Goal: Information Seeking & Learning: Learn about a topic

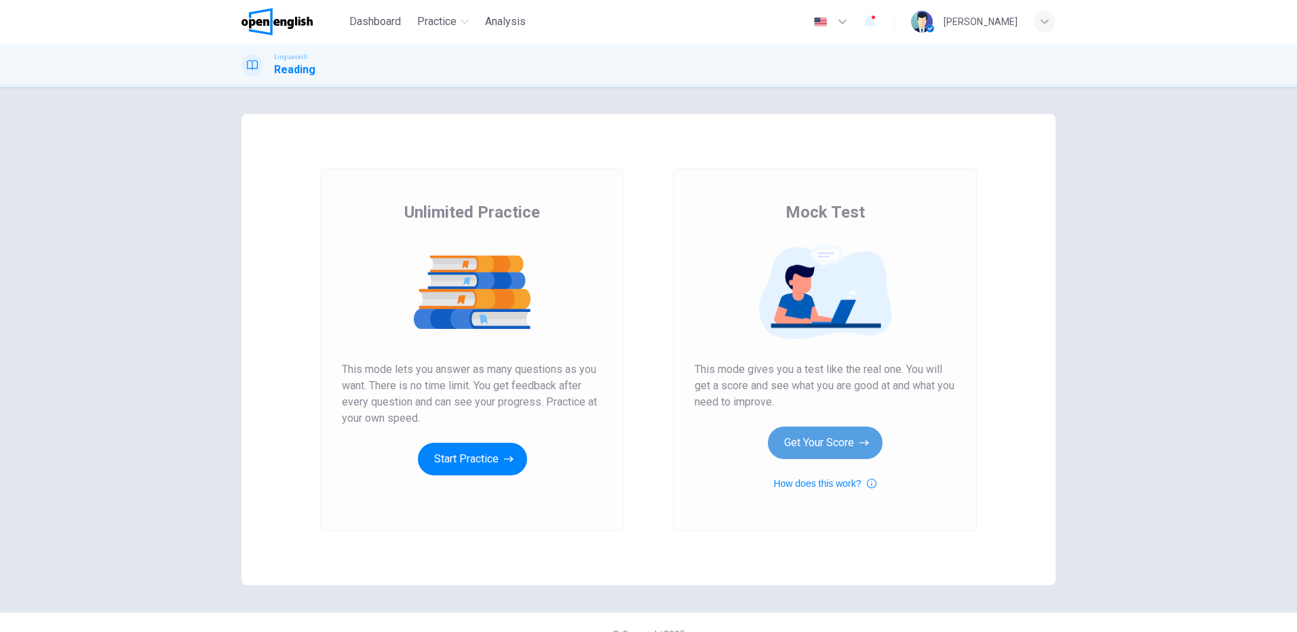
click at [833, 443] on button "Get Your Score" at bounding box center [825, 443] width 115 height 33
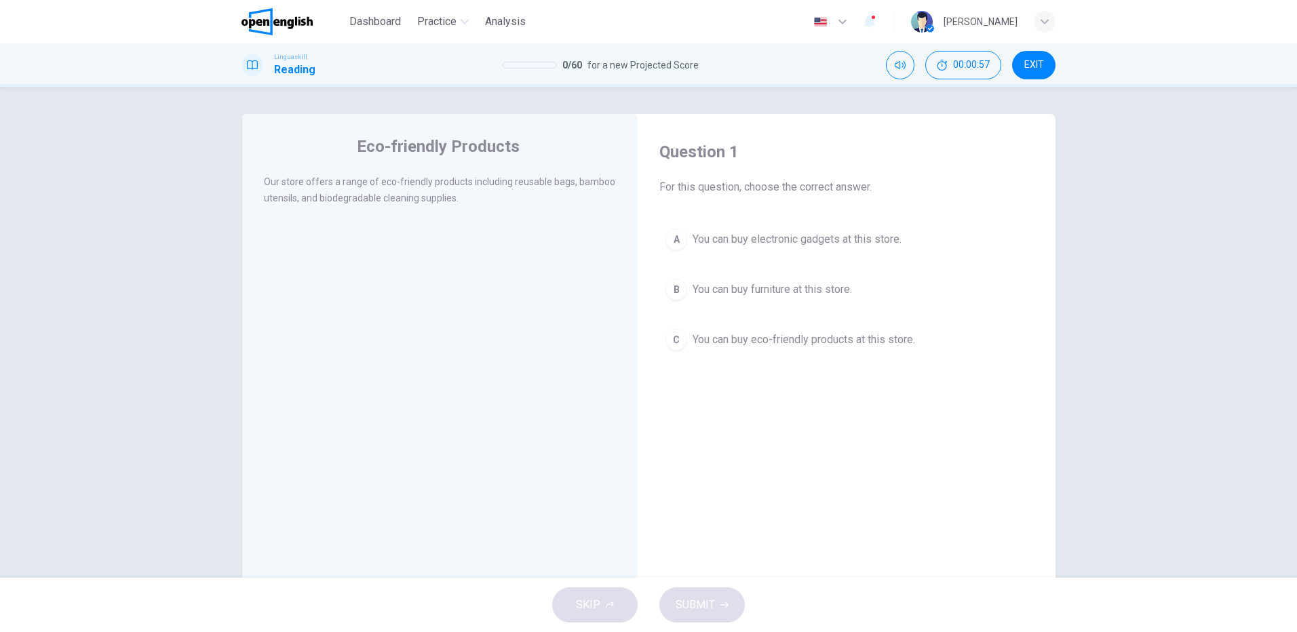
drag, startPoint x: 701, startPoint y: 334, endPoint x: 737, endPoint y: 353, distance: 41.3
click at [701, 335] on span "You can buy eco-friendly products at this store." at bounding box center [804, 340] width 223 height 16
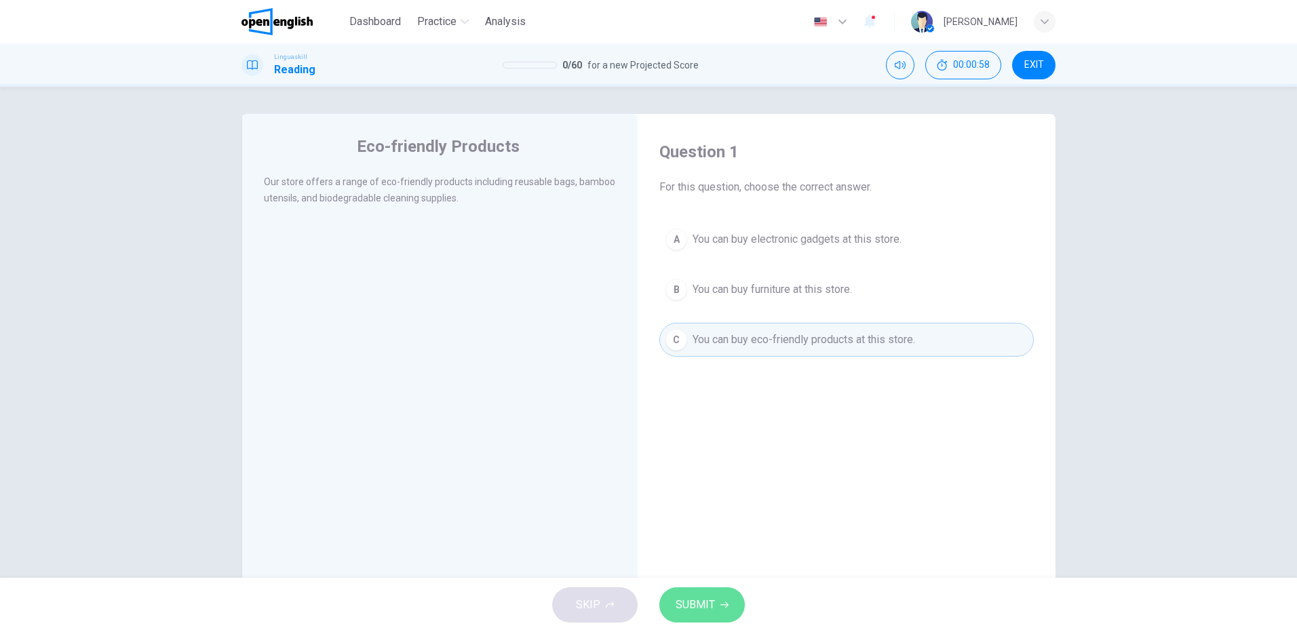
click at [710, 613] on span "SUBMIT" at bounding box center [695, 605] width 39 height 19
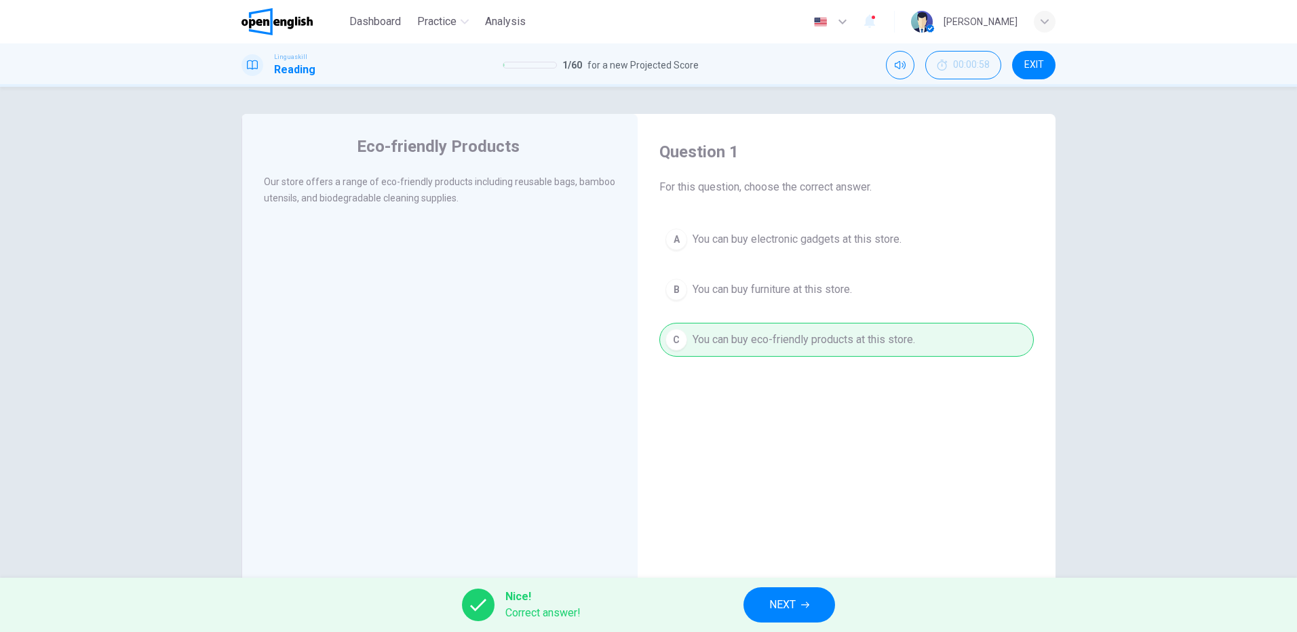
click at [792, 600] on span "NEXT" at bounding box center [782, 605] width 26 height 19
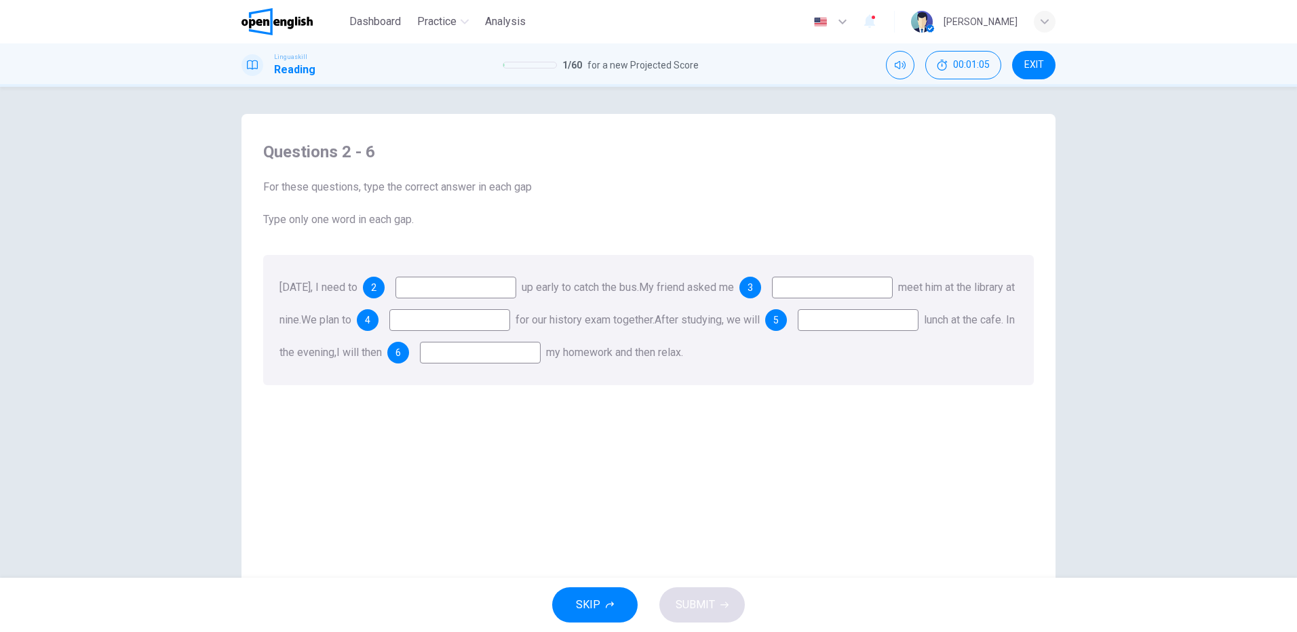
scroll to position [35, 0]
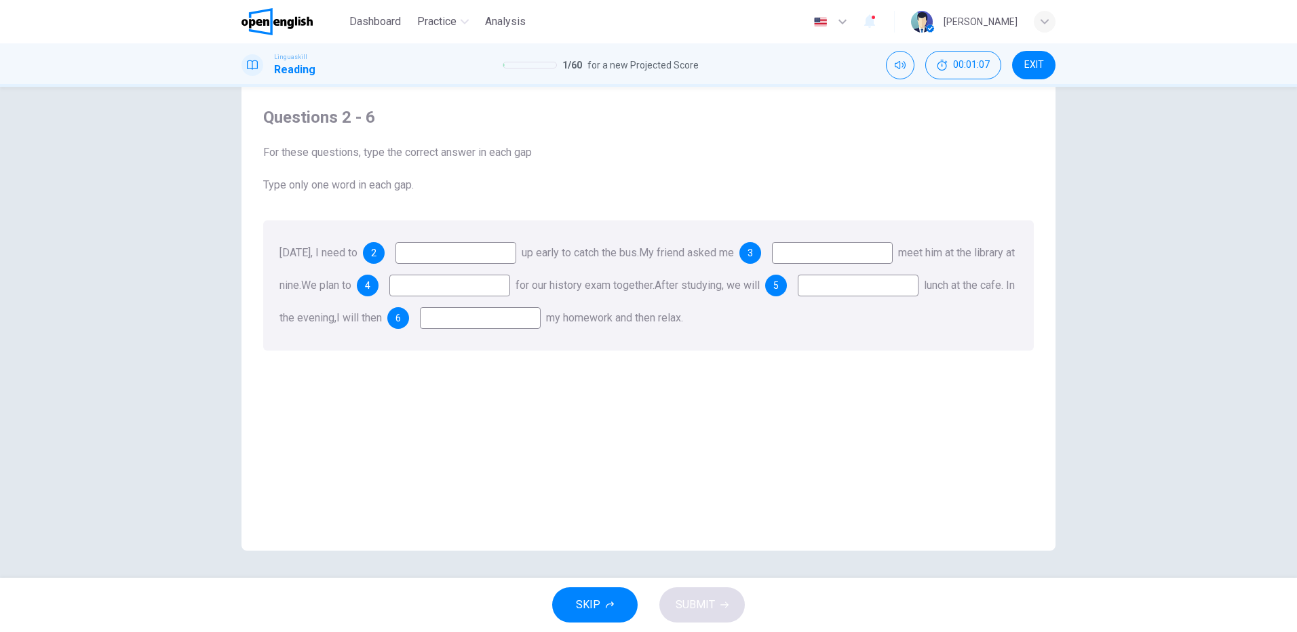
click at [455, 253] on input at bounding box center [456, 253] width 121 height 22
type input "****"
click at [853, 252] on input at bounding box center [832, 253] width 121 height 22
type input "**"
type input "*****"
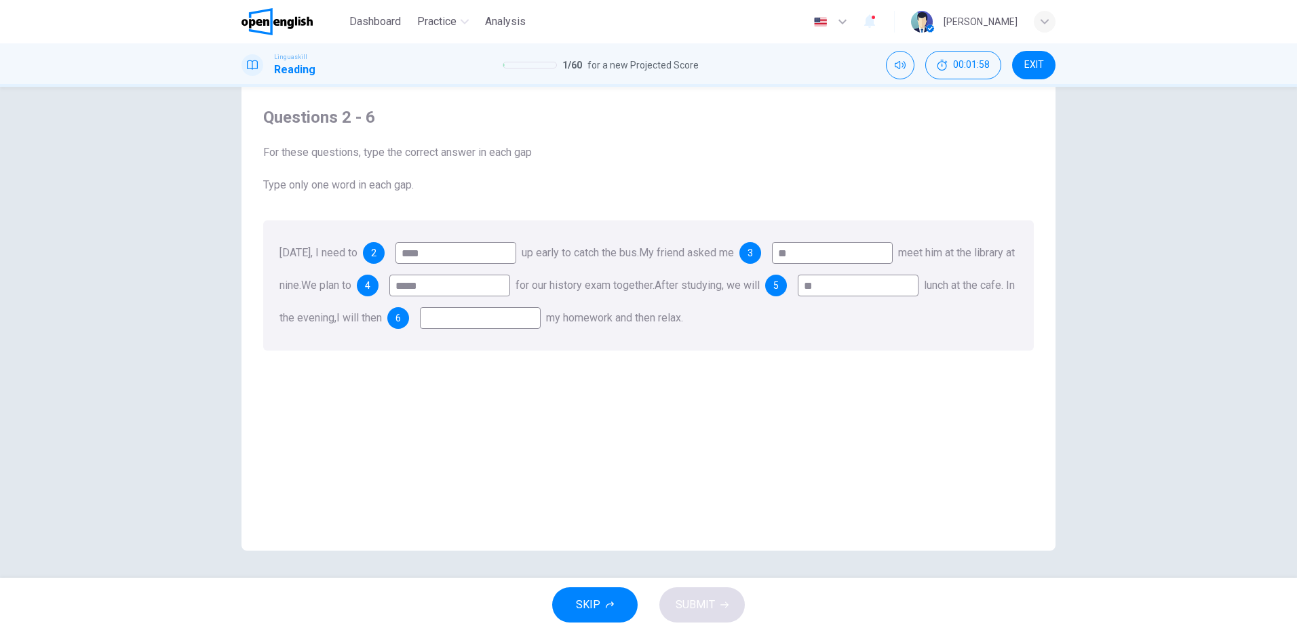
type input "*"
type input "****"
click at [697, 610] on span "SUBMIT" at bounding box center [695, 605] width 39 height 19
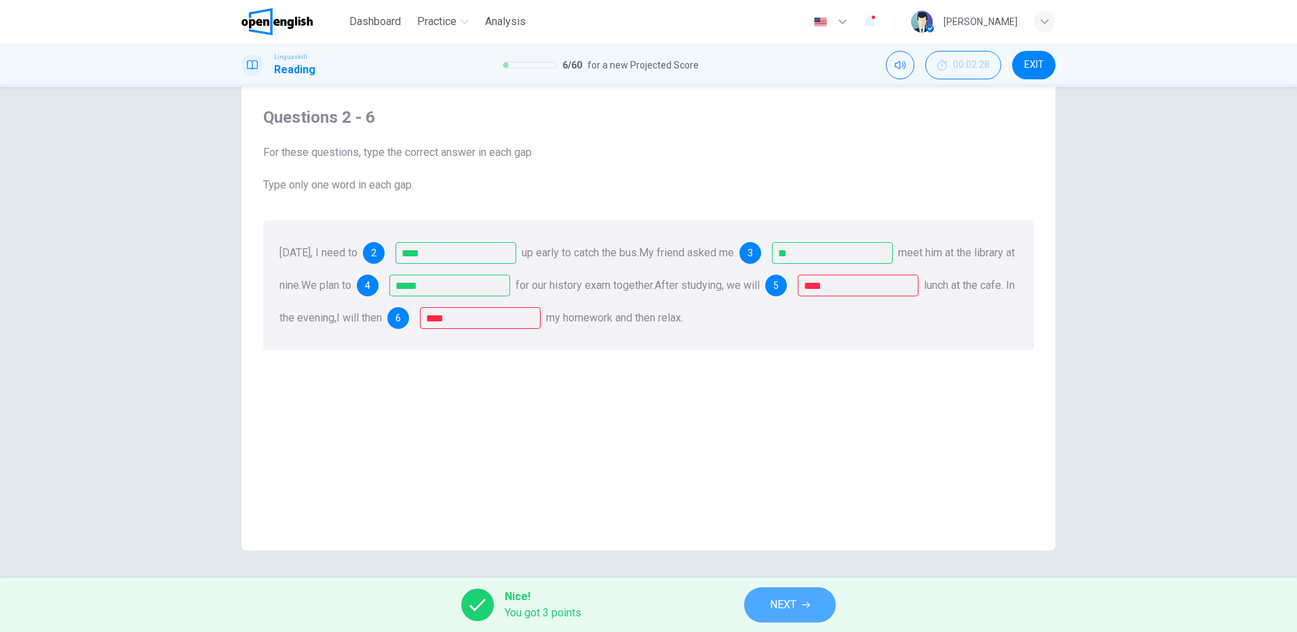
click at [786, 601] on span "NEXT" at bounding box center [783, 605] width 26 height 19
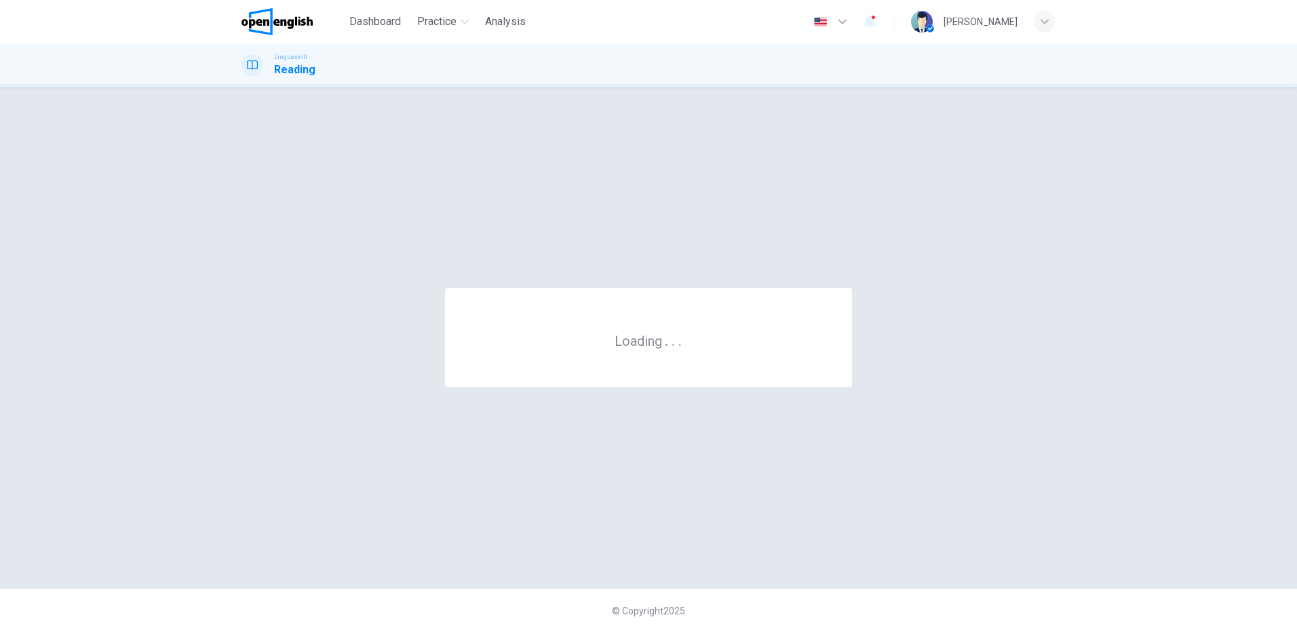
scroll to position [0, 0]
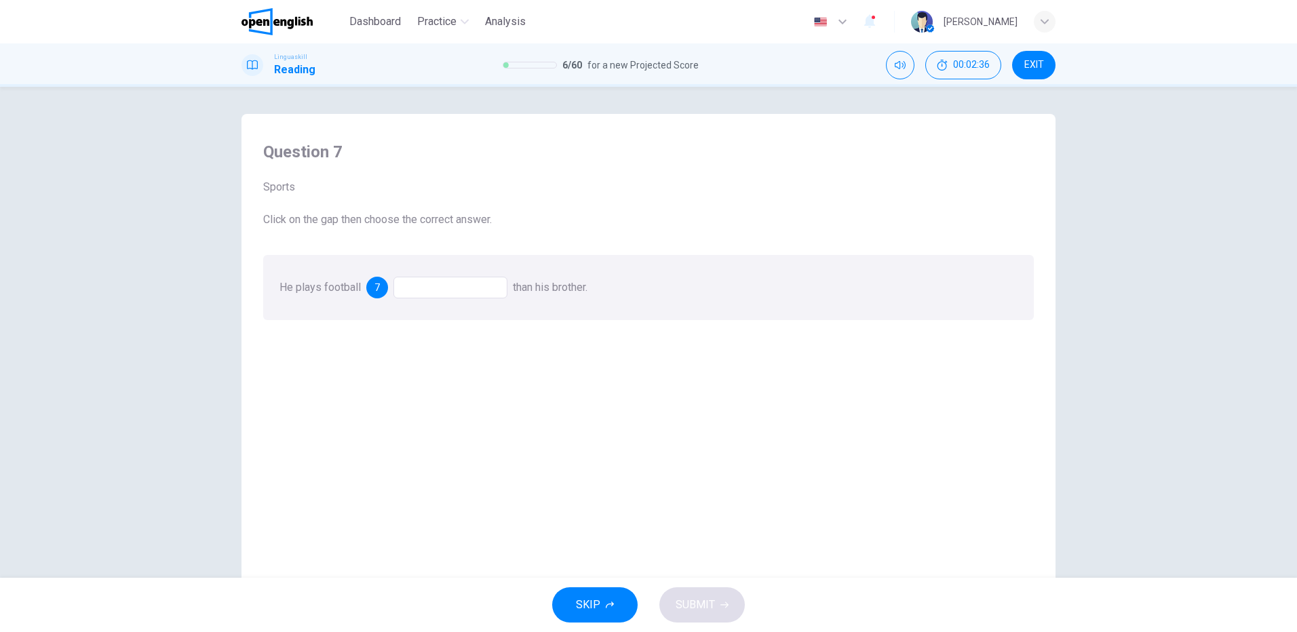
click at [446, 289] on div at bounding box center [450, 288] width 114 height 22
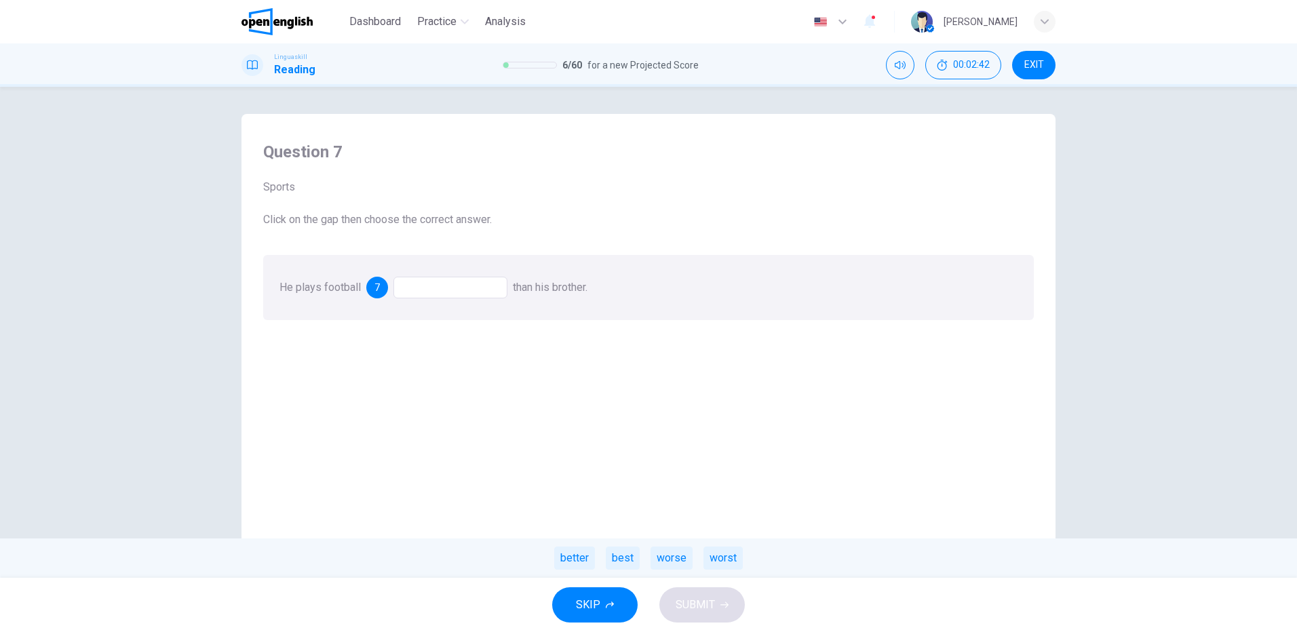
drag, startPoint x: 586, startPoint y: 563, endPoint x: 590, endPoint y: 571, distance: 8.2
click at [587, 568] on div "better" at bounding box center [574, 558] width 41 height 23
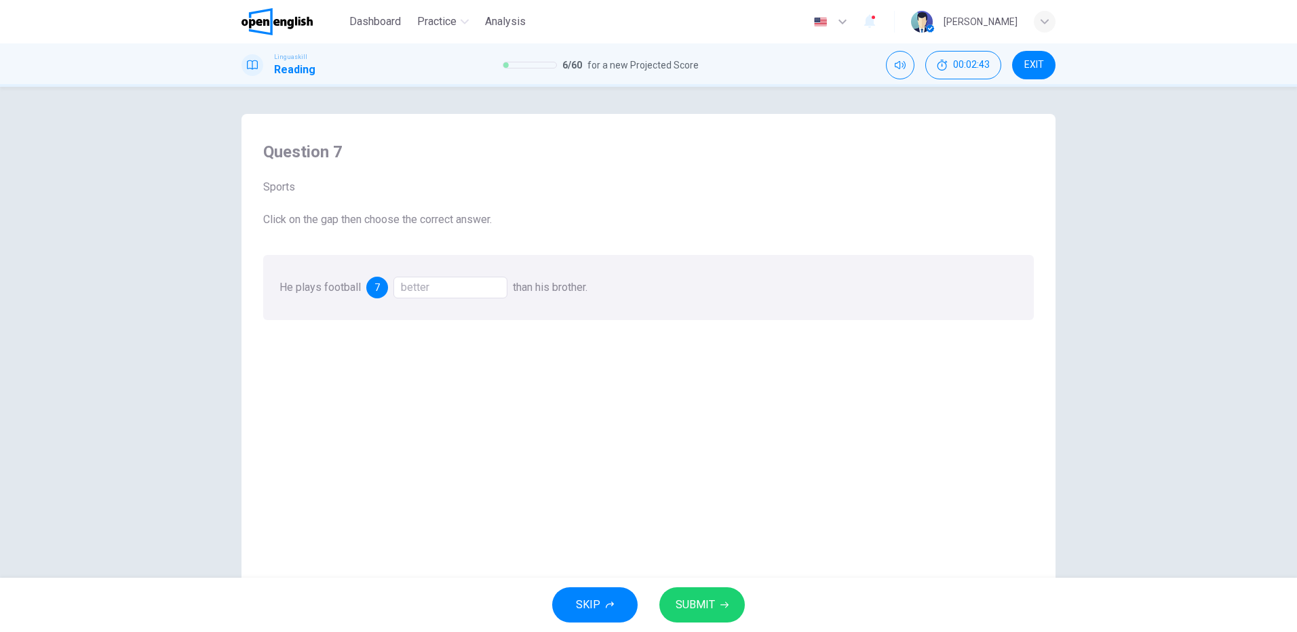
click at [689, 598] on span "SUBMIT" at bounding box center [695, 605] width 39 height 19
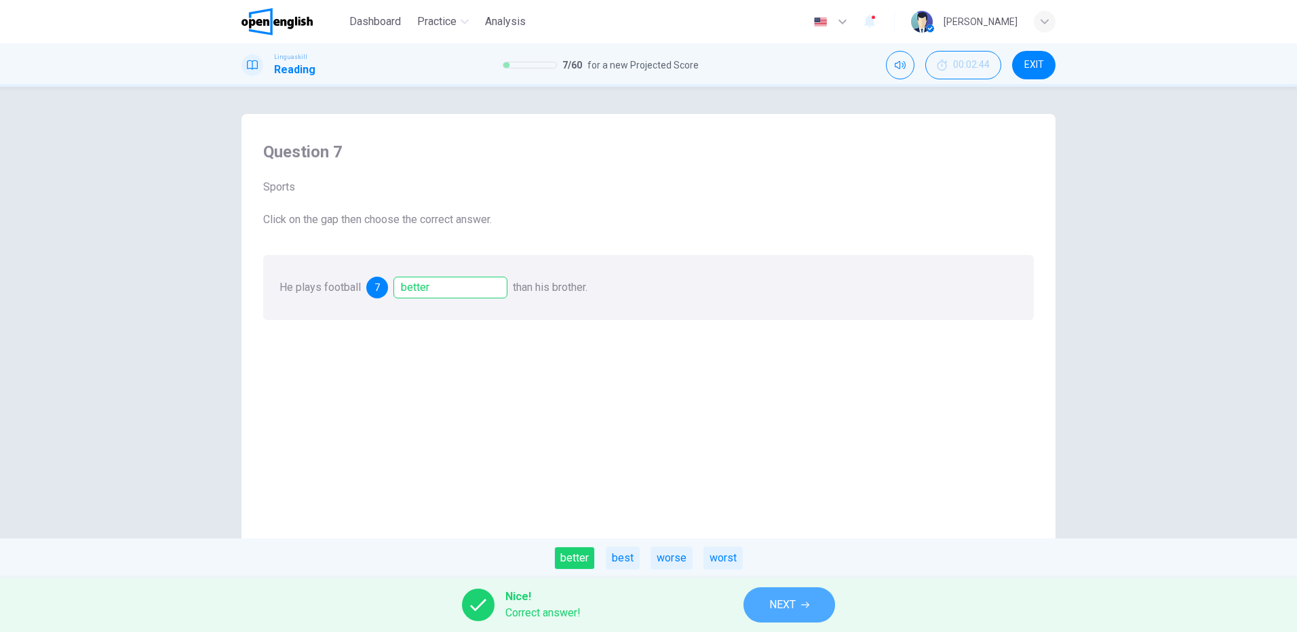
click at [784, 602] on span "NEXT" at bounding box center [782, 605] width 26 height 19
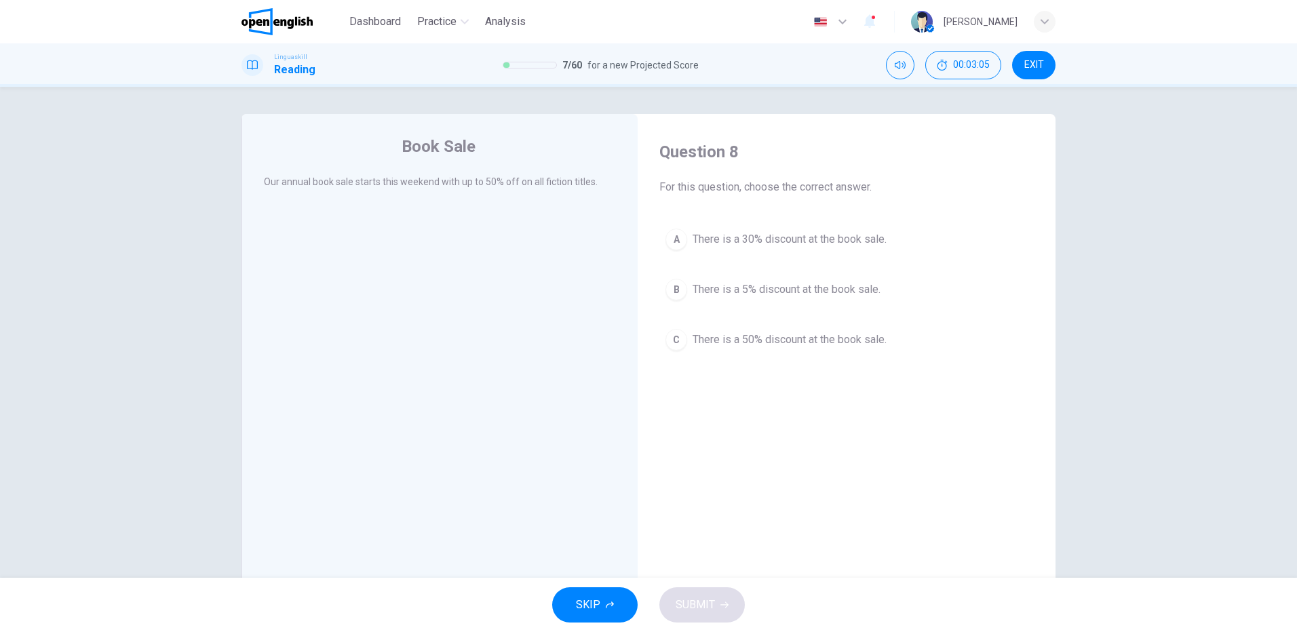
click at [712, 338] on span "There is a 50% discount at the book sale." at bounding box center [790, 340] width 194 height 16
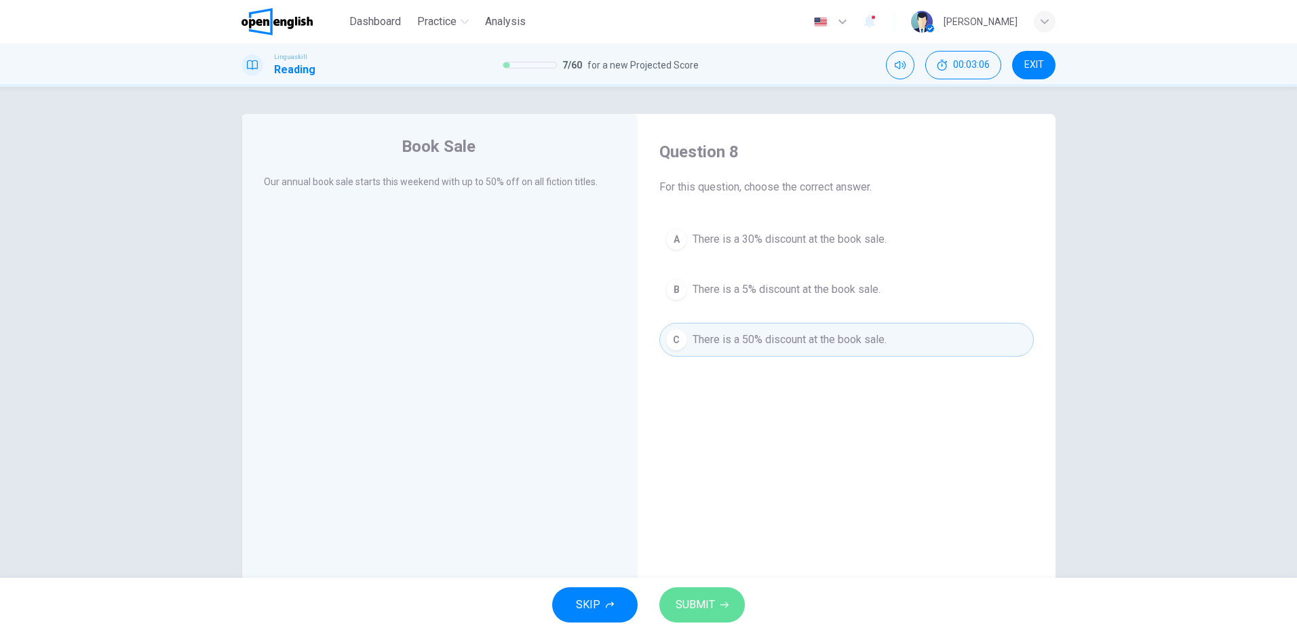
click at [698, 602] on span "SUBMIT" at bounding box center [695, 605] width 39 height 19
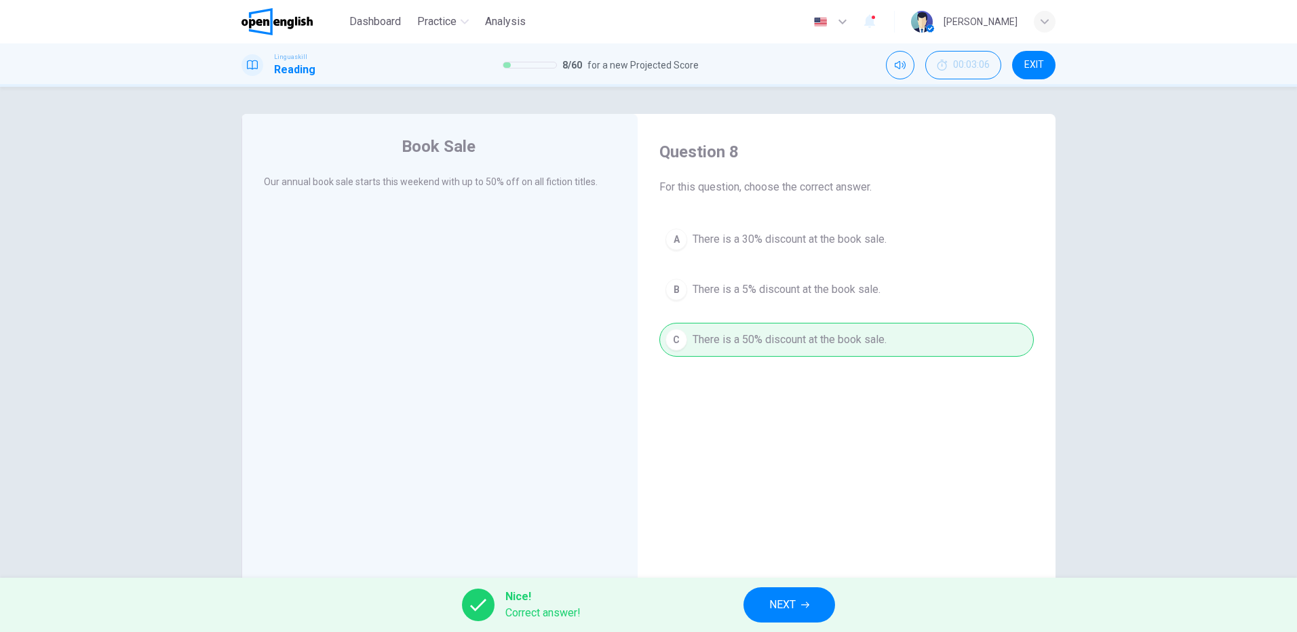
click at [786, 597] on span "NEXT" at bounding box center [782, 605] width 26 height 19
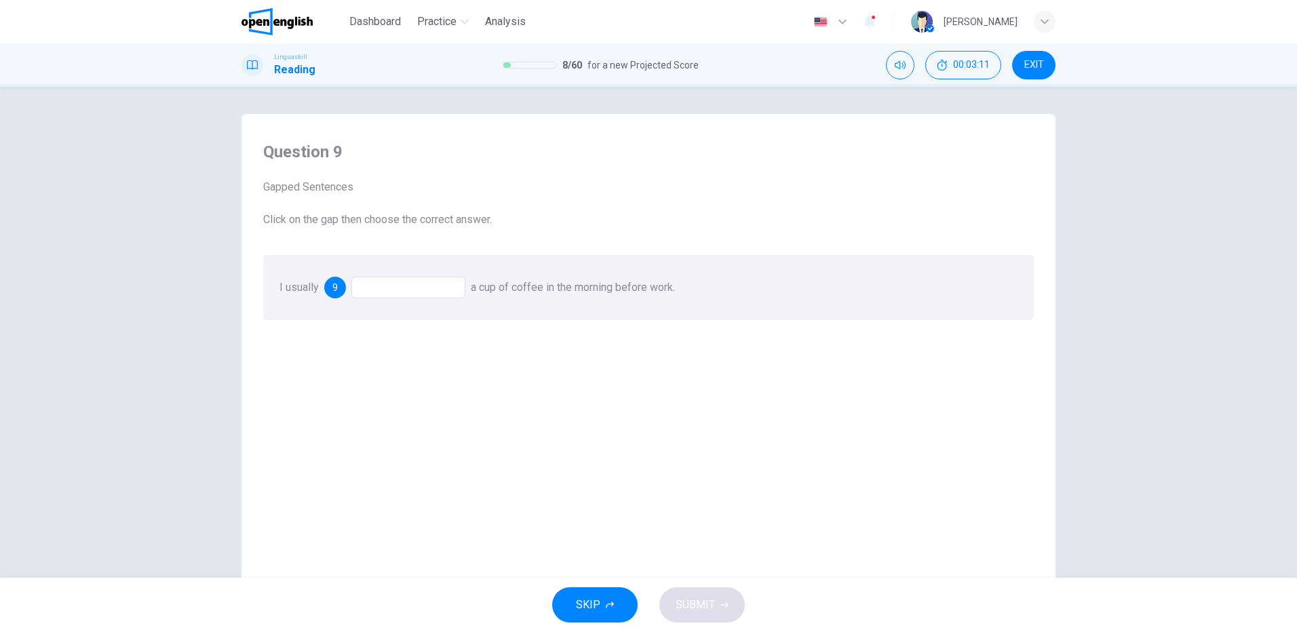
click at [379, 282] on div at bounding box center [408, 288] width 114 height 22
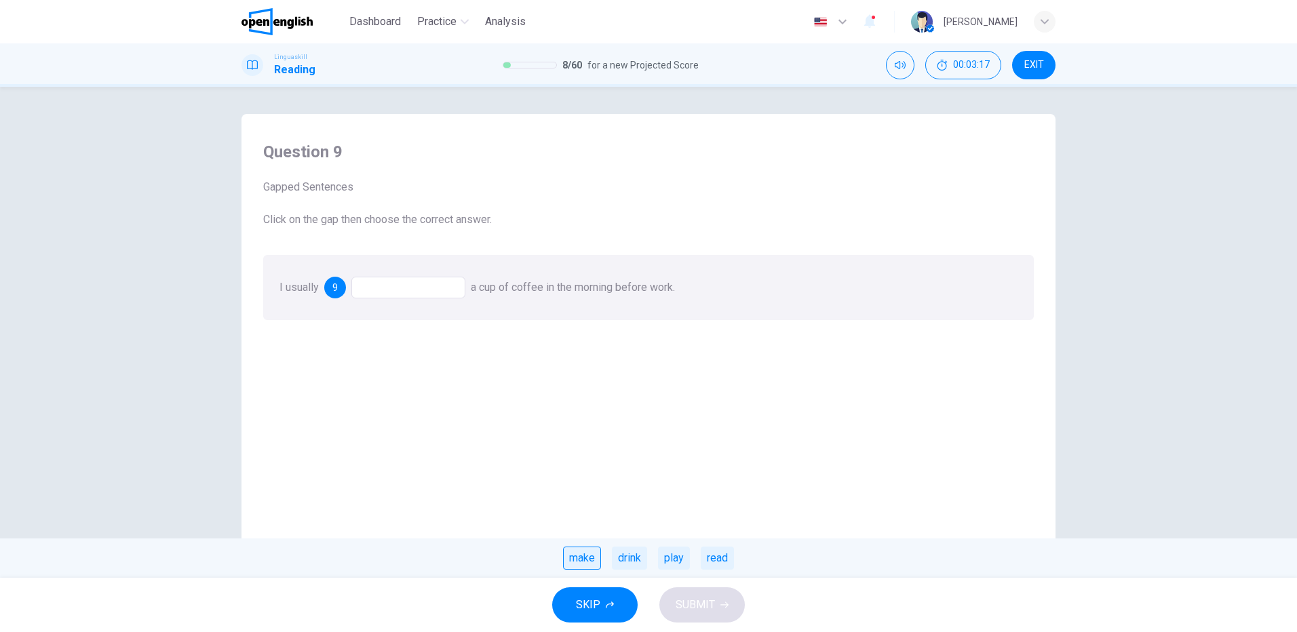
click at [572, 556] on div "make" at bounding box center [582, 558] width 38 height 23
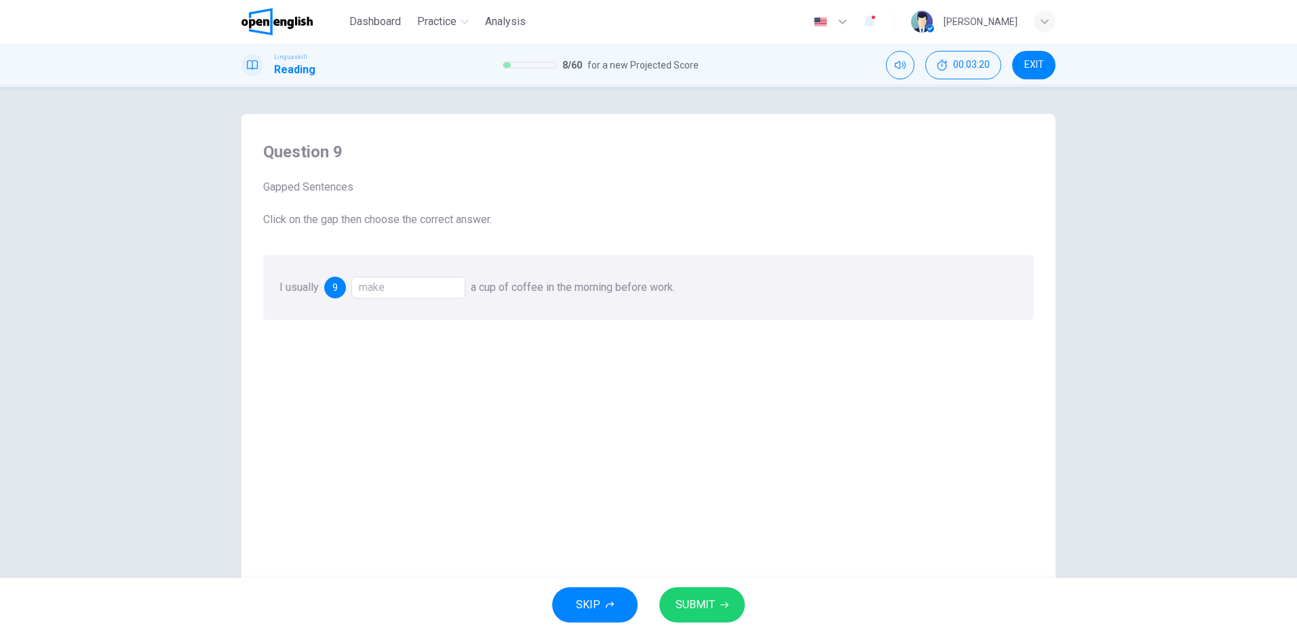
click at [701, 605] on span "SUBMIT" at bounding box center [695, 605] width 39 height 19
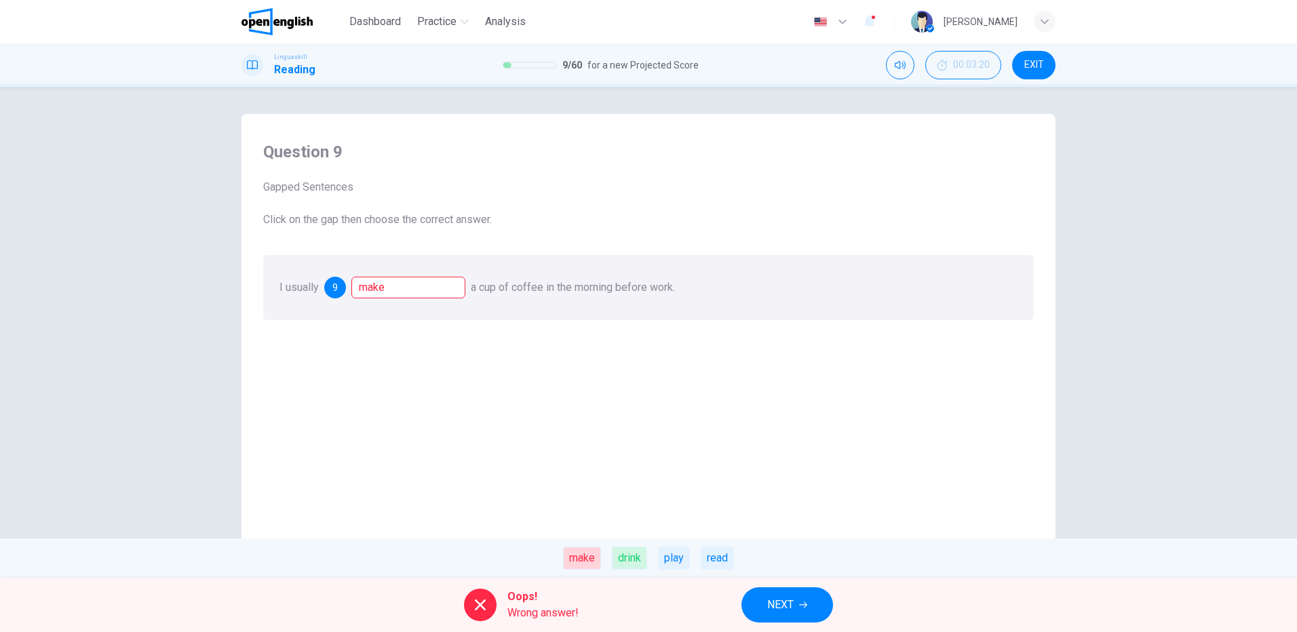
click at [621, 563] on div "drink" at bounding box center [629, 558] width 35 height 23
click at [621, 562] on div "drink" at bounding box center [629, 558] width 35 height 23
click at [771, 595] on button "NEXT" at bounding box center [788, 605] width 92 height 35
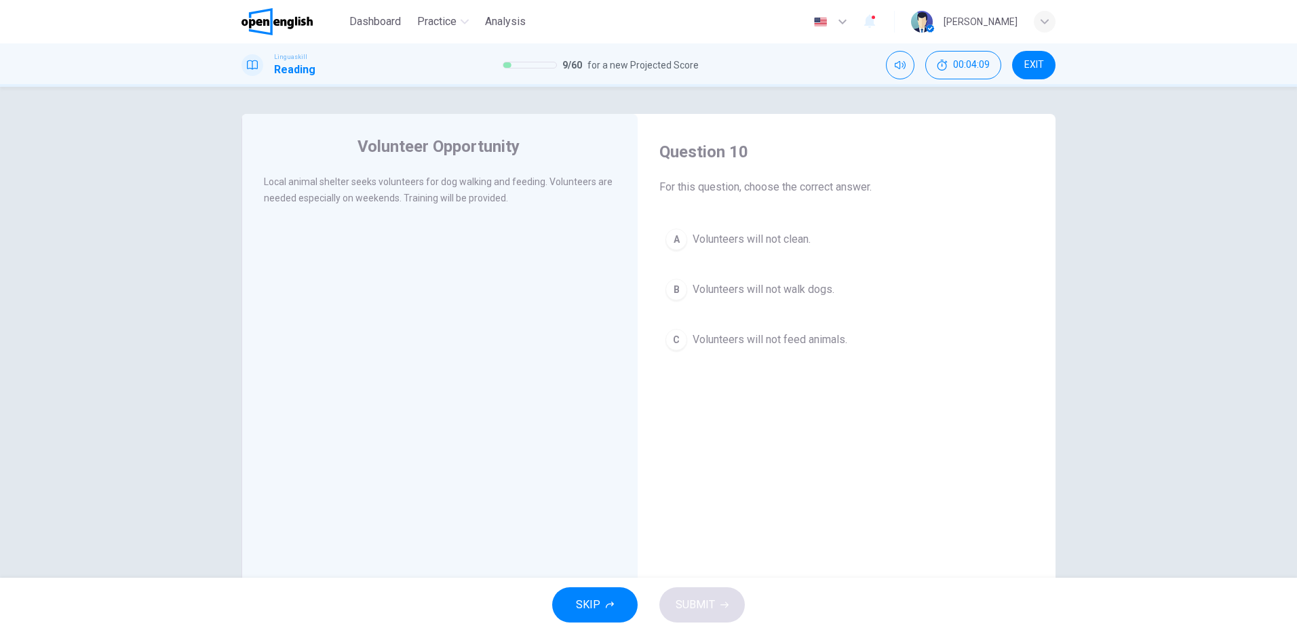
drag, startPoint x: 683, startPoint y: 226, endPoint x: 687, endPoint y: 251, distance: 25.4
click at [683, 229] on button "A Volunteers will not clean." at bounding box center [846, 240] width 374 height 34
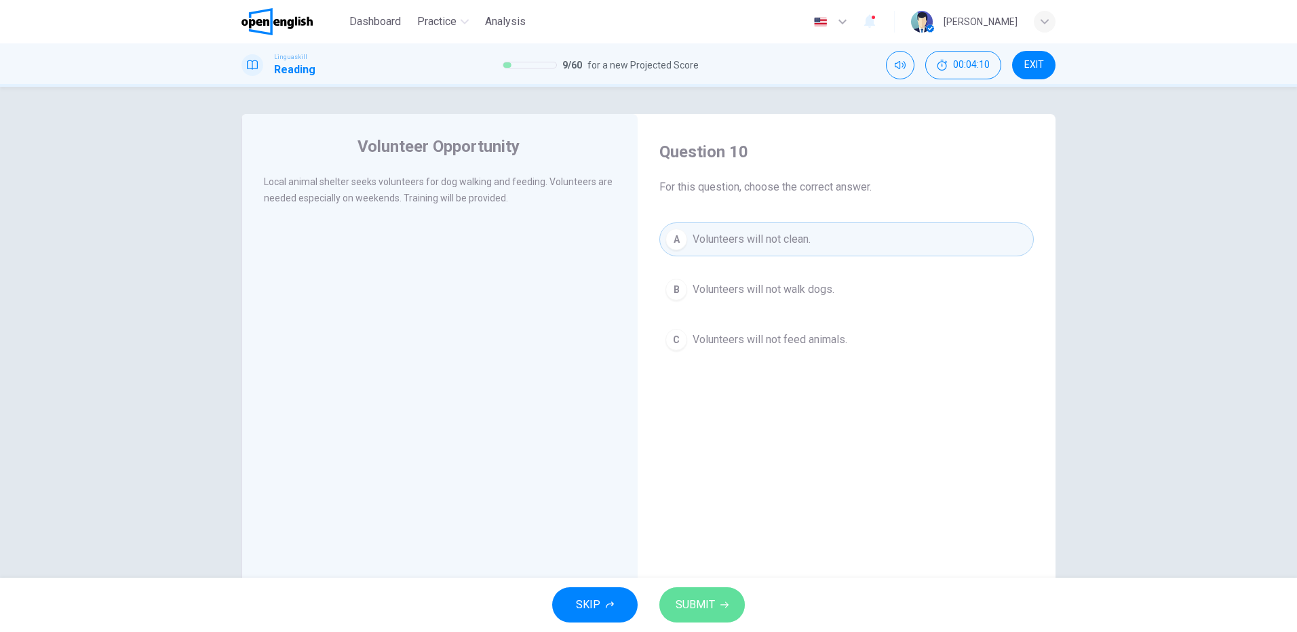
click at [702, 601] on span "SUBMIT" at bounding box center [695, 605] width 39 height 19
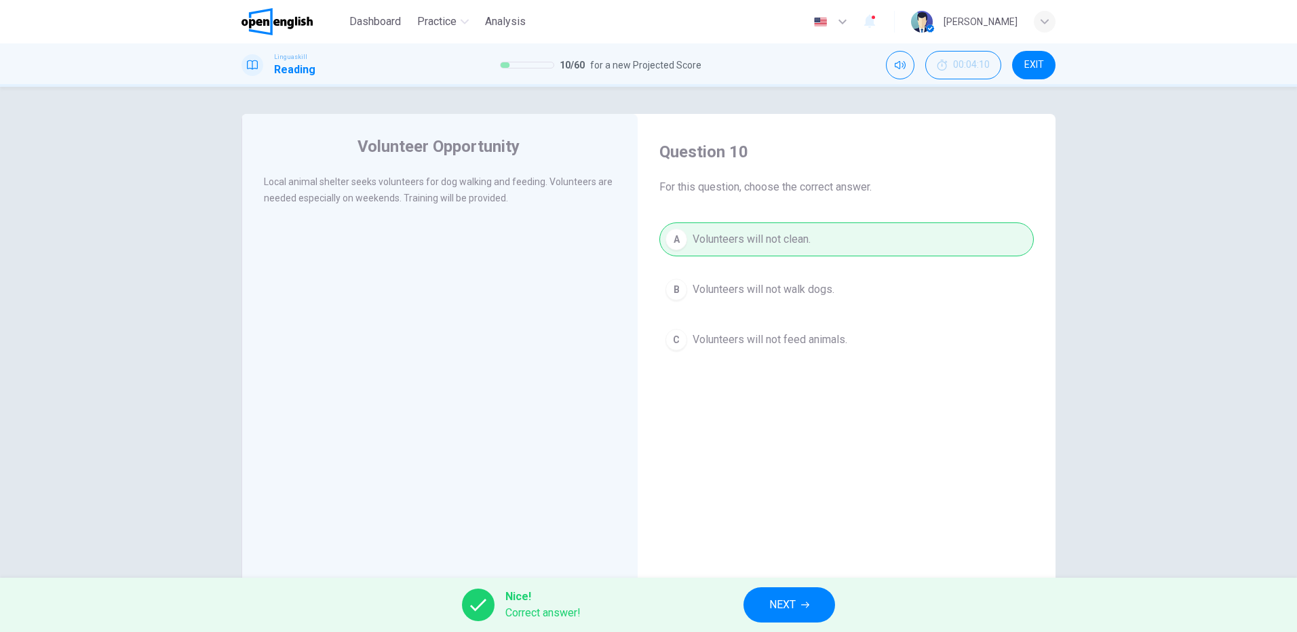
click at [803, 609] on icon "button" at bounding box center [805, 605] width 8 height 8
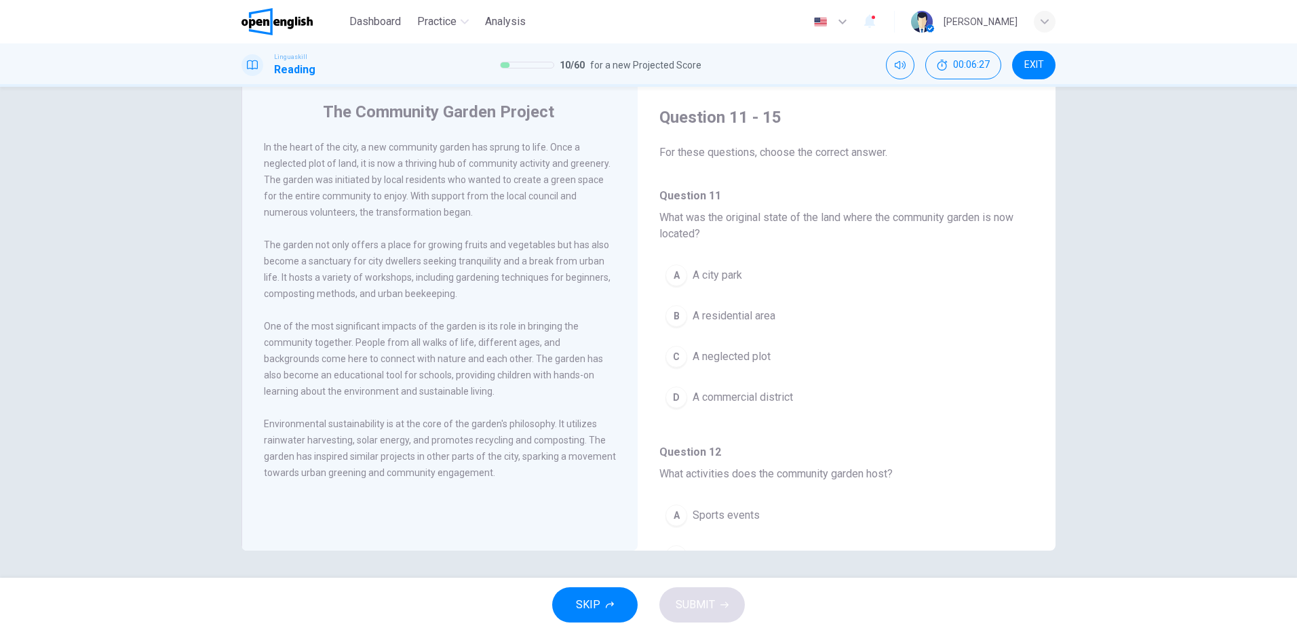
scroll to position [68, 0]
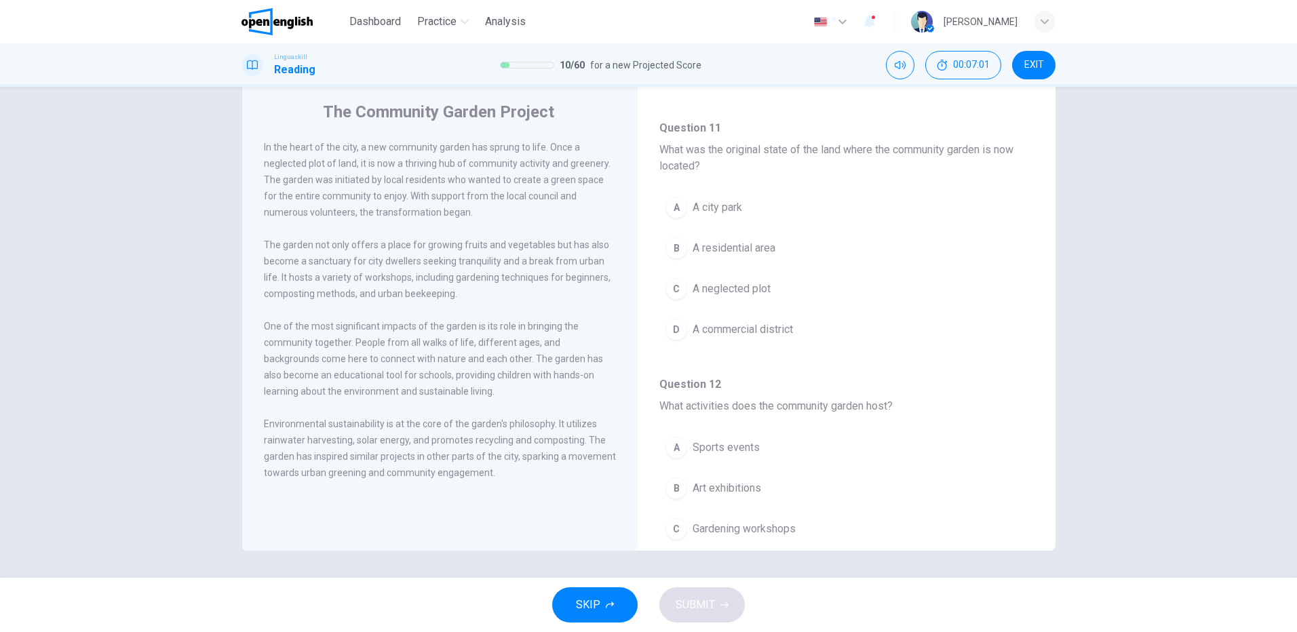
click at [697, 251] on span "A residential area" at bounding box center [734, 248] width 83 height 16
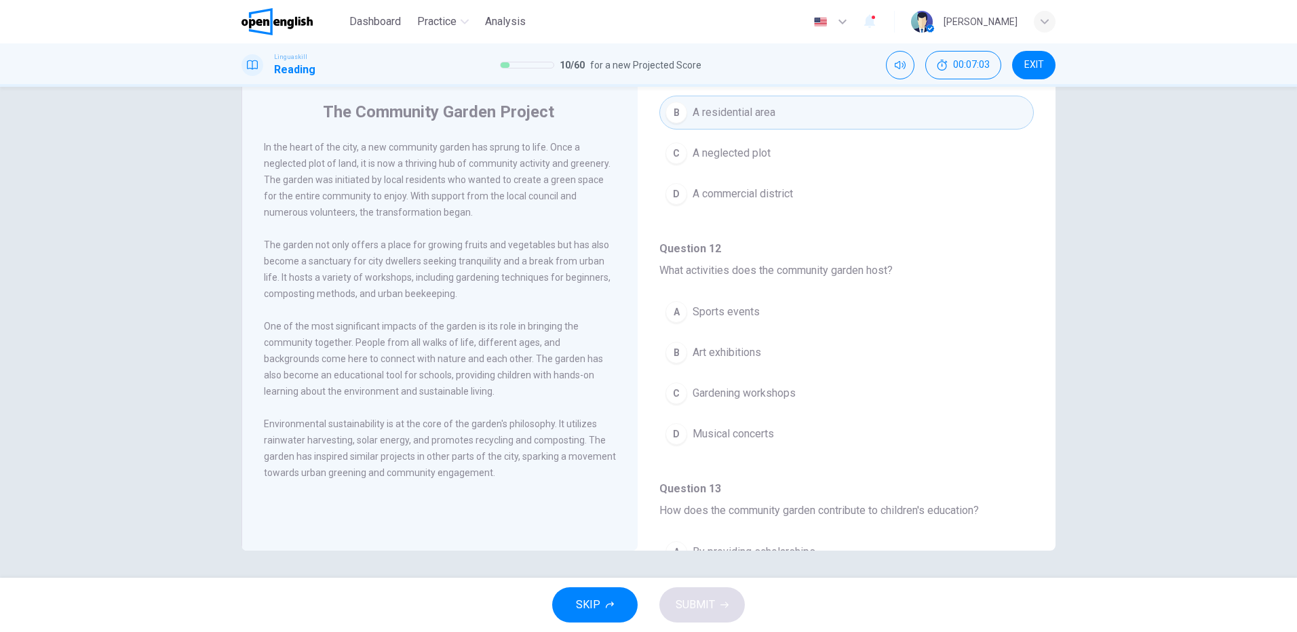
scroll to position [271, 0]
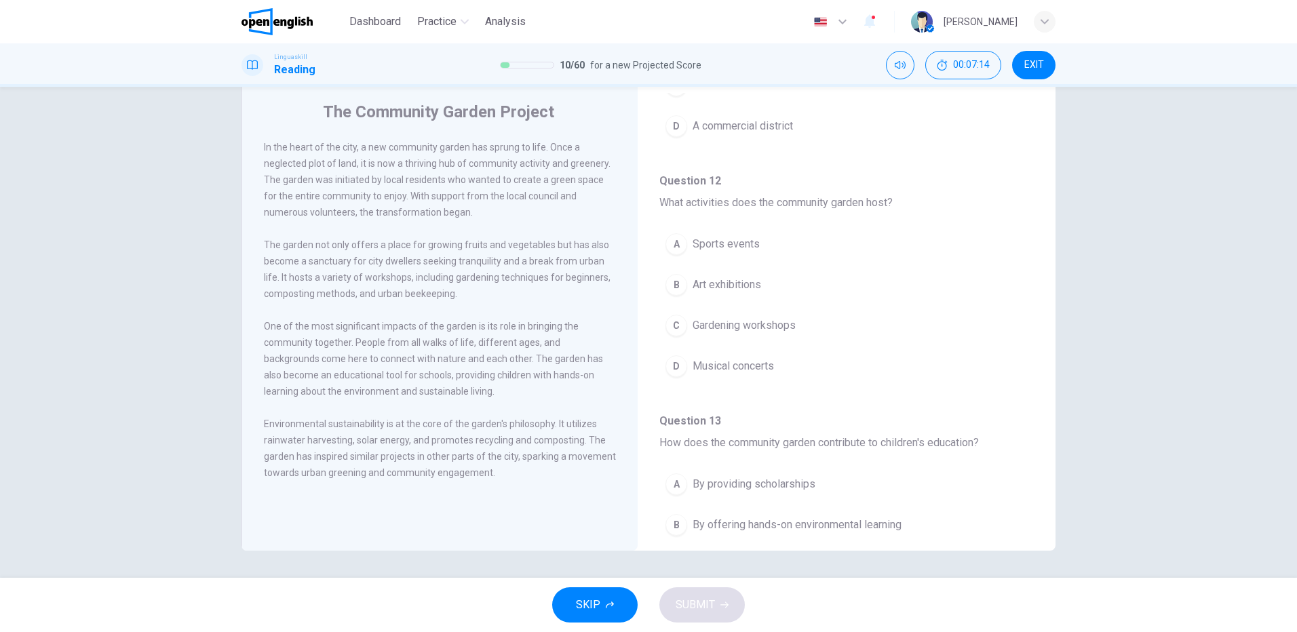
click at [723, 326] on span "Gardening workshops" at bounding box center [744, 326] width 103 height 16
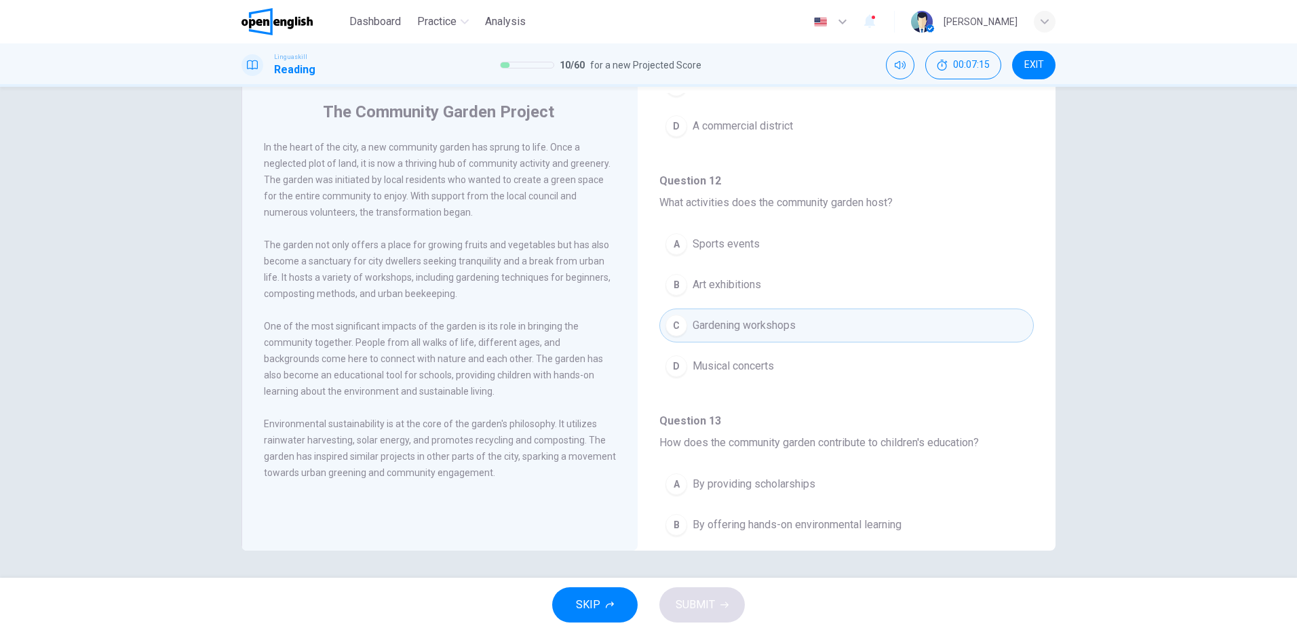
scroll to position [475, 0]
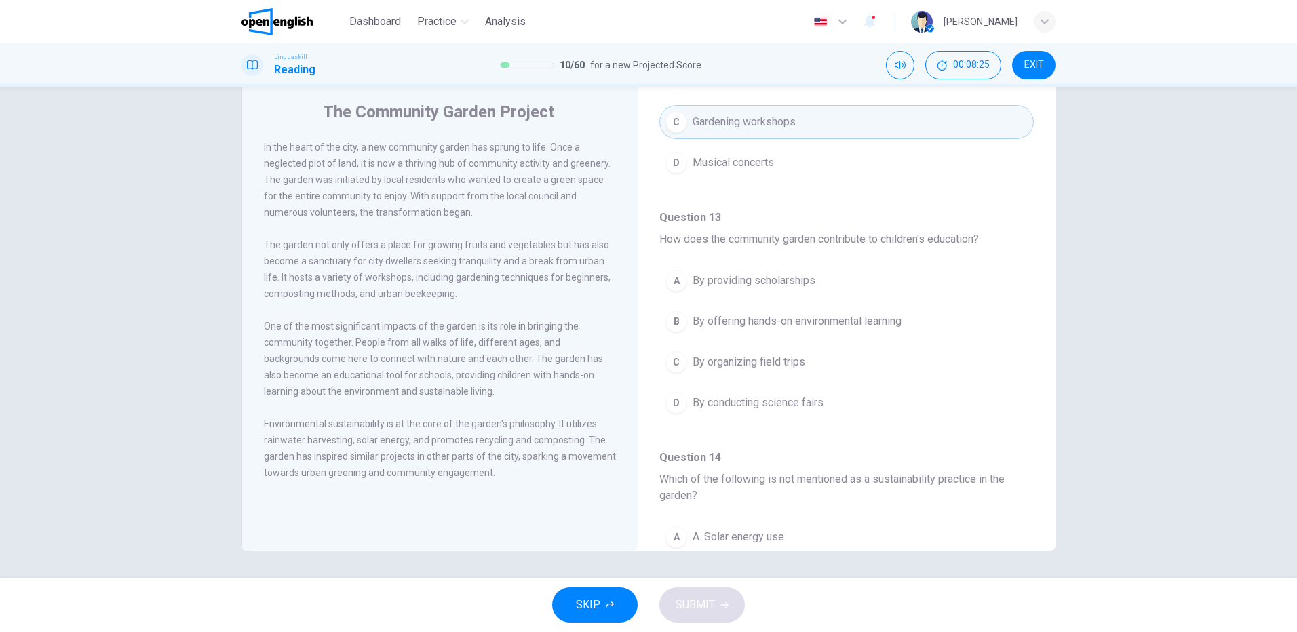
click at [794, 318] on span "By offering hands-on environmental learning" at bounding box center [797, 321] width 209 height 16
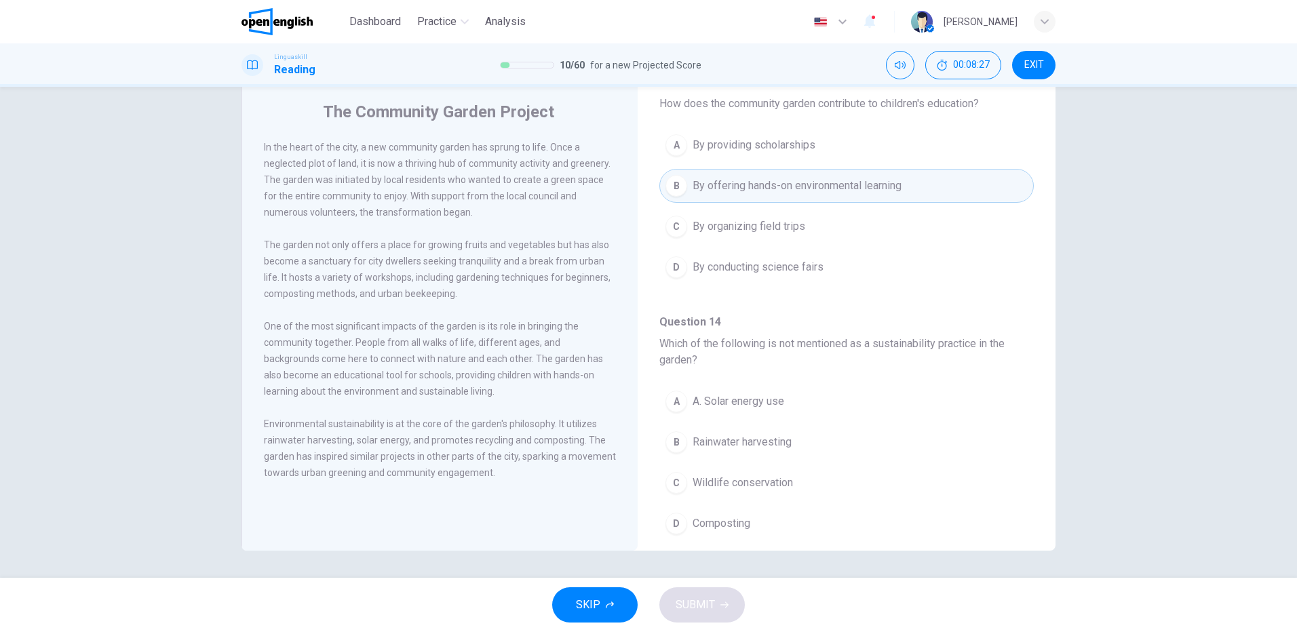
scroll to position [746, 0]
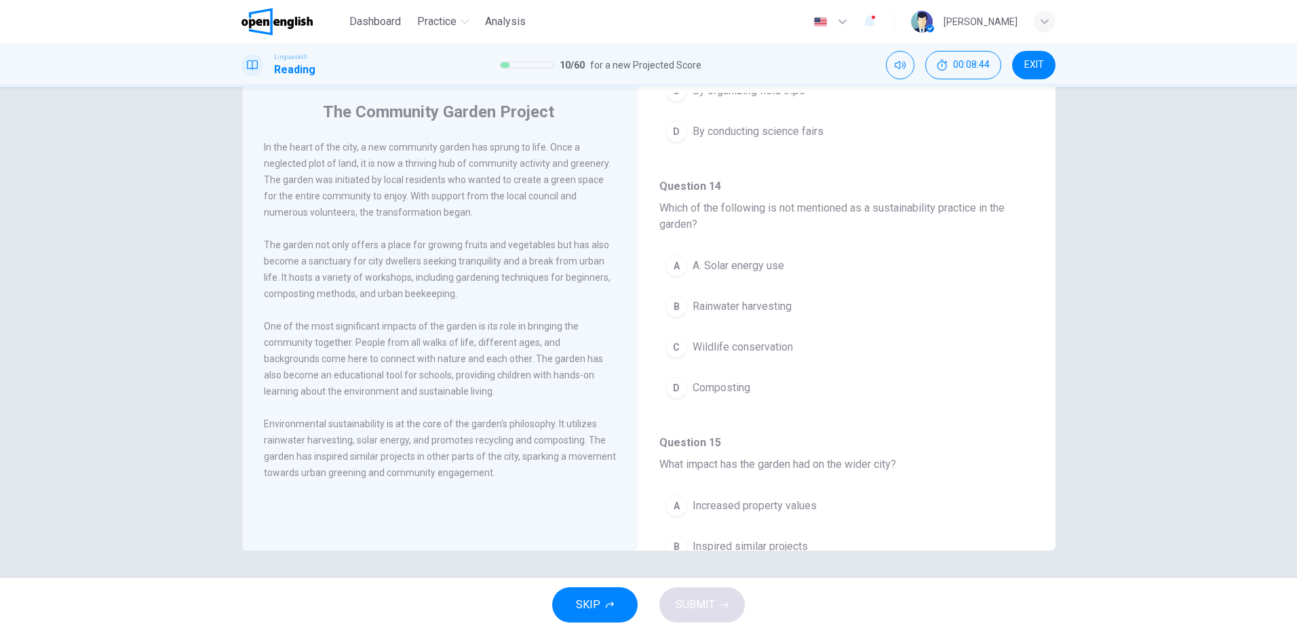
click at [727, 345] on span "Wildlife conservation" at bounding box center [743, 347] width 100 height 16
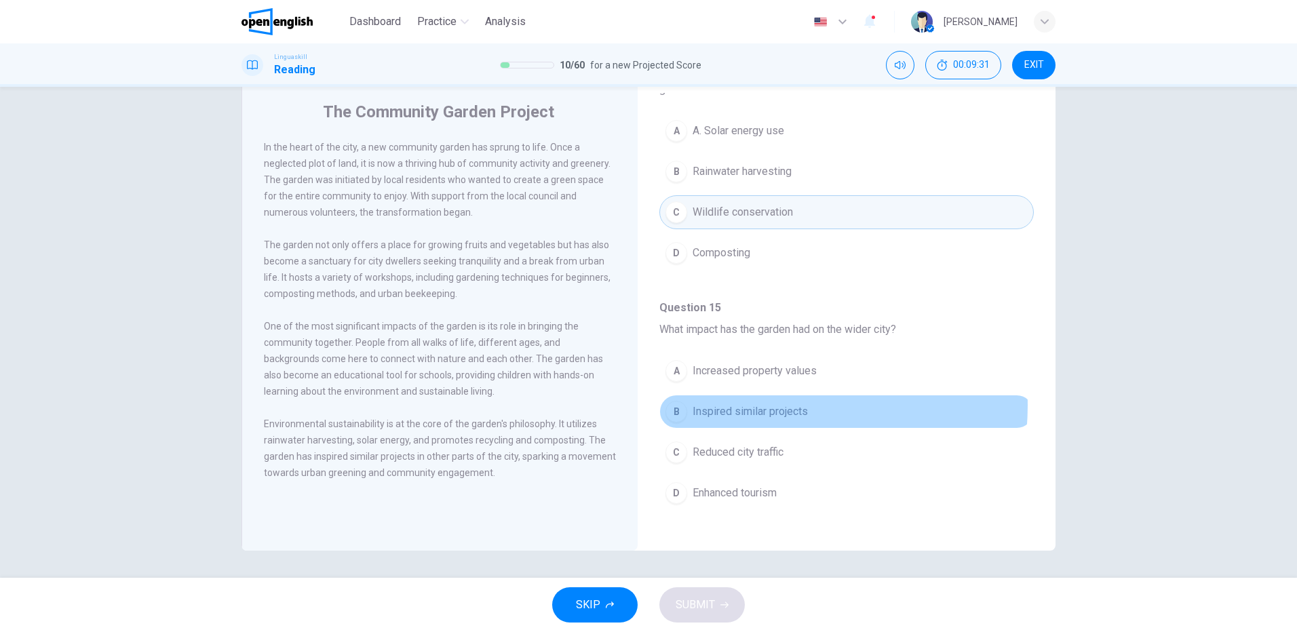
click at [759, 406] on span "Inspired similar projects" at bounding box center [750, 412] width 115 height 16
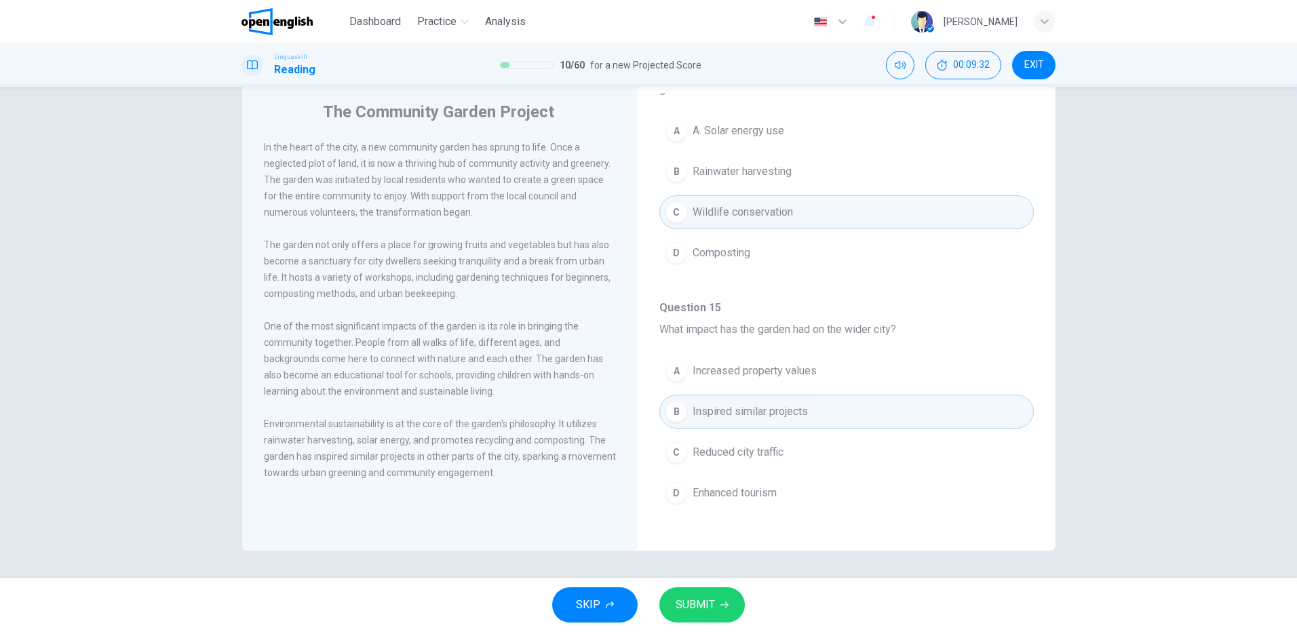
click at [723, 604] on icon "button" at bounding box center [724, 605] width 8 height 8
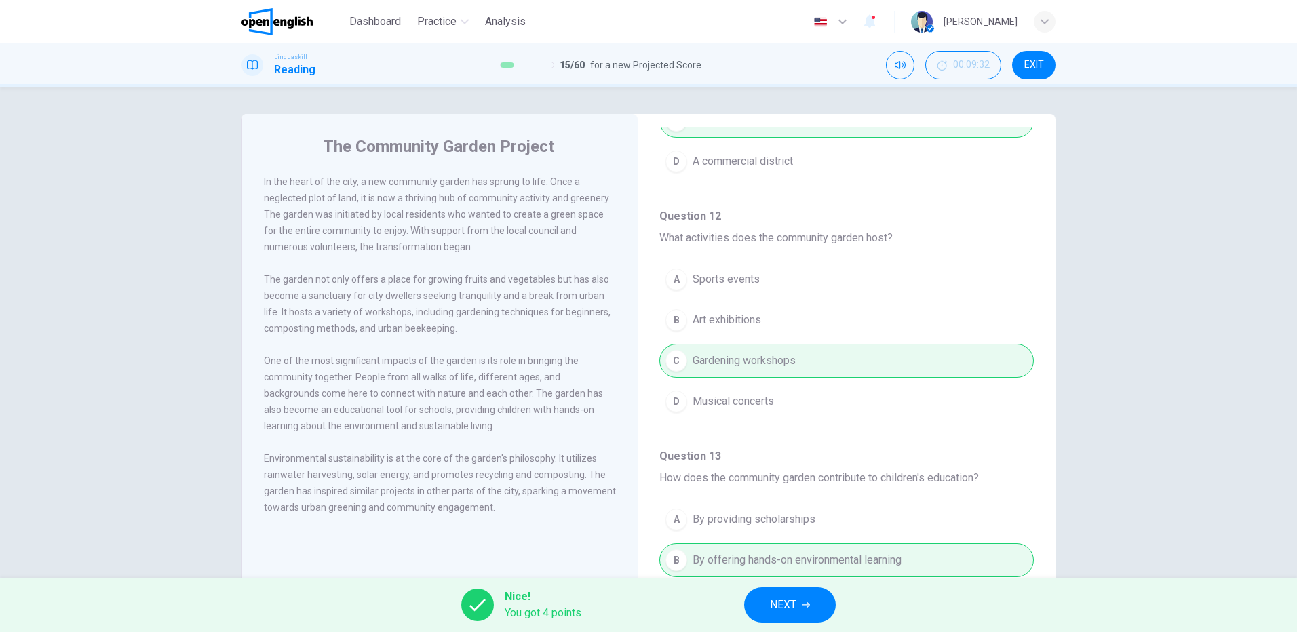
scroll to position [203, 0]
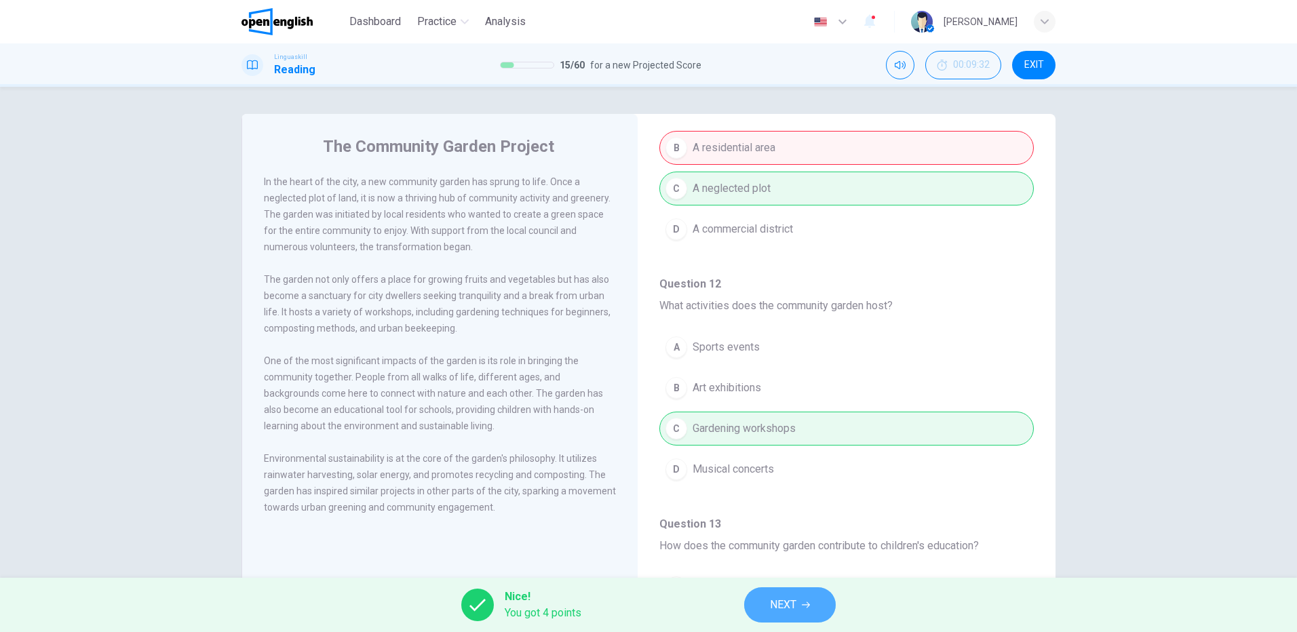
click at [782, 605] on span "NEXT" at bounding box center [783, 605] width 26 height 19
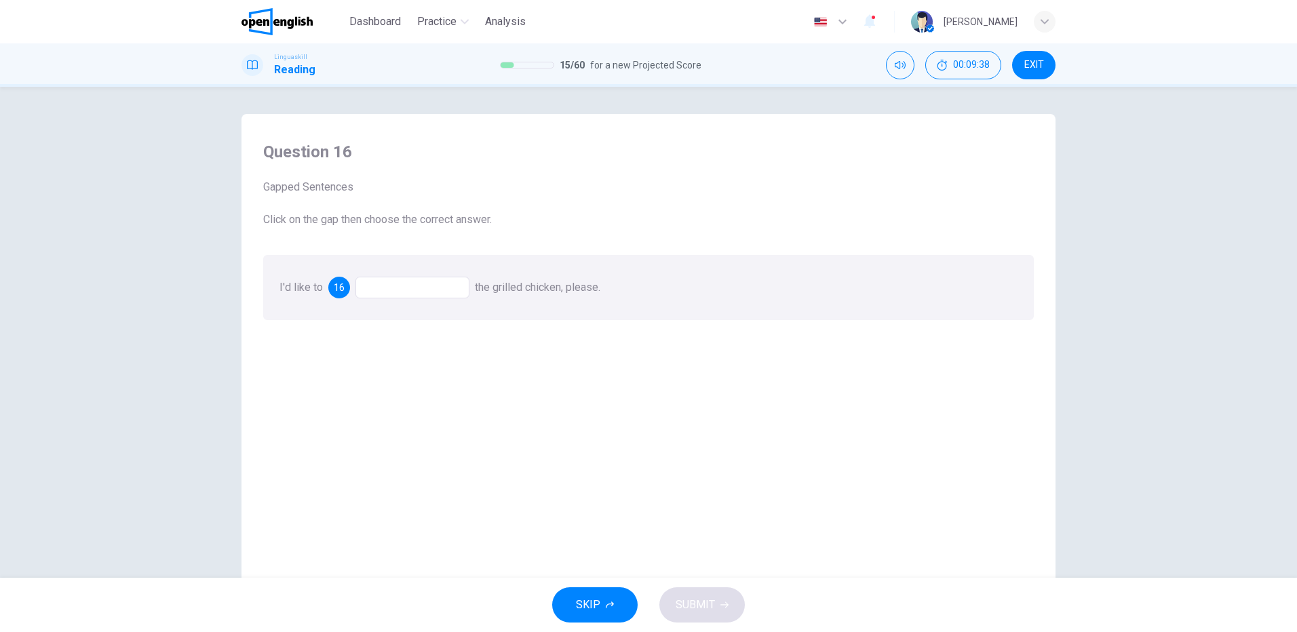
click at [405, 290] on div at bounding box center [412, 288] width 114 height 22
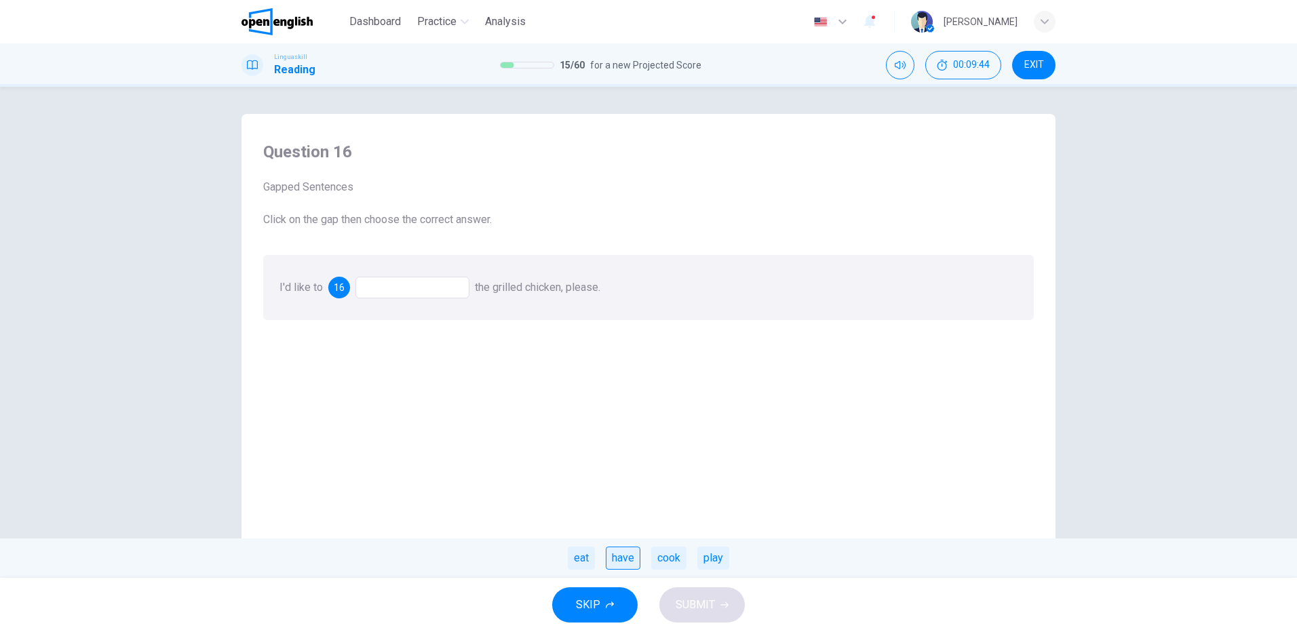
click at [625, 555] on div "have" at bounding box center [623, 558] width 35 height 23
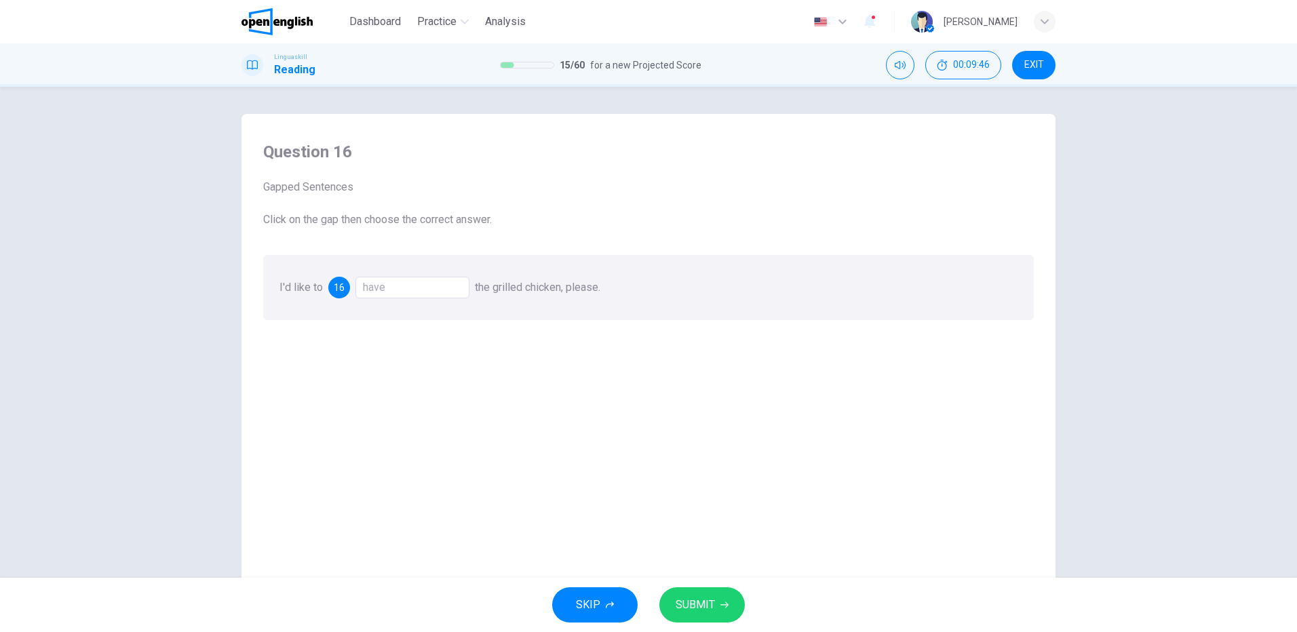
click at [727, 607] on icon "button" at bounding box center [724, 605] width 8 height 8
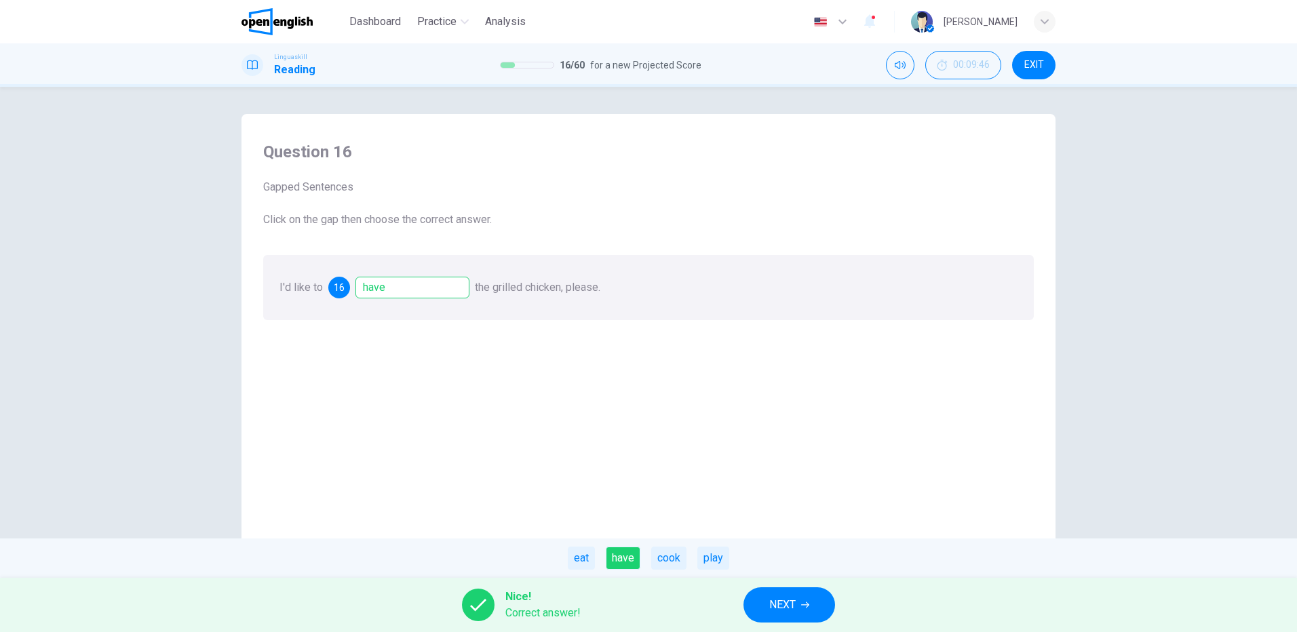
scroll to position [35, 0]
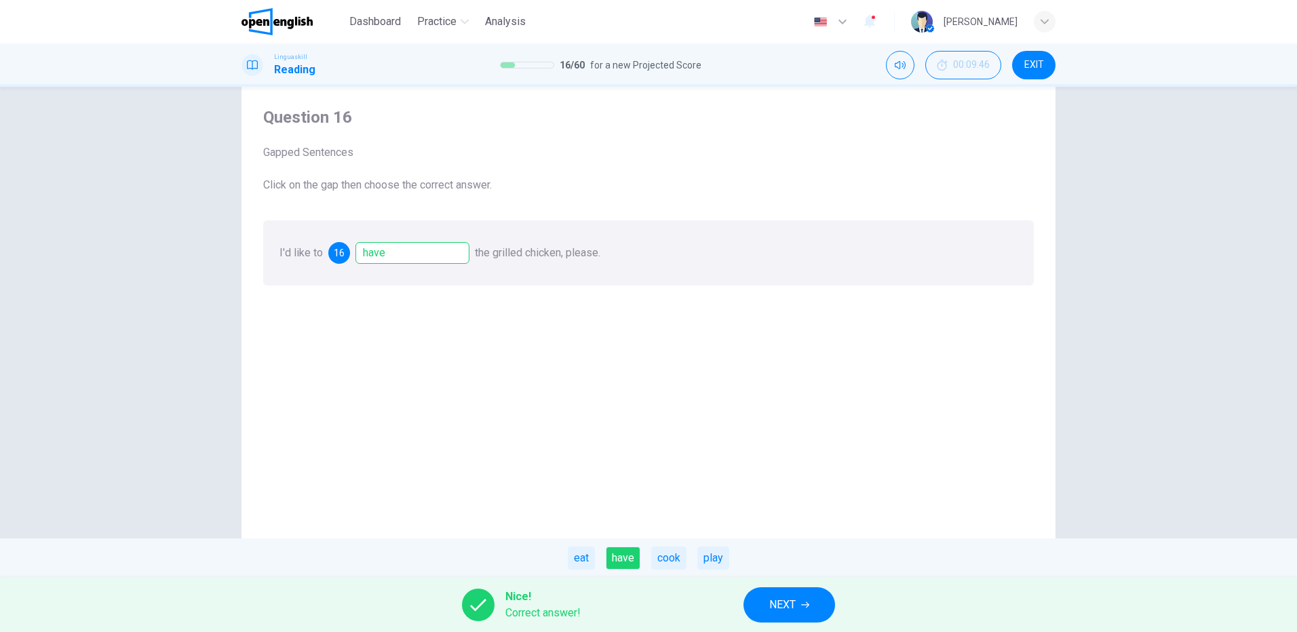
click at [807, 614] on button "NEXT" at bounding box center [790, 605] width 92 height 35
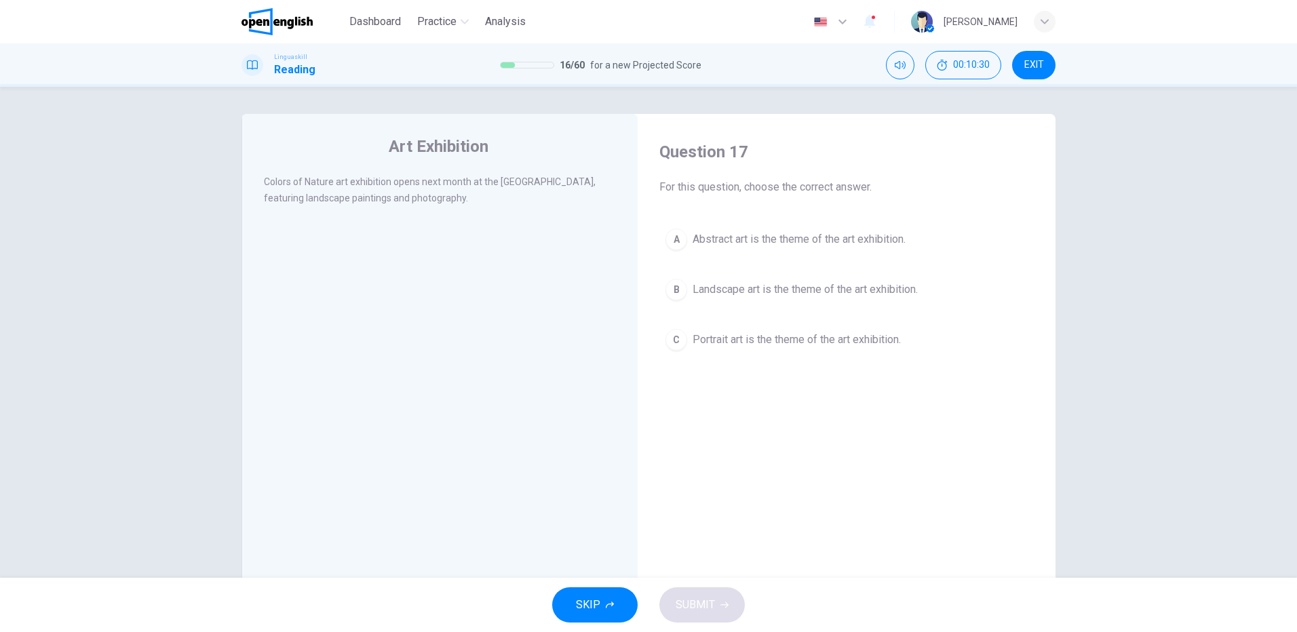
click at [750, 290] on span "Landscape art is the theme of the art exhibition." at bounding box center [805, 290] width 225 height 16
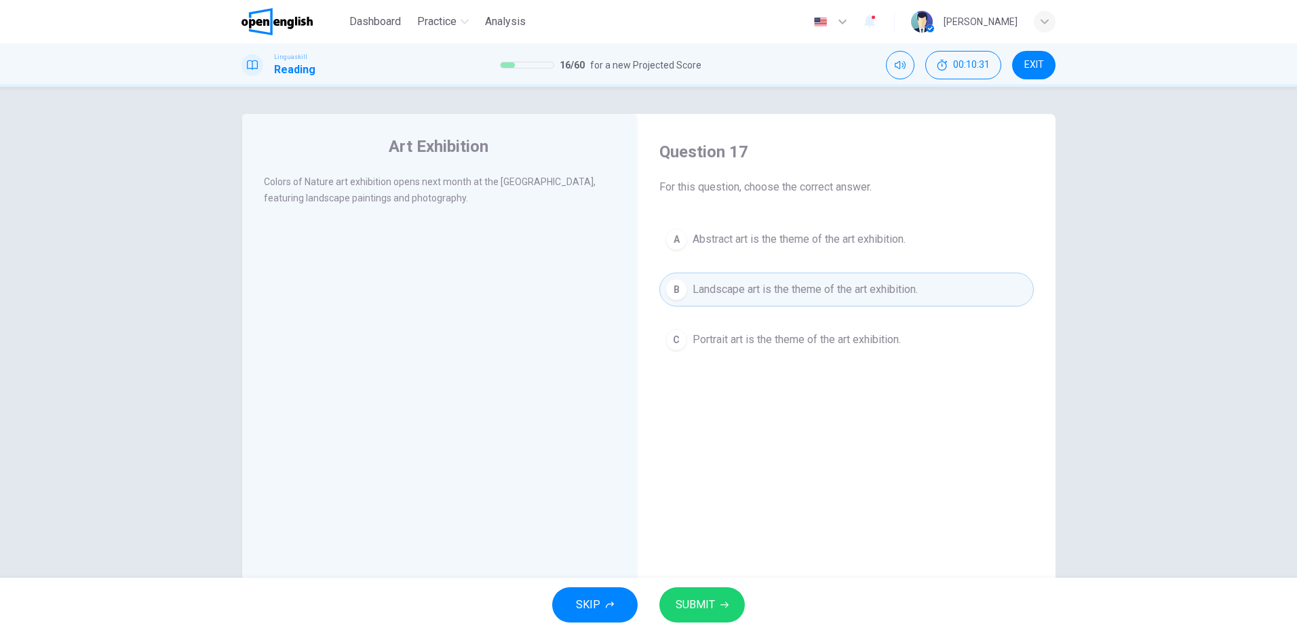
click at [714, 596] on span "SUBMIT" at bounding box center [695, 605] width 39 height 19
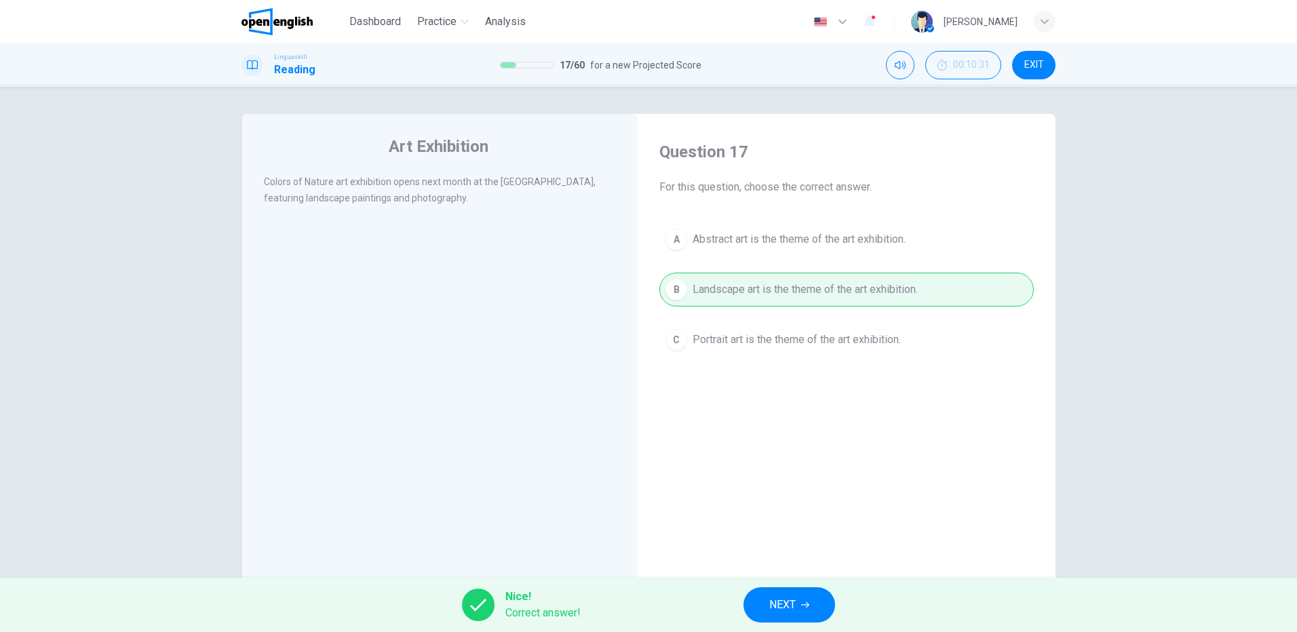
scroll to position [35, 0]
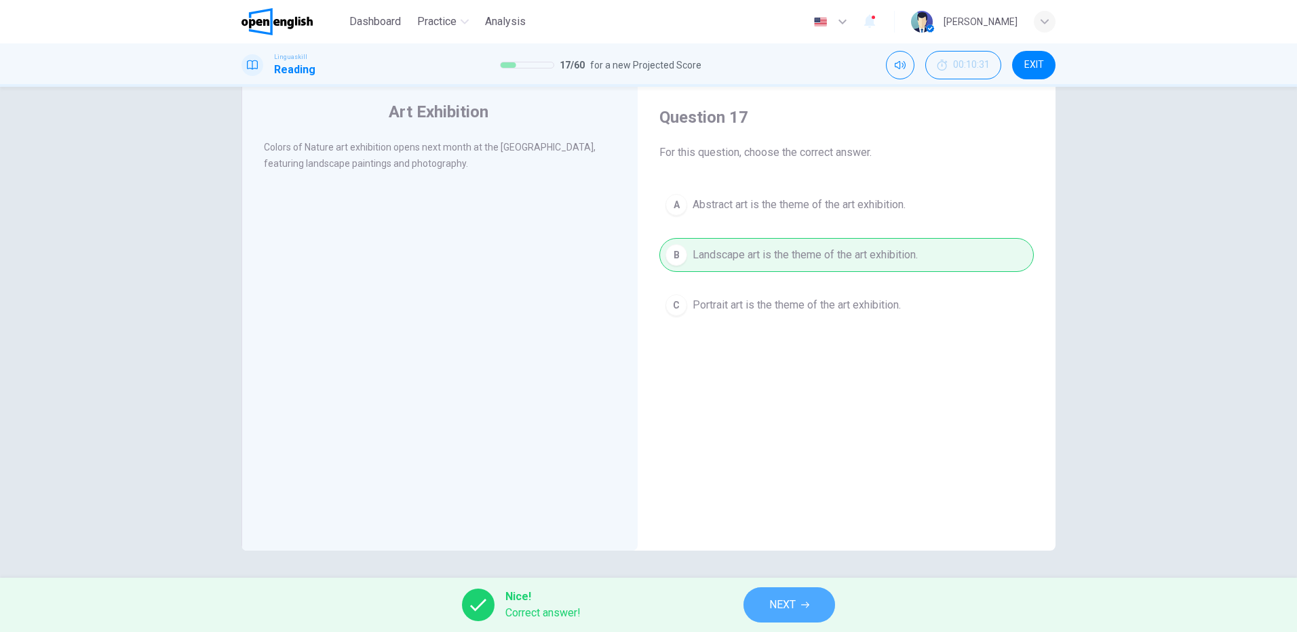
click at [788, 610] on span "NEXT" at bounding box center [782, 605] width 26 height 19
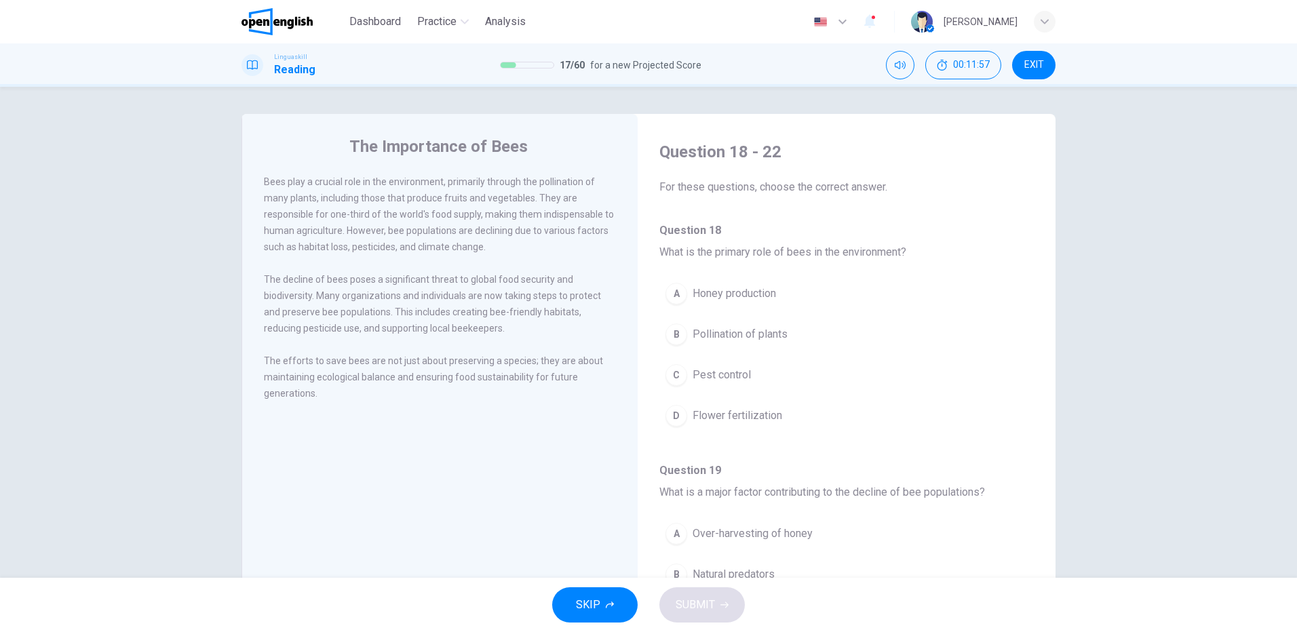
scroll to position [68, 0]
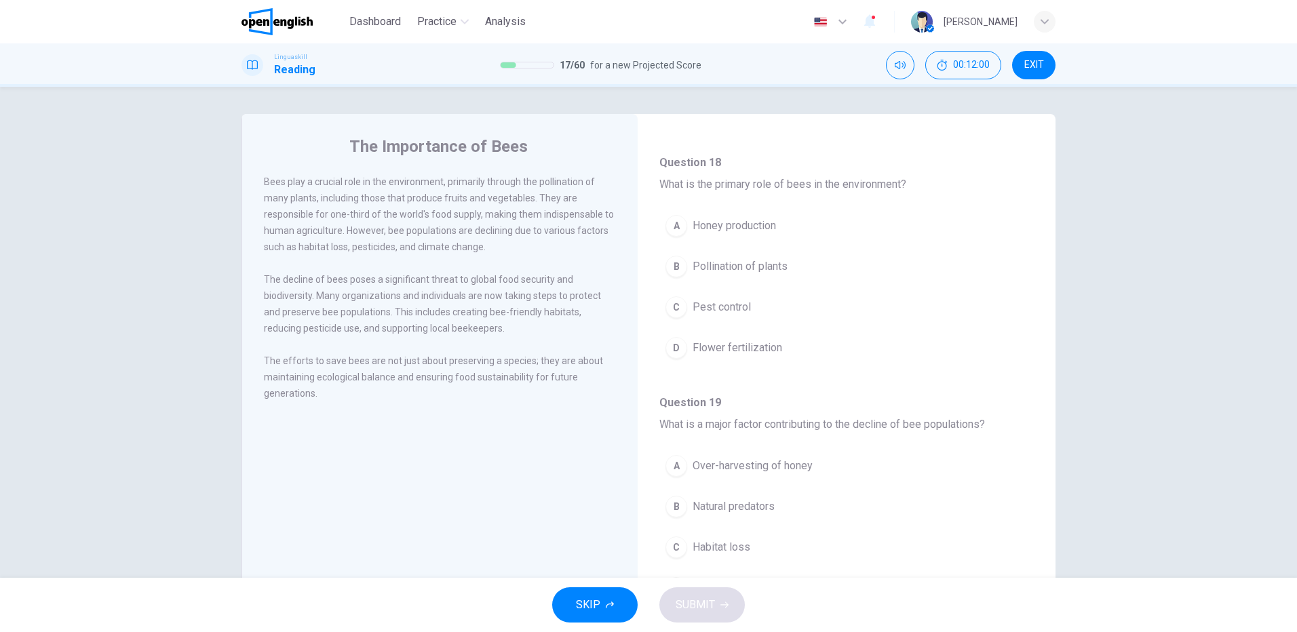
click at [769, 258] on span "Pollination of plants" at bounding box center [740, 266] width 95 height 16
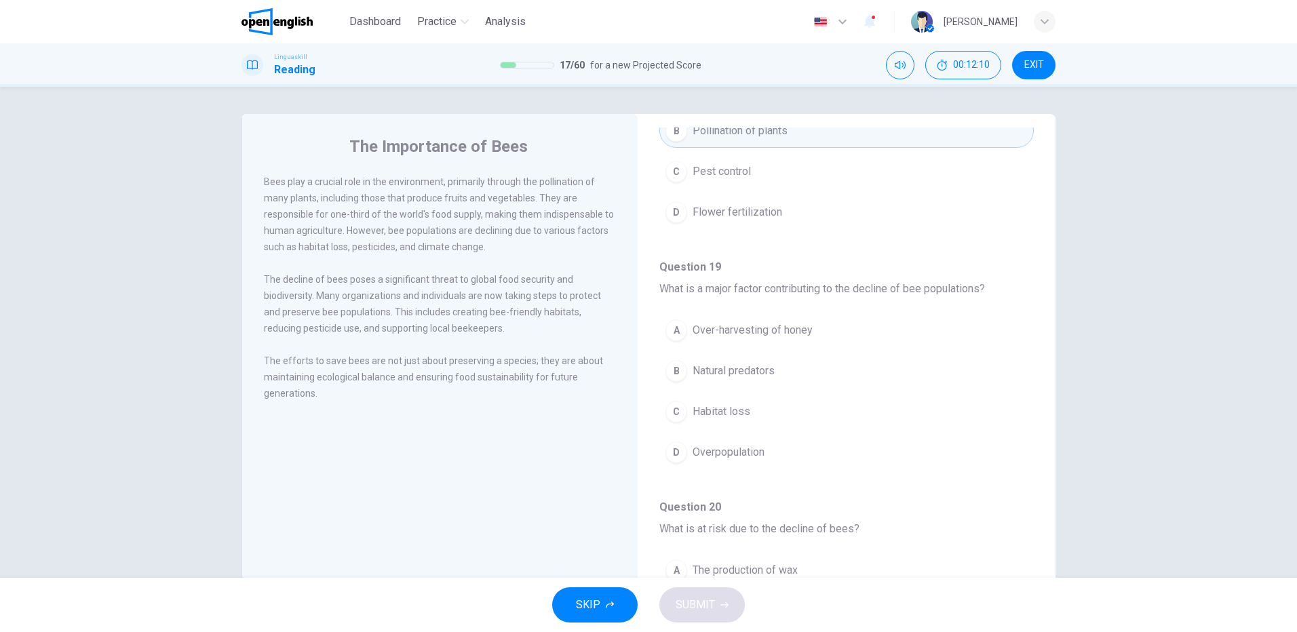
scroll to position [271, 0]
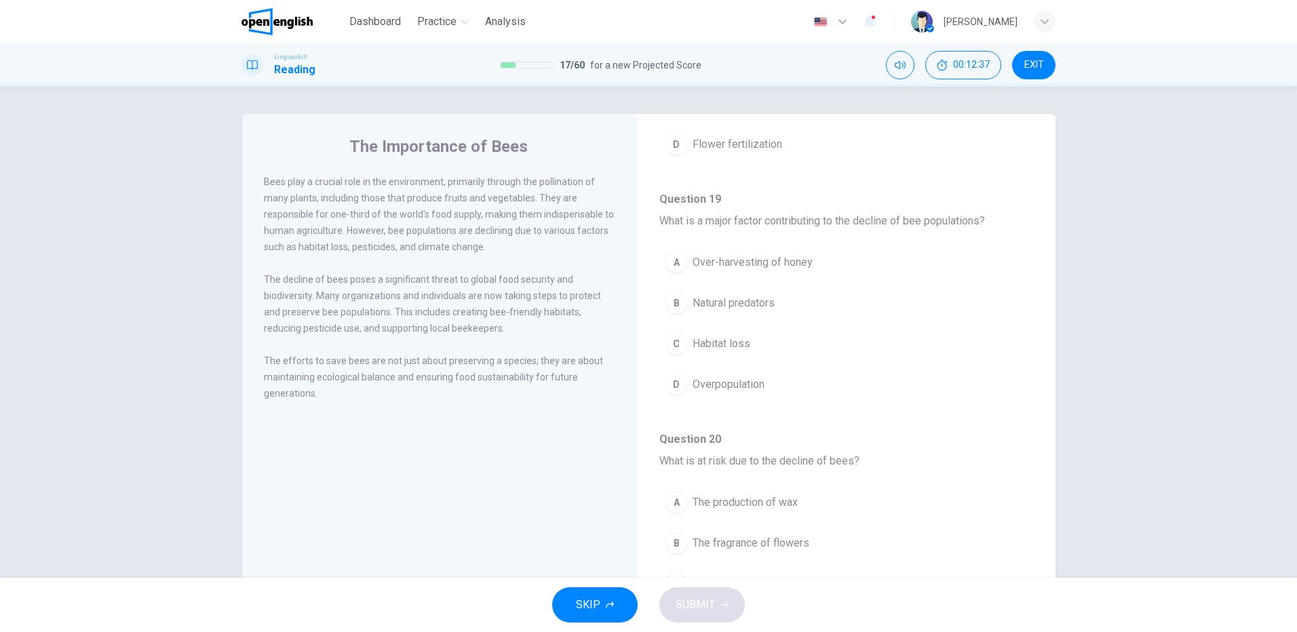
click at [739, 342] on span "Habitat loss" at bounding box center [722, 344] width 58 height 16
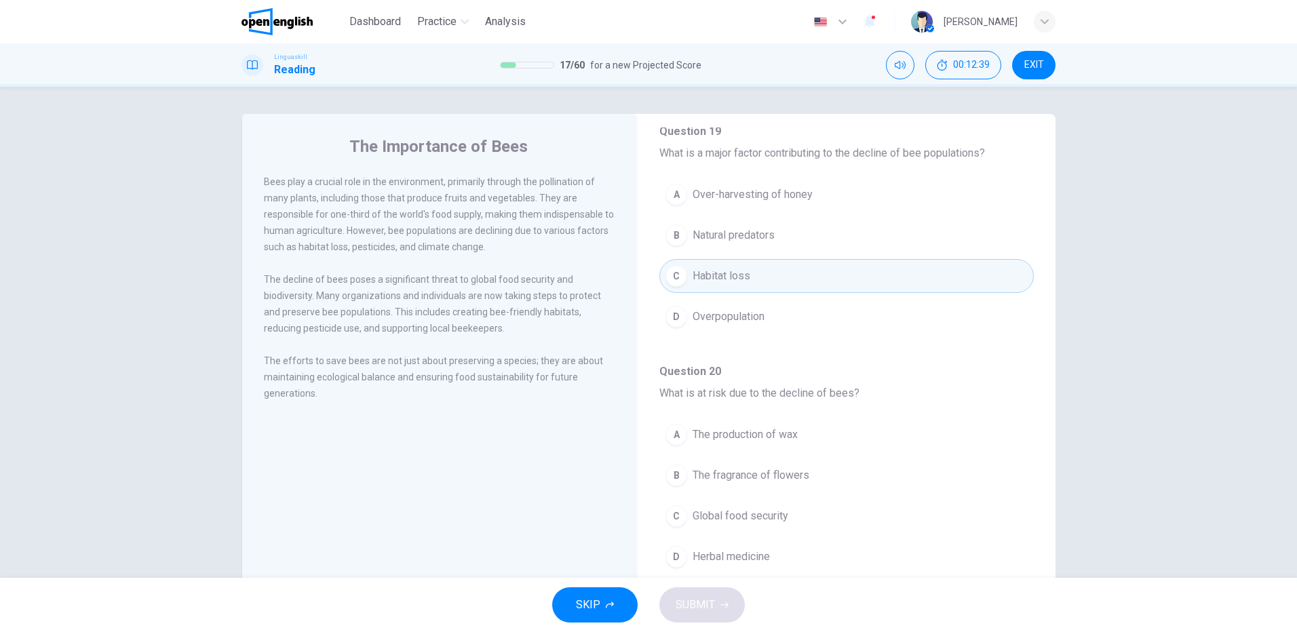
scroll to position [475, 0]
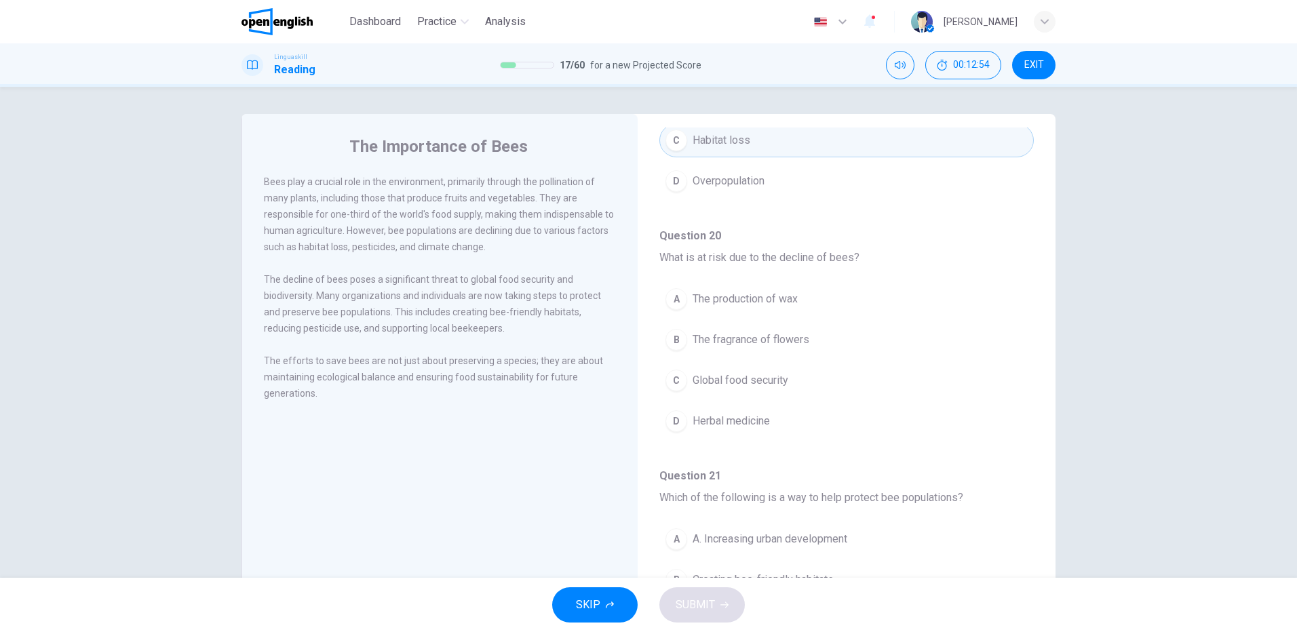
click at [764, 379] on span "Global food security" at bounding box center [741, 380] width 96 height 16
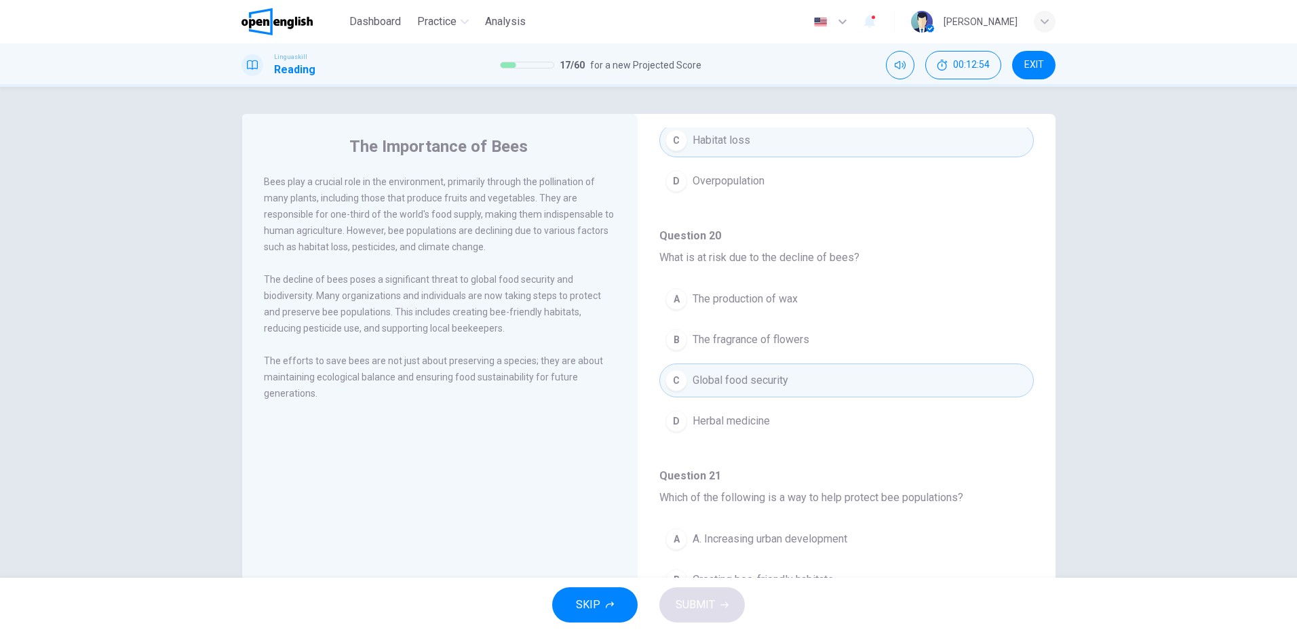
scroll to position [746, 0]
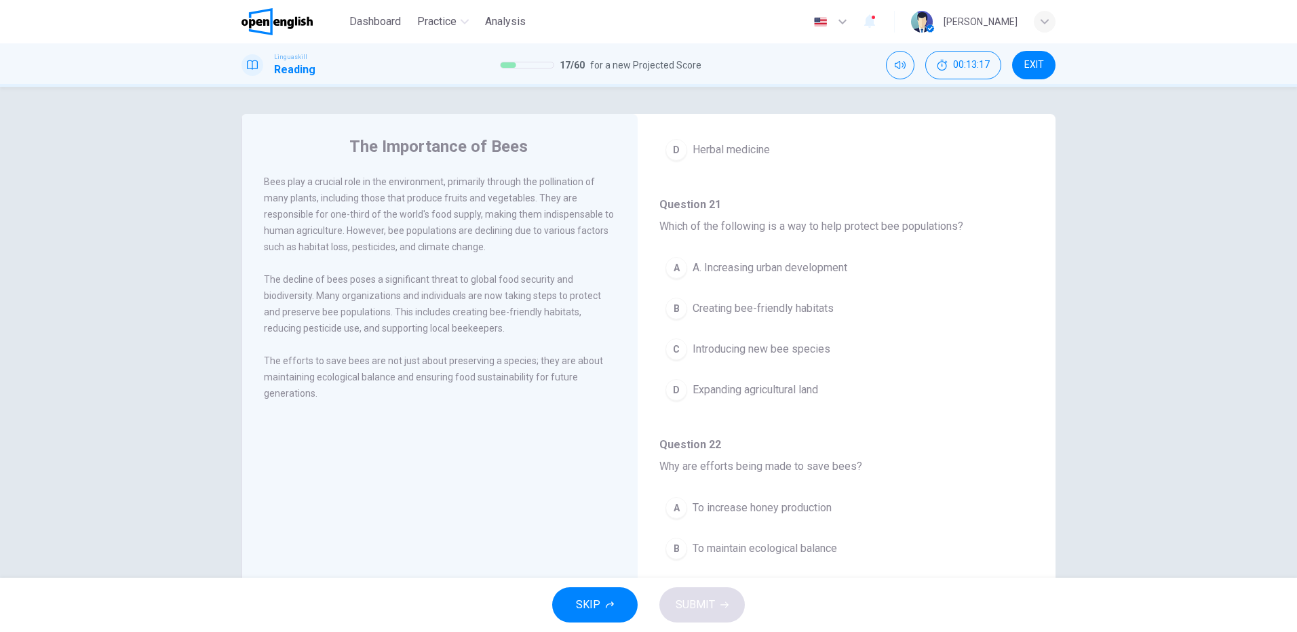
click at [782, 311] on span "Creating bee-friendly habitats" at bounding box center [763, 309] width 141 height 16
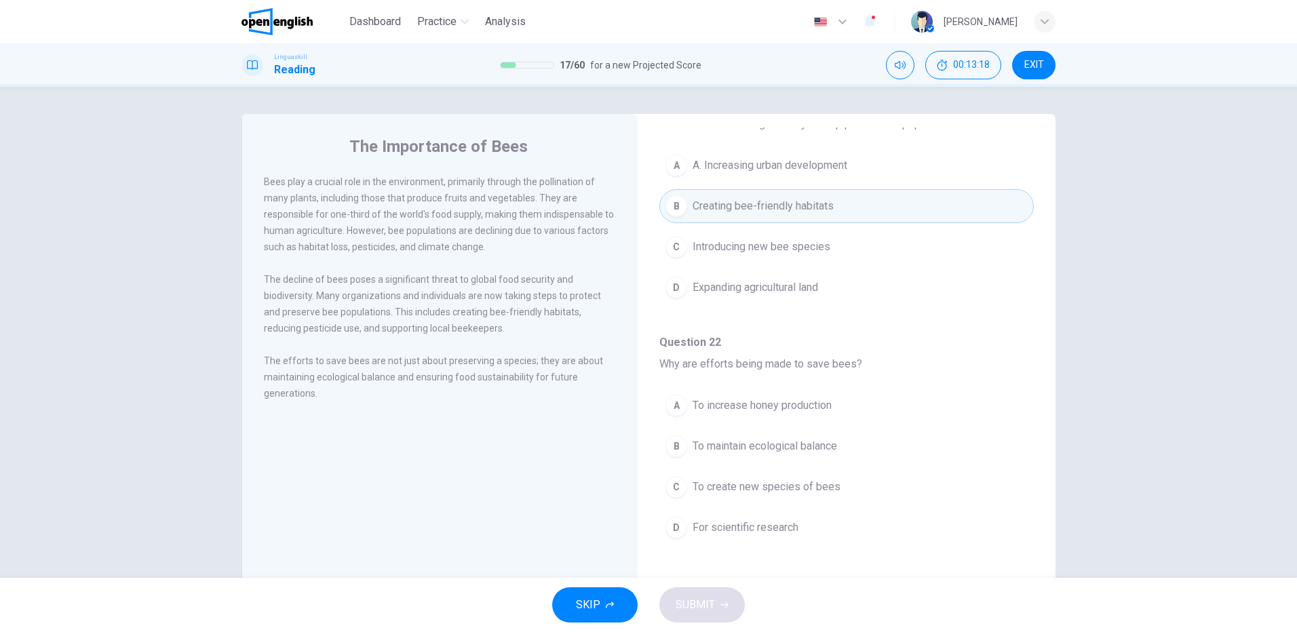
scroll to position [35, 0]
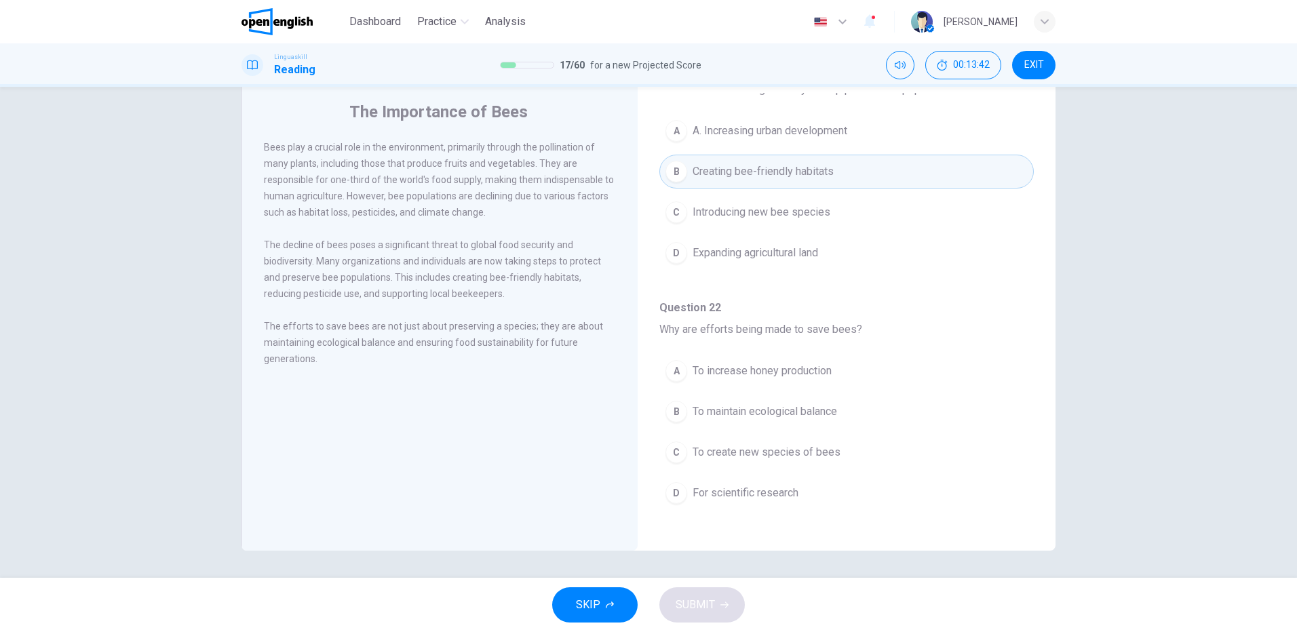
click at [810, 407] on span "To maintain ecological balance" at bounding box center [765, 412] width 145 height 16
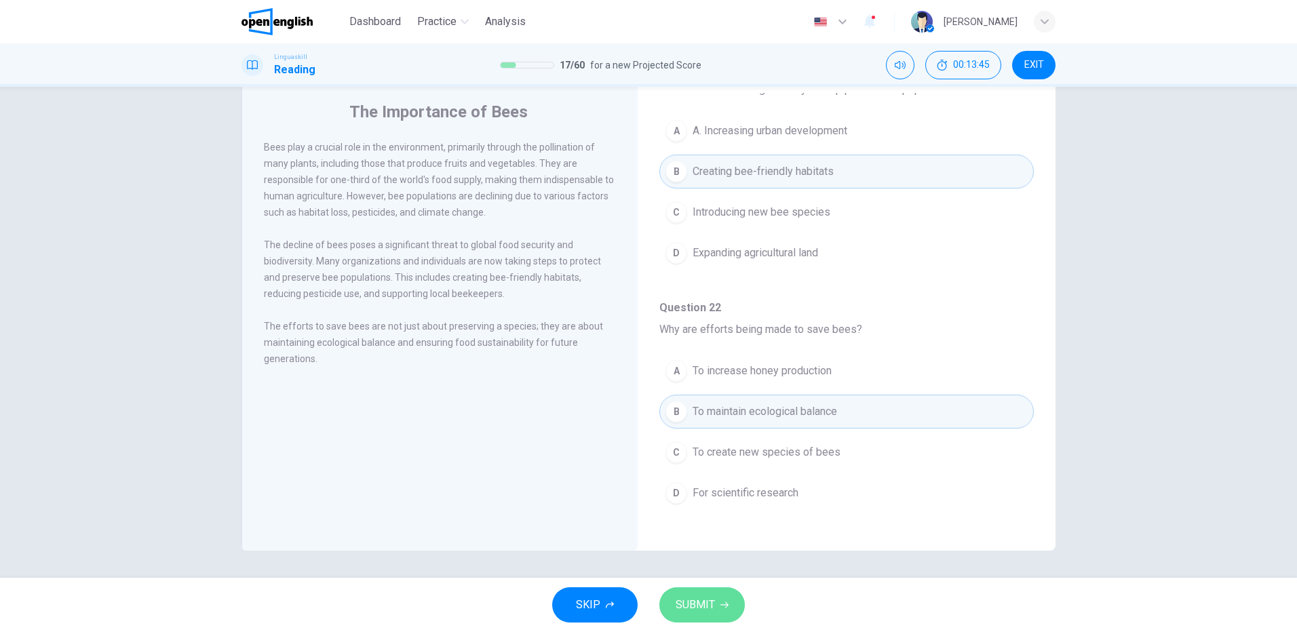
click at [712, 605] on span "SUBMIT" at bounding box center [695, 605] width 39 height 19
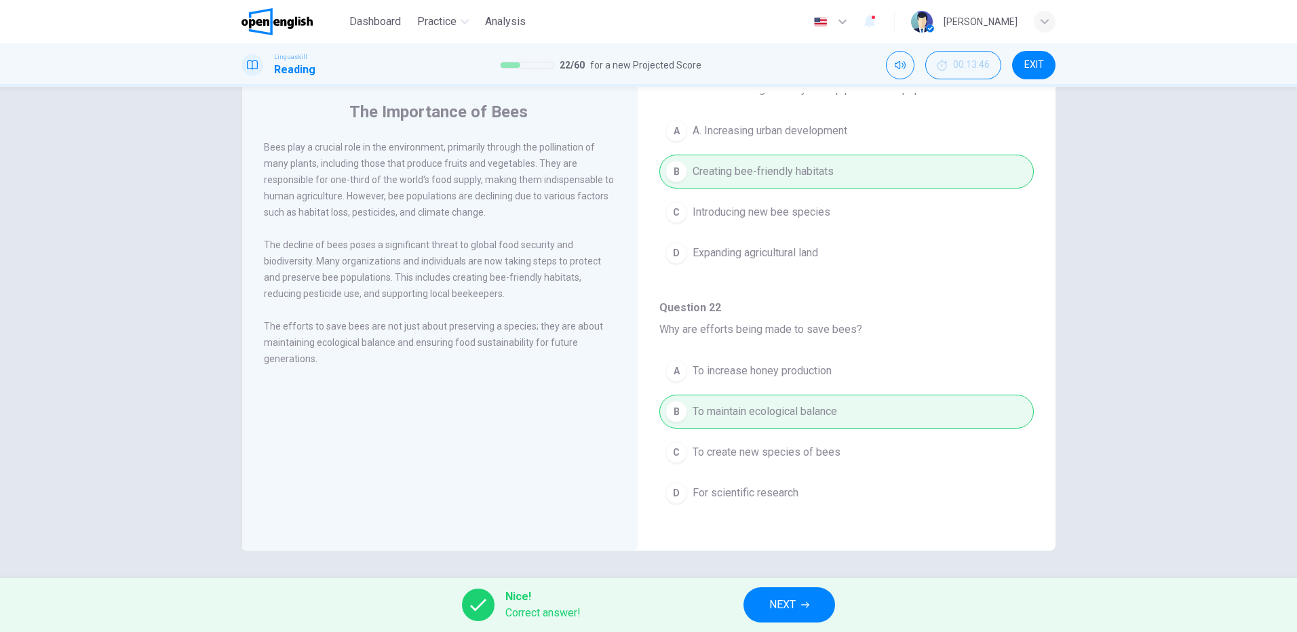
click at [792, 607] on span "NEXT" at bounding box center [782, 605] width 26 height 19
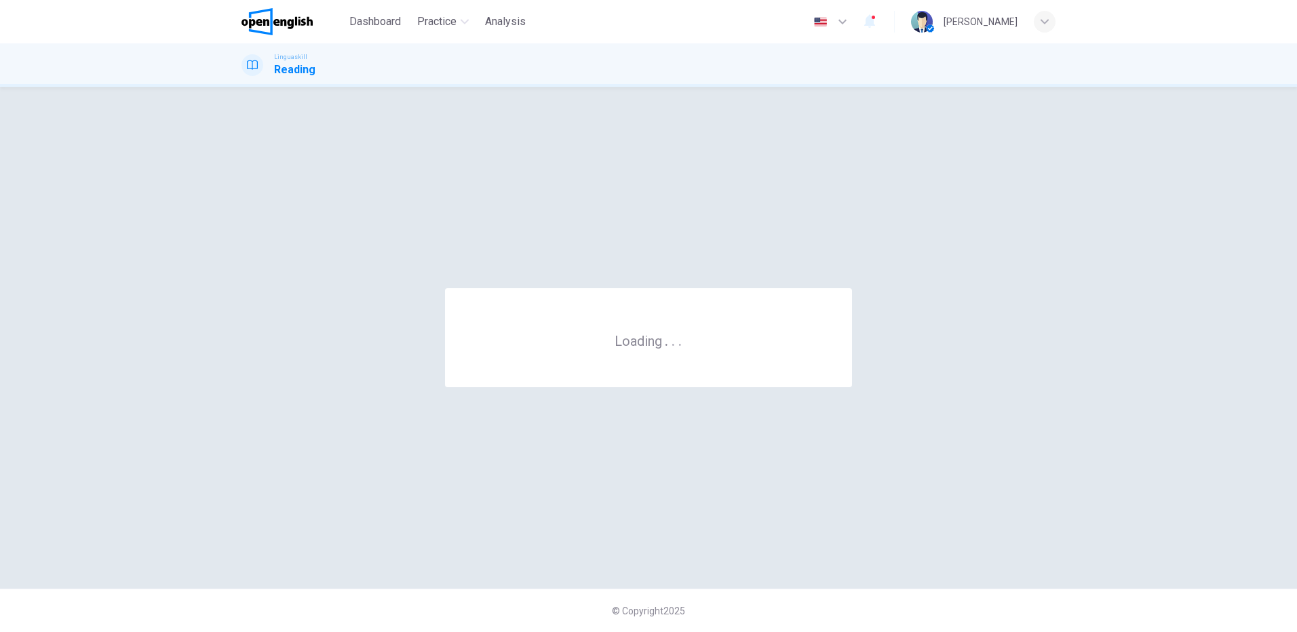
scroll to position [0, 0]
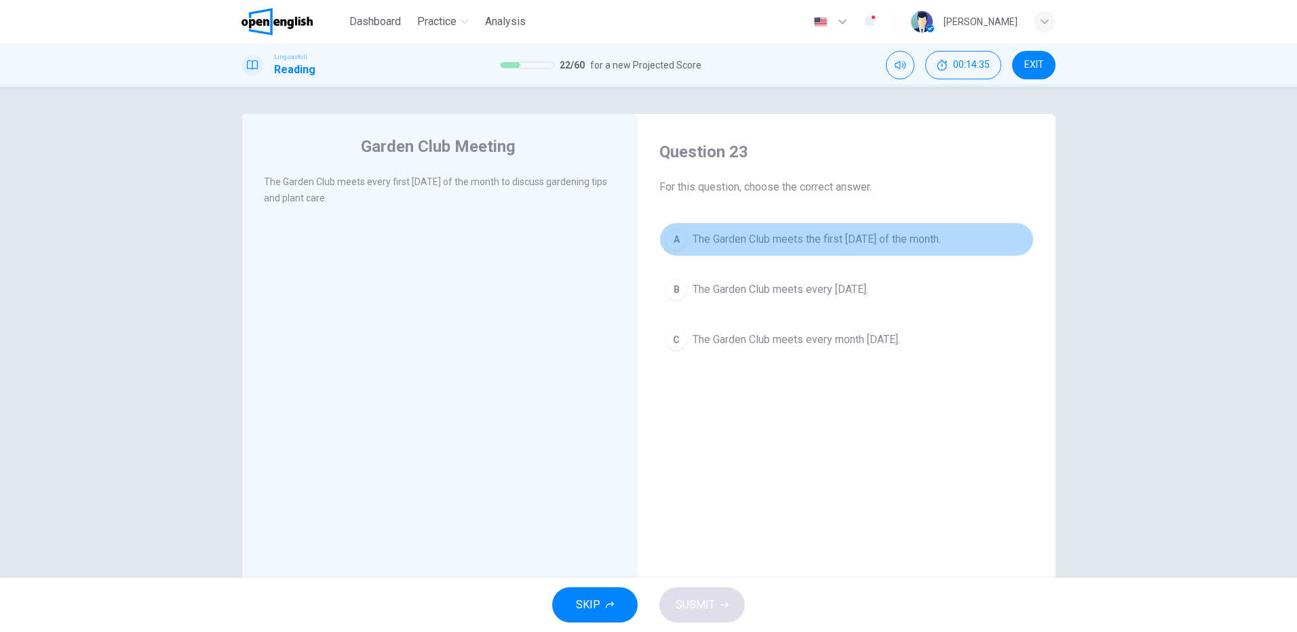
click at [714, 239] on span "The Garden Club meets the first Thursday of the month." at bounding box center [817, 239] width 248 height 16
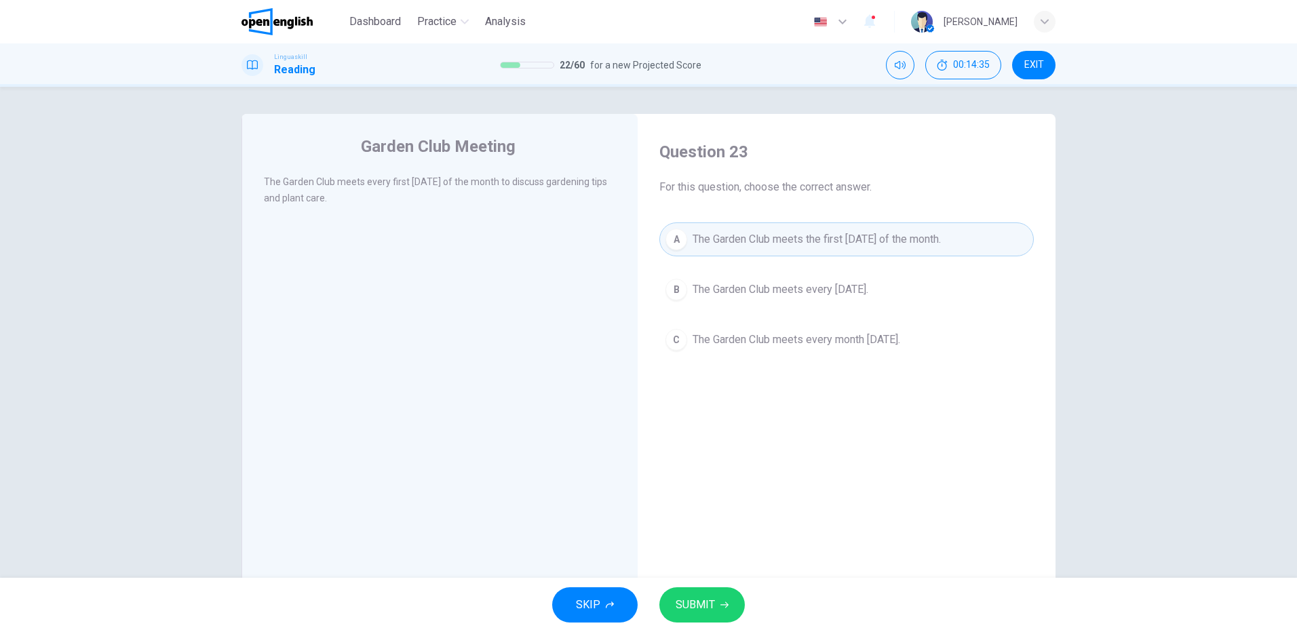
scroll to position [35, 0]
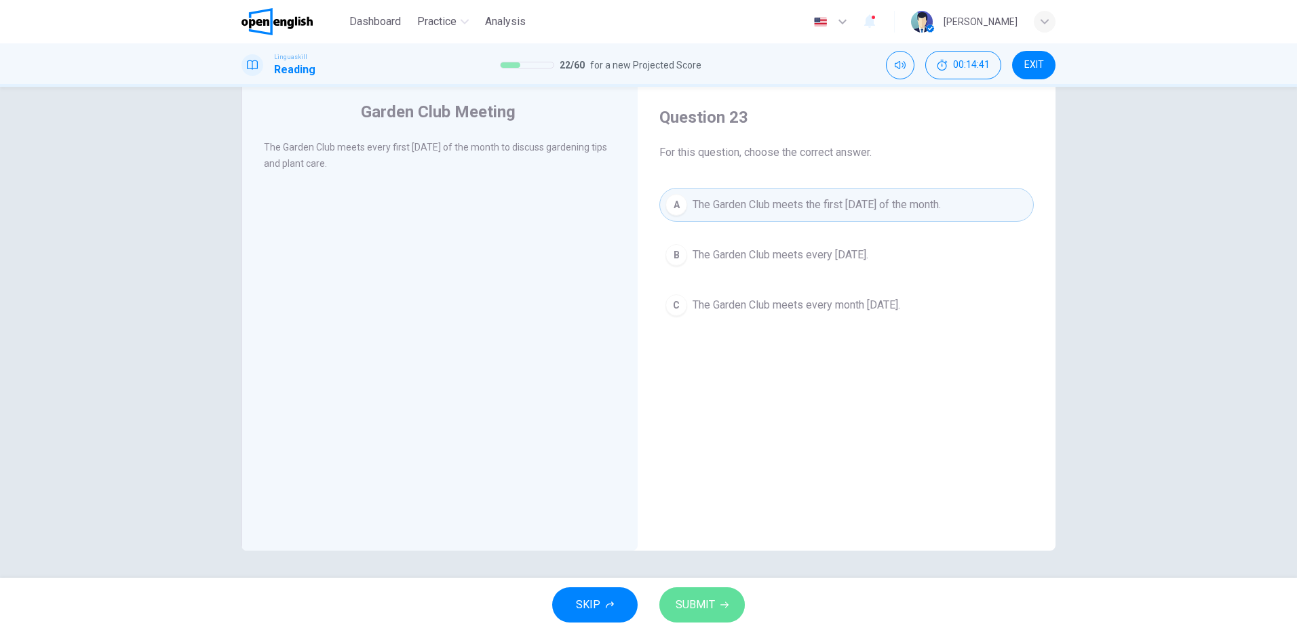
click at [704, 607] on span "SUBMIT" at bounding box center [695, 605] width 39 height 19
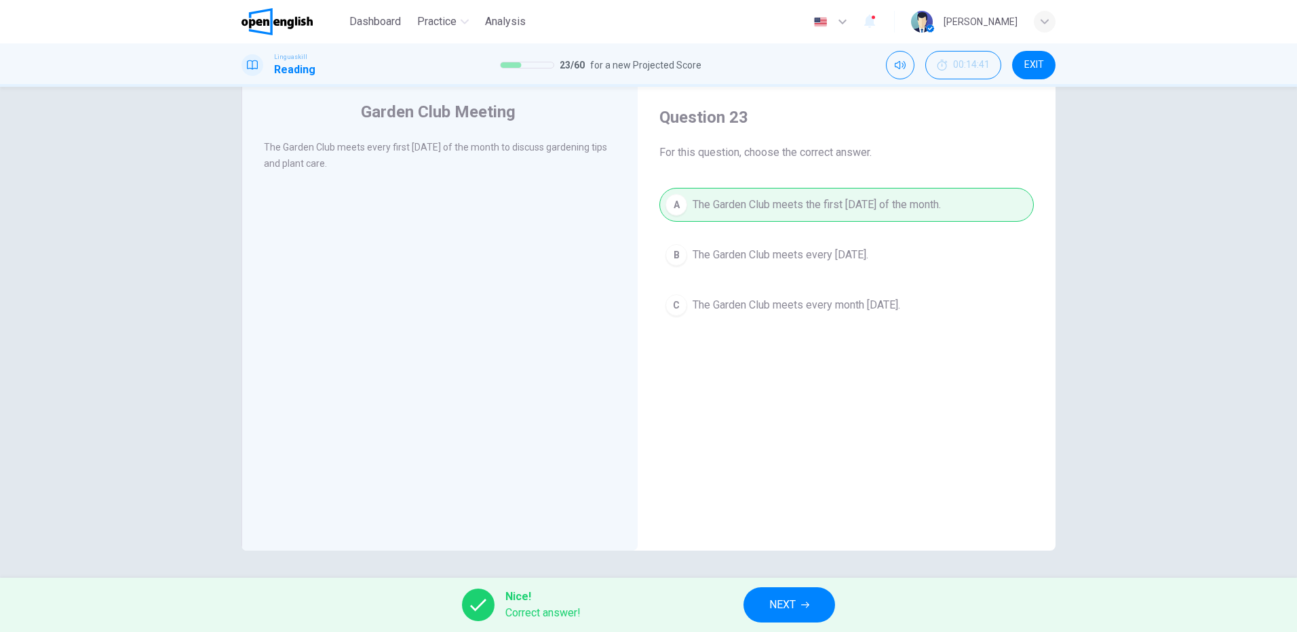
click at [786, 601] on span "NEXT" at bounding box center [782, 605] width 26 height 19
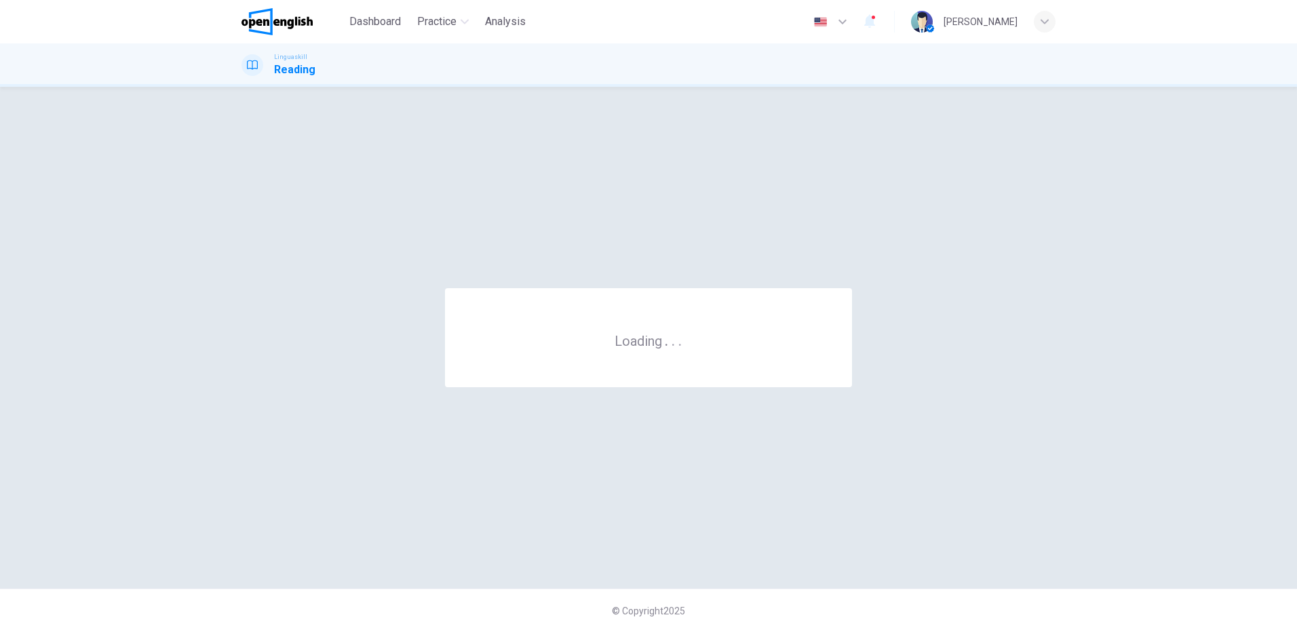
scroll to position [0, 0]
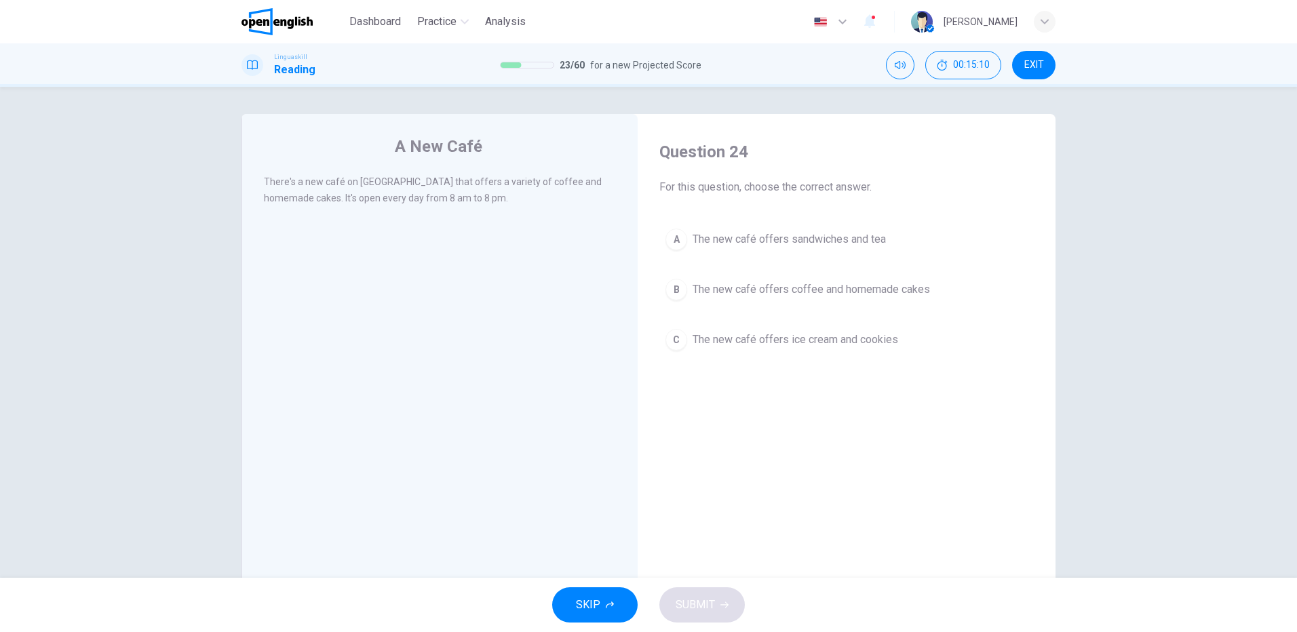
click at [845, 282] on span "The new café offers coffee and homemade cakes" at bounding box center [811, 290] width 237 height 16
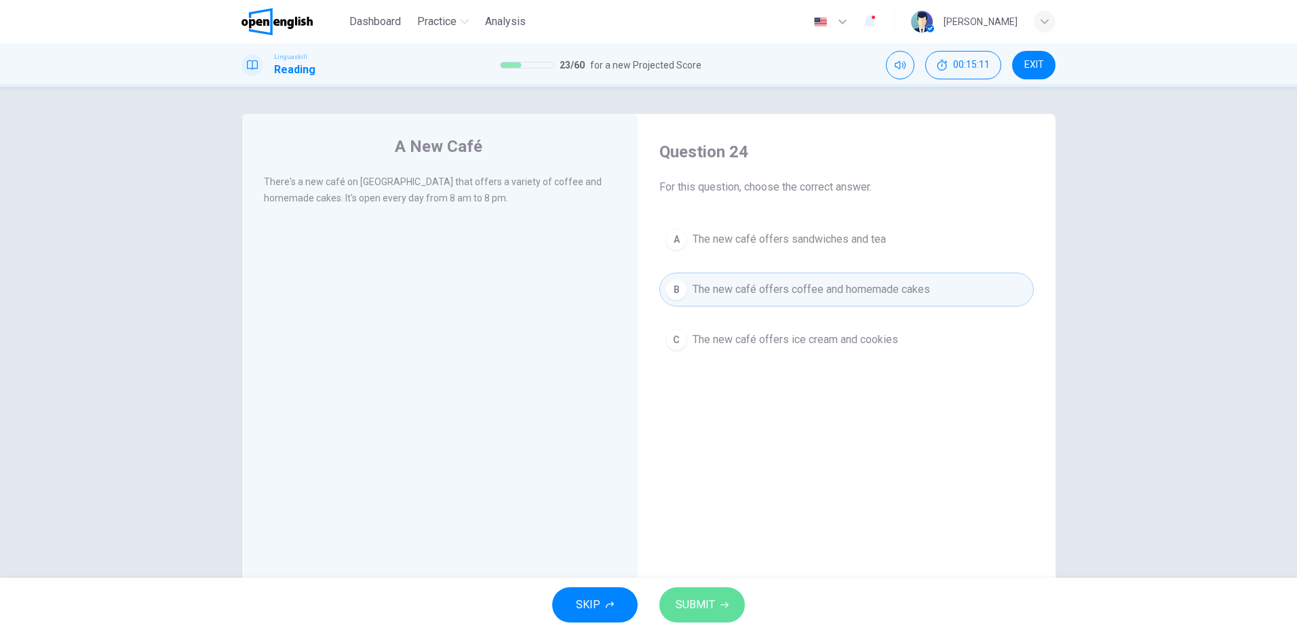
click at [713, 609] on span "SUBMIT" at bounding box center [695, 605] width 39 height 19
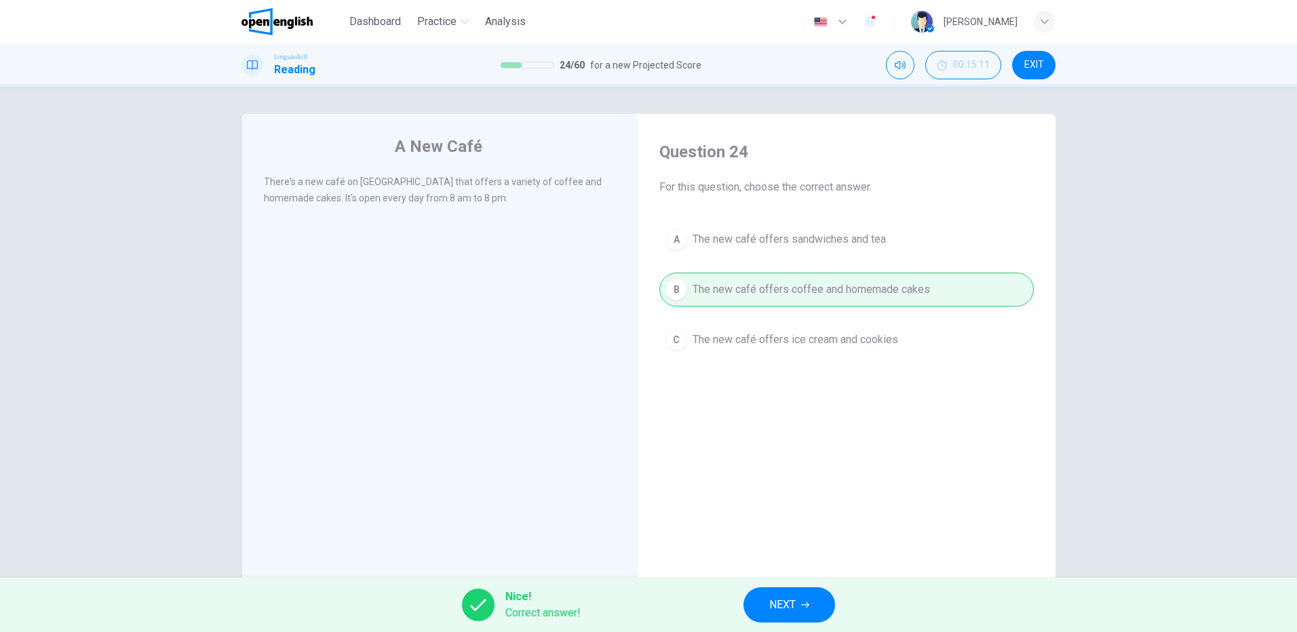
scroll to position [35, 0]
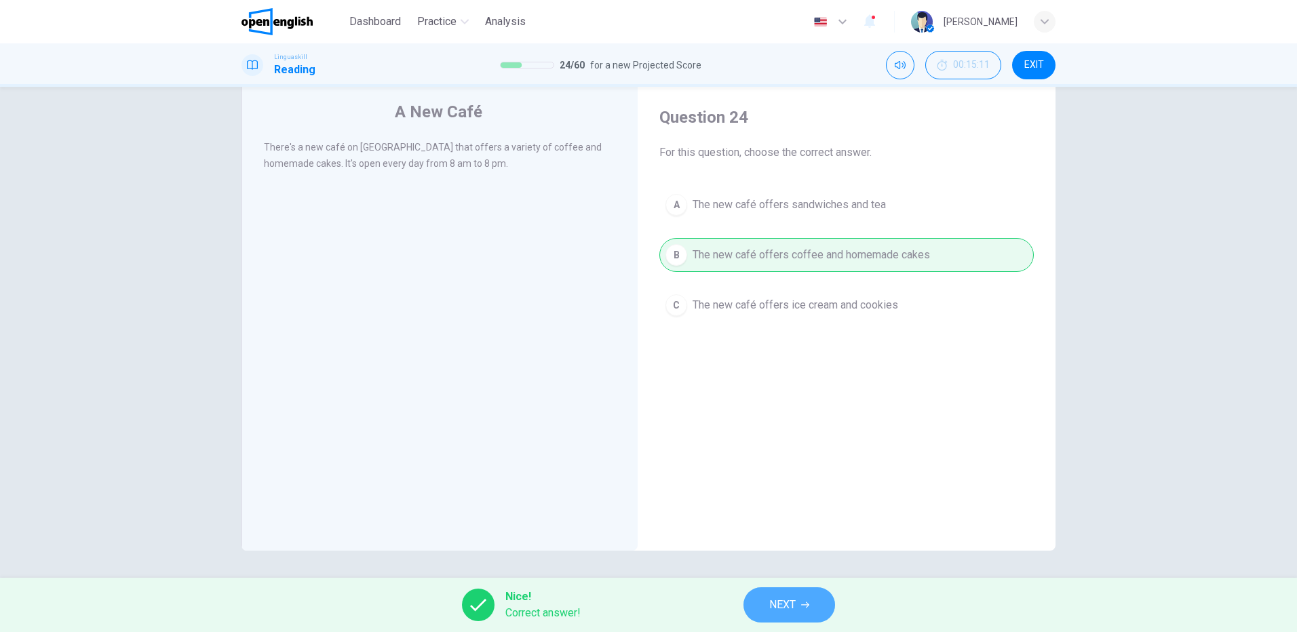
click at [807, 606] on icon "button" at bounding box center [805, 605] width 8 height 8
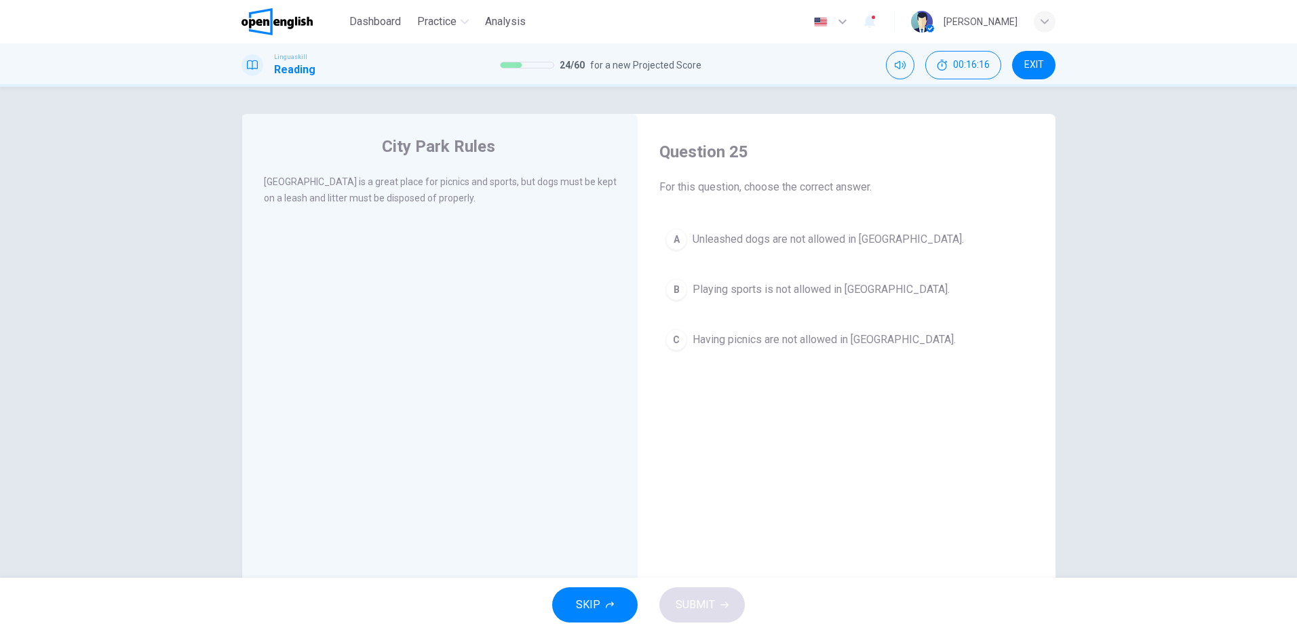
click at [788, 236] on span "Unleashed dogs are not allowed in City Park." at bounding box center [828, 239] width 271 height 16
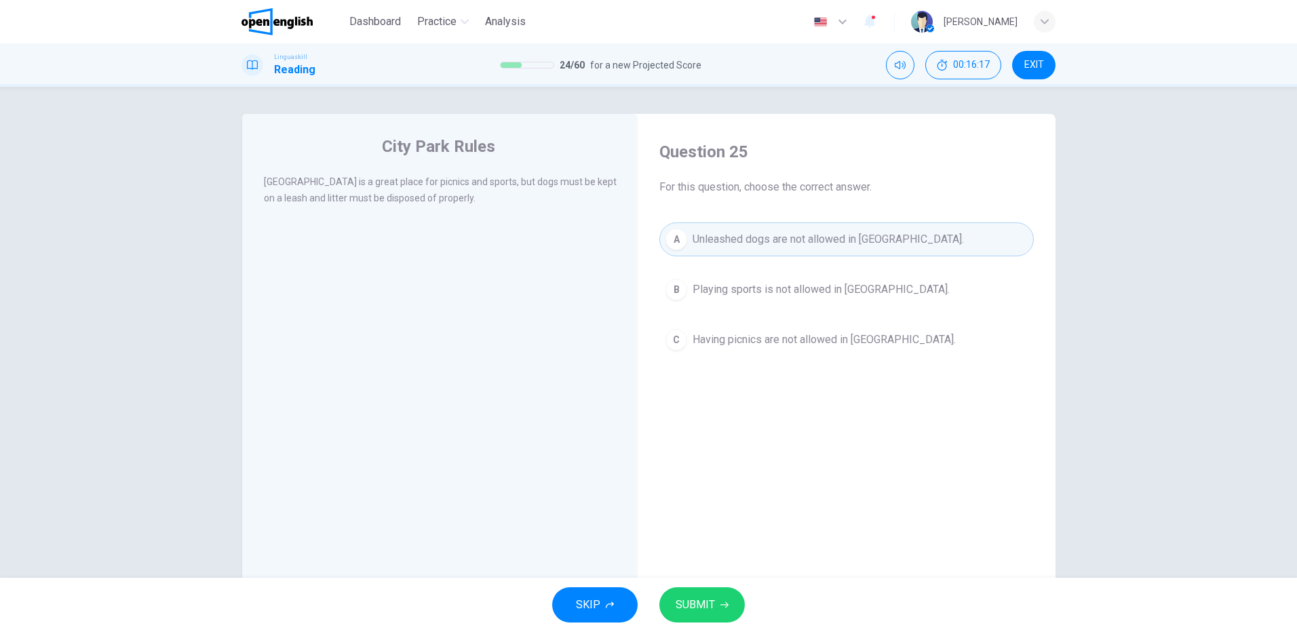
click at [695, 608] on span "SUBMIT" at bounding box center [695, 605] width 39 height 19
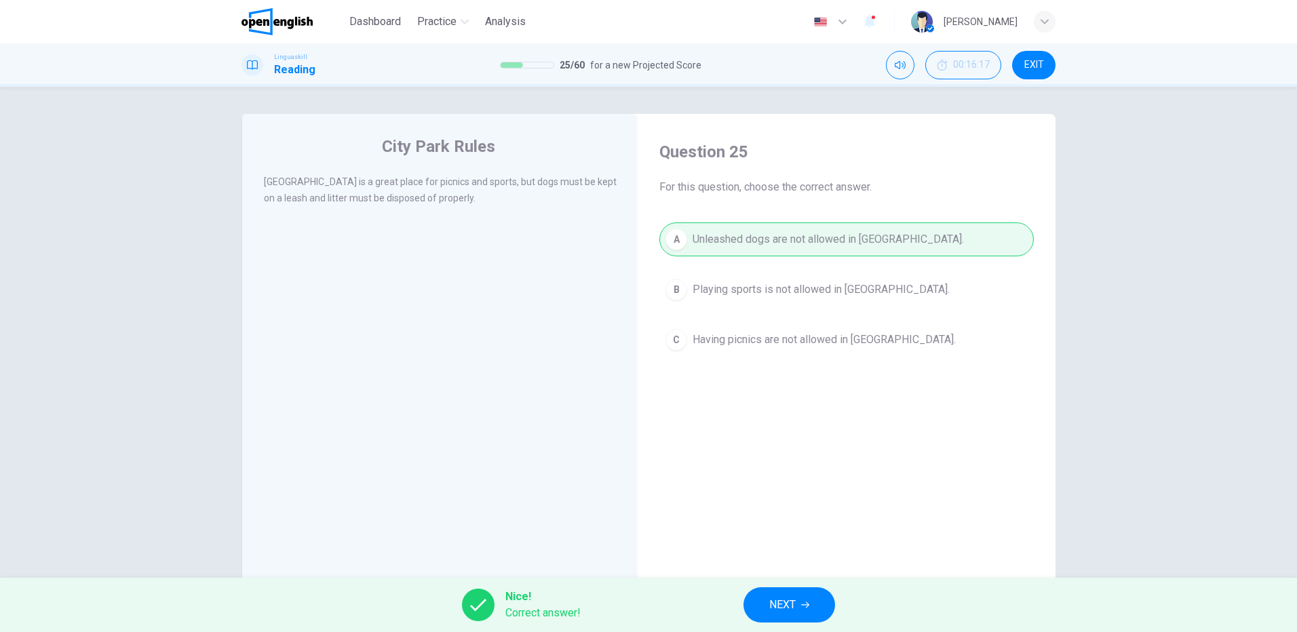
click at [792, 605] on span "NEXT" at bounding box center [782, 605] width 26 height 19
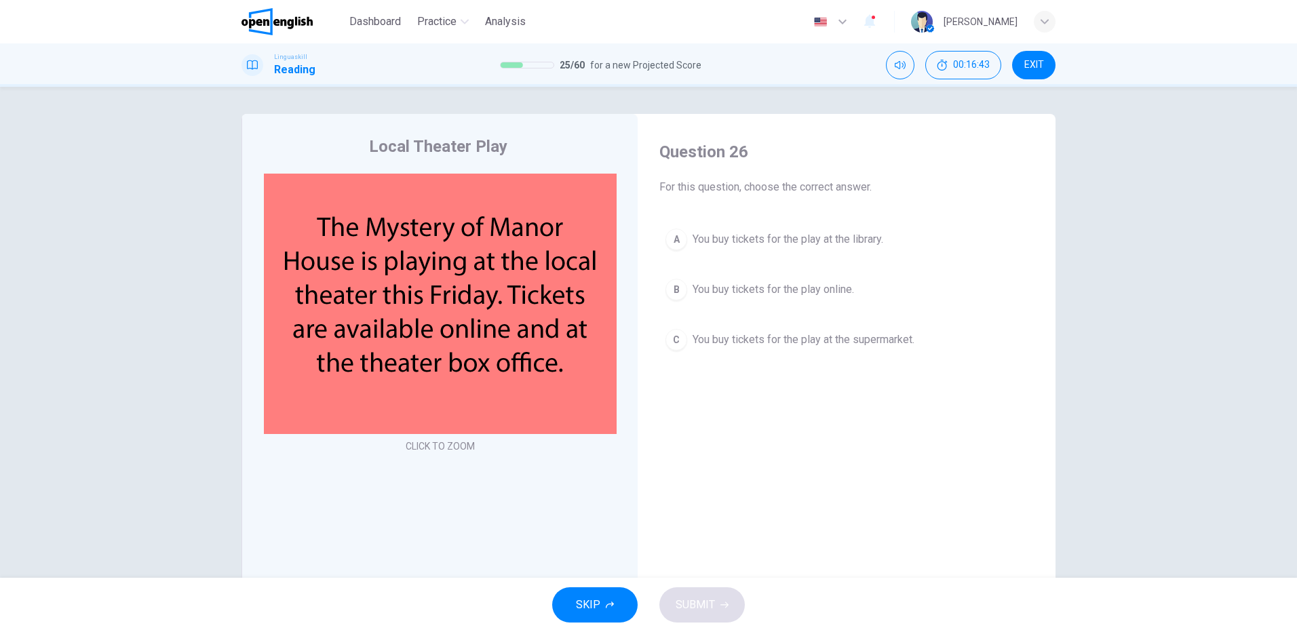
click at [754, 283] on button "B You buy tickets for the play online." at bounding box center [846, 290] width 374 height 34
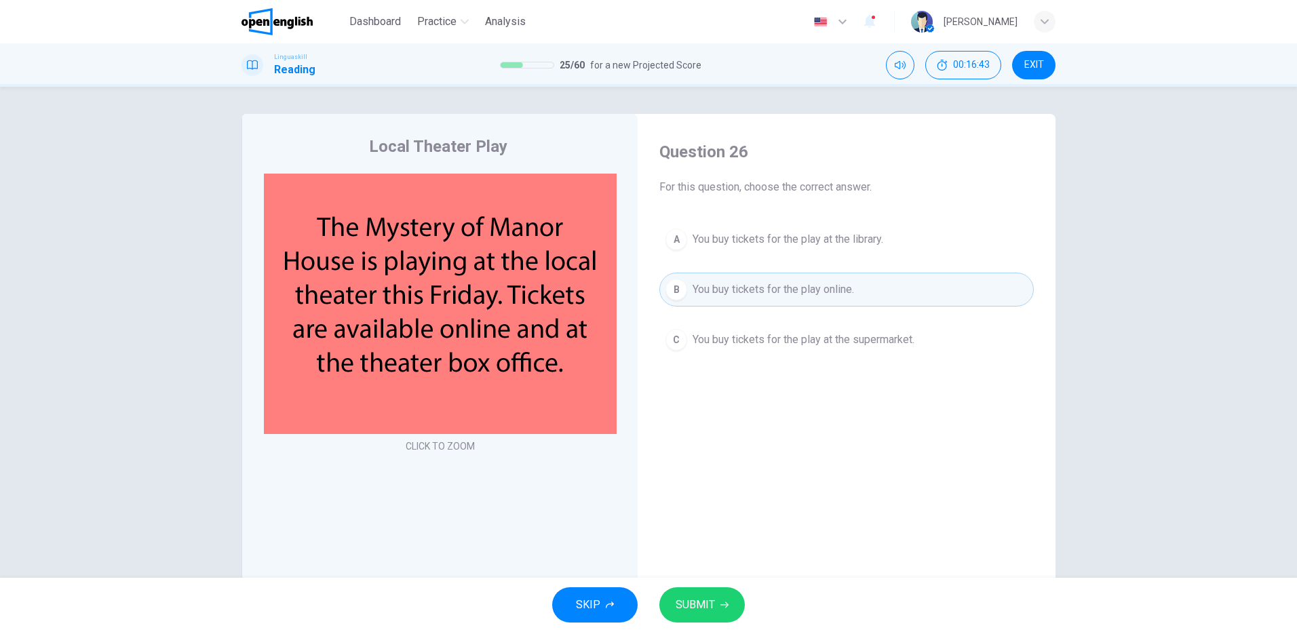
click at [703, 607] on span "SUBMIT" at bounding box center [695, 605] width 39 height 19
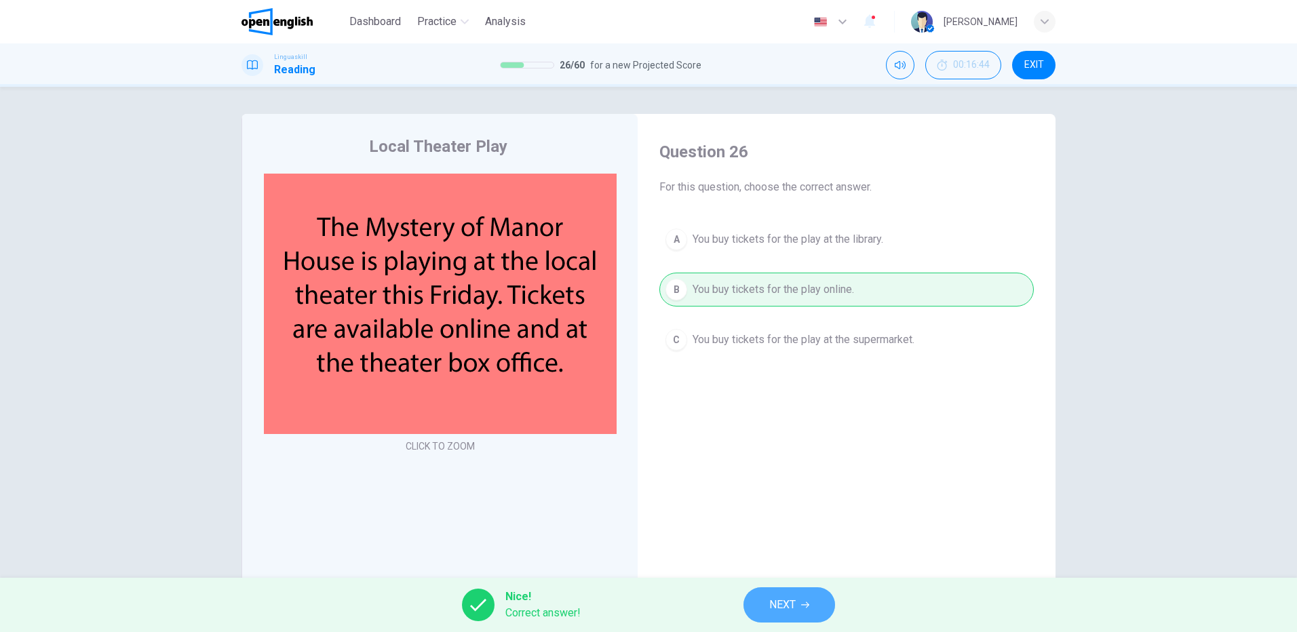
click at [793, 606] on span "NEXT" at bounding box center [782, 605] width 26 height 19
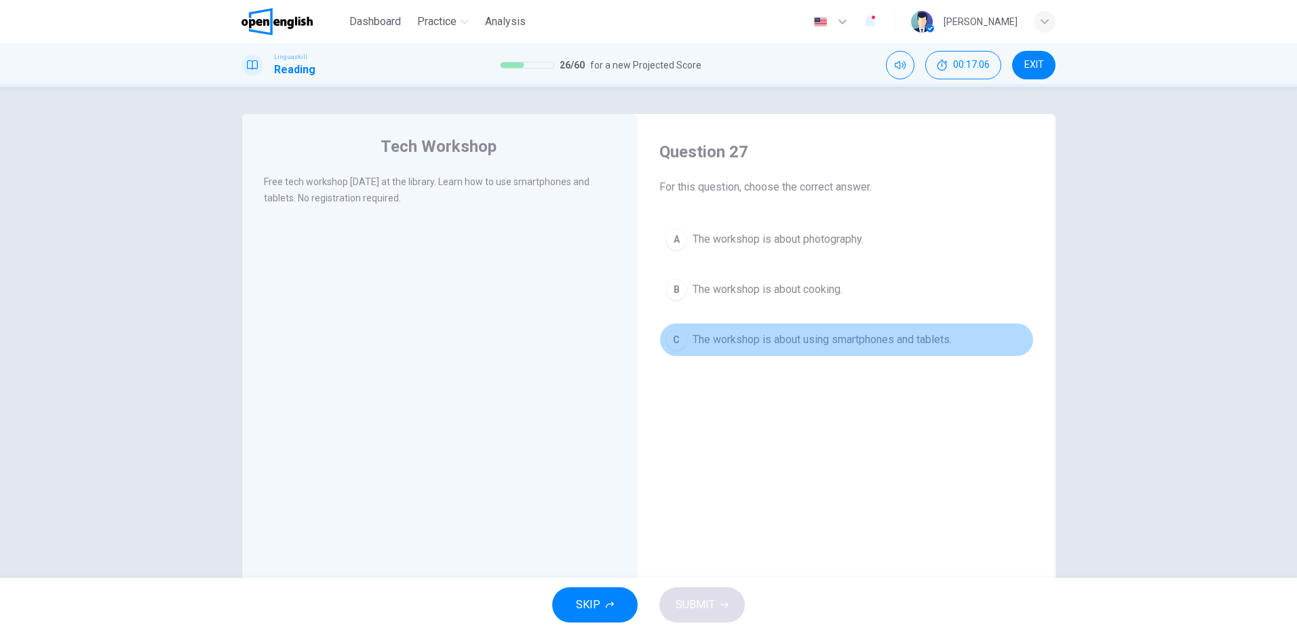
click at [860, 342] on span "The workshop is about using smartphones and tablets." at bounding box center [822, 340] width 259 height 16
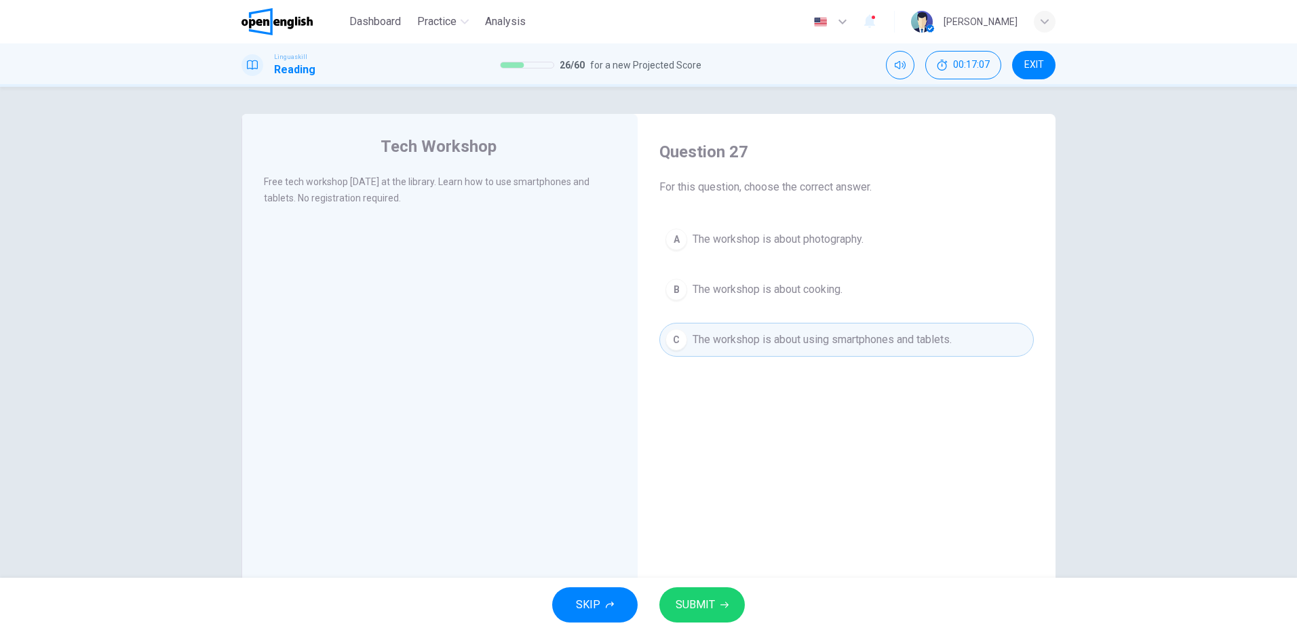
click at [722, 592] on button "SUBMIT" at bounding box center [701, 605] width 85 height 35
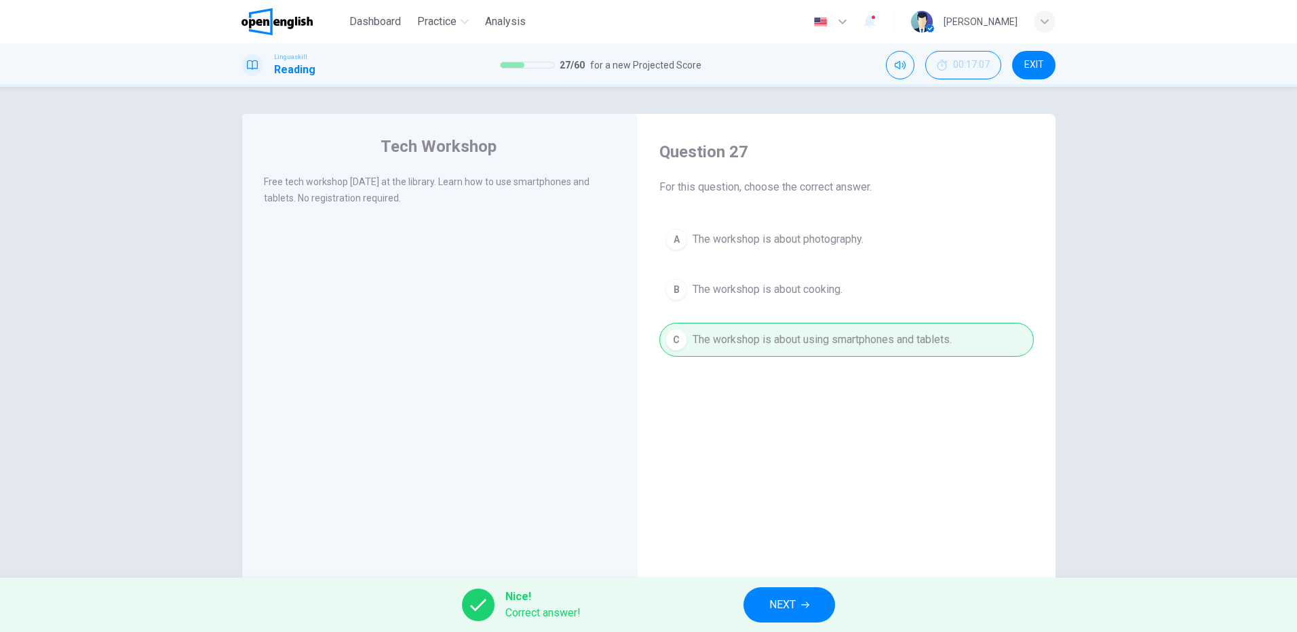
click at [779, 605] on span "NEXT" at bounding box center [782, 605] width 26 height 19
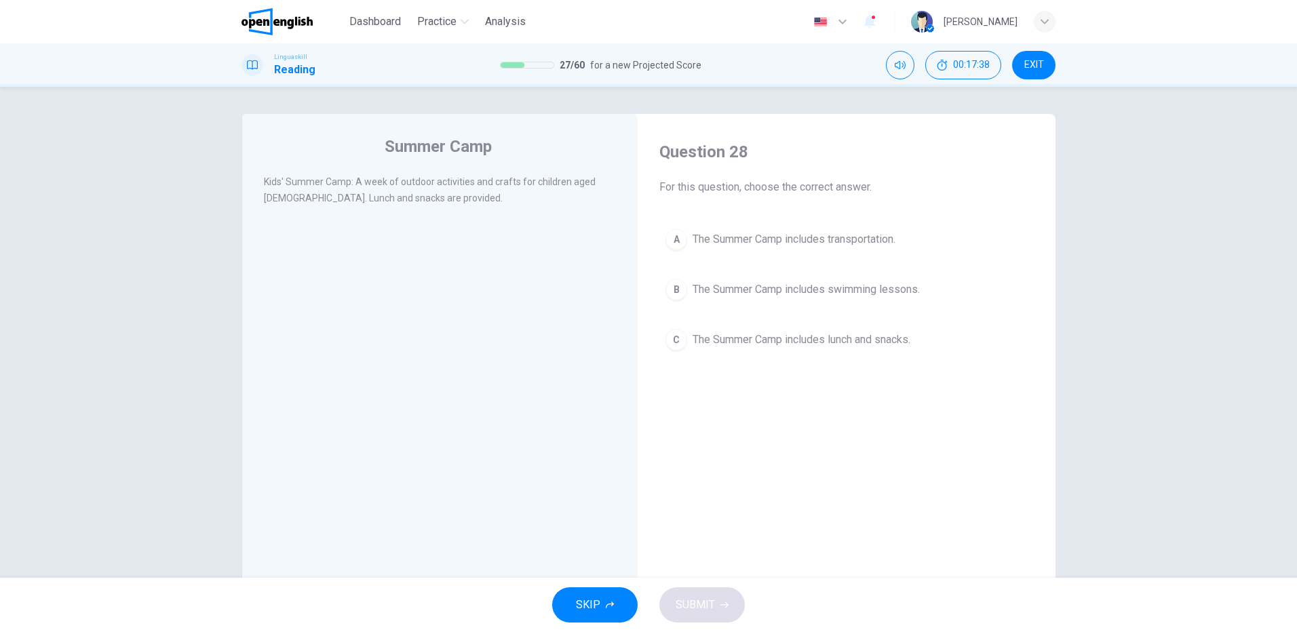
click at [856, 336] on span "The Summer Camp includes lunch and snacks." at bounding box center [802, 340] width 218 height 16
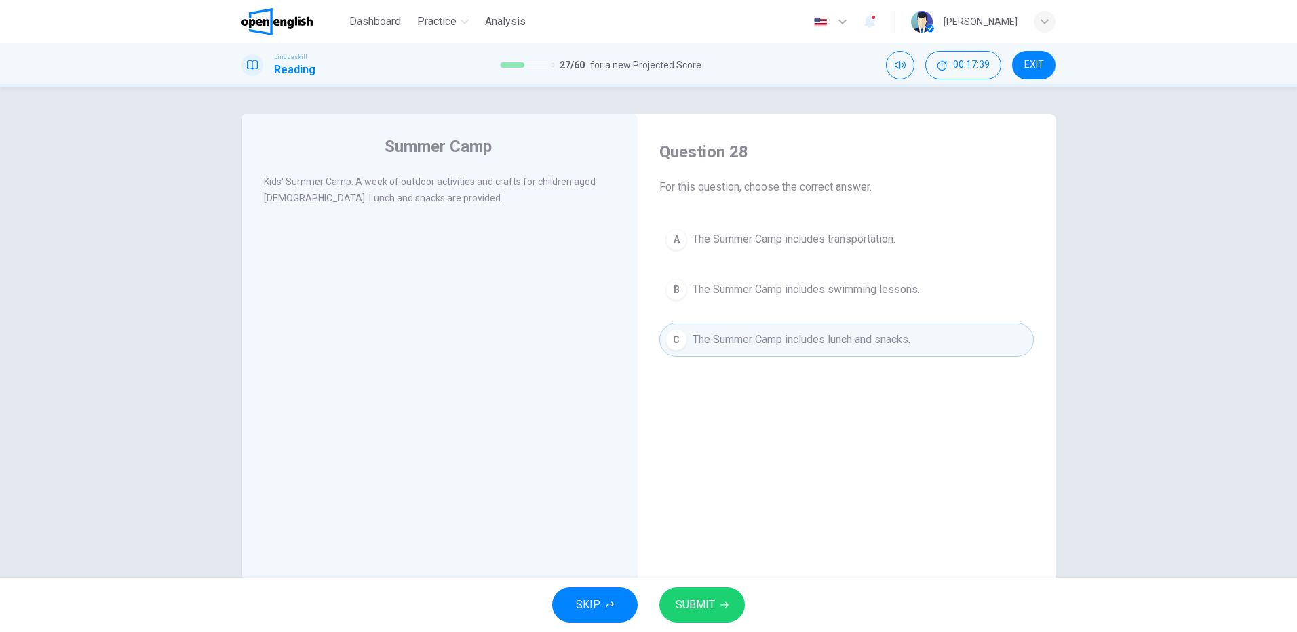
click at [715, 600] on button "SUBMIT" at bounding box center [701, 605] width 85 height 35
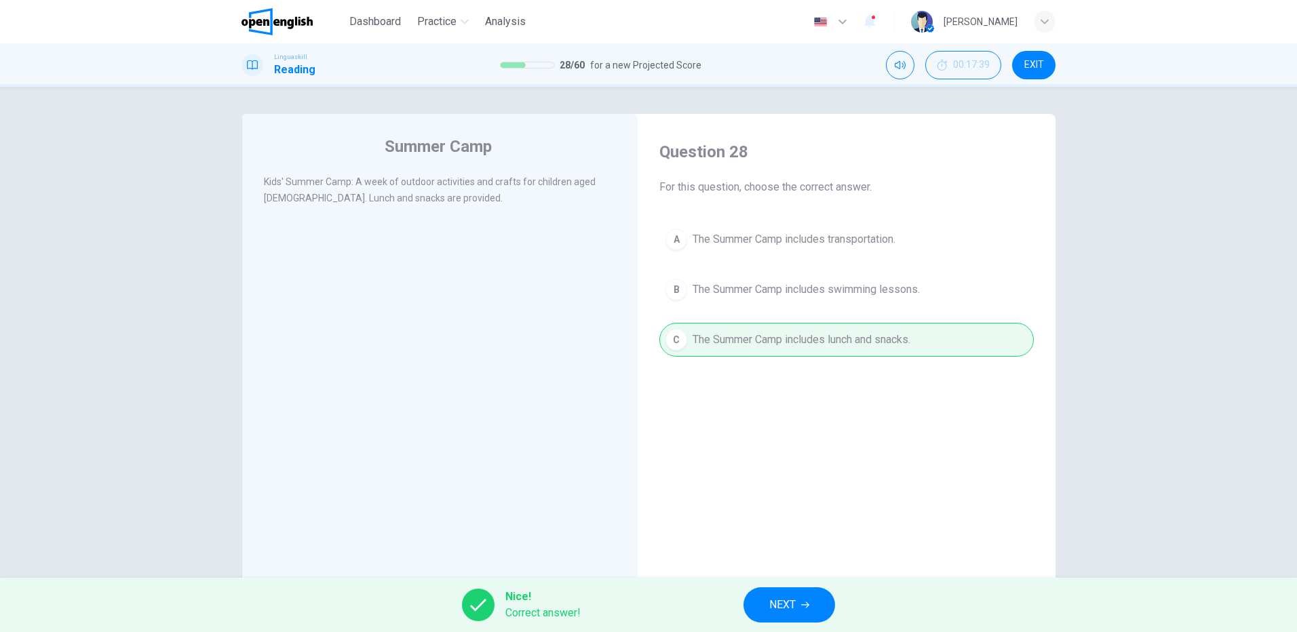
click at [792, 601] on span "NEXT" at bounding box center [782, 605] width 26 height 19
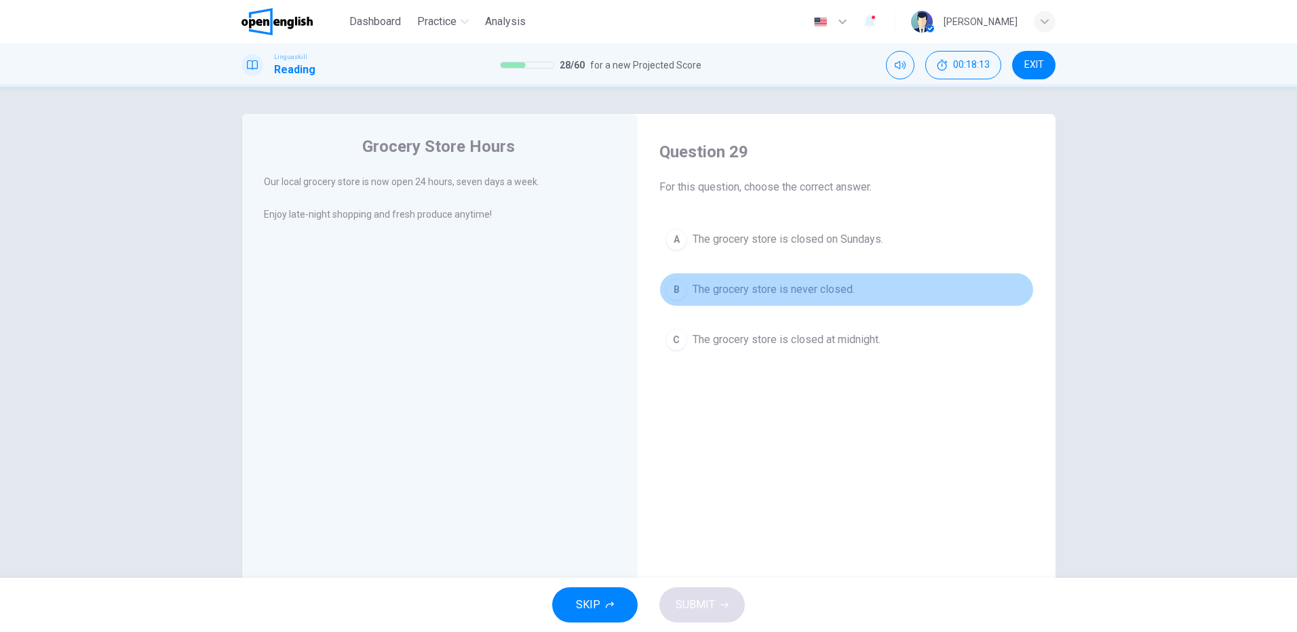
click at [792, 290] on span "The grocery store is never closed." at bounding box center [774, 290] width 162 height 16
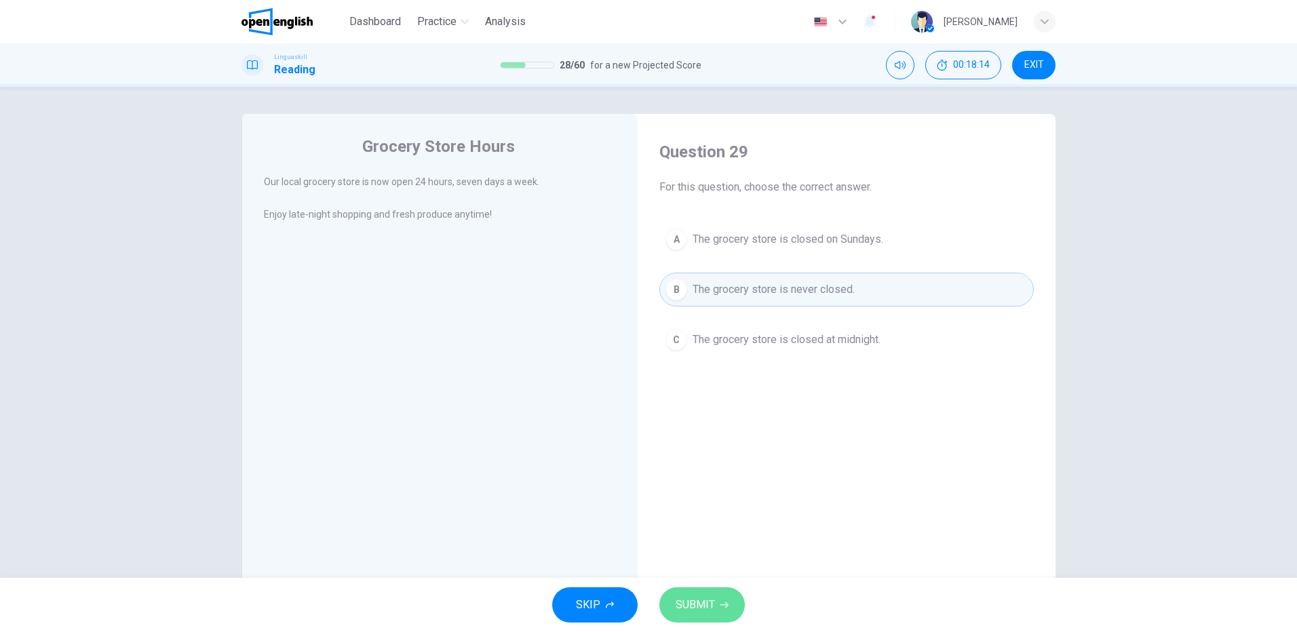
click at [716, 602] on button "SUBMIT" at bounding box center [701, 605] width 85 height 35
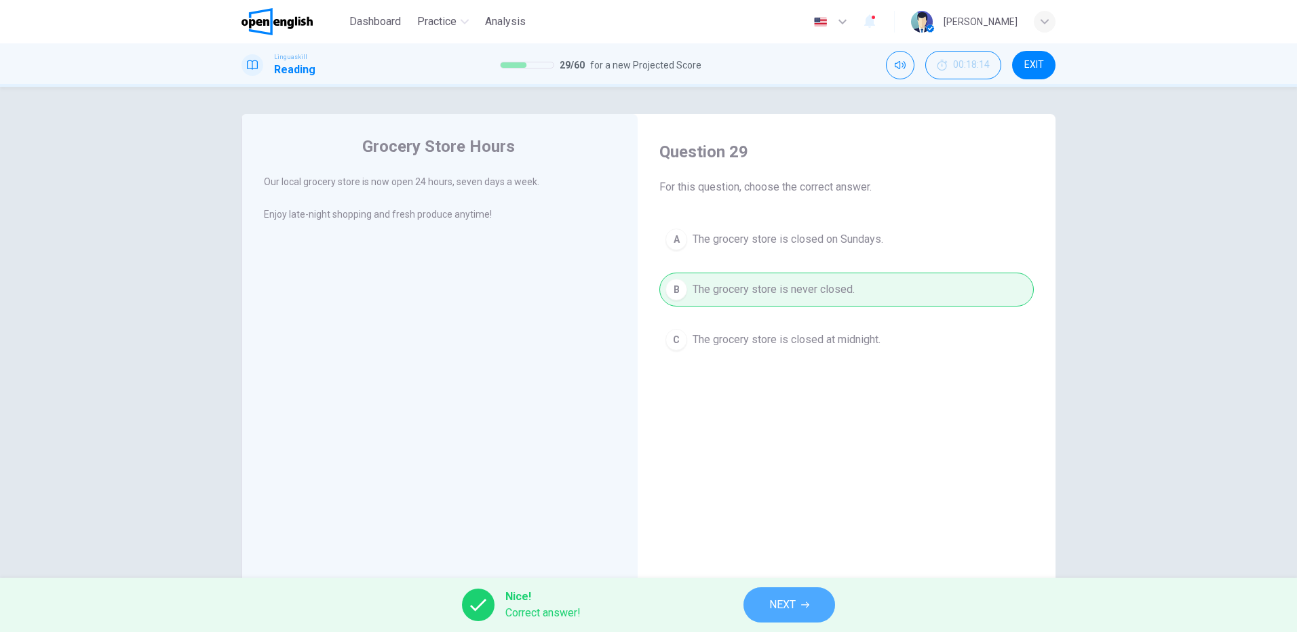
click at [809, 596] on button "NEXT" at bounding box center [790, 605] width 92 height 35
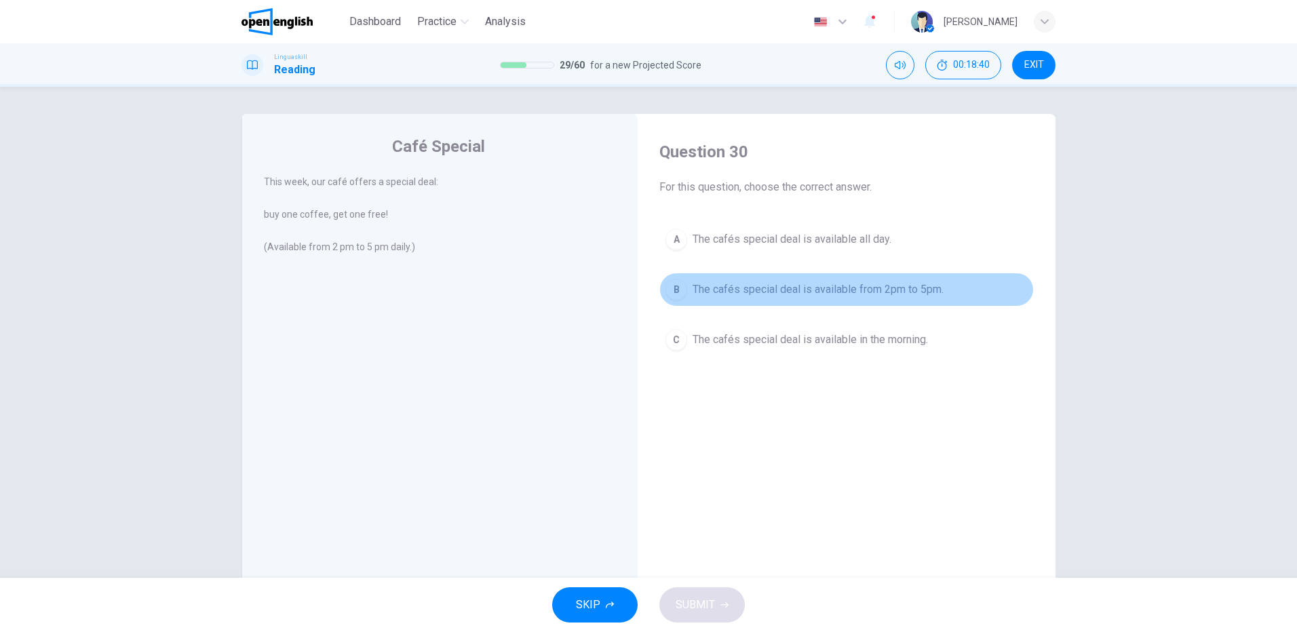
click at [864, 292] on span "The cafés special deal is available from 2pm to 5pm." at bounding box center [818, 290] width 251 height 16
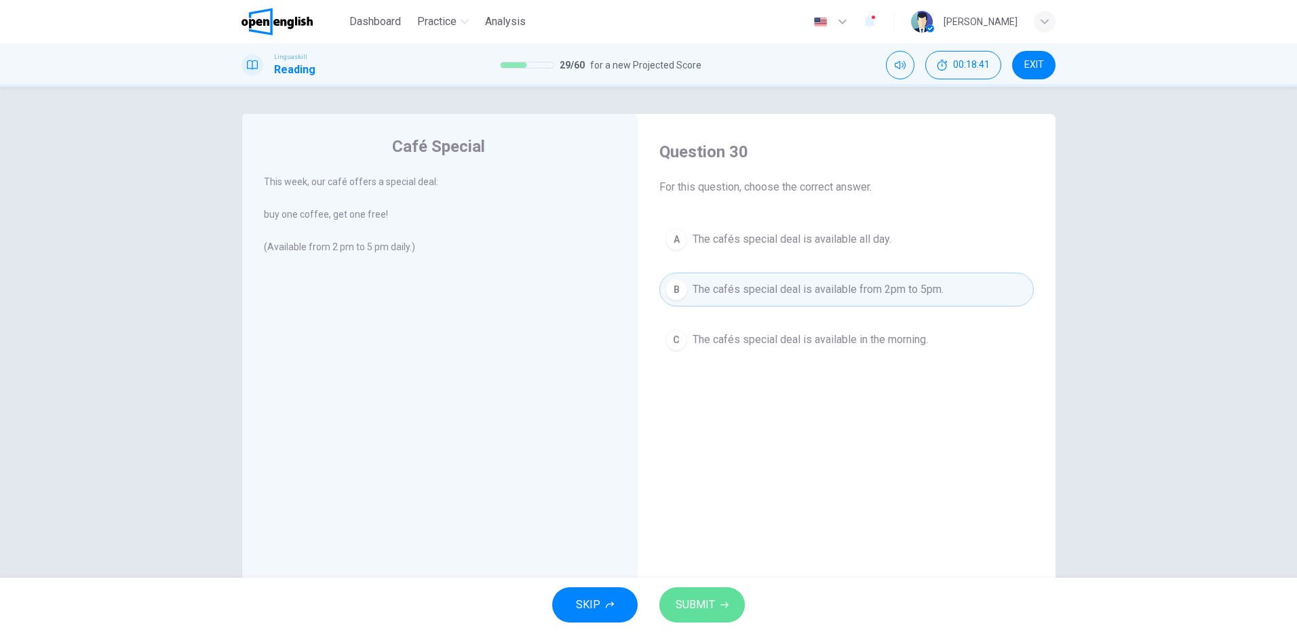
click at [713, 600] on span "SUBMIT" at bounding box center [695, 605] width 39 height 19
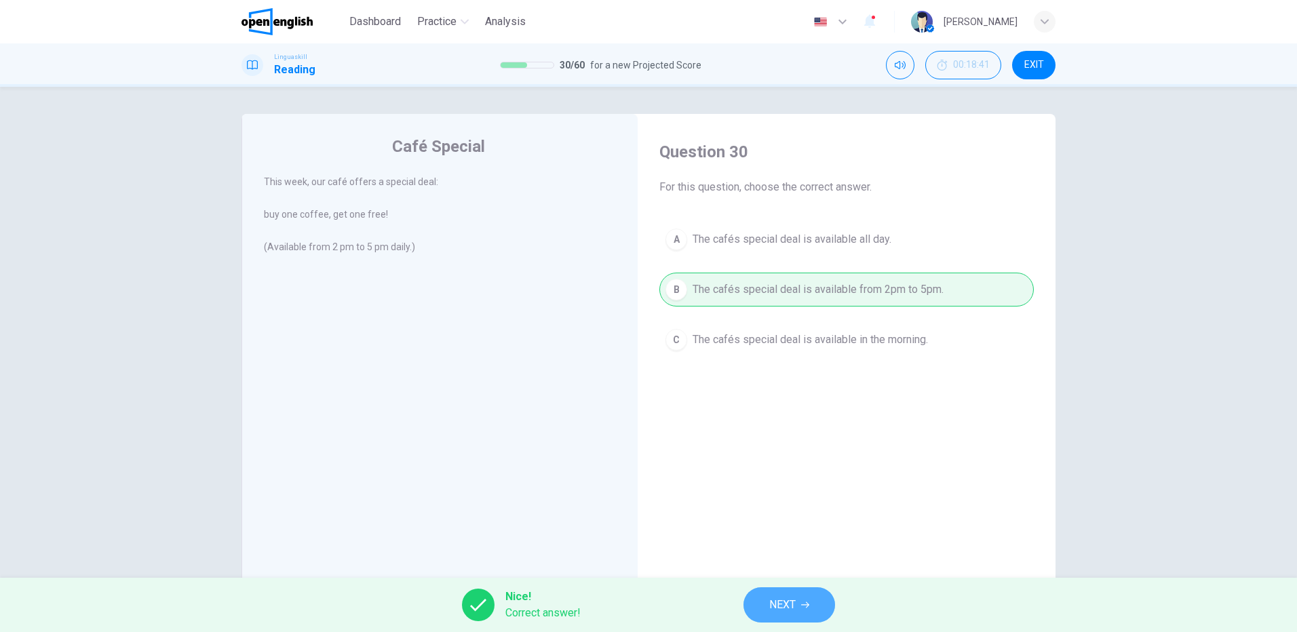
click at [794, 602] on span "NEXT" at bounding box center [782, 605] width 26 height 19
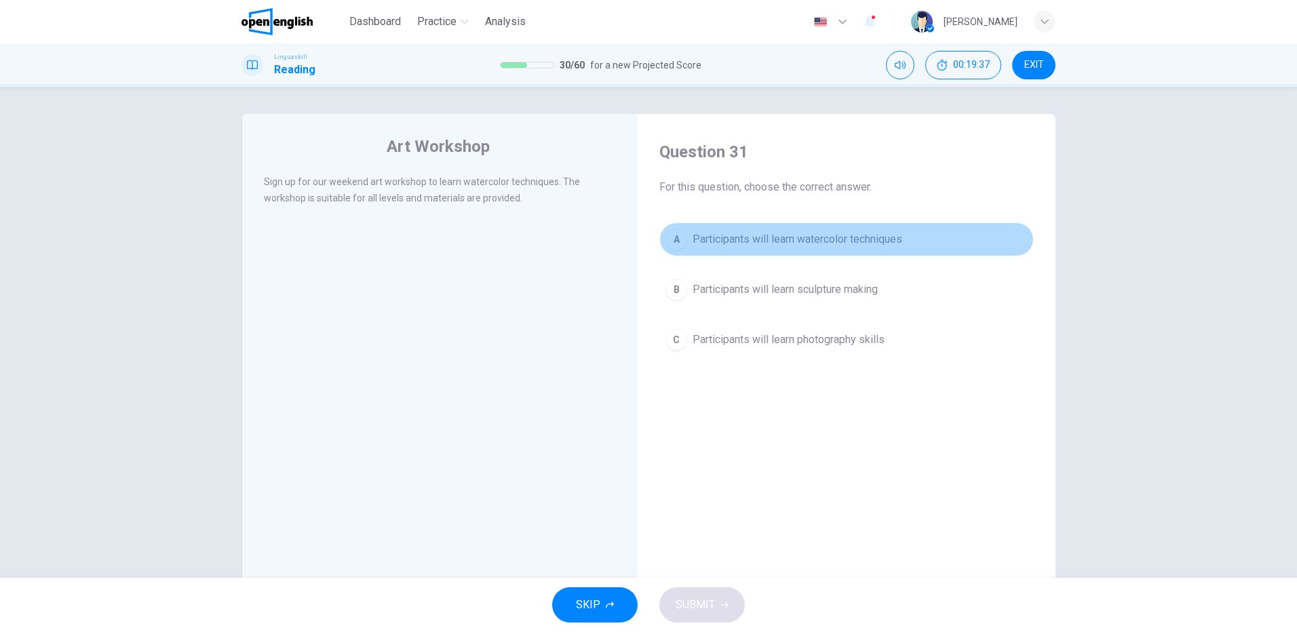
click at [794, 231] on span "Participants will learn watercolor techniques" at bounding box center [798, 239] width 210 height 16
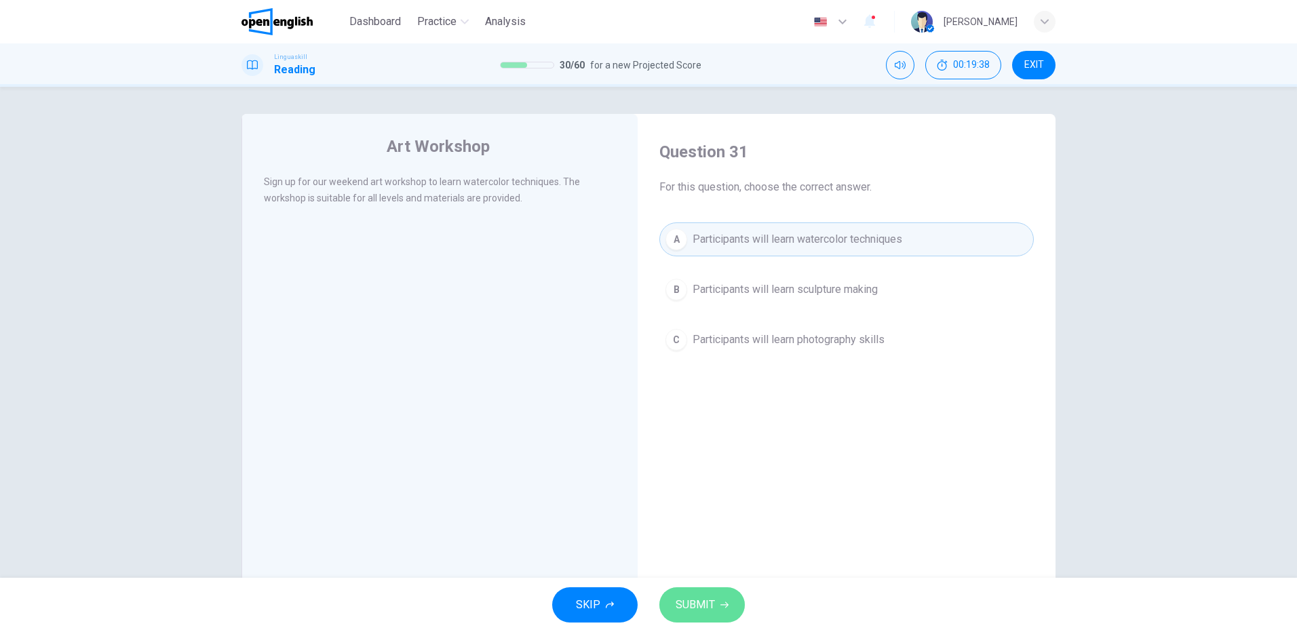
click at [704, 596] on button "SUBMIT" at bounding box center [701, 605] width 85 height 35
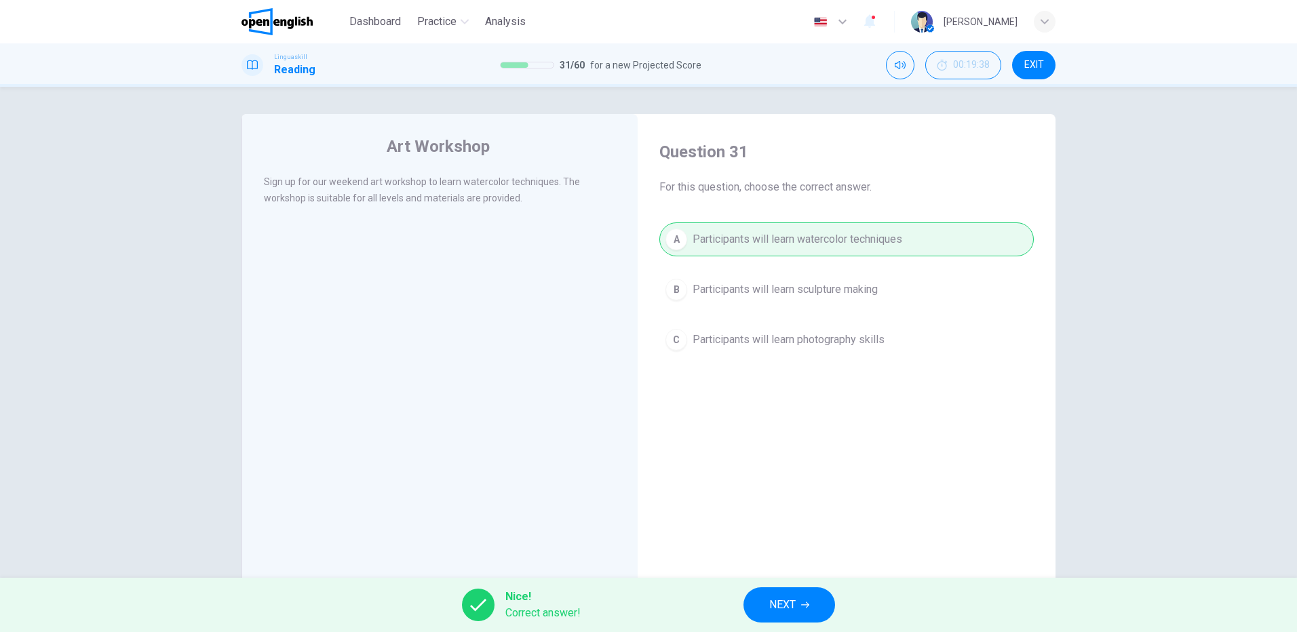
click at [775, 603] on span "NEXT" at bounding box center [782, 605] width 26 height 19
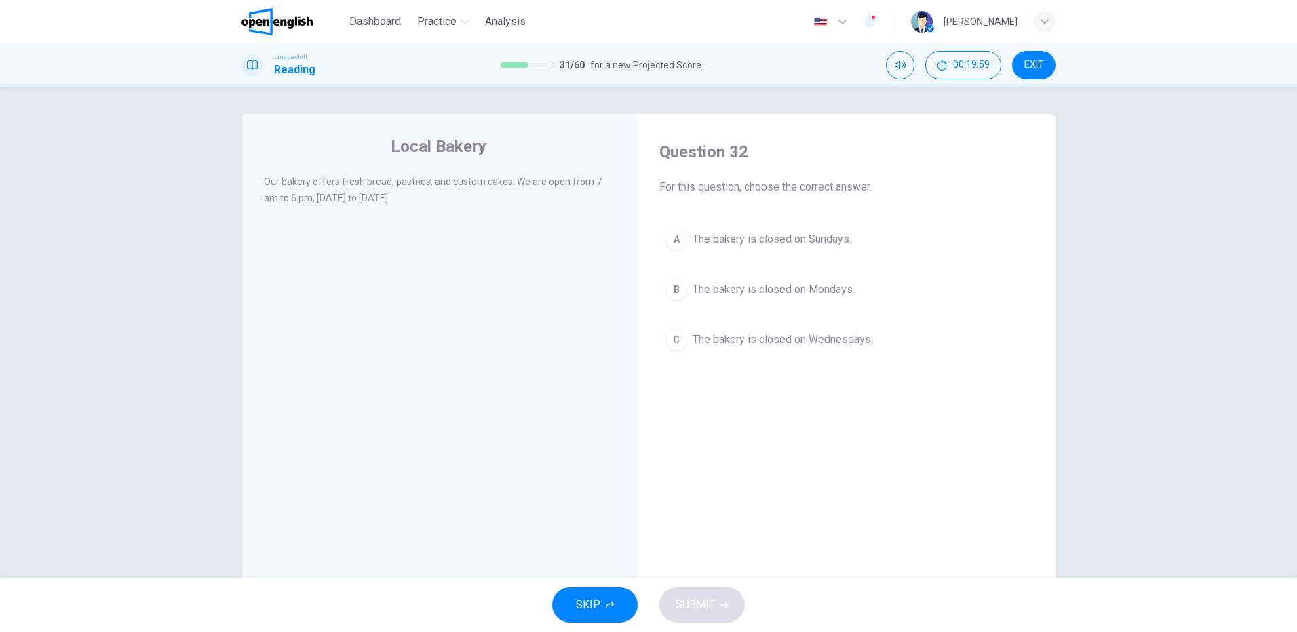
click at [751, 233] on span "The bakery is closed on Sundays." at bounding box center [772, 239] width 159 height 16
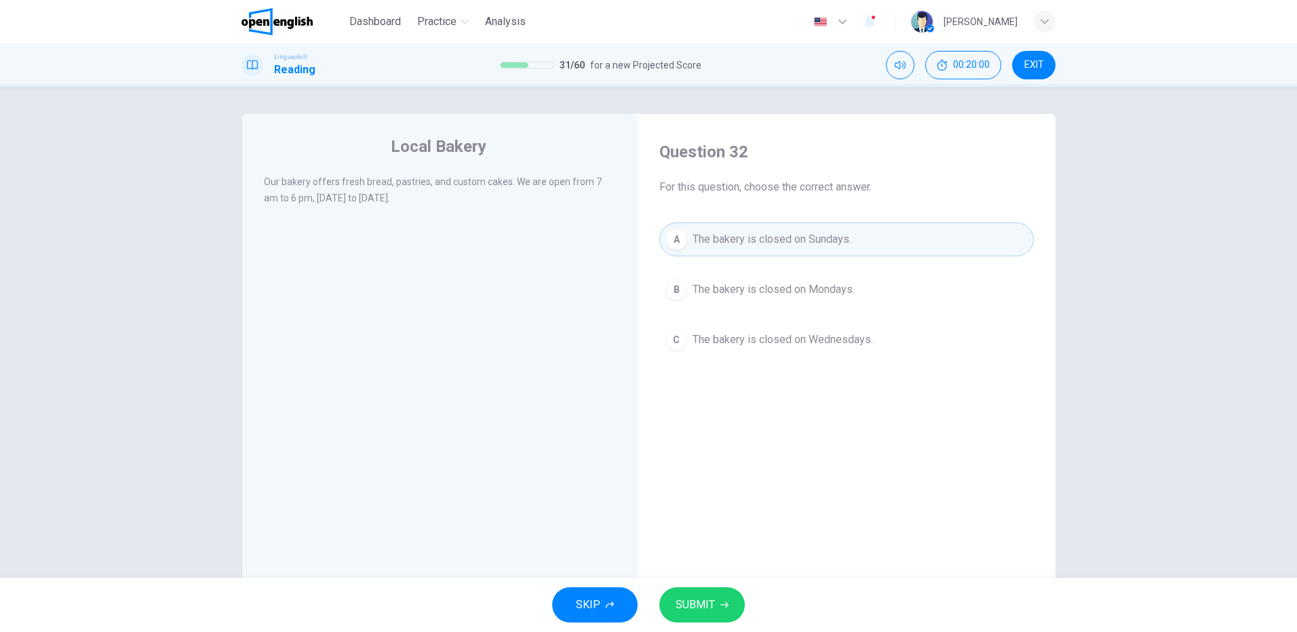
click at [697, 610] on span "SUBMIT" at bounding box center [695, 605] width 39 height 19
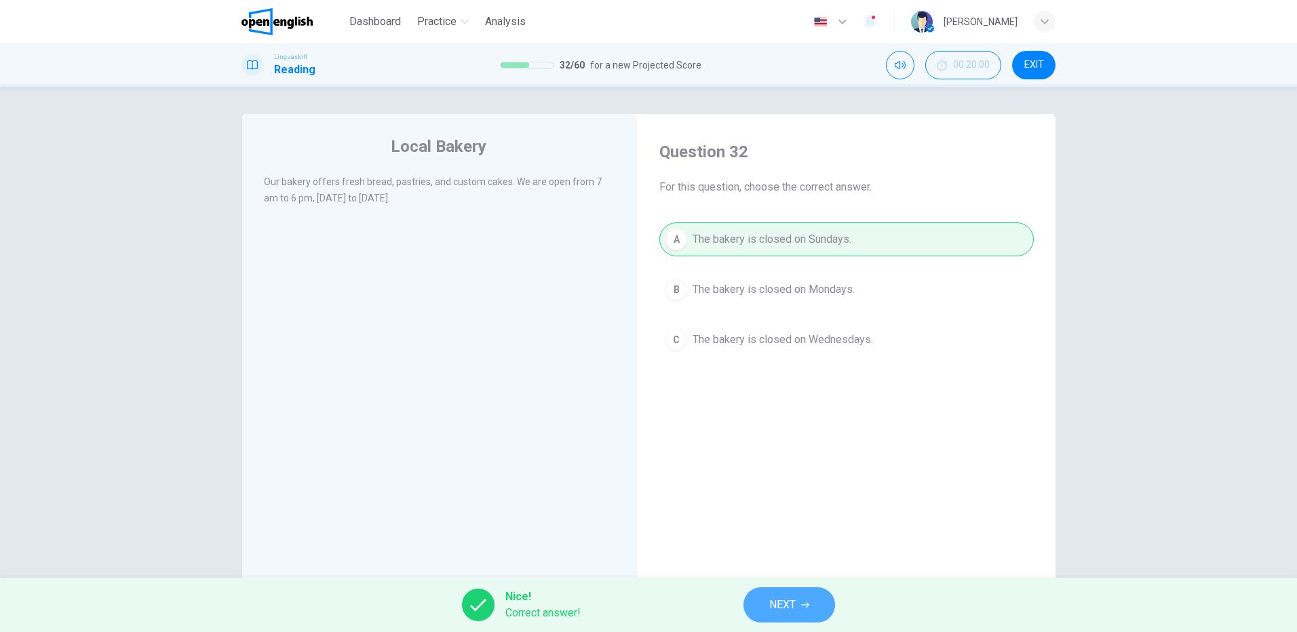
click at [769, 609] on span "NEXT" at bounding box center [782, 605] width 26 height 19
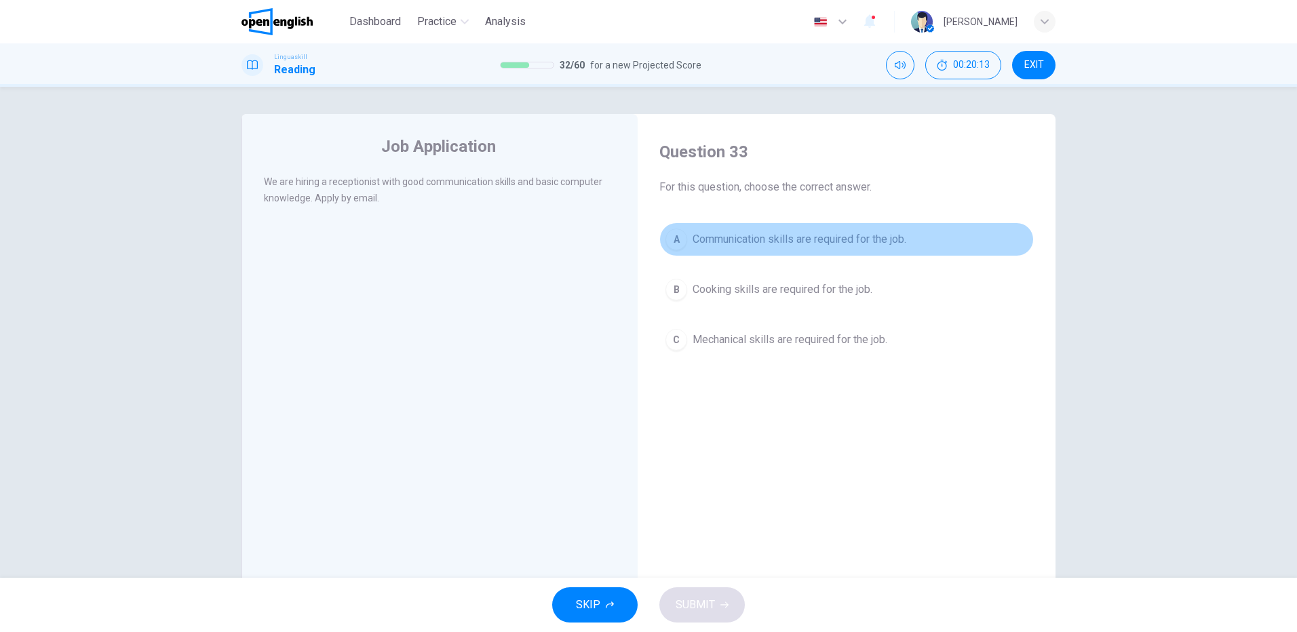
click at [771, 237] on span "Communication skills are required for the job." at bounding box center [800, 239] width 214 height 16
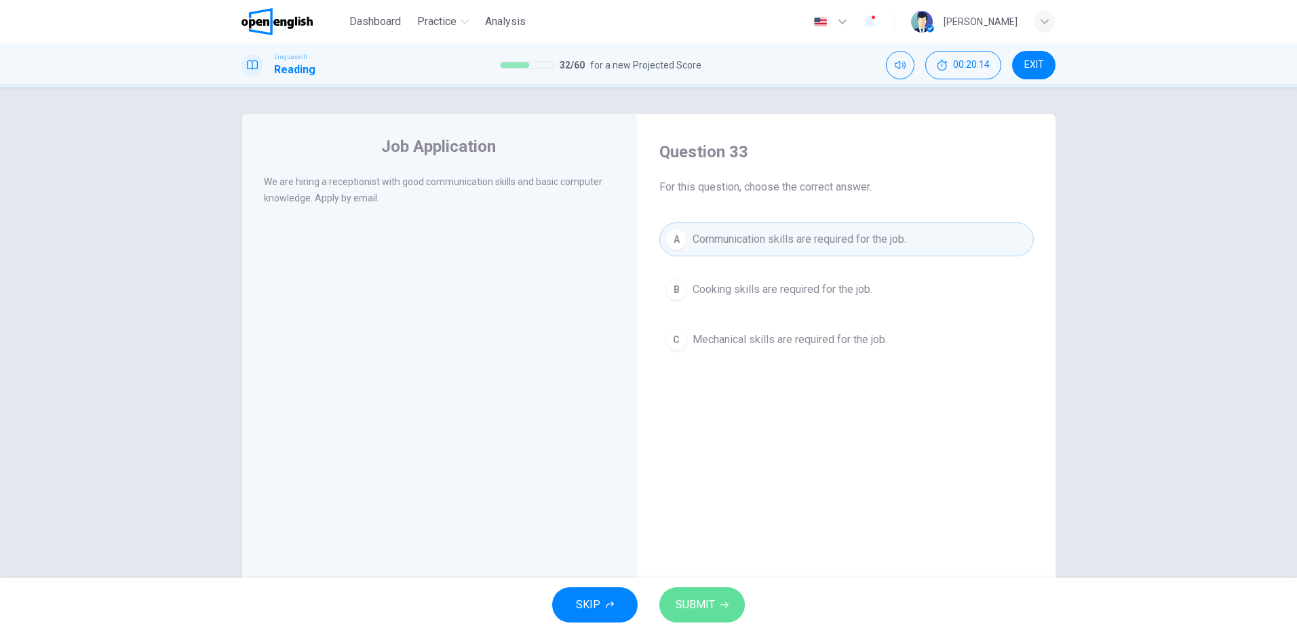
click at [731, 594] on button "SUBMIT" at bounding box center [701, 605] width 85 height 35
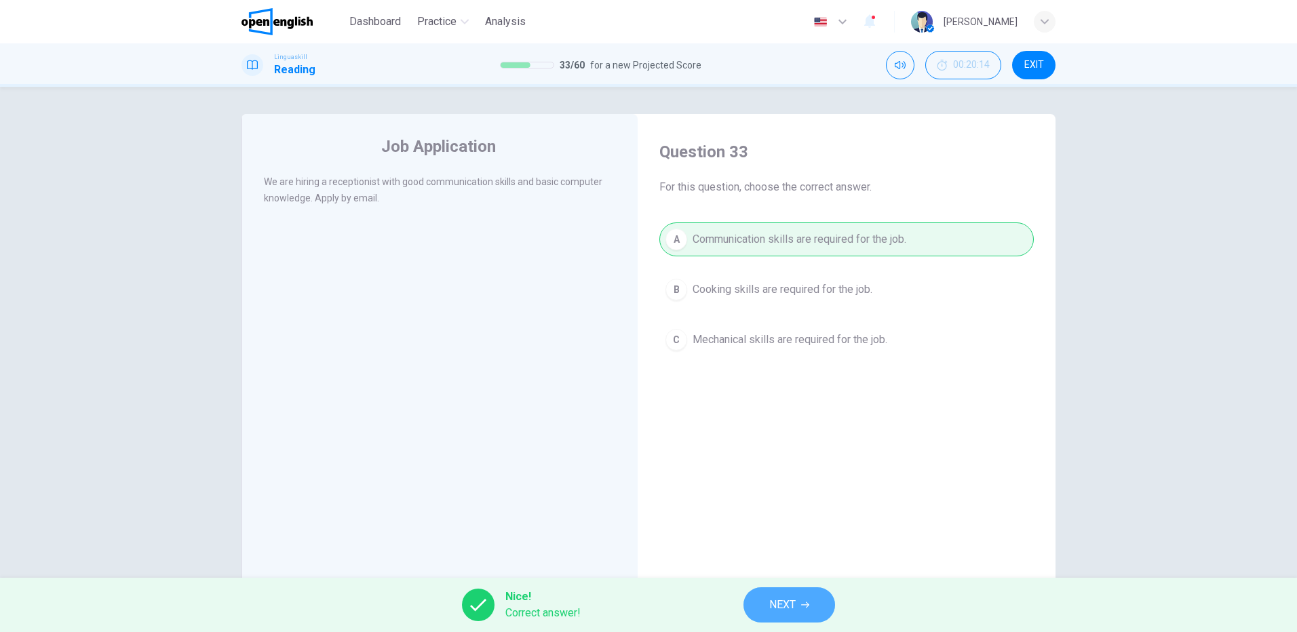
click at [797, 602] on button "NEXT" at bounding box center [790, 605] width 92 height 35
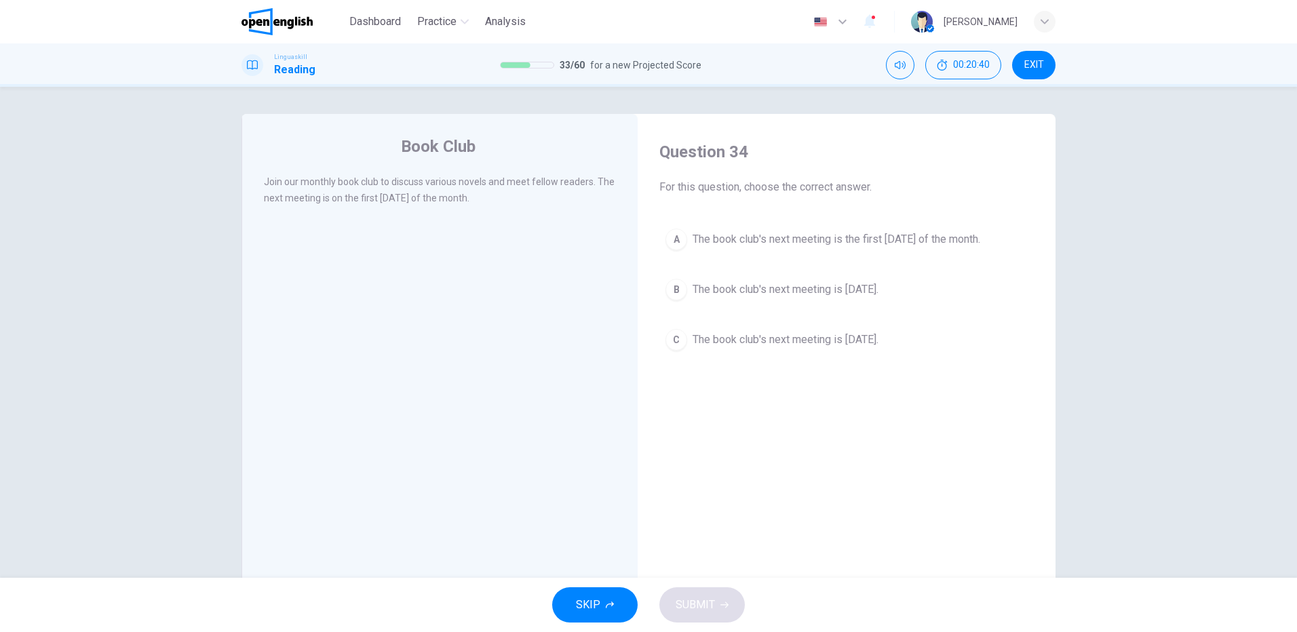
click at [766, 238] on span "The book club's next meeting is the first Monday of the month." at bounding box center [837, 239] width 288 height 16
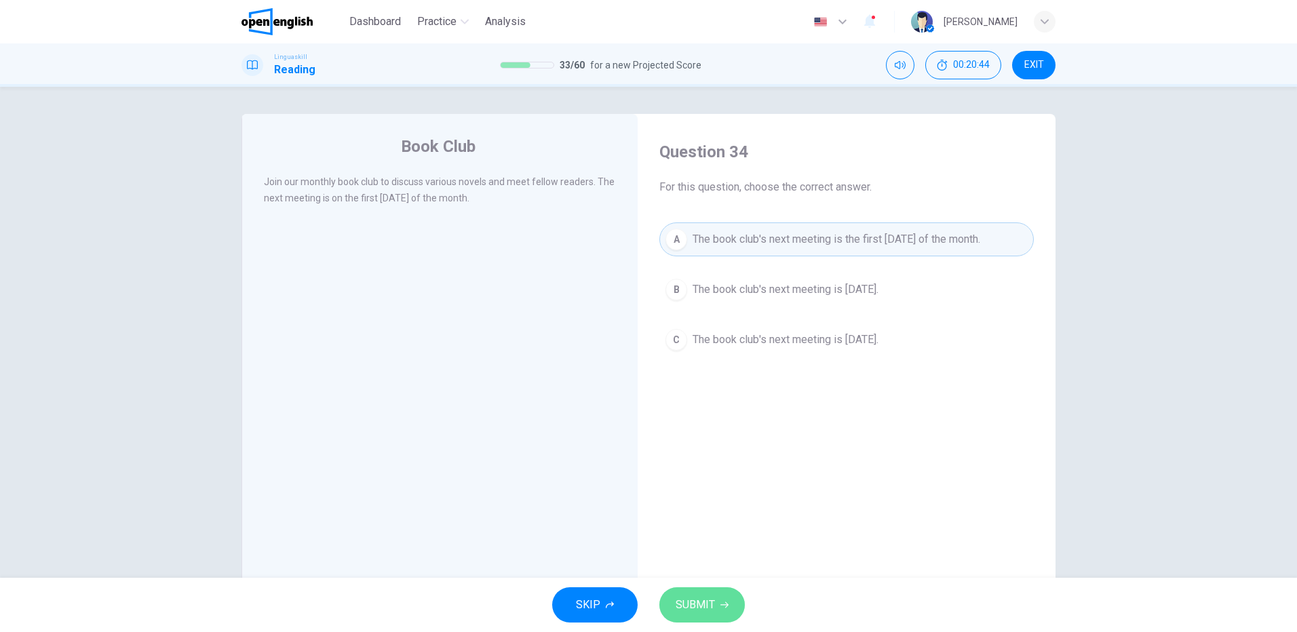
click at [699, 611] on span "SUBMIT" at bounding box center [695, 605] width 39 height 19
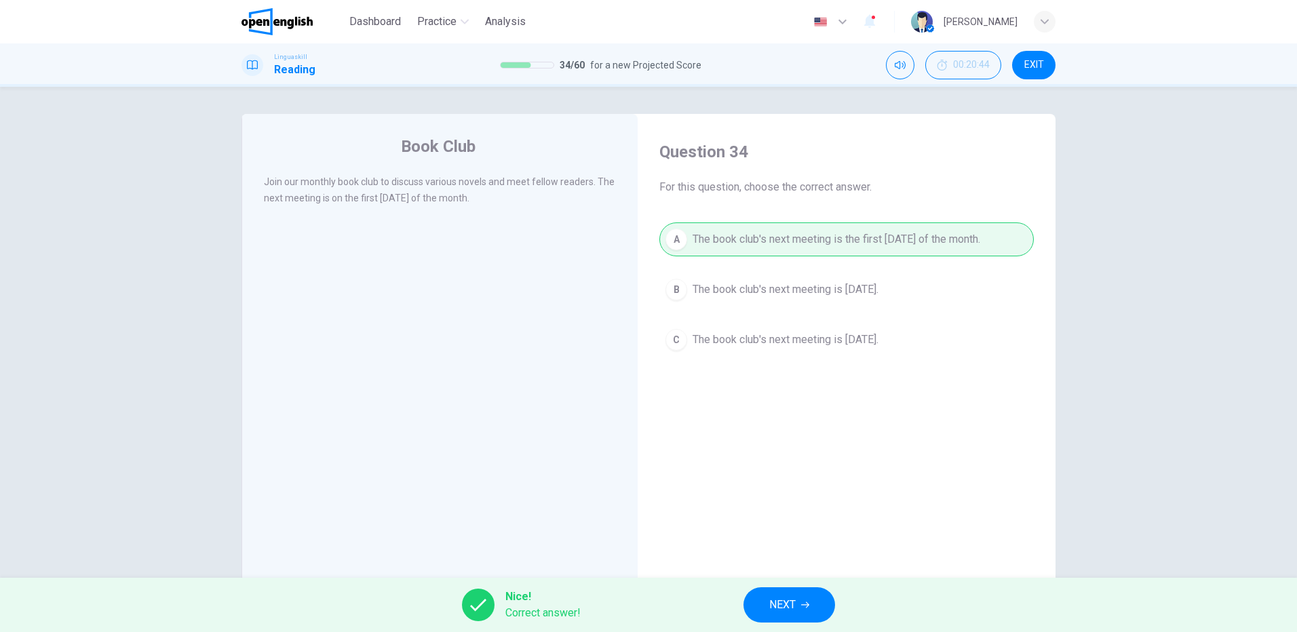
click at [788, 603] on span "NEXT" at bounding box center [782, 605] width 26 height 19
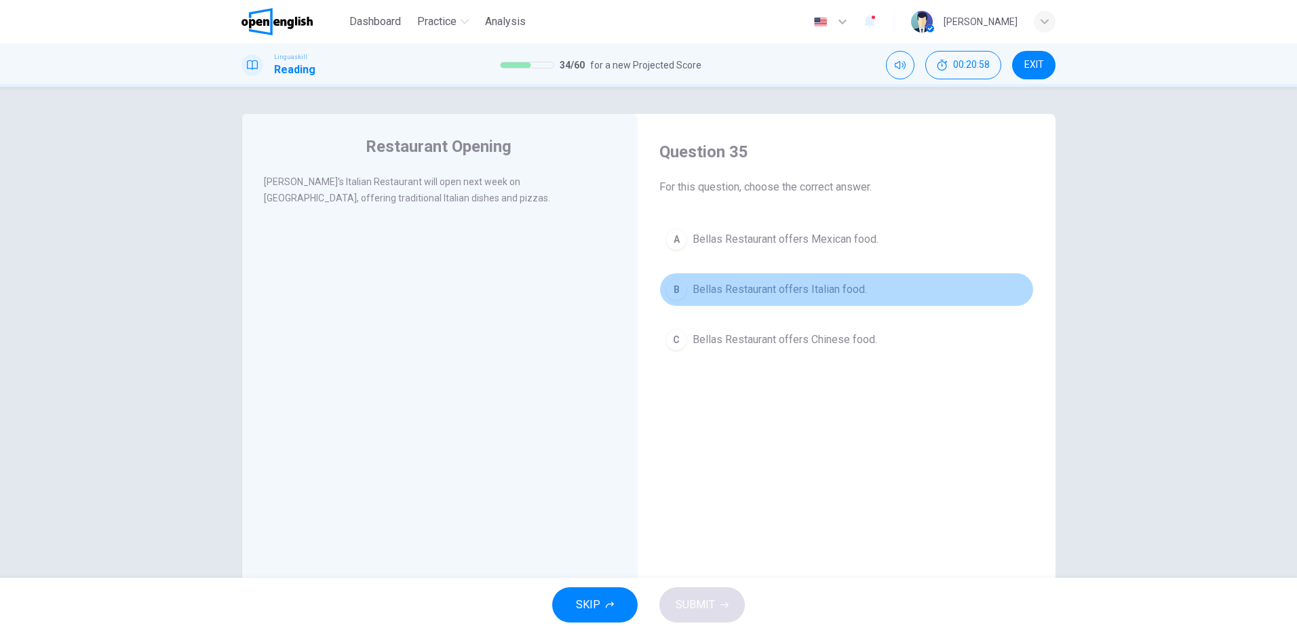
click at [830, 285] on span "Bellas Restaurant offers Italian food." at bounding box center [780, 290] width 174 height 16
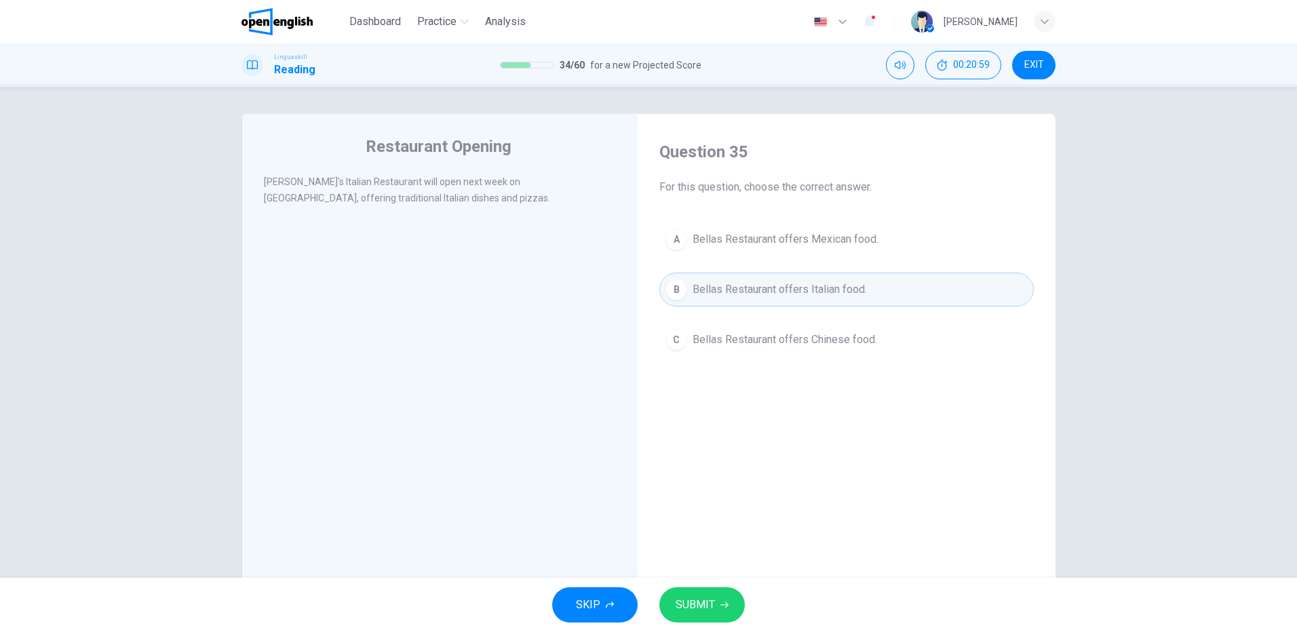
click at [711, 607] on span "SUBMIT" at bounding box center [695, 605] width 39 height 19
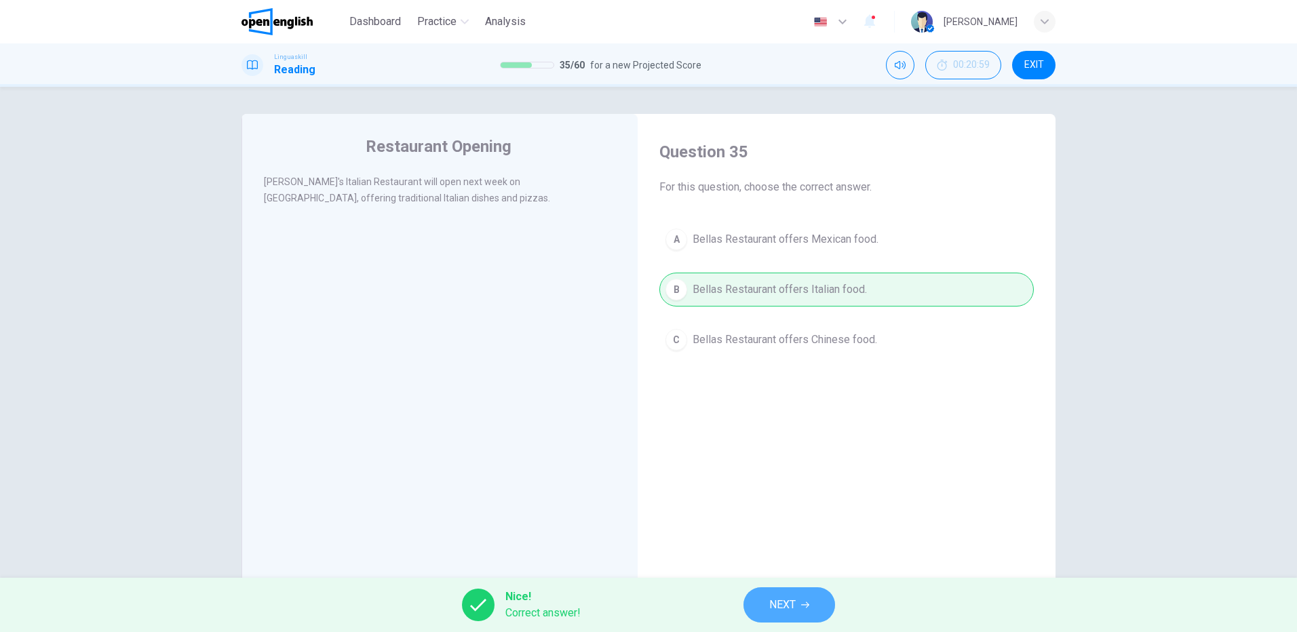
click at [786, 605] on span "NEXT" at bounding box center [782, 605] width 26 height 19
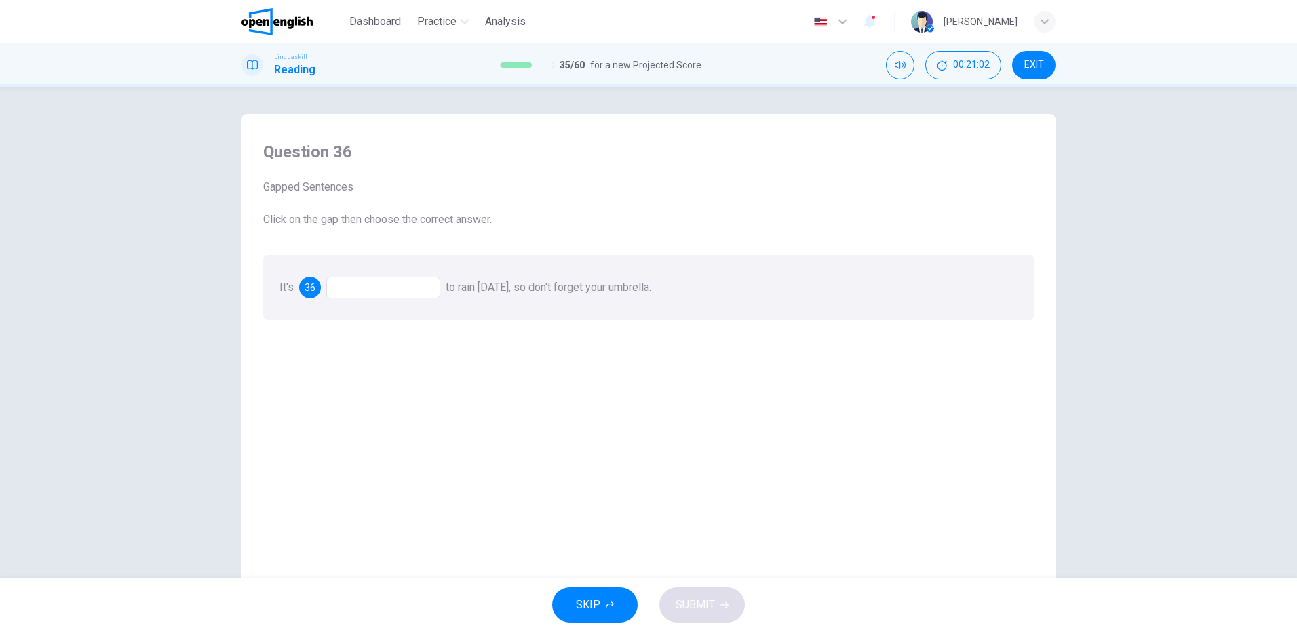
click at [375, 287] on div at bounding box center [383, 288] width 114 height 22
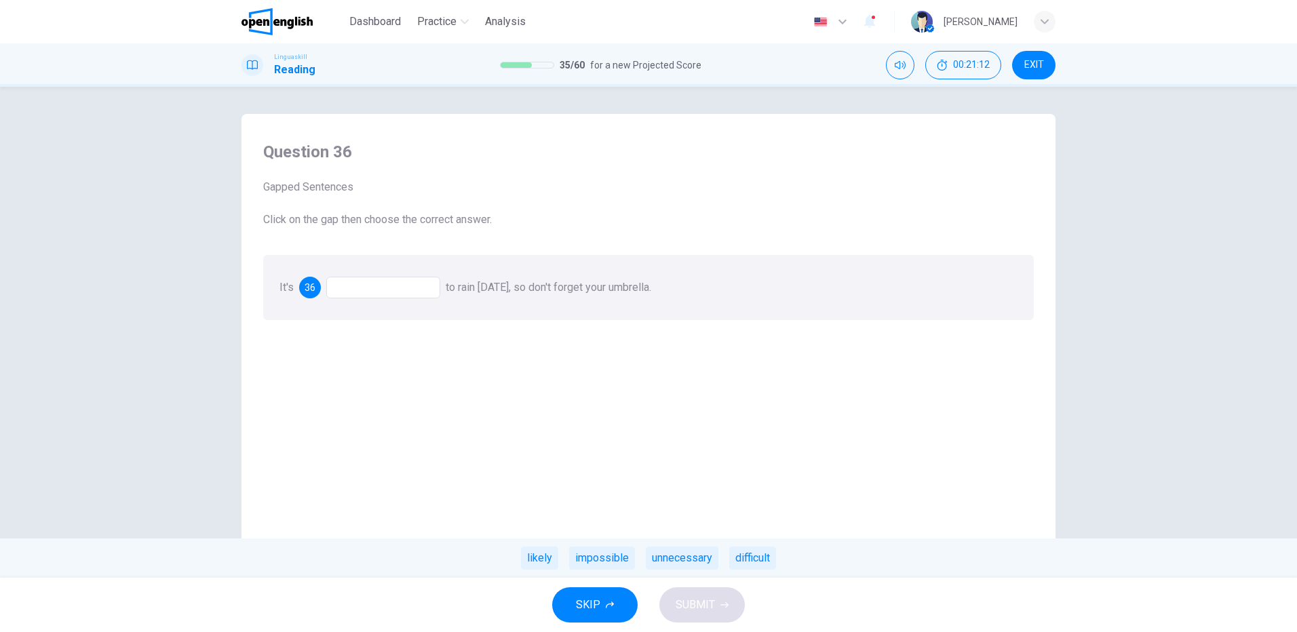
click at [538, 554] on div "likely" at bounding box center [539, 558] width 37 height 23
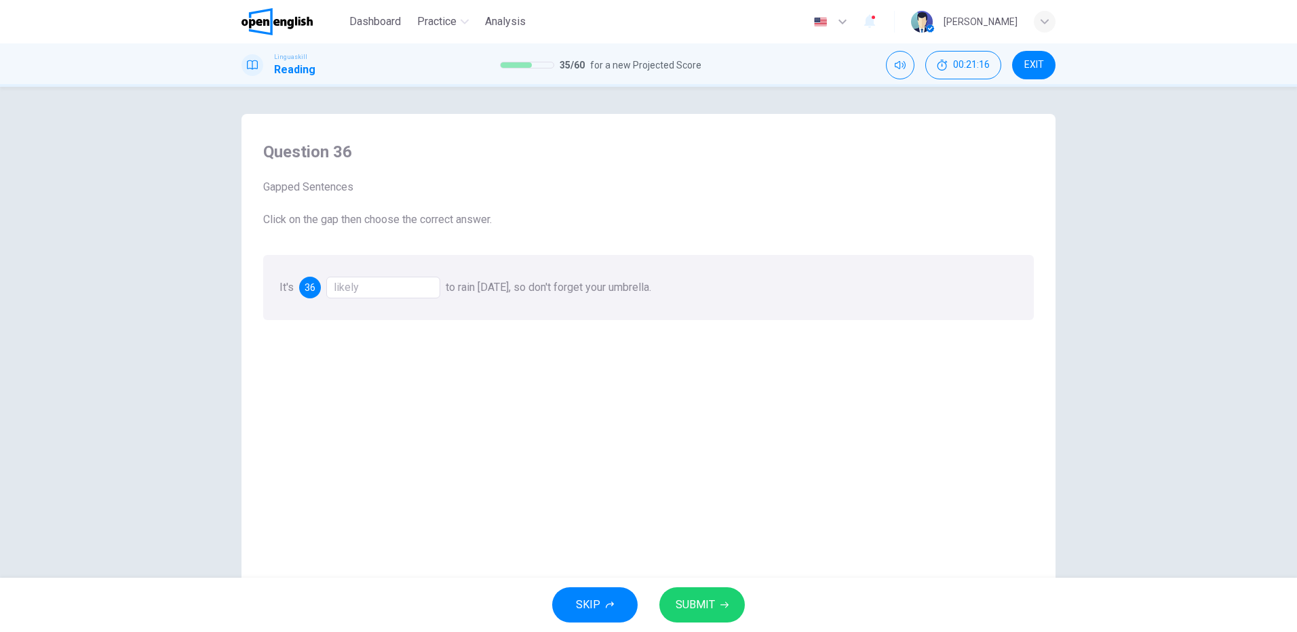
click at [706, 606] on span "SUBMIT" at bounding box center [695, 605] width 39 height 19
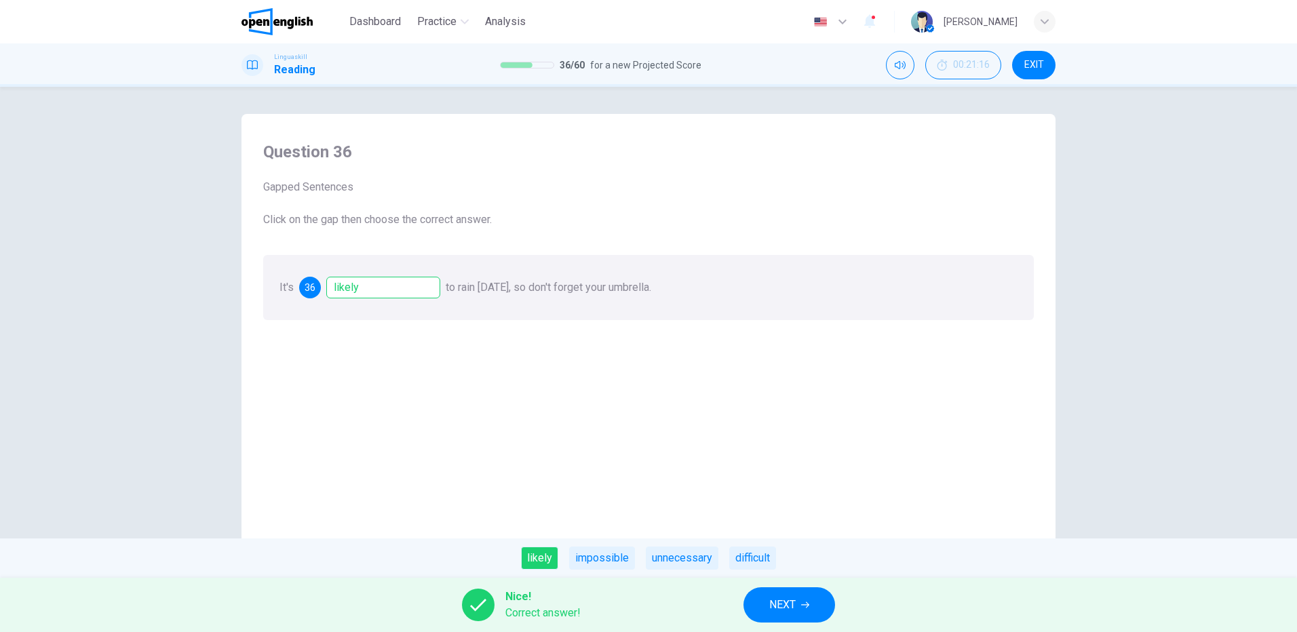
click at [781, 608] on span "NEXT" at bounding box center [782, 605] width 26 height 19
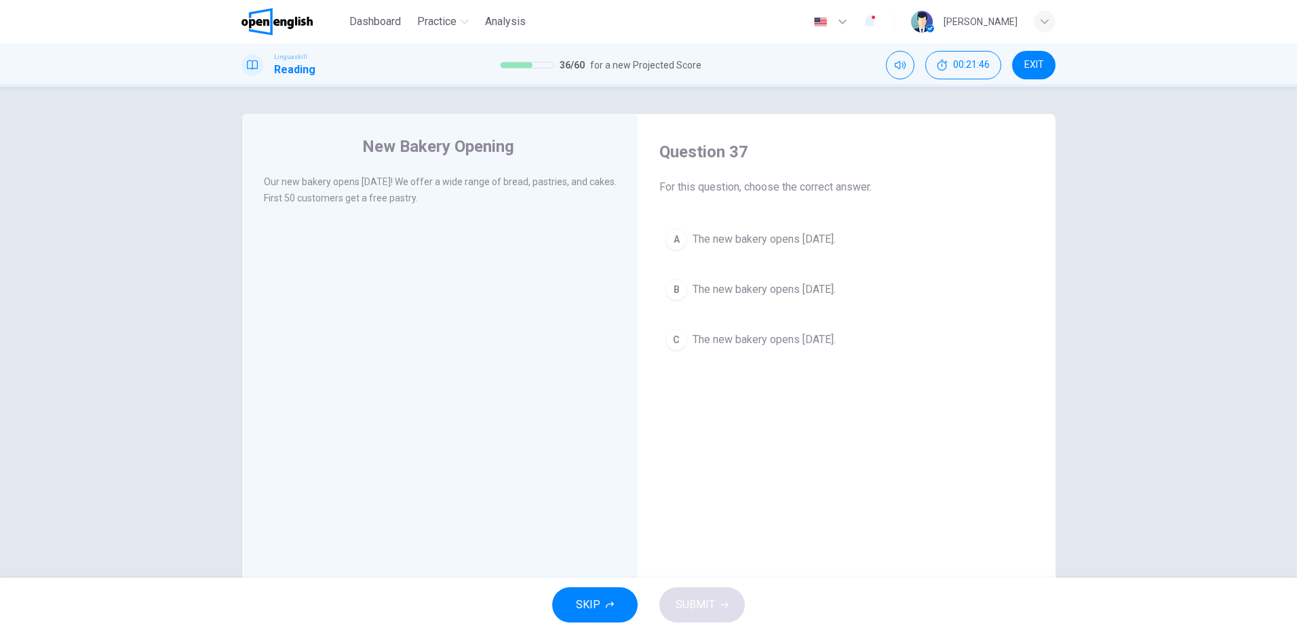
click at [811, 295] on span "The new bakery opens next Monday." at bounding box center [764, 290] width 143 height 16
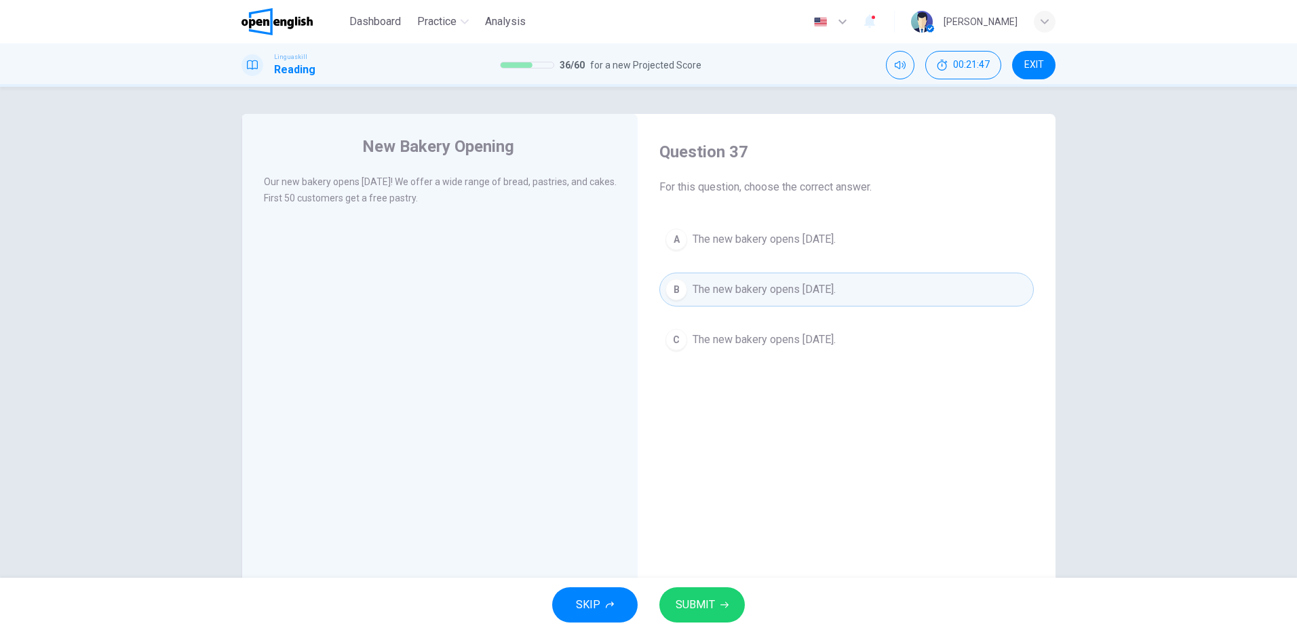
click at [703, 603] on span "SUBMIT" at bounding box center [695, 605] width 39 height 19
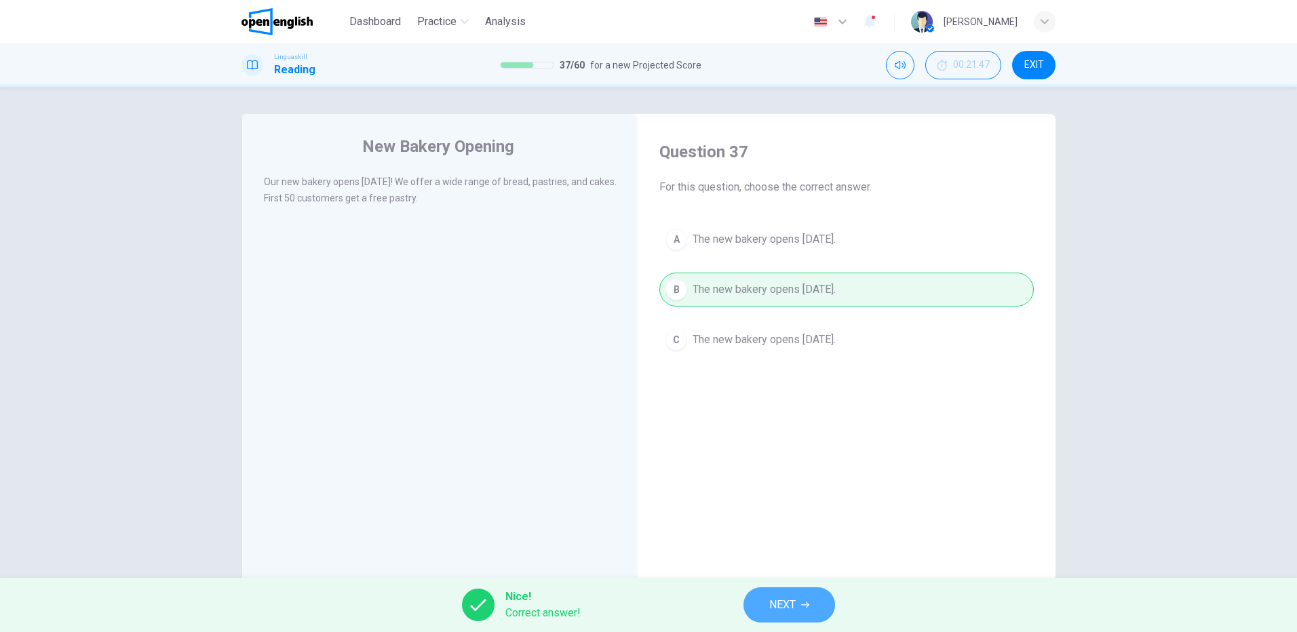
click at [805, 602] on icon "button" at bounding box center [805, 605] width 8 height 8
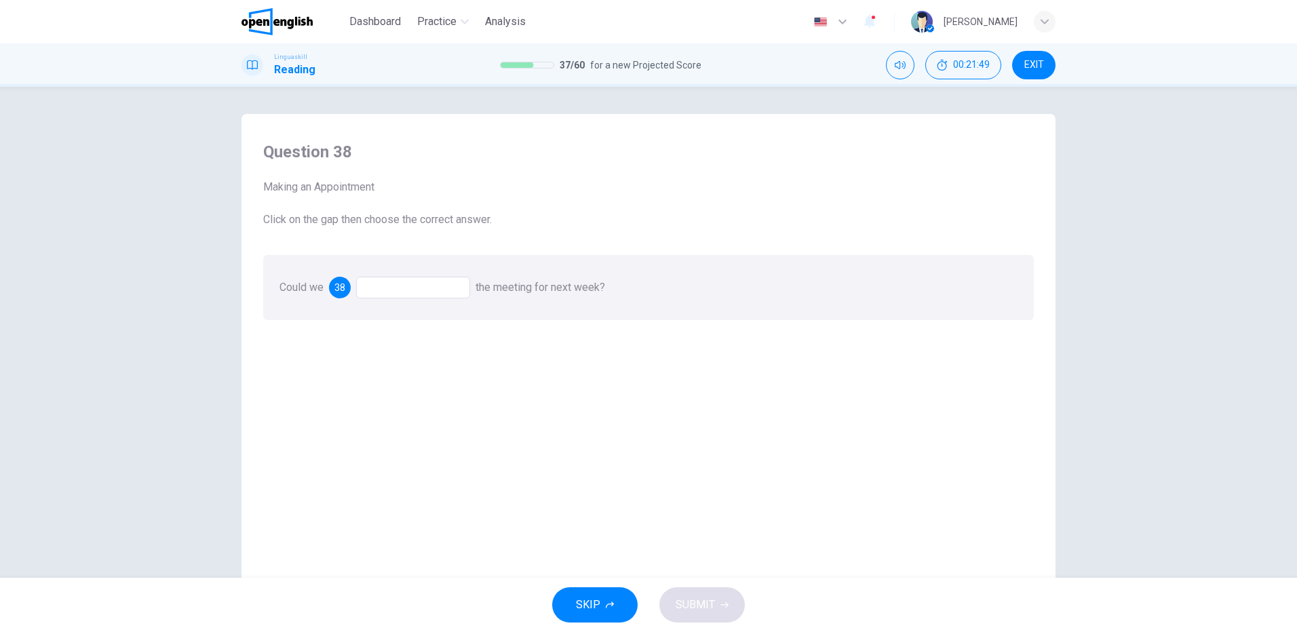
click at [385, 283] on div at bounding box center [413, 288] width 114 height 22
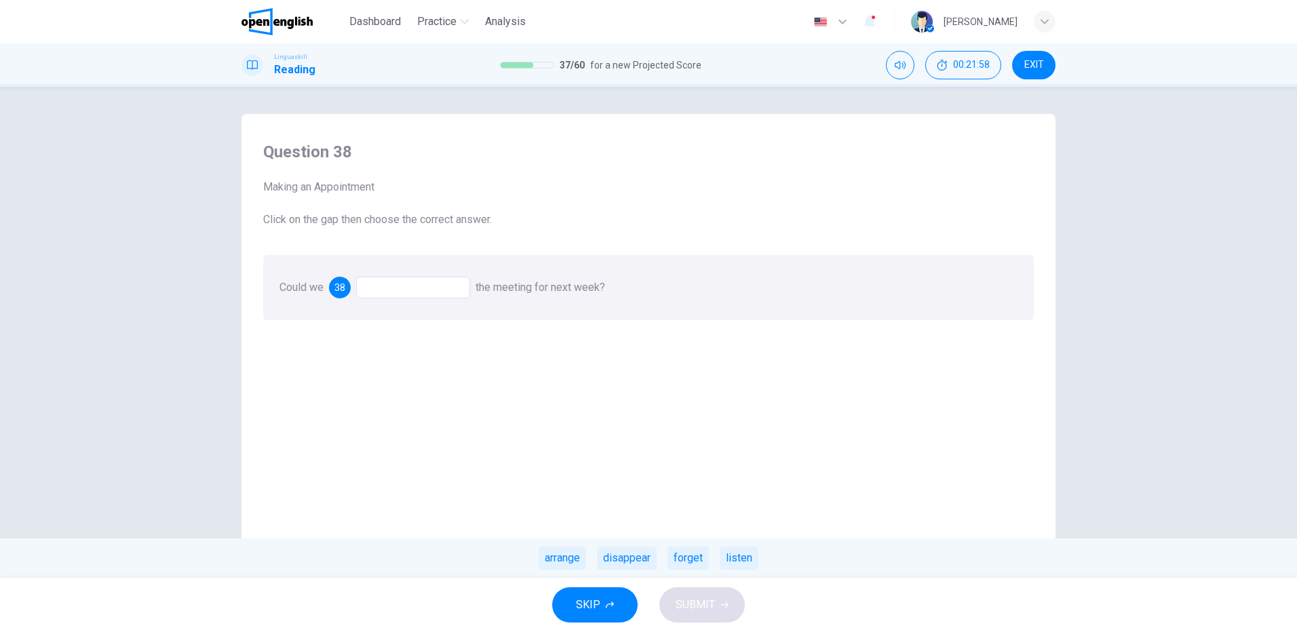
drag, startPoint x: 561, startPoint y: 559, endPoint x: 600, endPoint y: 557, distance: 39.4
click at [561, 558] on div "arrange" at bounding box center [562, 558] width 47 height 23
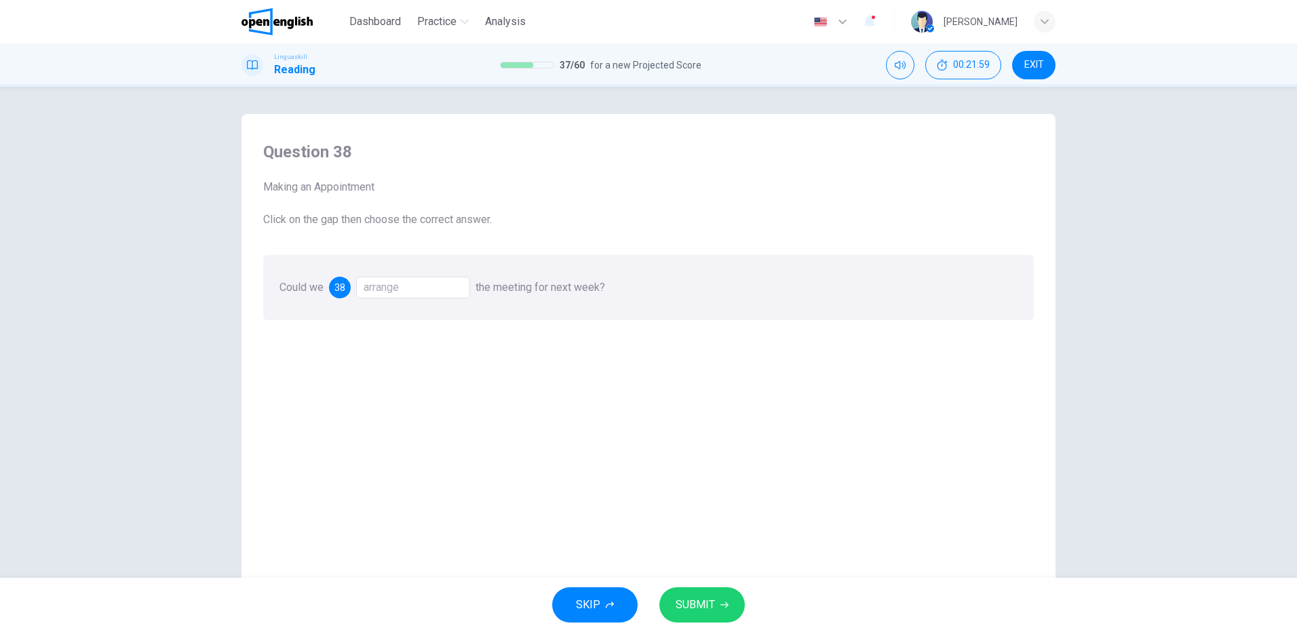
click at [703, 606] on span "SUBMIT" at bounding box center [695, 605] width 39 height 19
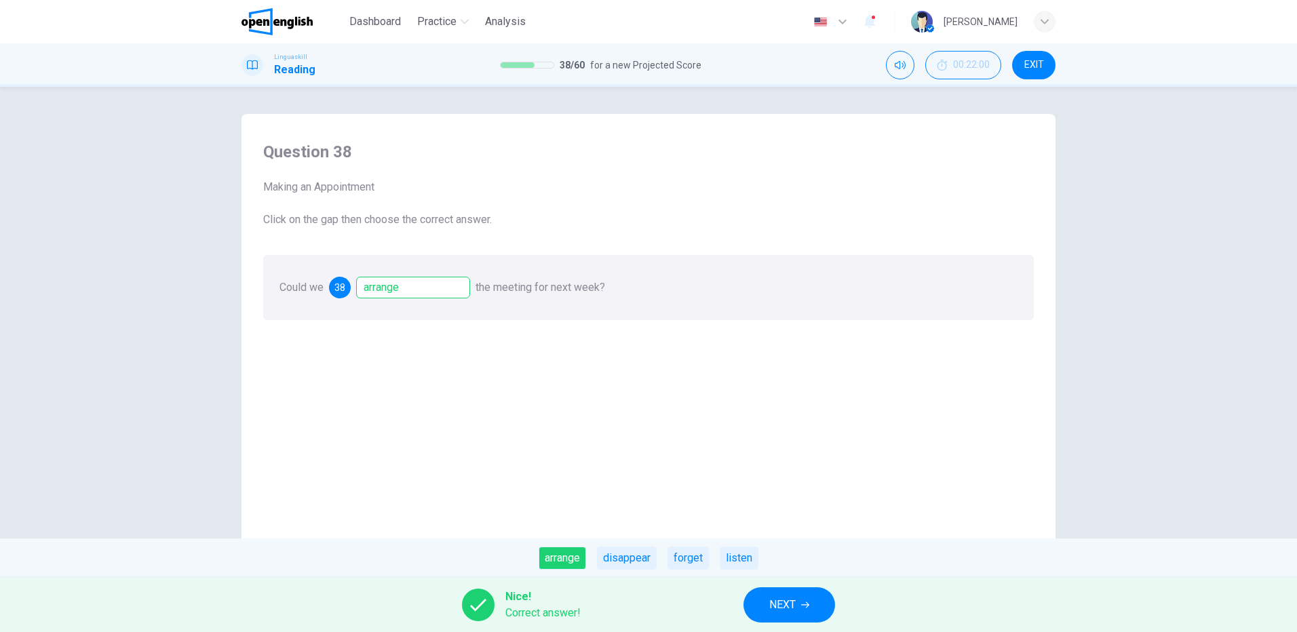
click at [797, 604] on button "NEXT" at bounding box center [790, 605] width 92 height 35
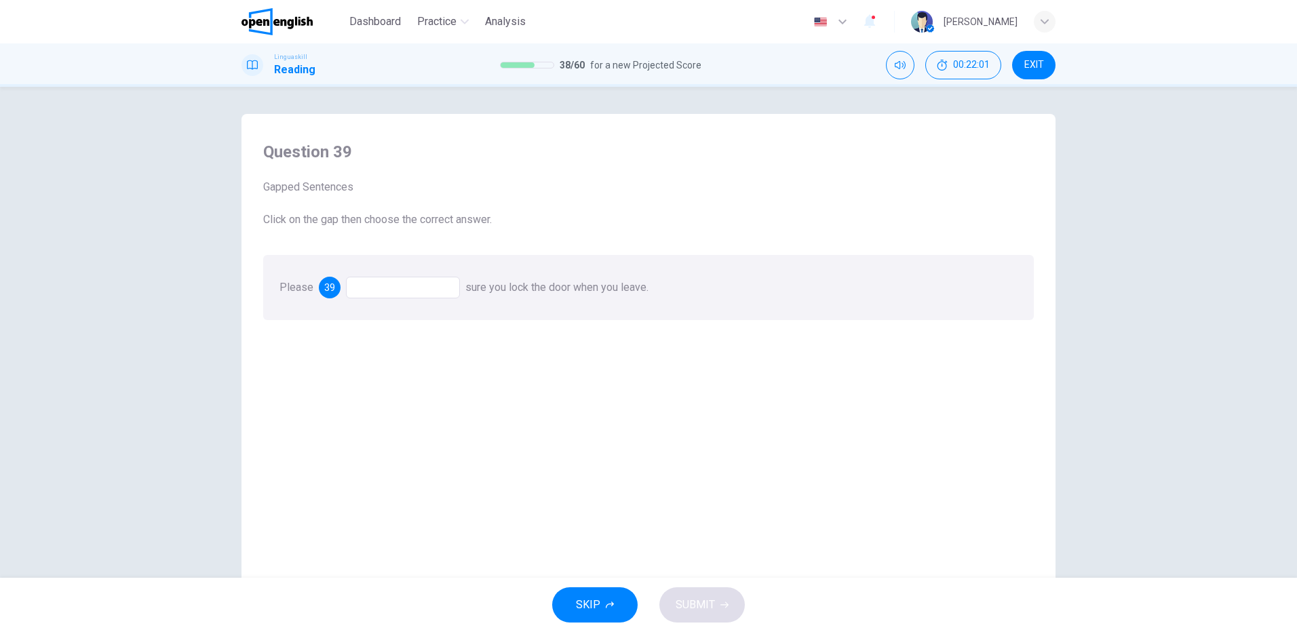
click at [401, 284] on div at bounding box center [403, 288] width 114 height 22
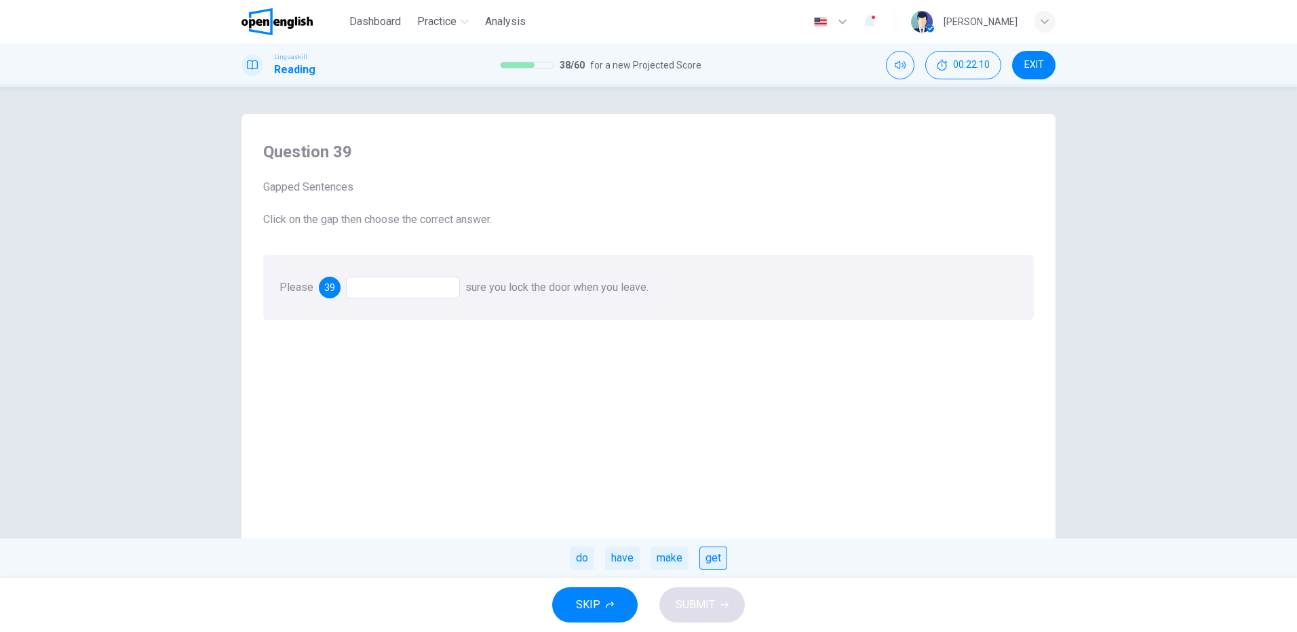
click at [717, 558] on div "get" at bounding box center [713, 558] width 28 height 23
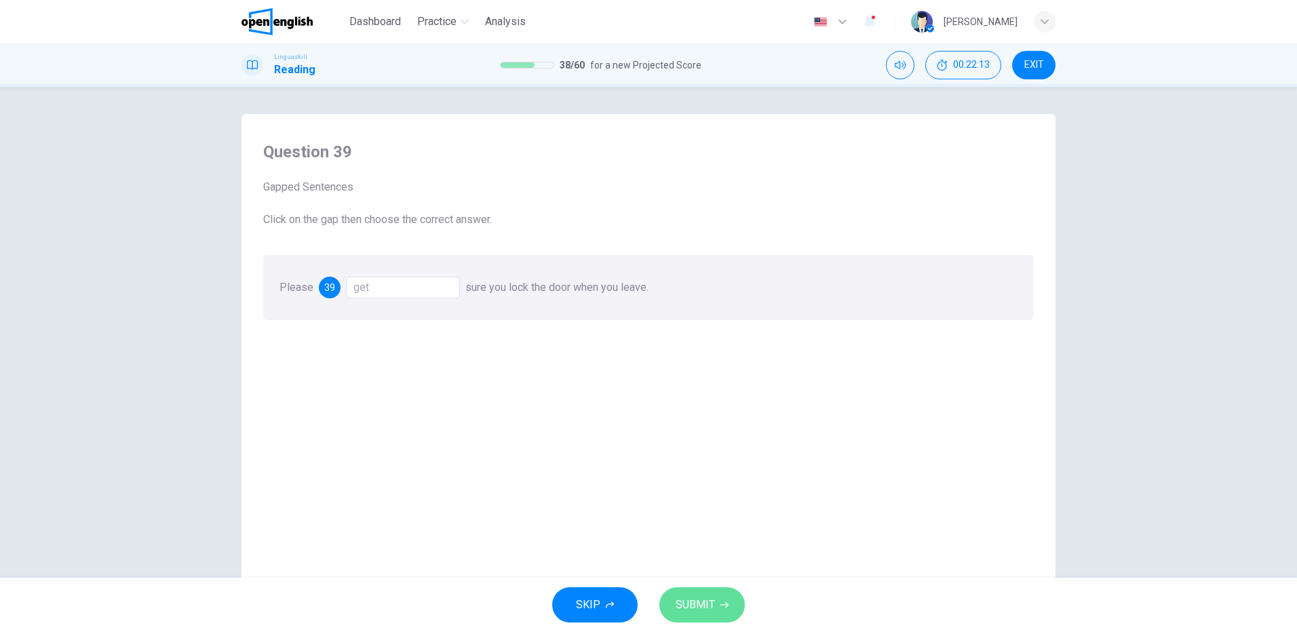
click at [712, 601] on span "SUBMIT" at bounding box center [695, 605] width 39 height 19
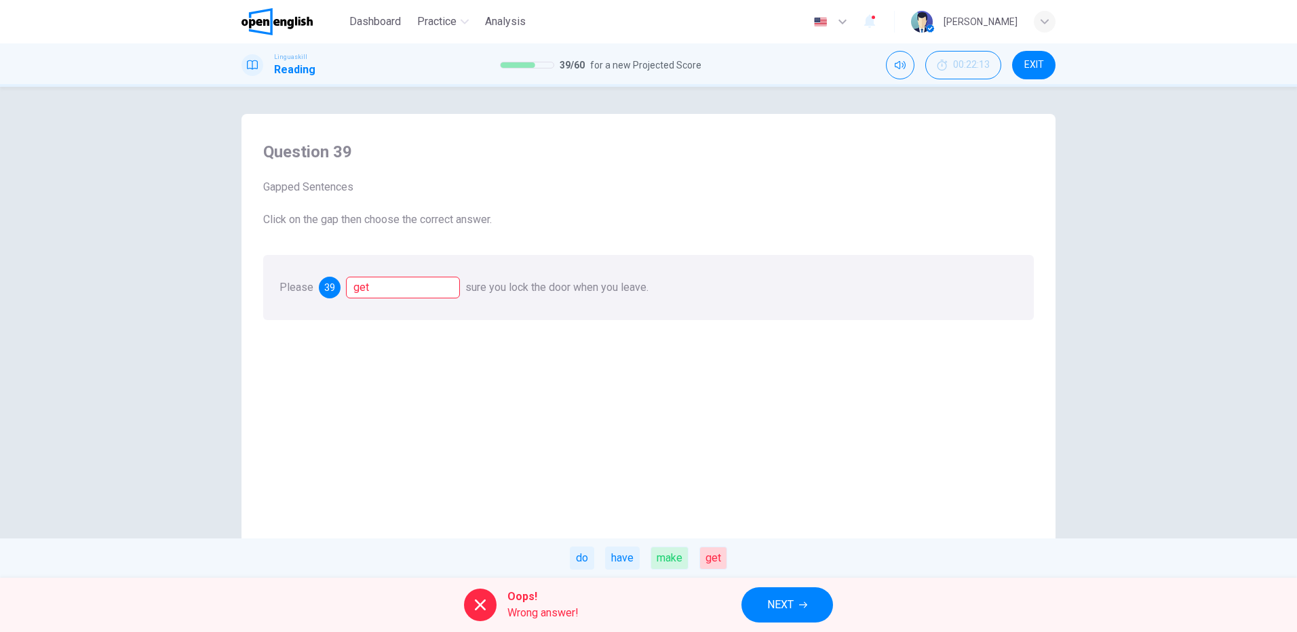
click at [789, 603] on span "NEXT" at bounding box center [780, 605] width 26 height 19
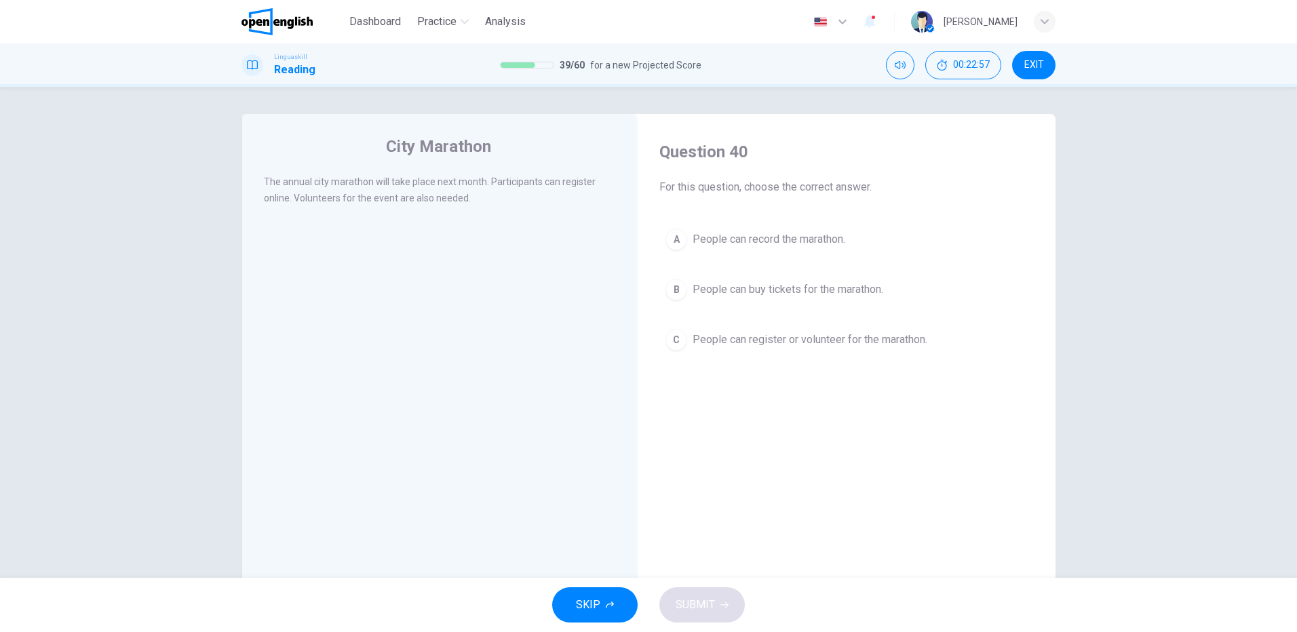
click at [749, 335] on span "People can register or volunteer for the marathon." at bounding box center [810, 340] width 235 height 16
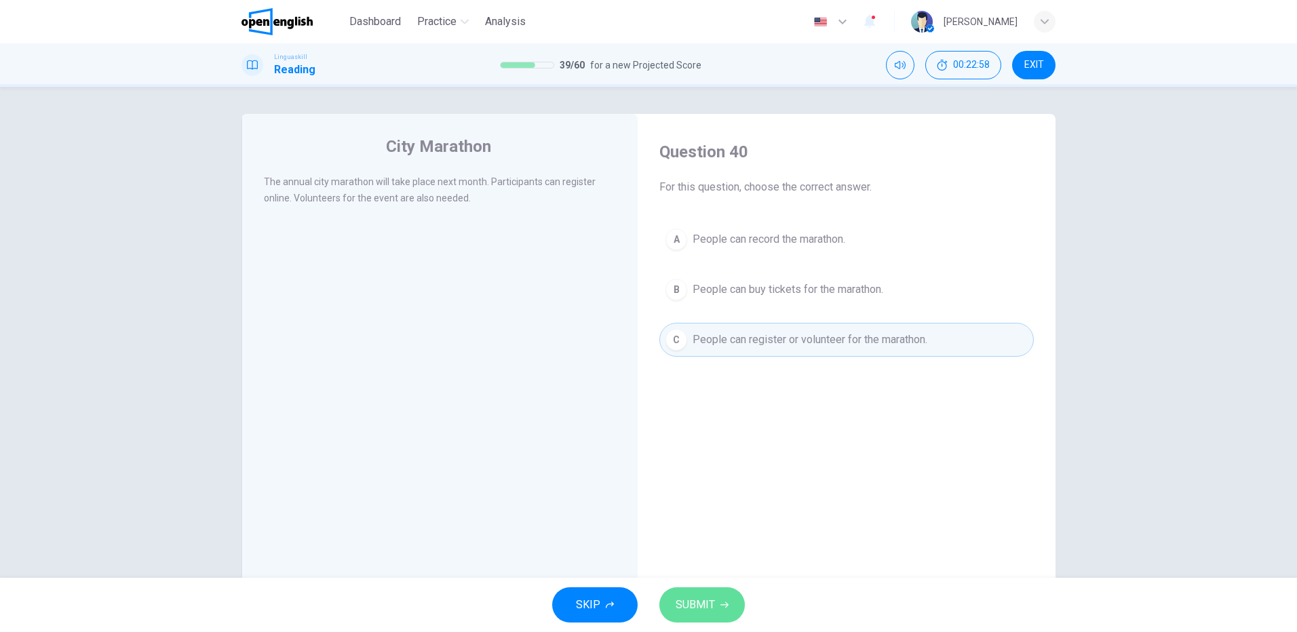
click at [691, 600] on span "SUBMIT" at bounding box center [695, 605] width 39 height 19
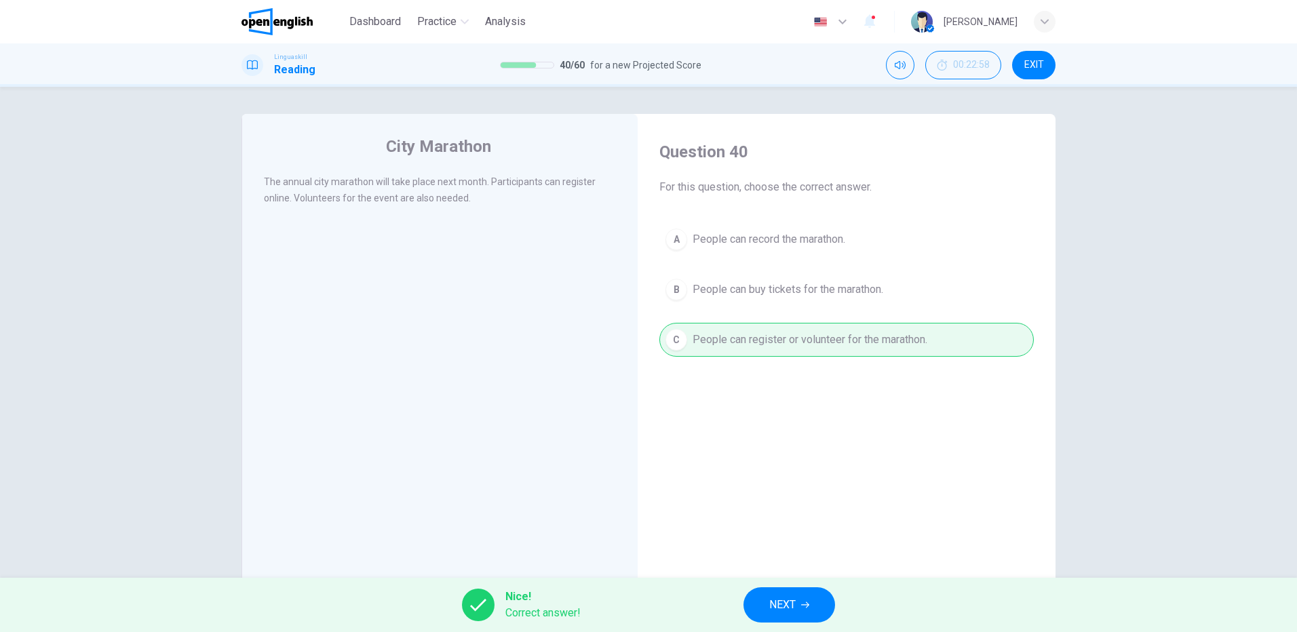
click at [785, 598] on span "NEXT" at bounding box center [782, 605] width 26 height 19
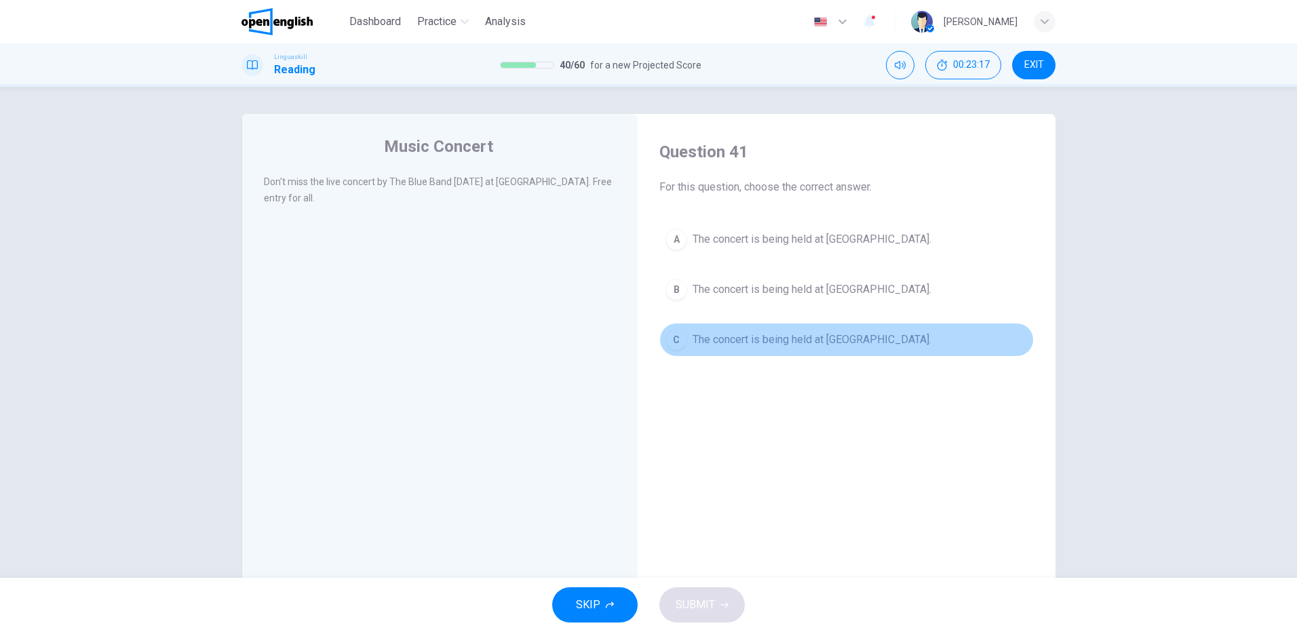
click at [801, 339] on span "The concert is being held at City Park." at bounding box center [812, 340] width 239 height 16
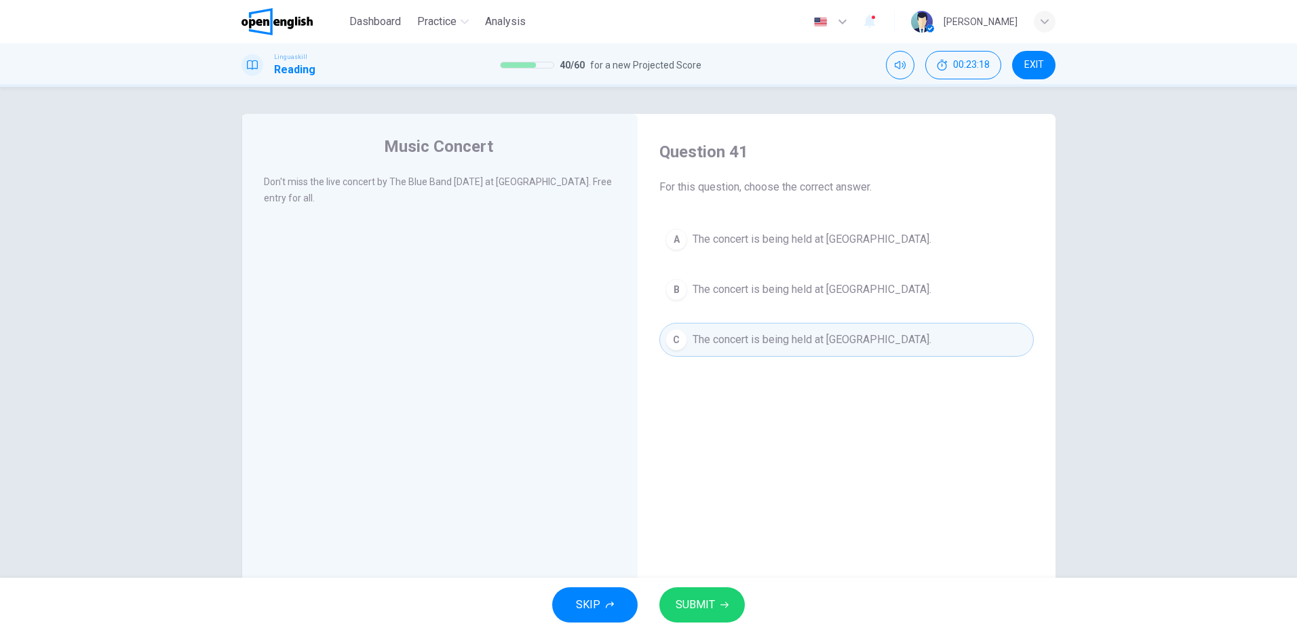
click at [721, 596] on button "SUBMIT" at bounding box center [701, 605] width 85 height 35
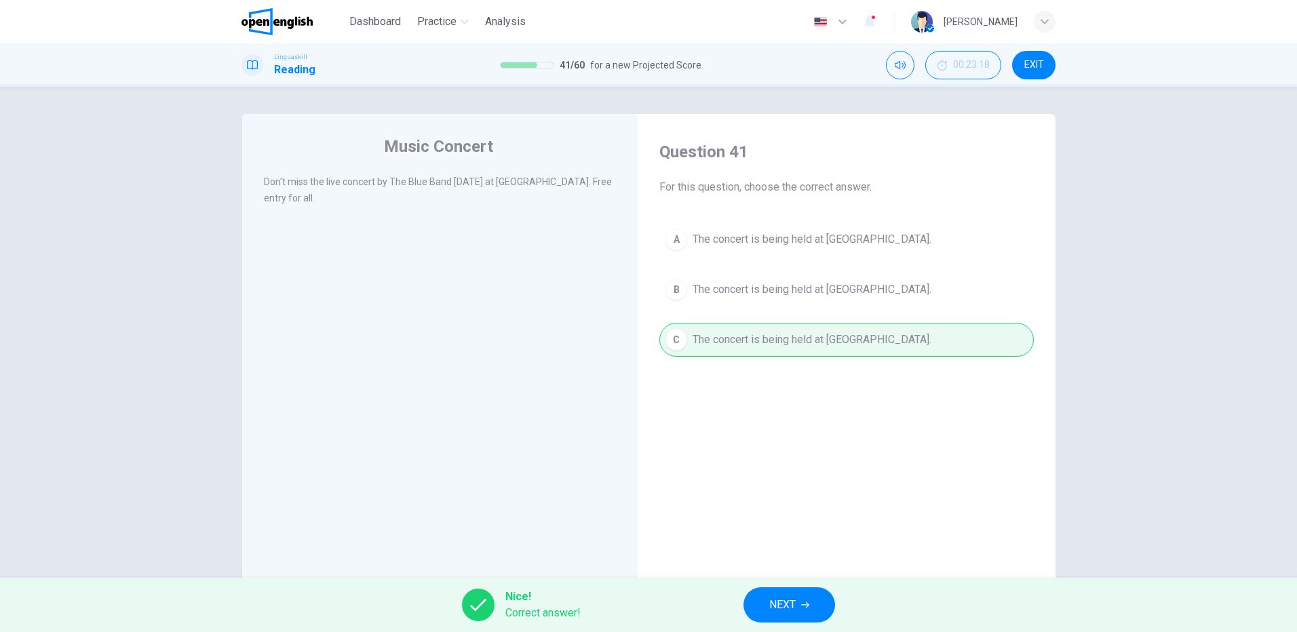
click at [789, 605] on span "NEXT" at bounding box center [782, 605] width 26 height 19
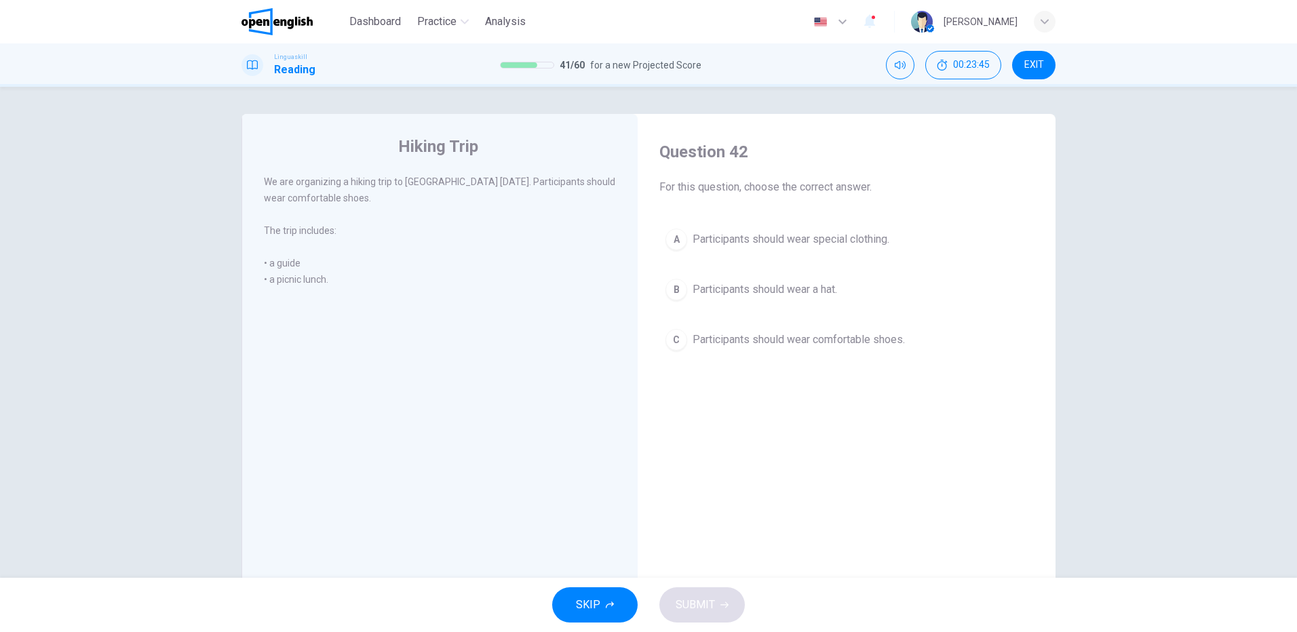
click at [789, 339] on span "Participants should wear comfortable shoes." at bounding box center [799, 340] width 212 height 16
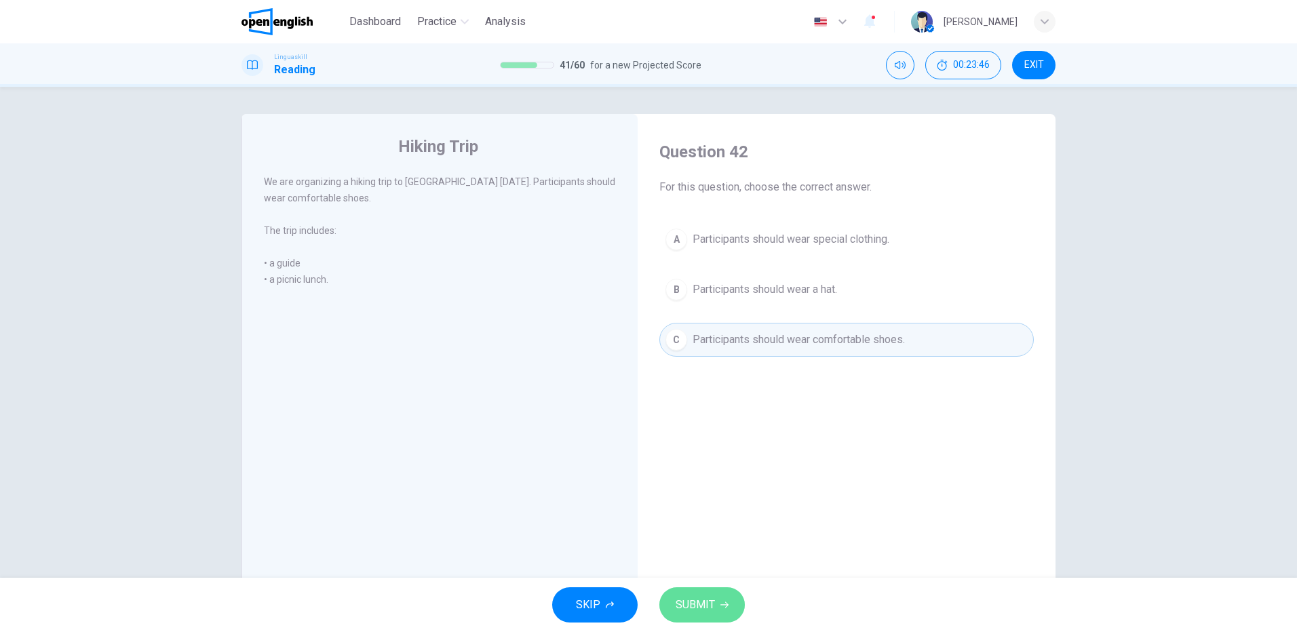
click at [710, 603] on span "SUBMIT" at bounding box center [695, 605] width 39 height 19
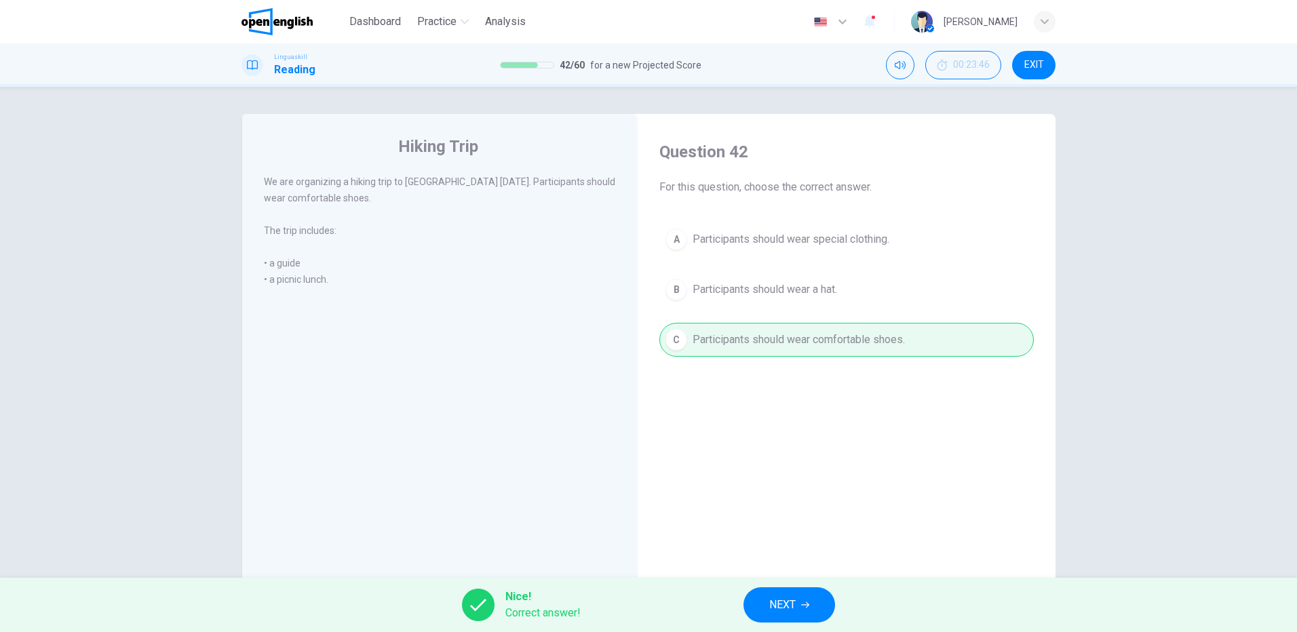
click at [809, 611] on button "NEXT" at bounding box center [790, 605] width 92 height 35
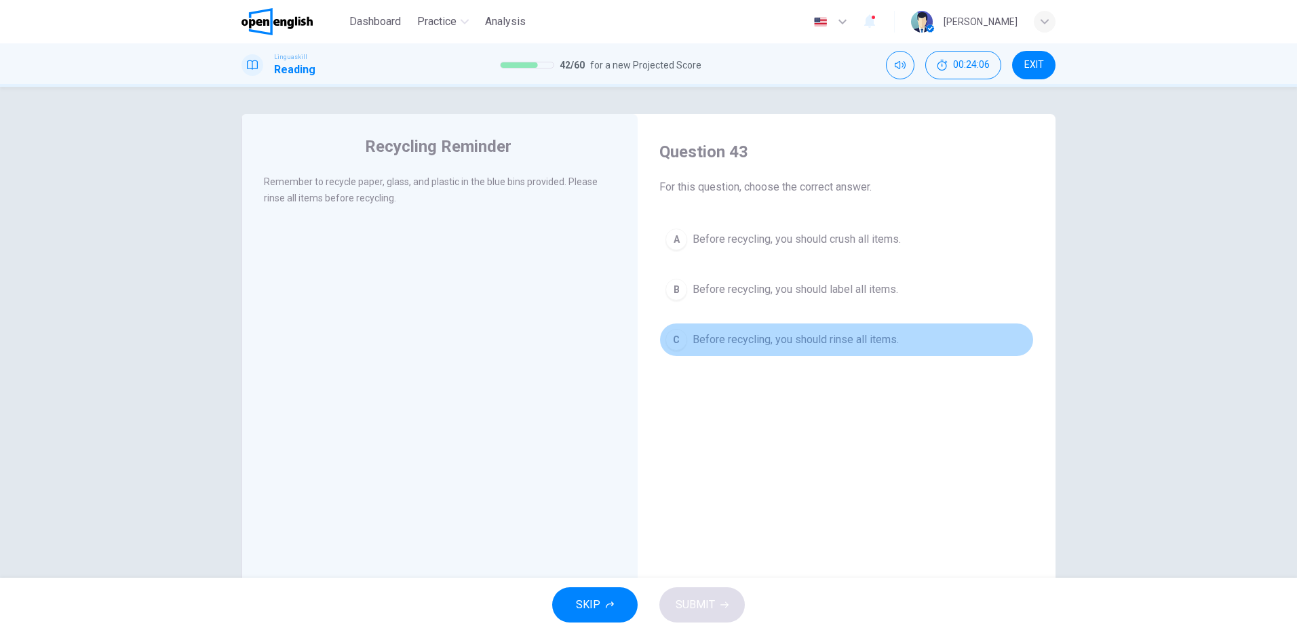
click at [838, 342] on span "Before recycling, you should rinse all items." at bounding box center [796, 340] width 206 height 16
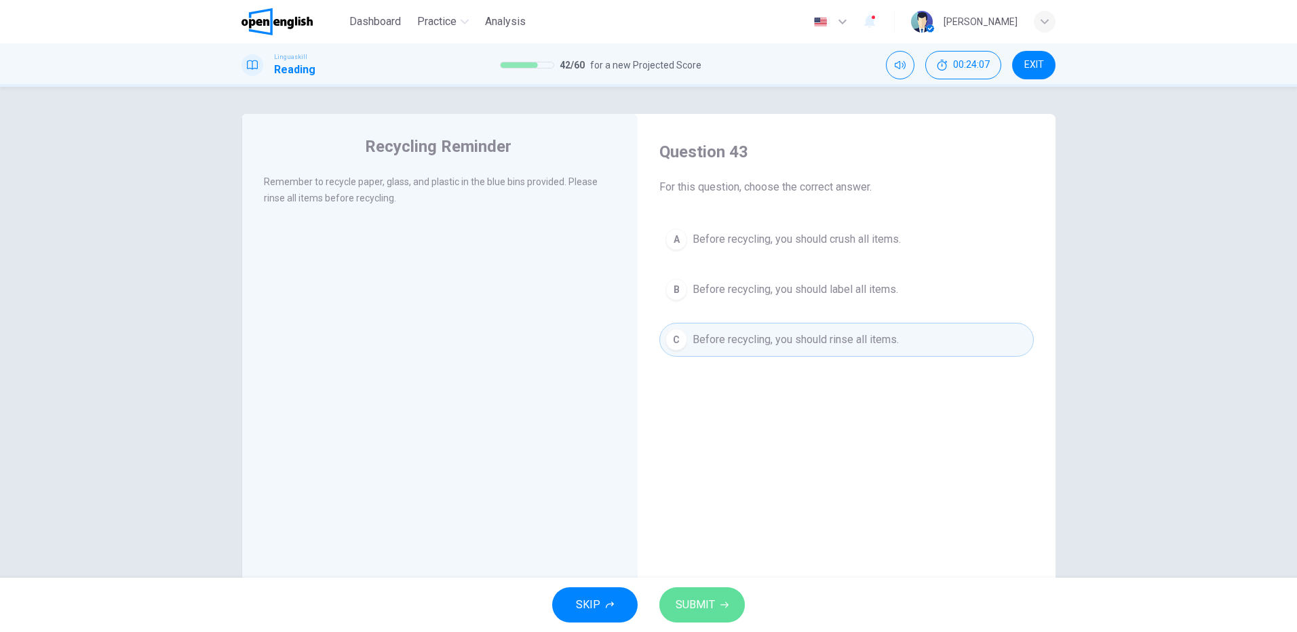
click at [704, 604] on span "SUBMIT" at bounding box center [695, 605] width 39 height 19
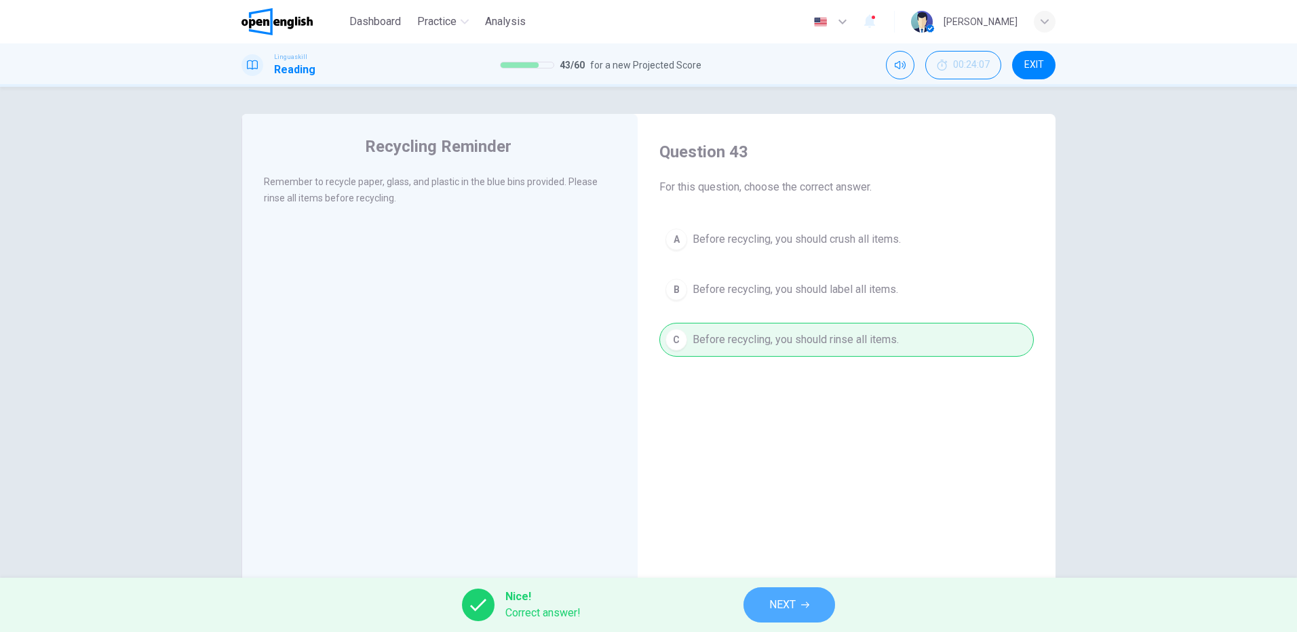
click at [796, 594] on button "NEXT" at bounding box center [790, 605] width 92 height 35
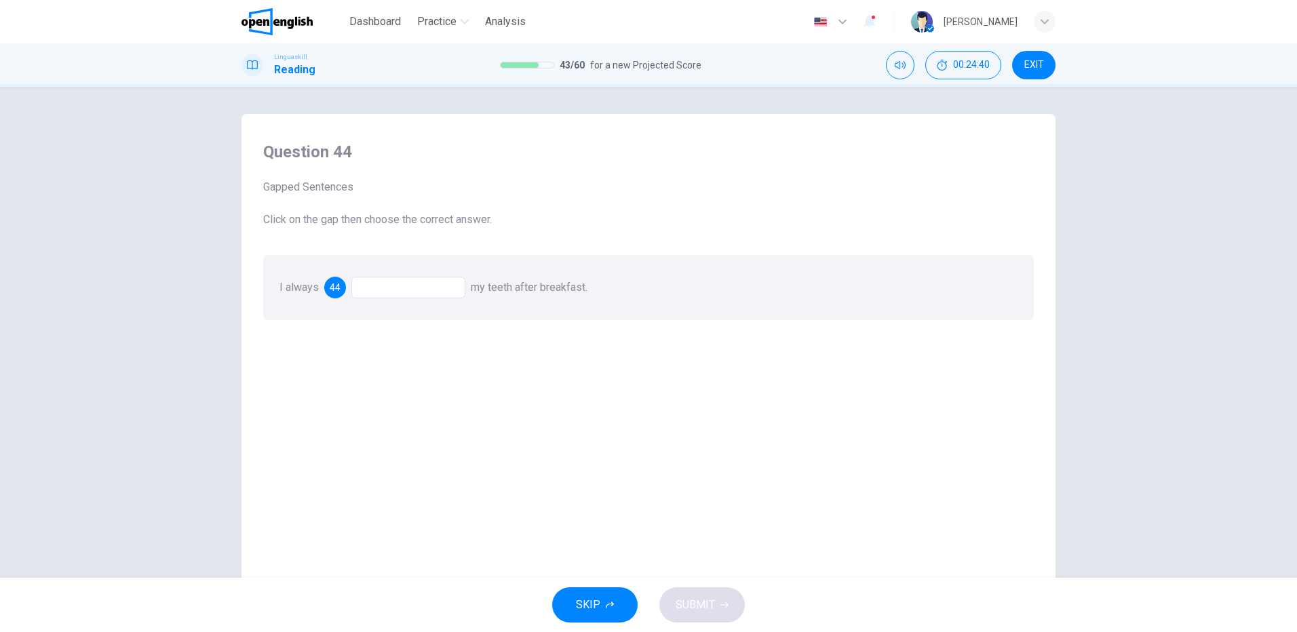
click at [399, 288] on div at bounding box center [408, 288] width 114 height 22
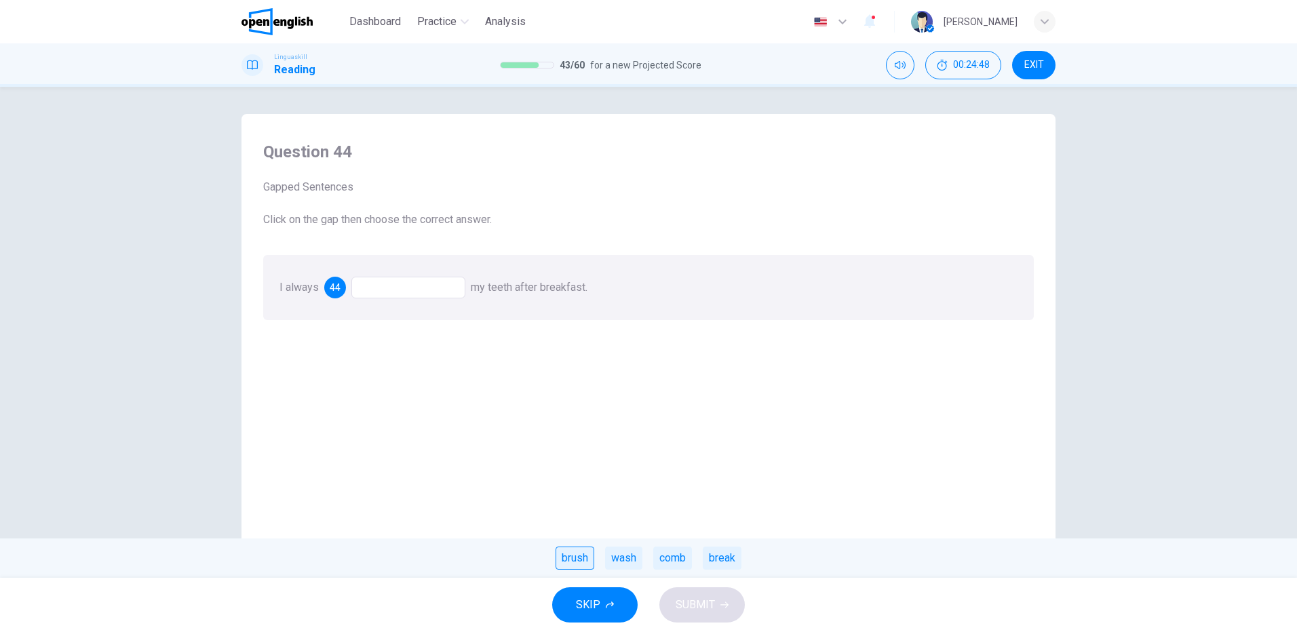
click at [577, 558] on div "brush" at bounding box center [575, 558] width 39 height 23
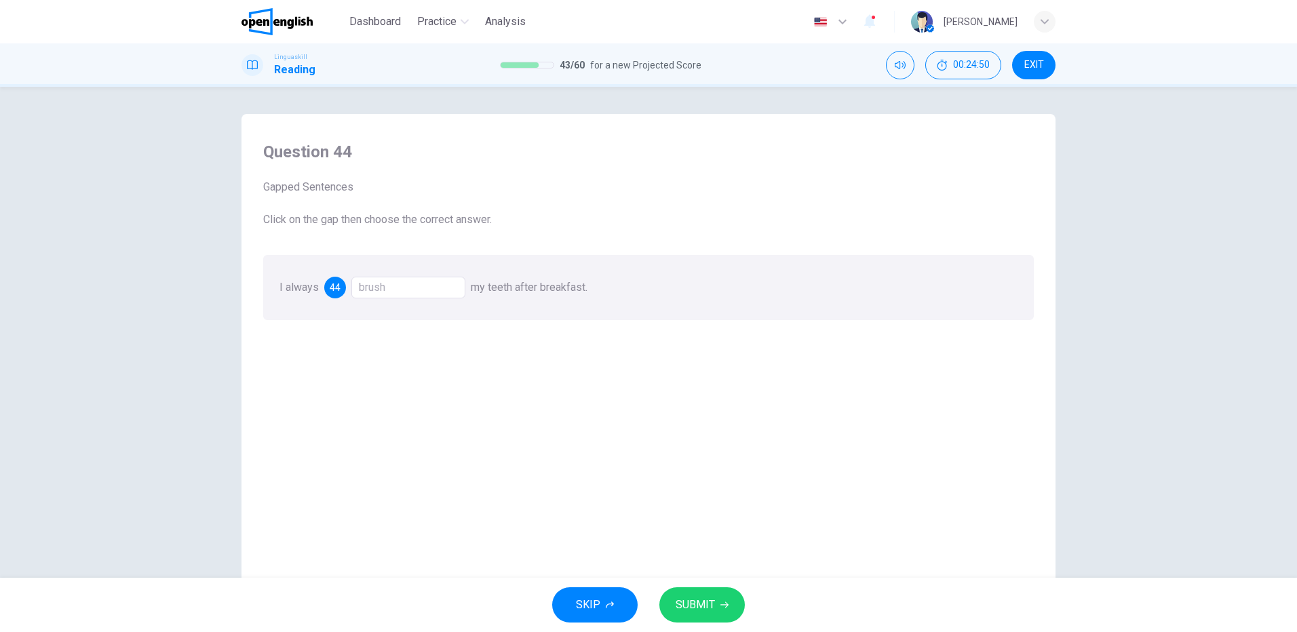
click at [698, 601] on span "SUBMIT" at bounding box center [695, 605] width 39 height 19
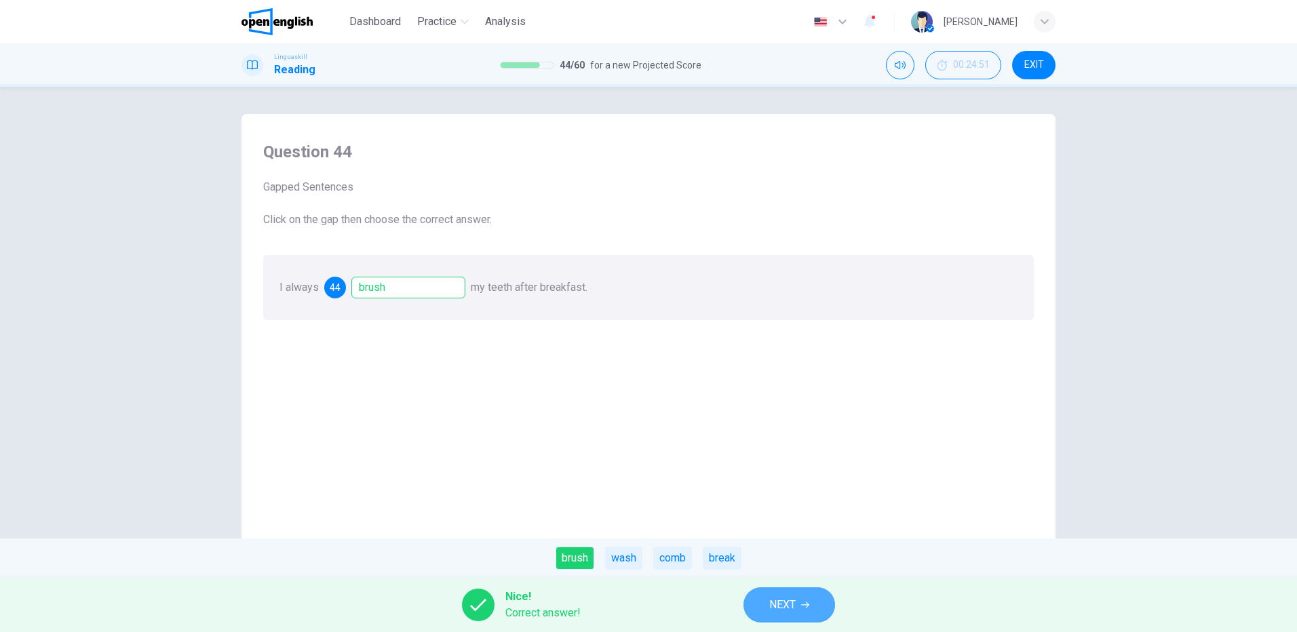
click at [781, 604] on span "NEXT" at bounding box center [782, 605] width 26 height 19
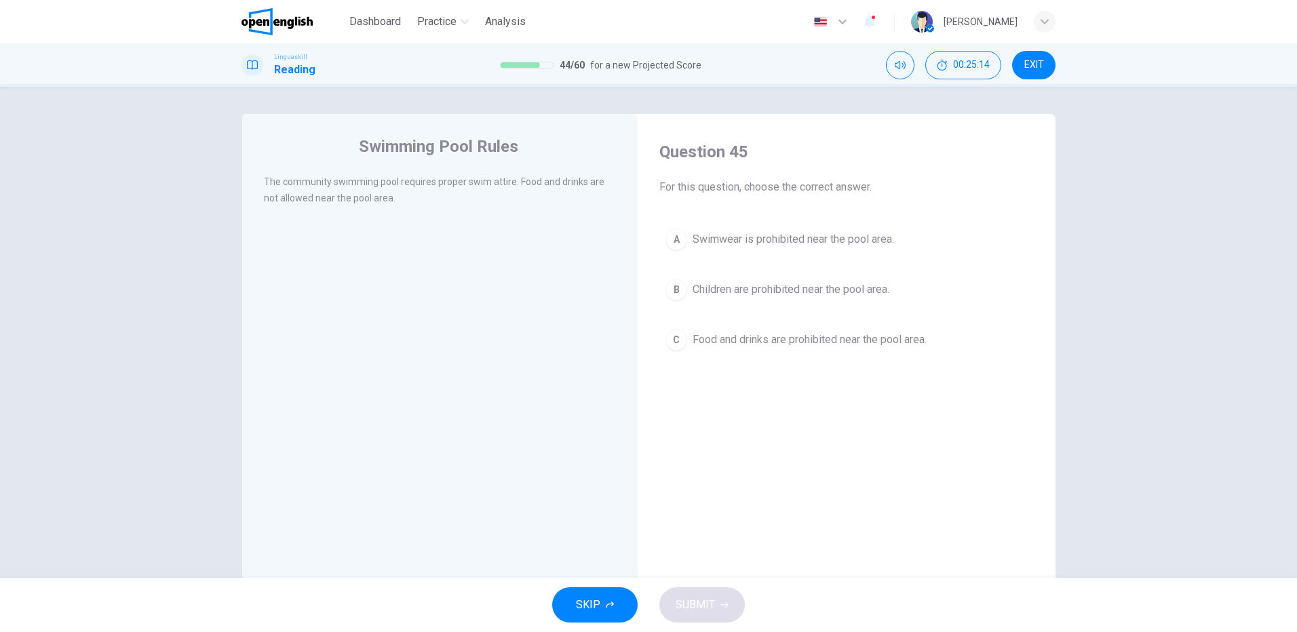
click at [830, 341] on span "Food and drinks are prohibited near the pool area." at bounding box center [810, 340] width 234 height 16
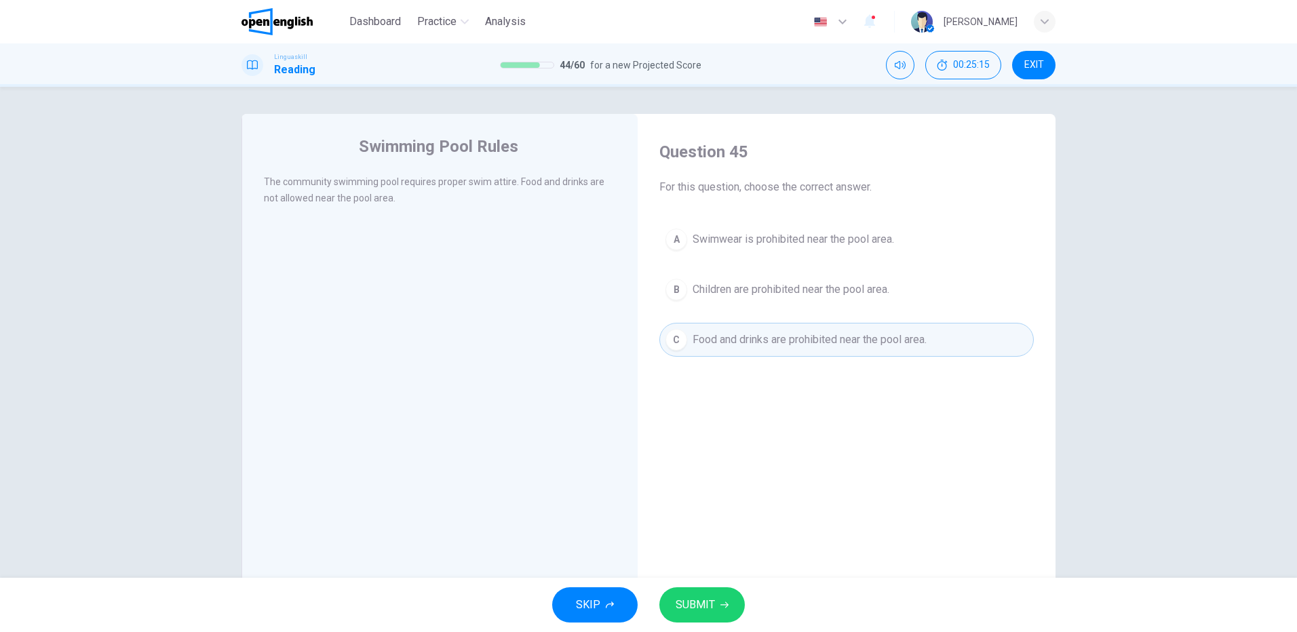
click at [698, 618] on button "SUBMIT" at bounding box center [701, 605] width 85 height 35
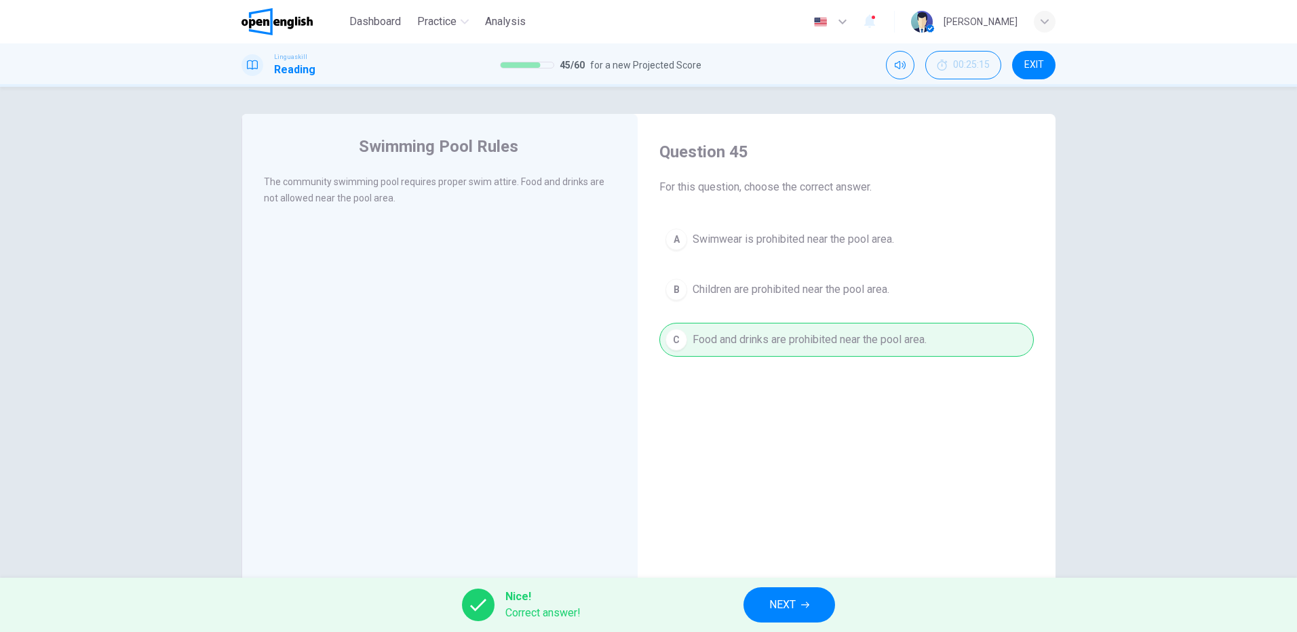
click at [790, 599] on span "NEXT" at bounding box center [782, 605] width 26 height 19
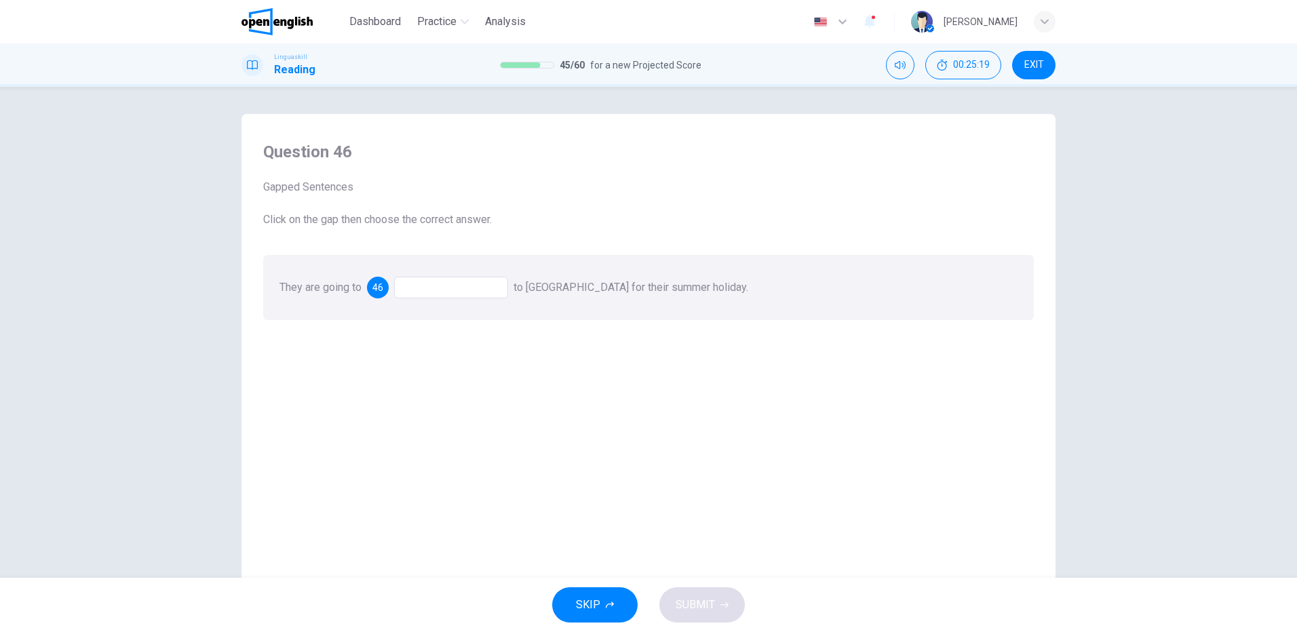
click at [437, 289] on div at bounding box center [451, 288] width 114 height 22
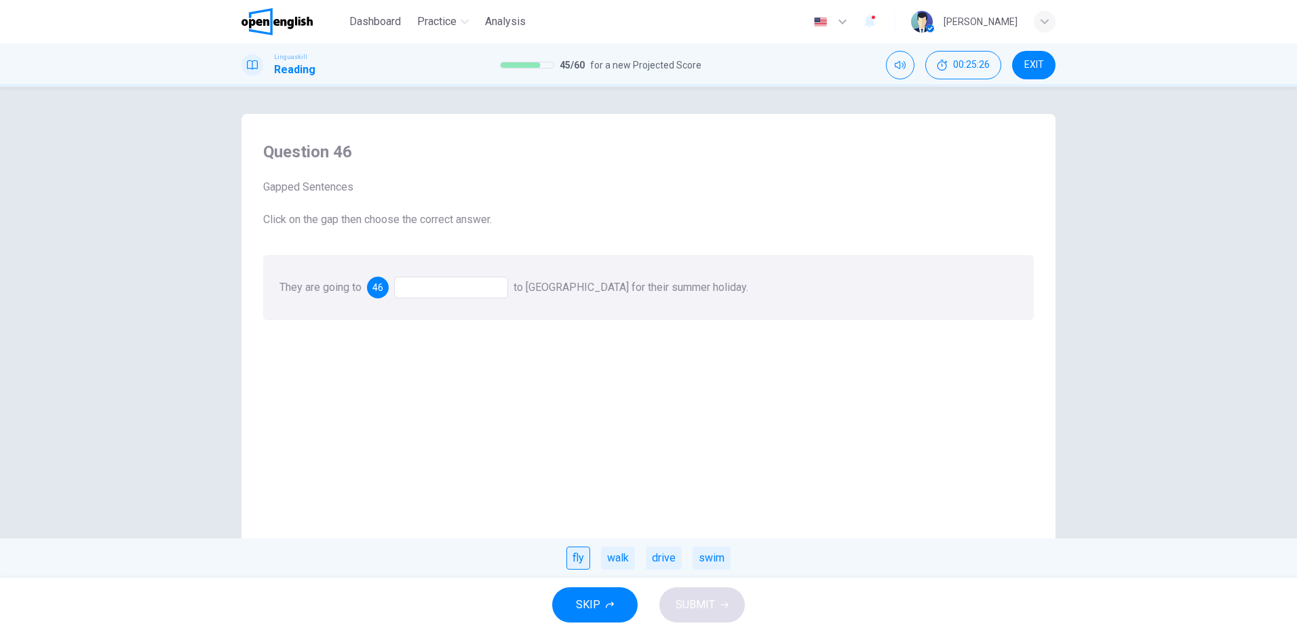
click at [581, 556] on div "fly" at bounding box center [578, 558] width 24 height 23
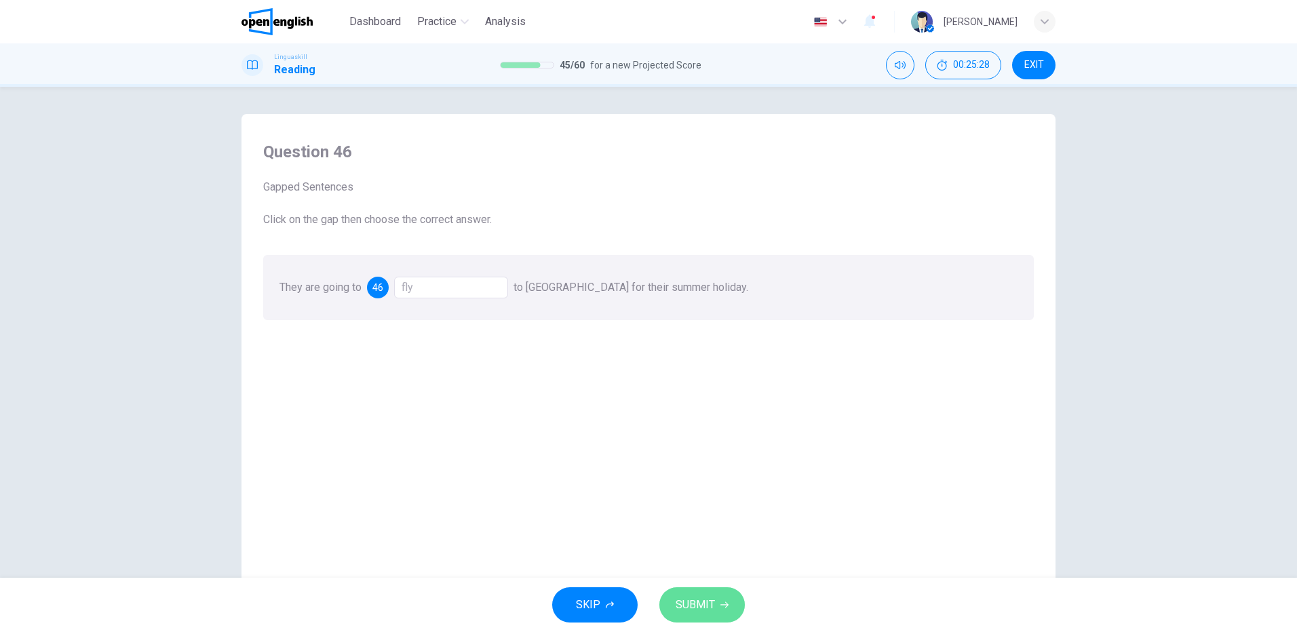
click at [704, 604] on span "SUBMIT" at bounding box center [695, 605] width 39 height 19
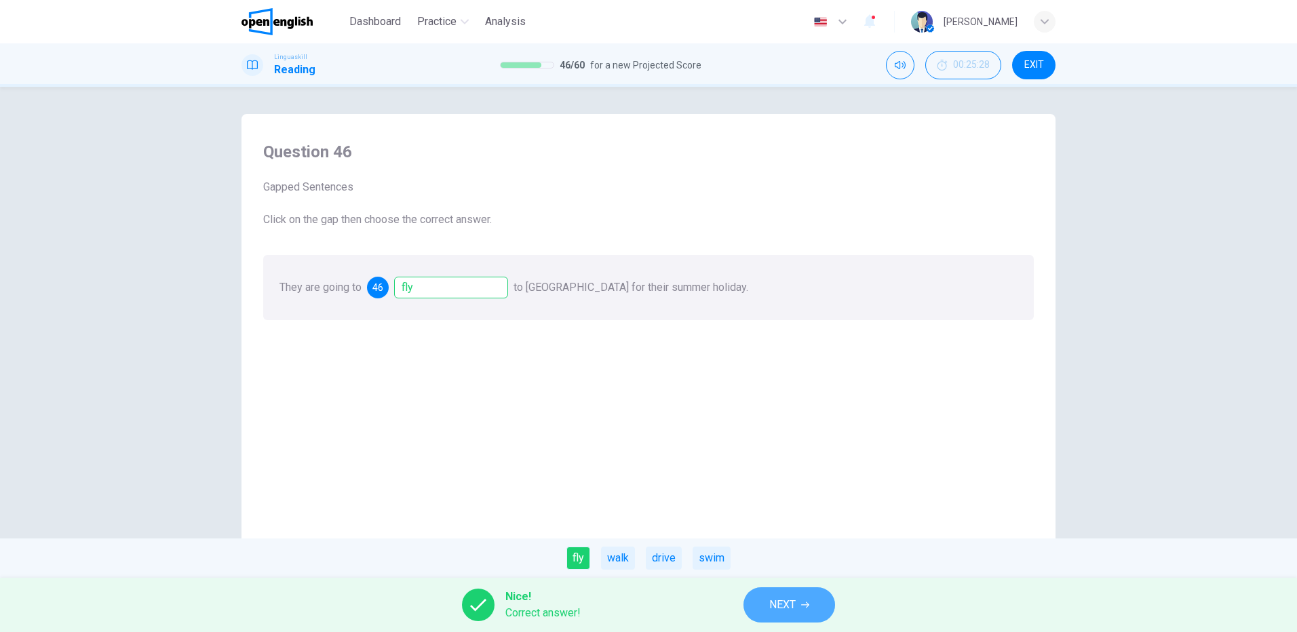
click at [803, 604] on icon "button" at bounding box center [805, 605] width 8 height 8
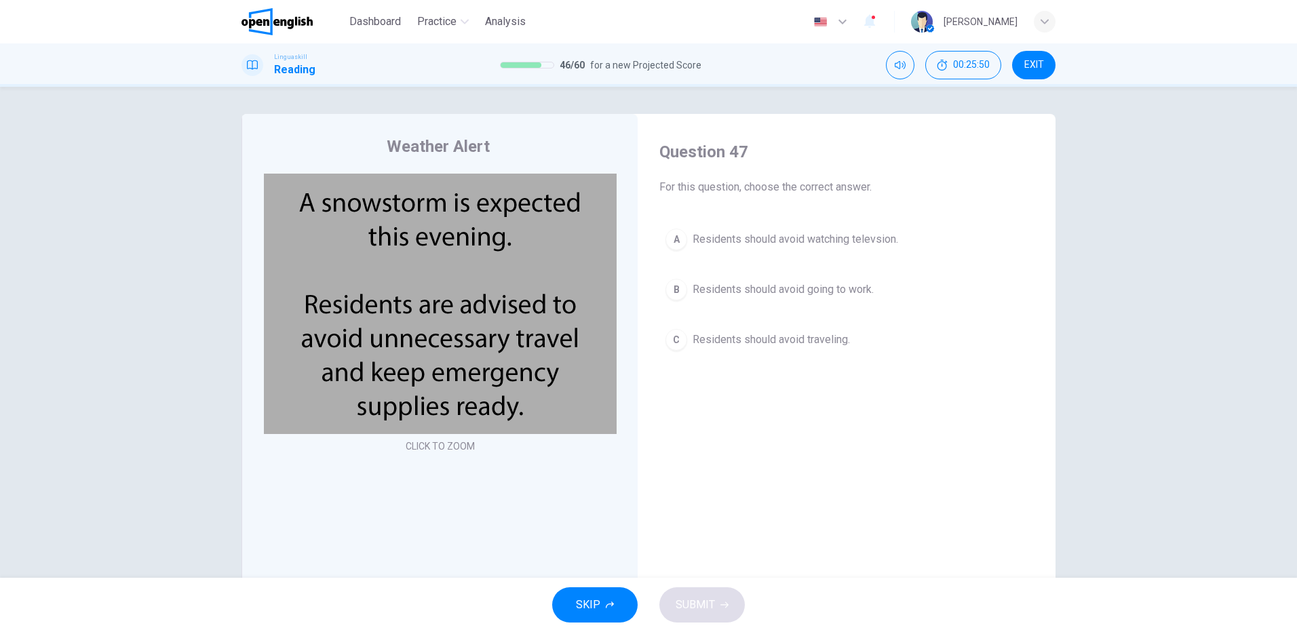
click at [785, 339] on span "Residents should avoid traveling." at bounding box center [771, 340] width 157 height 16
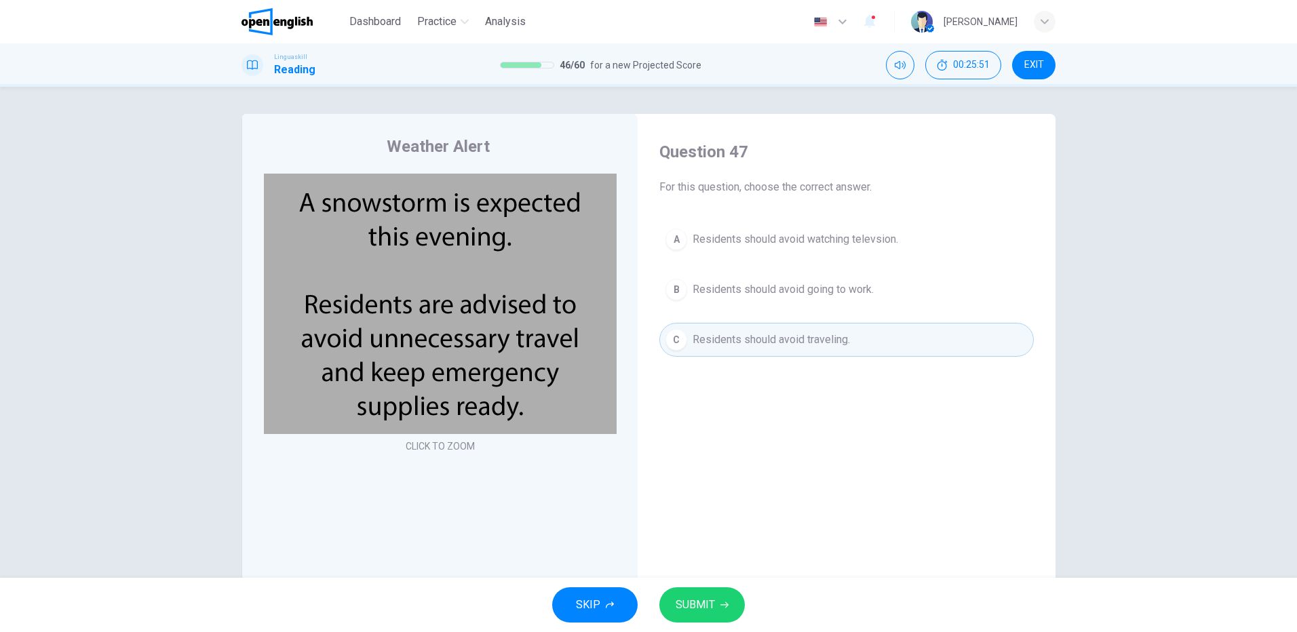
click at [695, 603] on span "SUBMIT" at bounding box center [695, 605] width 39 height 19
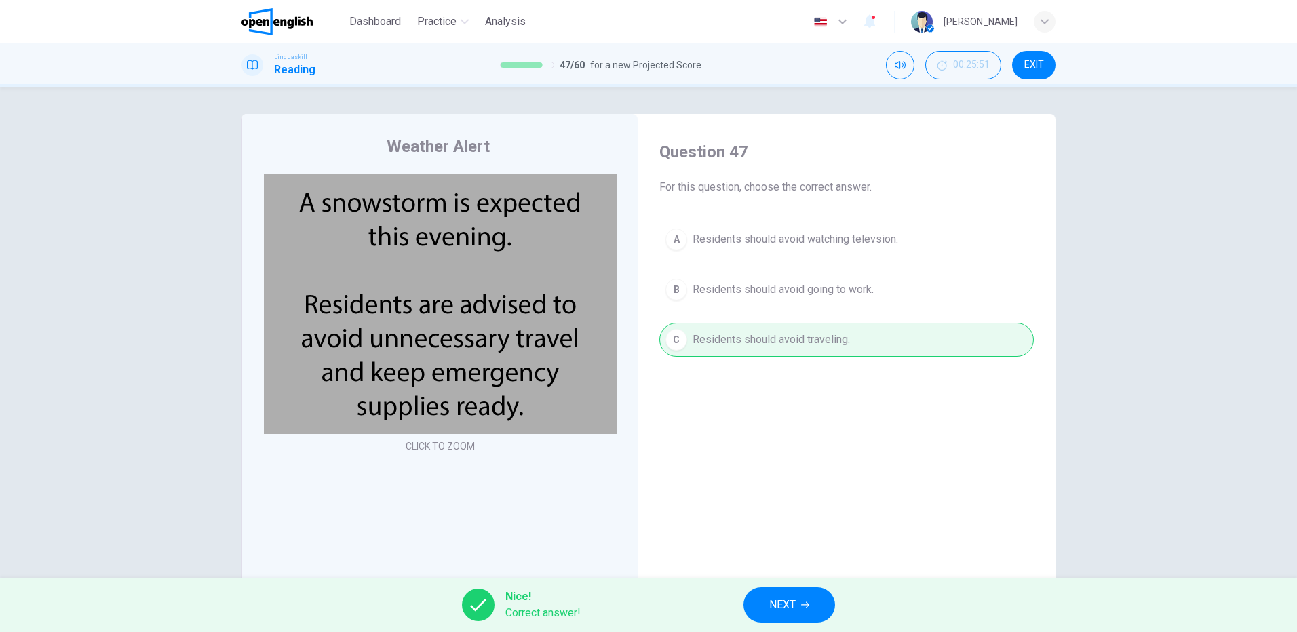
click at [791, 605] on span "NEXT" at bounding box center [782, 605] width 26 height 19
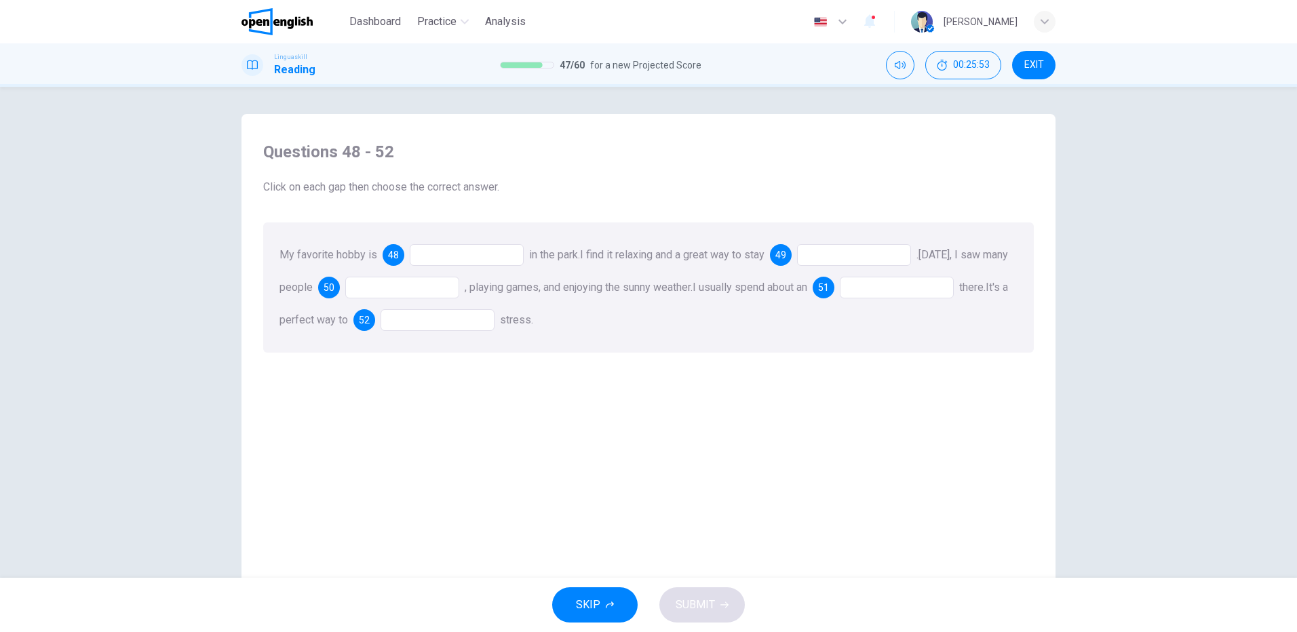
click at [450, 252] on div at bounding box center [467, 255] width 114 height 22
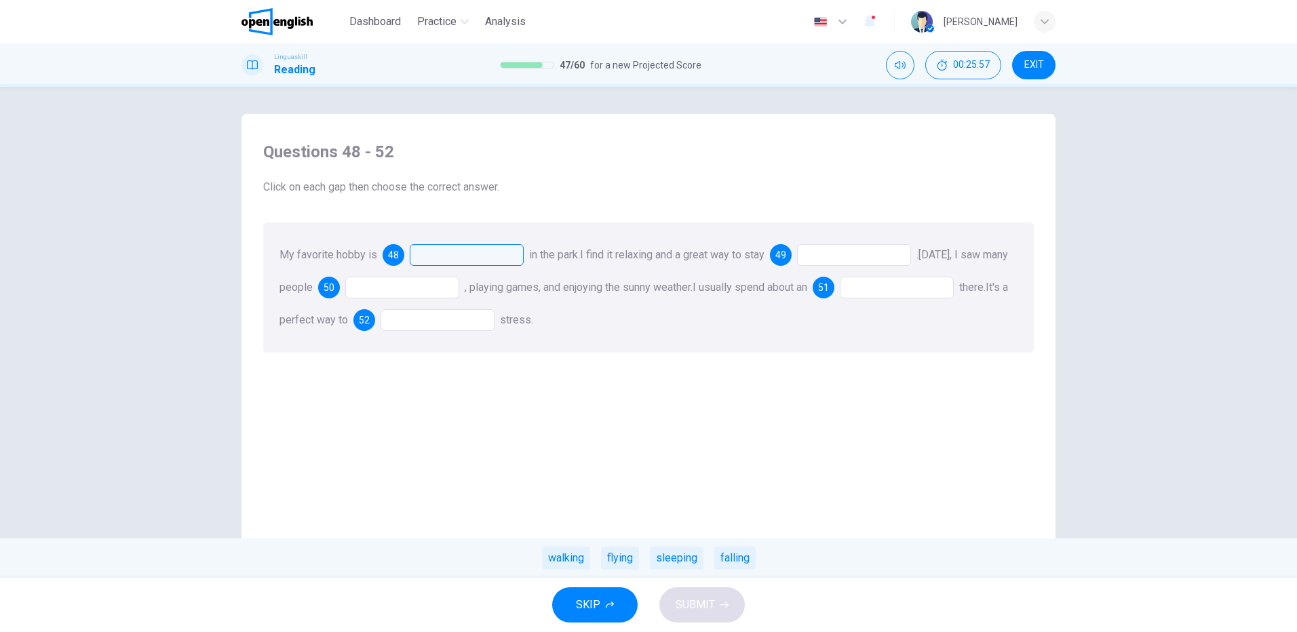
click at [566, 554] on div "walking" at bounding box center [566, 558] width 48 height 23
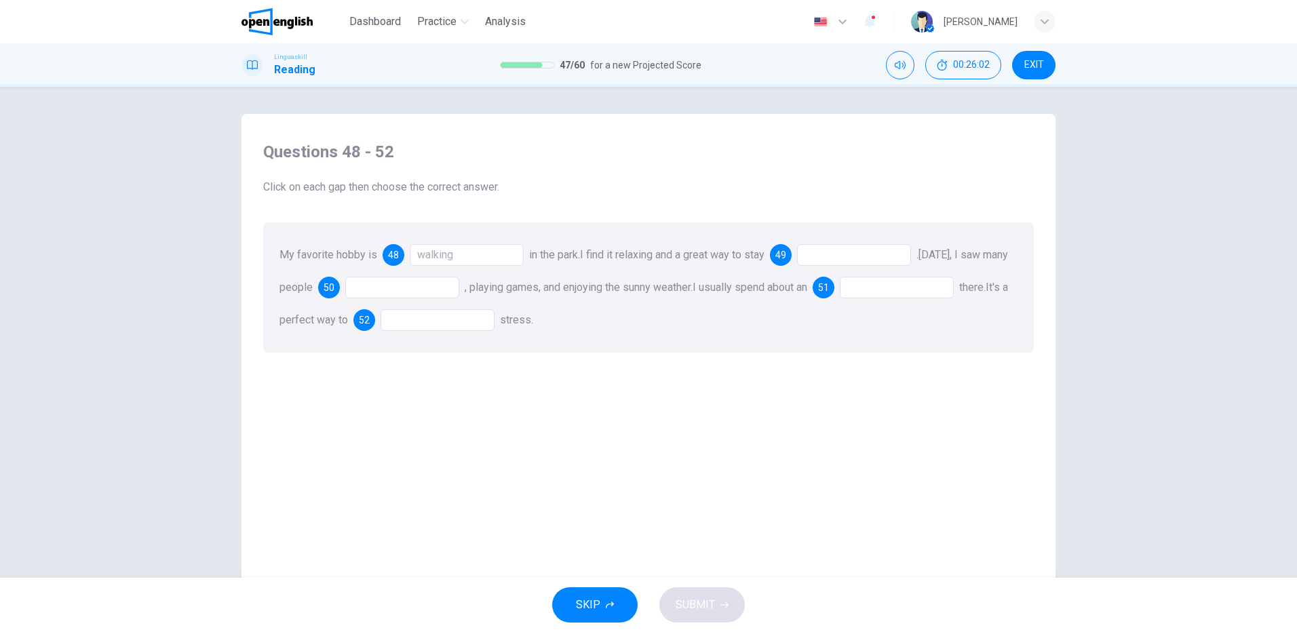
click at [841, 256] on div at bounding box center [854, 255] width 114 height 22
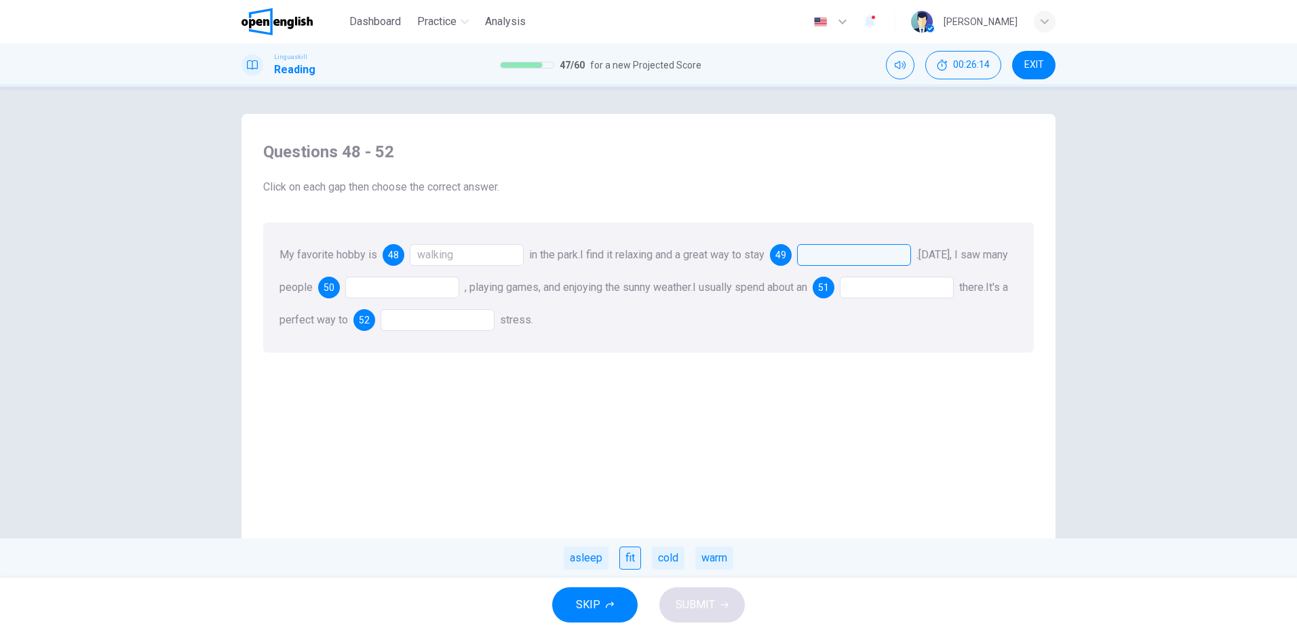
click at [628, 558] on div "fit" at bounding box center [630, 558] width 22 height 23
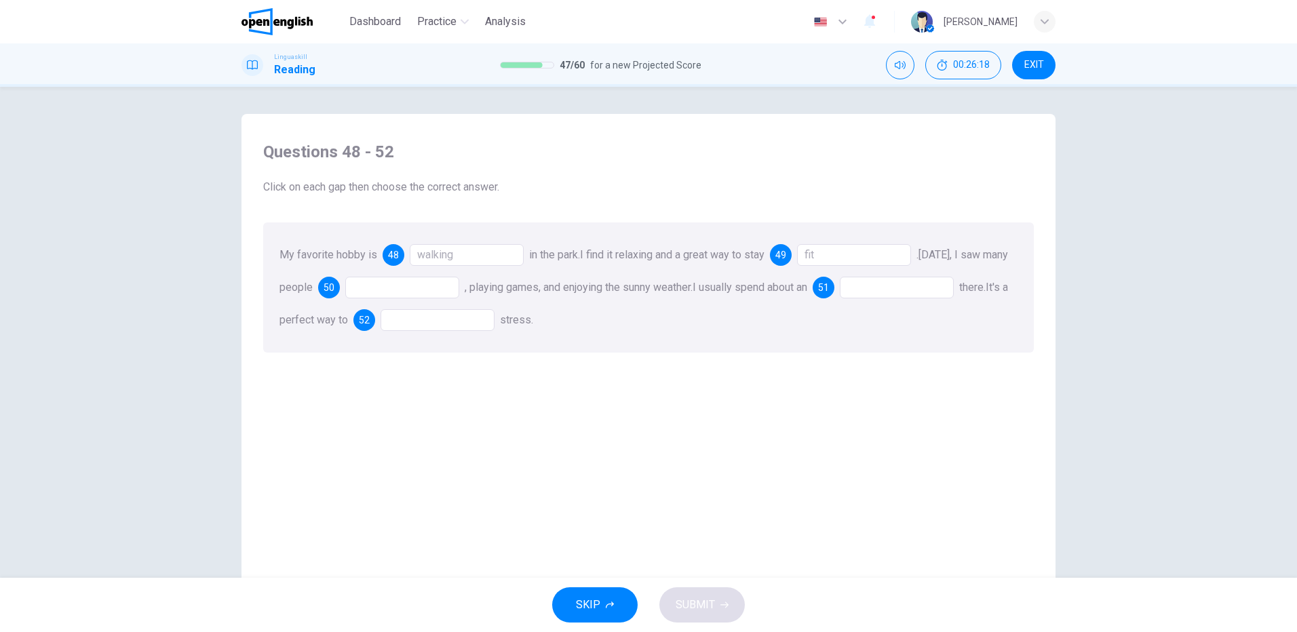
click at [438, 281] on div at bounding box center [402, 288] width 114 height 22
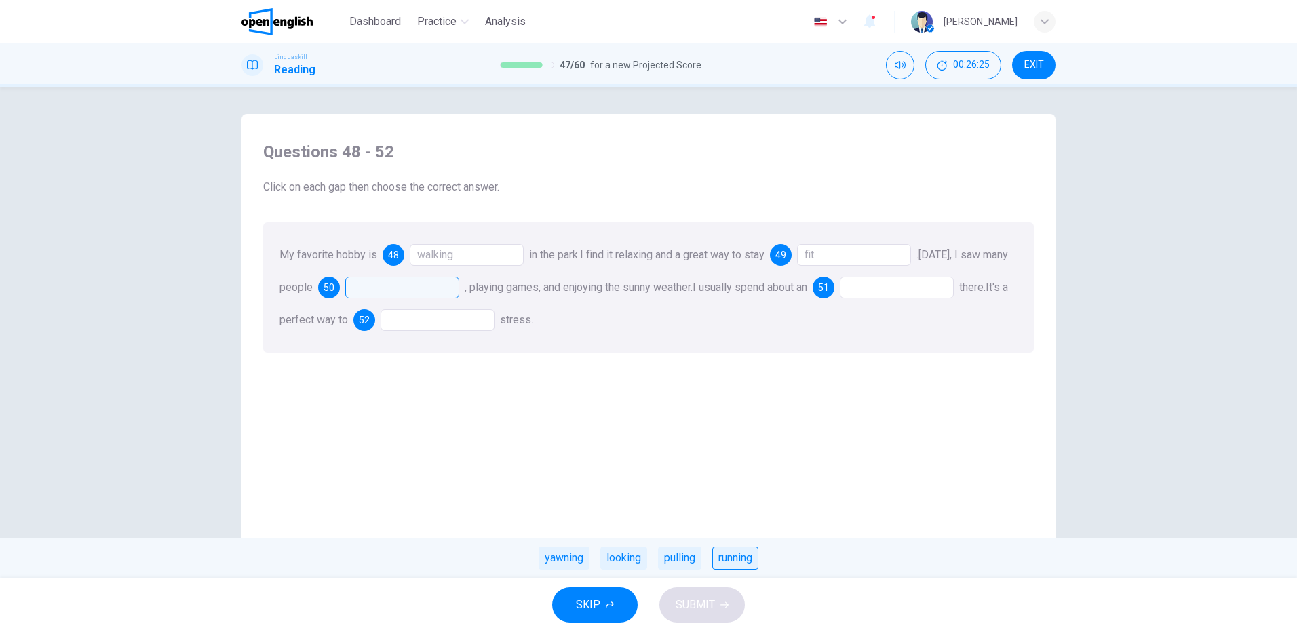
click at [736, 559] on div "running" at bounding box center [735, 558] width 46 height 23
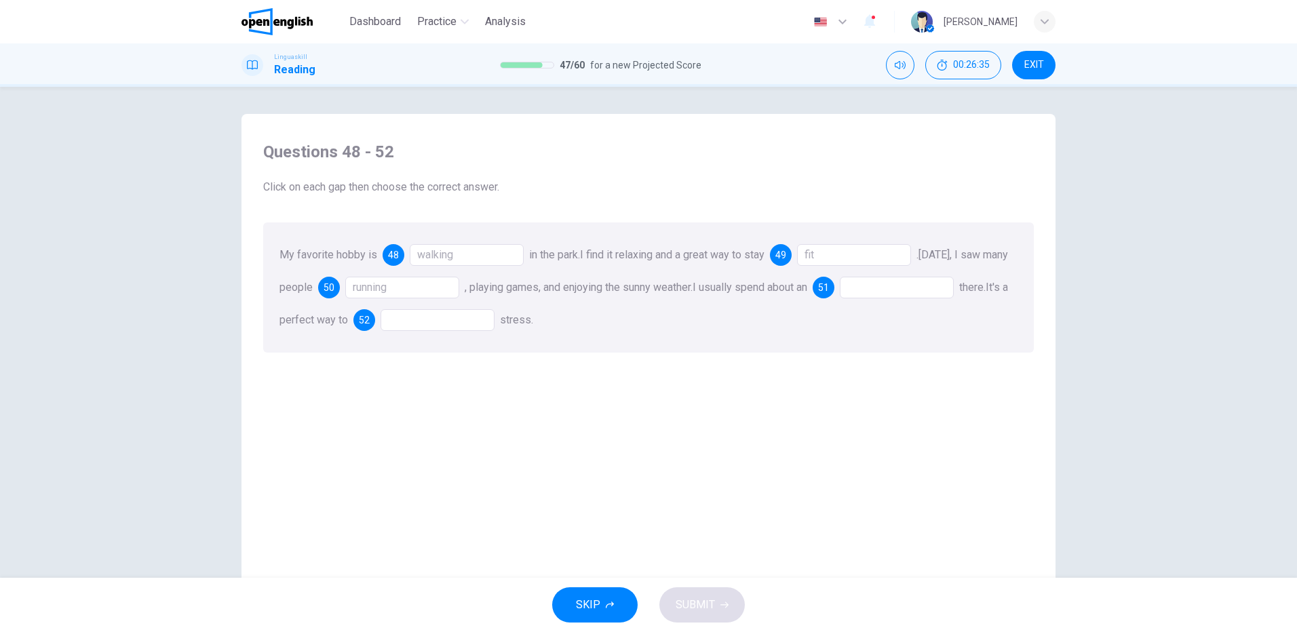
click at [902, 285] on div at bounding box center [897, 288] width 114 height 22
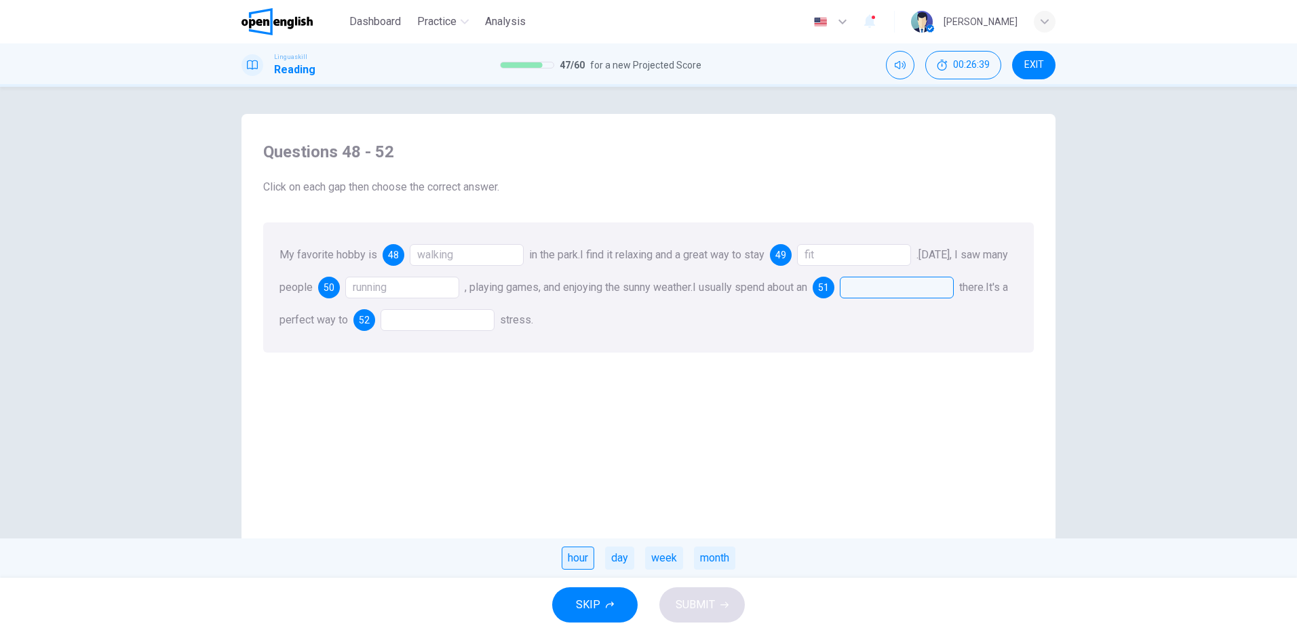
click at [569, 562] on div "hour" at bounding box center [578, 558] width 33 height 23
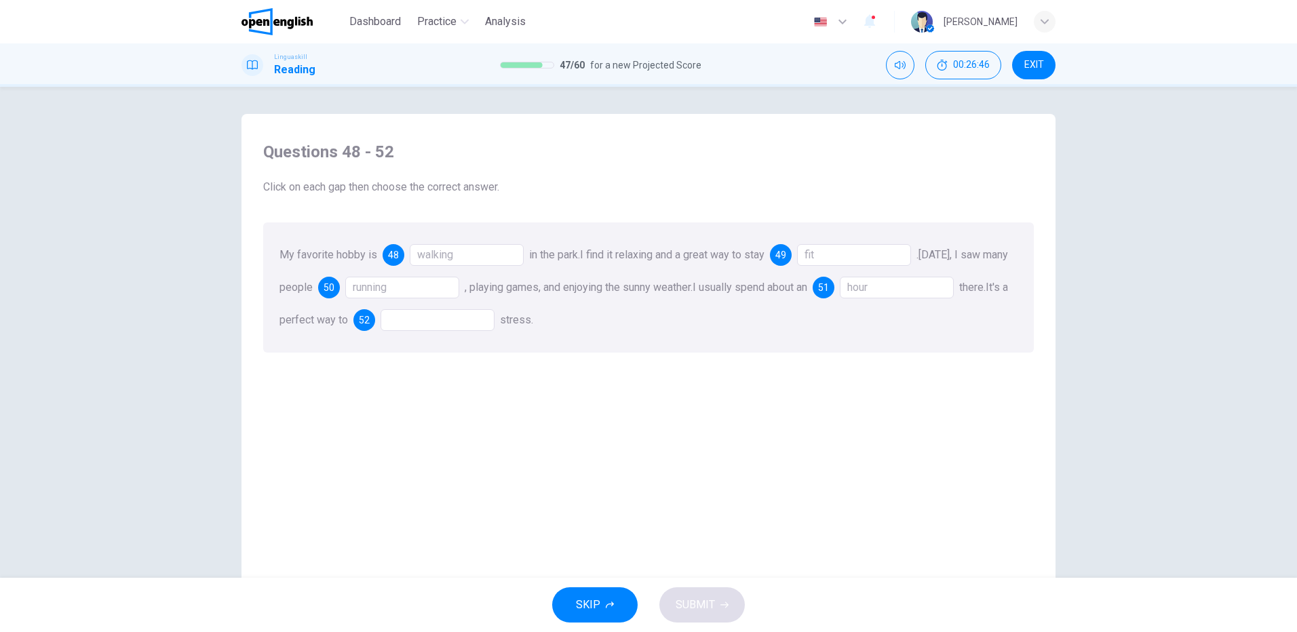
click at [472, 316] on div at bounding box center [438, 320] width 114 height 22
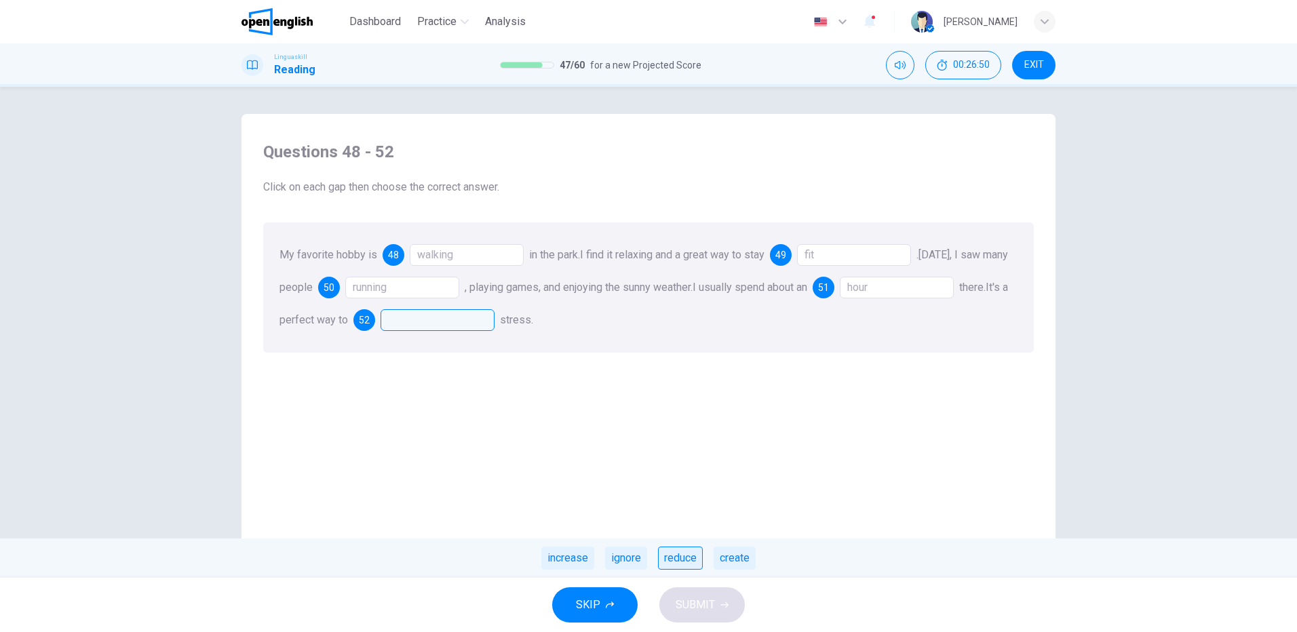
click at [674, 559] on div "reduce" at bounding box center [680, 558] width 45 height 23
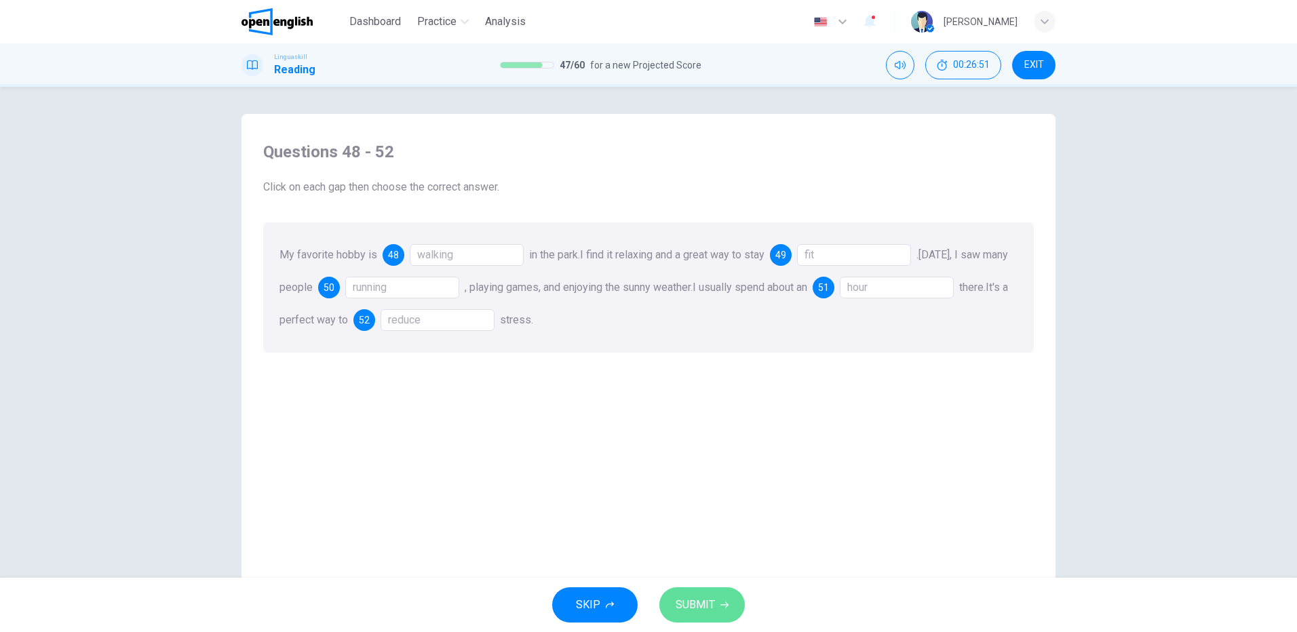
click at [696, 596] on span "SUBMIT" at bounding box center [695, 605] width 39 height 19
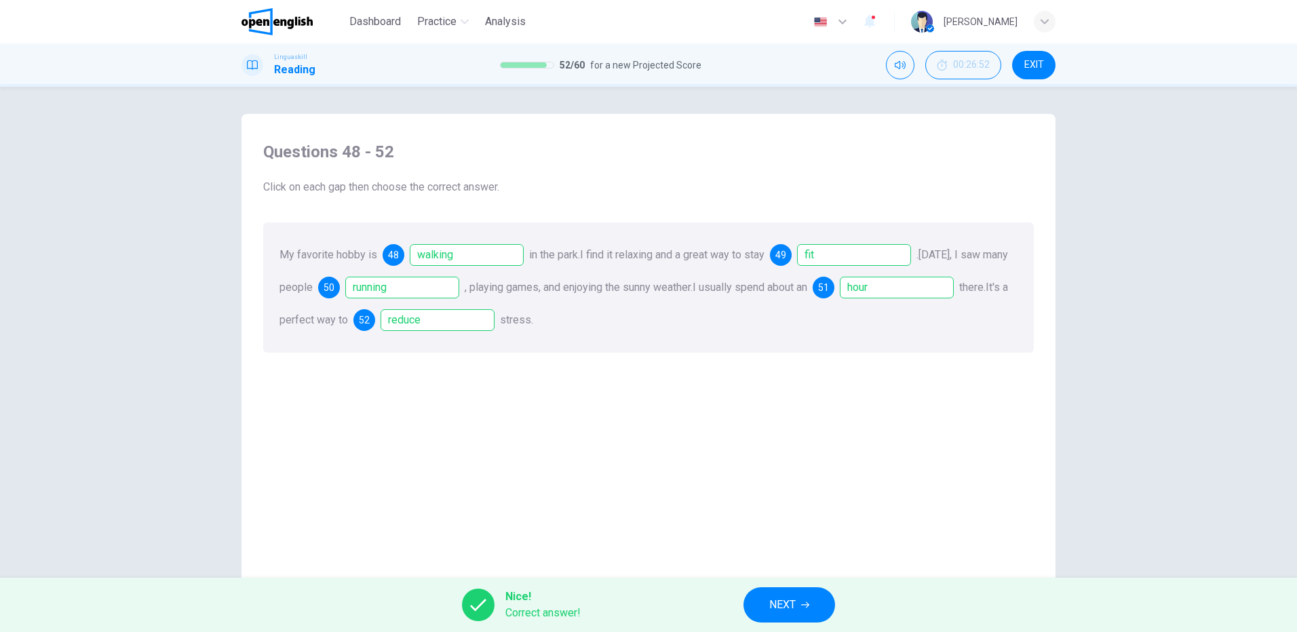
click at [788, 602] on span "NEXT" at bounding box center [782, 605] width 26 height 19
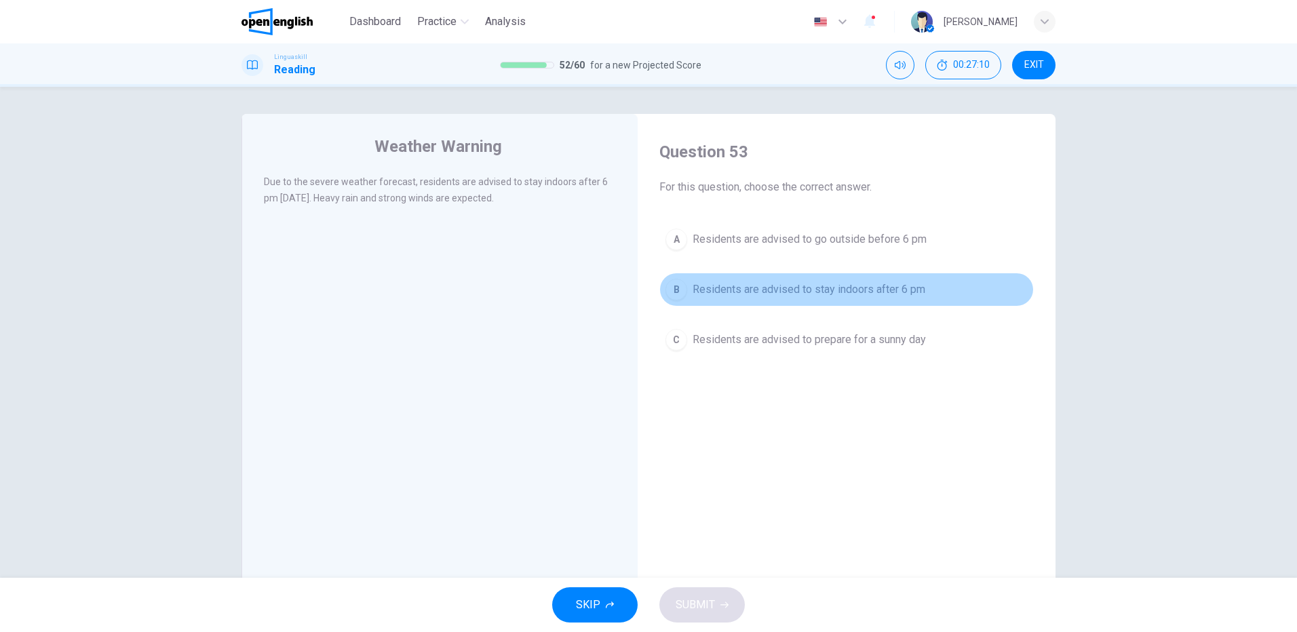
click at [822, 285] on span "Residents are advised to stay indoors after 6 pm" at bounding box center [809, 290] width 233 height 16
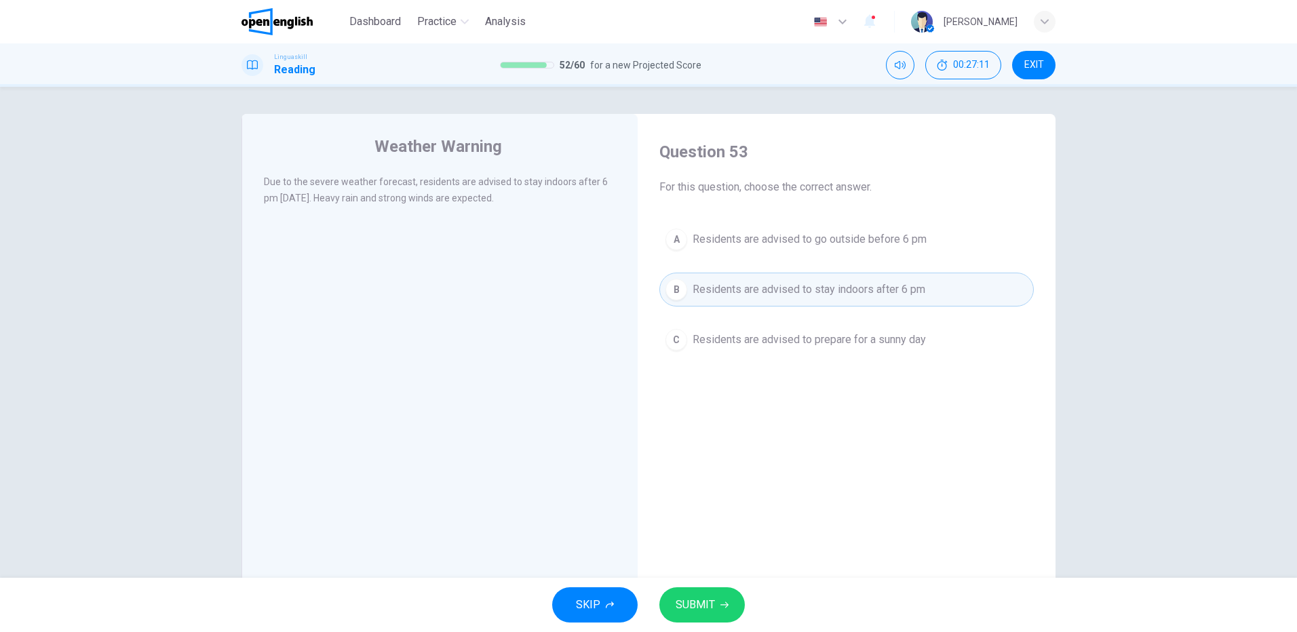
click at [695, 602] on span "SUBMIT" at bounding box center [695, 605] width 39 height 19
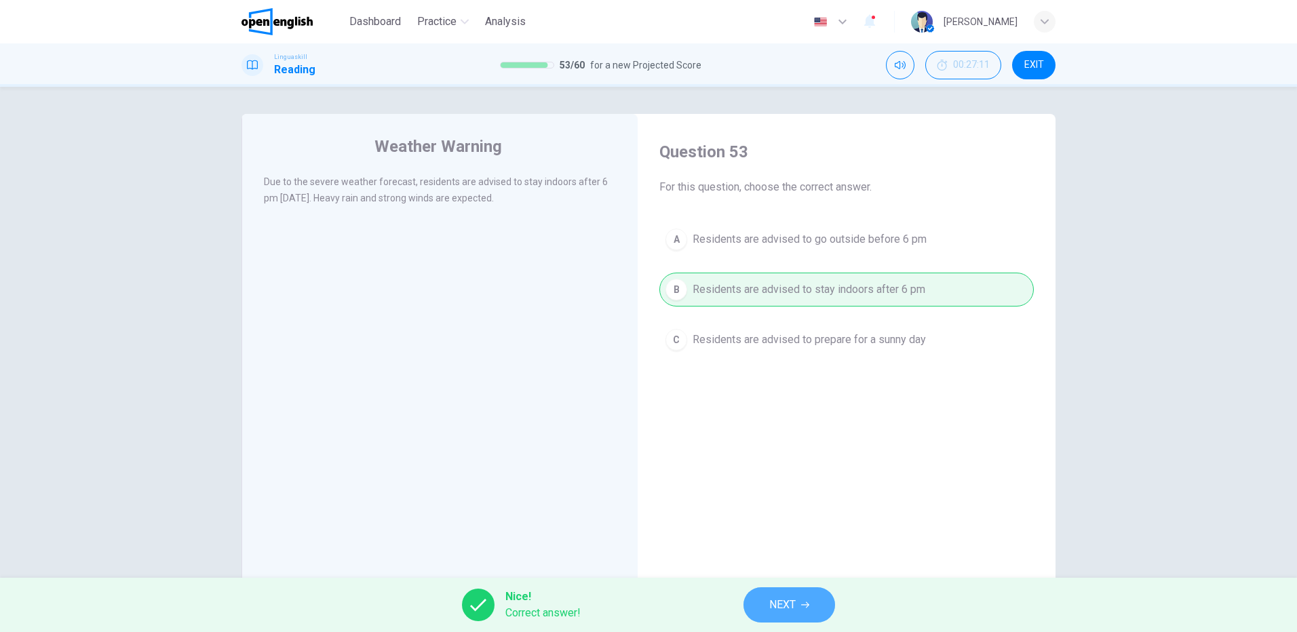
click at [797, 607] on button "NEXT" at bounding box center [790, 605] width 92 height 35
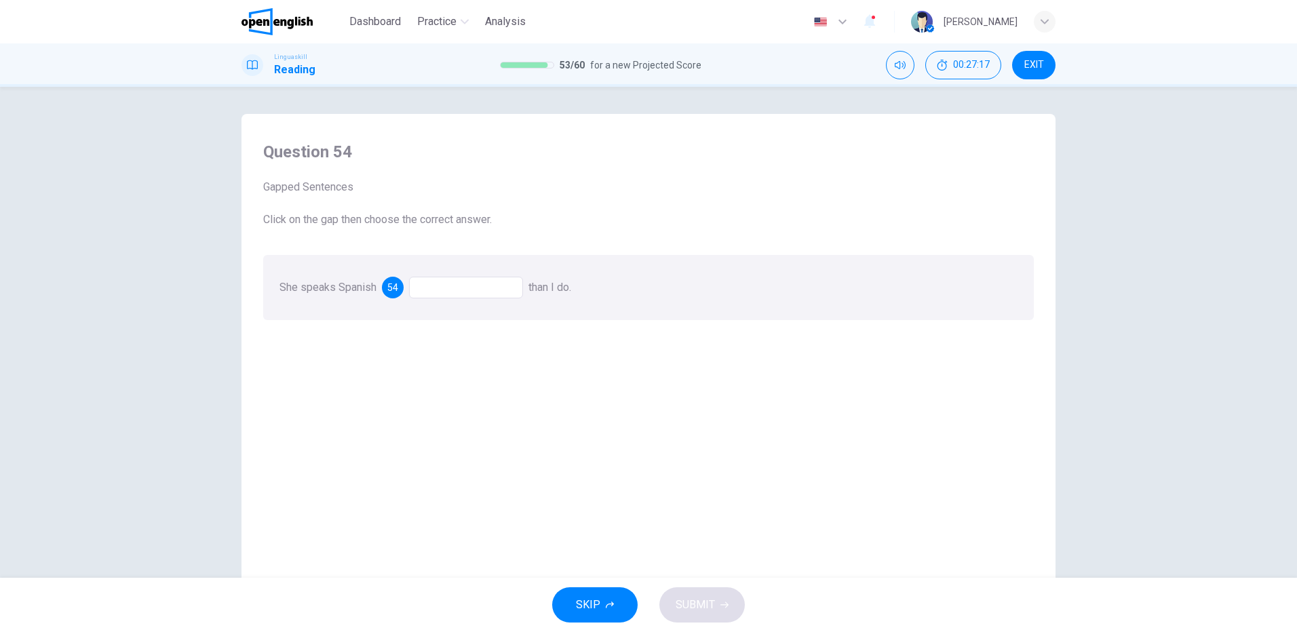
click at [431, 289] on div at bounding box center [466, 288] width 114 height 22
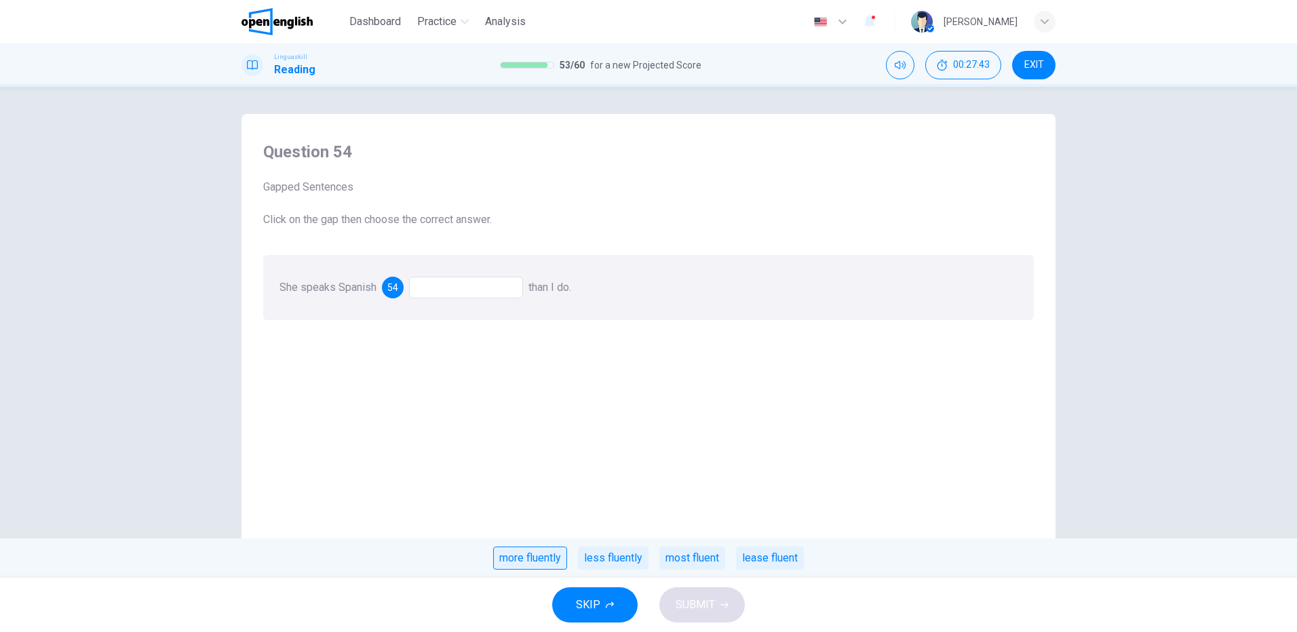
click at [536, 553] on div "more fluently" at bounding box center [530, 558] width 74 height 23
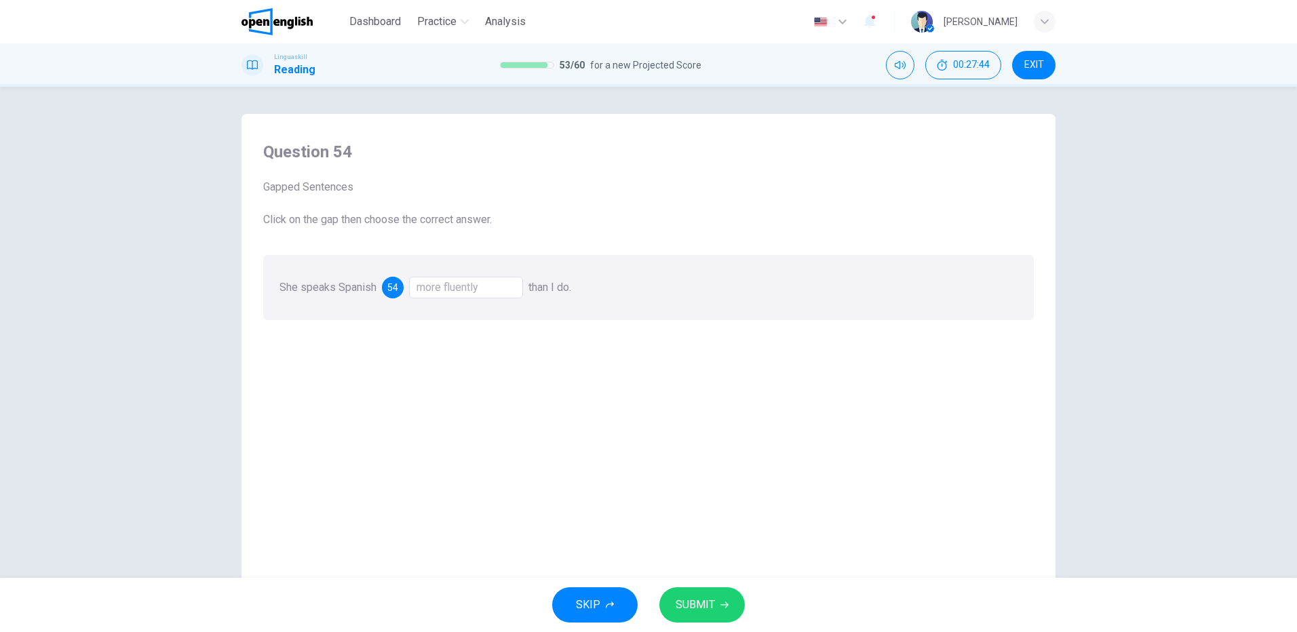
click at [698, 605] on span "SUBMIT" at bounding box center [695, 605] width 39 height 19
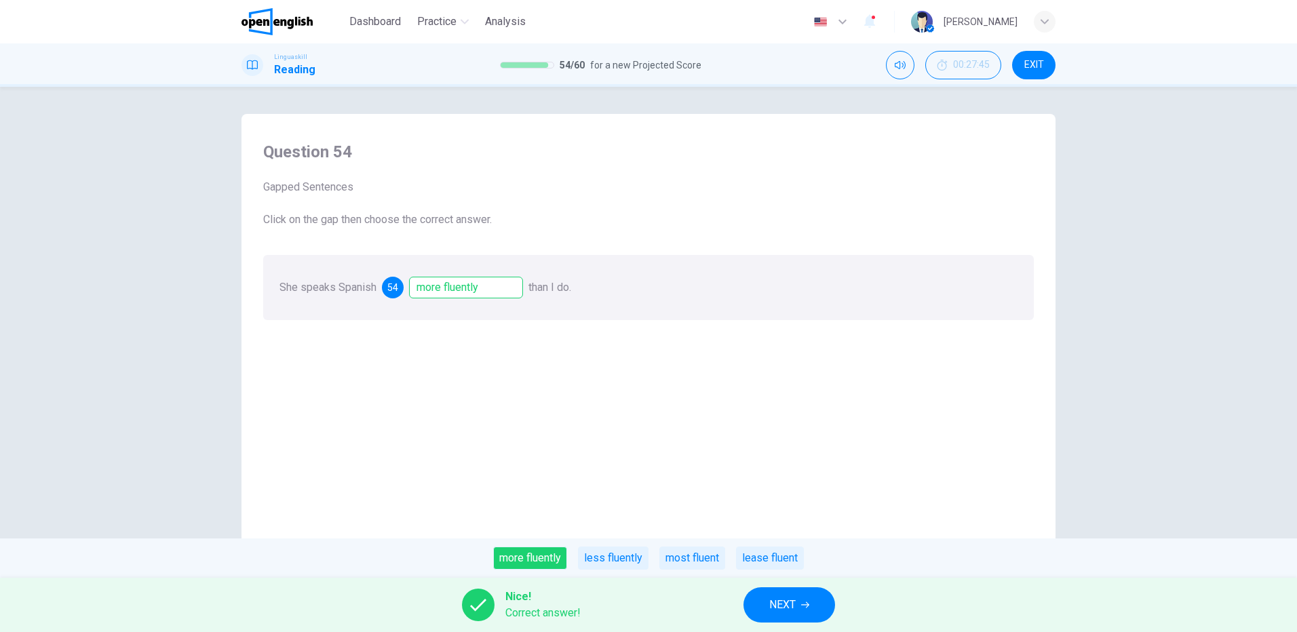
click at [783, 606] on span "NEXT" at bounding box center [782, 605] width 26 height 19
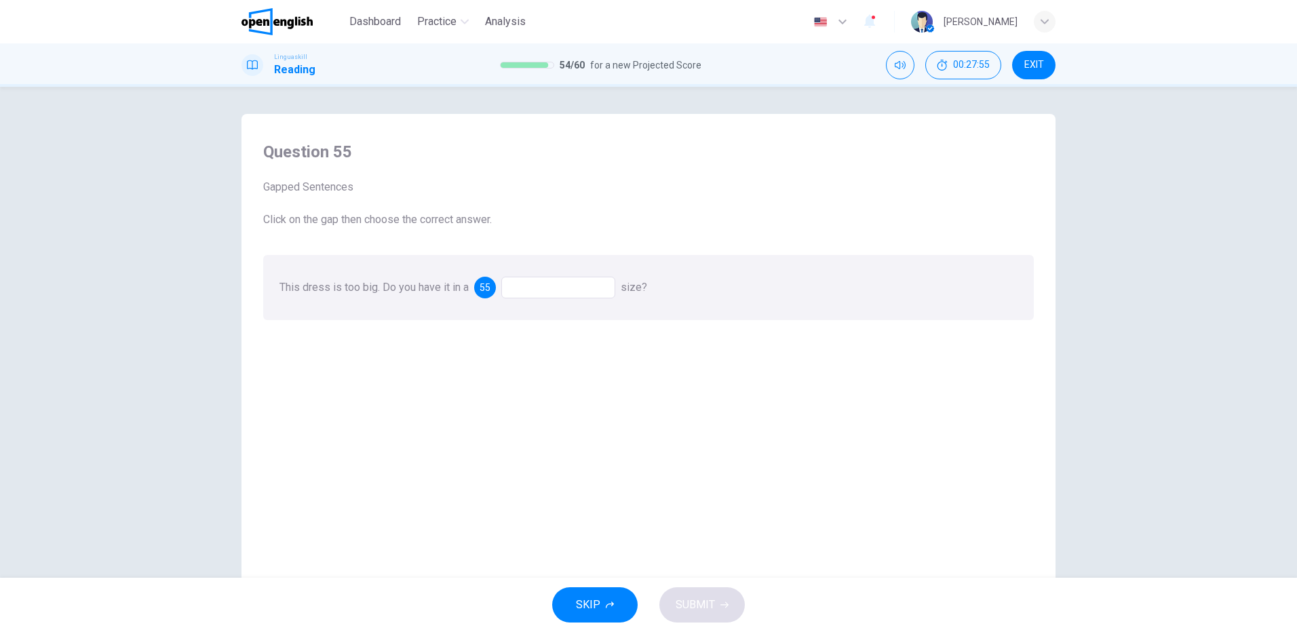
drag, startPoint x: 529, startPoint y: 287, endPoint x: 537, endPoint y: 290, distance: 8.6
click at [530, 286] on div at bounding box center [558, 288] width 114 height 22
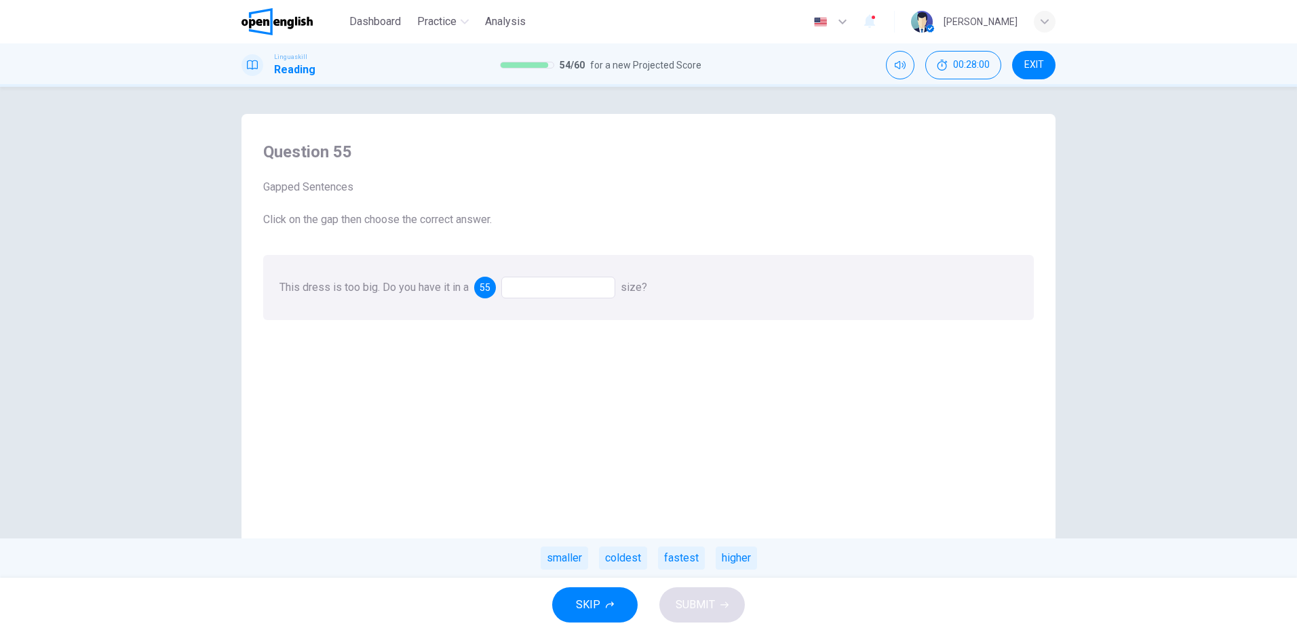
click at [558, 560] on div "smaller" at bounding box center [564, 558] width 47 height 23
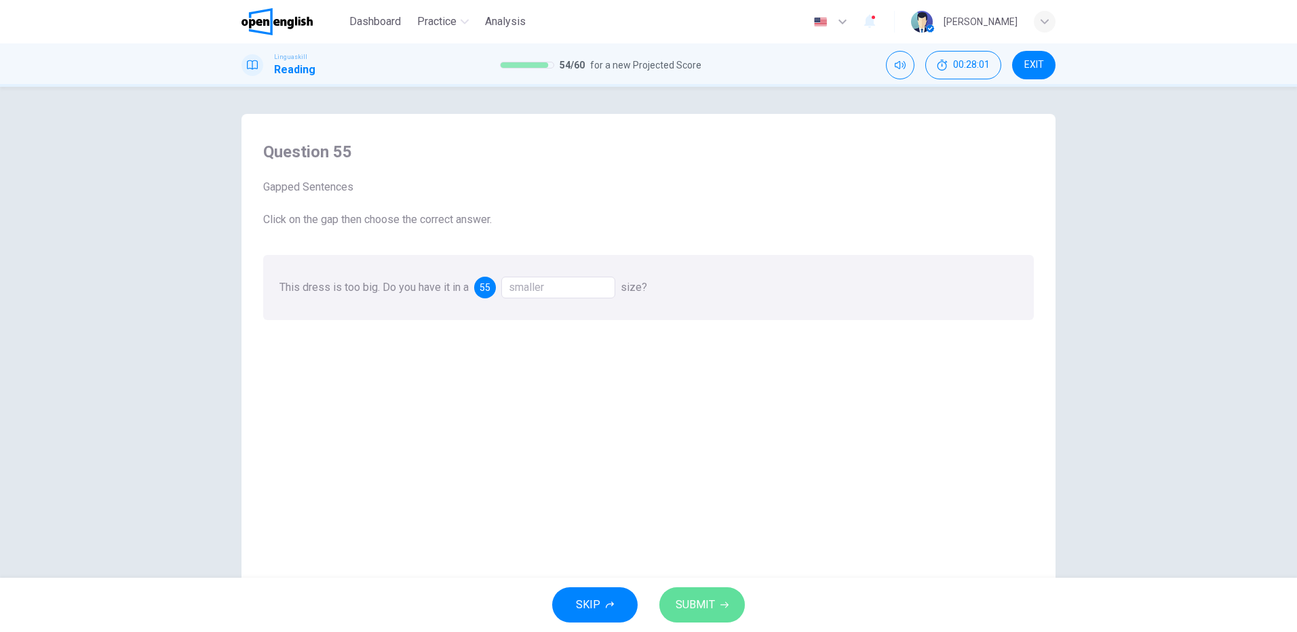
click at [696, 590] on button "SUBMIT" at bounding box center [701, 605] width 85 height 35
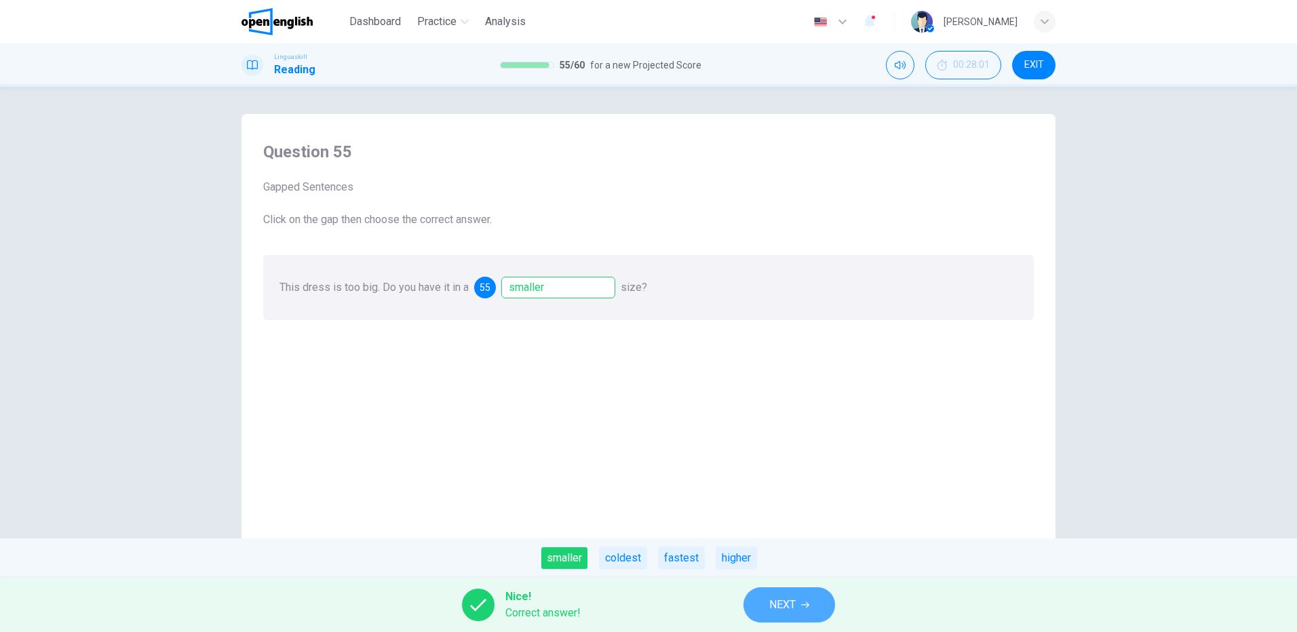
click at [798, 602] on button "NEXT" at bounding box center [790, 605] width 92 height 35
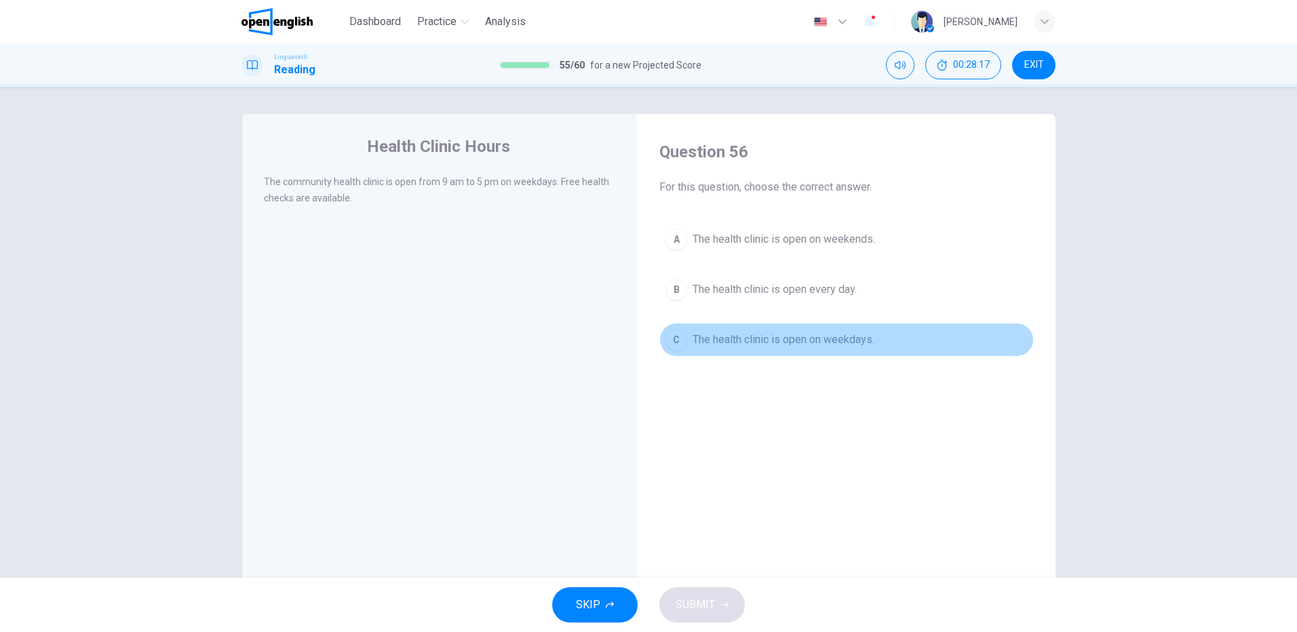
click at [828, 334] on span "The health clinic is open on weekdays." at bounding box center [784, 340] width 182 height 16
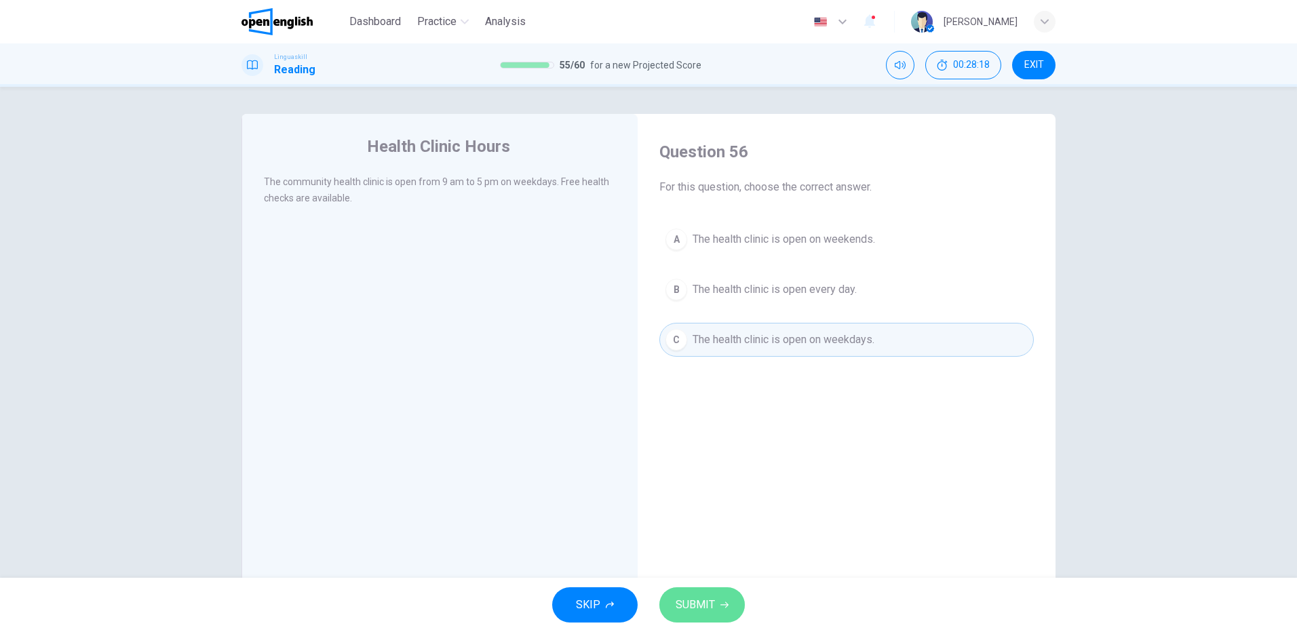
click at [695, 592] on button "SUBMIT" at bounding box center [701, 605] width 85 height 35
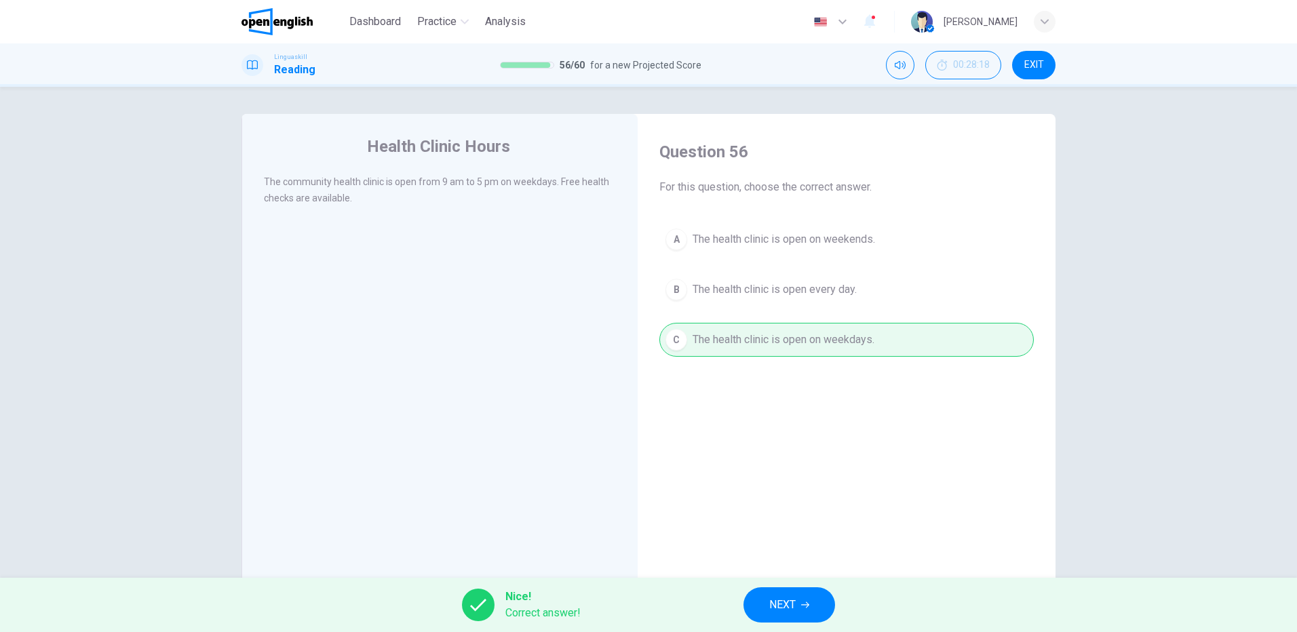
click at [790, 602] on span "NEXT" at bounding box center [782, 605] width 26 height 19
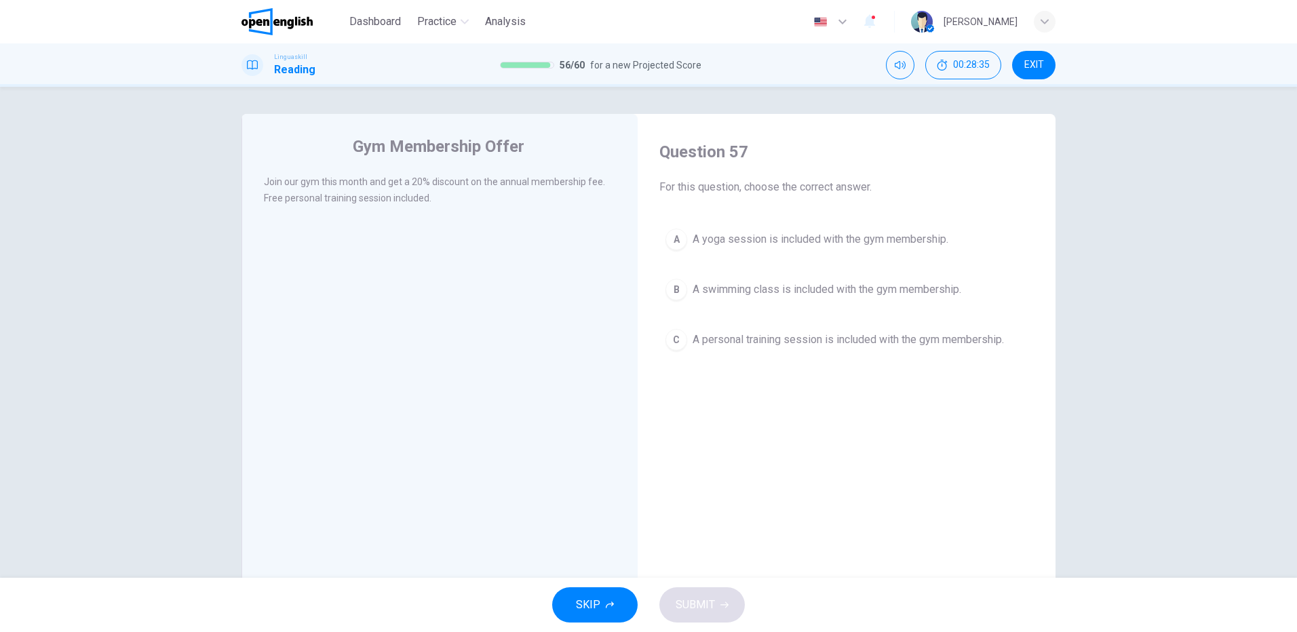
click at [894, 341] on span "A personal training session is included with the gym membership." at bounding box center [848, 340] width 311 height 16
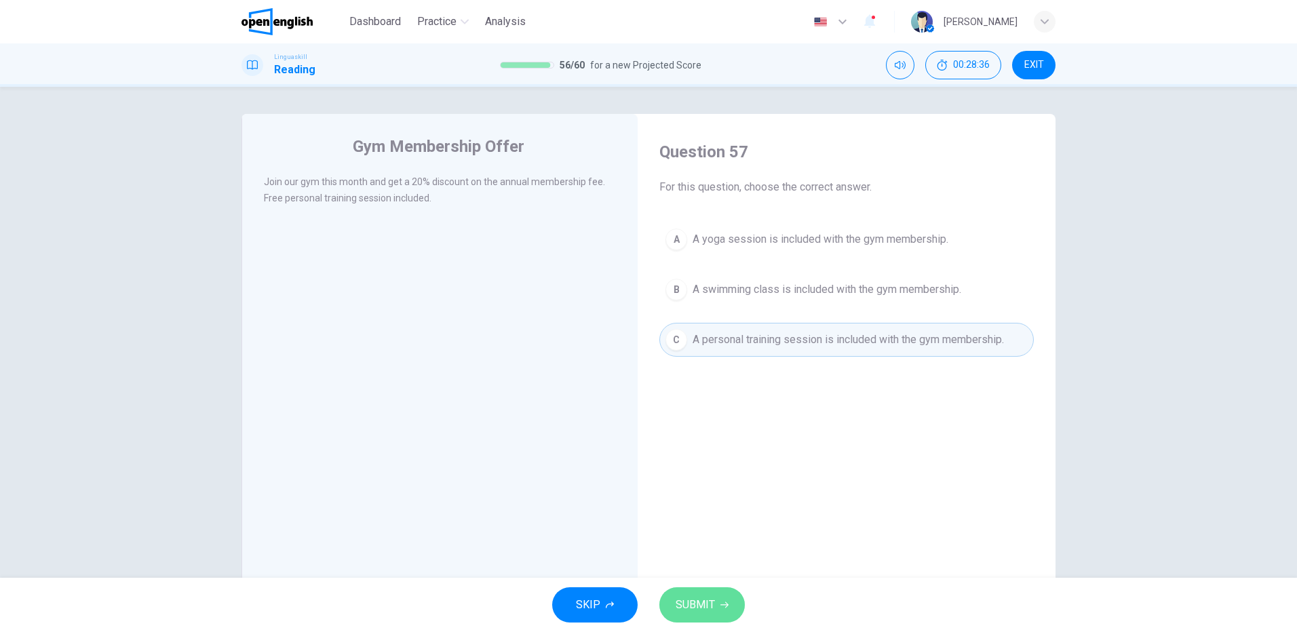
click at [697, 604] on span "SUBMIT" at bounding box center [695, 605] width 39 height 19
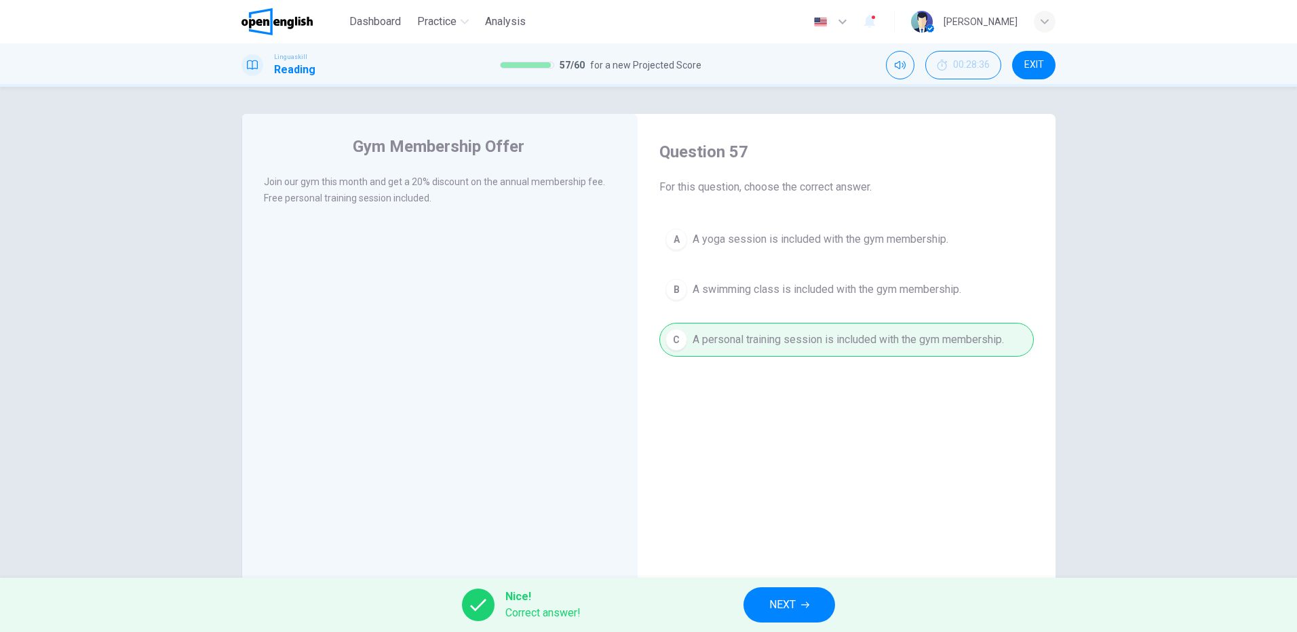
click at [784, 601] on span "NEXT" at bounding box center [782, 605] width 26 height 19
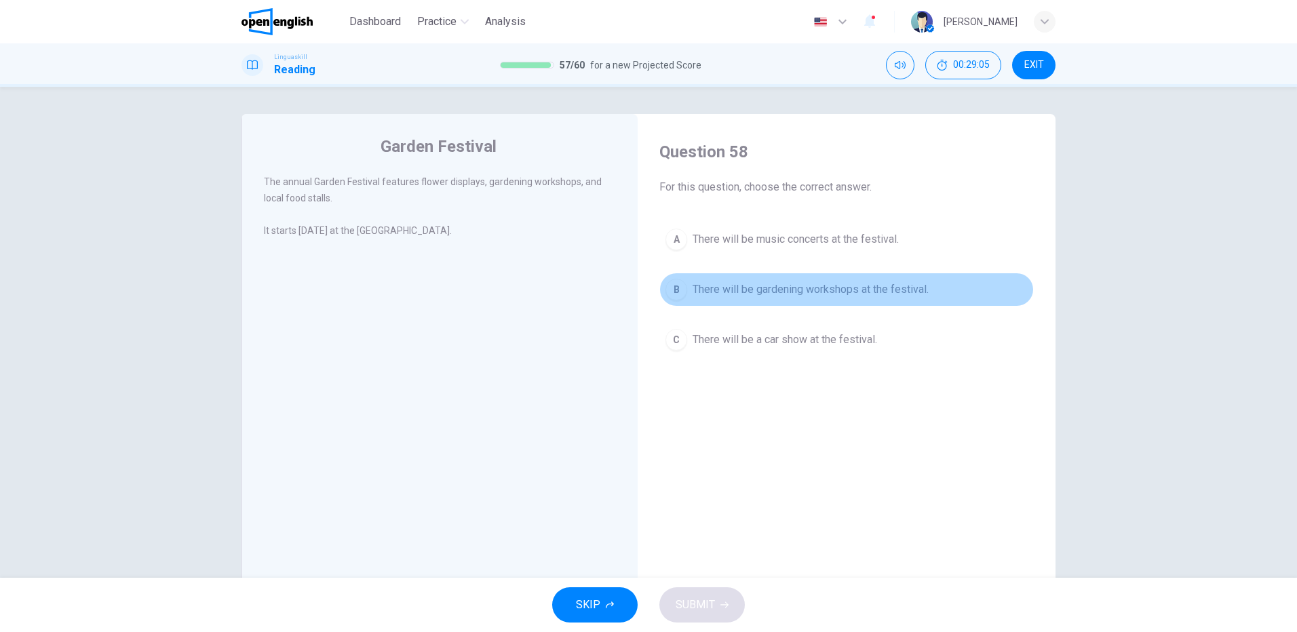
click at [769, 291] on span "There will be gardening workshops at the festival." at bounding box center [811, 290] width 236 height 16
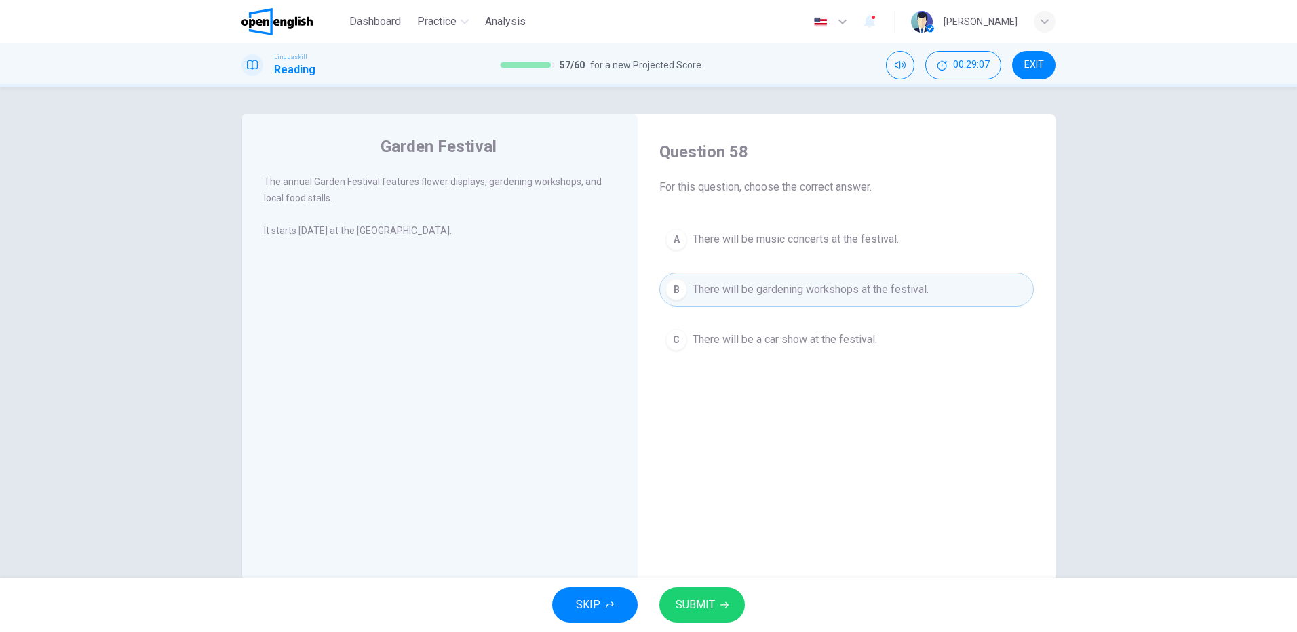
click at [693, 604] on span "SUBMIT" at bounding box center [695, 605] width 39 height 19
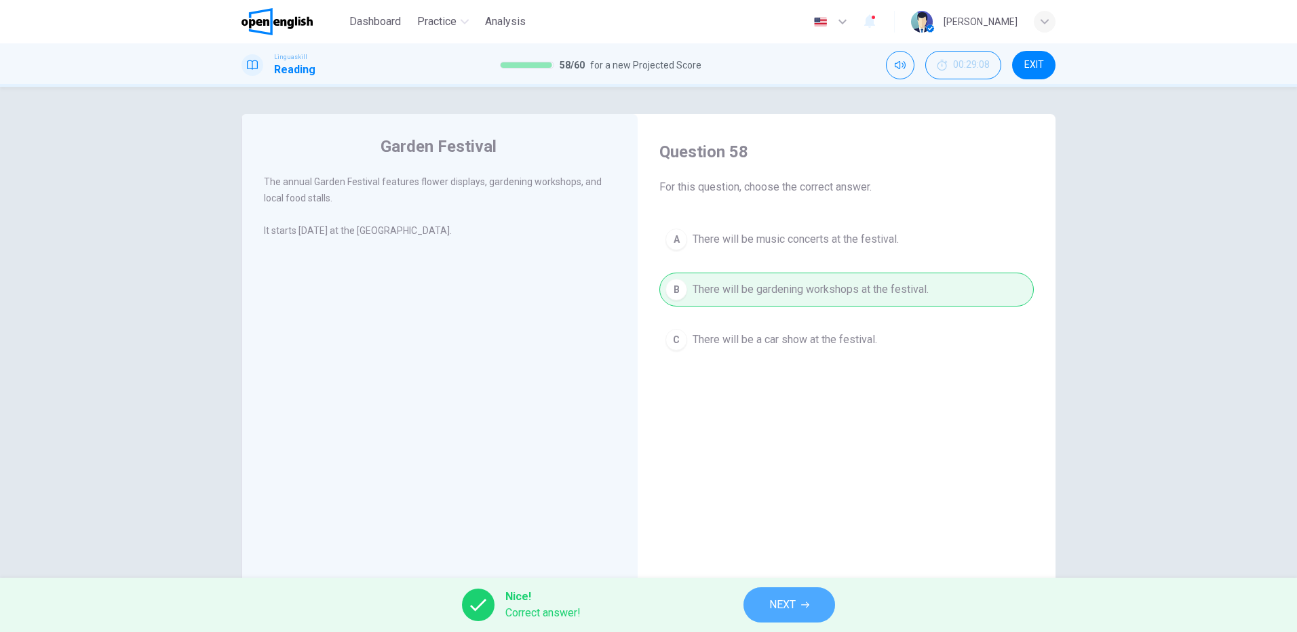
click at [785, 604] on span "NEXT" at bounding box center [782, 605] width 26 height 19
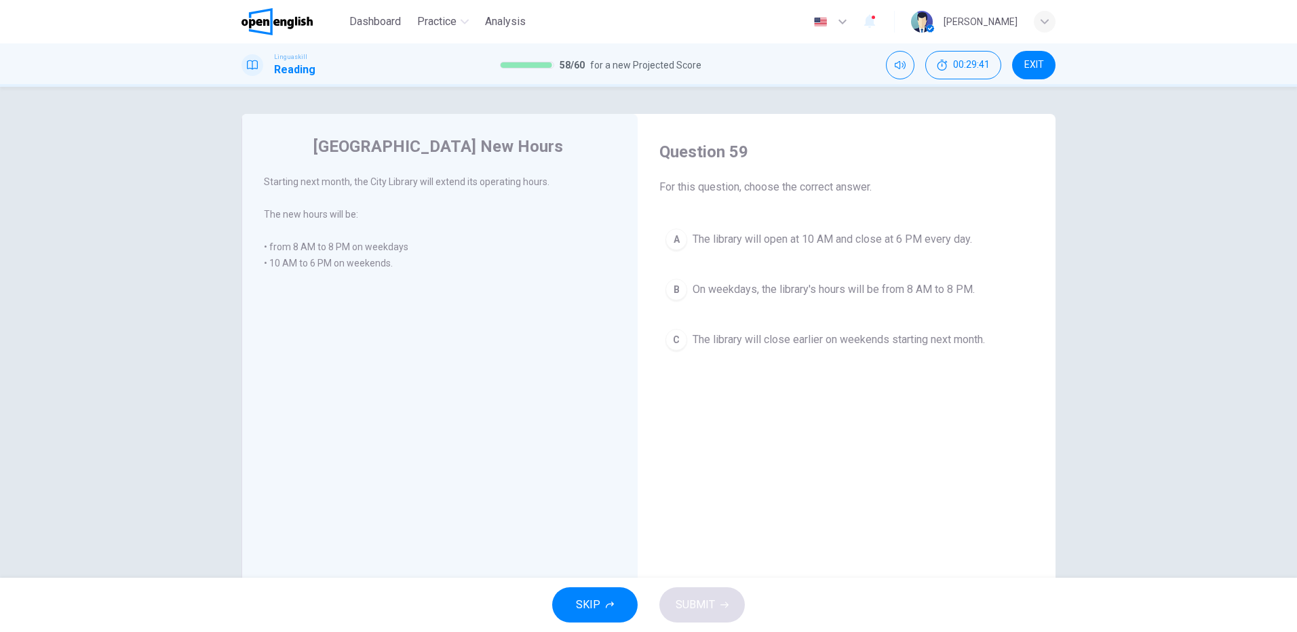
click at [871, 288] on span "On weekdays, the library's hours will be from 8 AM to 8 PM." at bounding box center [834, 290] width 282 height 16
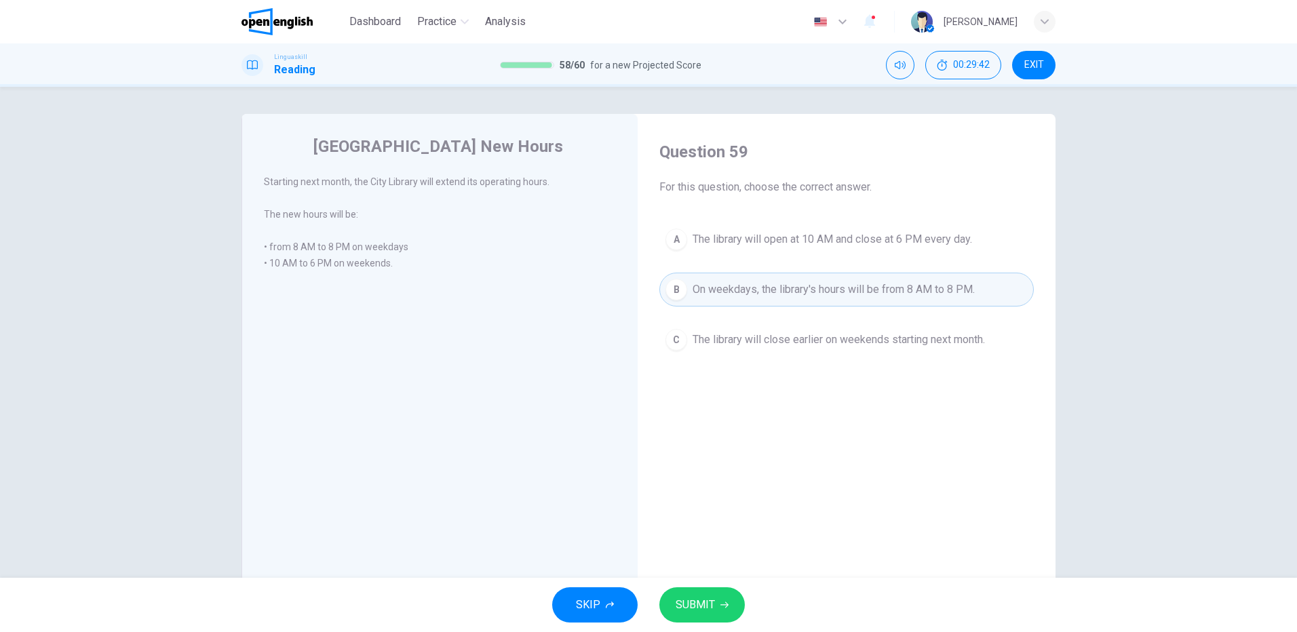
click at [702, 604] on span "SUBMIT" at bounding box center [695, 605] width 39 height 19
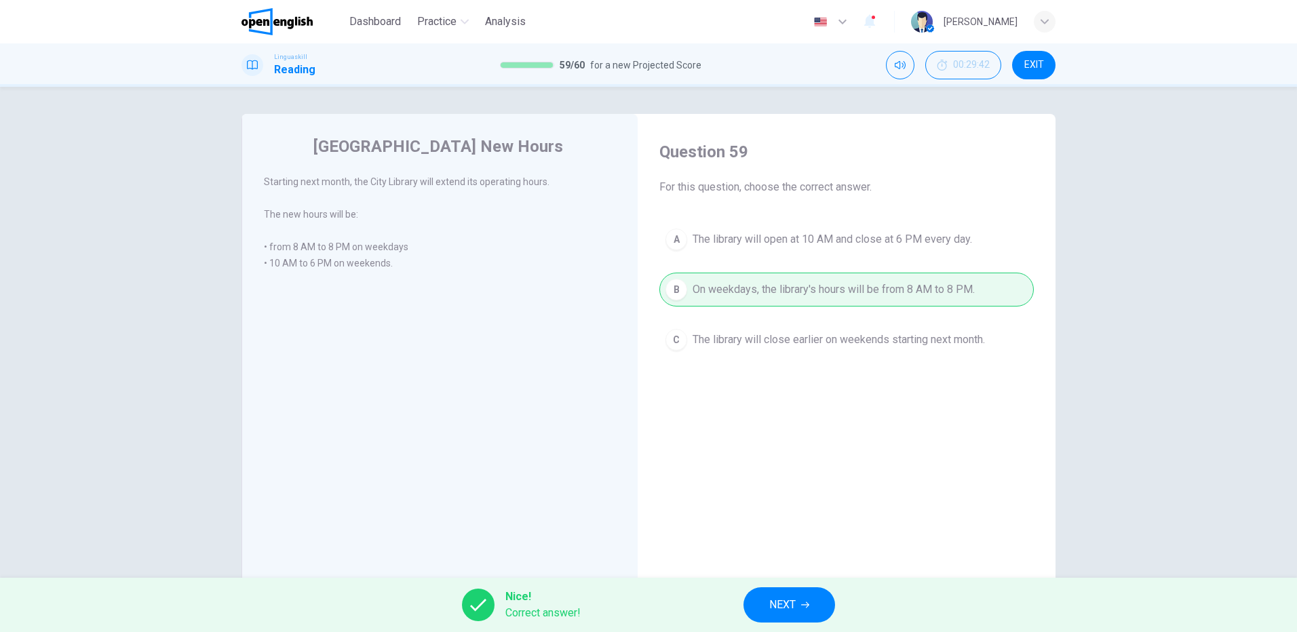
click at [801, 600] on button "NEXT" at bounding box center [790, 605] width 92 height 35
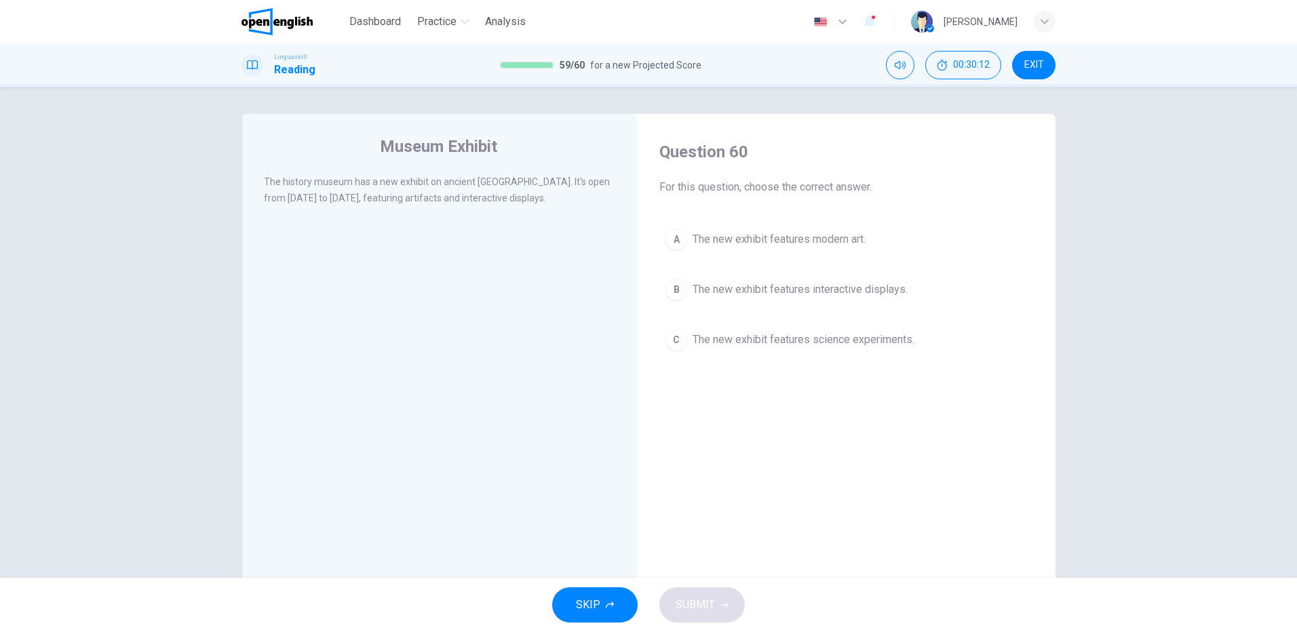
click at [767, 287] on span "The new exhibit features interactive displays." at bounding box center [800, 290] width 215 height 16
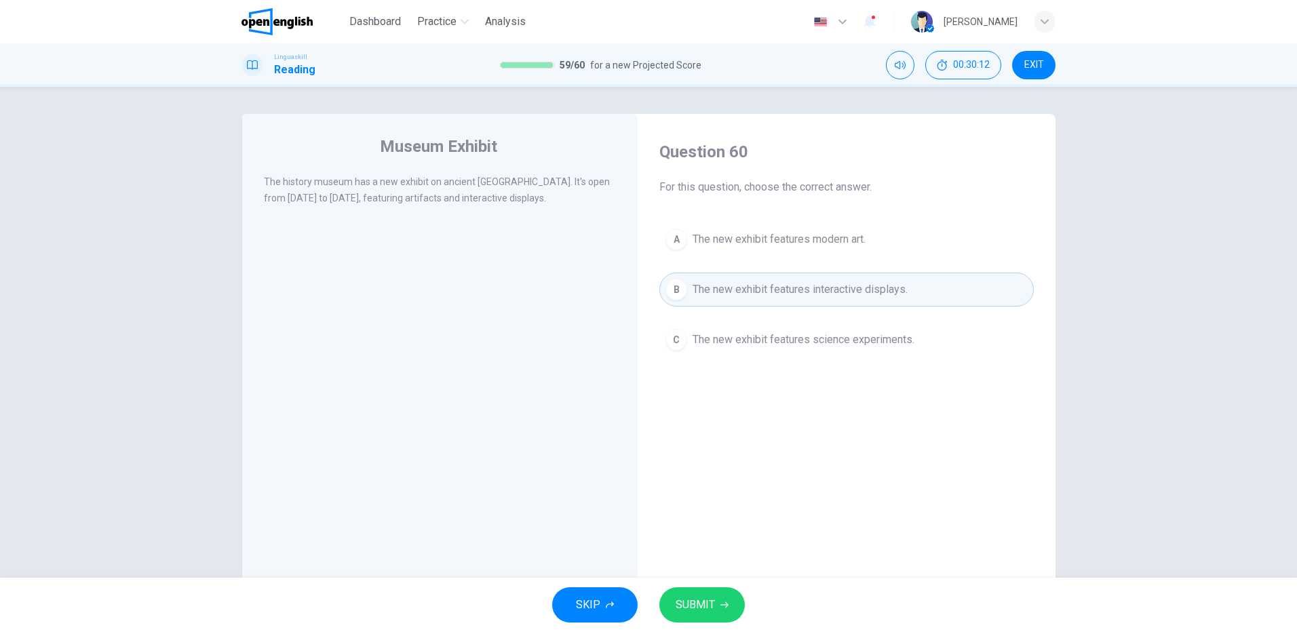
click at [702, 607] on span "SUBMIT" at bounding box center [695, 605] width 39 height 19
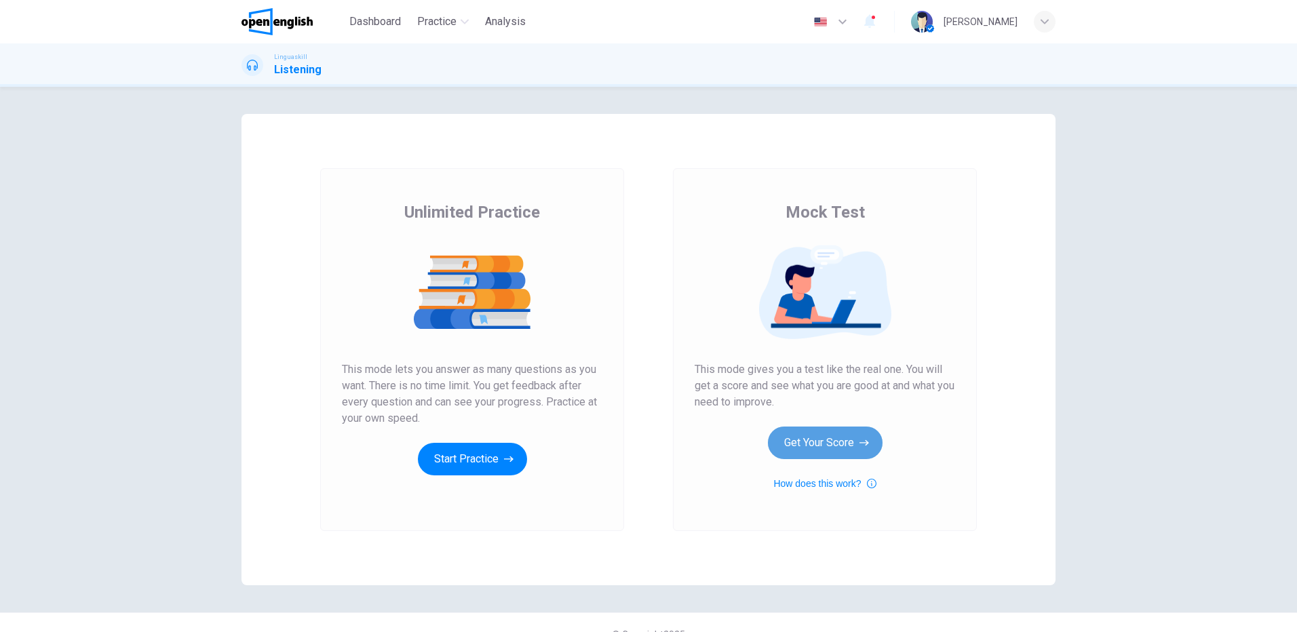
click at [826, 435] on button "Get Your Score" at bounding box center [825, 443] width 115 height 33
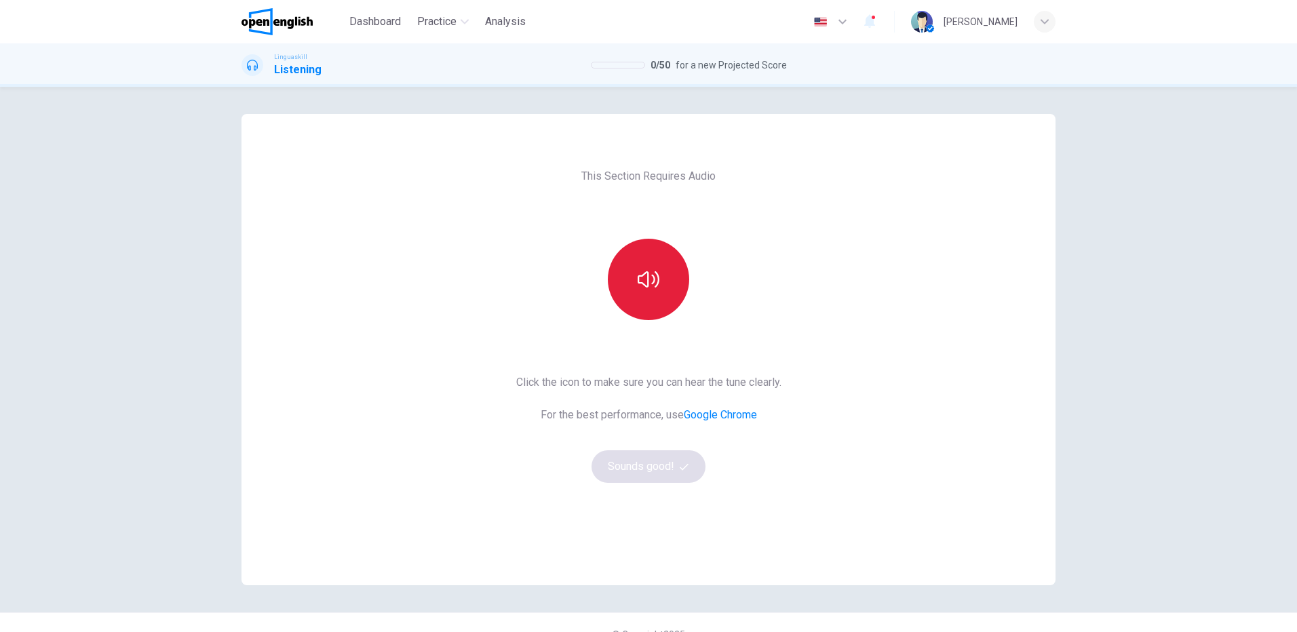
click at [643, 275] on icon "button" at bounding box center [649, 280] width 22 height 22
click at [647, 469] on button "Sounds good!" at bounding box center [649, 466] width 114 height 33
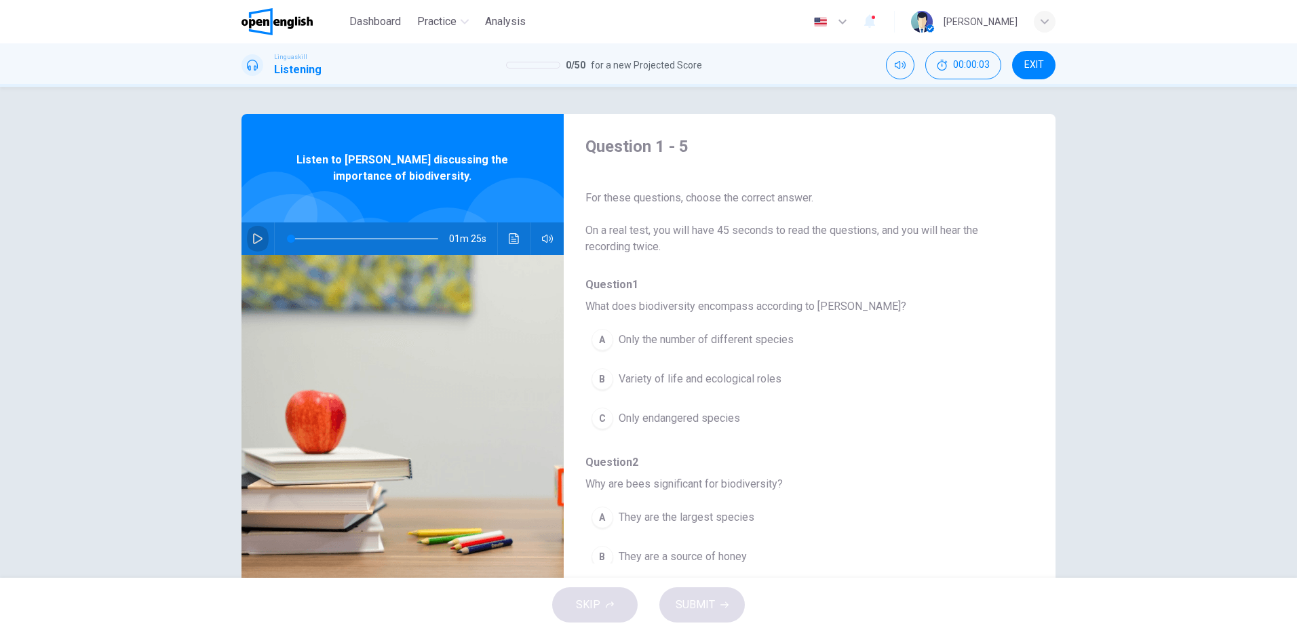
click at [255, 237] on icon "button" at bounding box center [257, 238] width 9 height 11
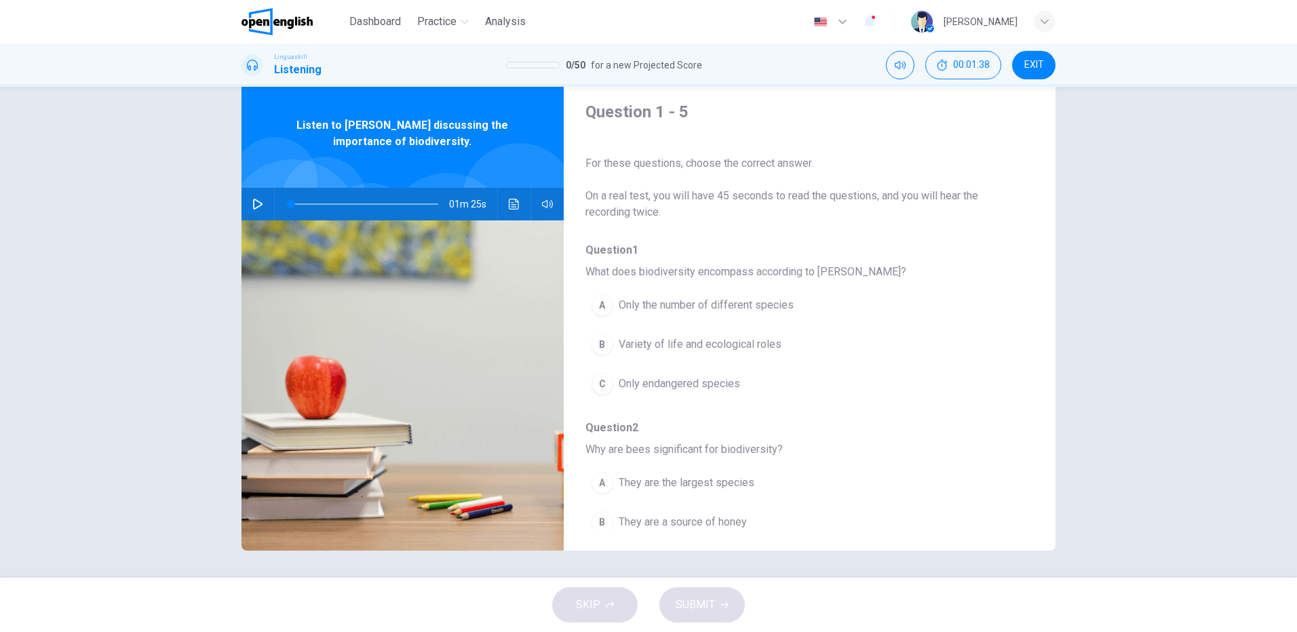
scroll to position [68, 0]
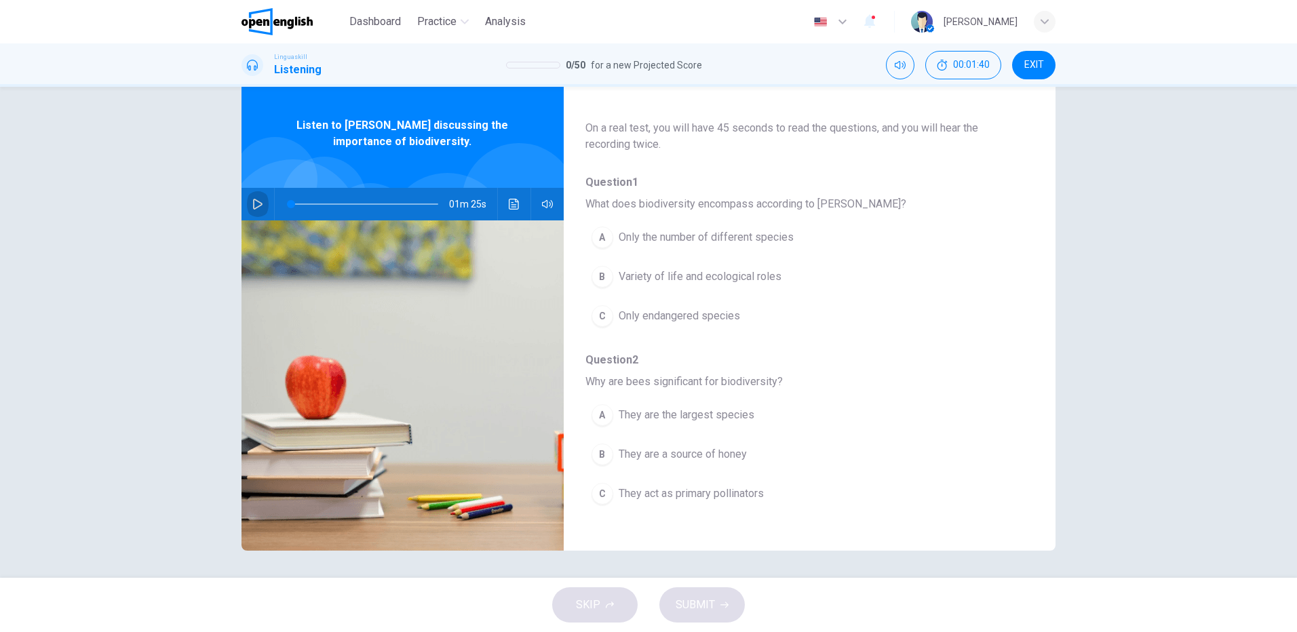
click at [254, 204] on icon "button" at bounding box center [257, 204] width 11 height 11
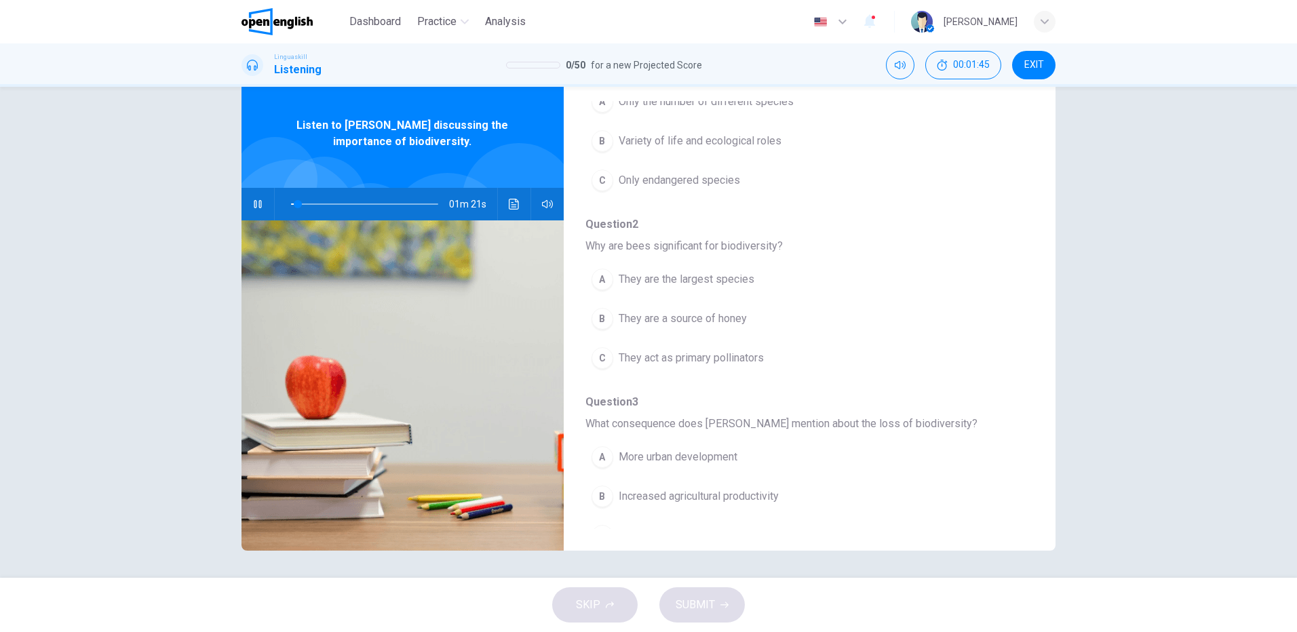
scroll to position [136, 0]
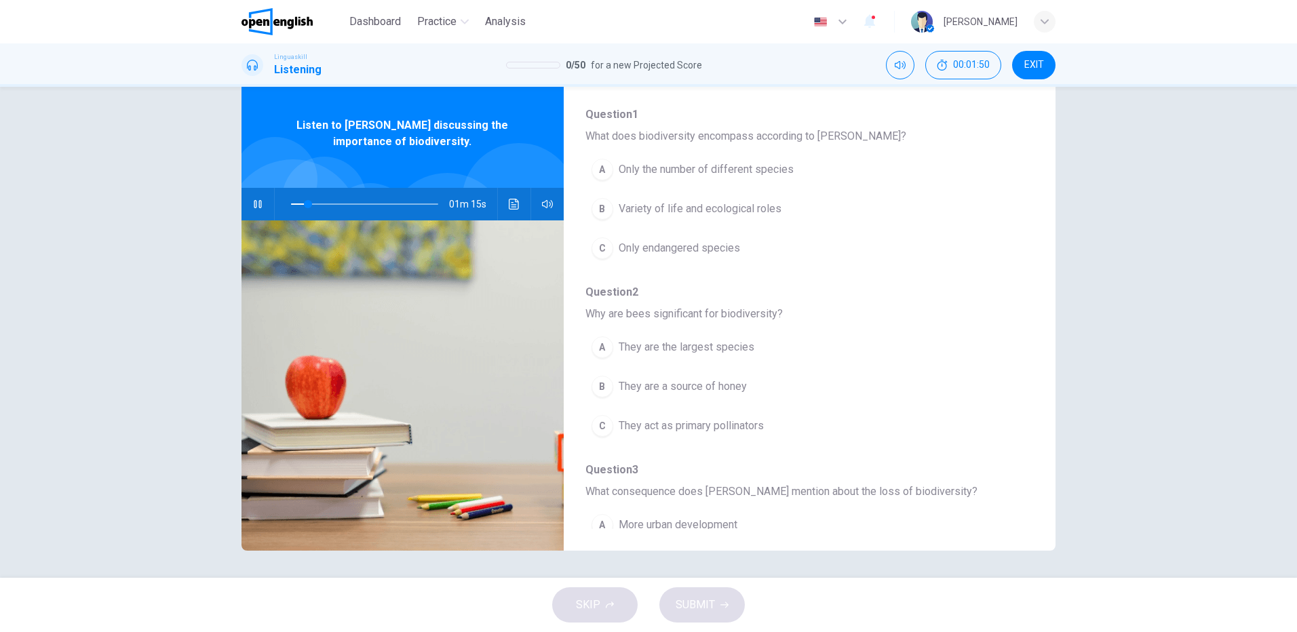
click at [690, 197] on button "B Variety of life and ecological roles" at bounding box center [774, 209] width 378 height 34
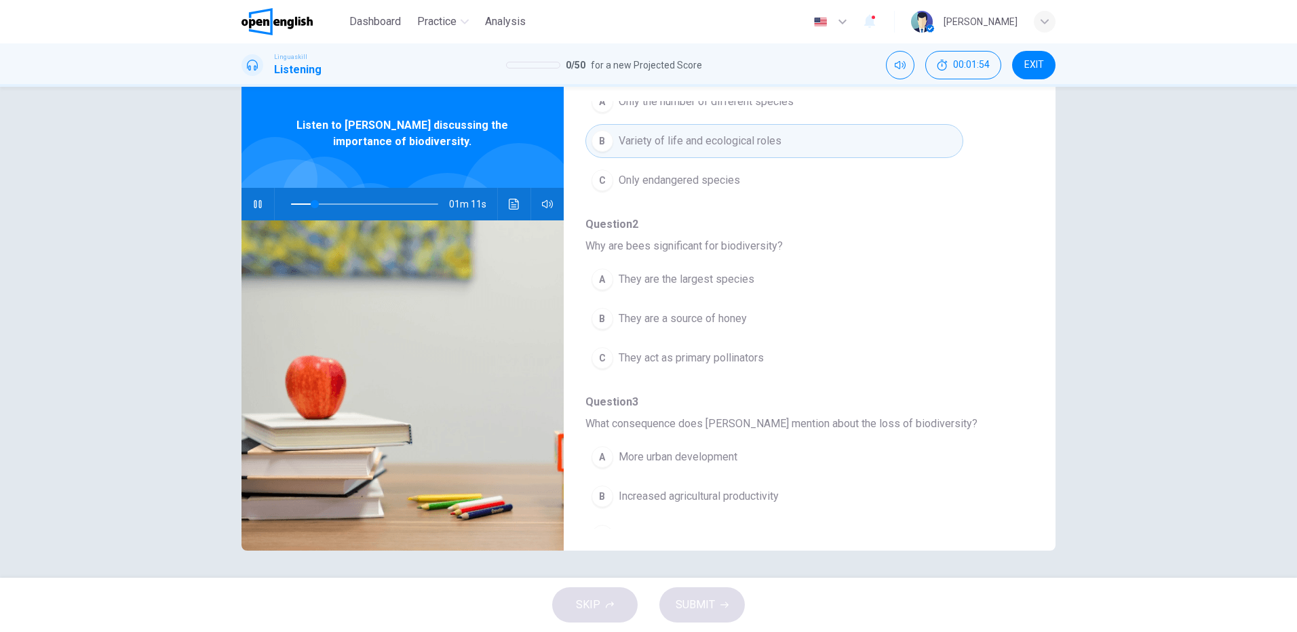
scroll to position [271, 0]
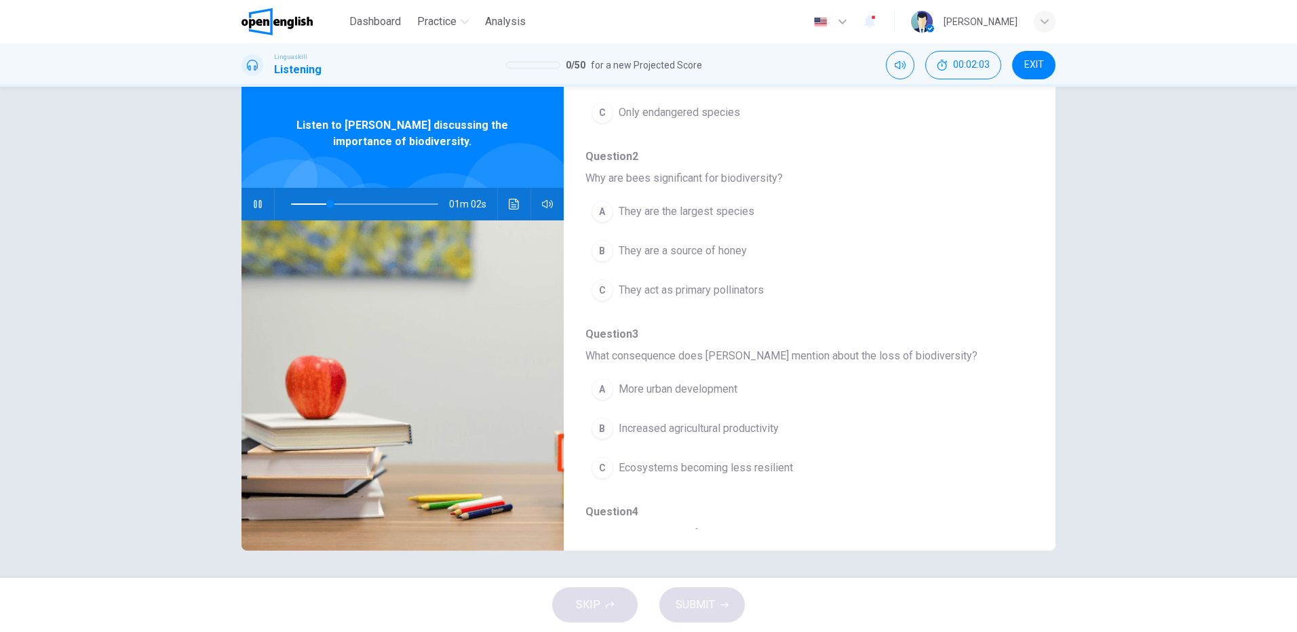
click at [686, 294] on span "They act as primary pollinators" at bounding box center [691, 290] width 145 height 16
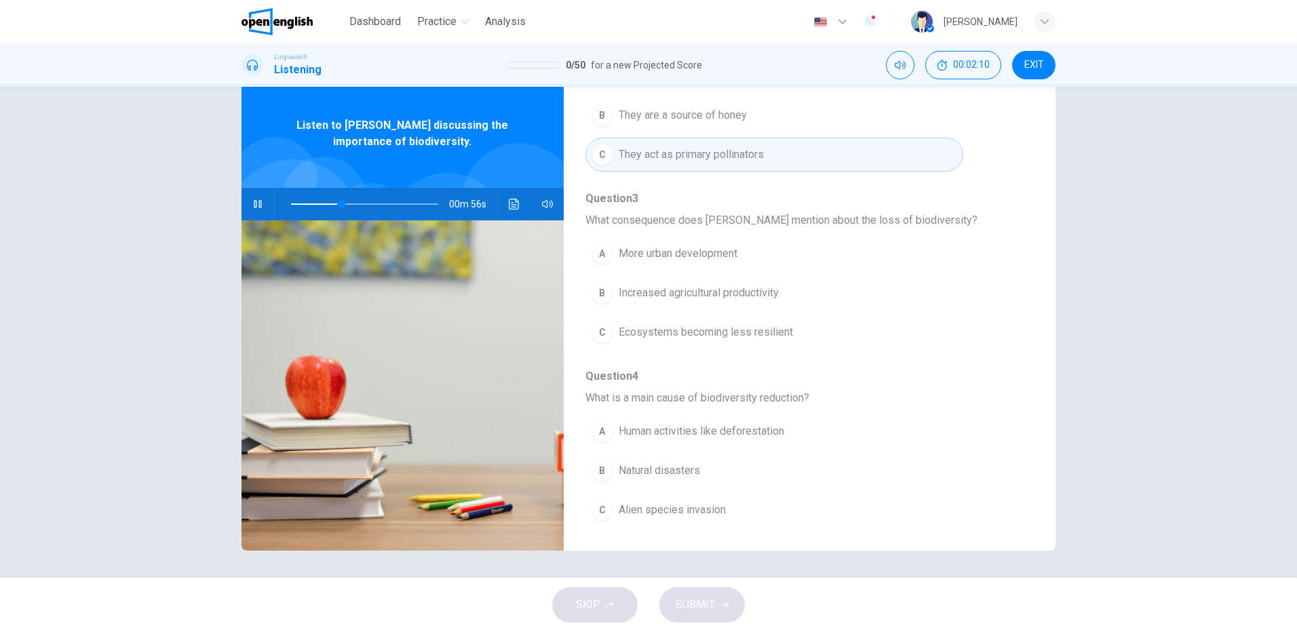
scroll to position [475, 0]
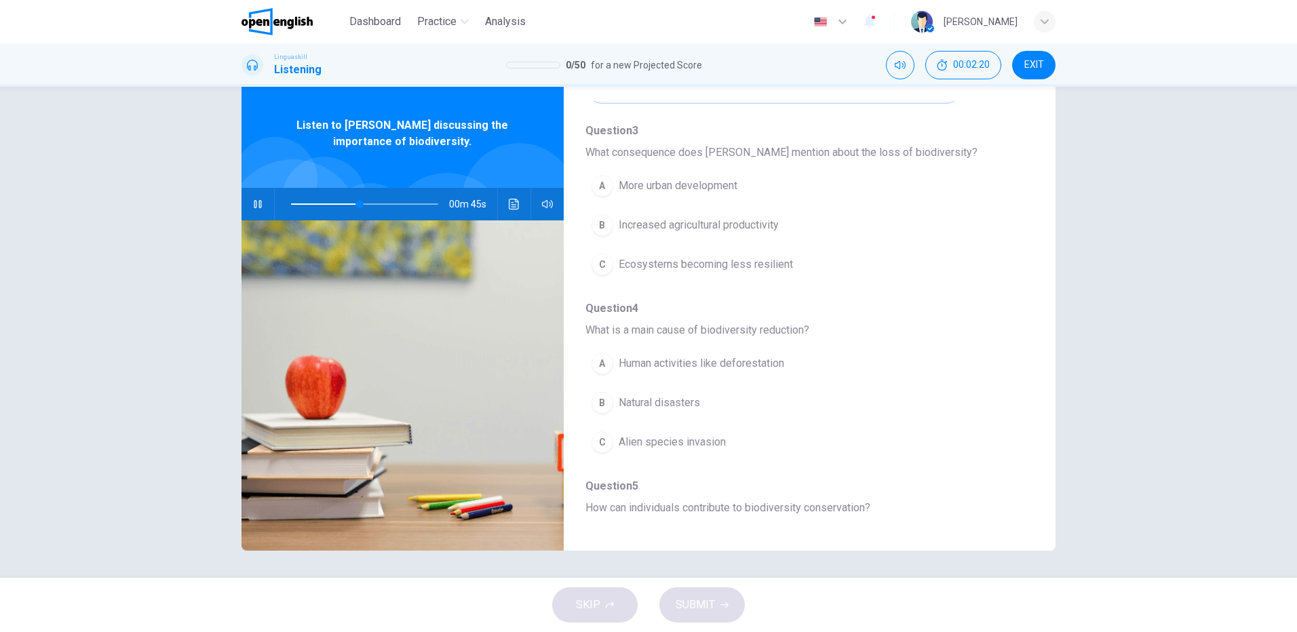
click at [712, 265] on span "Ecosystems becoming less resilient" at bounding box center [706, 264] width 174 height 16
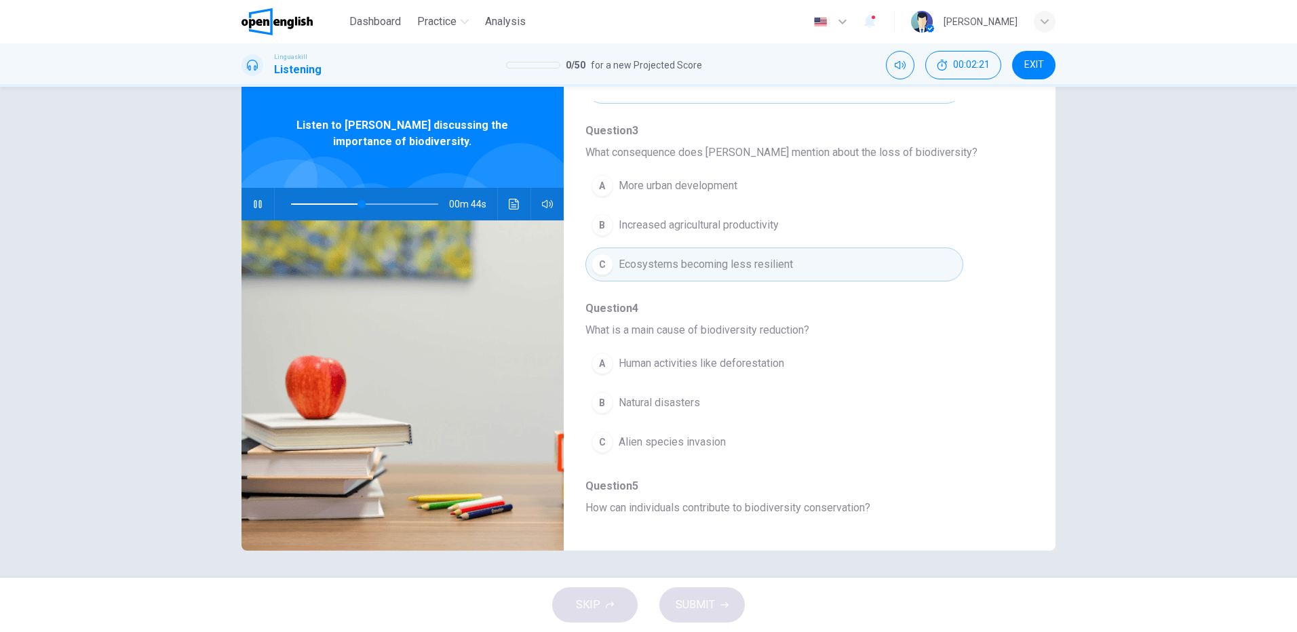
scroll to position [585, 0]
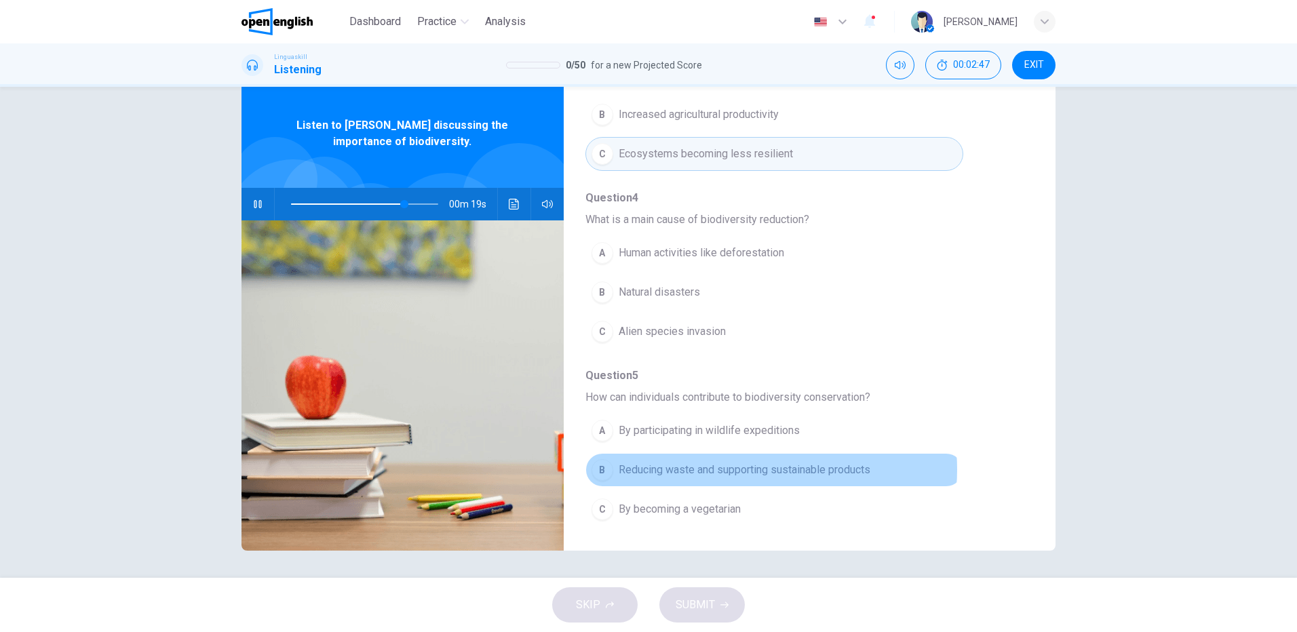
click at [751, 469] on span "Reducing waste and supporting sustainable products" at bounding box center [745, 470] width 252 height 16
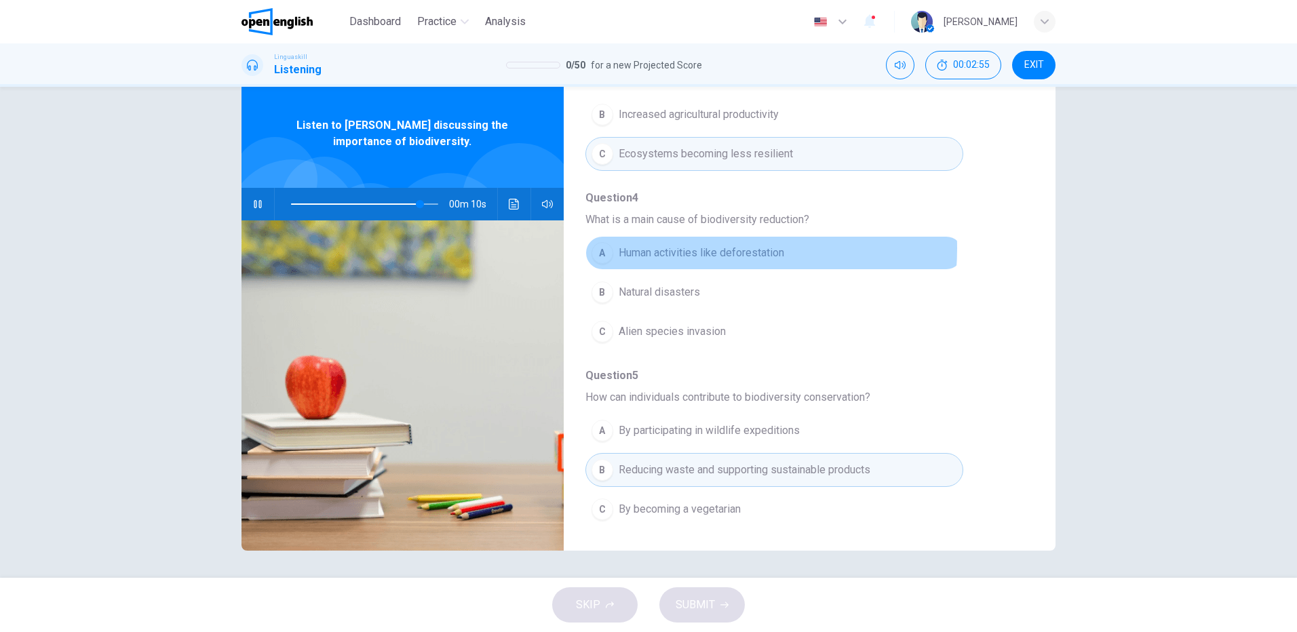
click at [683, 248] on span "Human activities like deforestation" at bounding box center [702, 253] width 166 height 16
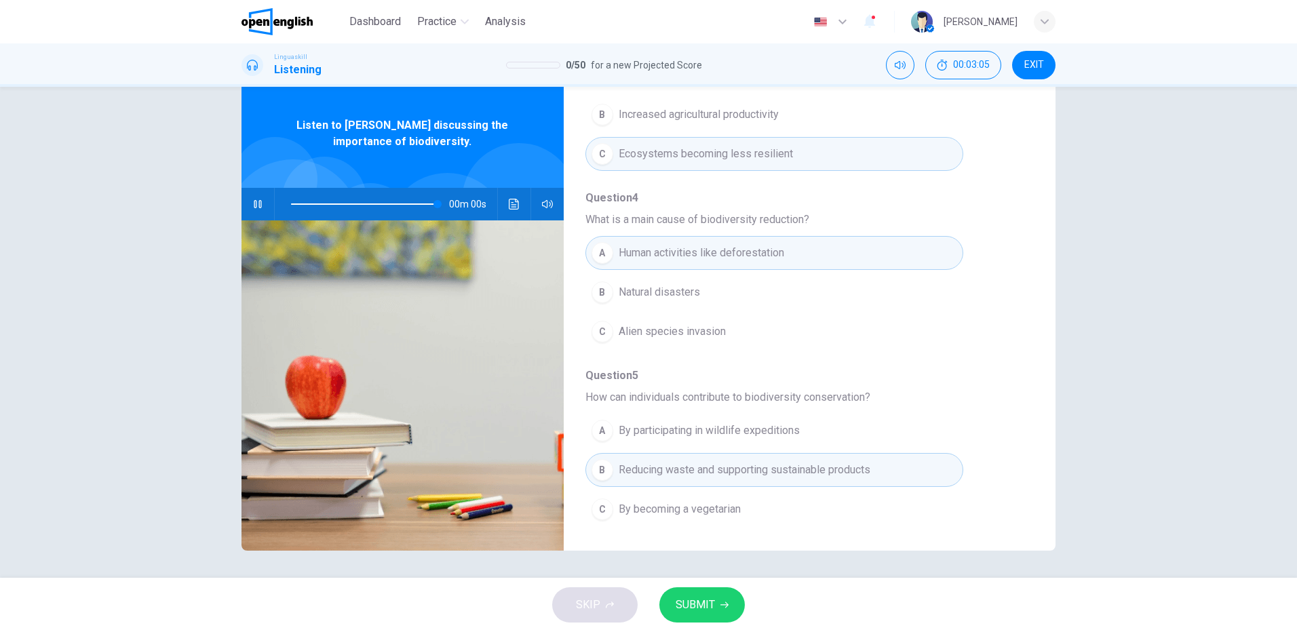
type input "*"
click at [702, 608] on span "SUBMIT" at bounding box center [695, 605] width 39 height 19
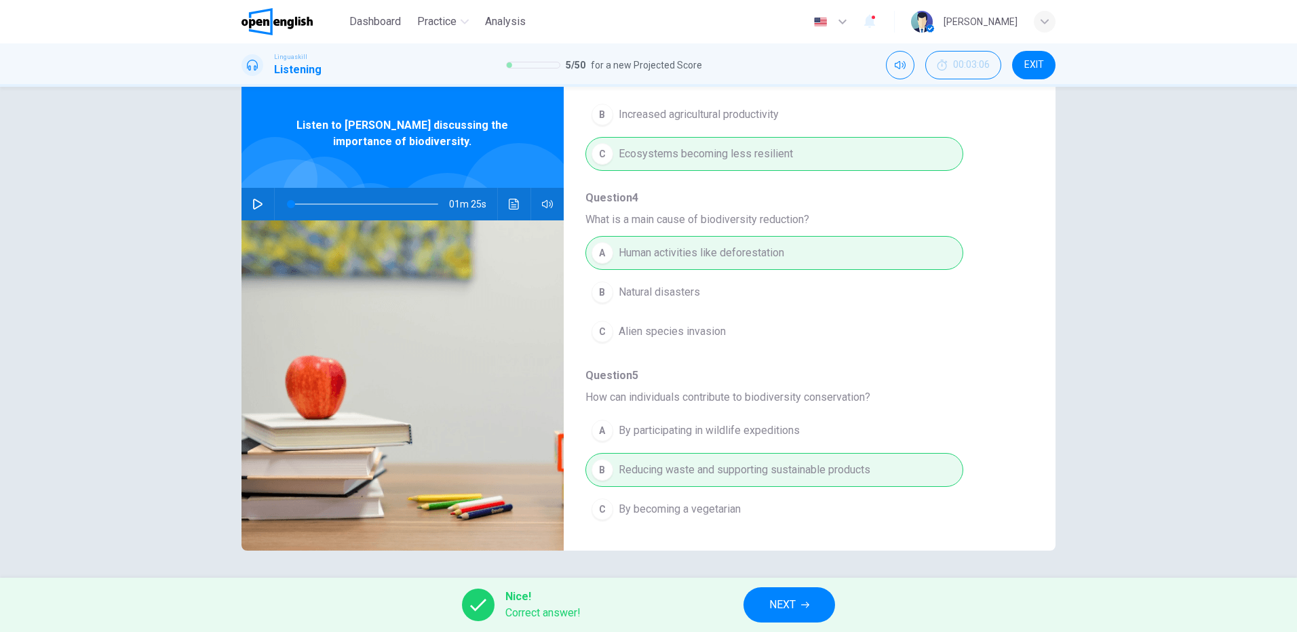
click at [792, 603] on span "NEXT" at bounding box center [782, 605] width 26 height 19
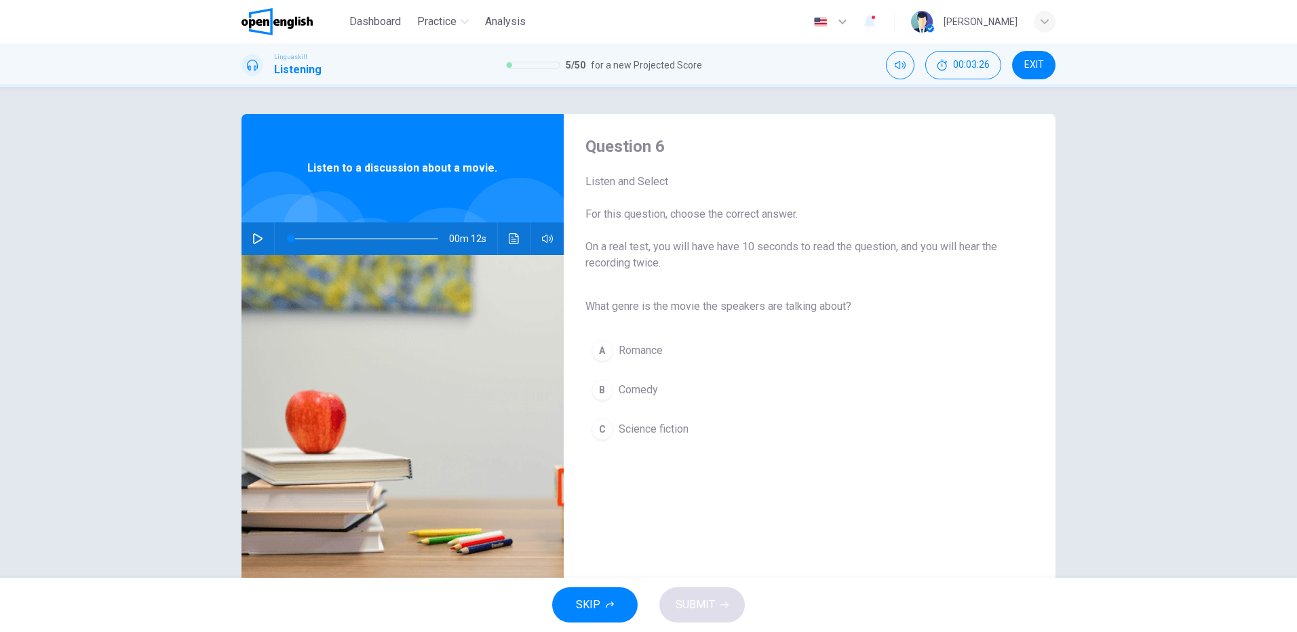
scroll to position [35, 0]
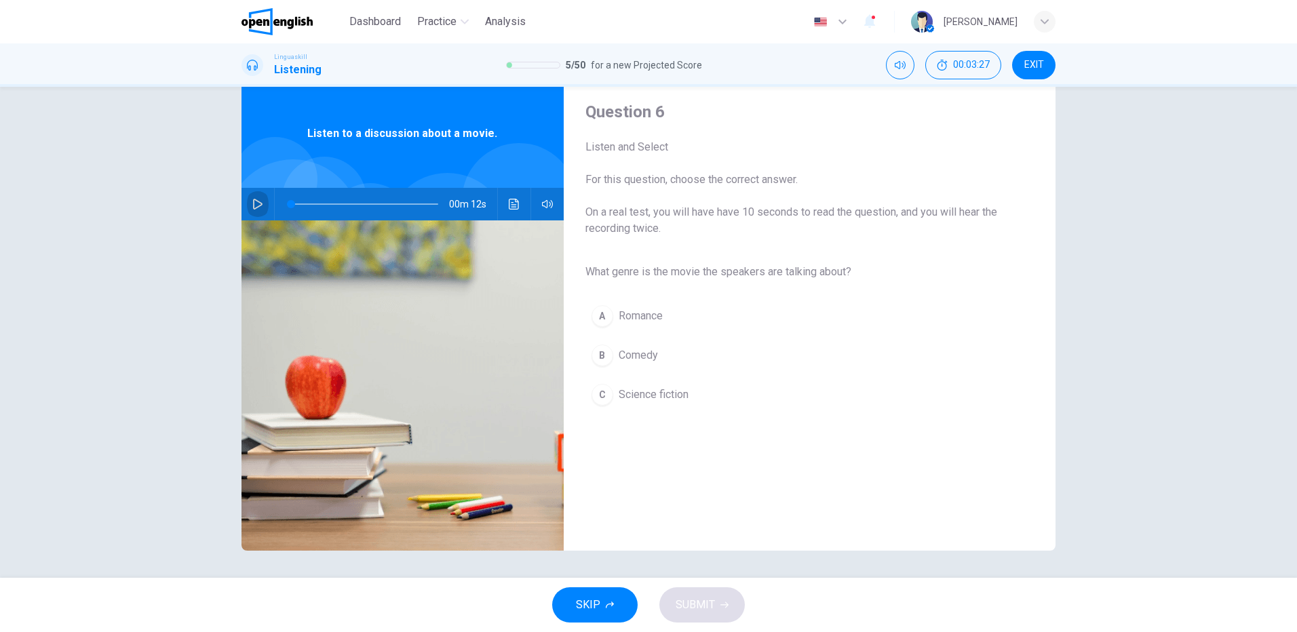
click at [250, 197] on button "button" at bounding box center [258, 204] width 22 height 33
click at [621, 390] on span "Science fiction" at bounding box center [654, 395] width 70 height 16
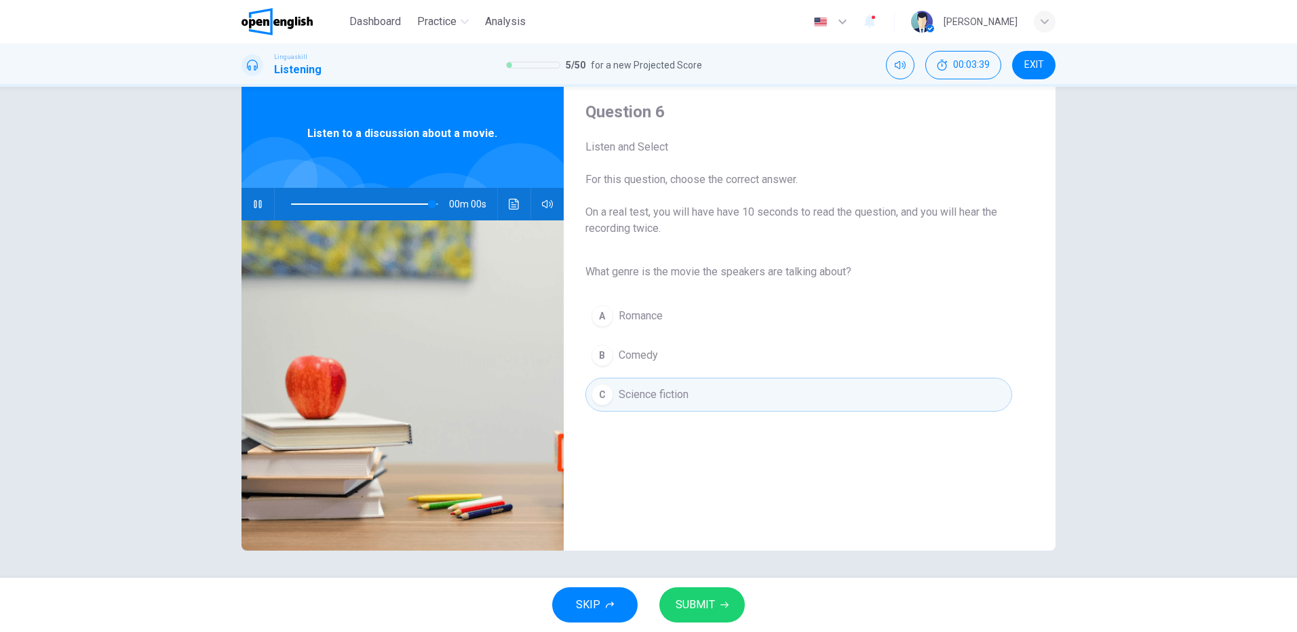
type input "*"
click at [696, 602] on span "SUBMIT" at bounding box center [695, 605] width 39 height 19
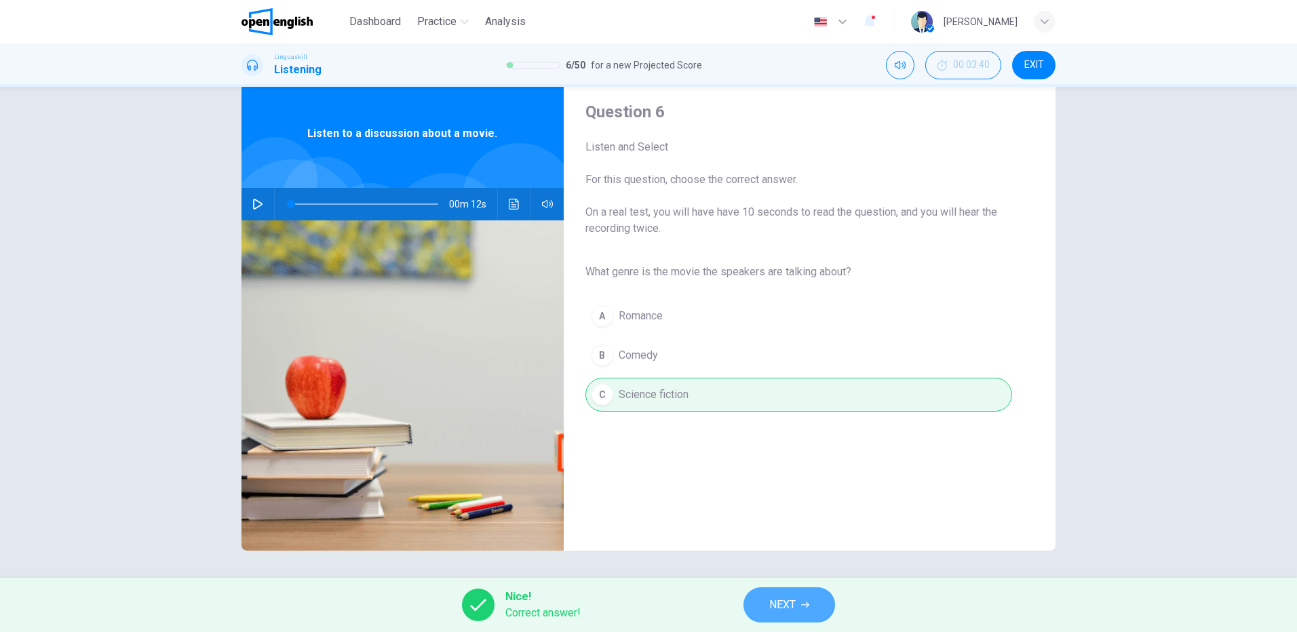
click at [797, 610] on button "NEXT" at bounding box center [790, 605] width 92 height 35
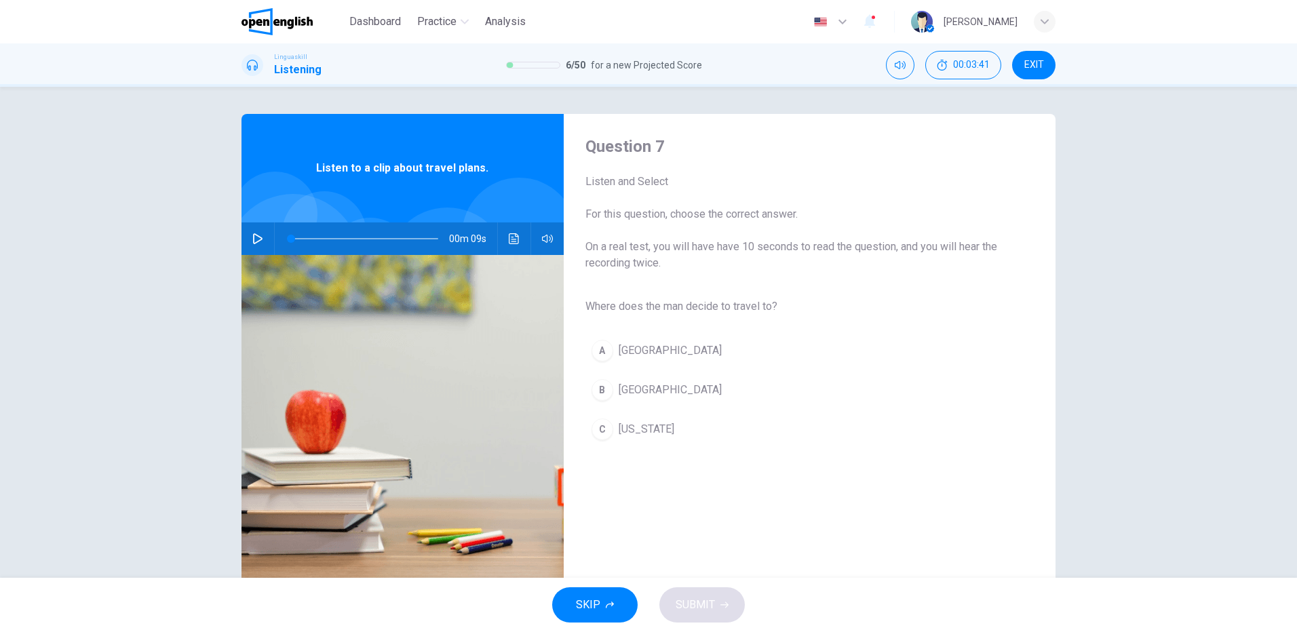
click at [250, 230] on button "button" at bounding box center [258, 239] width 22 height 33
click at [252, 237] on icon "button" at bounding box center [257, 238] width 11 height 11
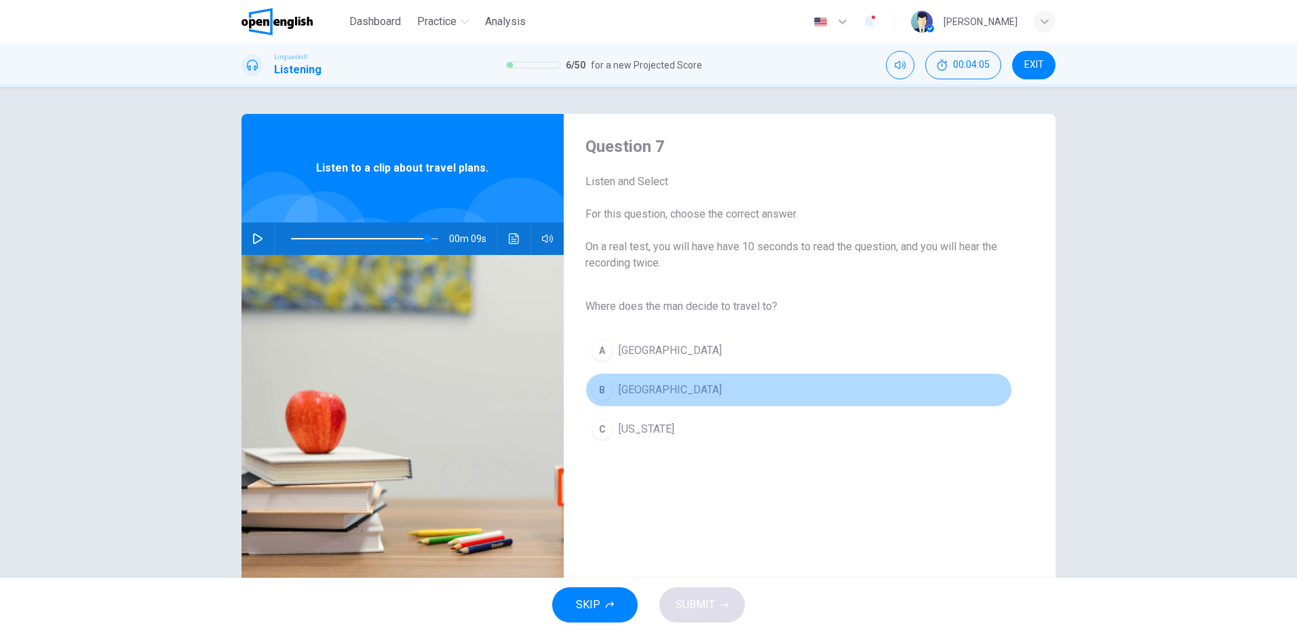
type input "*"
click at [634, 387] on span "Rome" at bounding box center [670, 390] width 103 height 16
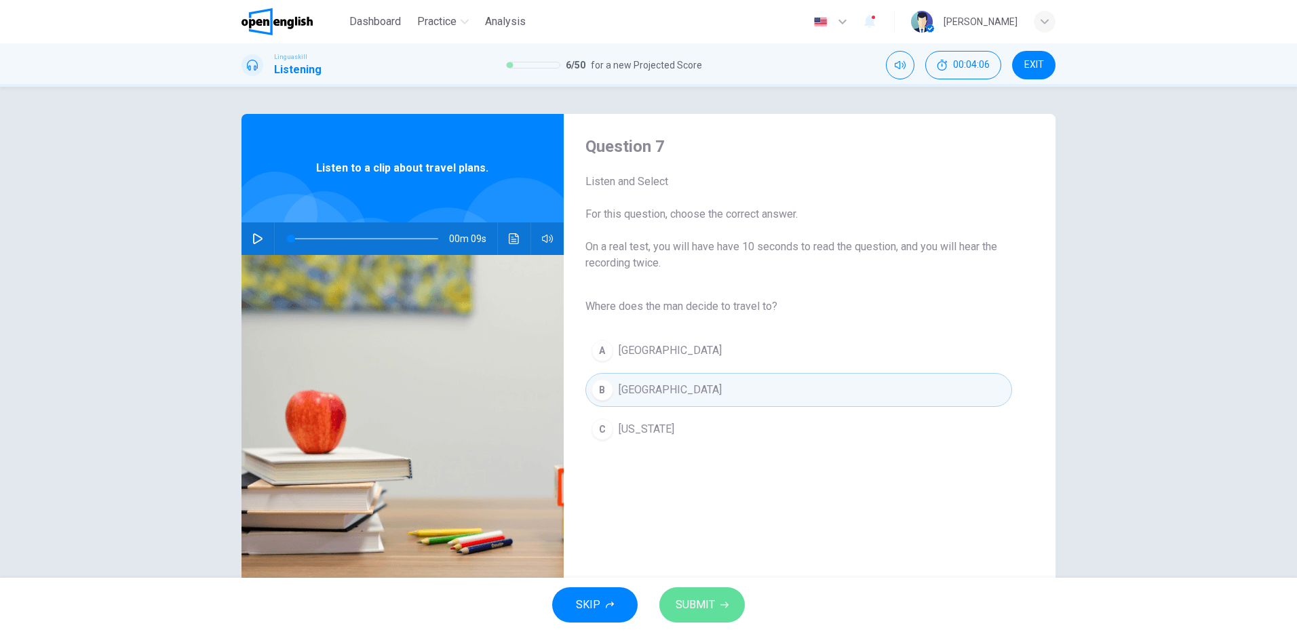
click at [706, 605] on span "SUBMIT" at bounding box center [695, 605] width 39 height 19
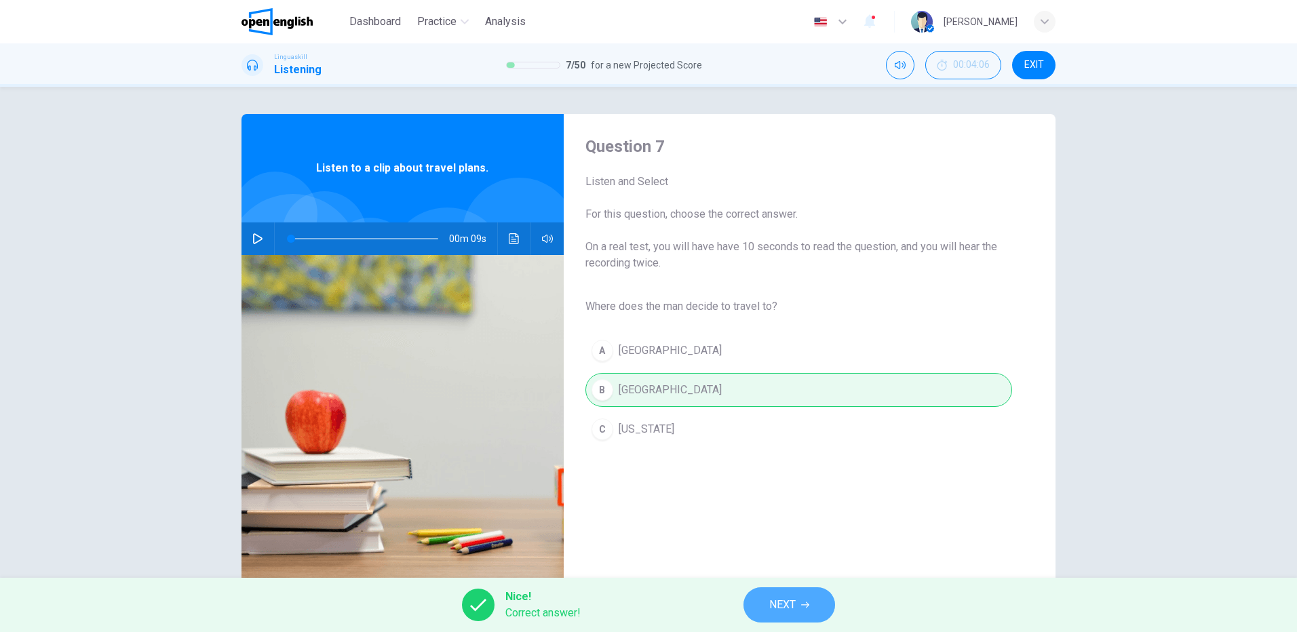
click at [797, 606] on button "NEXT" at bounding box center [790, 605] width 92 height 35
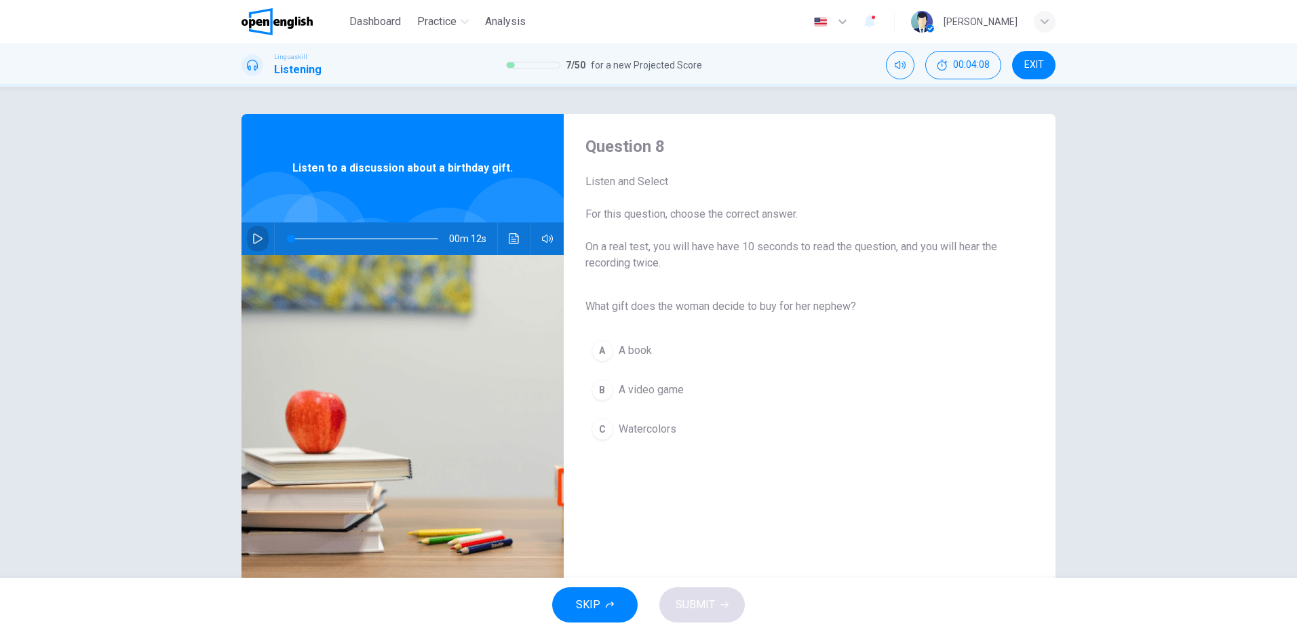
click at [257, 237] on icon "button" at bounding box center [257, 238] width 11 height 11
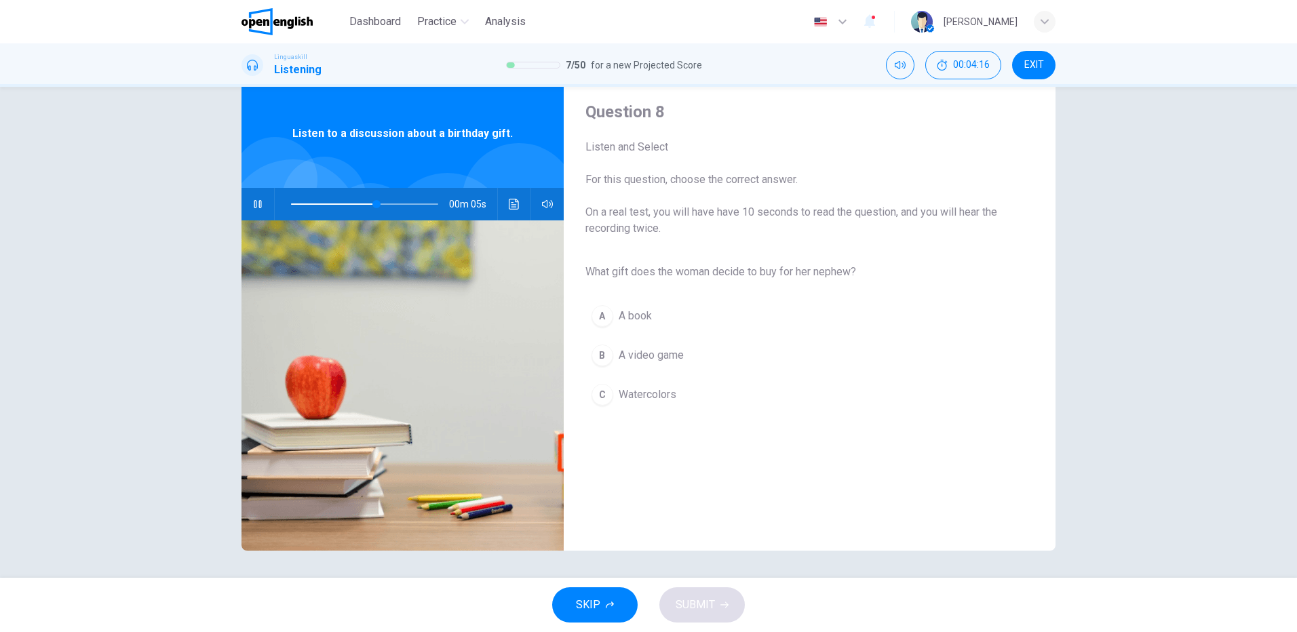
click at [655, 389] on span "Watercolors" at bounding box center [648, 395] width 58 height 16
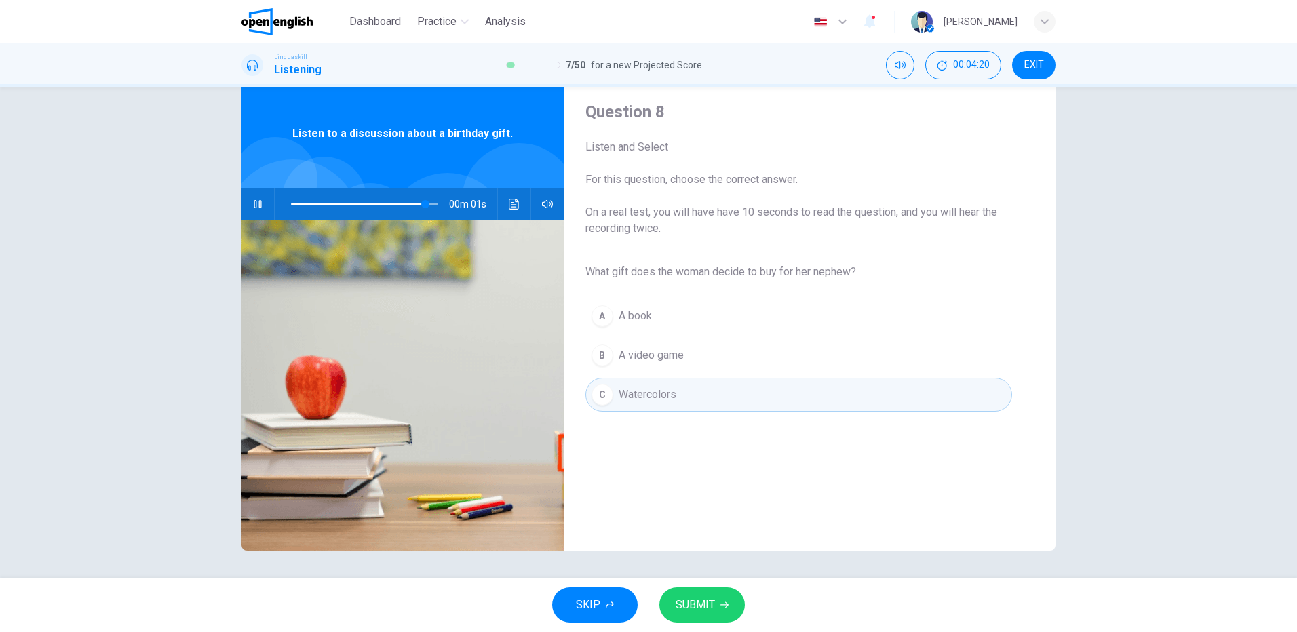
type input "*"
click at [693, 606] on span "SUBMIT" at bounding box center [695, 605] width 39 height 19
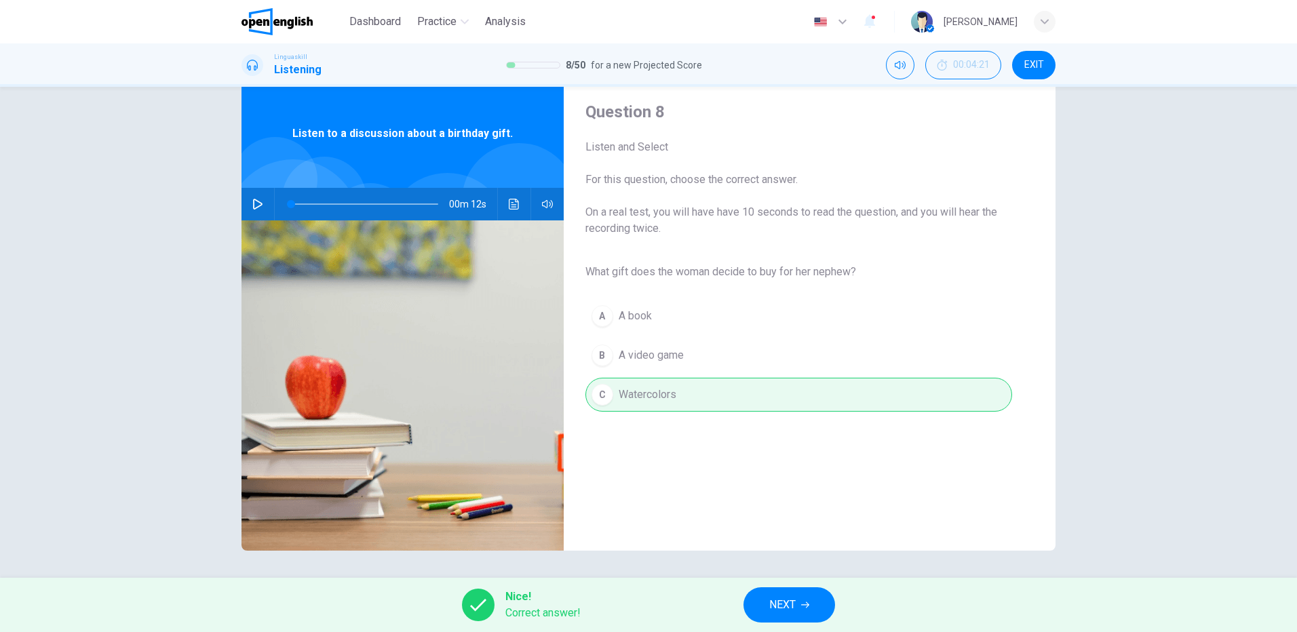
click at [792, 606] on span "NEXT" at bounding box center [782, 605] width 26 height 19
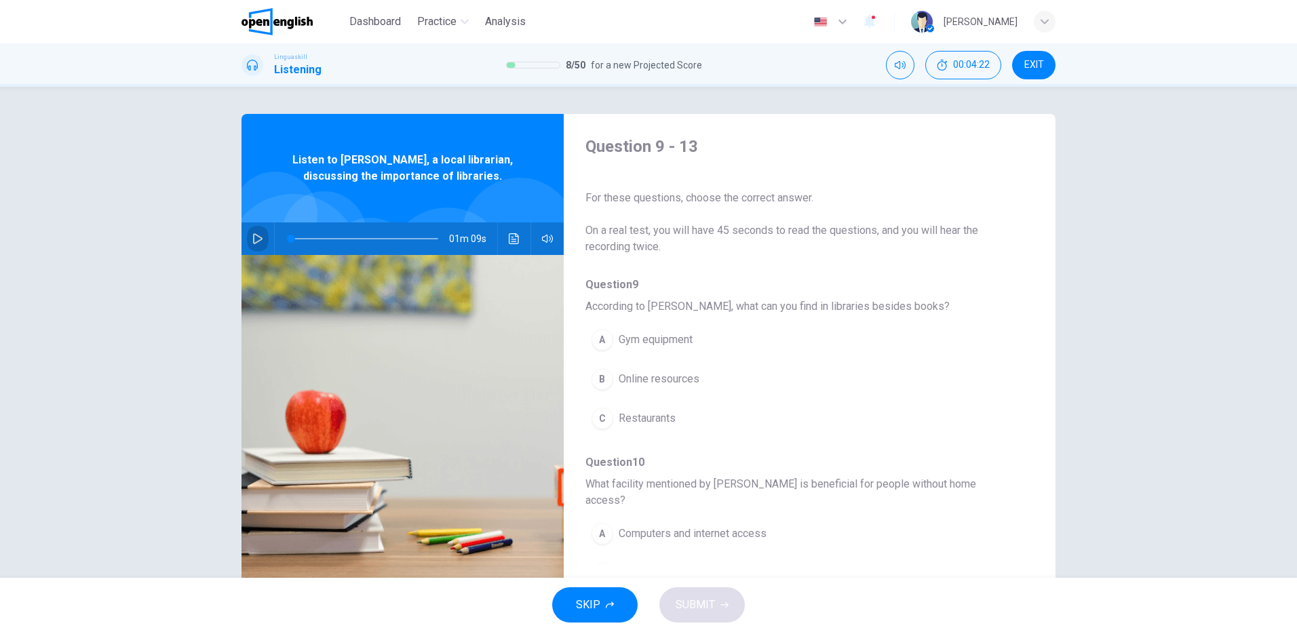
click at [252, 235] on icon "button" at bounding box center [257, 238] width 11 height 11
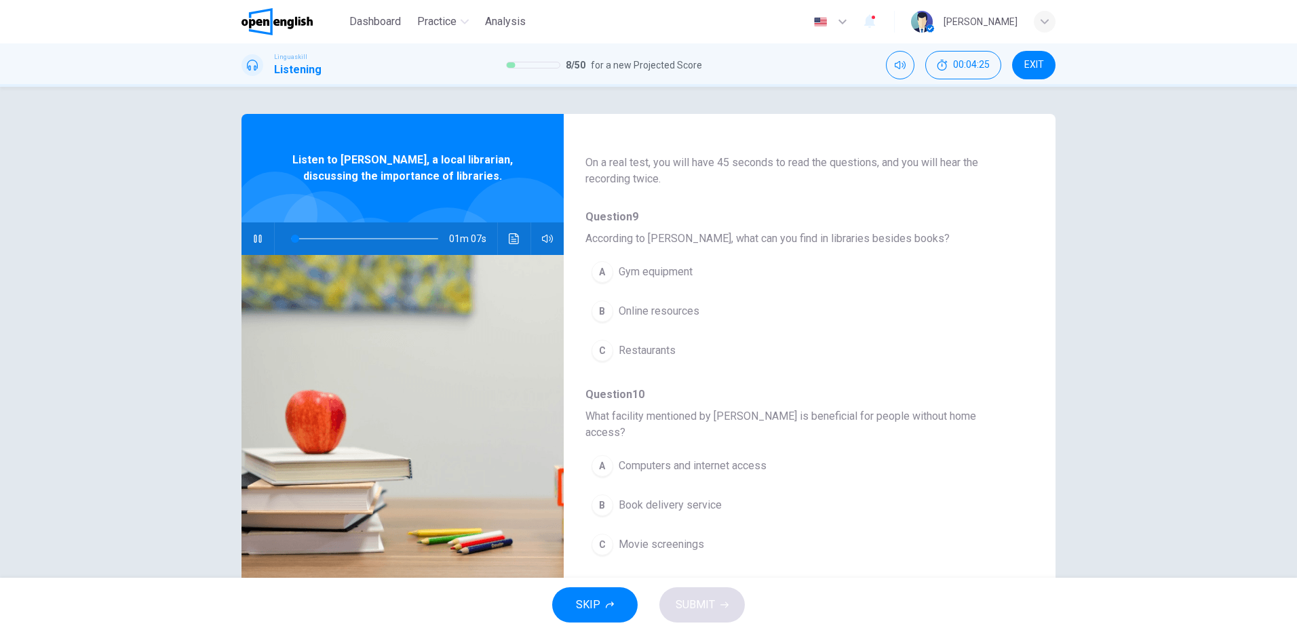
scroll to position [136, 0]
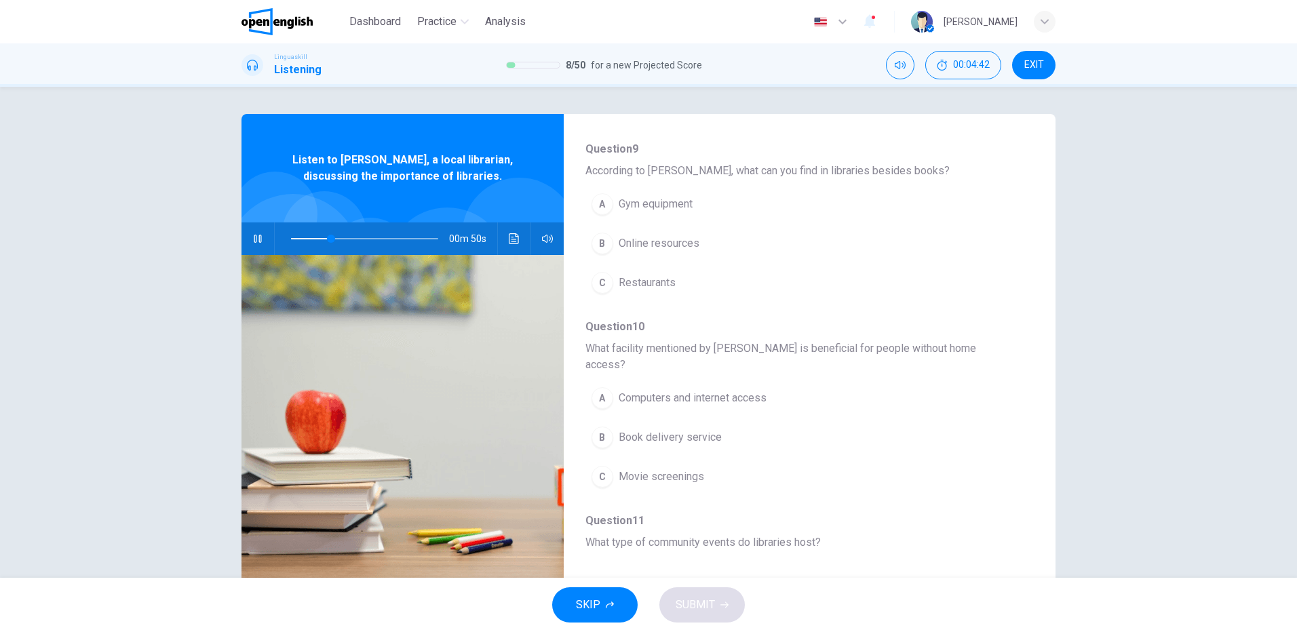
click at [676, 243] on span "Online resources" at bounding box center [659, 243] width 81 height 16
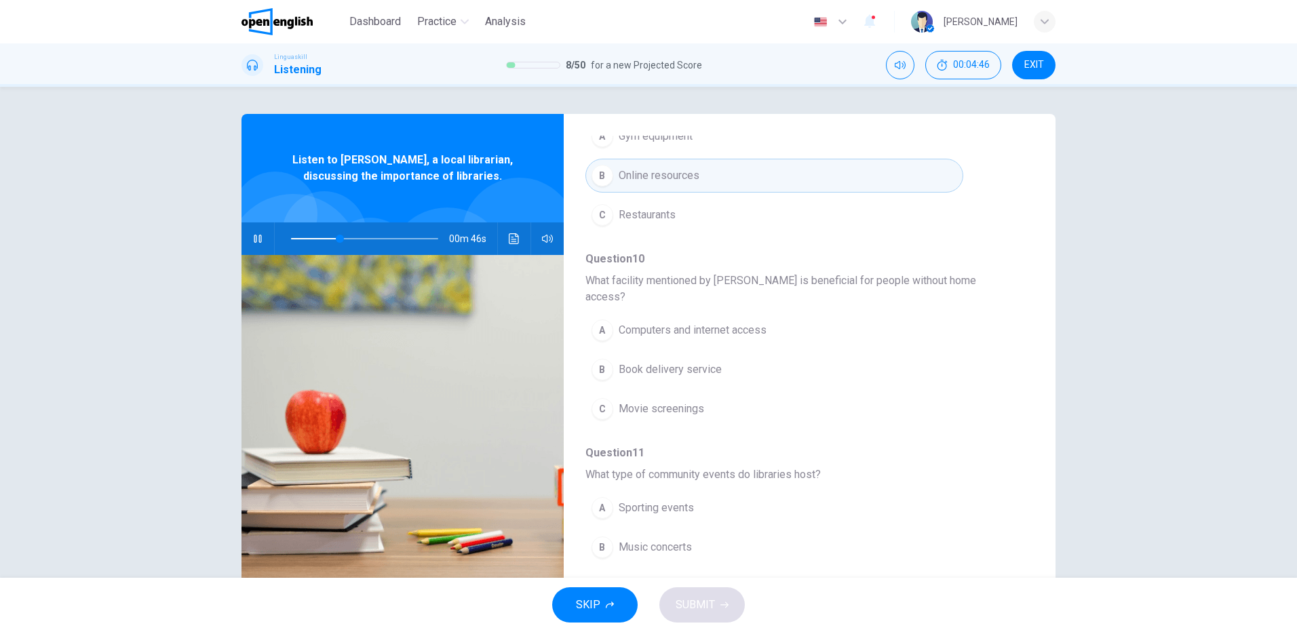
drag, startPoint x: 710, startPoint y: 317, endPoint x: 723, endPoint y: 315, distance: 13.0
click at [710, 322] on span "Computers and internet access" at bounding box center [693, 330] width 148 height 16
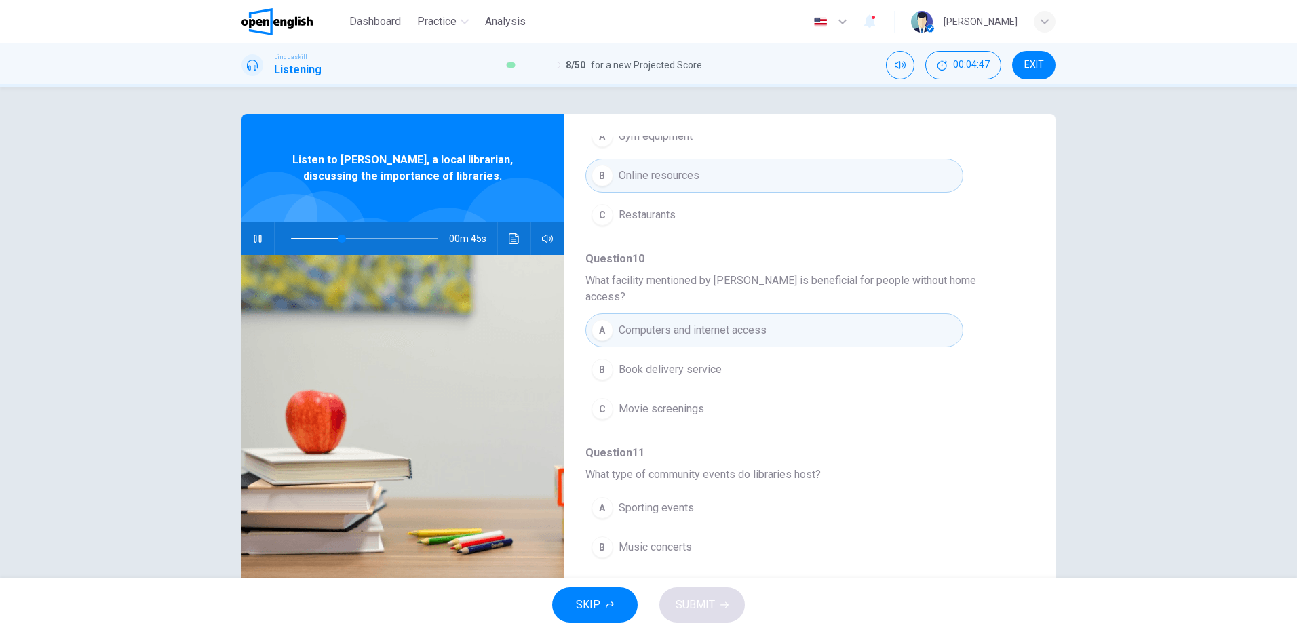
scroll to position [407, 0]
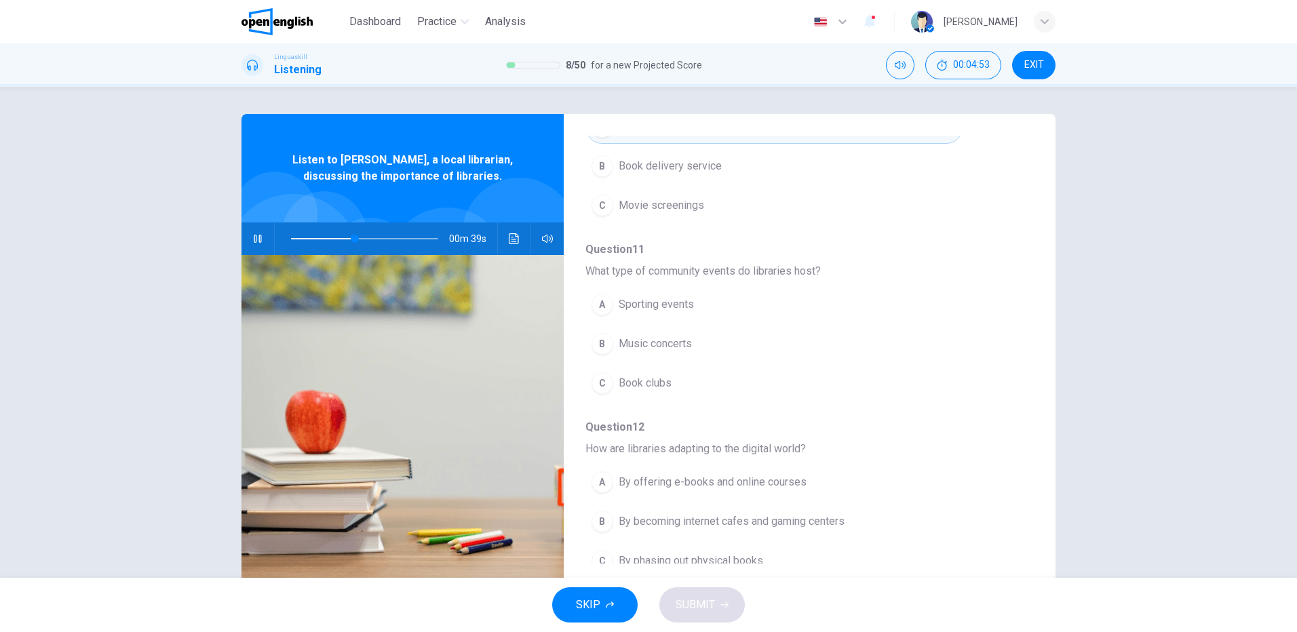
drag, startPoint x: 643, startPoint y: 366, endPoint x: 659, endPoint y: 362, distance: 16.6
click at [643, 375] on span "Book clubs" at bounding box center [645, 383] width 53 height 16
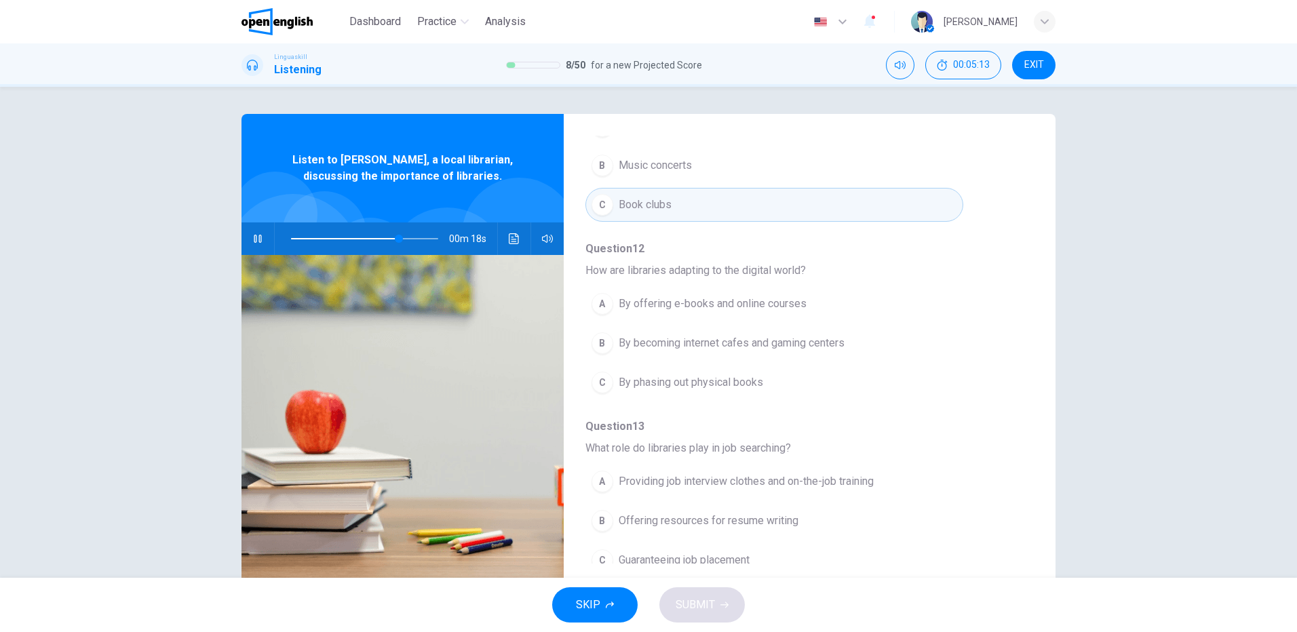
scroll to position [35, 0]
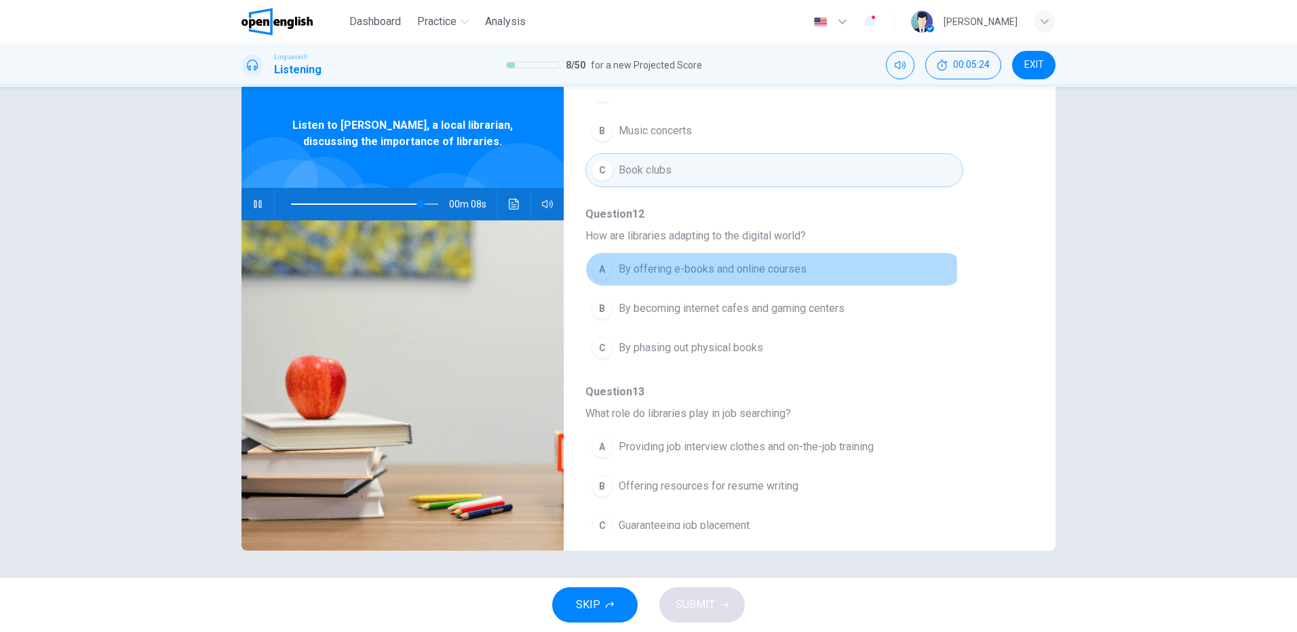
click at [743, 261] on span "By offering e-books and online courses" at bounding box center [713, 269] width 188 height 16
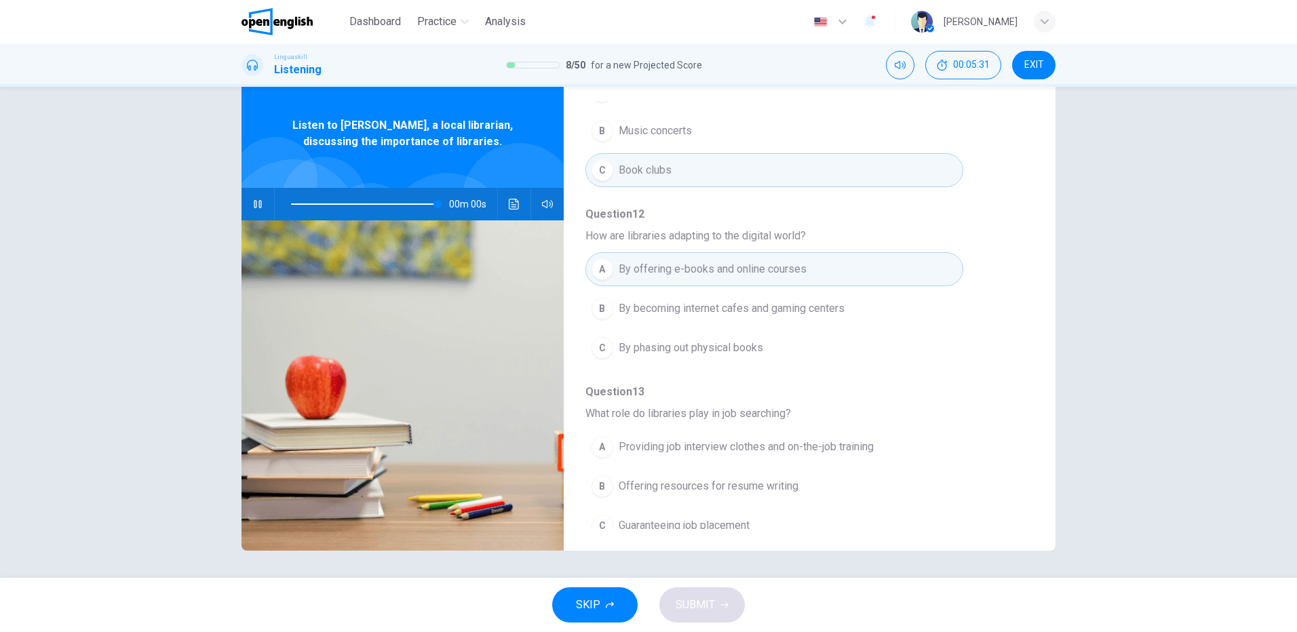
type input "*"
click at [731, 439] on span "Providing job interview clothes and on-the-job training" at bounding box center [746, 447] width 255 height 16
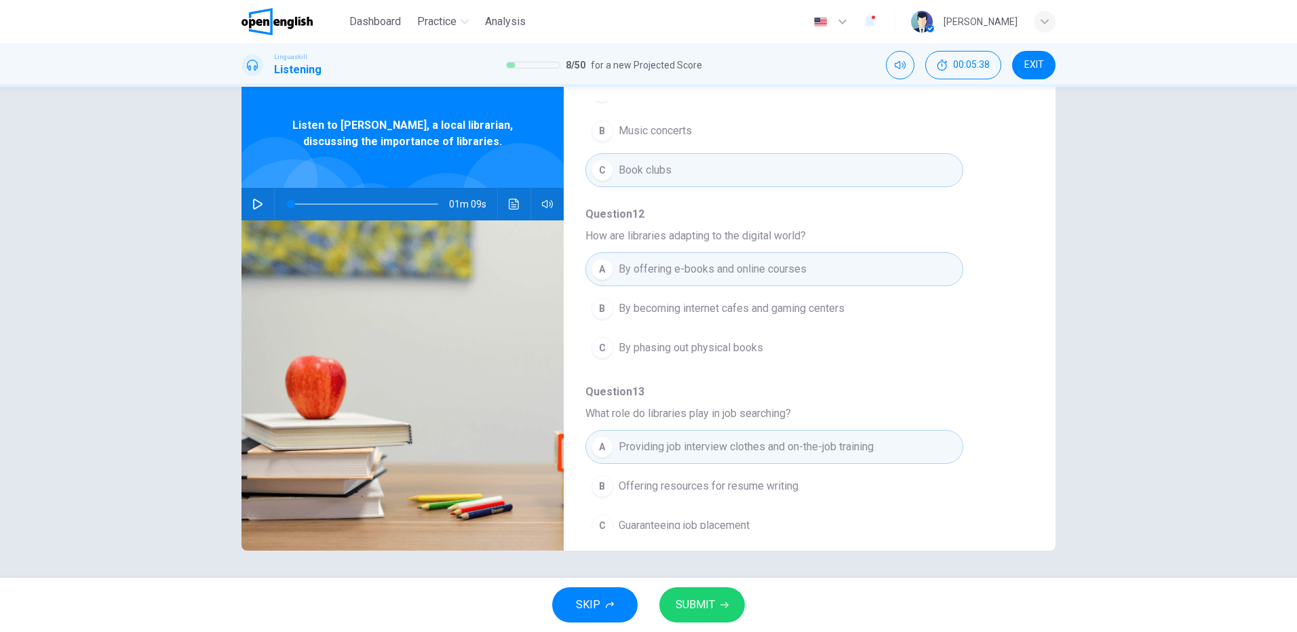
click at [717, 603] on button "SUBMIT" at bounding box center [701, 605] width 85 height 35
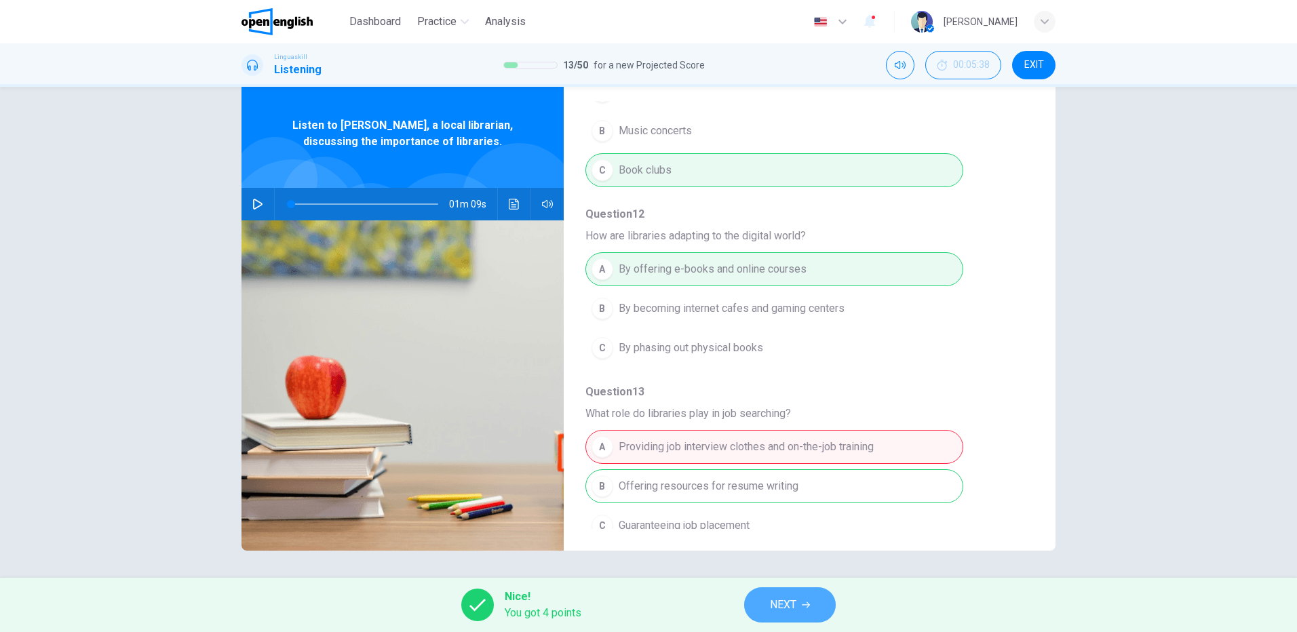
click at [774, 607] on span "NEXT" at bounding box center [783, 605] width 26 height 19
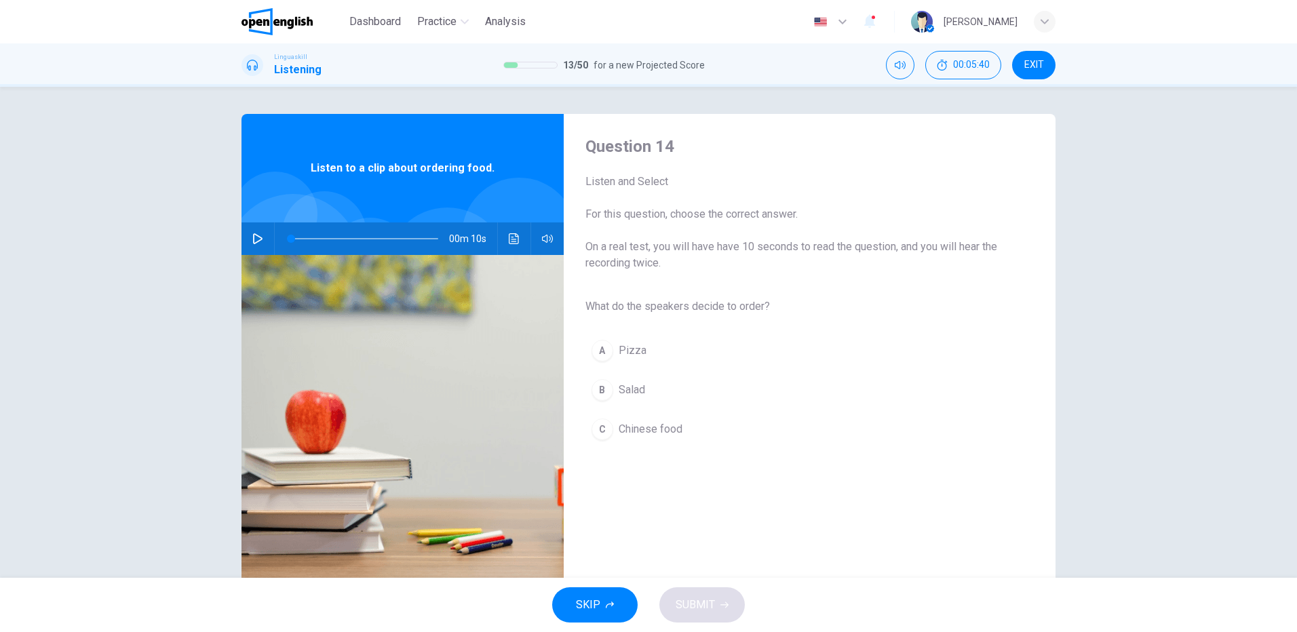
click at [252, 242] on icon "button" at bounding box center [257, 238] width 11 height 11
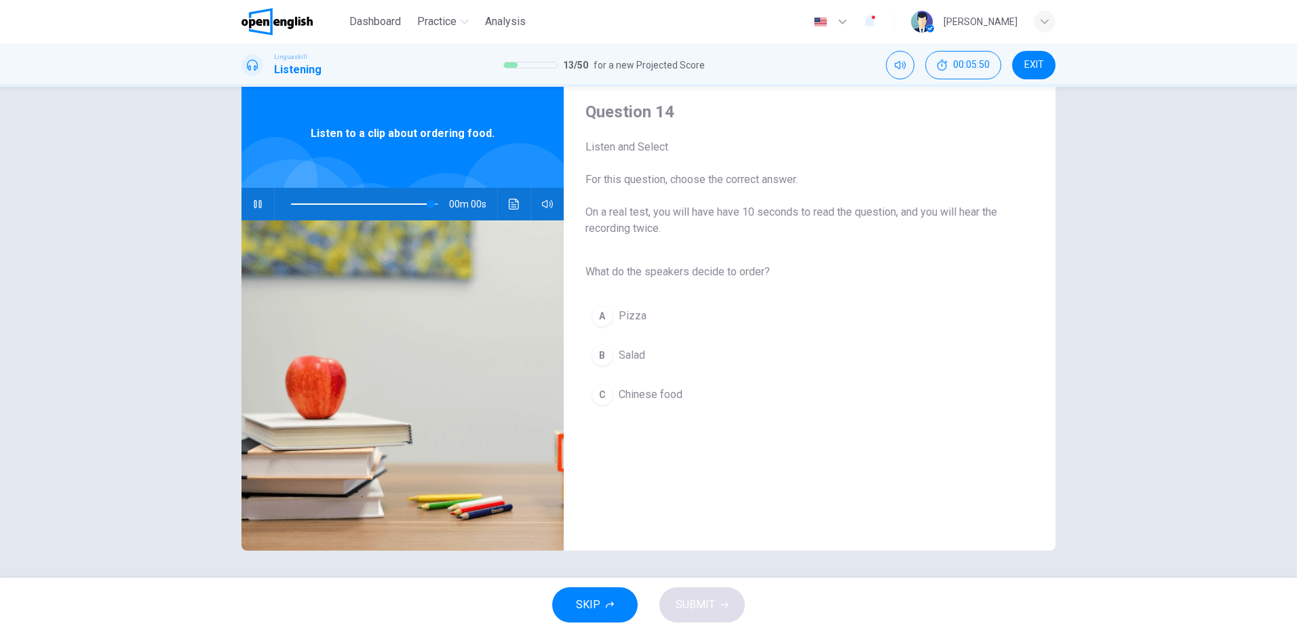
click at [619, 358] on span "Salad" at bounding box center [632, 355] width 26 height 16
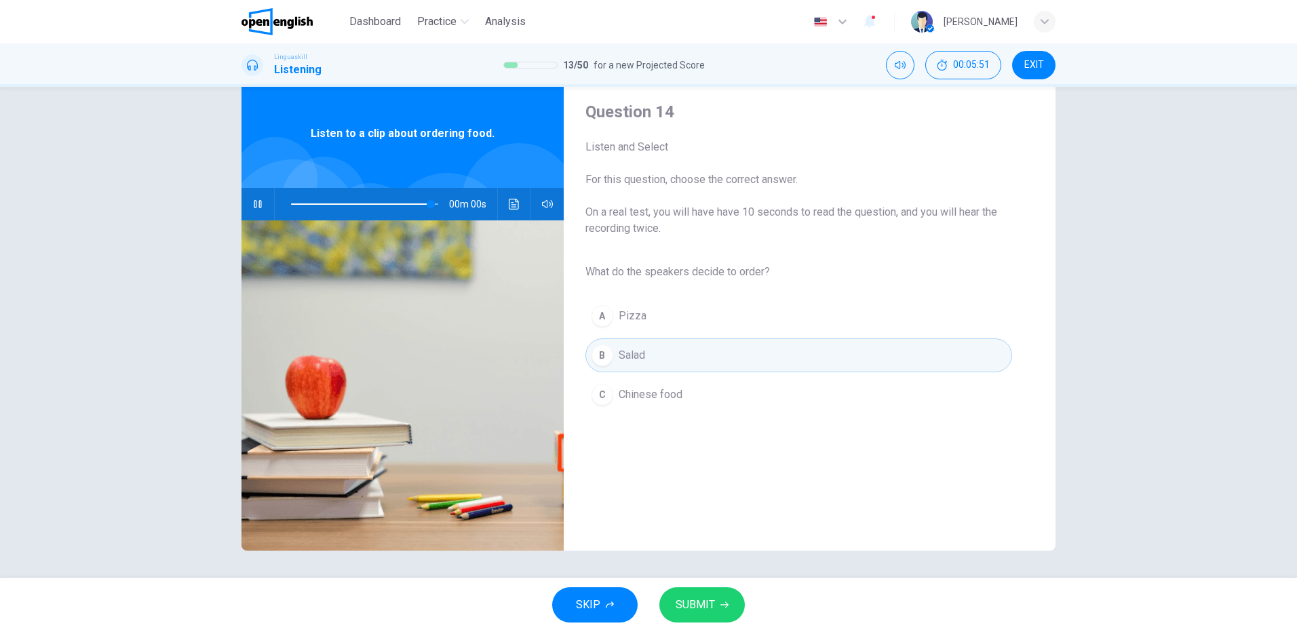
type input "*"
click at [713, 593] on button "SUBMIT" at bounding box center [701, 605] width 85 height 35
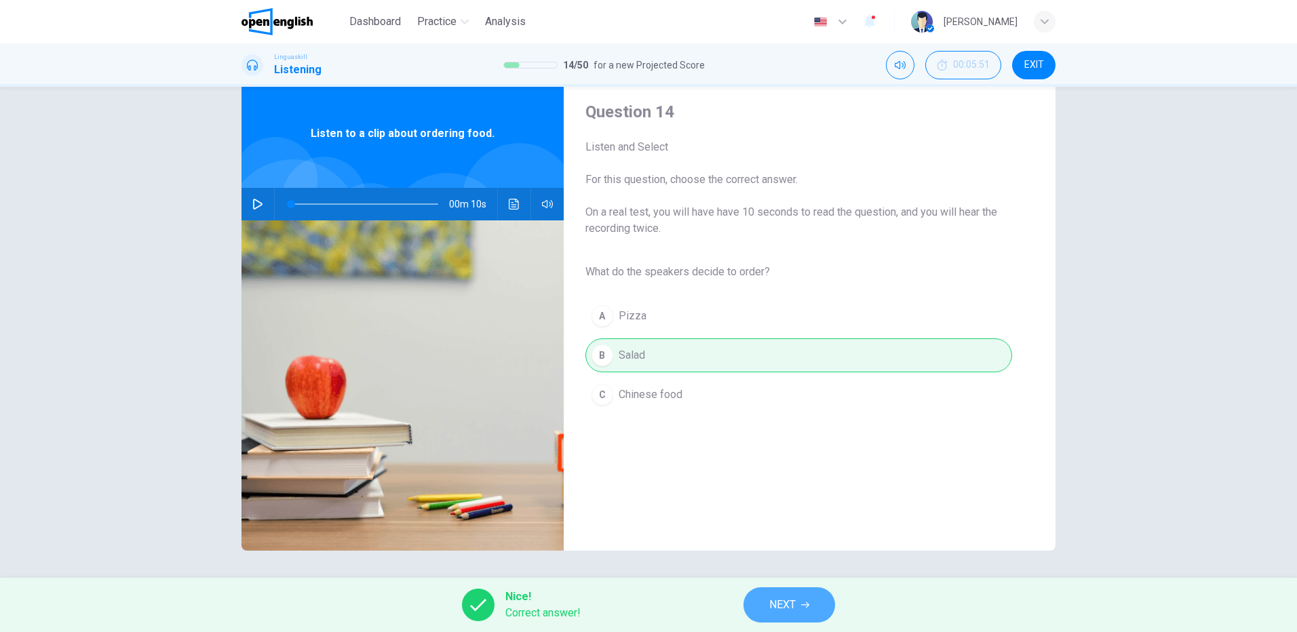
click at [783, 600] on span "NEXT" at bounding box center [782, 605] width 26 height 19
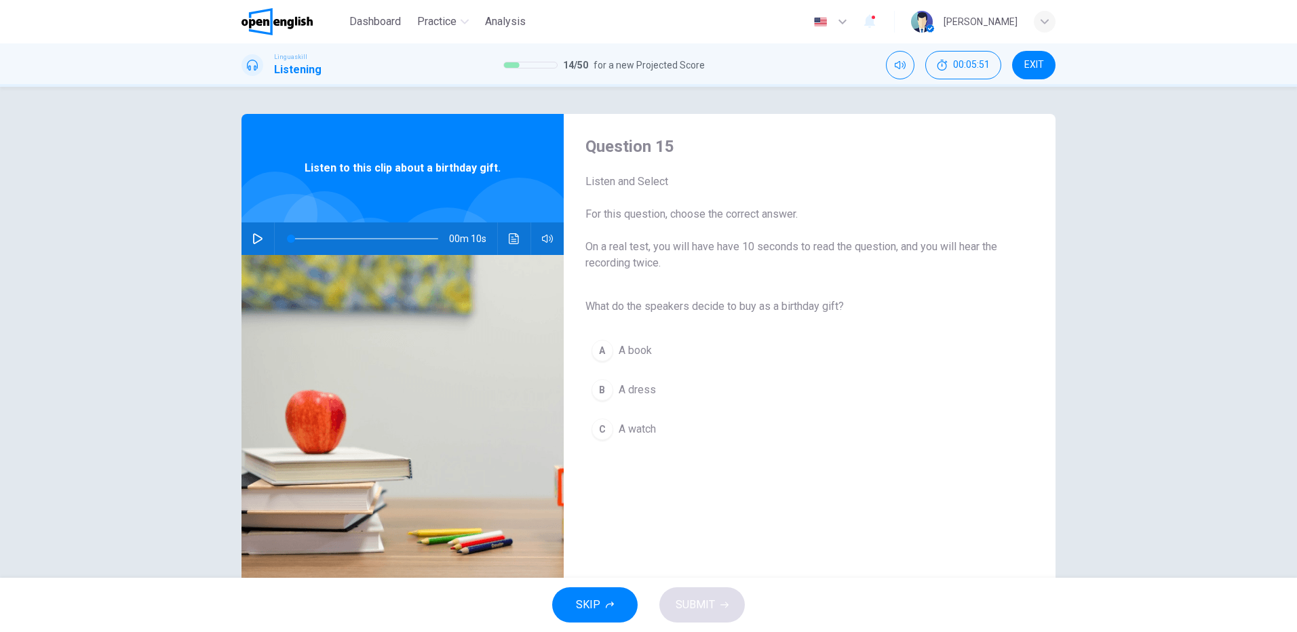
click at [253, 239] on icon "button" at bounding box center [257, 238] width 11 height 11
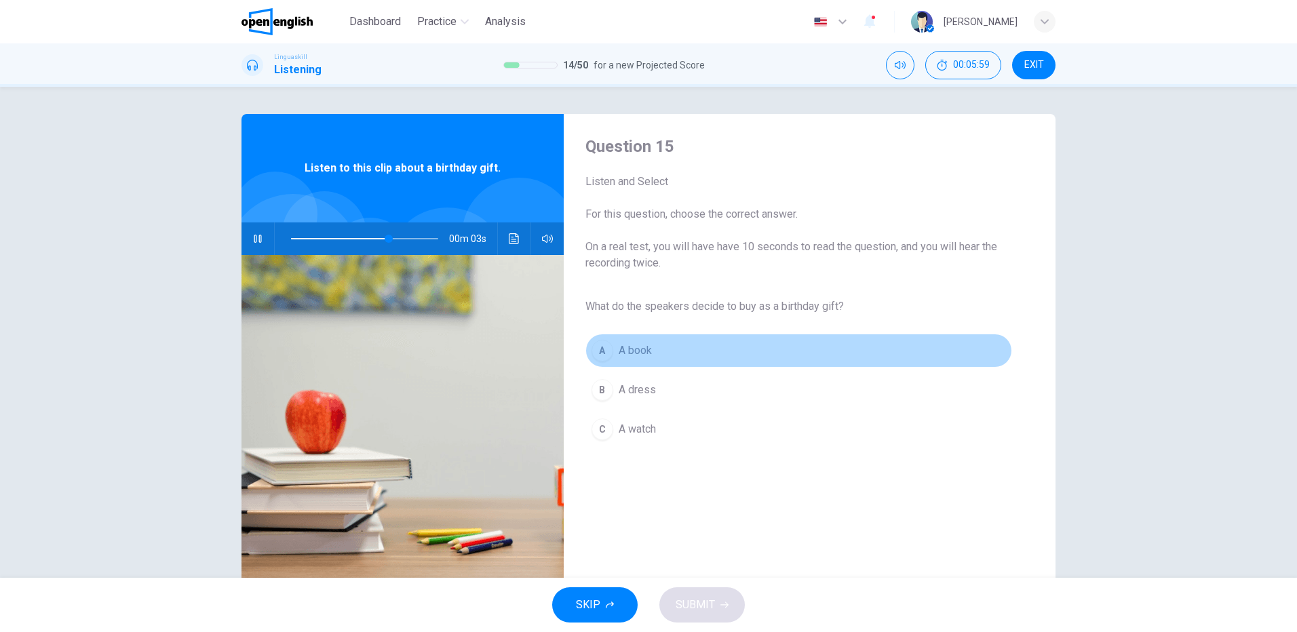
drag, startPoint x: 624, startPoint y: 349, endPoint x: 721, endPoint y: 409, distance: 114.3
click at [624, 349] on span "A book" at bounding box center [635, 351] width 33 height 16
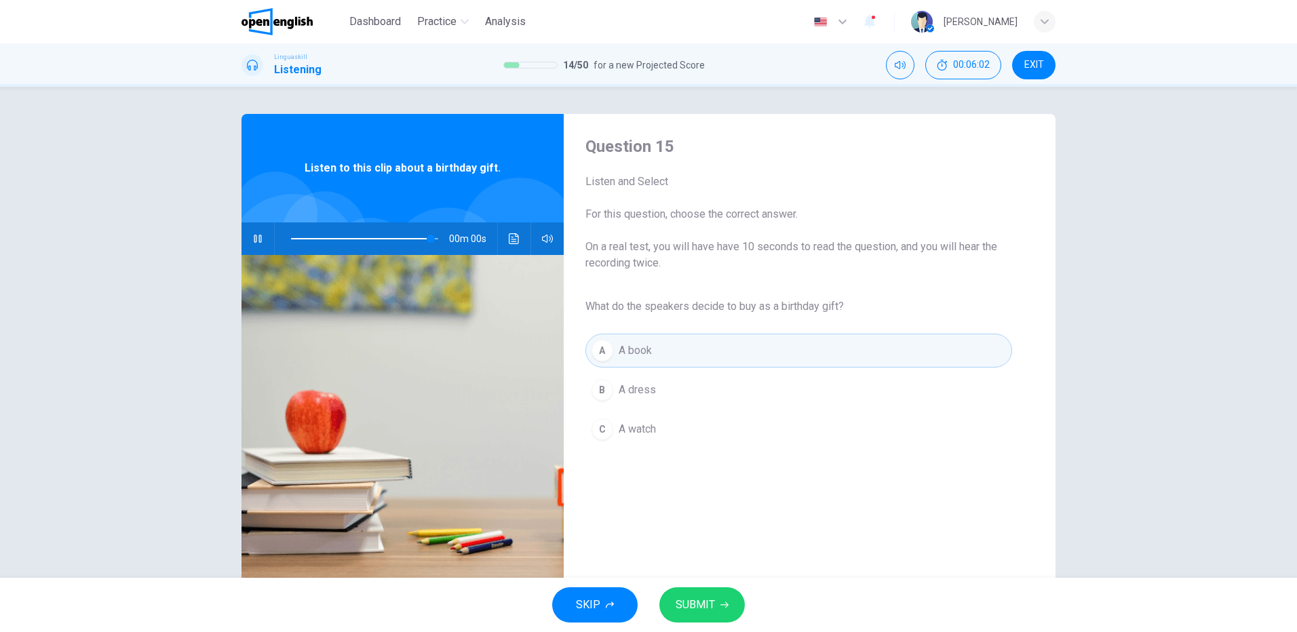
type input "*"
click at [698, 606] on span "SUBMIT" at bounding box center [695, 605] width 39 height 19
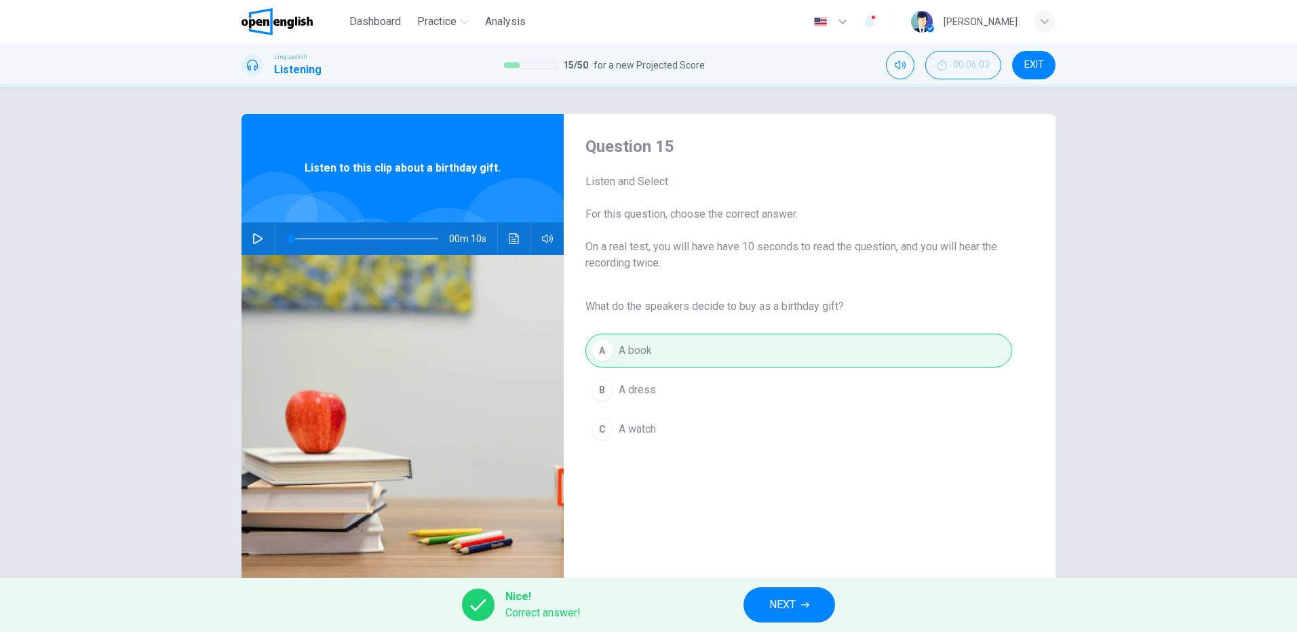
click at [782, 609] on span "NEXT" at bounding box center [782, 605] width 26 height 19
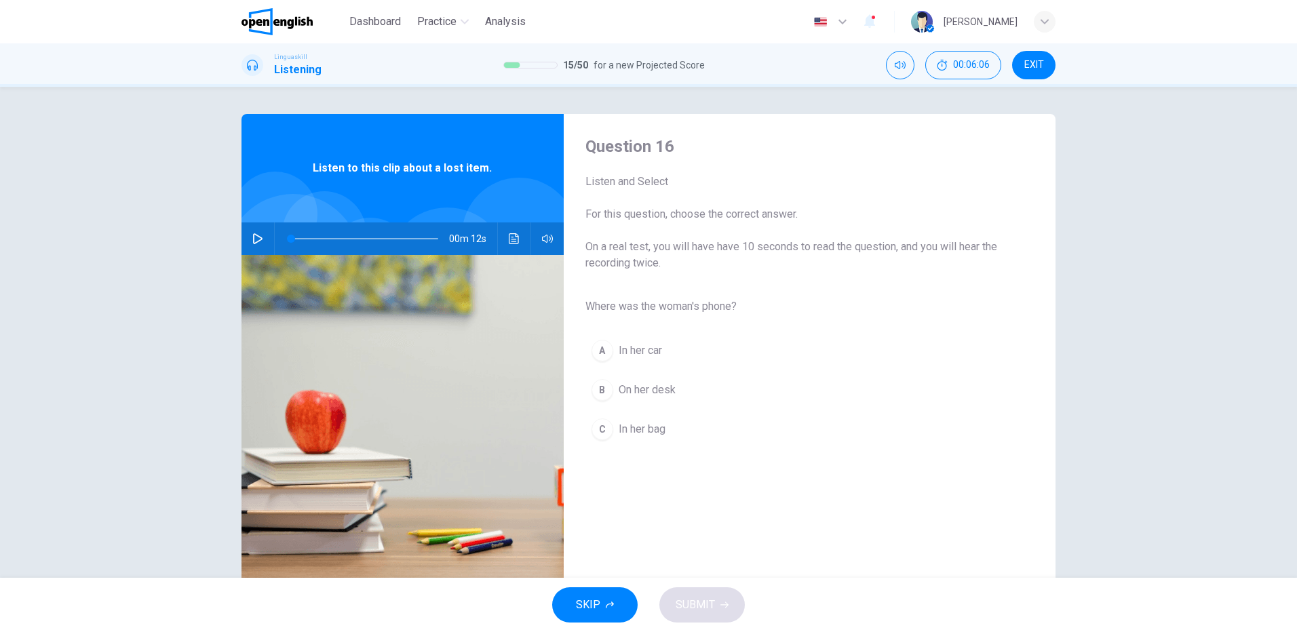
click at [254, 234] on icon "button" at bounding box center [257, 238] width 11 height 11
click at [657, 429] on span "In her bag" at bounding box center [642, 429] width 47 height 16
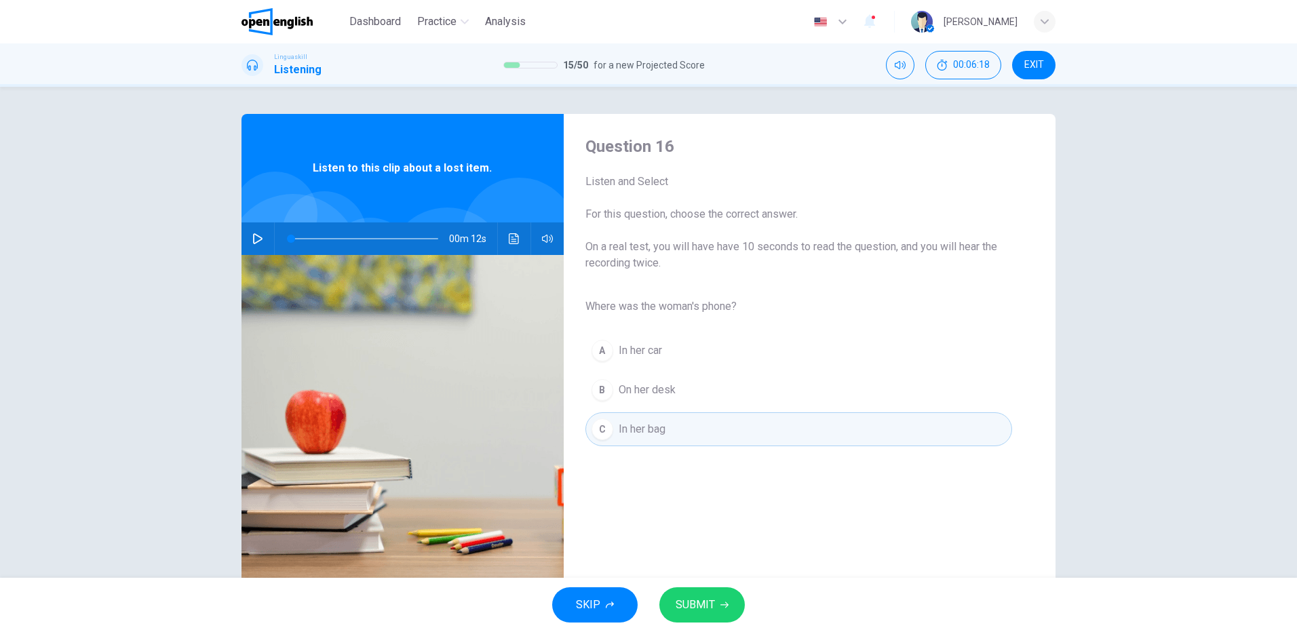
type input "*"
click at [701, 604] on span "SUBMIT" at bounding box center [695, 605] width 39 height 19
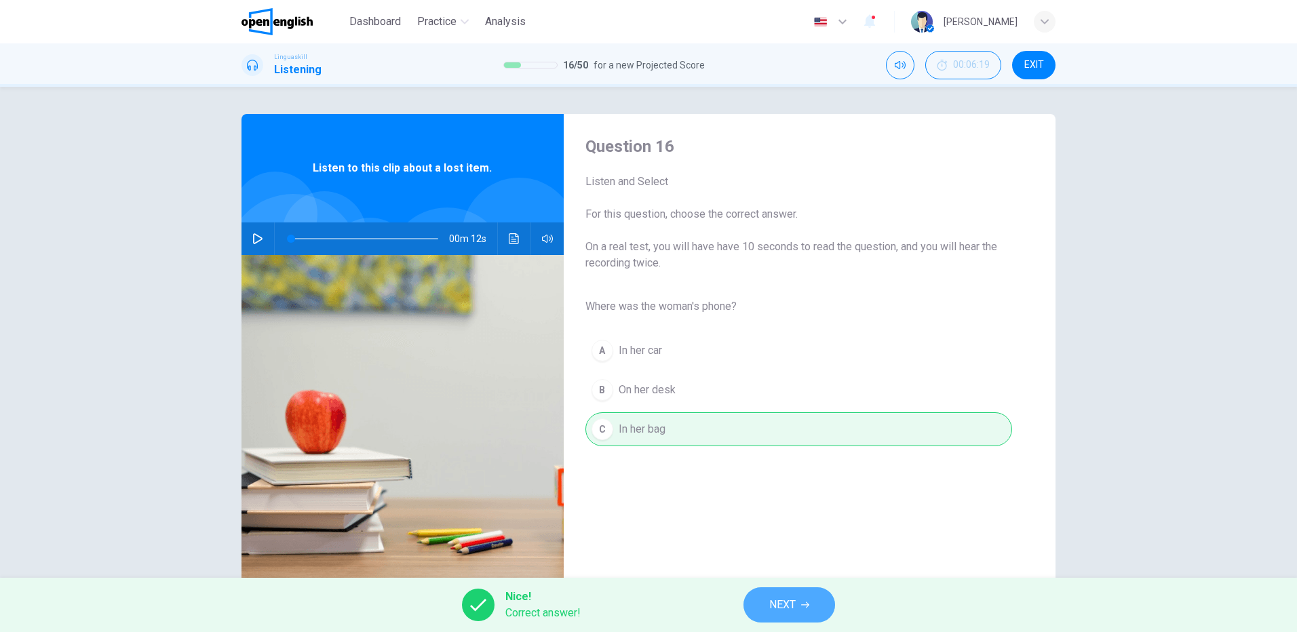
click at [794, 602] on span "NEXT" at bounding box center [782, 605] width 26 height 19
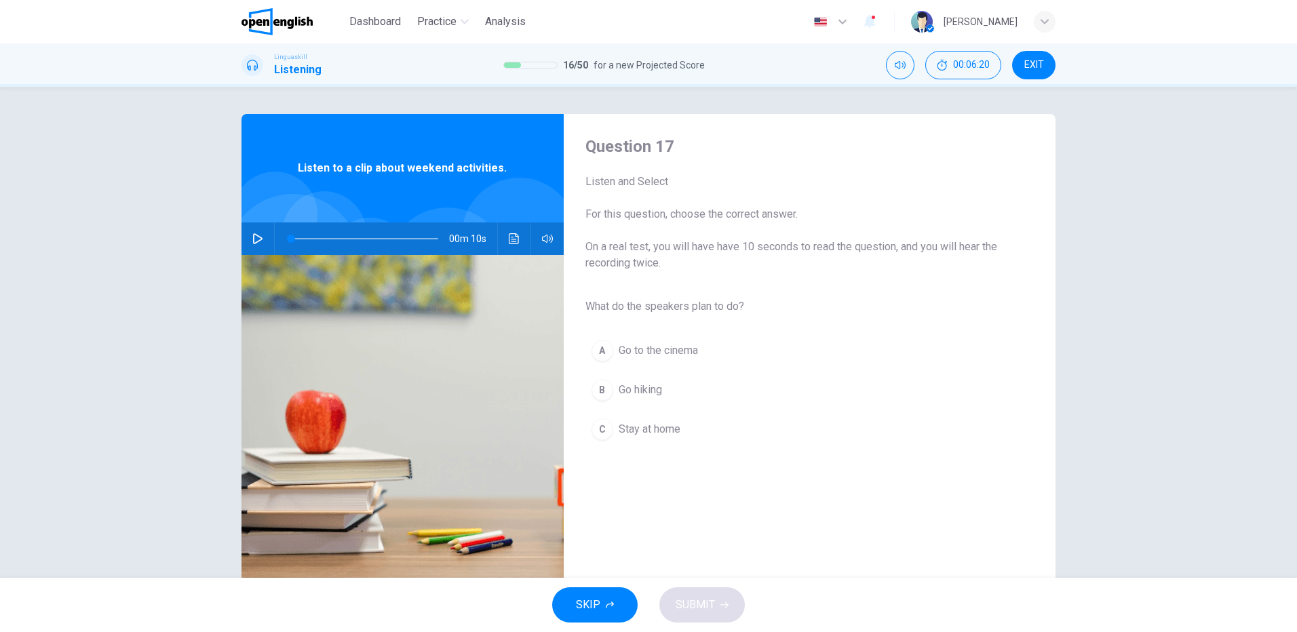
click at [252, 236] on icon "button" at bounding box center [257, 238] width 11 height 11
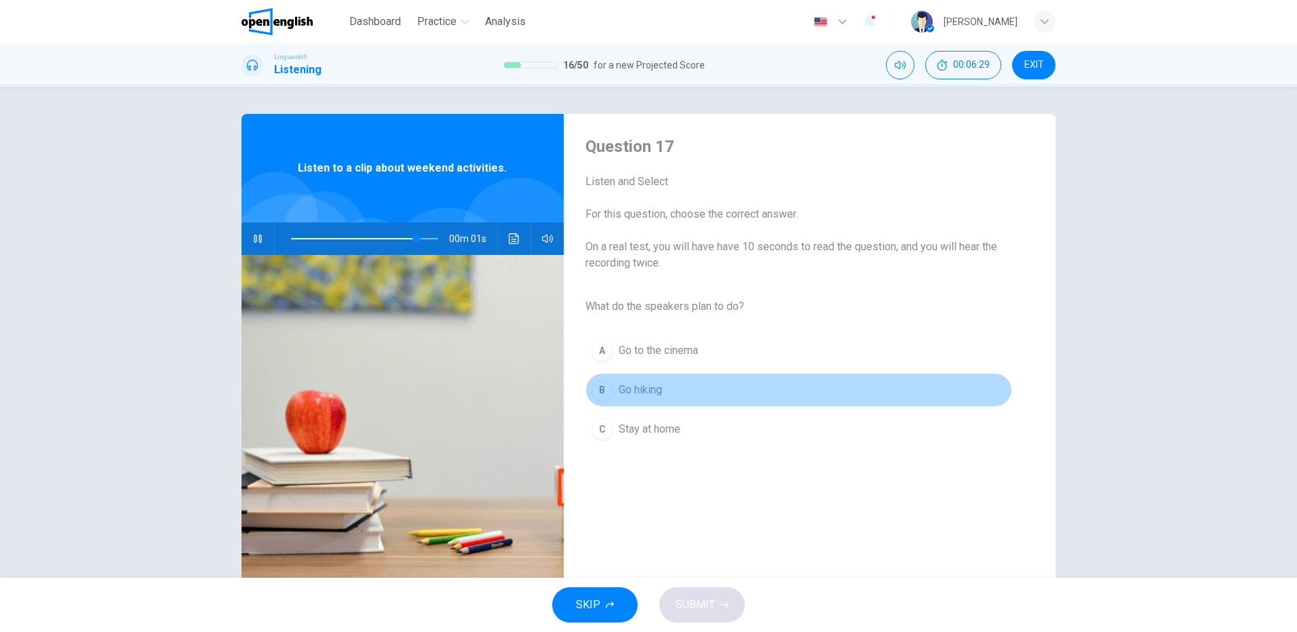
click at [639, 386] on span "Go hiking" at bounding box center [640, 390] width 43 height 16
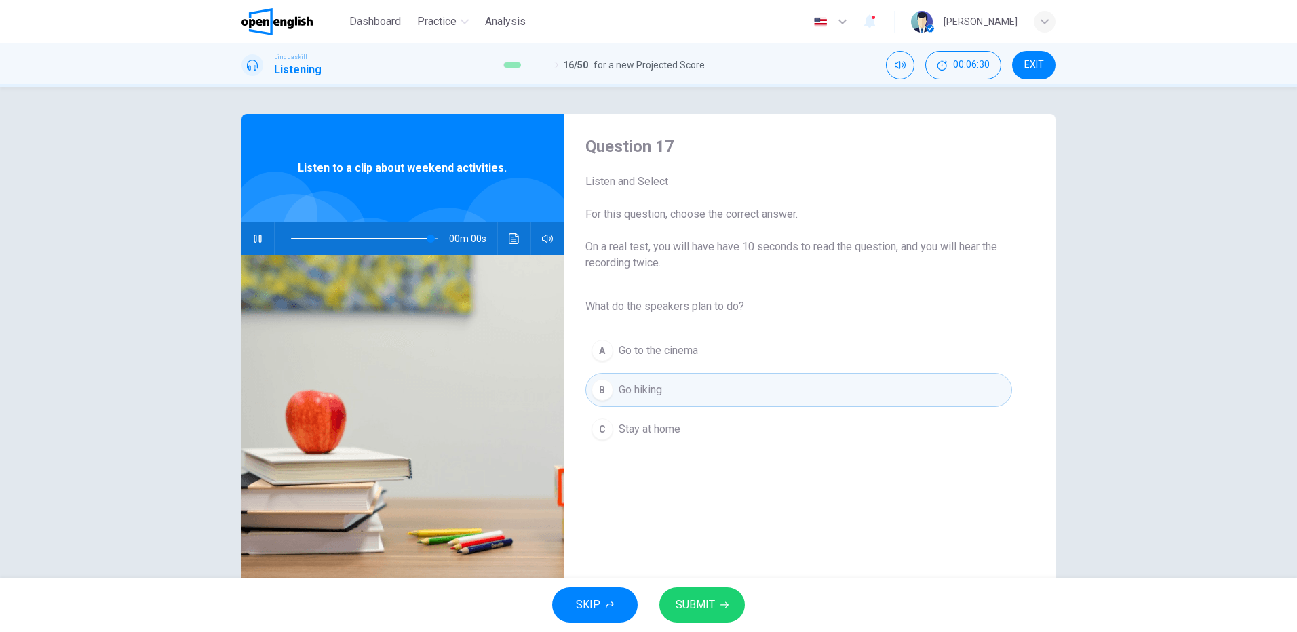
type input "*"
click at [696, 604] on span "SUBMIT" at bounding box center [695, 605] width 39 height 19
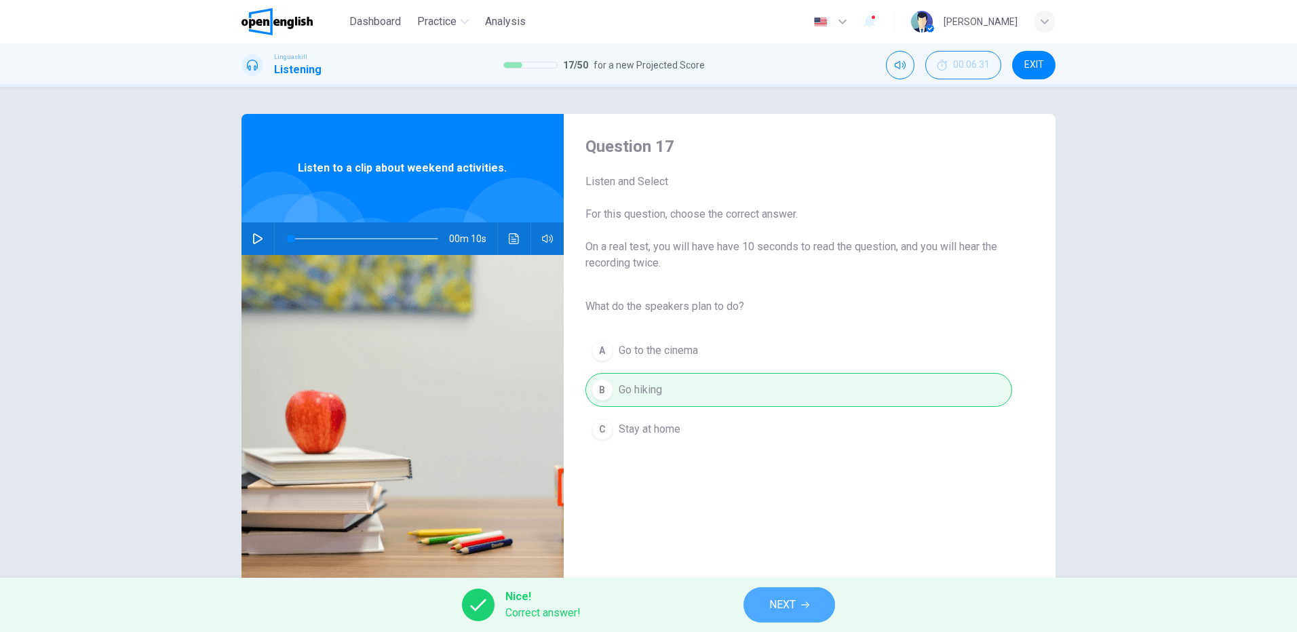
click at [801, 606] on button "NEXT" at bounding box center [790, 605] width 92 height 35
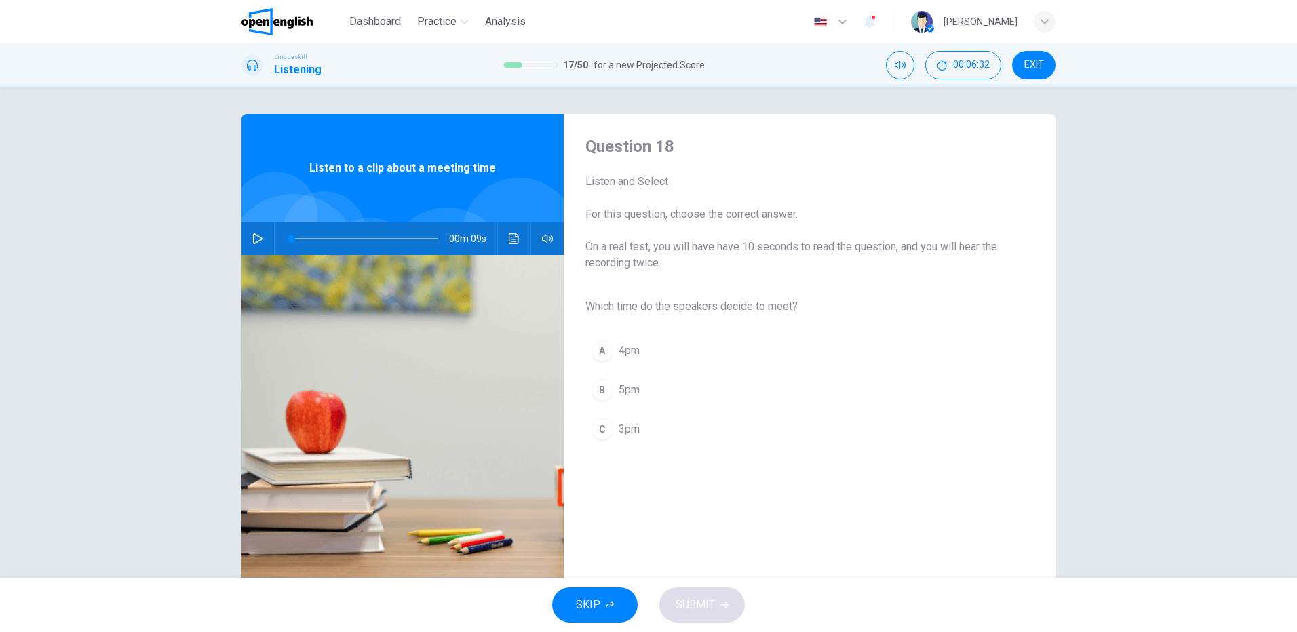
click at [254, 238] on icon "button" at bounding box center [257, 238] width 11 height 11
click at [642, 423] on button "C 3pm" at bounding box center [798, 429] width 427 height 34
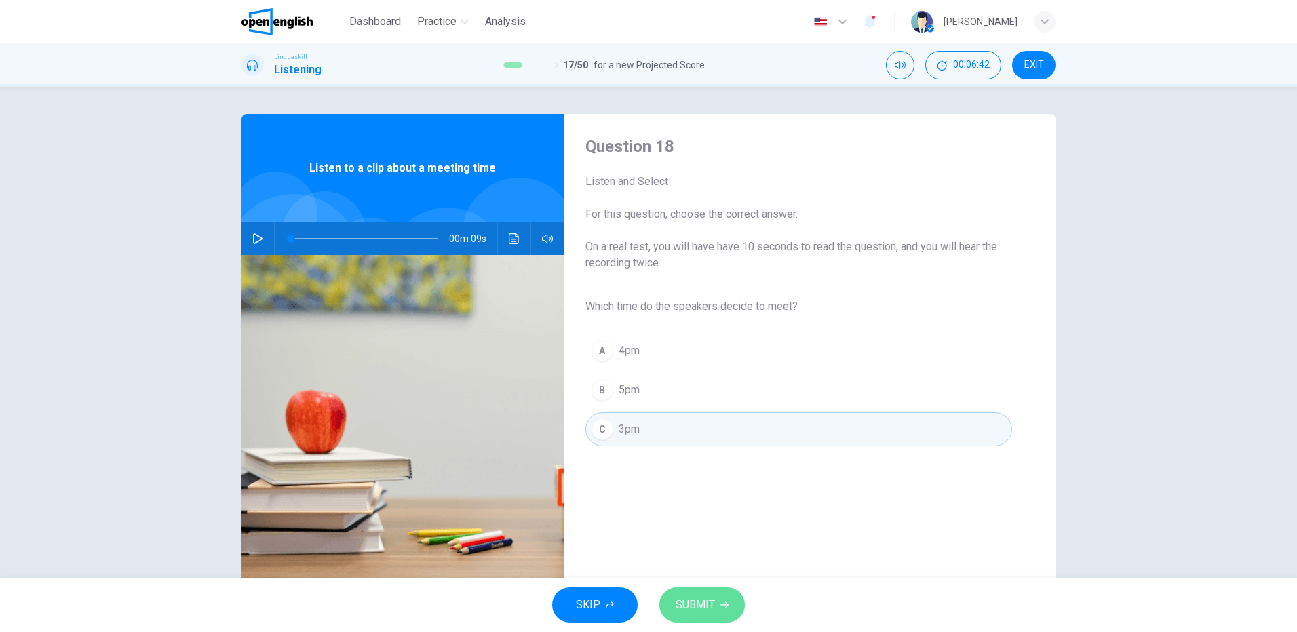
click at [708, 605] on span "SUBMIT" at bounding box center [695, 605] width 39 height 19
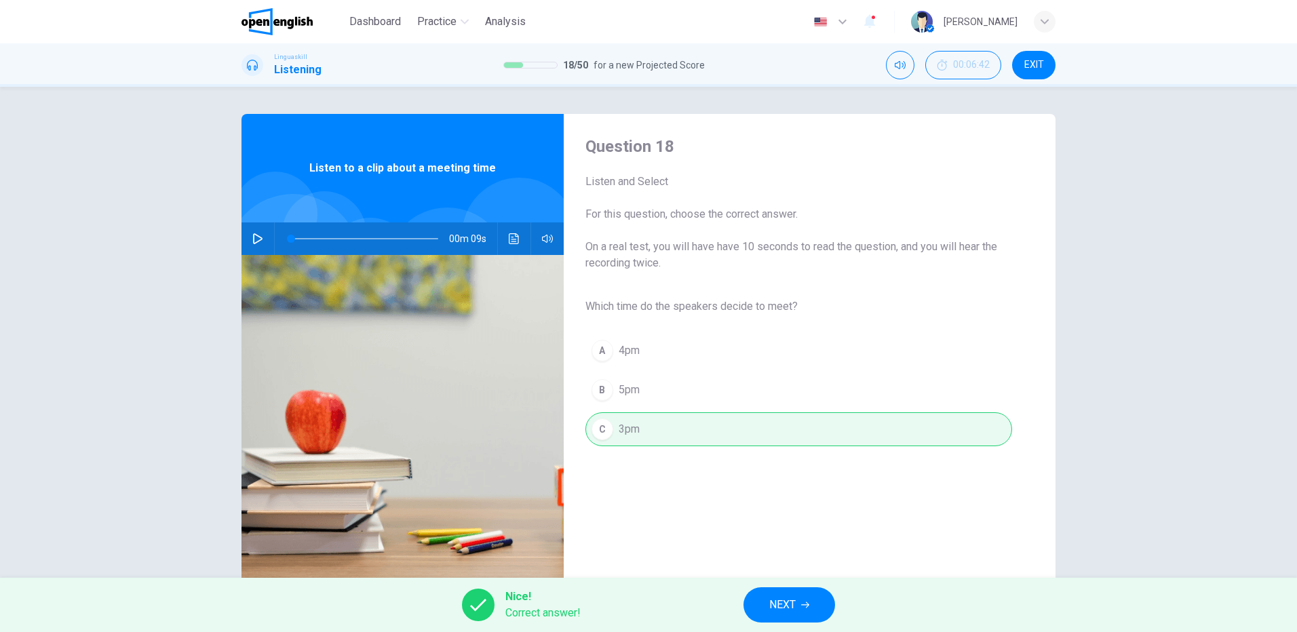
scroll to position [35, 0]
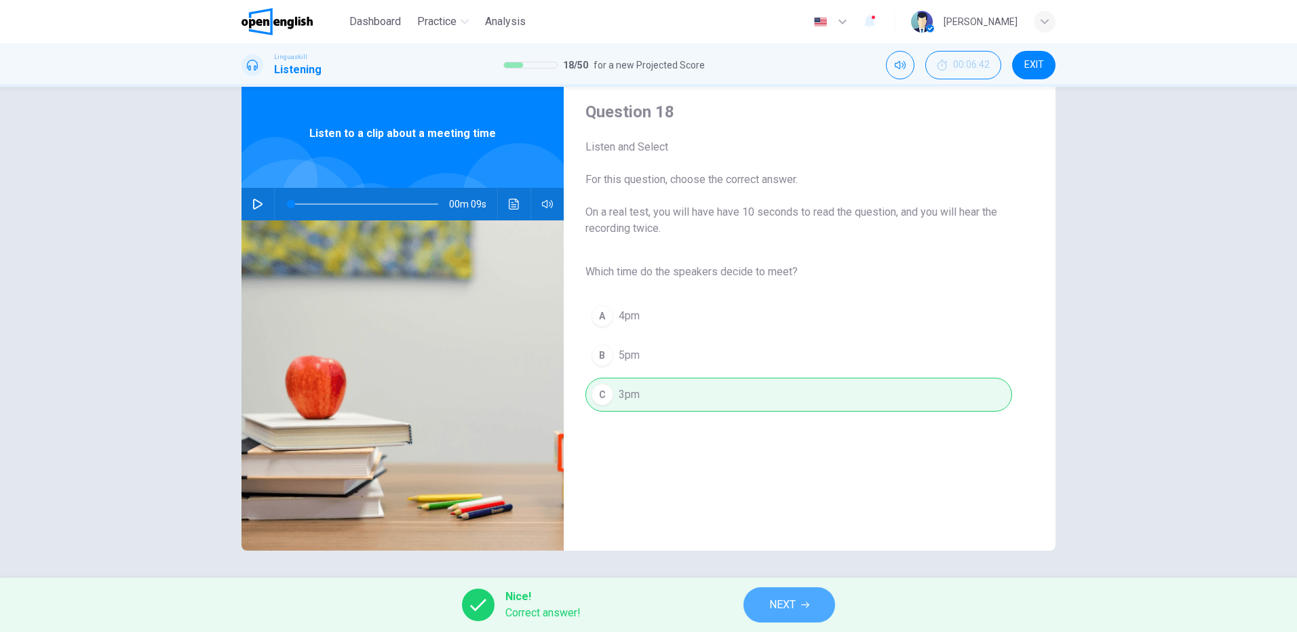
click at [784, 604] on span "NEXT" at bounding box center [782, 605] width 26 height 19
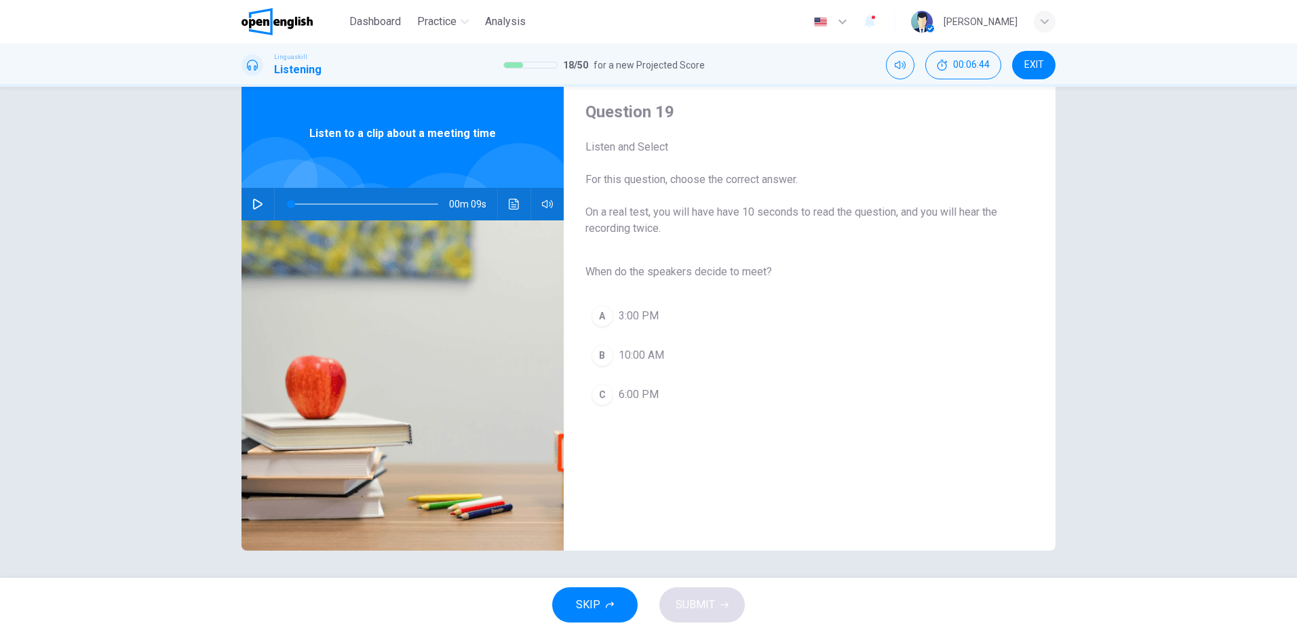
click at [252, 197] on button "button" at bounding box center [258, 204] width 22 height 33
click at [621, 315] on span "3:00 PM" at bounding box center [639, 316] width 40 height 16
type input "*"
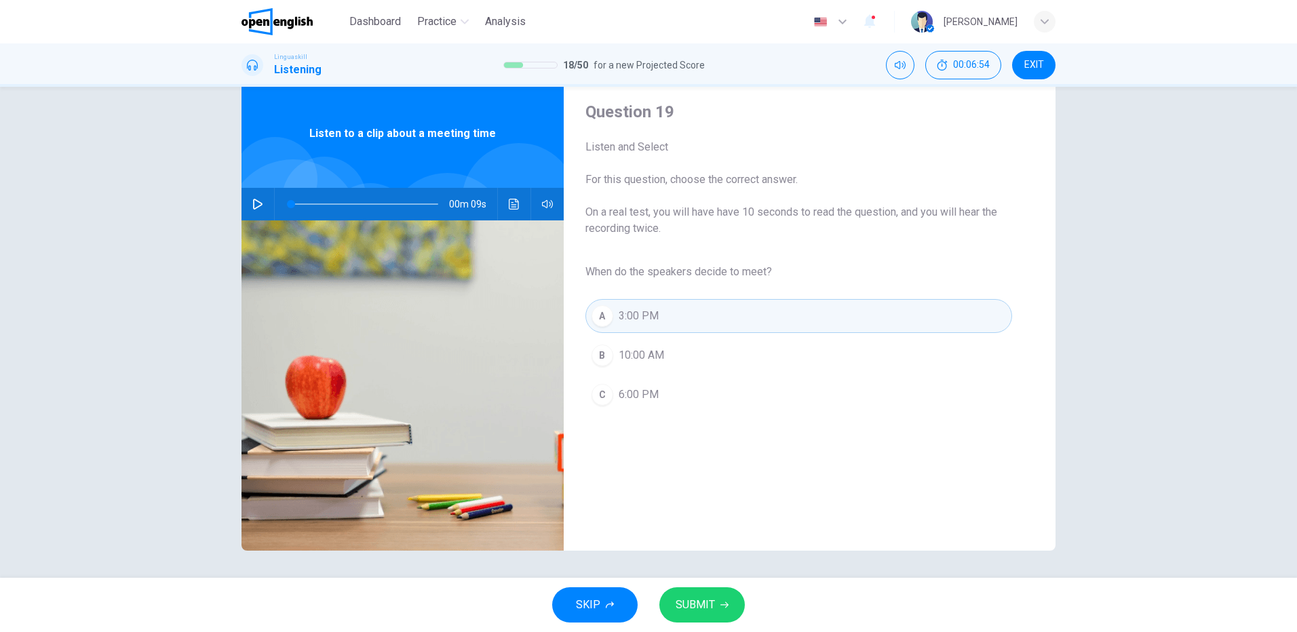
click at [711, 601] on span "SUBMIT" at bounding box center [695, 605] width 39 height 19
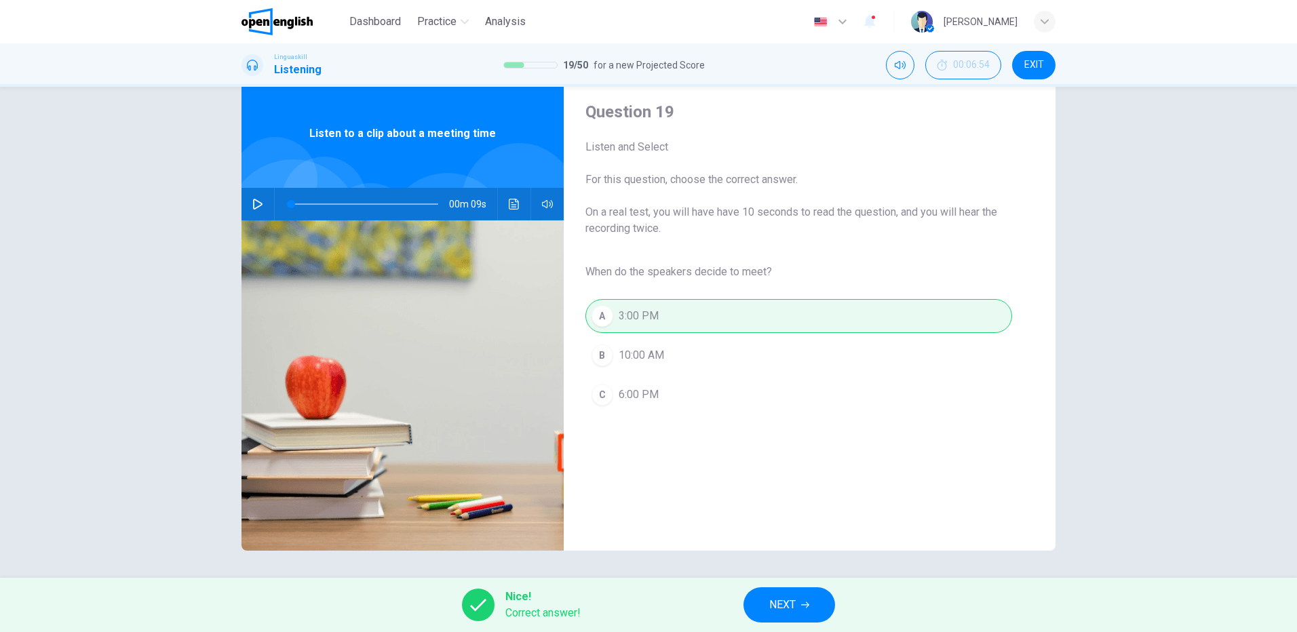
click at [801, 607] on button "NEXT" at bounding box center [790, 605] width 92 height 35
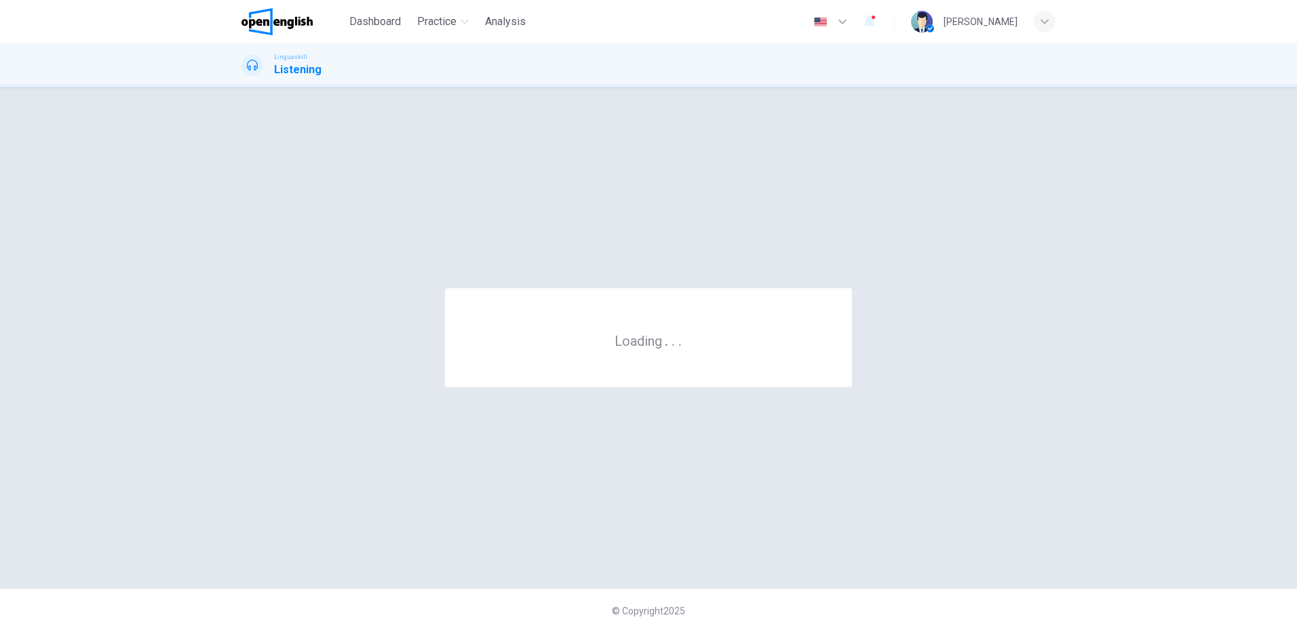
scroll to position [0, 0]
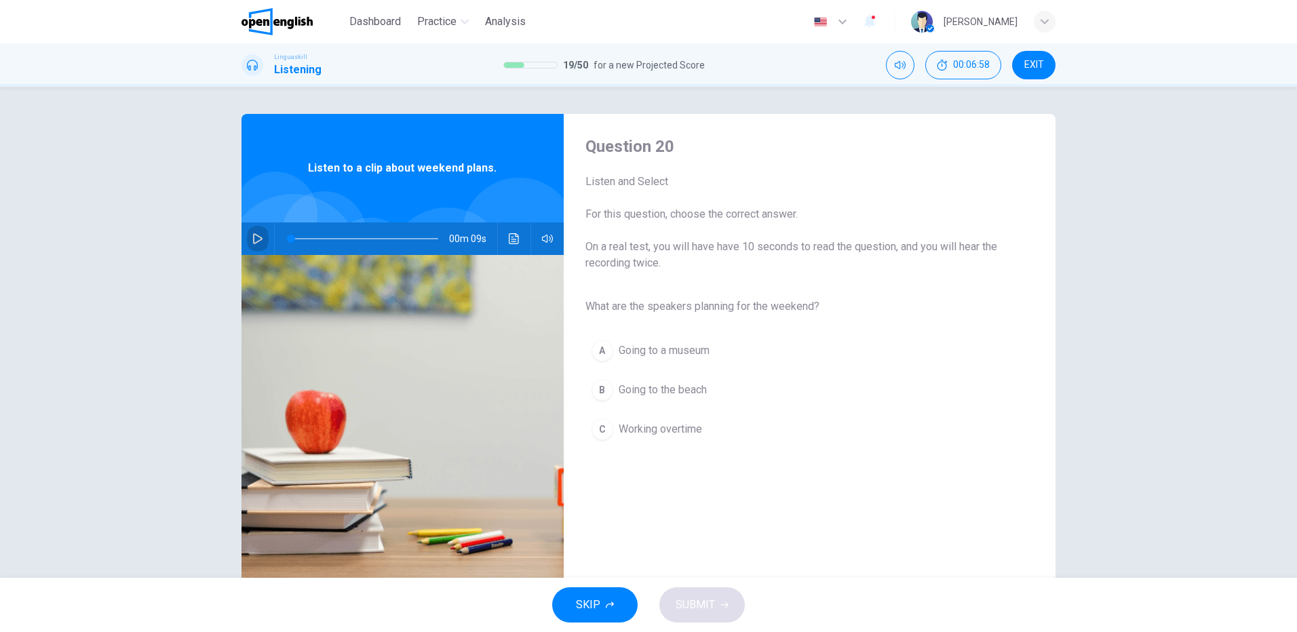
click at [248, 235] on button "button" at bounding box center [258, 239] width 22 height 33
click at [672, 389] on span "Going to the beach" at bounding box center [663, 390] width 88 height 16
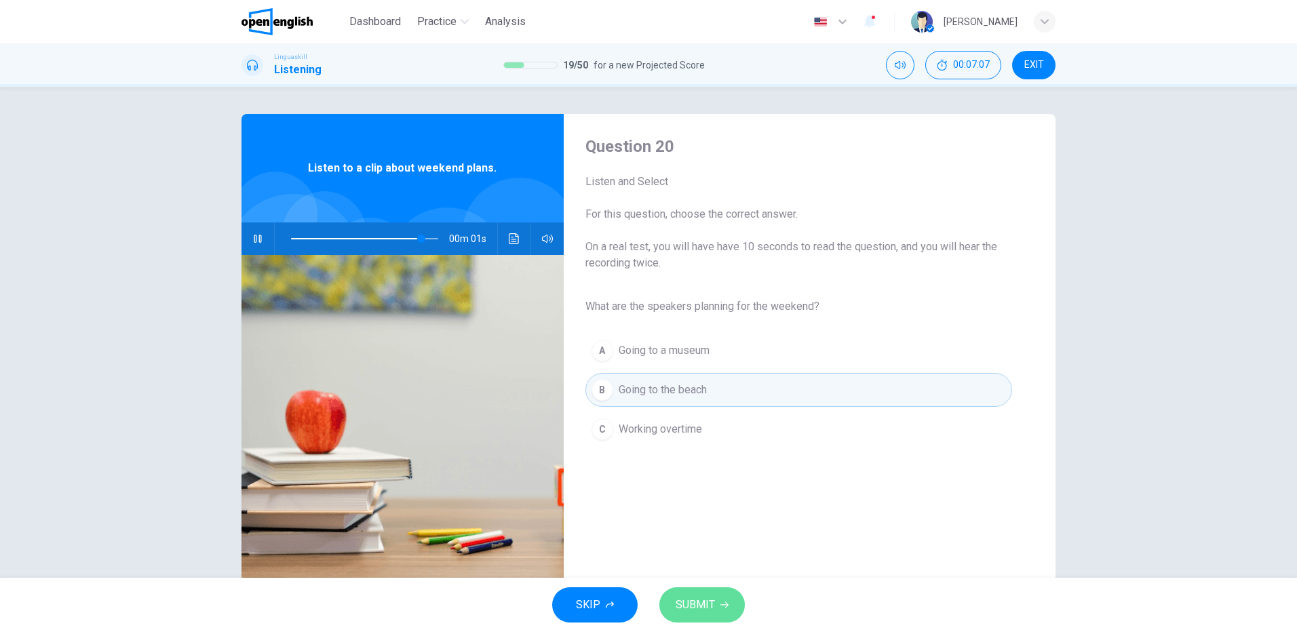
click at [714, 605] on span "SUBMIT" at bounding box center [695, 605] width 39 height 19
type input "*"
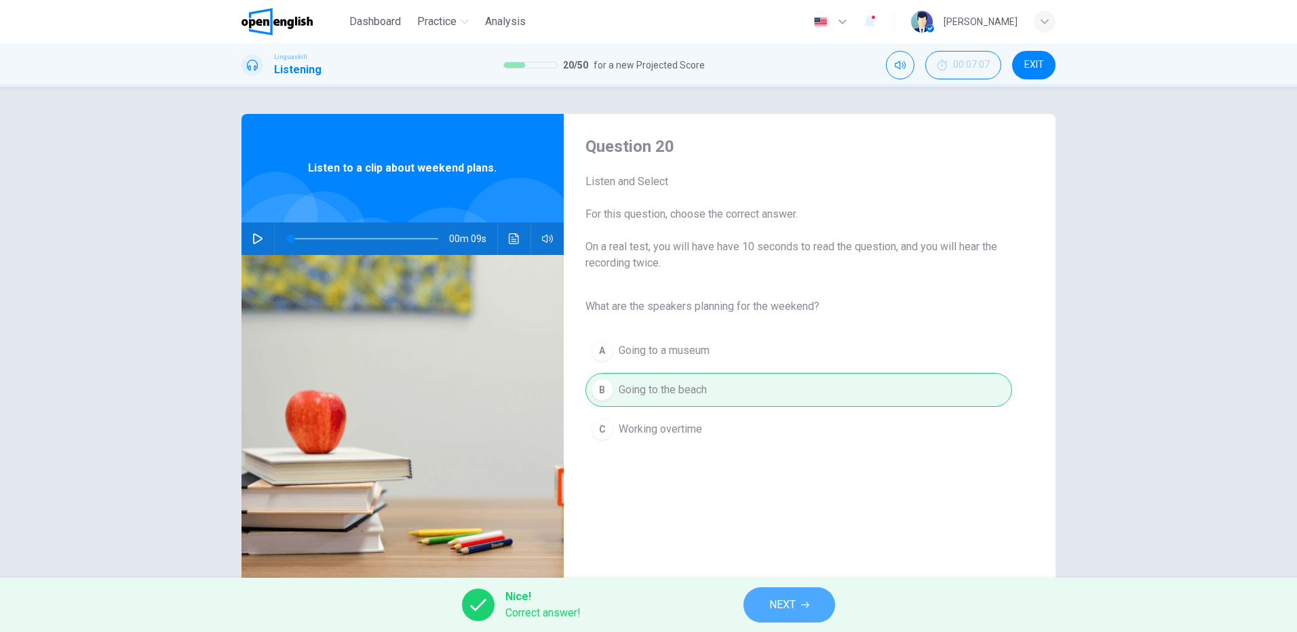
click at [796, 599] on span "NEXT" at bounding box center [782, 605] width 26 height 19
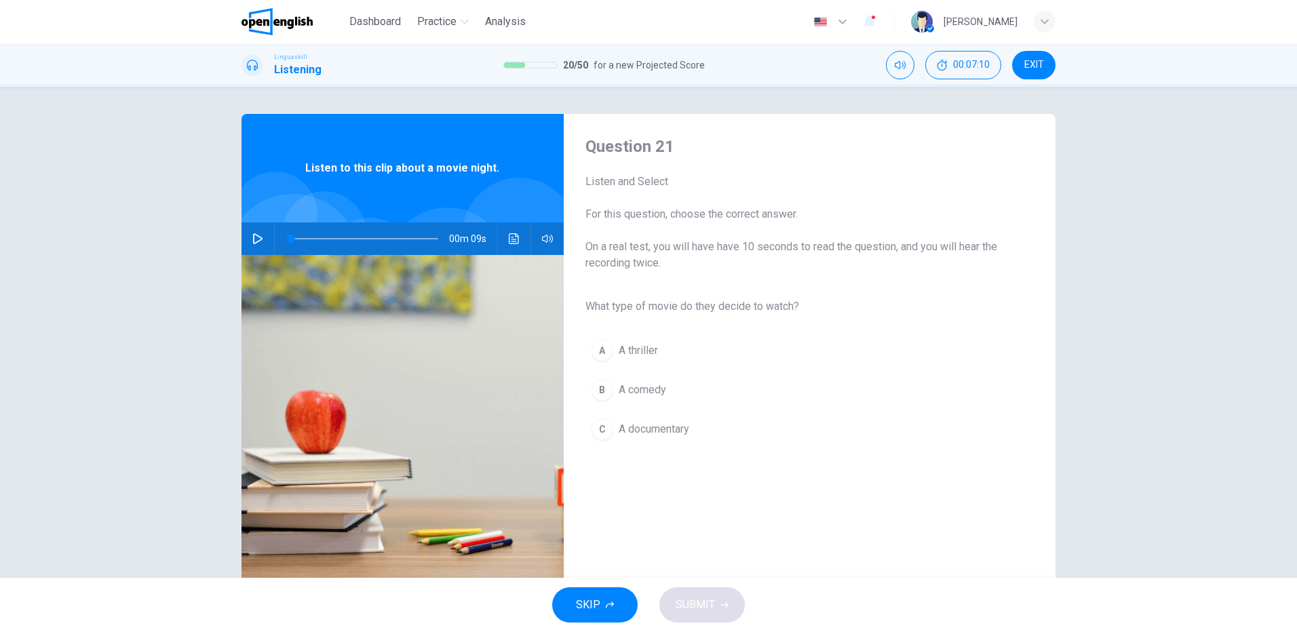
click at [255, 235] on icon "button" at bounding box center [257, 238] width 11 height 11
click at [632, 386] on span "A comedy" at bounding box center [642, 390] width 47 height 16
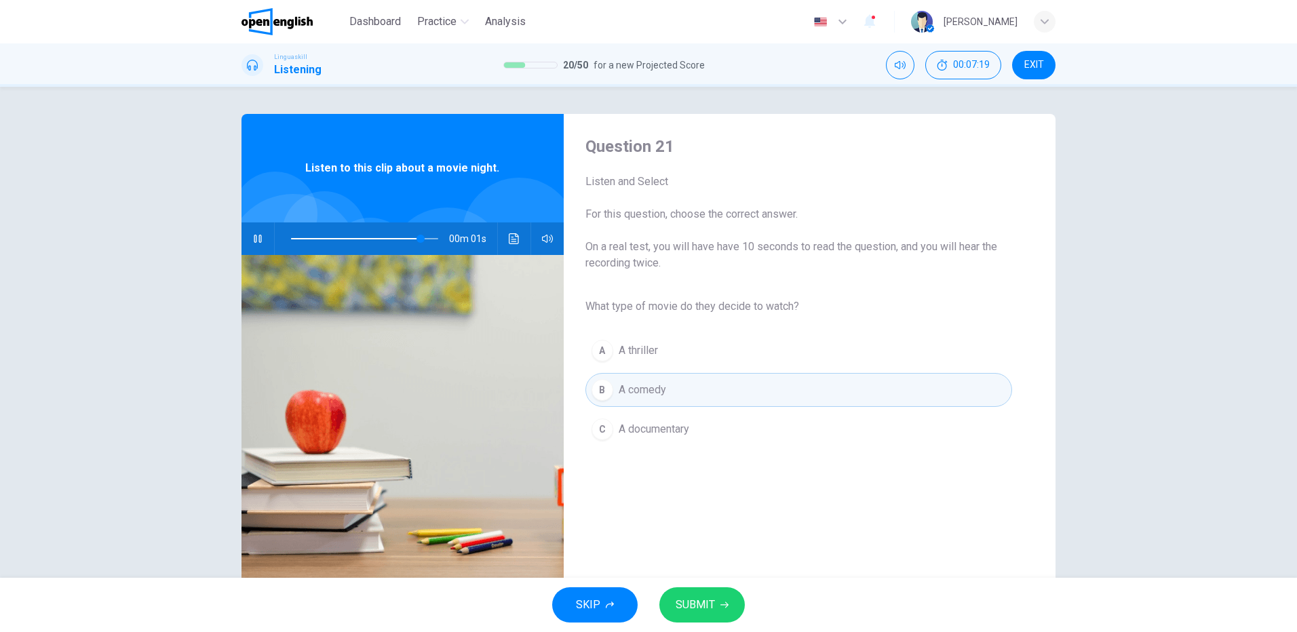
type input "*"
drag, startPoint x: 711, startPoint y: 606, endPoint x: 736, endPoint y: 579, distance: 37.0
click at [710, 606] on span "SUBMIT" at bounding box center [695, 605] width 39 height 19
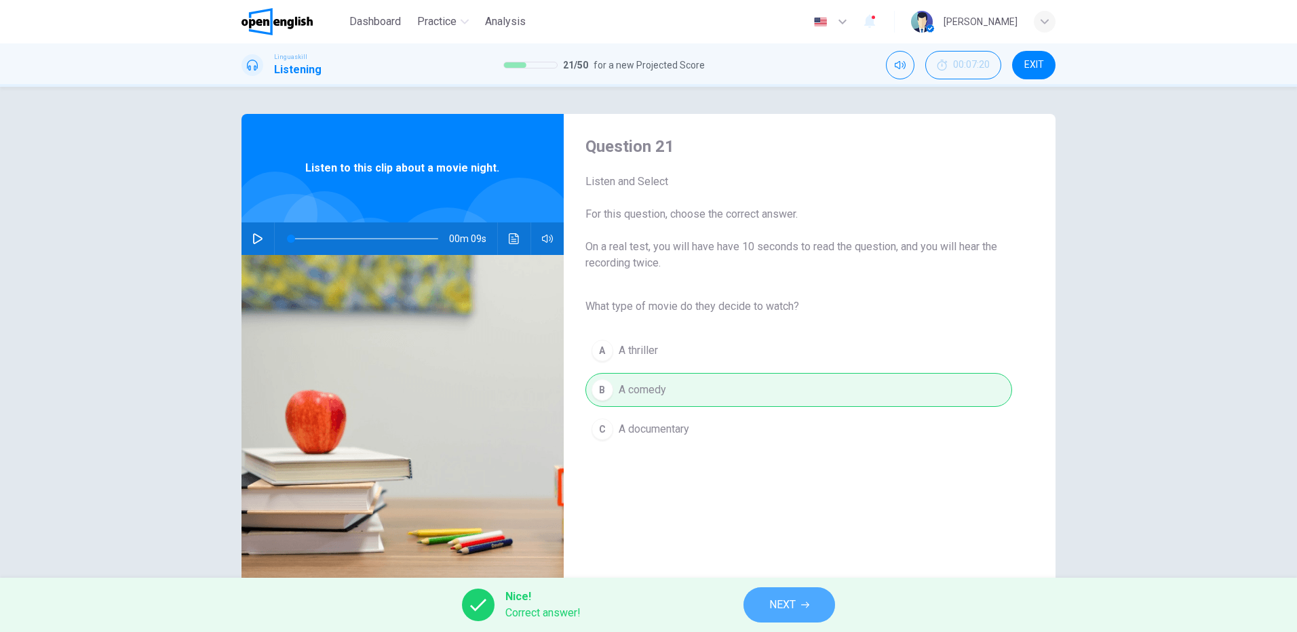
drag, startPoint x: 782, startPoint y: 597, endPoint x: 793, endPoint y: 584, distance: 16.9
click at [782, 596] on span "NEXT" at bounding box center [782, 605] width 26 height 19
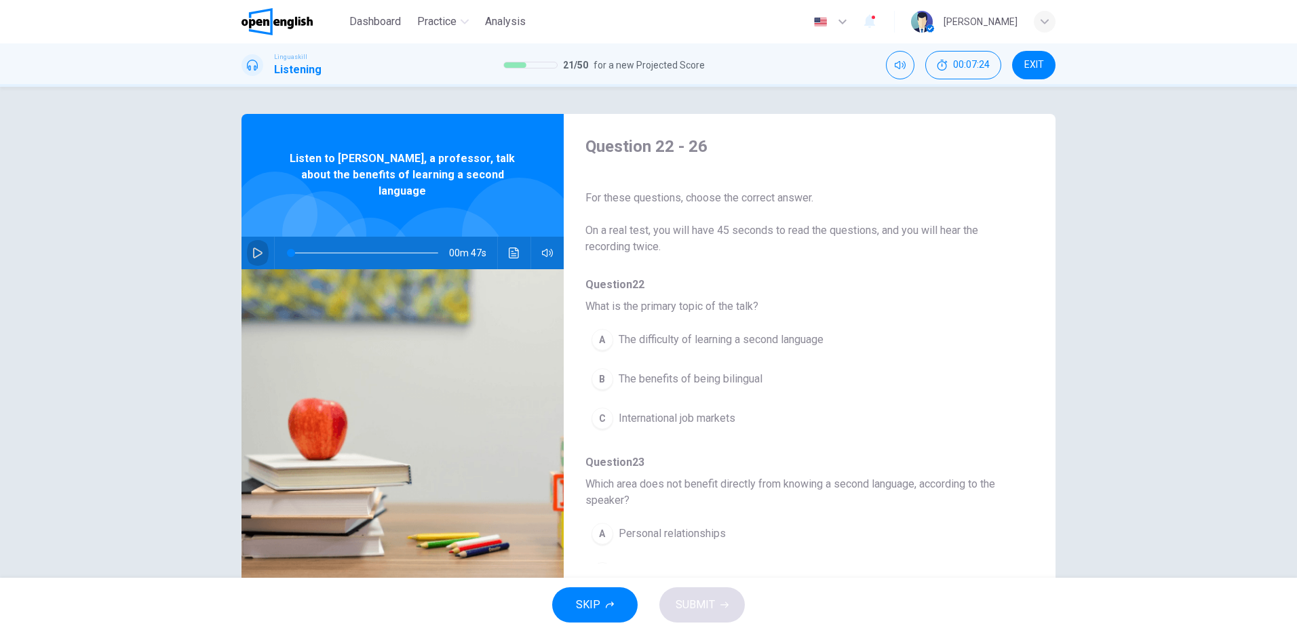
click at [252, 248] on icon "button" at bounding box center [257, 253] width 11 height 11
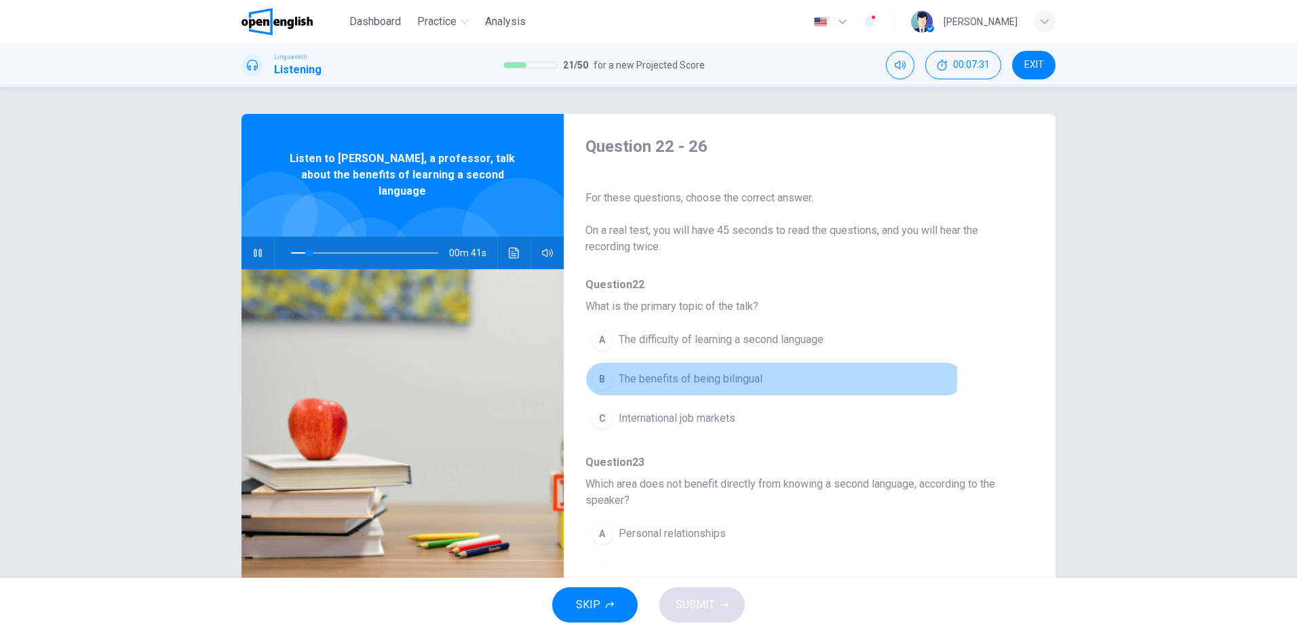
drag, startPoint x: 713, startPoint y: 378, endPoint x: 746, endPoint y: 375, distance: 33.4
click at [713, 377] on span "The benefits of being bilingual" at bounding box center [691, 379] width 144 height 16
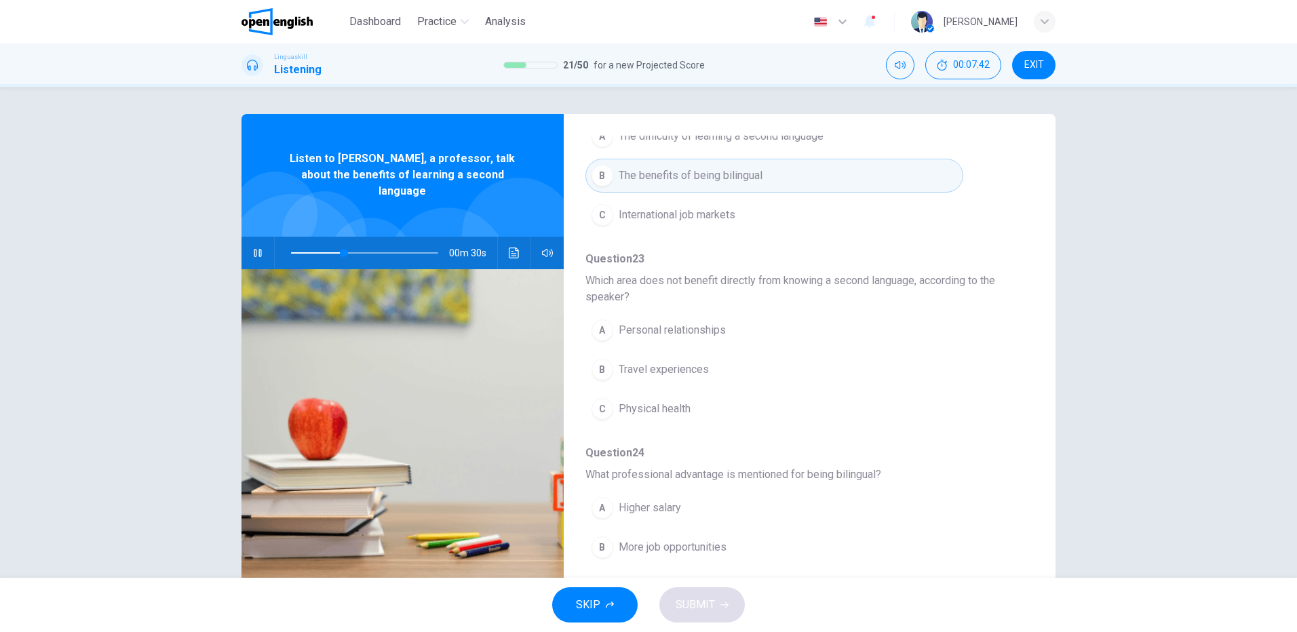
scroll to position [271, 0]
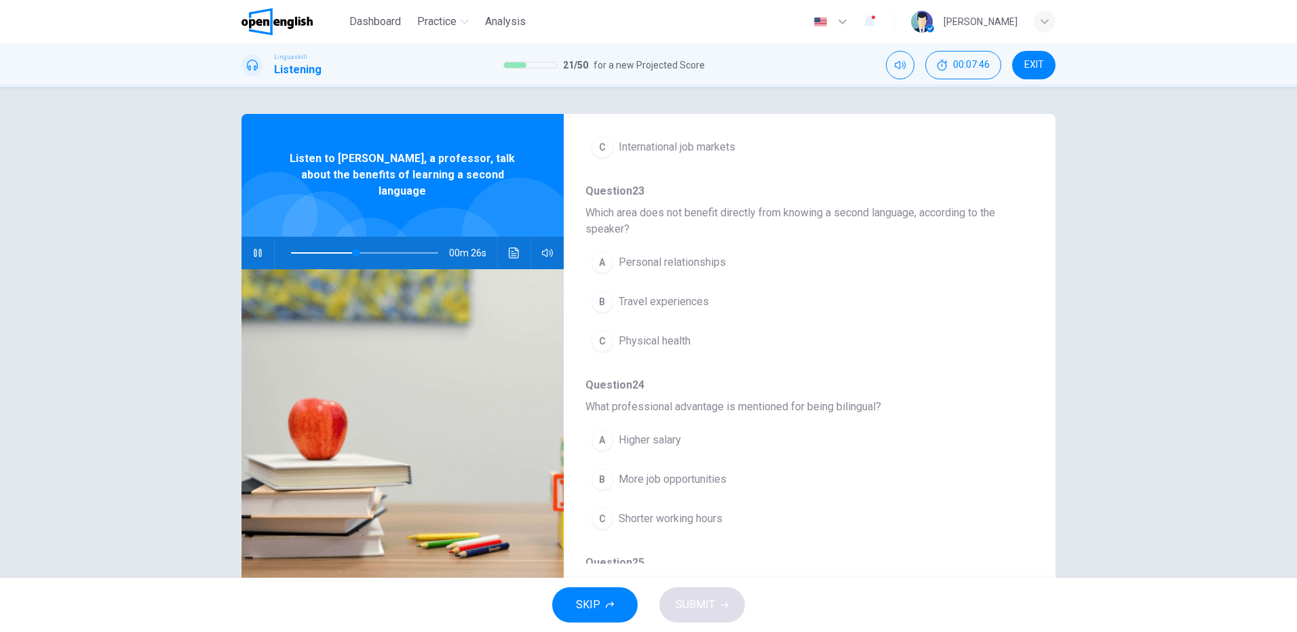
click at [674, 299] on span "Travel experiences" at bounding box center [664, 302] width 90 height 16
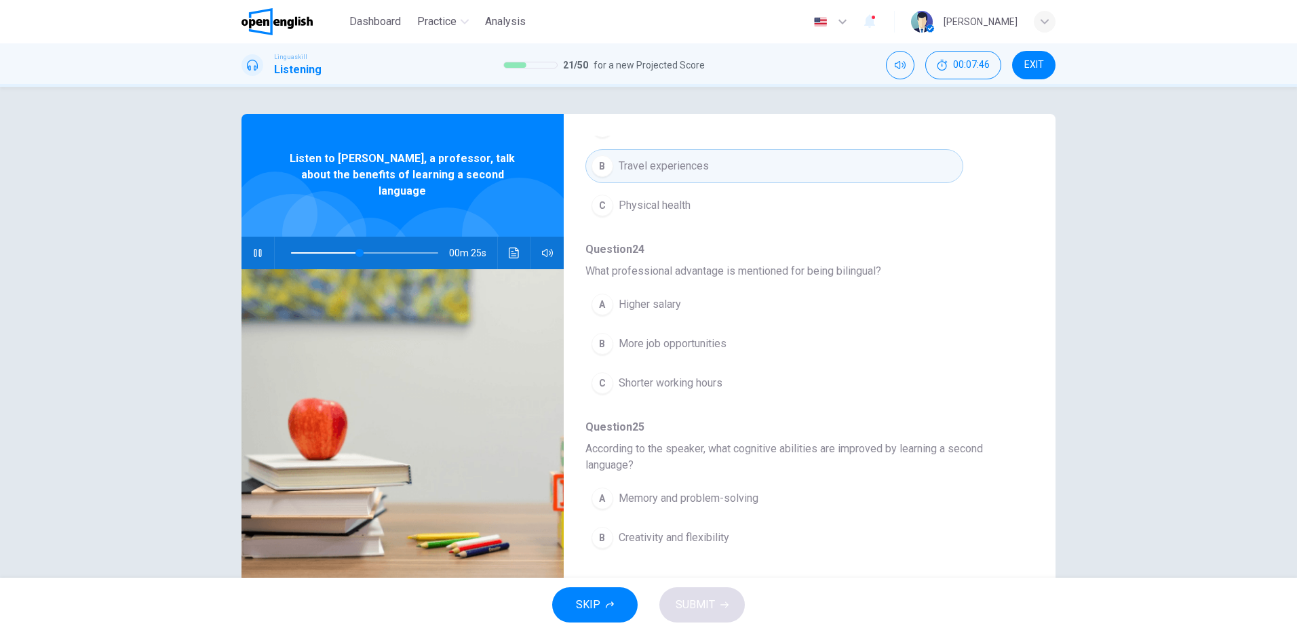
scroll to position [475, 0]
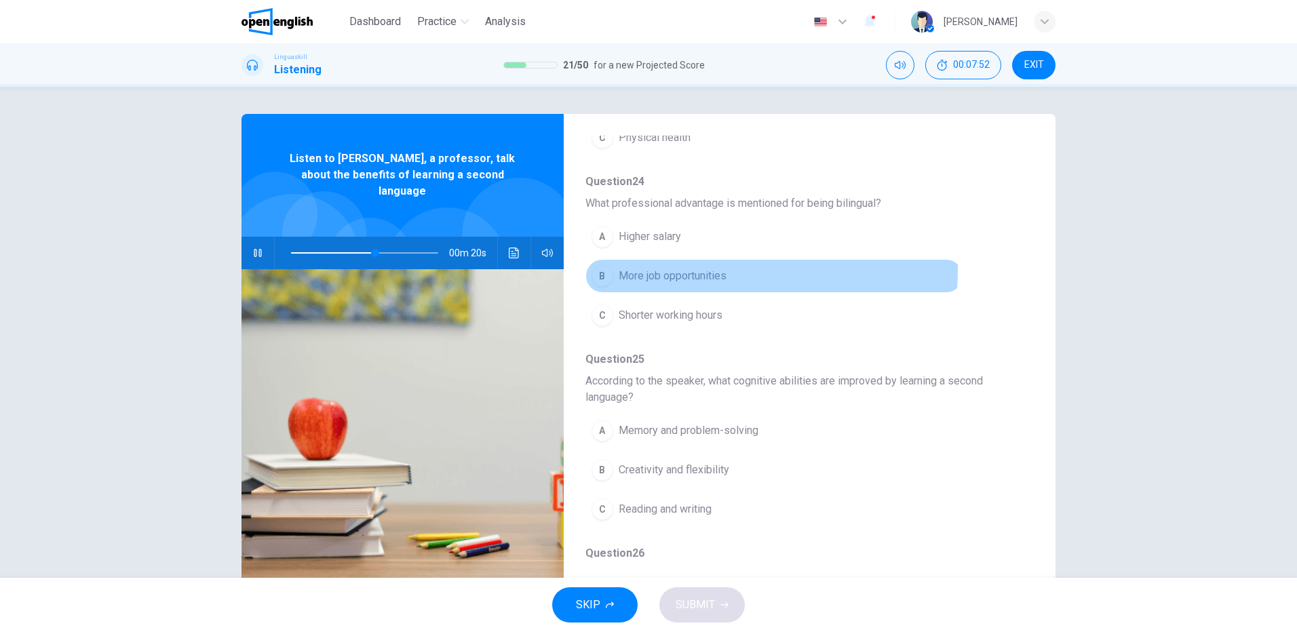
click at [671, 268] on span "More job opportunities" at bounding box center [673, 276] width 108 height 16
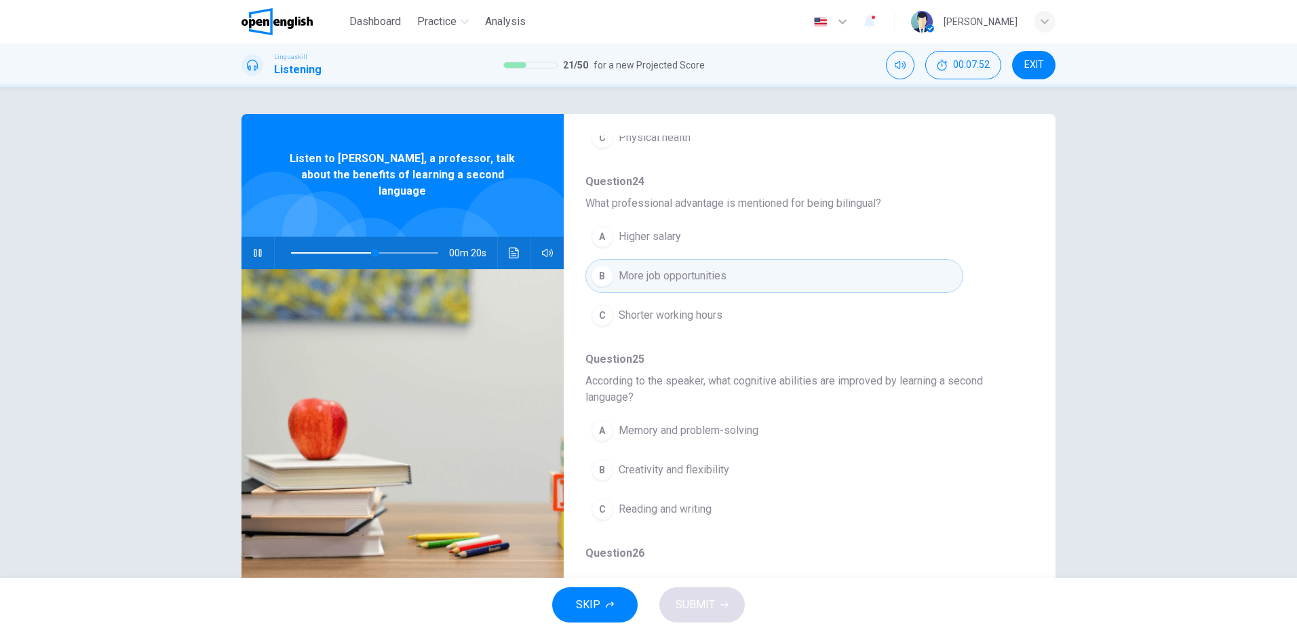
scroll to position [611, 0]
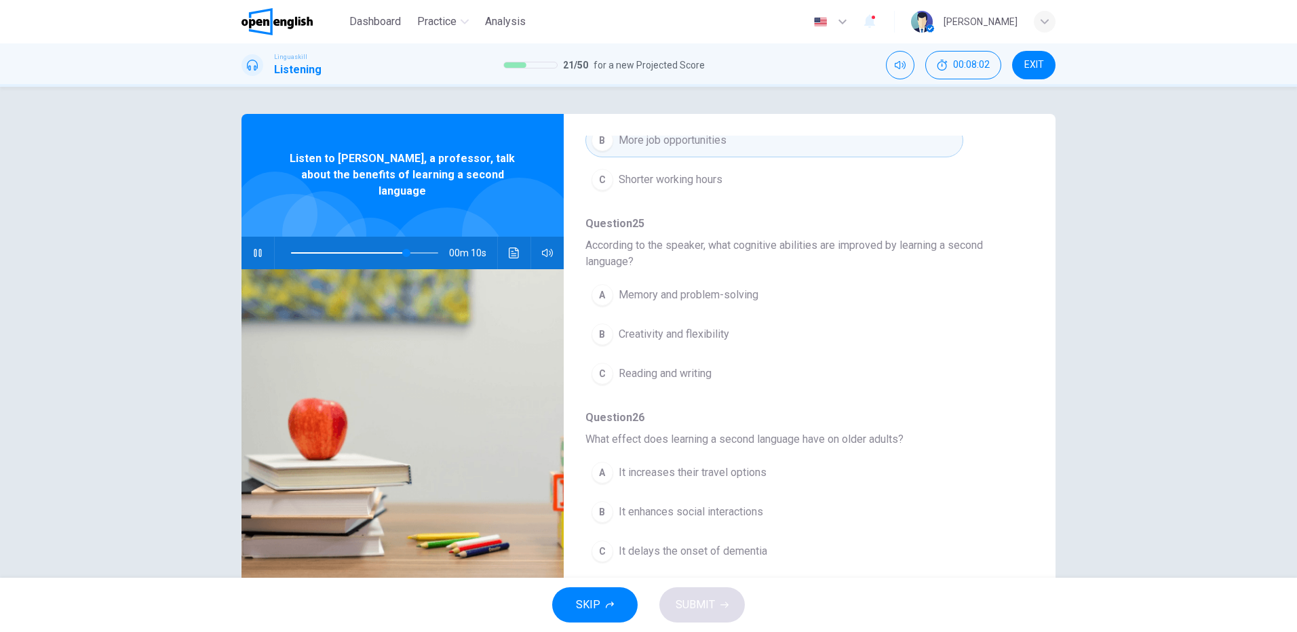
click at [720, 296] on span "Memory and problem-solving" at bounding box center [689, 295] width 140 height 16
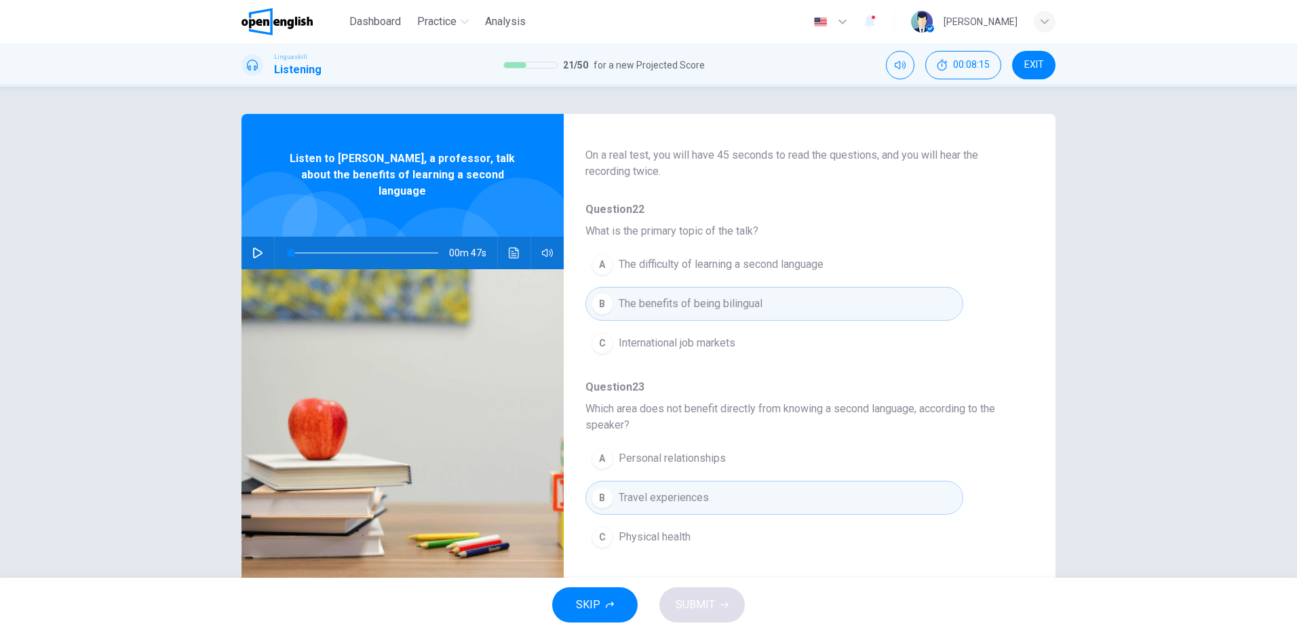
scroll to position [0, 0]
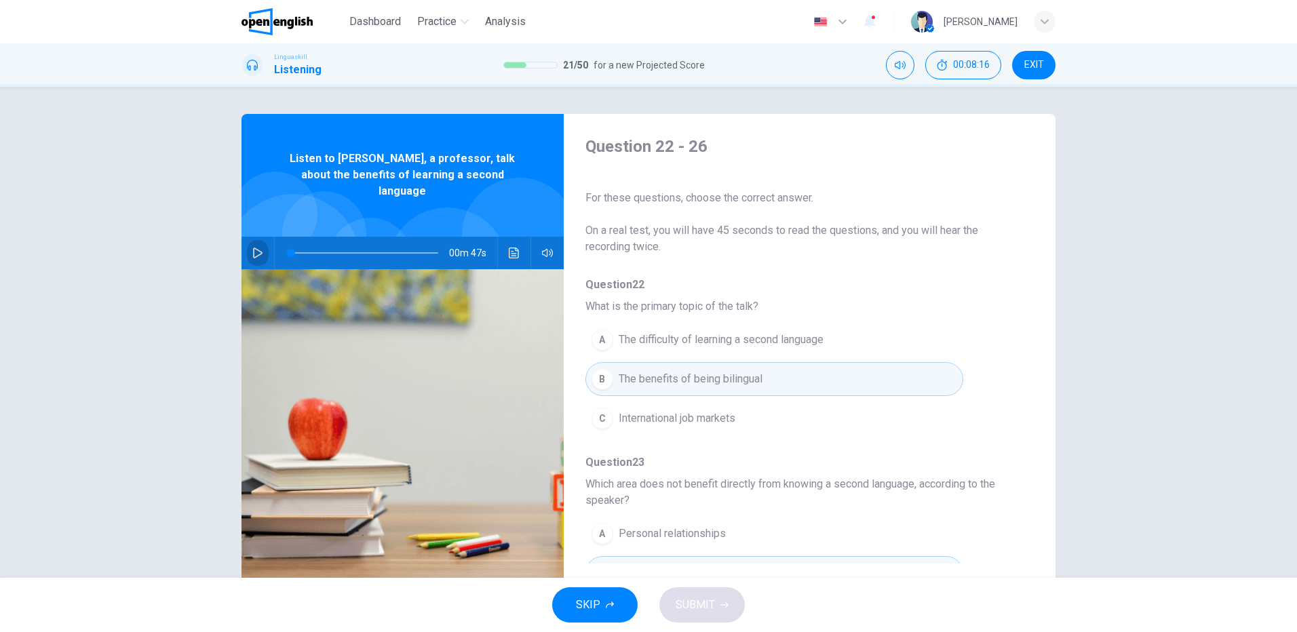
click at [257, 248] on icon "button" at bounding box center [257, 253] width 11 height 11
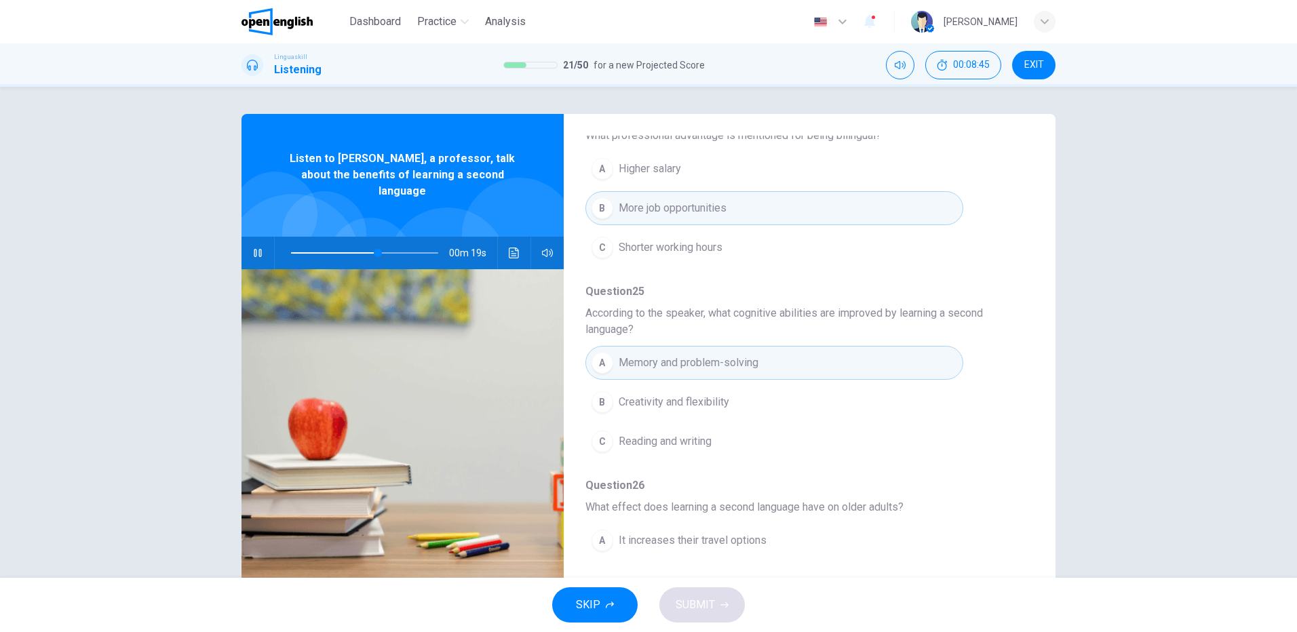
scroll to position [618, 0]
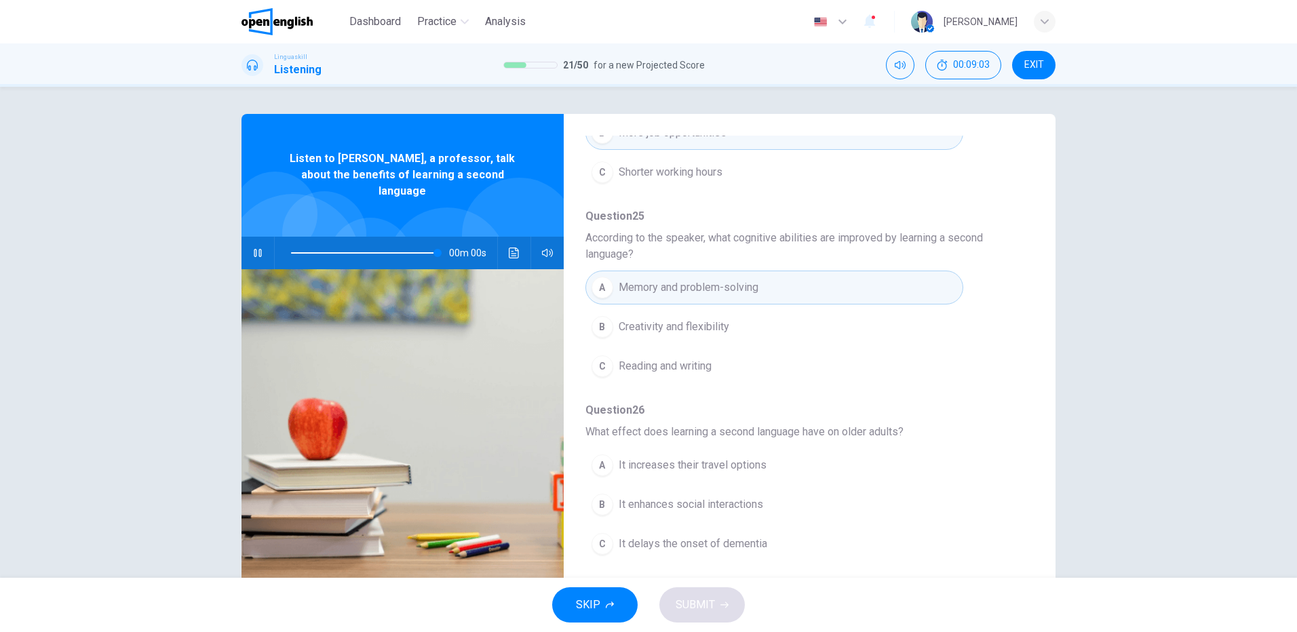
type input "*"
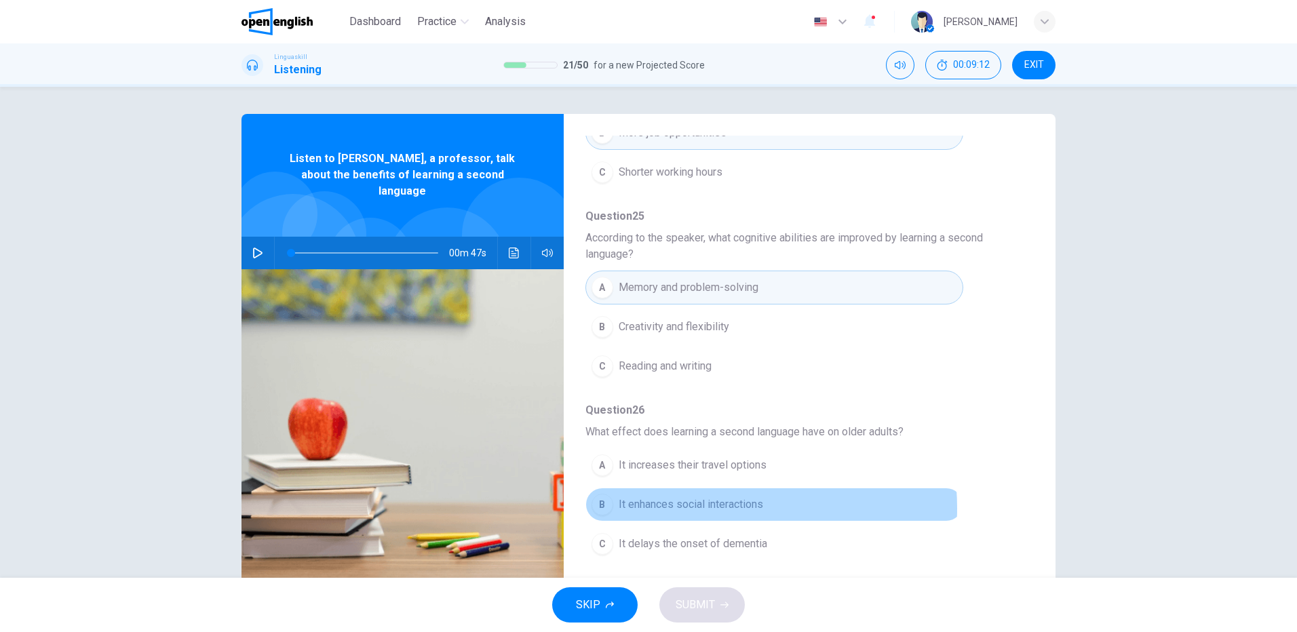
click at [699, 507] on span "It enhances social interactions" at bounding box center [691, 505] width 145 height 16
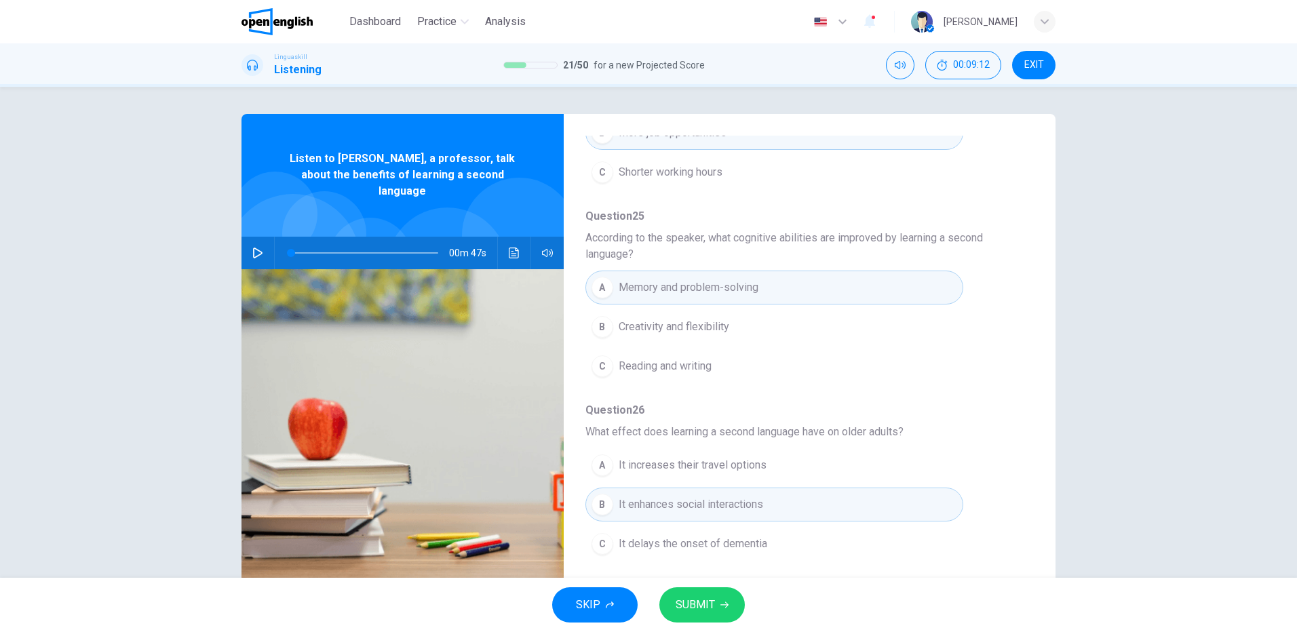
click at [705, 607] on span "SUBMIT" at bounding box center [695, 605] width 39 height 19
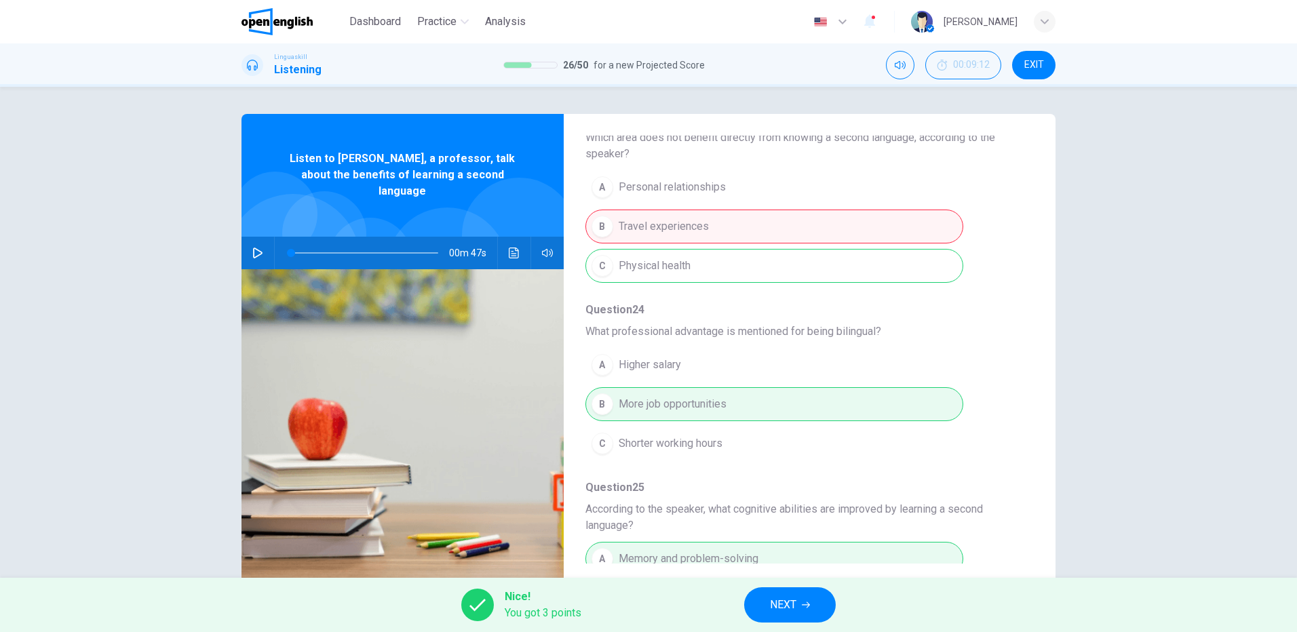
scroll to position [279, 0]
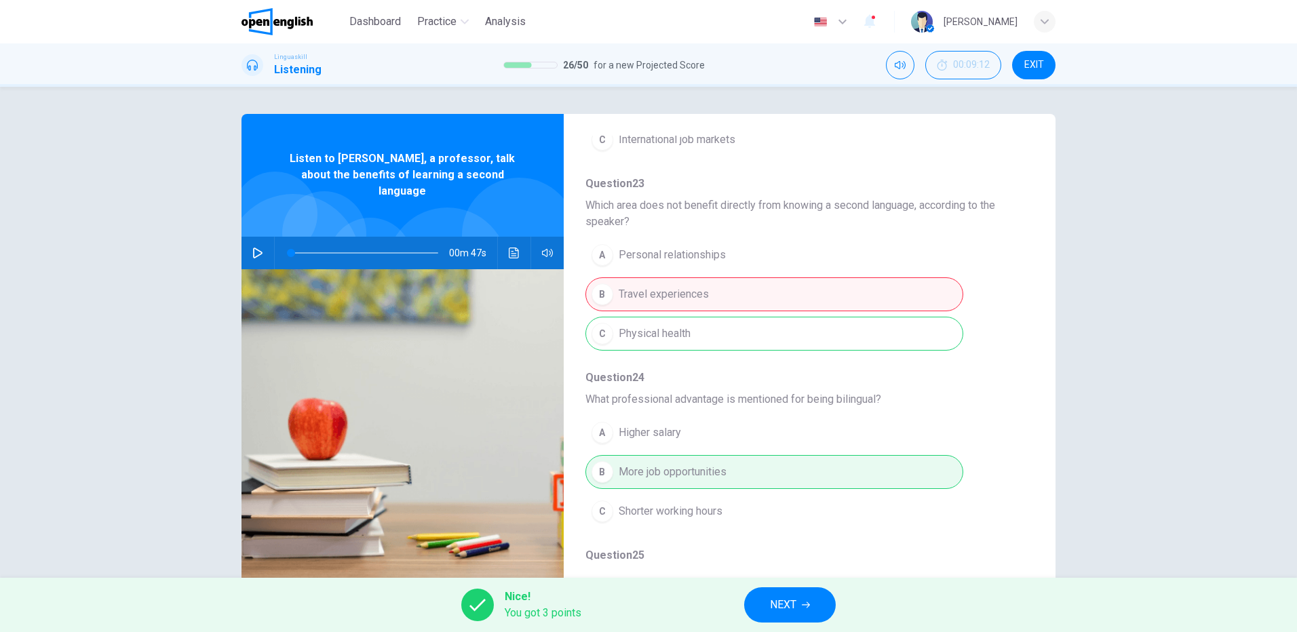
click at [649, 289] on div "A Personal relationships B Travel experiences C Physical health" at bounding box center [798, 294] width 427 height 118
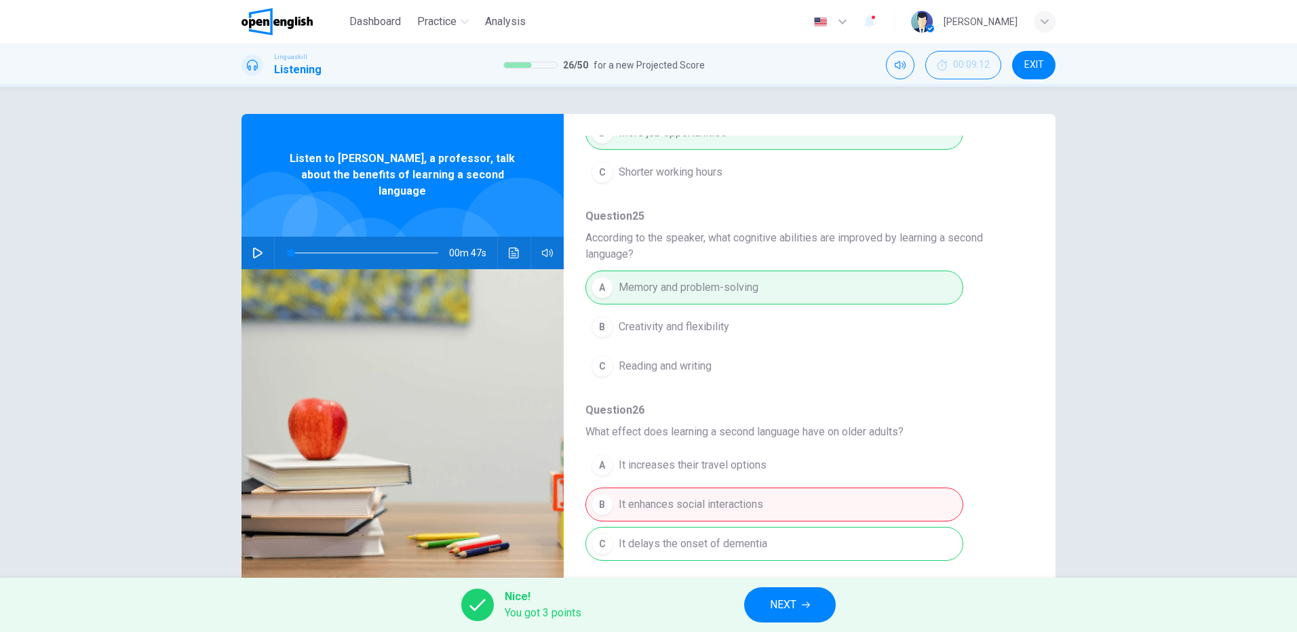
scroll to position [35, 0]
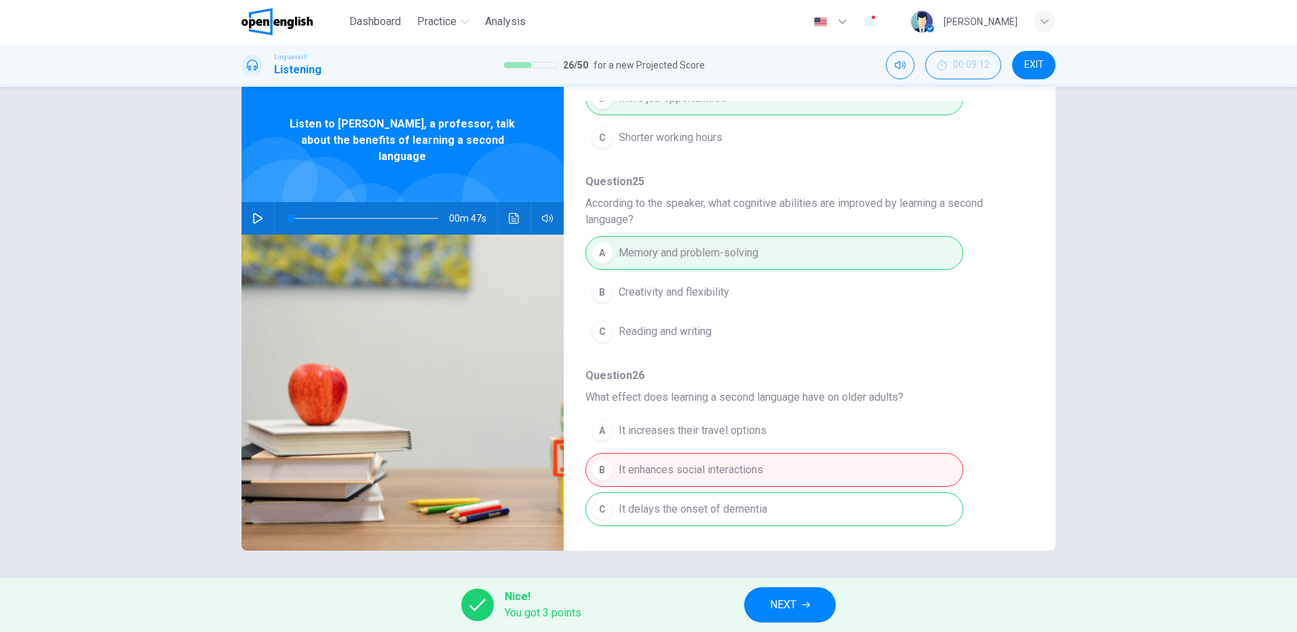
click at [794, 604] on span "NEXT" at bounding box center [783, 605] width 26 height 19
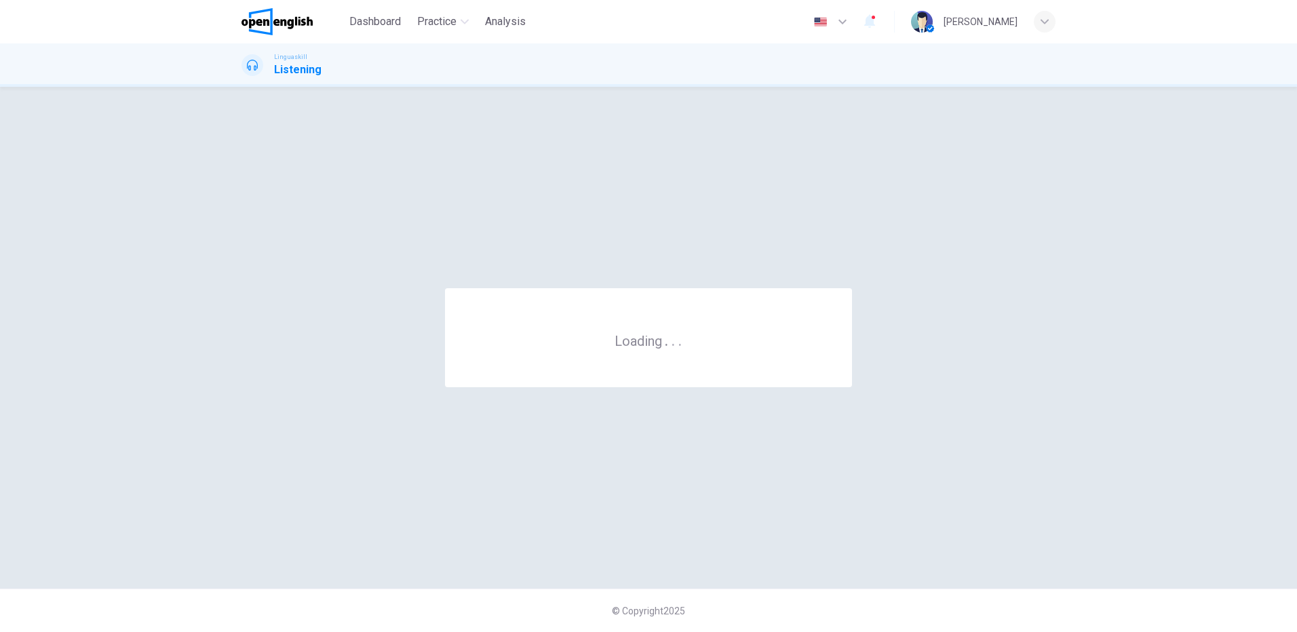
scroll to position [0, 0]
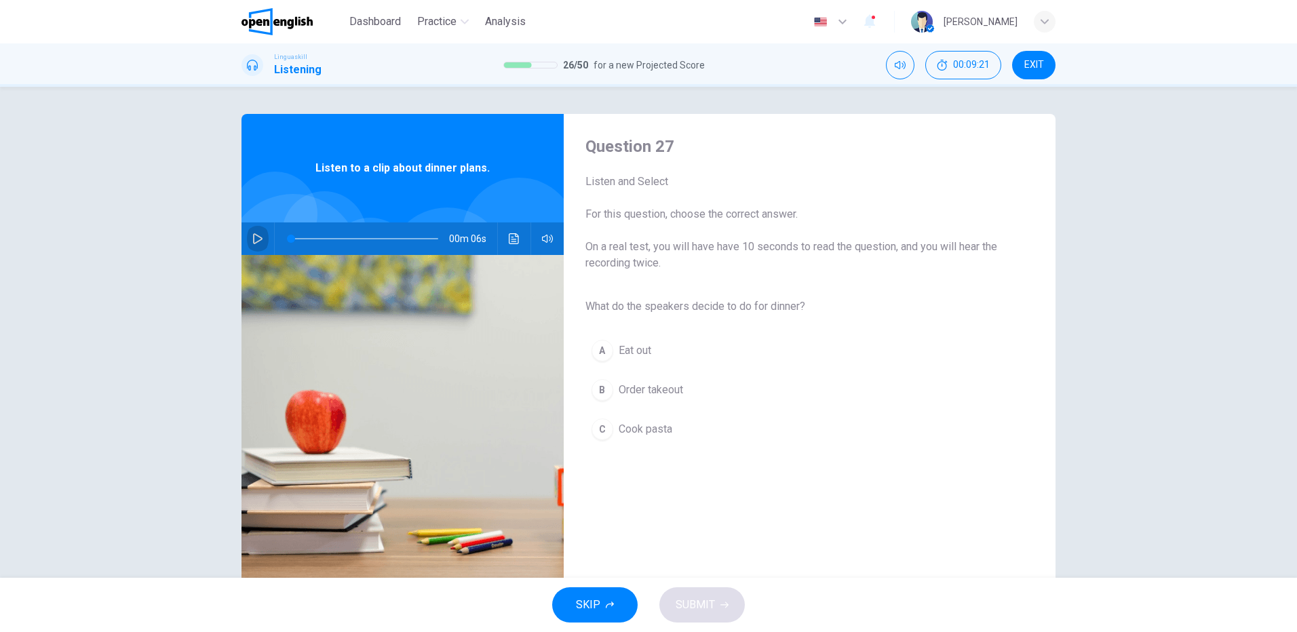
click at [255, 232] on button "button" at bounding box center [258, 239] width 22 height 33
type input "*"
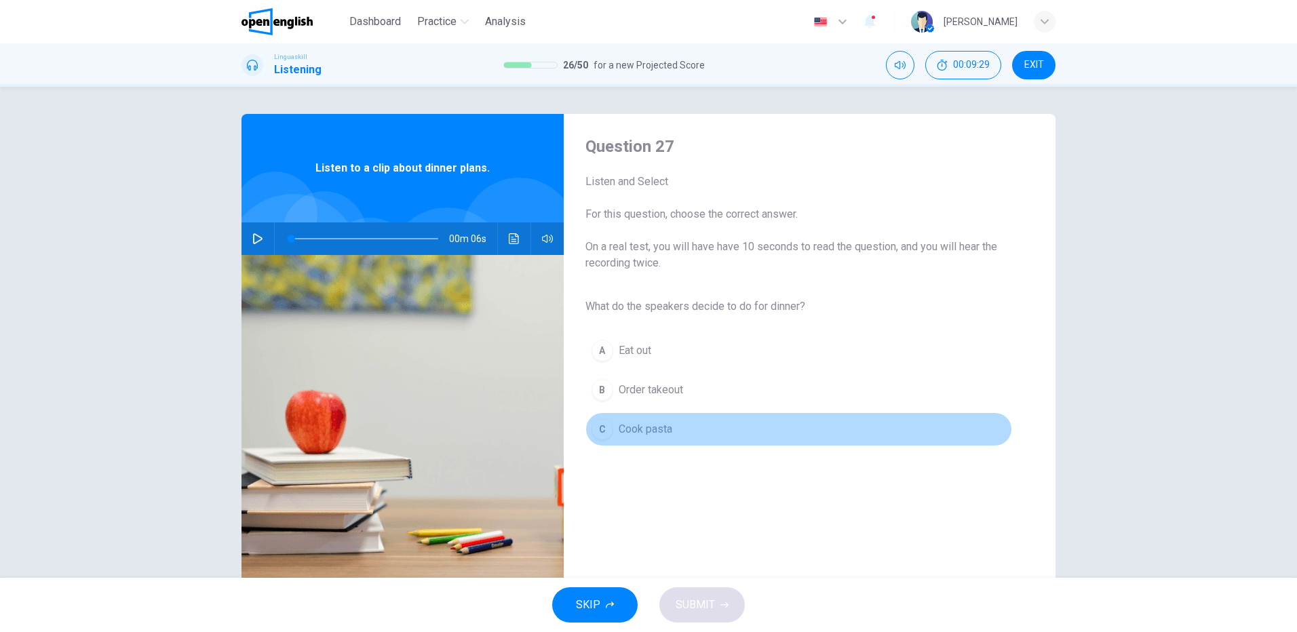
click at [657, 427] on span "Cook pasta" at bounding box center [646, 429] width 54 height 16
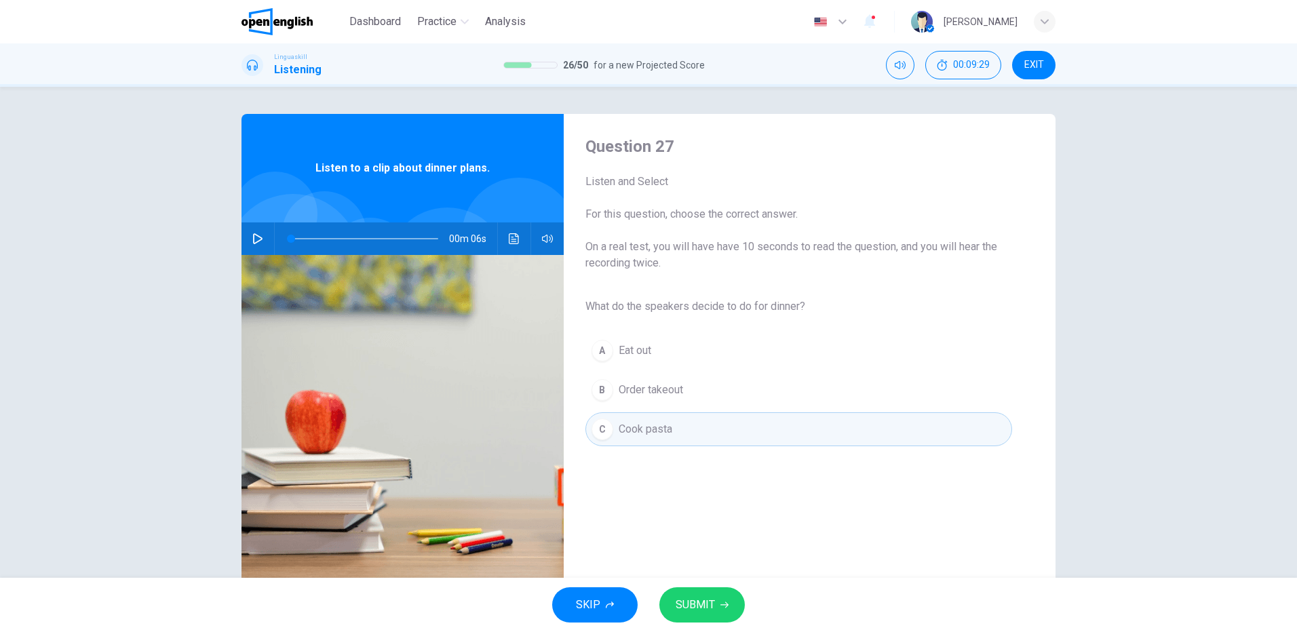
click at [716, 602] on button "SUBMIT" at bounding box center [701, 605] width 85 height 35
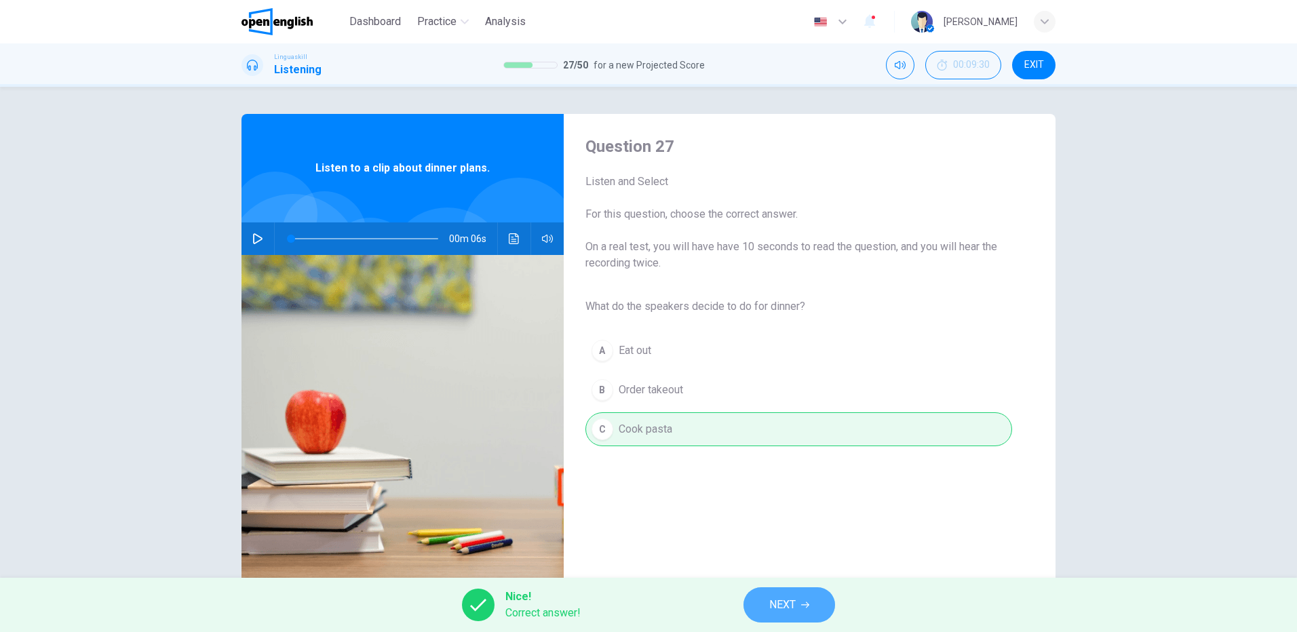
click at [784, 603] on span "NEXT" at bounding box center [782, 605] width 26 height 19
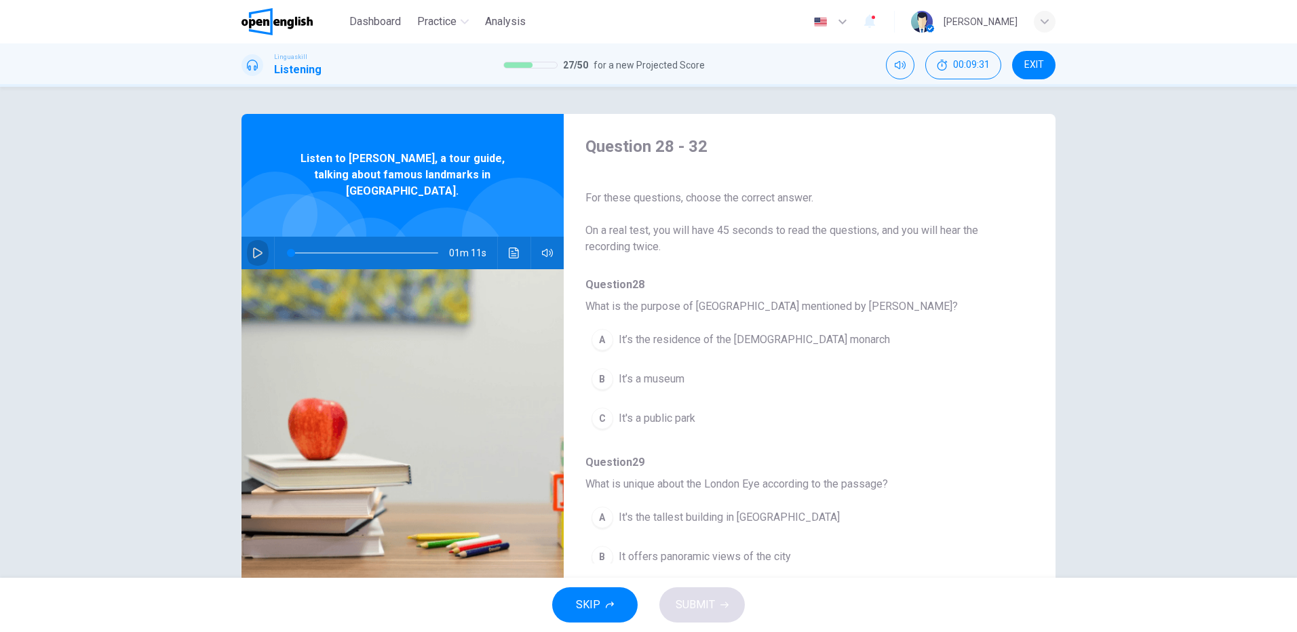
click at [253, 248] on icon "button" at bounding box center [257, 253] width 9 height 11
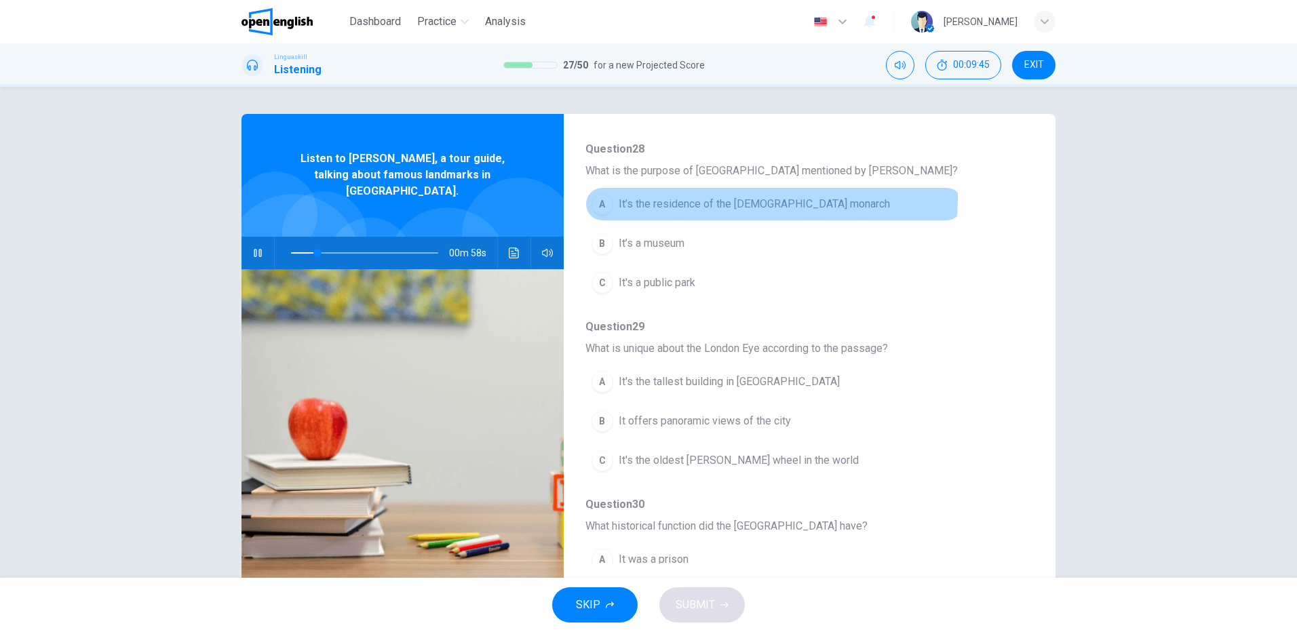
click at [734, 197] on span "It’s the residence of the British monarch" at bounding box center [754, 204] width 271 height 16
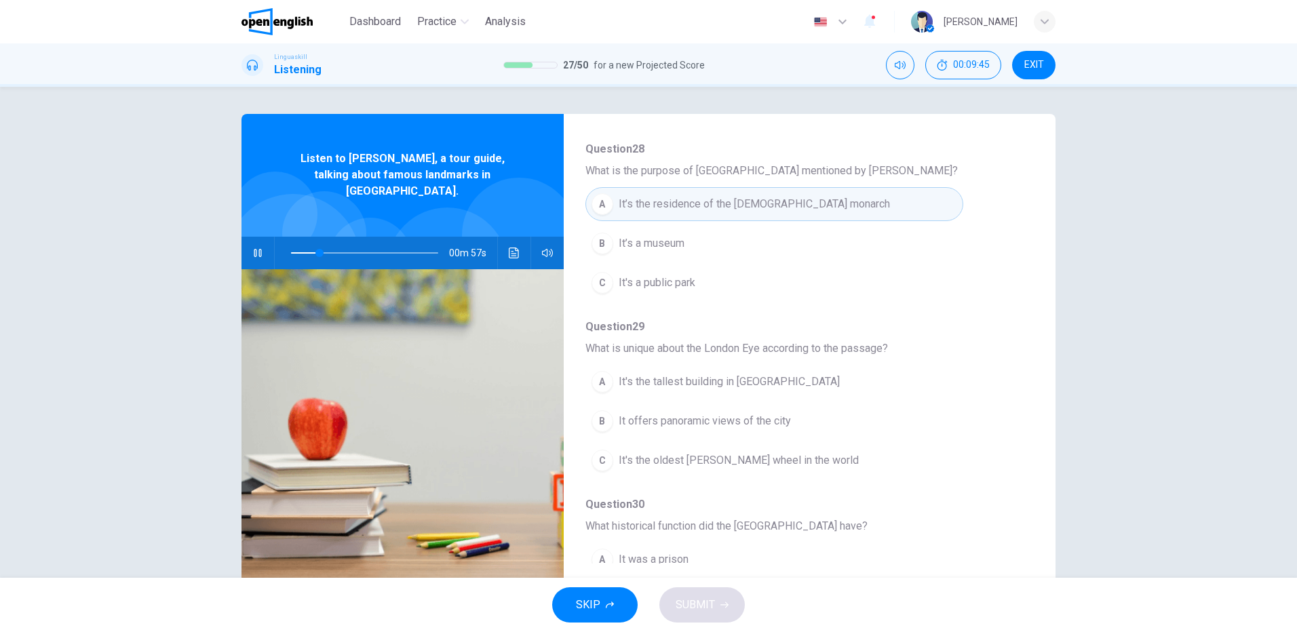
scroll to position [271, 0]
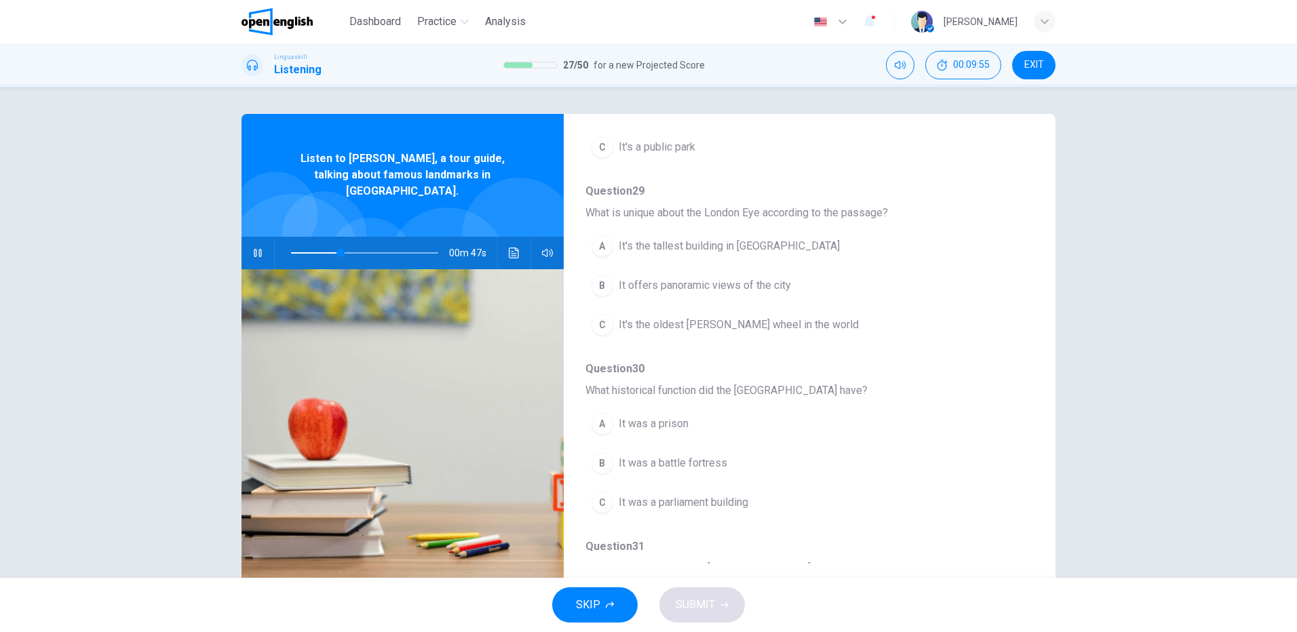
click at [721, 247] on span "It's the tallest building in London" at bounding box center [729, 246] width 221 height 16
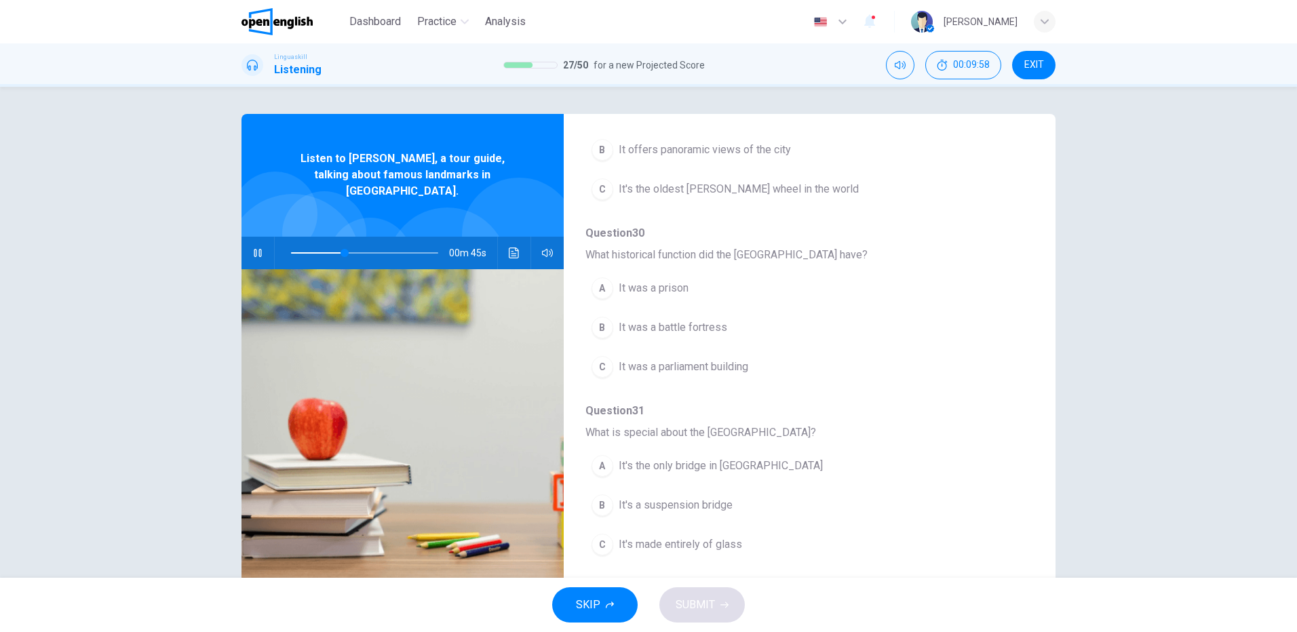
scroll to position [339, 0]
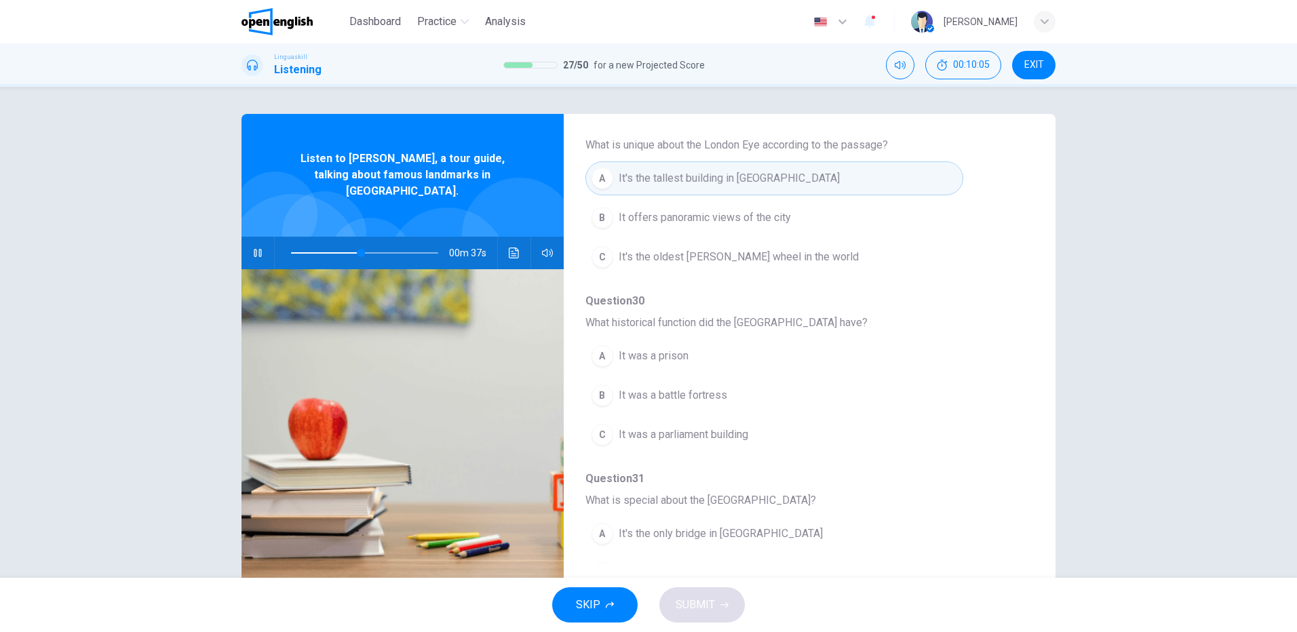
click at [723, 216] on span "It offers panoramic views of the city" at bounding box center [705, 218] width 172 height 16
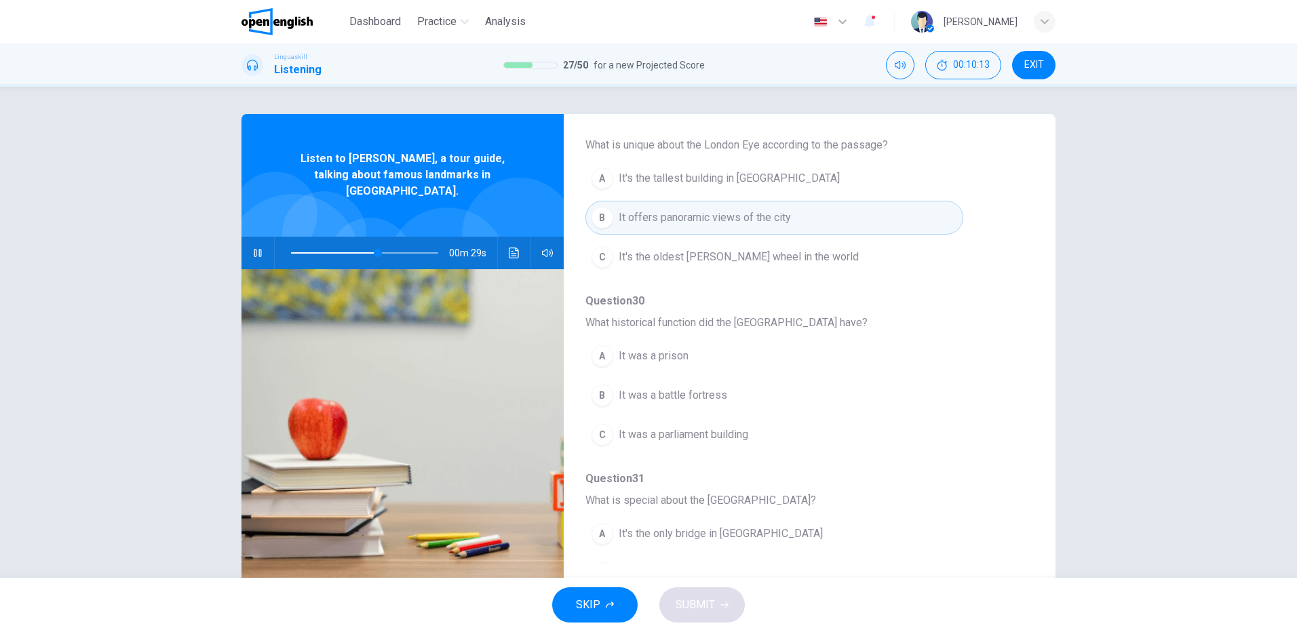
scroll to position [407, 0]
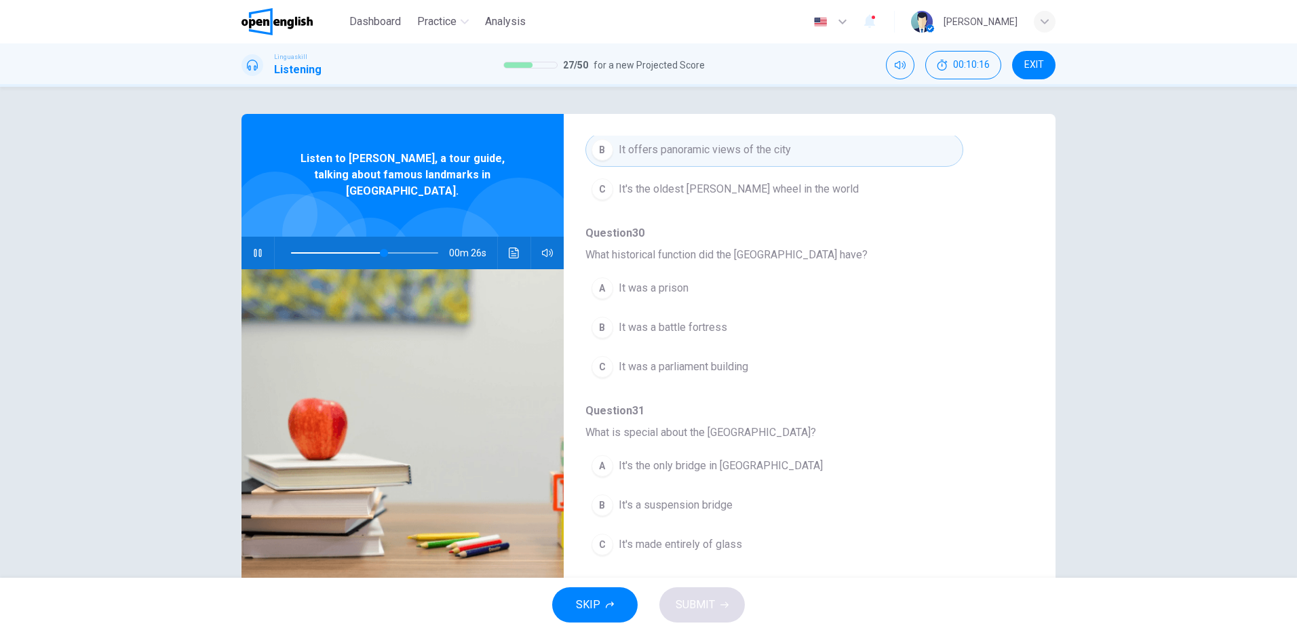
click at [654, 285] on span "It was a prison" at bounding box center [654, 288] width 70 height 16
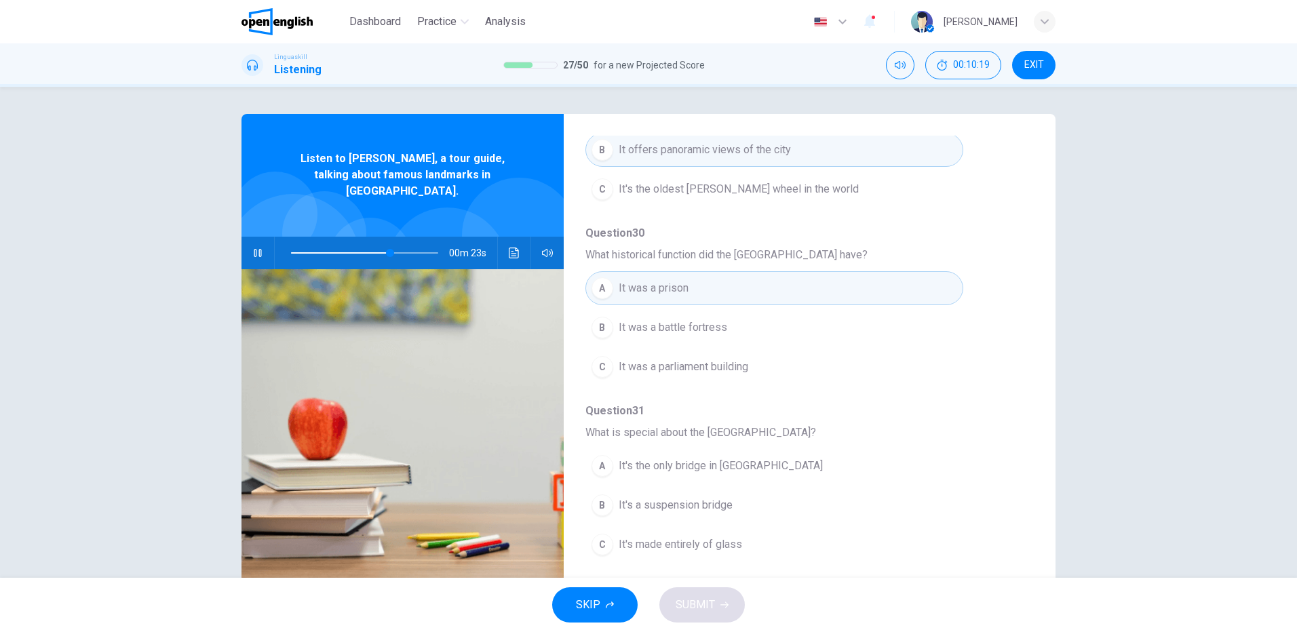
scroll to position [543, 0]
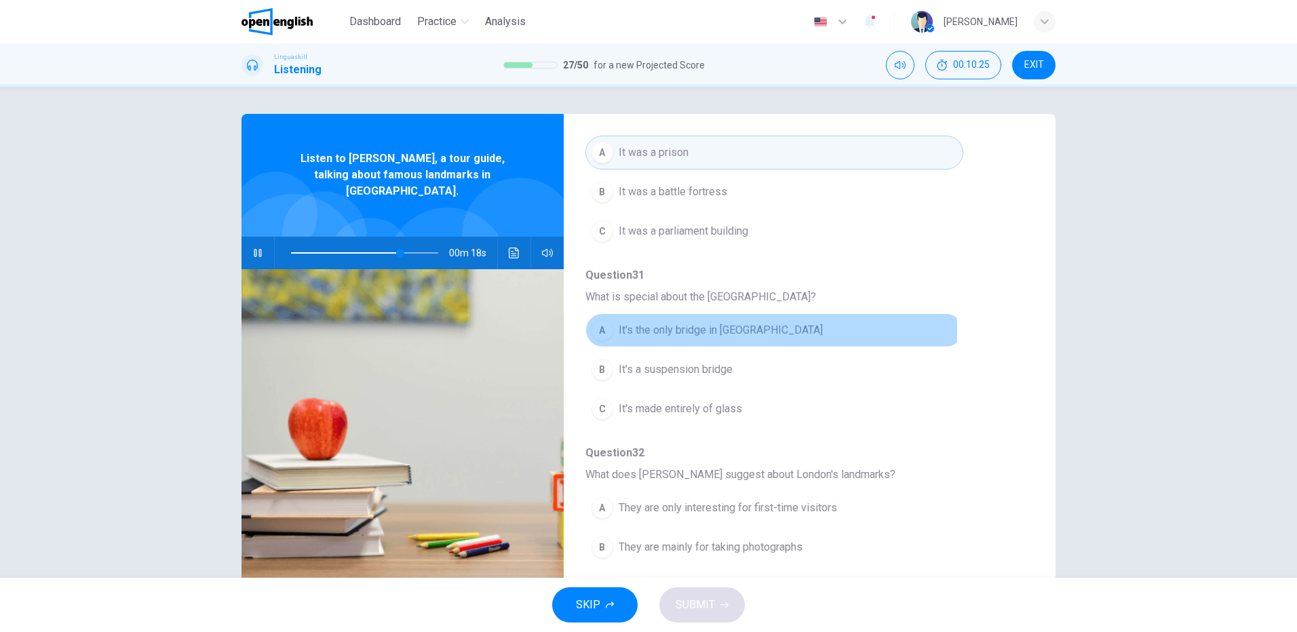
click at [666, 330] on span "It's the only bridge in London" at bounding box center [721, 330] width 204 height 16
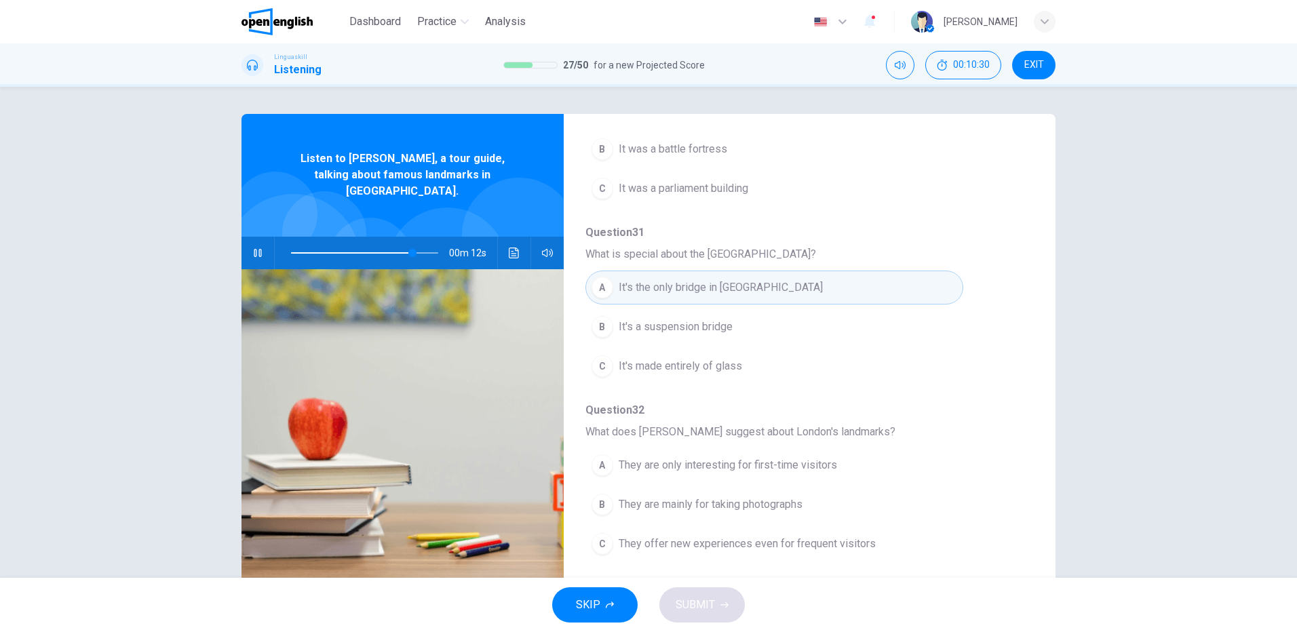
scroll to position [35, 0]
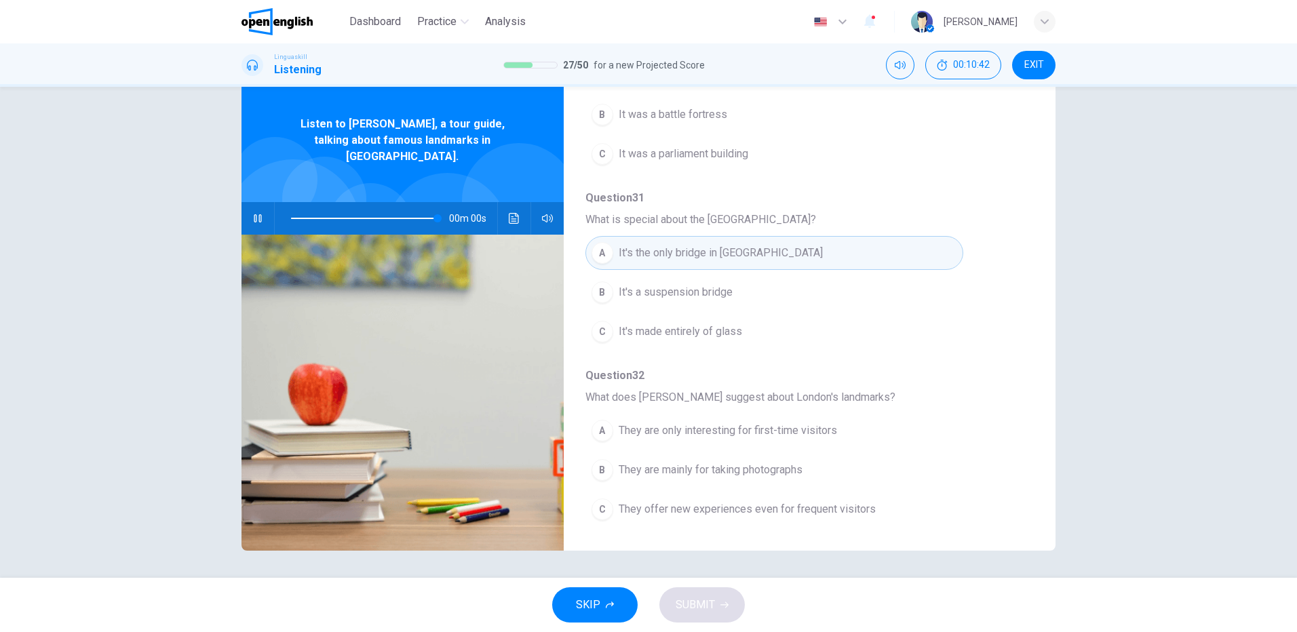
type input "*"
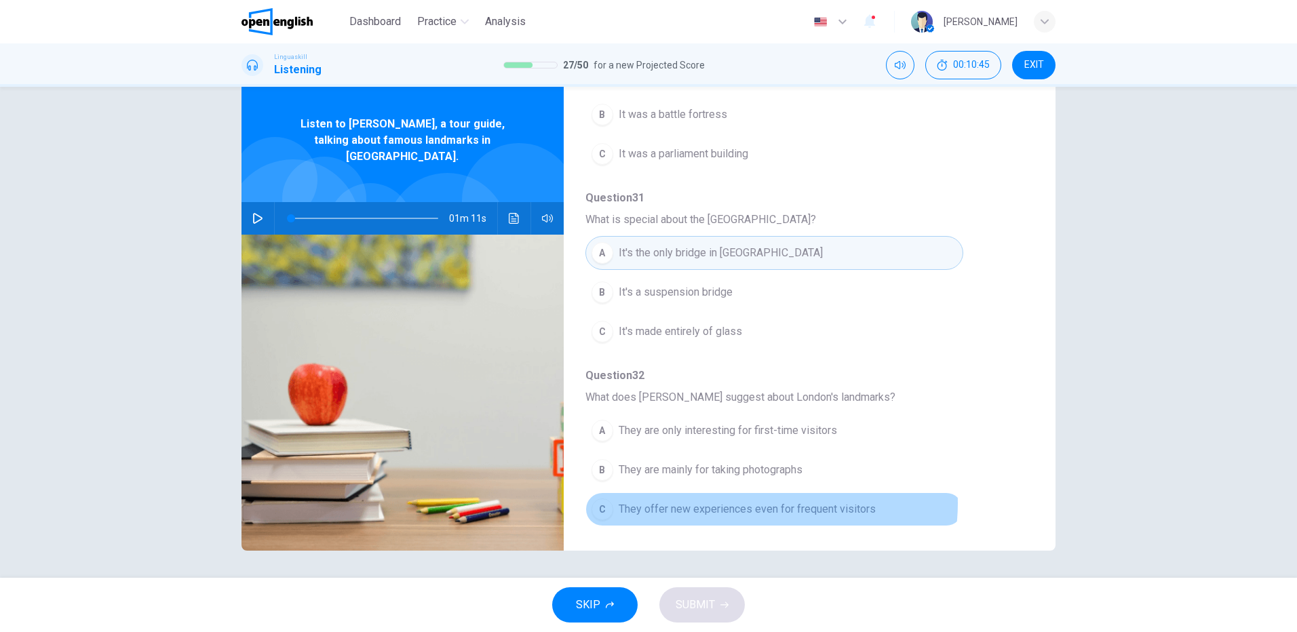
drag, startPoint x: 760, startPoint y: 503, endPoint x: 780, endPoint y: 511, distance: 21.7
click at [761, 504] on span "They offer new experiences even for frequent visitors" at bounding box center [747, 509] width 257 height 16
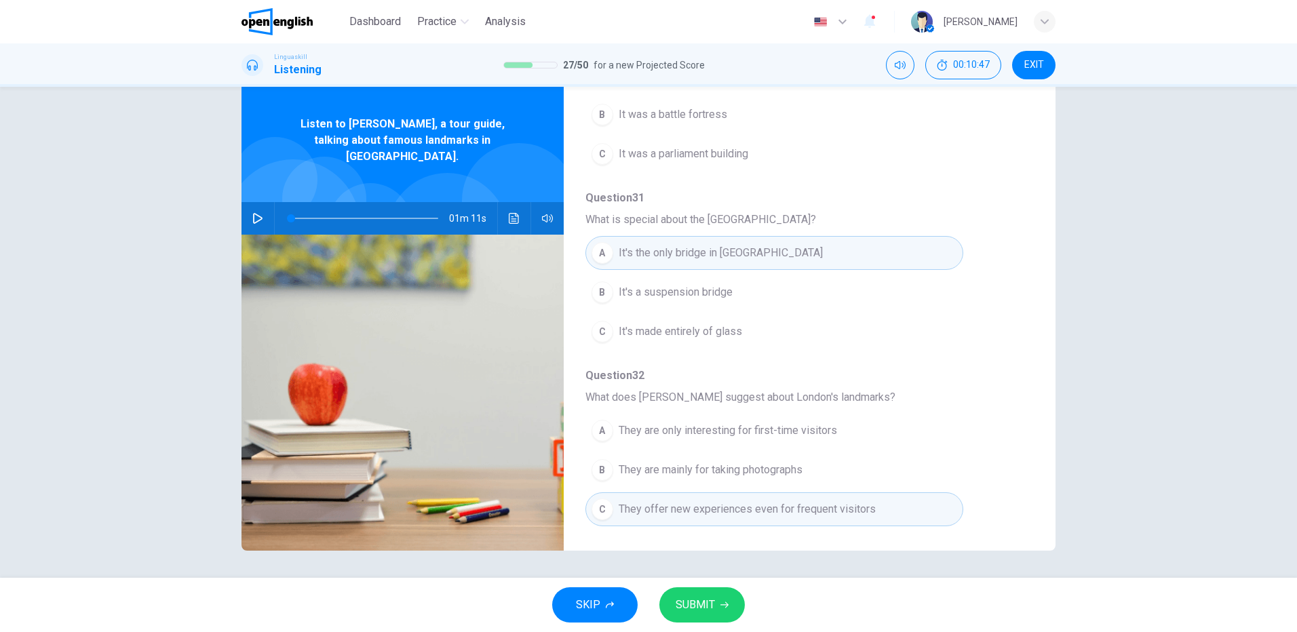
click at [714, 605] on span "SUBMIT" at bounding box center [695, 605] width 39 height 19
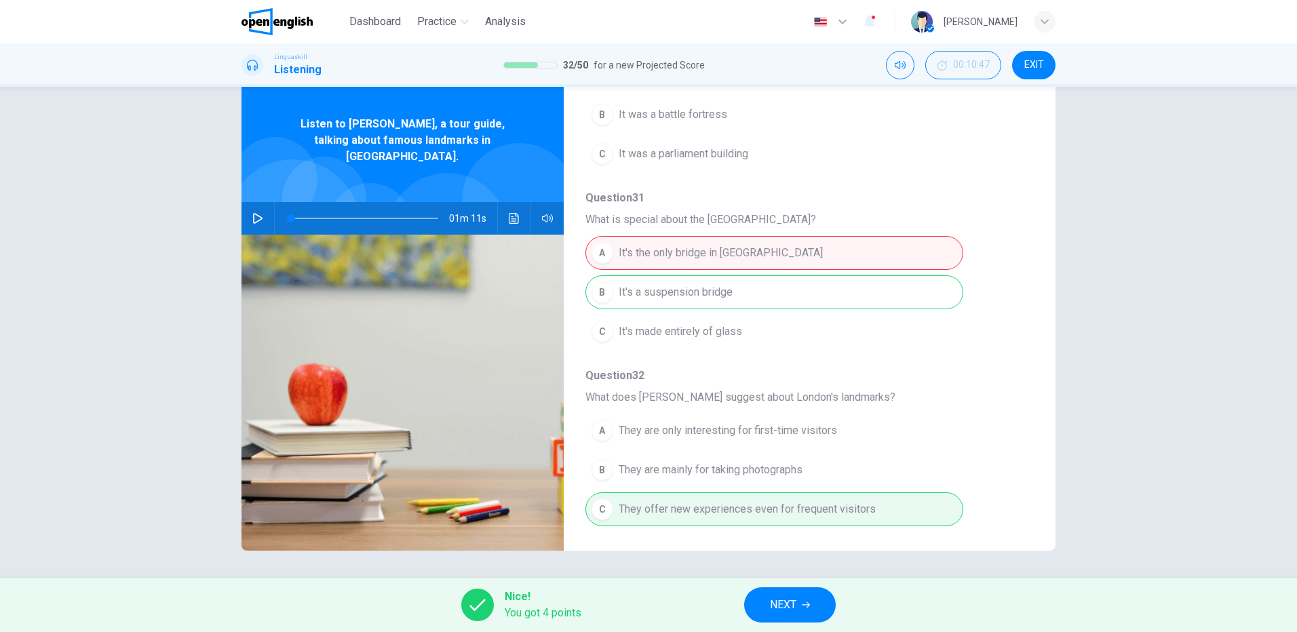
click at [784, 604] on span "NEXT" at bounding box center [783, 605] width 26 height 19
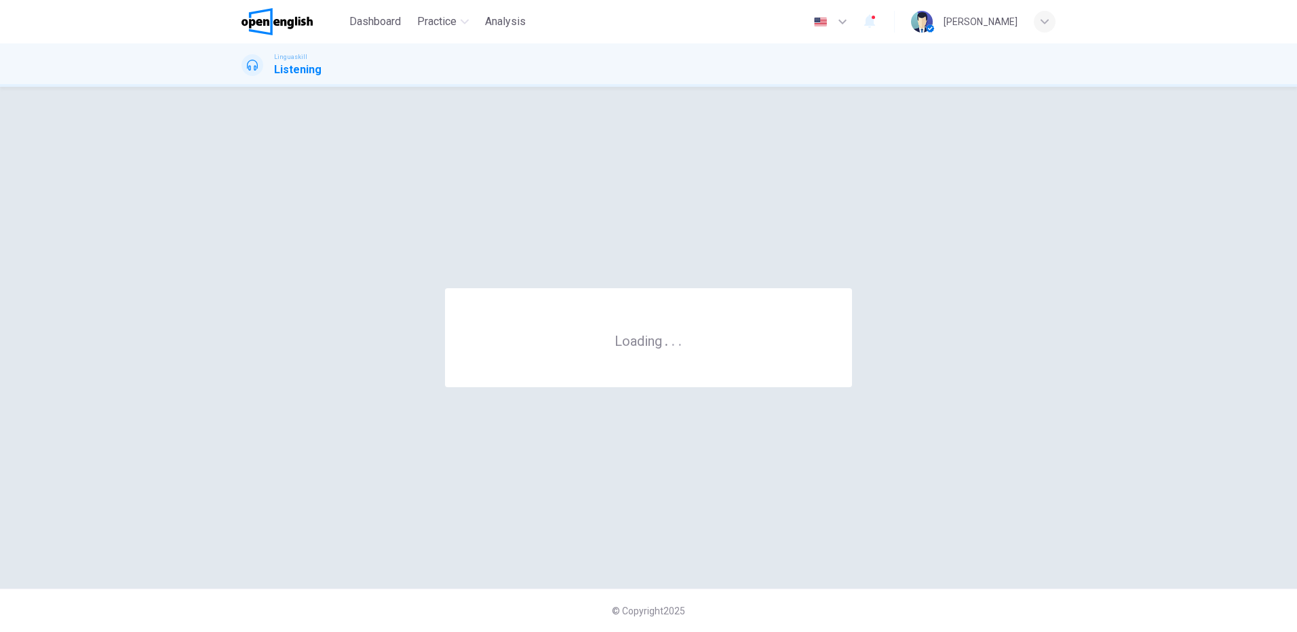
scroll to position [0, 0]
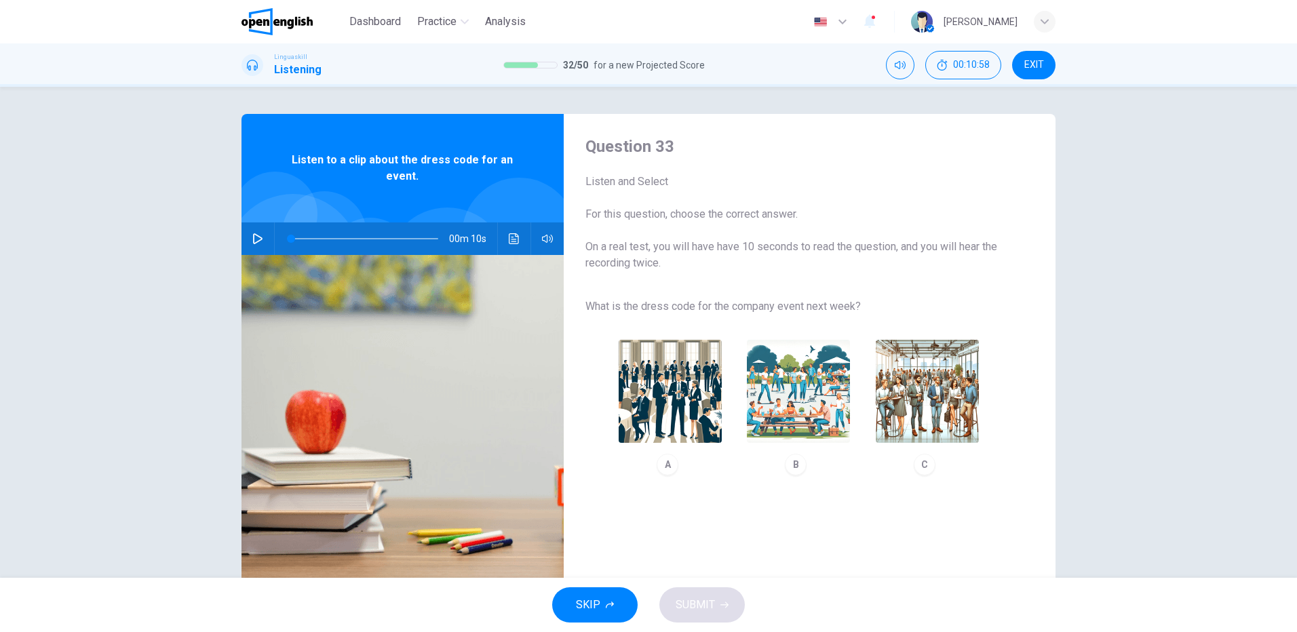
drag, startPoint x: 250, startPoint y: 238, endPoint x: 265, endPoint y: 240, distance: 15.1
click at [252, 237] on icon "button" at bounding box center [257, 238] width 11 height 11
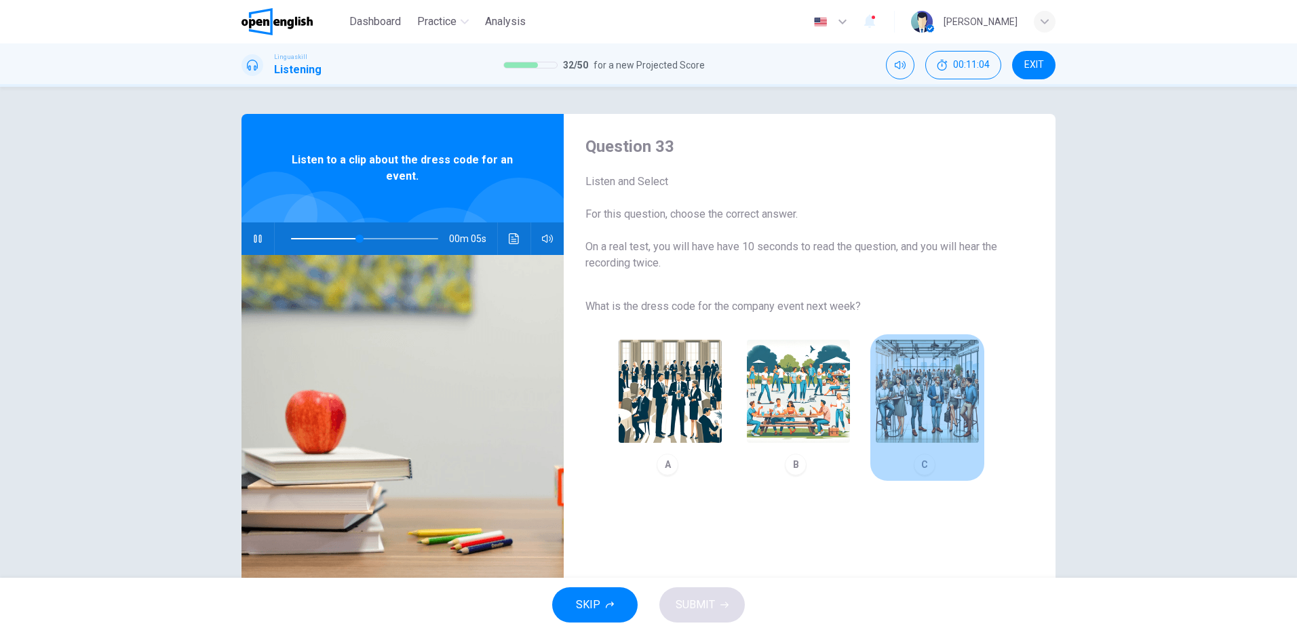
click at [943, 395] on img "button" at bounding box center [927, 391] width 103 height 103
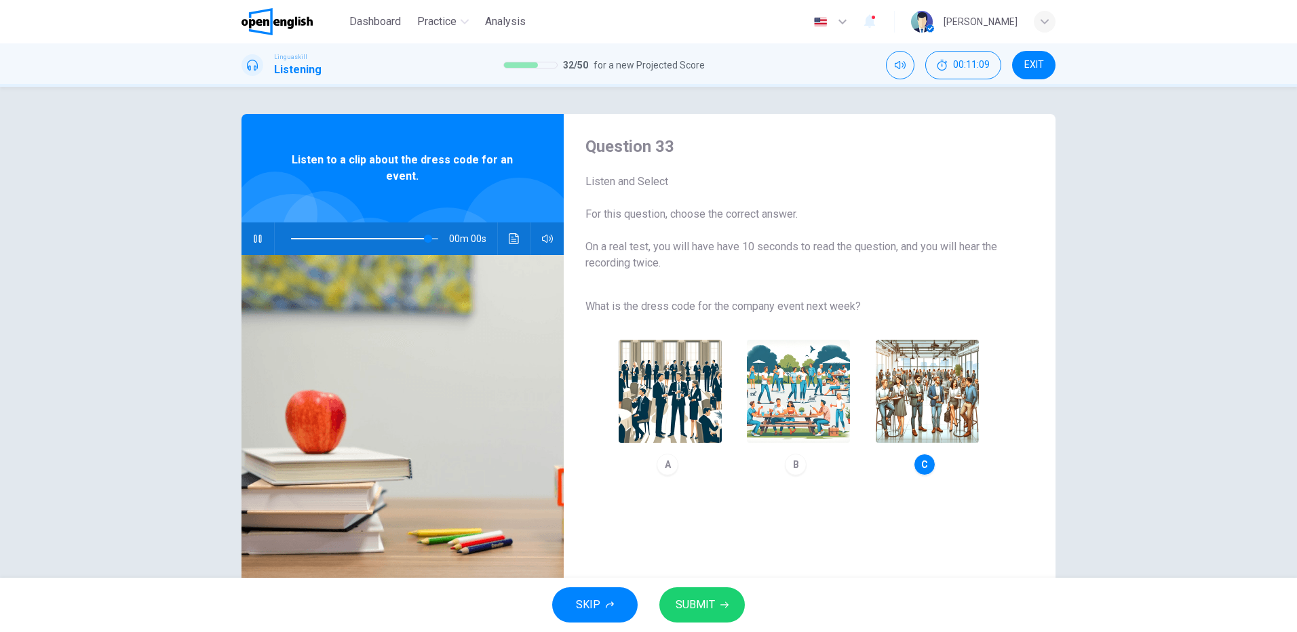
type input "*"
click at [702, 609] on span "SUBMIT" at bounding box center [695, 605] width 39 height 19
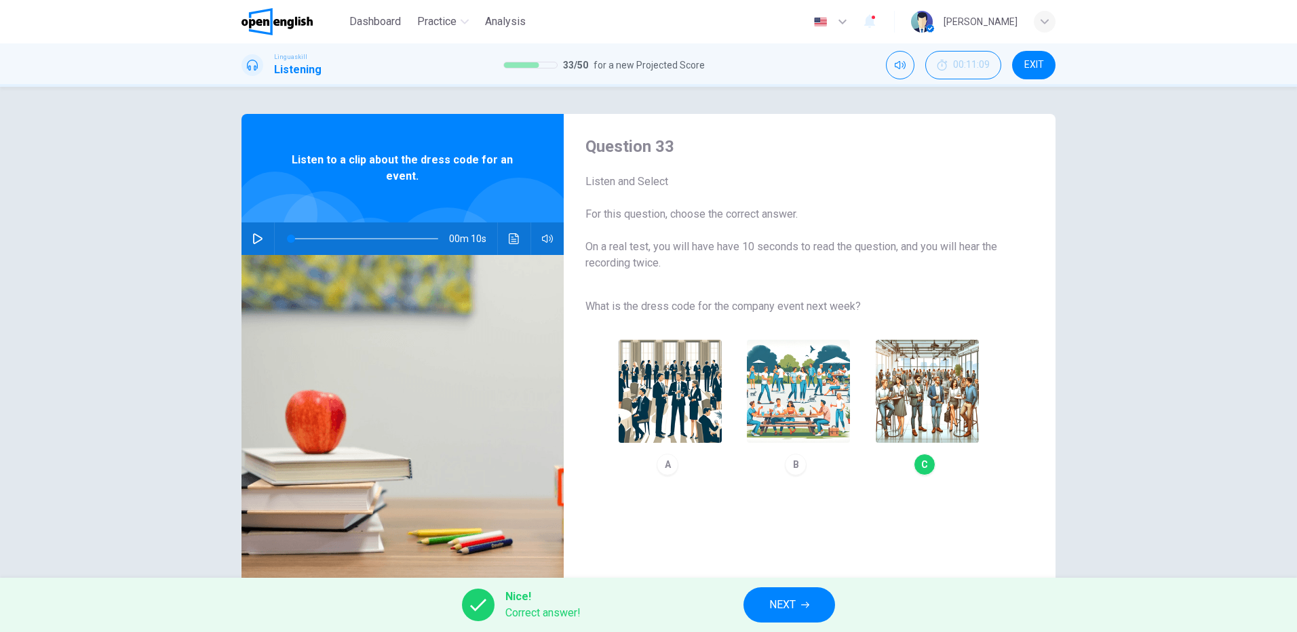
click at [785, 603] on span "NEXT" at bounding box center [782, 605] width 26 height 19
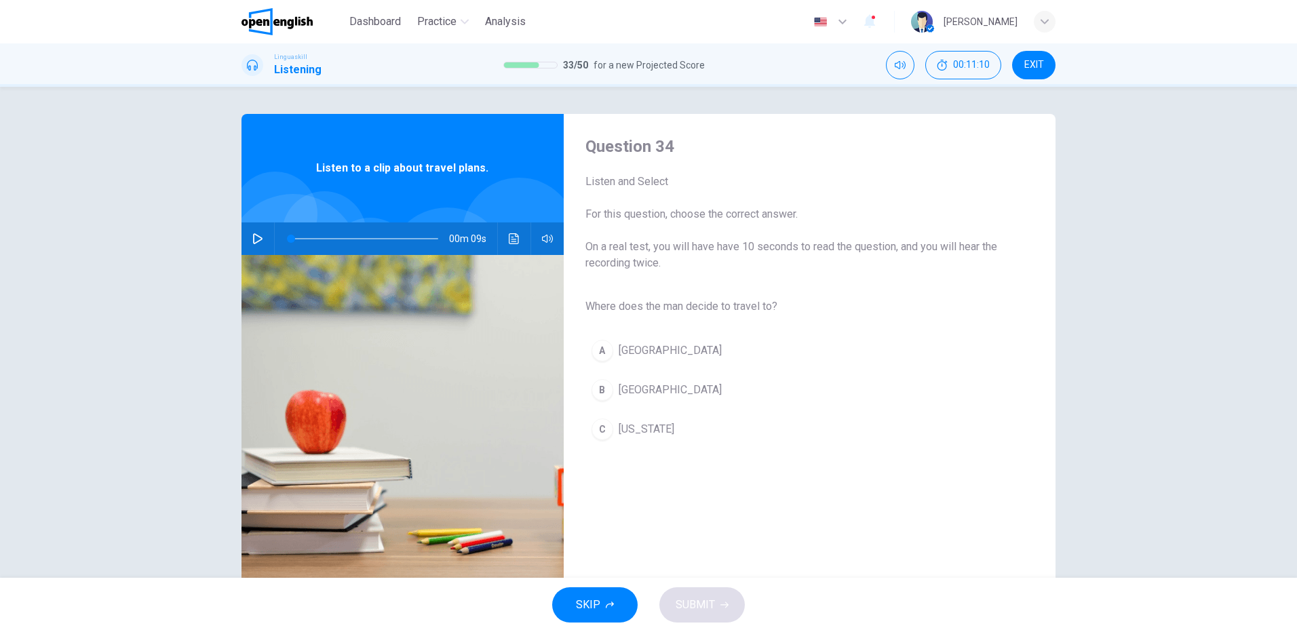
drag, startPoint x: 256, startPoint y: 237, endPoint x: 299, endPoint y: 252, distance: 45.5
click at [256, 236] on icon "button" at bounding box center [257, 238] width 9 height 11
type input "*"
click at [623, 388] on span "Rome" at bounding box center [670, 390] width 103 height 16
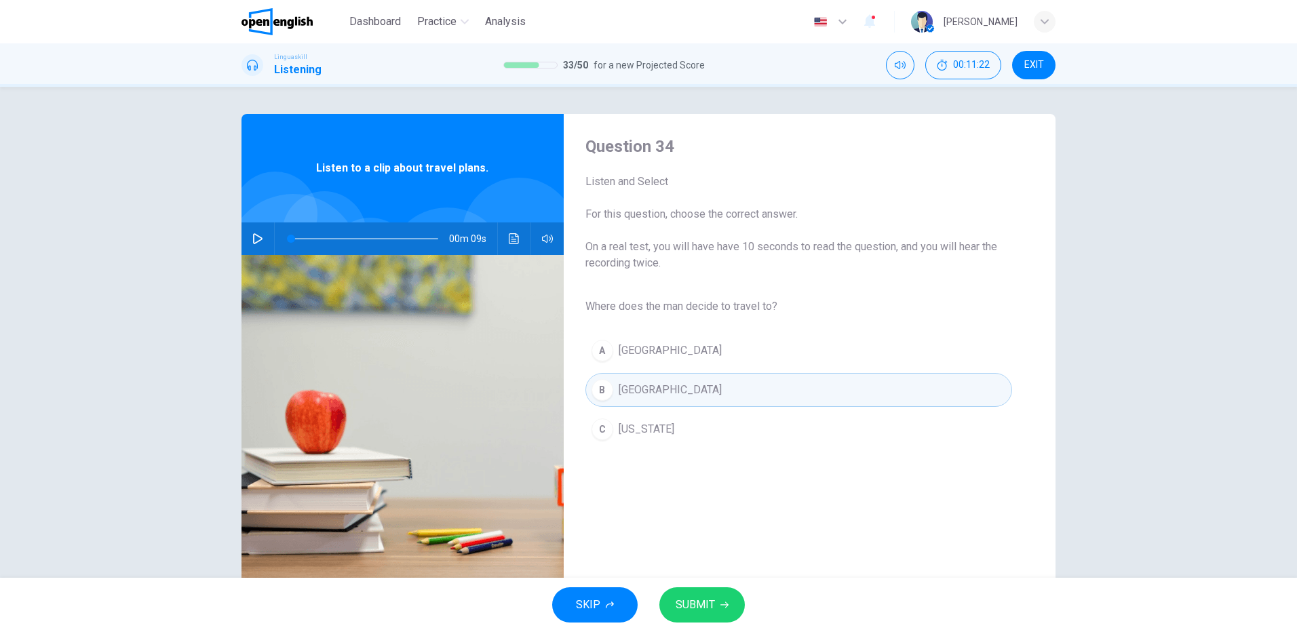
click at [707, 600] on span "SUBMIT" at bounding box center [695, 605] width 39 height 19
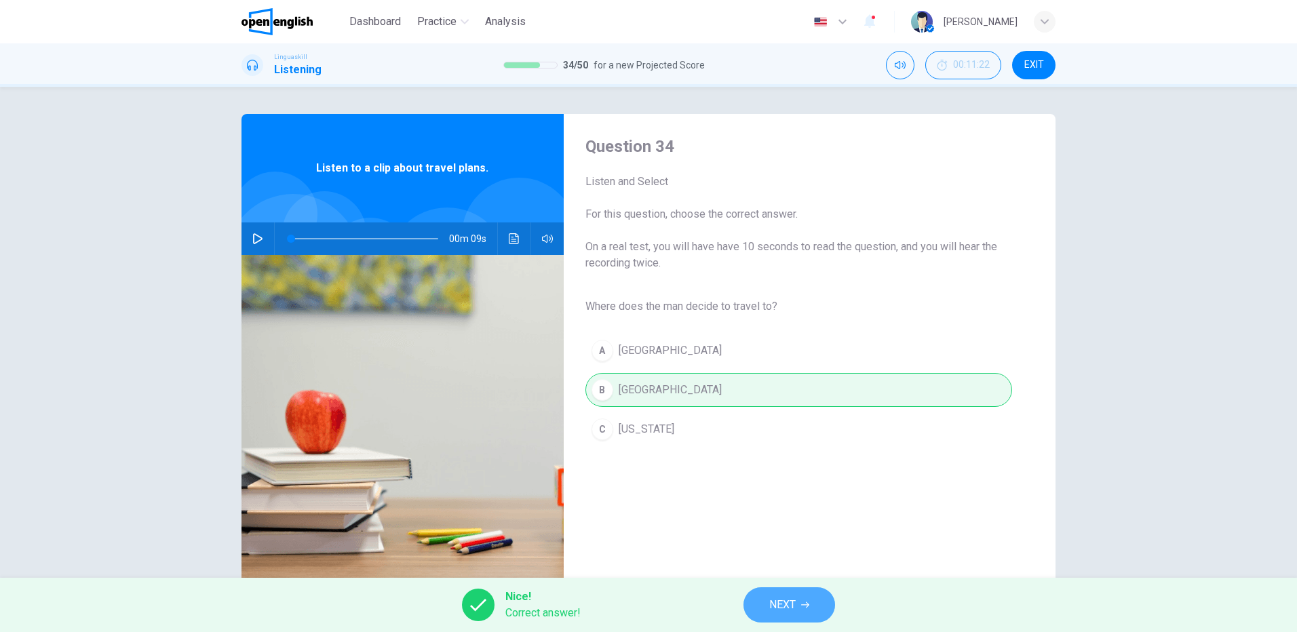
click at [796, 607] on button "NEXT" at bounding box center [790, 605] width 92 height 35
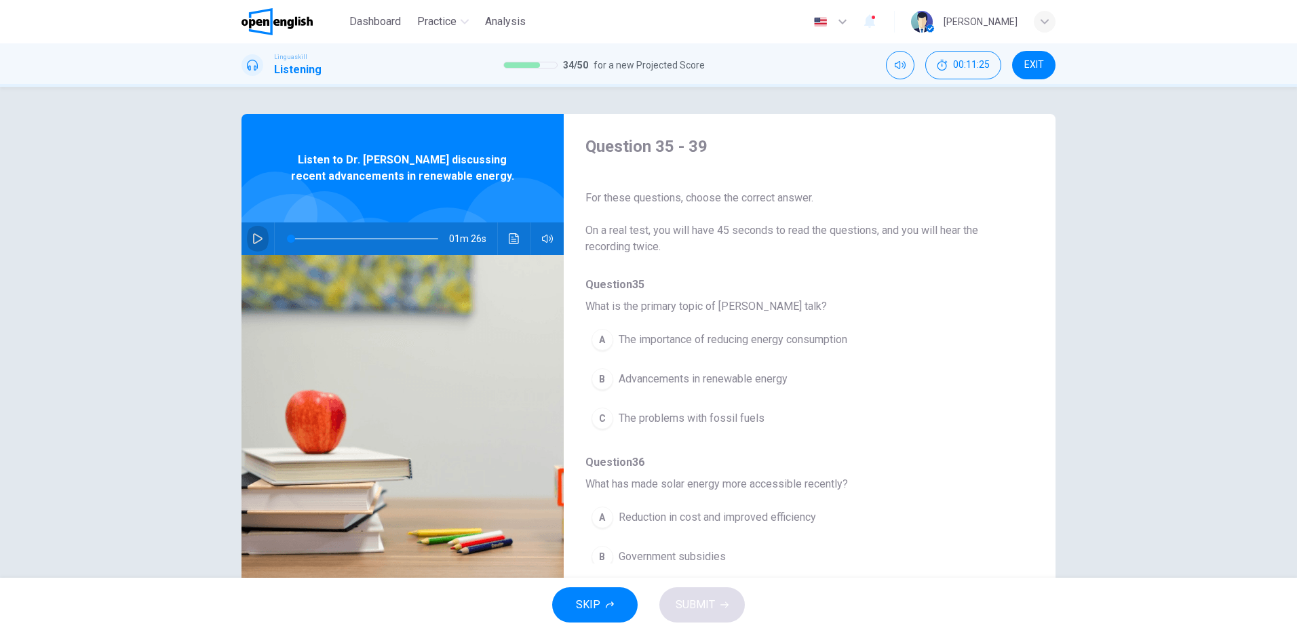
click at [248, 234] on button "button" at bounding box center [258, 239] width 22 height 33
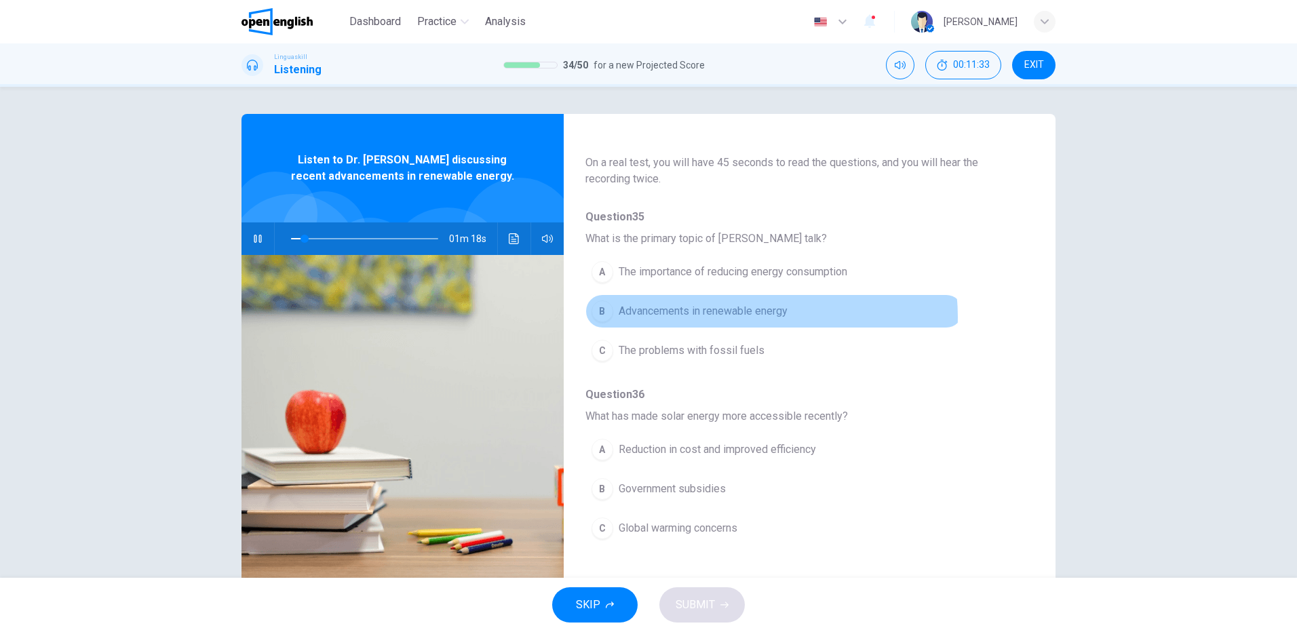
click at [757, 317] on span "Advancements in renewable energy" at bounding box center [703, 311] width 169 height 16
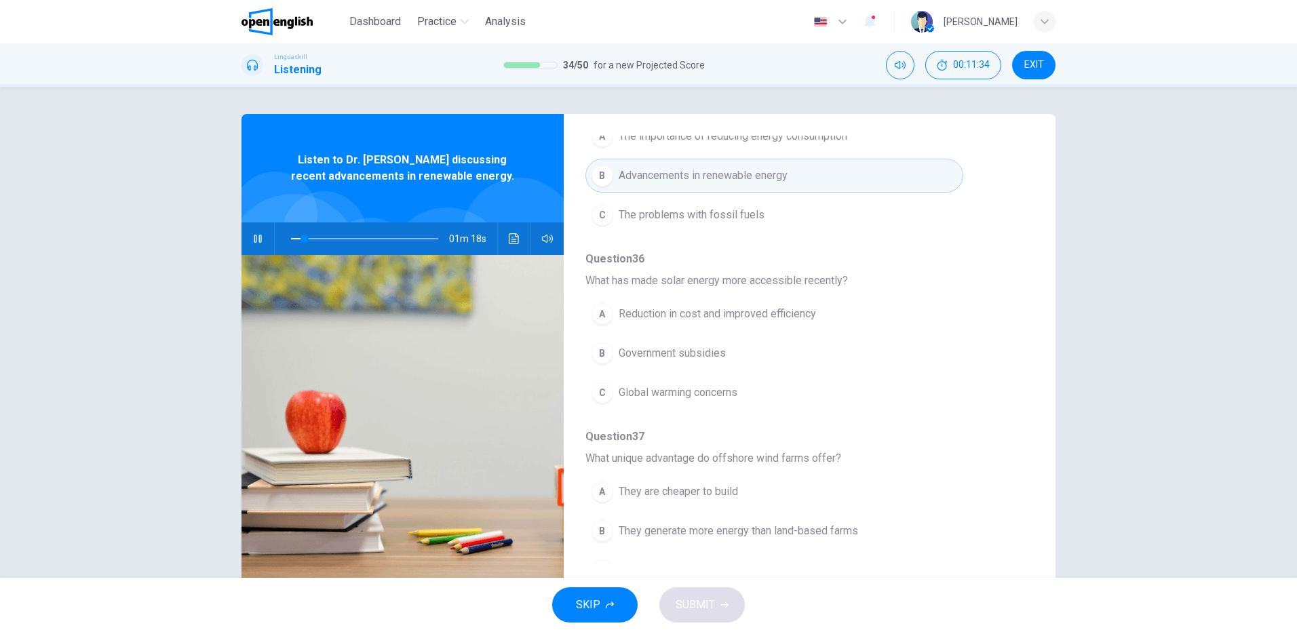
scroll to position [271, 0]
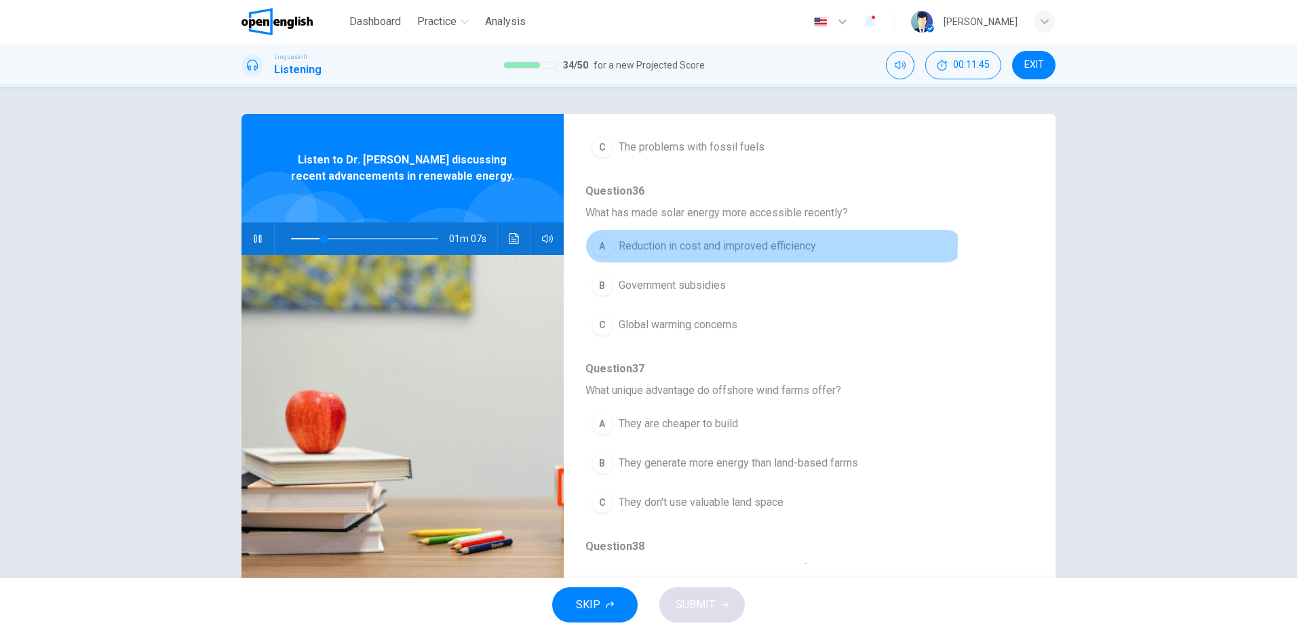
click at [765, 244] on span "Reduction in cost and improved efficiency" at bounding box center [717, 246] width 197 height 16
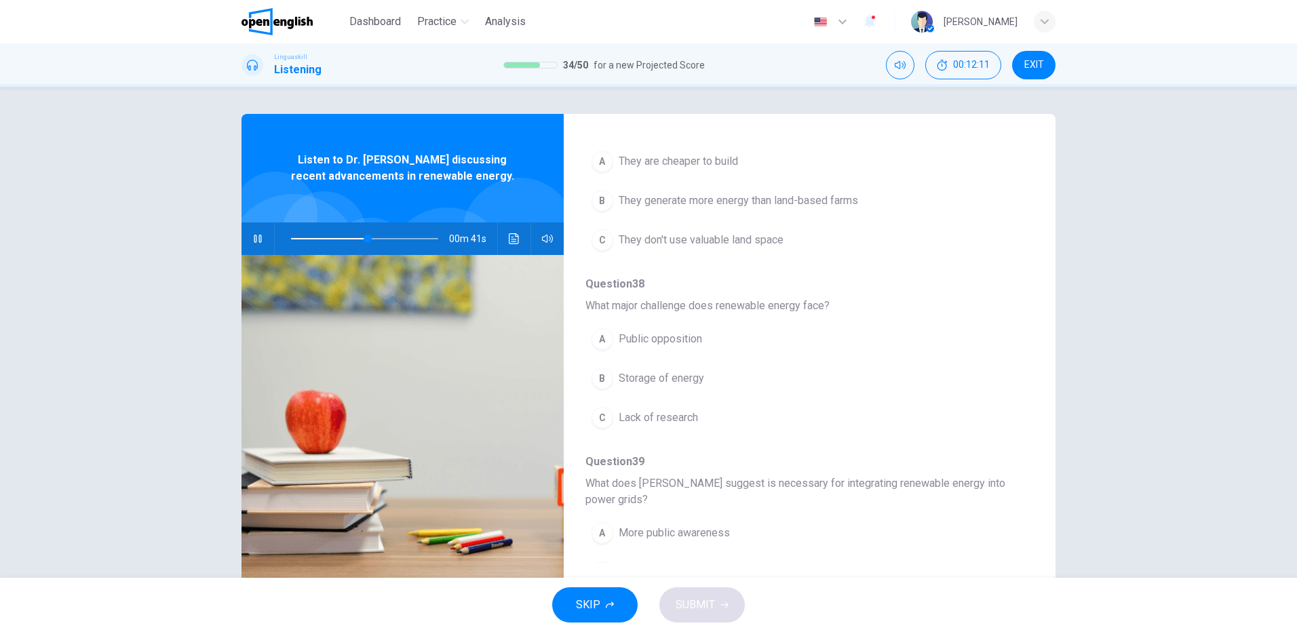
scroll to position [398, 0]
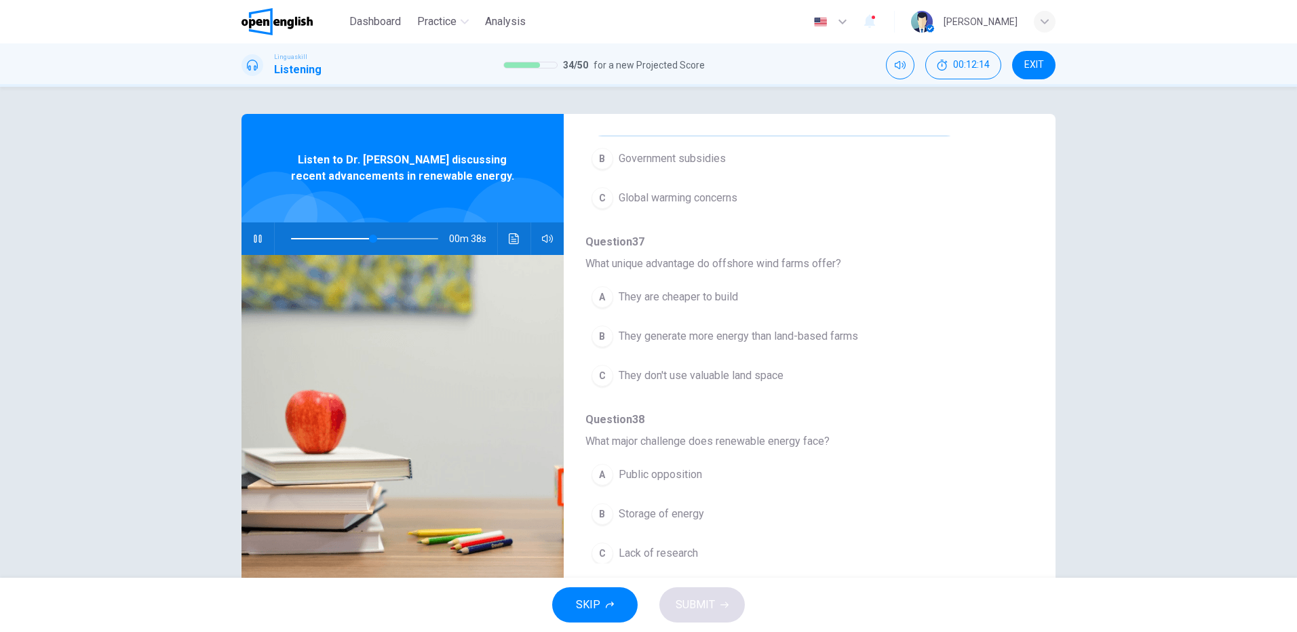
click at [710, 366] on button "C They don't use valuable land space" at bounding box center [774, 376] width 378 height 34
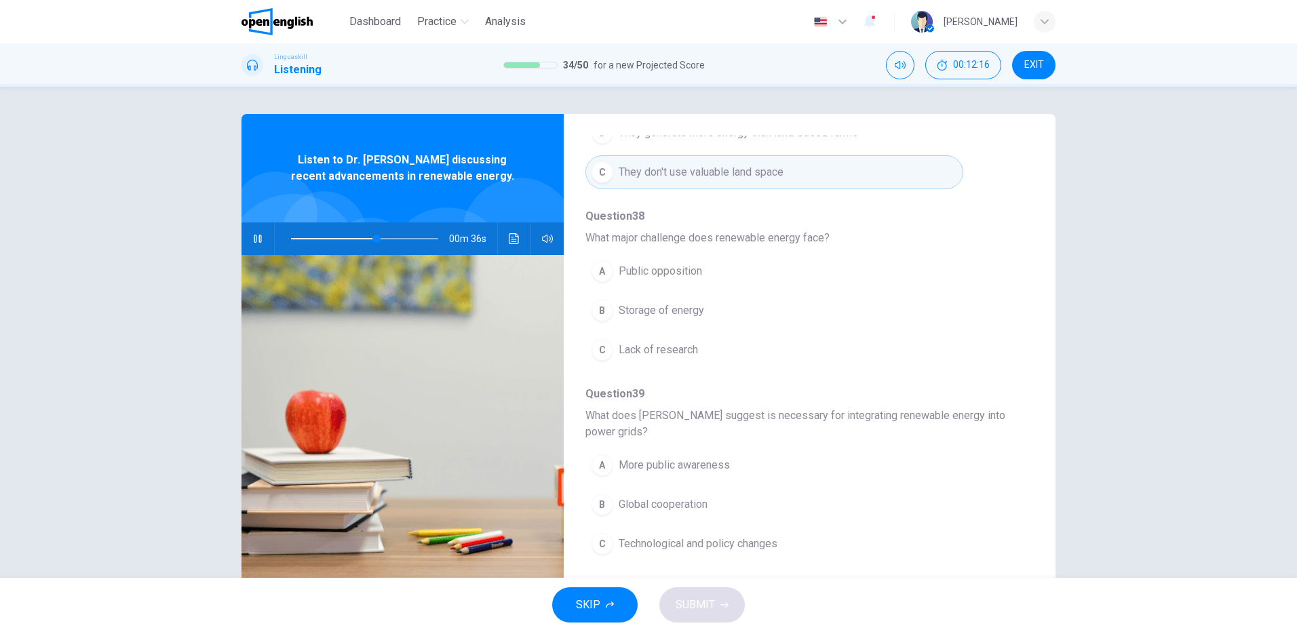
click at [649, 313] on span "Storage of energy" at bounding box center [661, 311] width 85 height 16
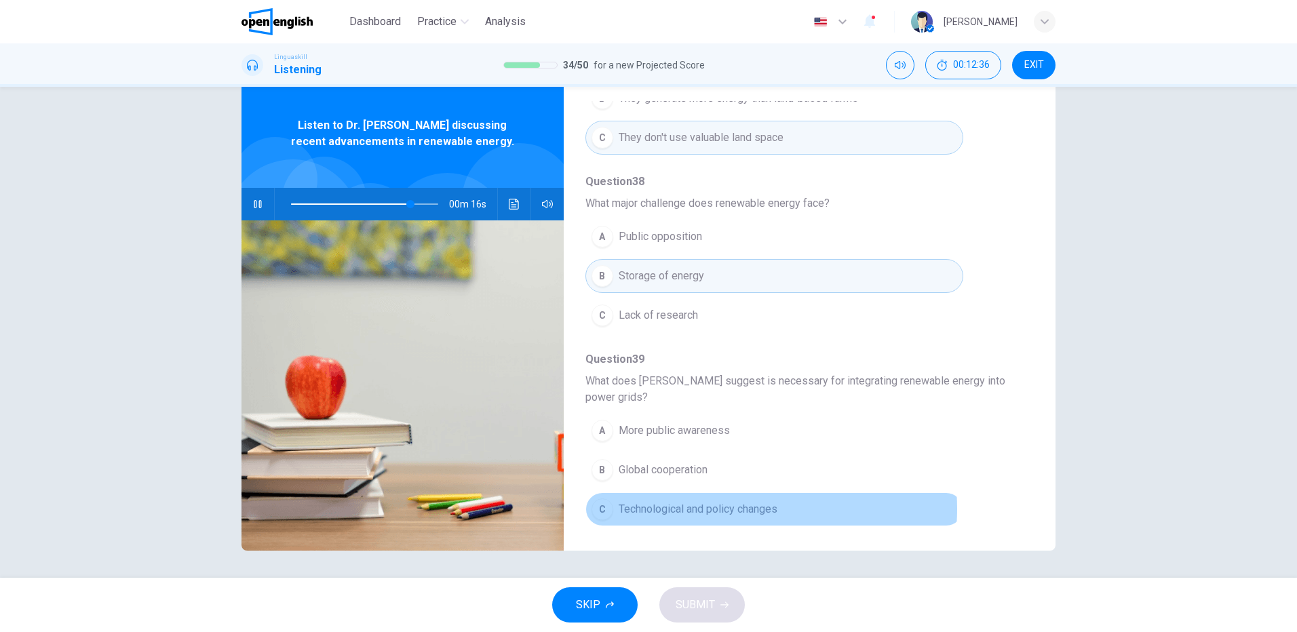
click at [738, 509] on span "Technological and policy changes" at bounding box center [698, 509] width 159 height 16
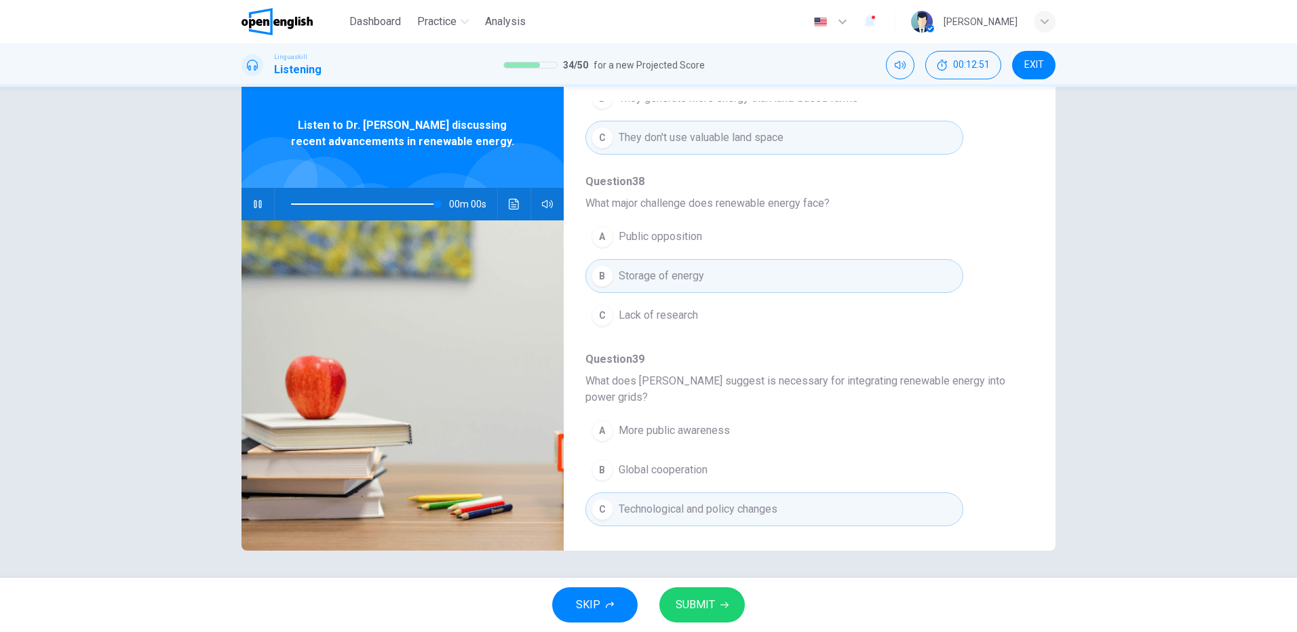
type input "*"
click at [711, 607] on span "SUBMIT" at bounding box center [695, 605] width 39 height 19
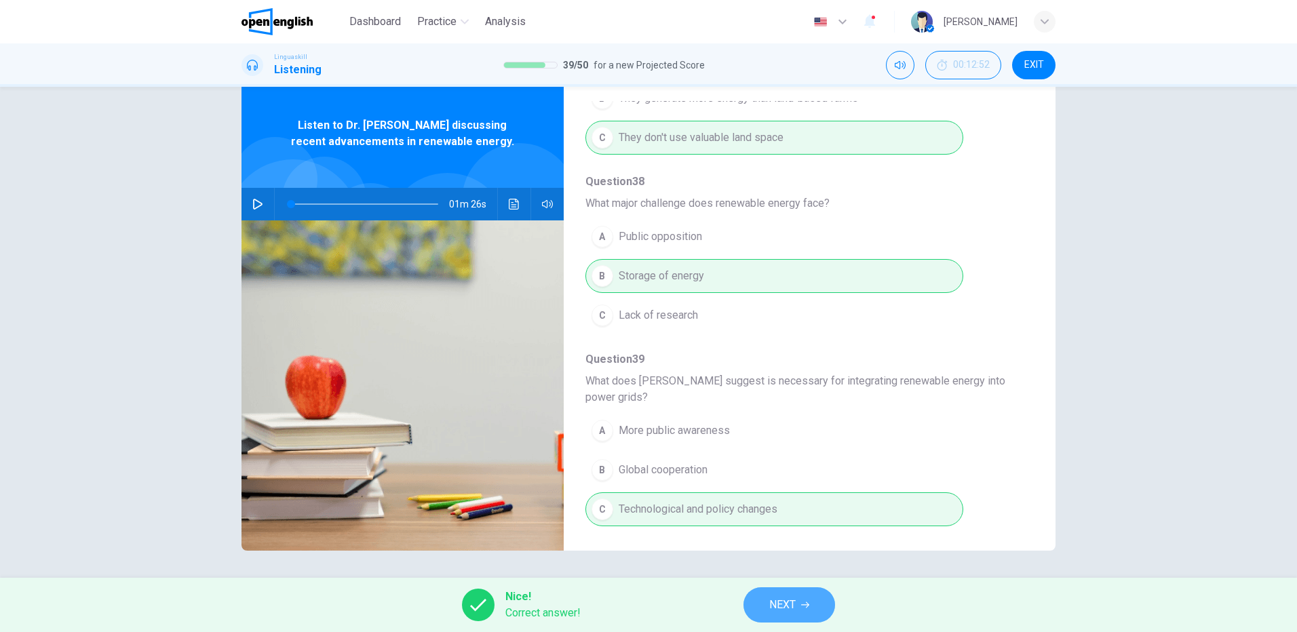
click at [792, 602] on span "NEXT" at bounding box center [782, 605] width 26 height 19
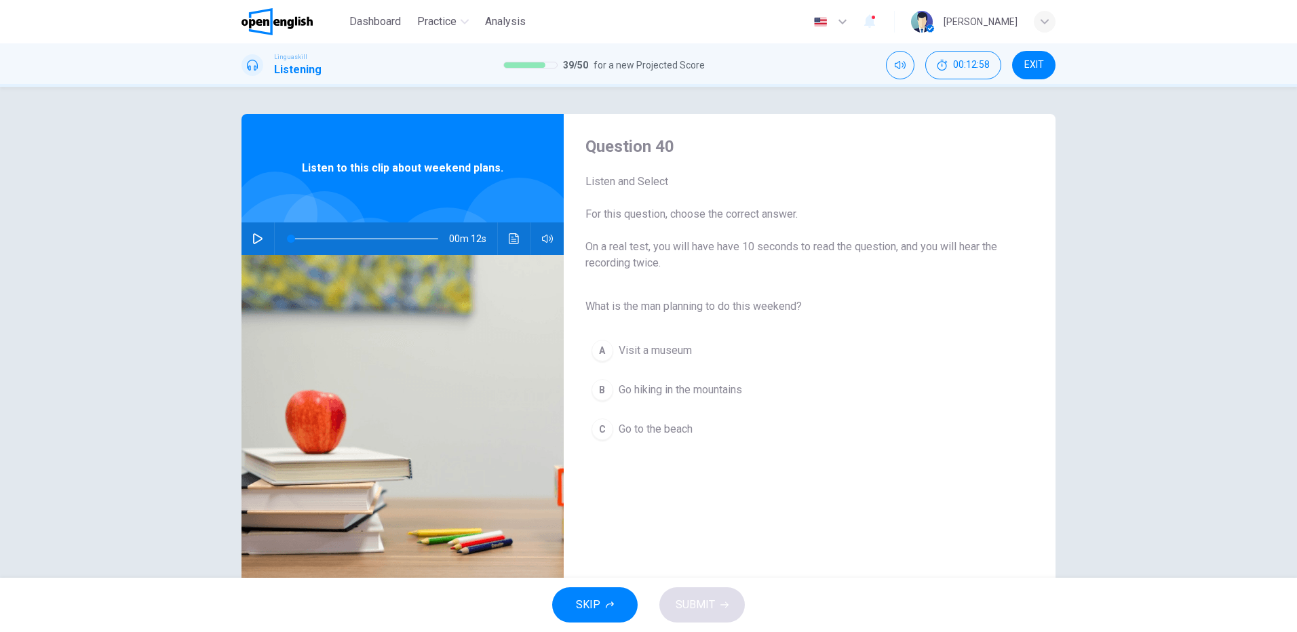
click at [252, 237] on icon "button" at bounding box center [257, 238] width 11 height 11
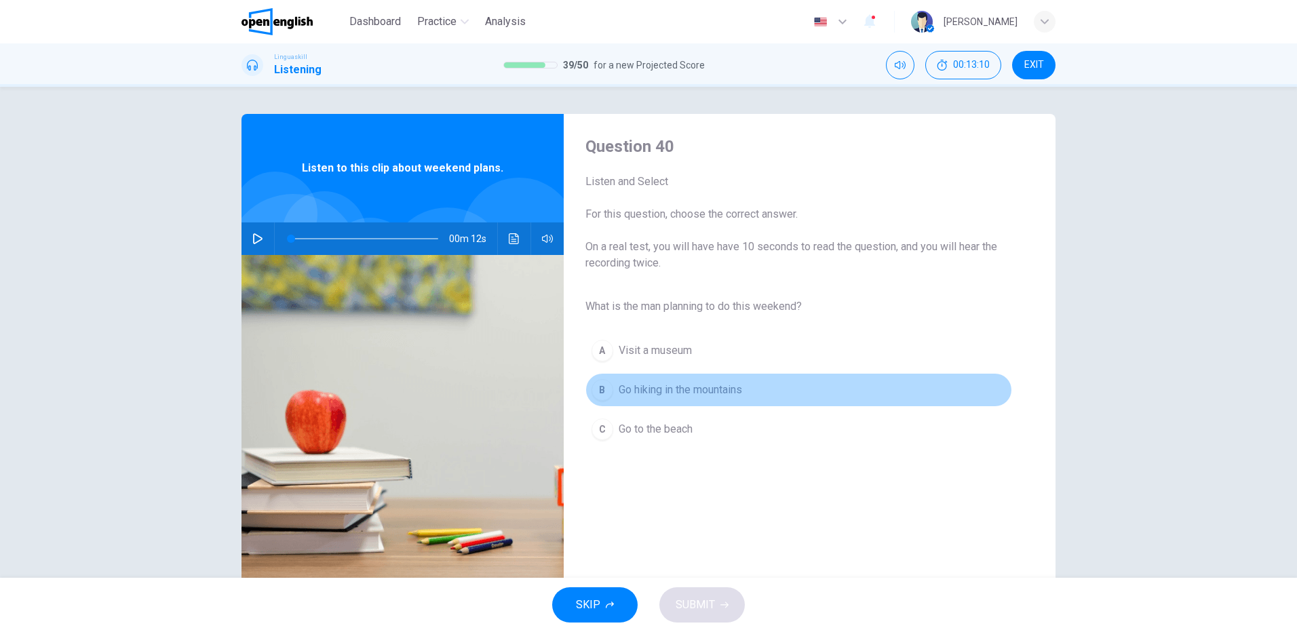
type input "*"
click at [689, 383] on span "Go hiking in the mountains" at bounding box center [680, 390] width 123 height 16
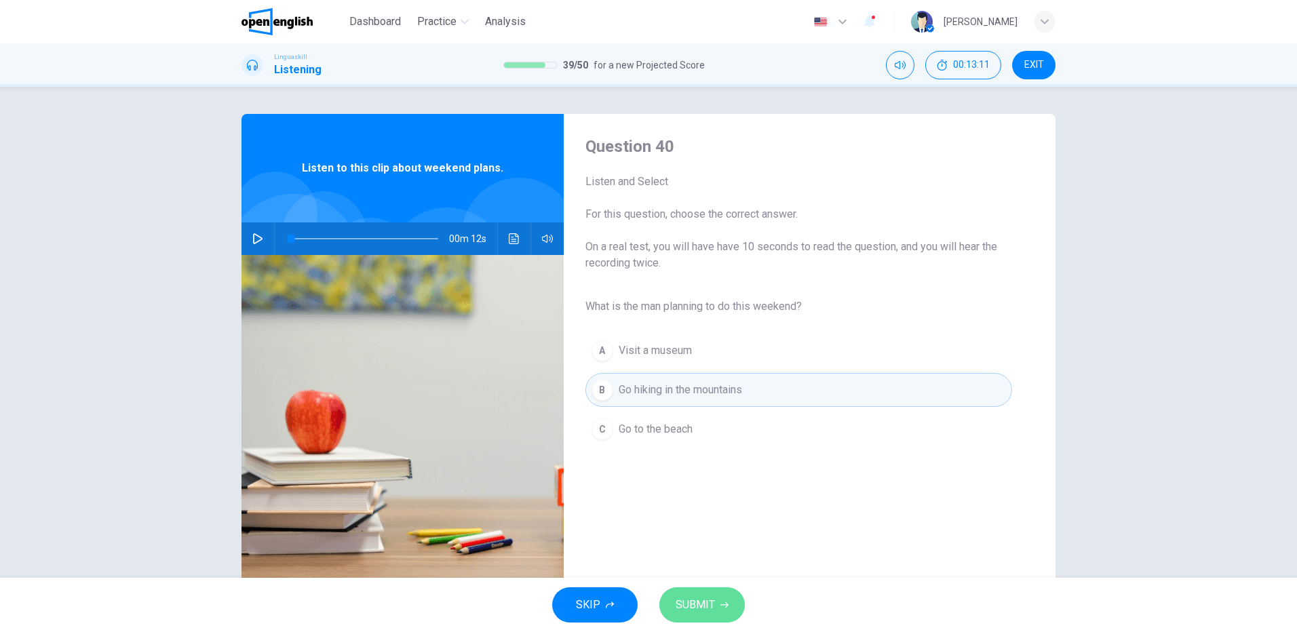
click at [702, 610] on span "SUBMIT" at bounding box center [695, 605] width 39 height 19
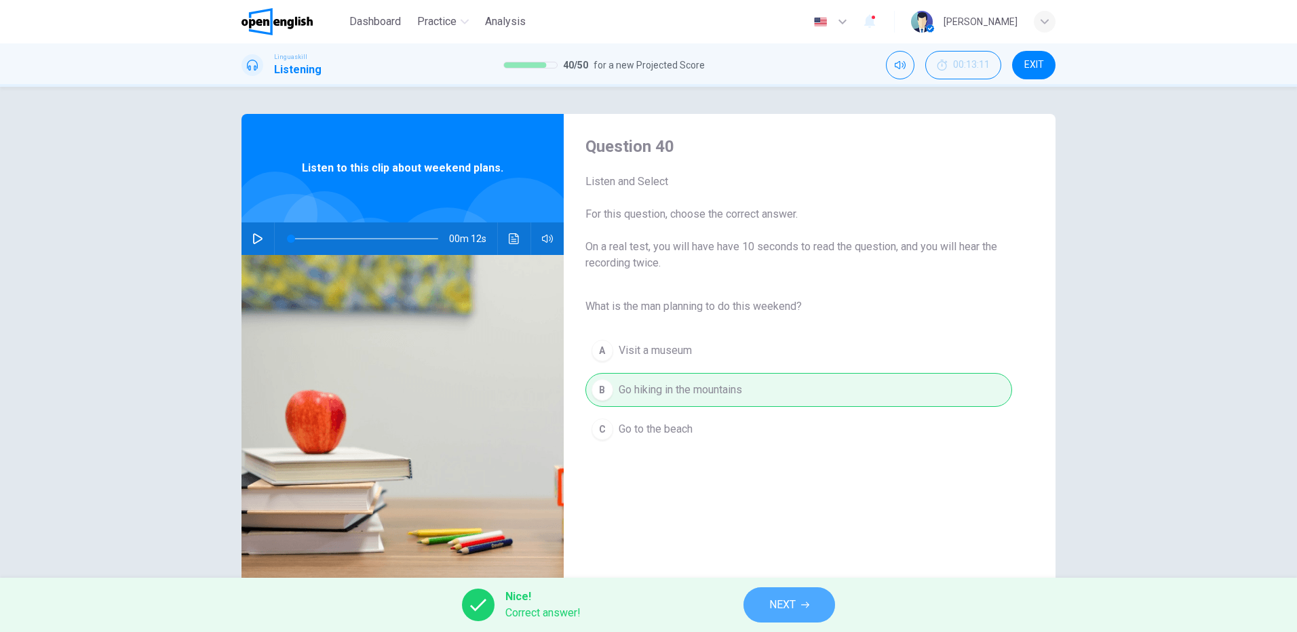
click at [792, 602] on span "NEXT" at bounding box center [782, 605] width 26 height 19
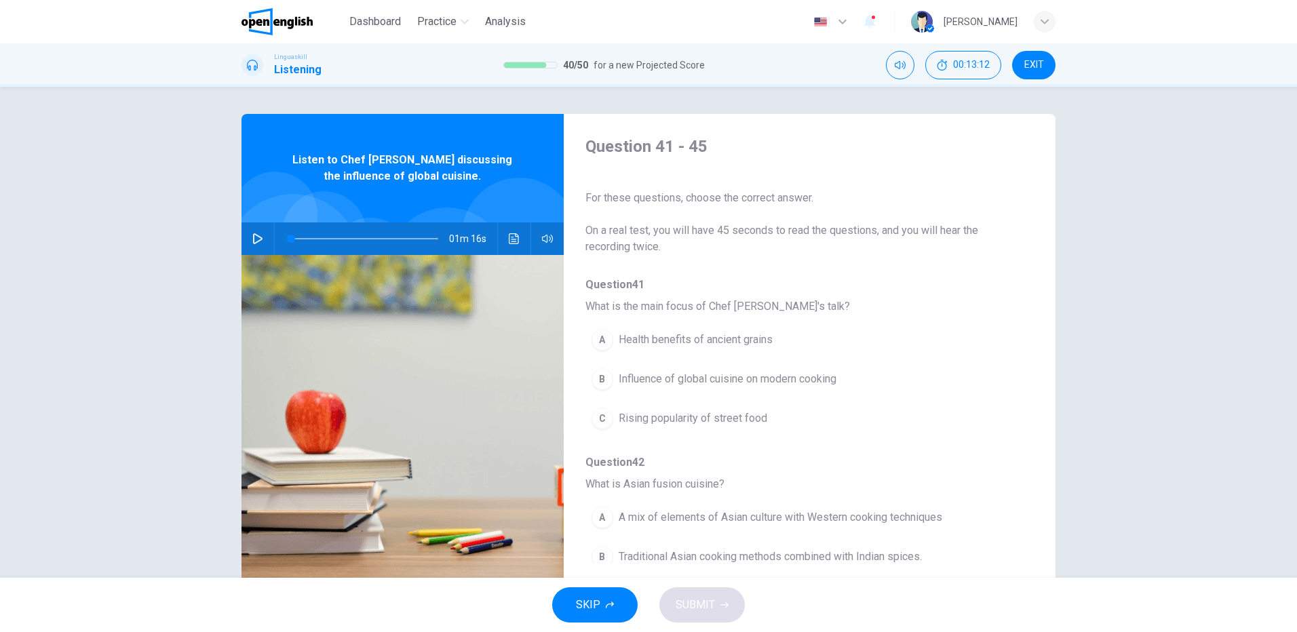
click at [252, 235] on icon "button" at bounding box center [257, 238] width 11 height 11
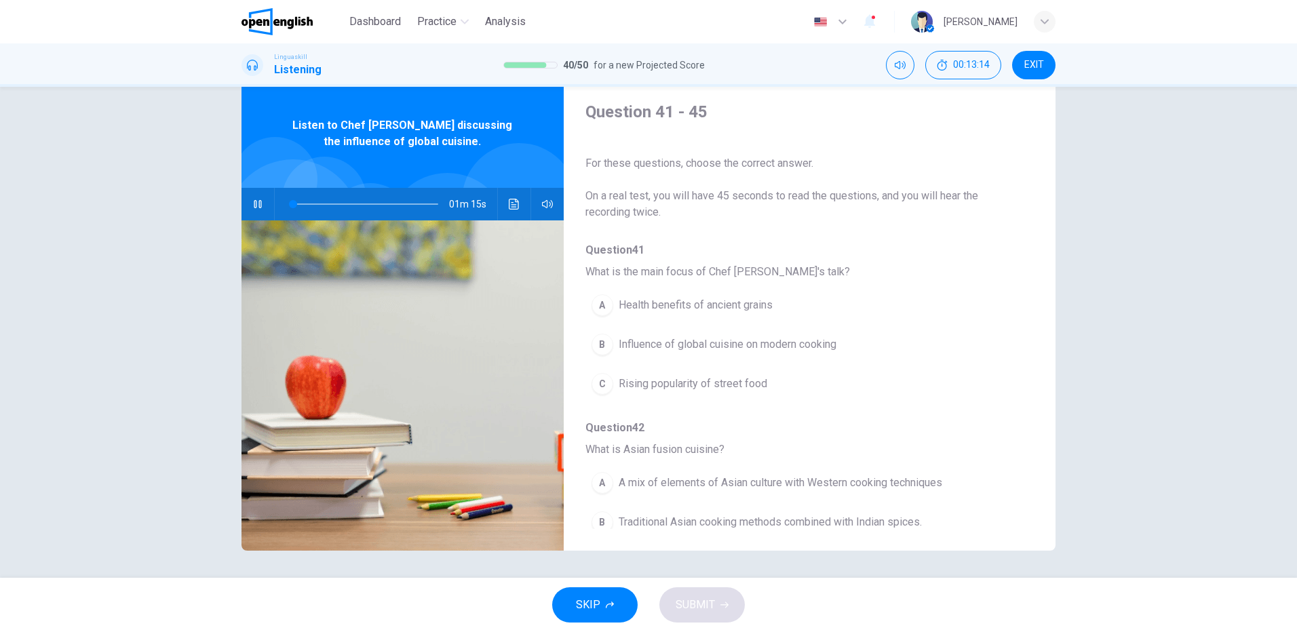
scroll to position [68, 0]
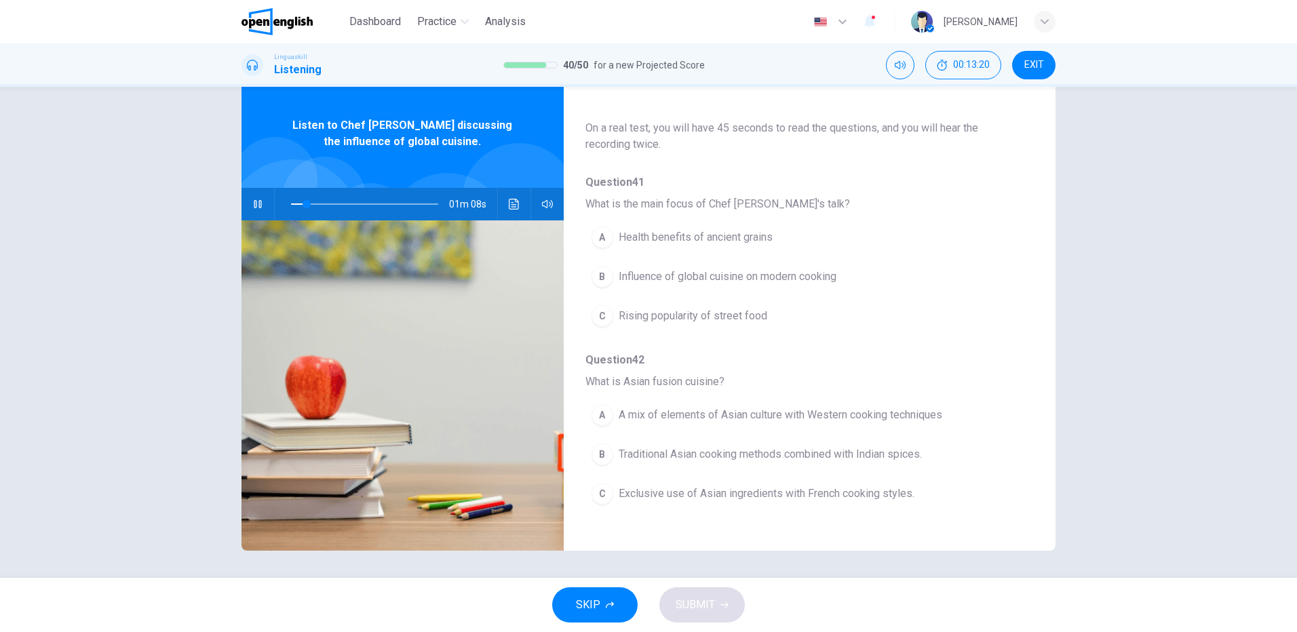
click at [777, 277] on span "Influence of global cuisine on modern cooking" at bounding box center [728, 277] width 218 height 16
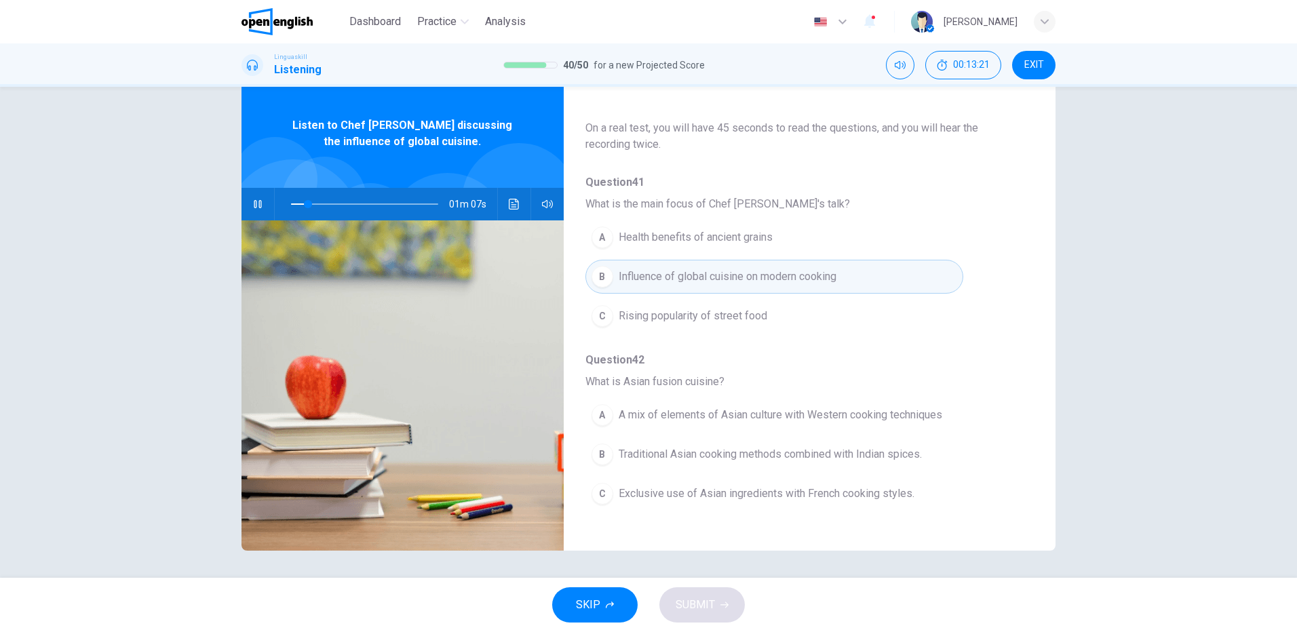
scroll to position [204, 0]
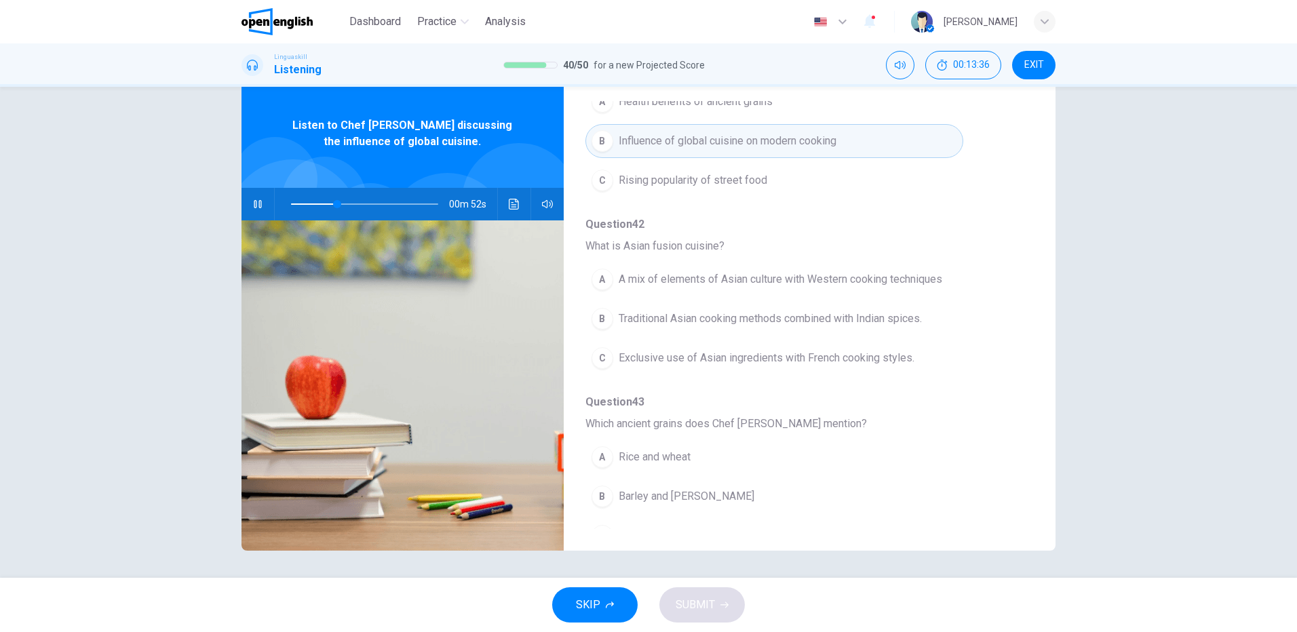
click at [829, 279] on span "A mix of elements of Asian culture with Western cooking techniques" at bounding box center [781, 279] width 324 height 16
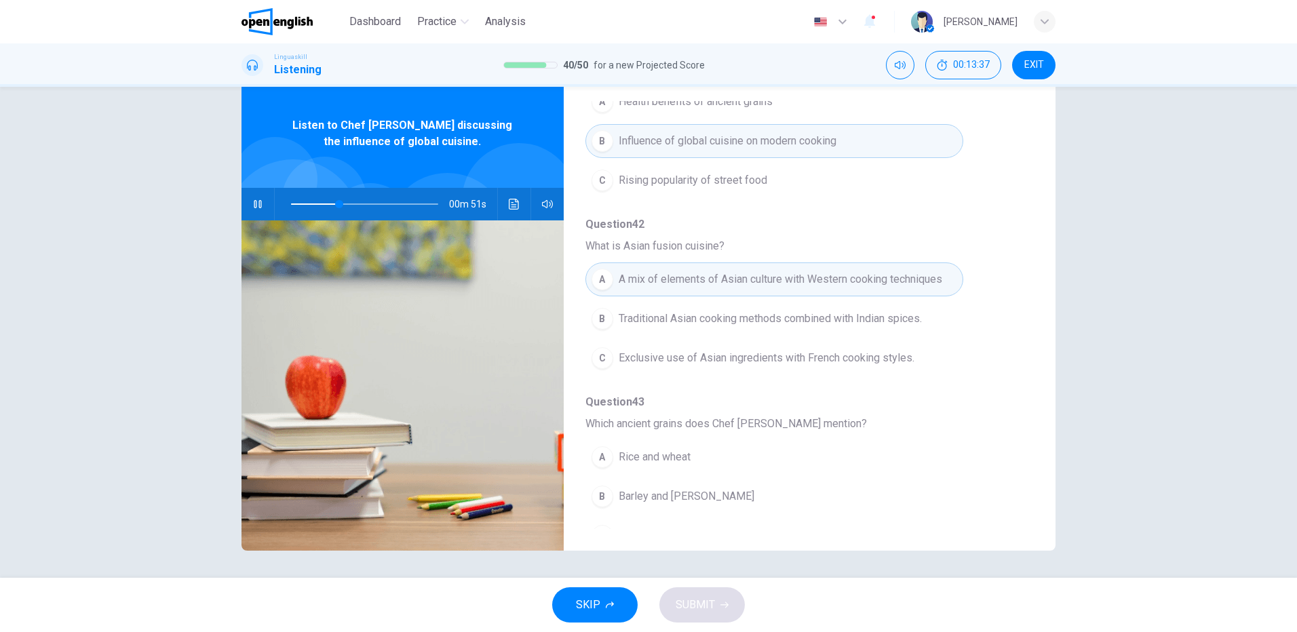
scroll to position [339, 0]
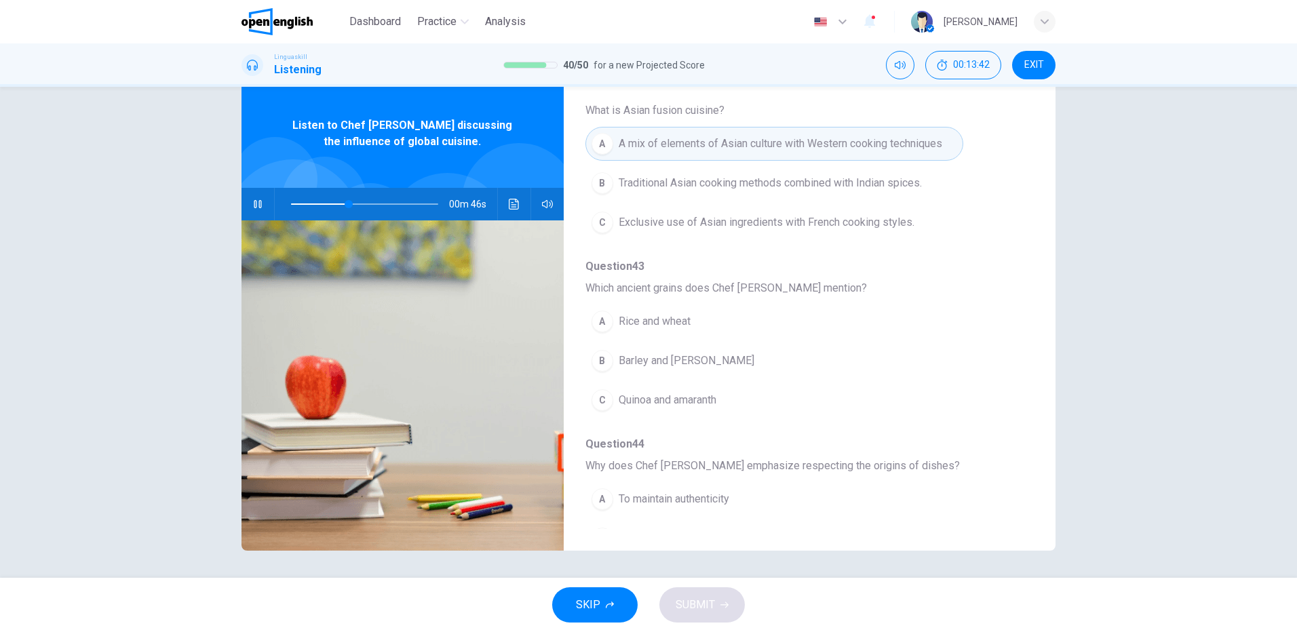
click at [681, 395] on span "Quinoa and amaranth" at bounding box center [668, 400] width 98 height 16
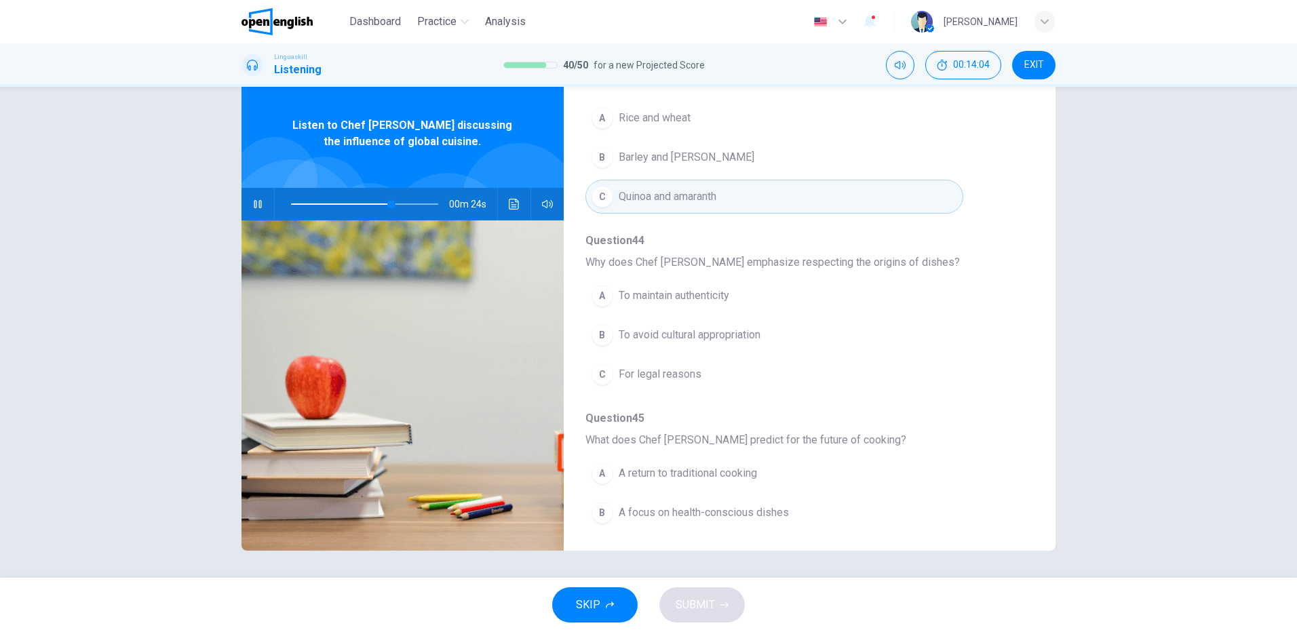
scroll to position [585, 0]
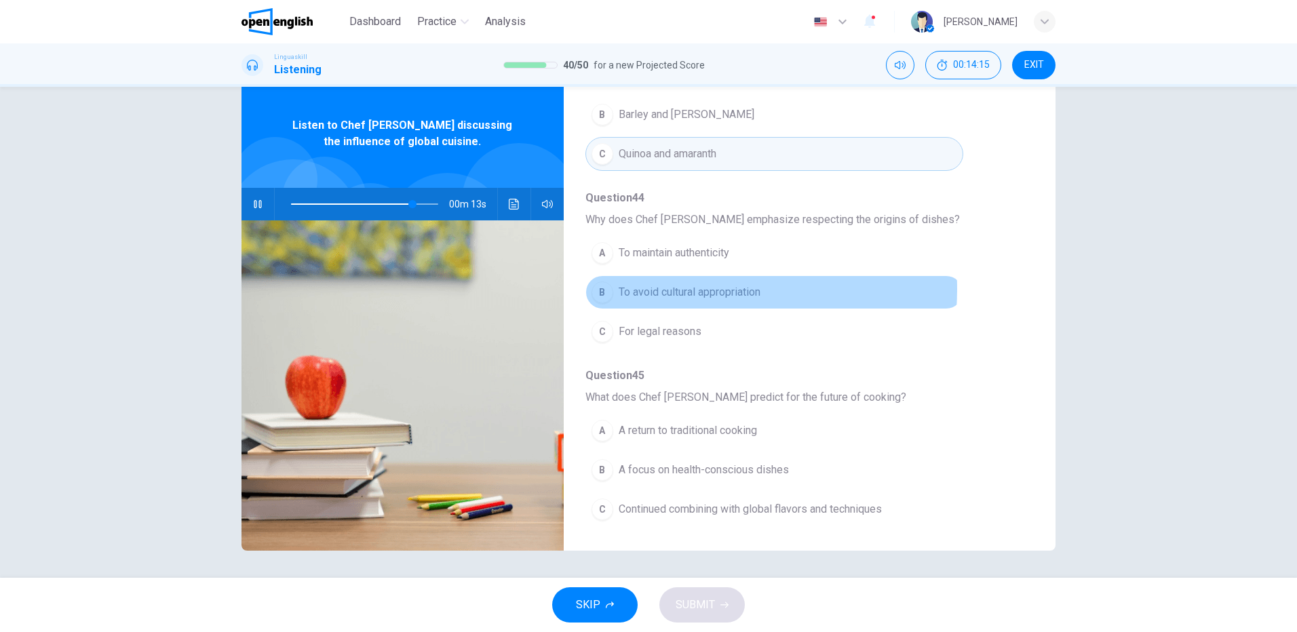
click at [671, 289] on span "To avoid cultural appropriation" at bounding box center [690, 292] width 142 height 16
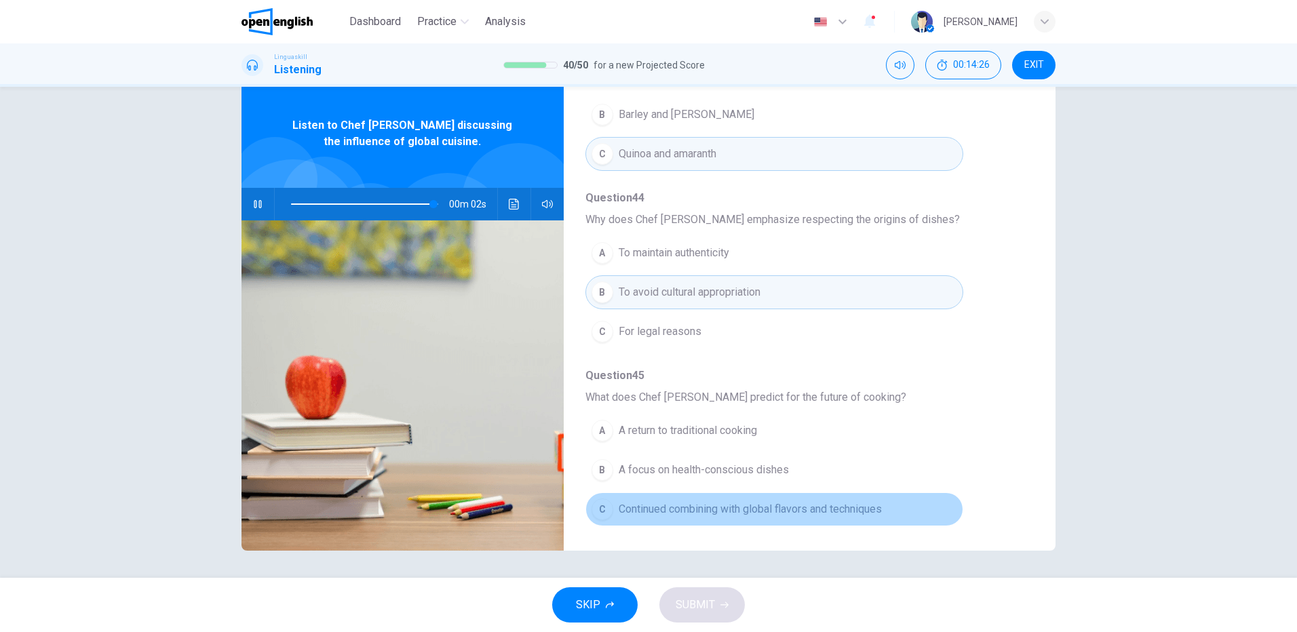
click at [811, 512] on span "Continued combining with global flavors and techniques" at bounding box center [750, 509] width 263 height 16
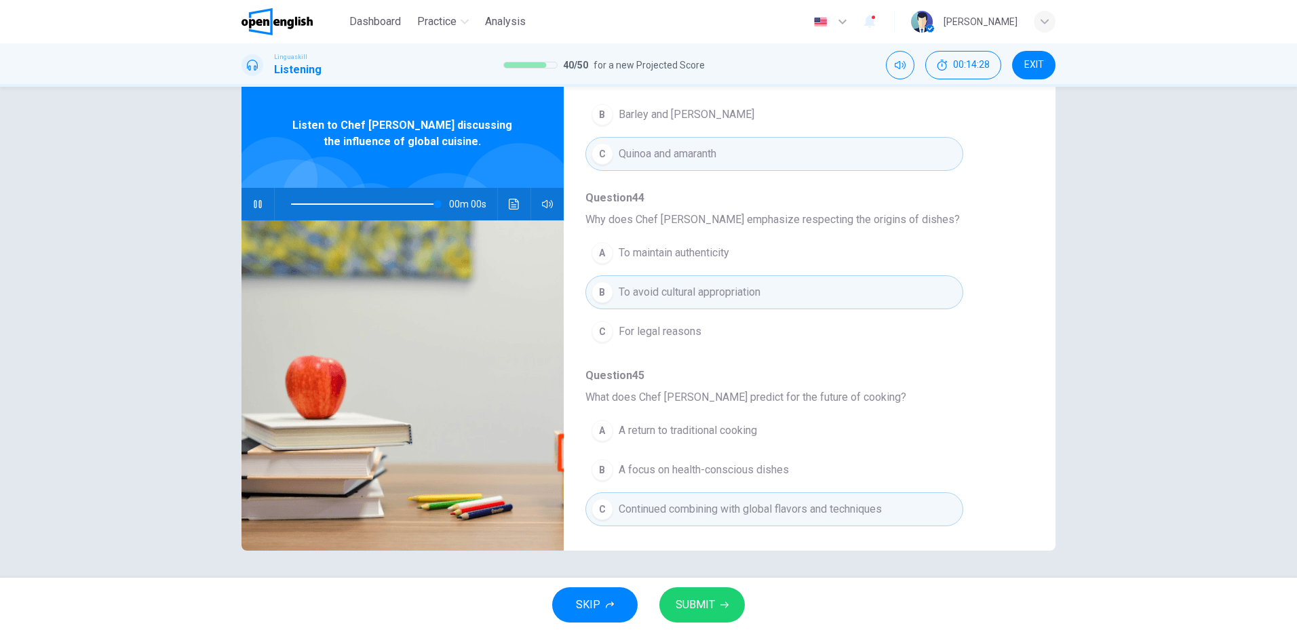
type input "*"
click at [716, 604] on button "SUBMIT" at bounding box center [701, 605] width 85 height 35
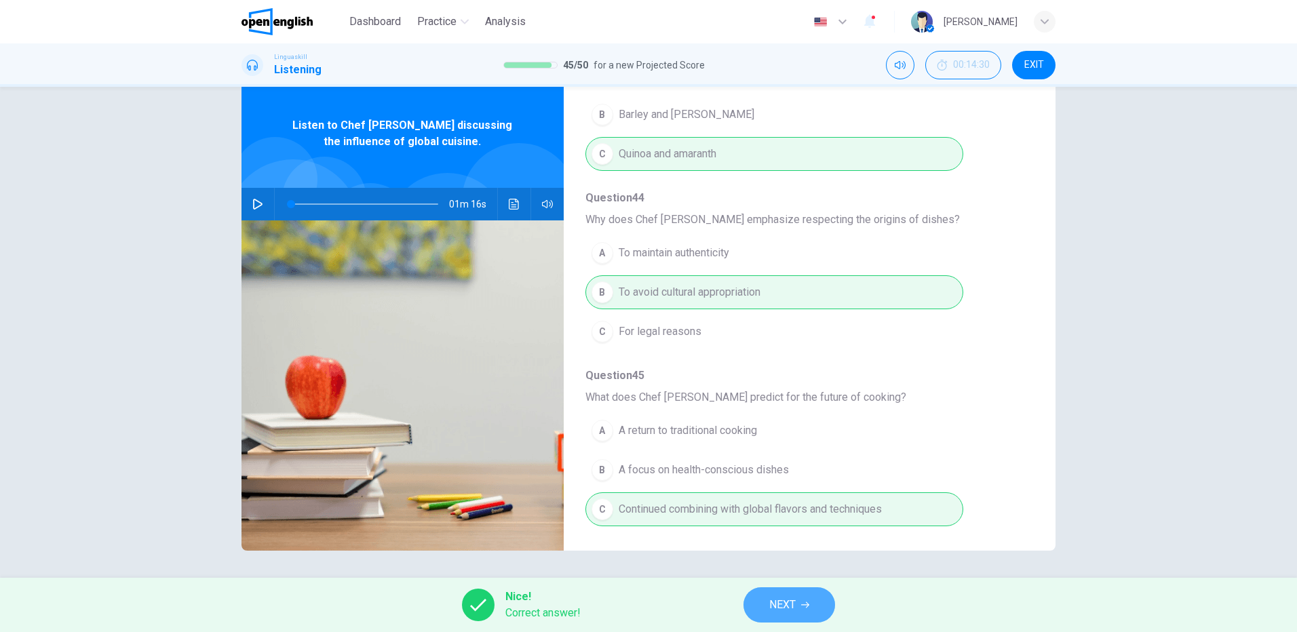
click at [786, 613] on span "NEXT" at bounding box center [782, 605] width 26 height 19
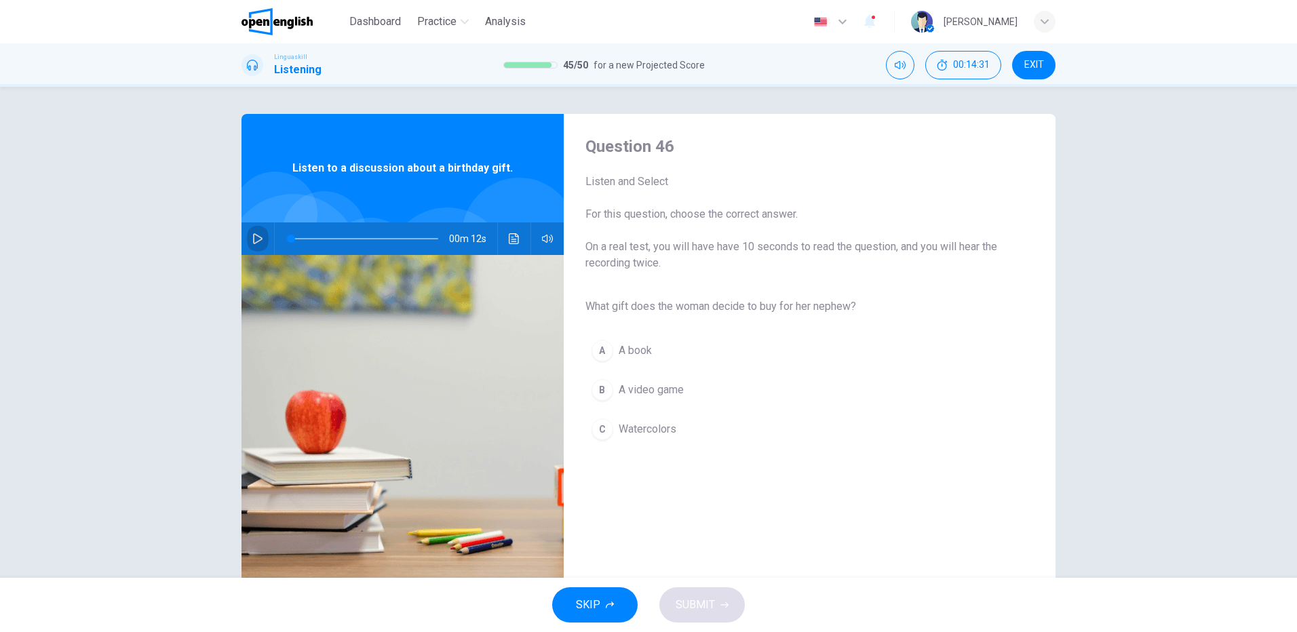
click at [254, 237] on icon "button" at bounding box center [257, 238] width 11 height 11
click at [651, 428] on span "Watercolors" at bounding box center [648, 429] width 58 height 16
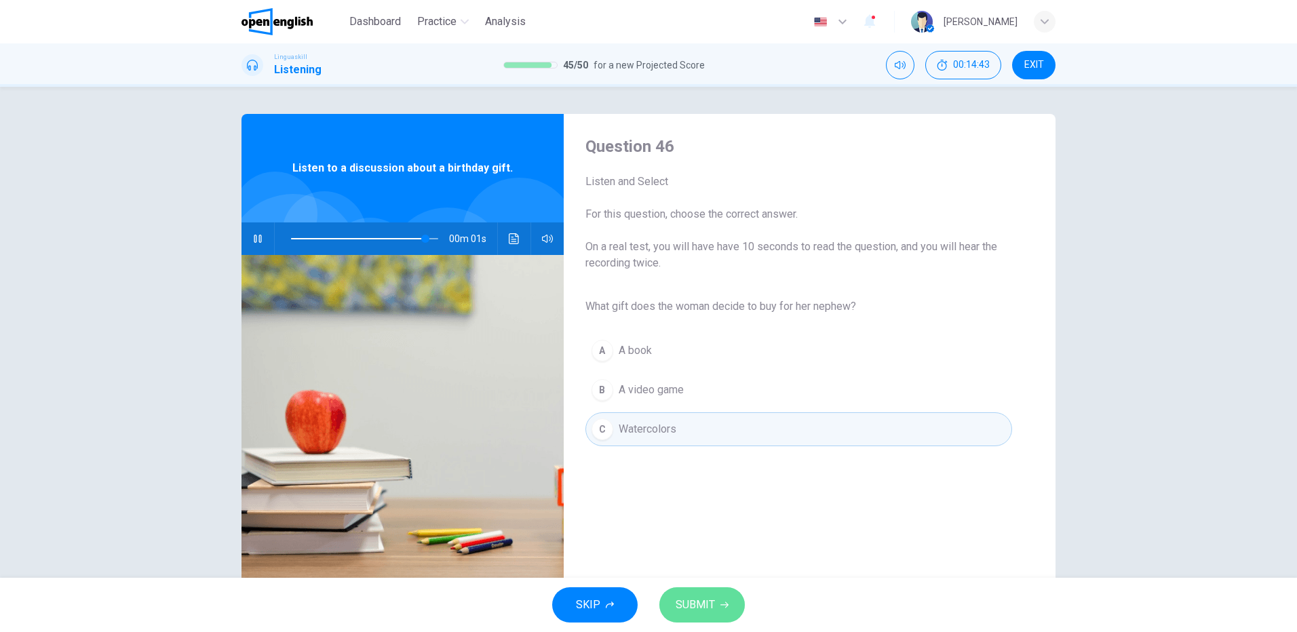
click at [706, 599] on span "SUBMIT" at bounding box center [695, 605] width 39 height 19
type input "*"
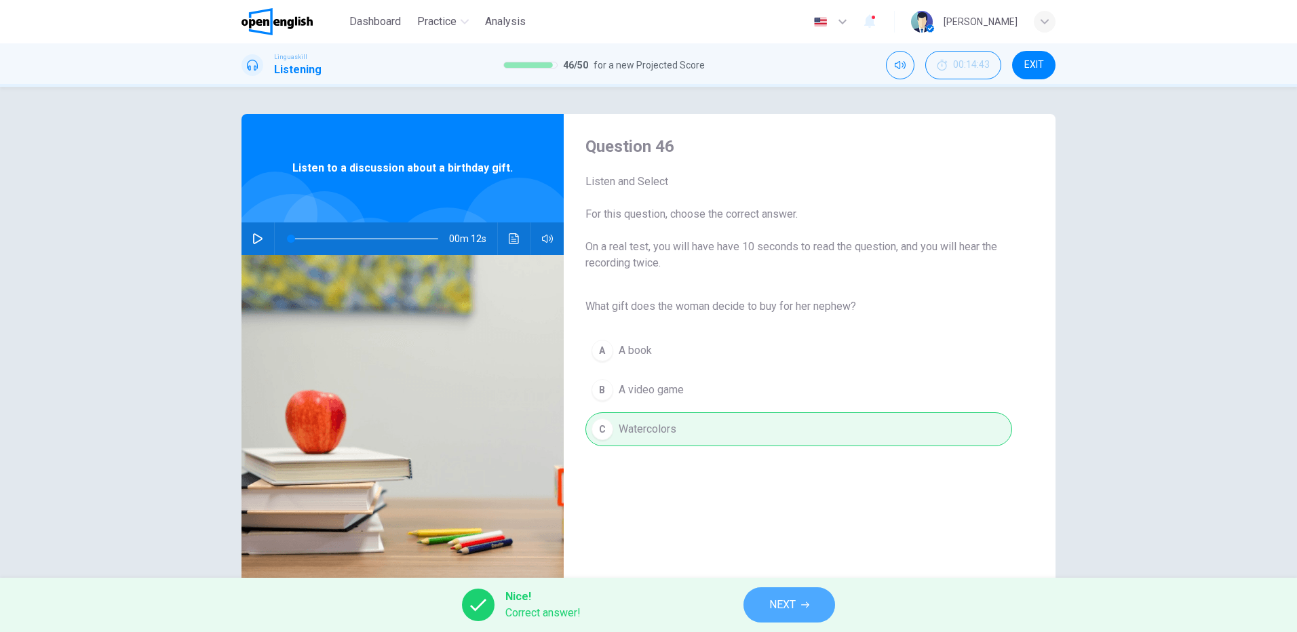
click at [784, 600] on span "NEXT" at bounding box center [782, 605] width 26 height 19
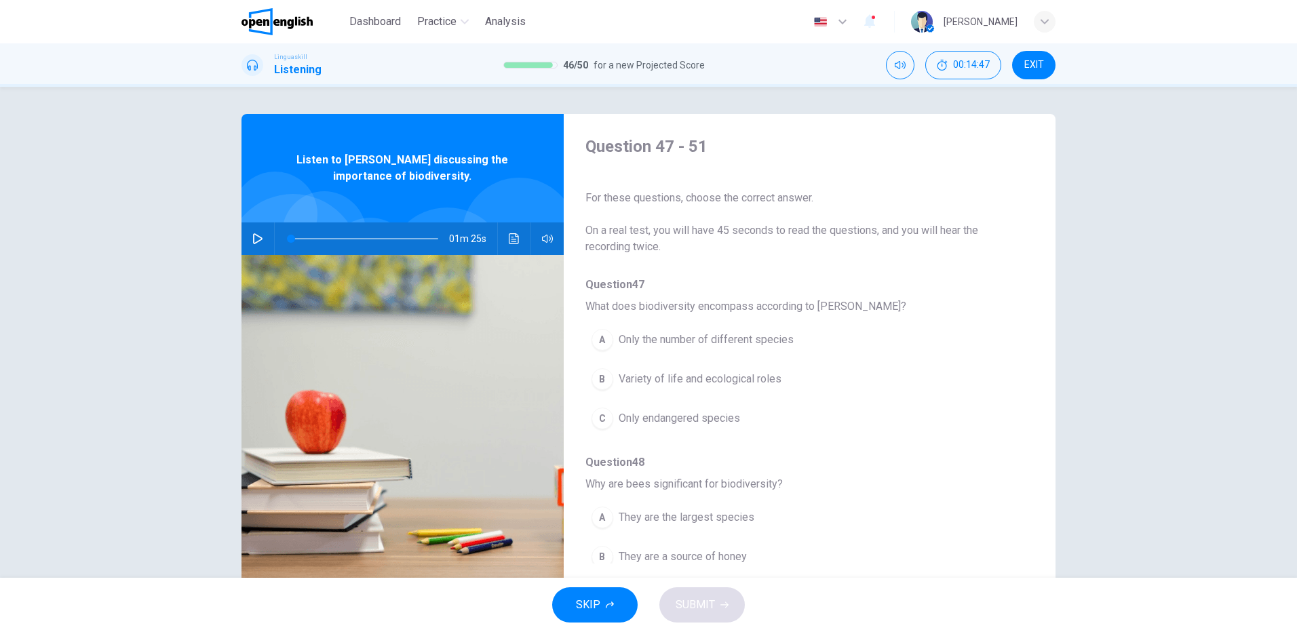
click at [252, 236] on icon "button" at bounding box center [257, 238] width 11 height 11
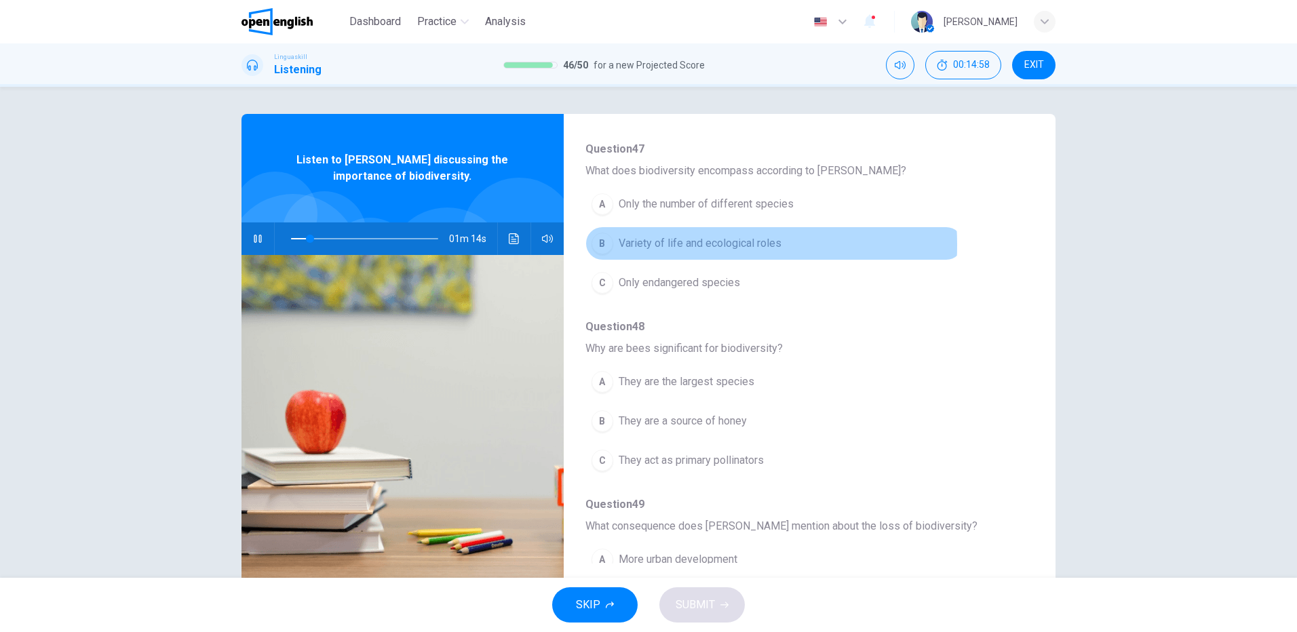
click at [661, 245] on span "Variety of life and ecological roles" at bounding box center [700, 243] width 163 height 16
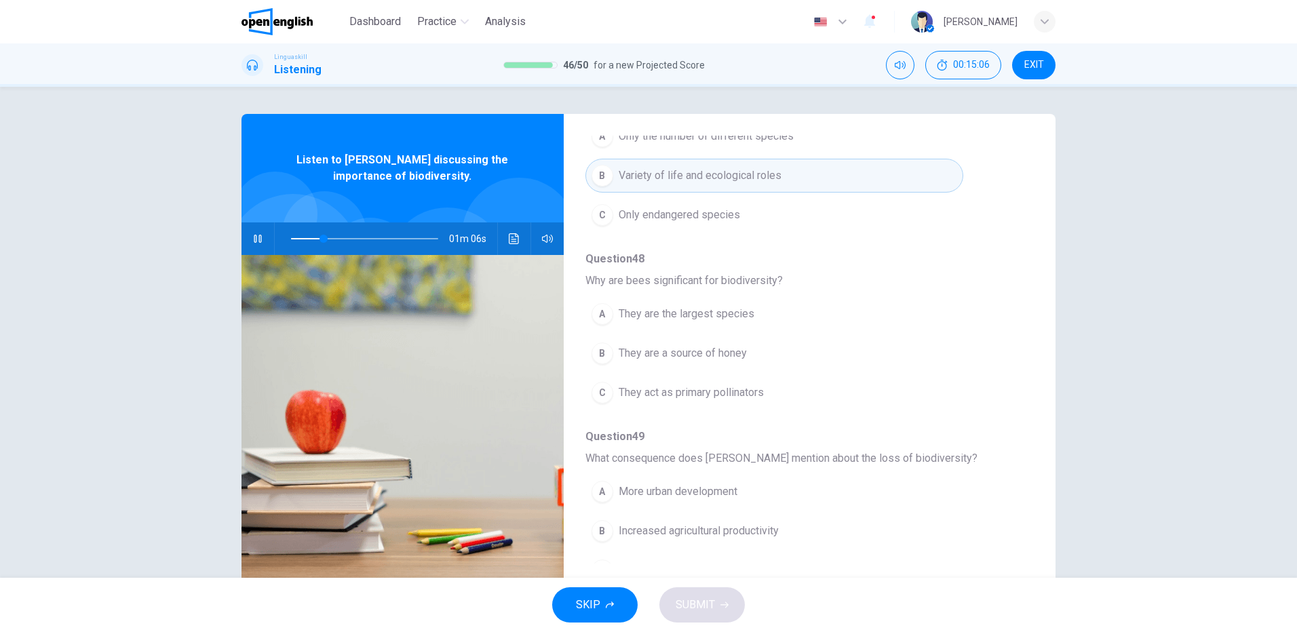
scroll to position [271, 0]
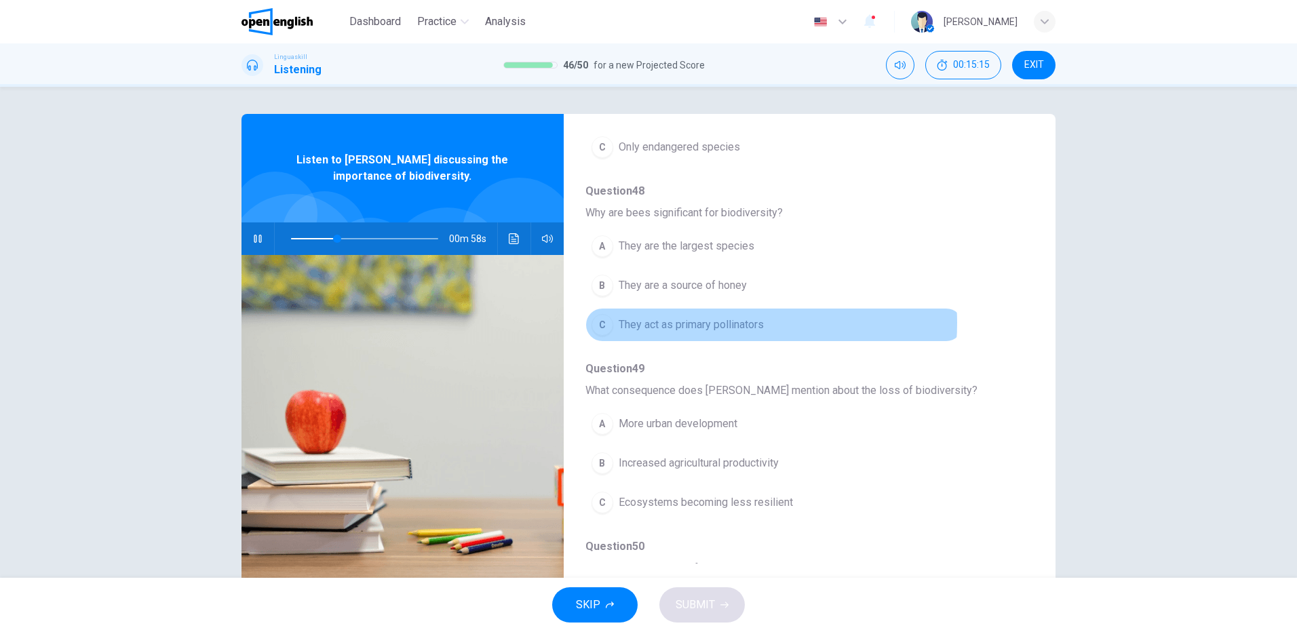
click at [719, 323] on span "They act as primary pollinators" at bounding box center [691, 325] width 145 height 16
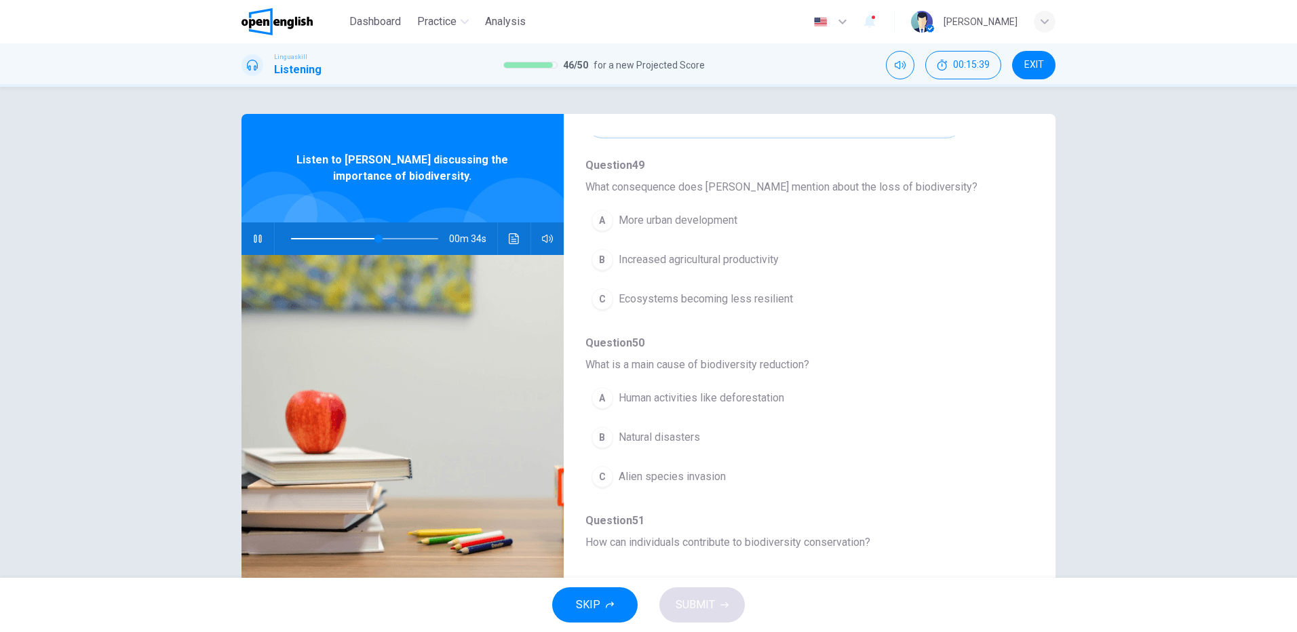
scroll to position [543, 0]
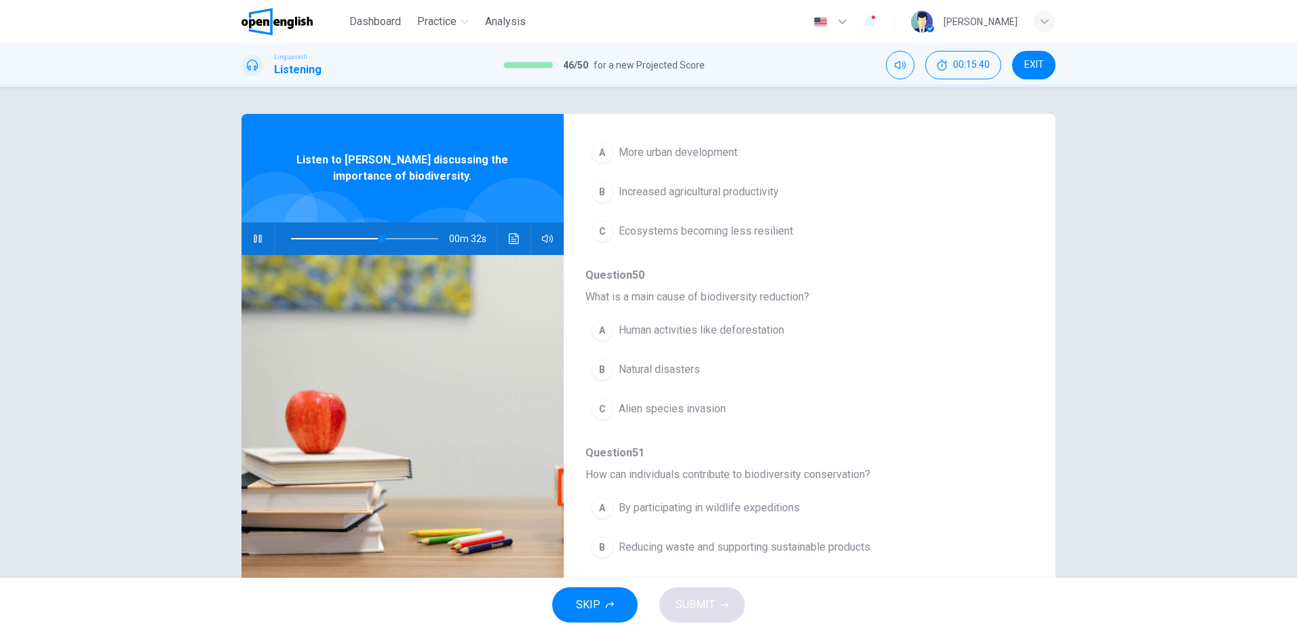
click at [702, 322] on span "Human activities like deforestation" at bounding box center [702, 330] width 166 height 16
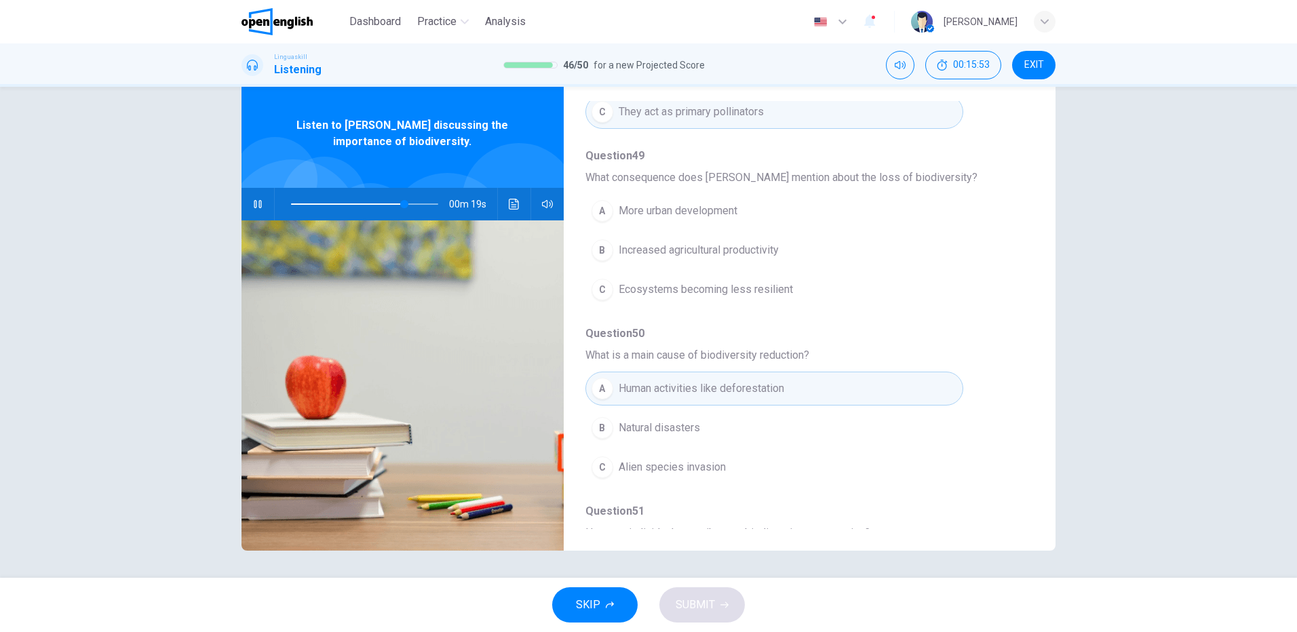
scroll to position [585, 0]
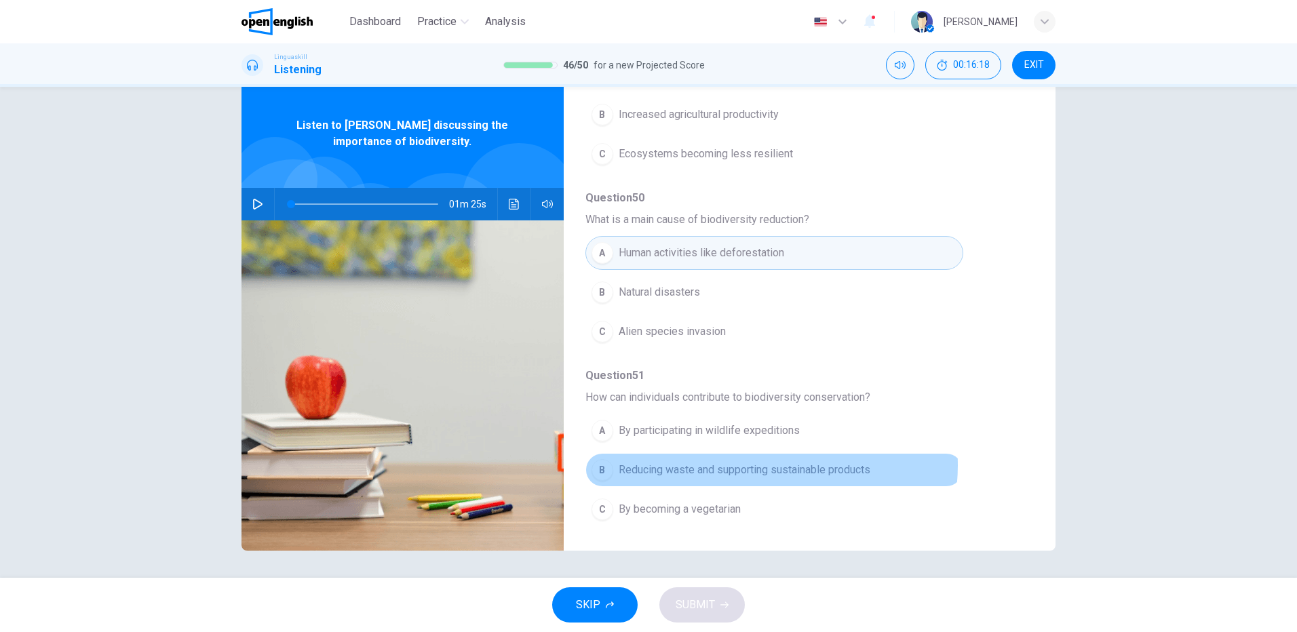
click at [759, 465] on span "Reducing waste and supporting sustainable products" at bounding box center [745, 470] width 252 height 16
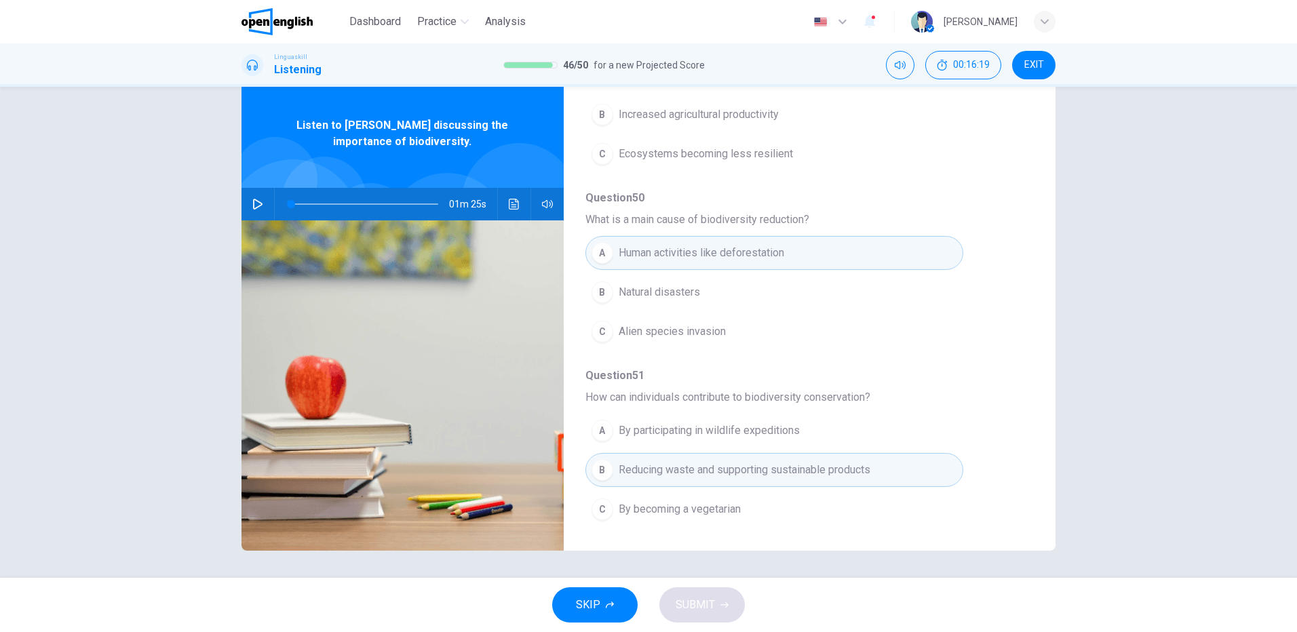
click at [253, 199] on icon "button" at bounding box center [257, 204] width 9 height 11
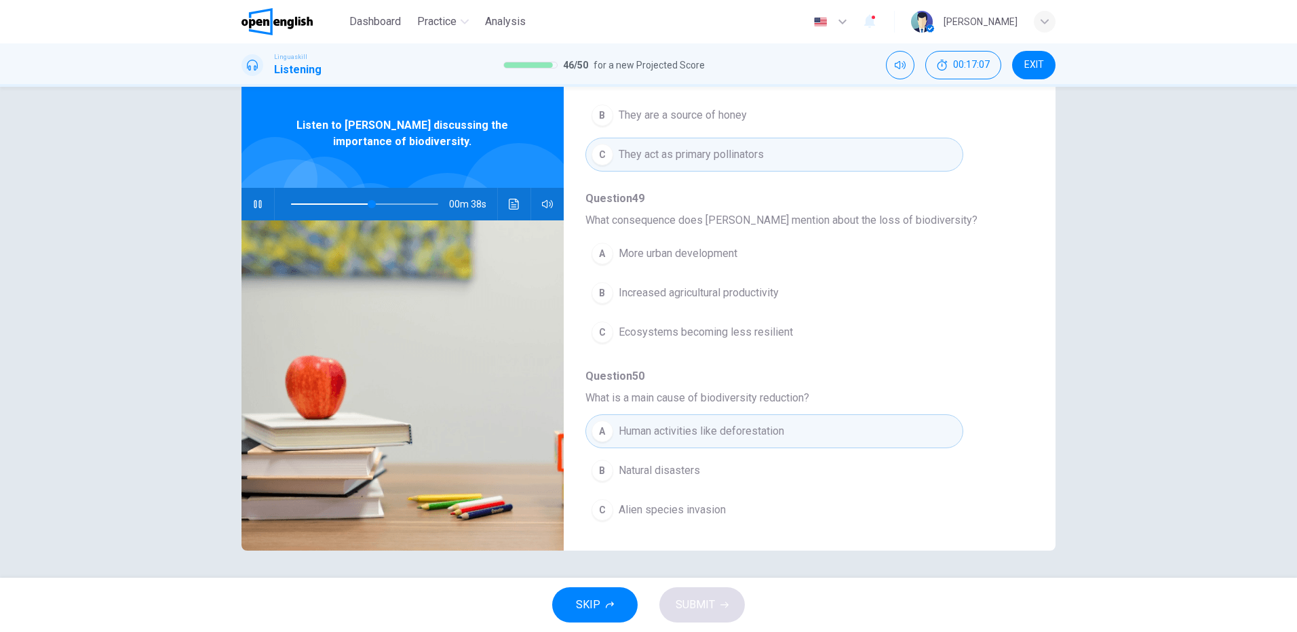
scroll to position [475, 0]
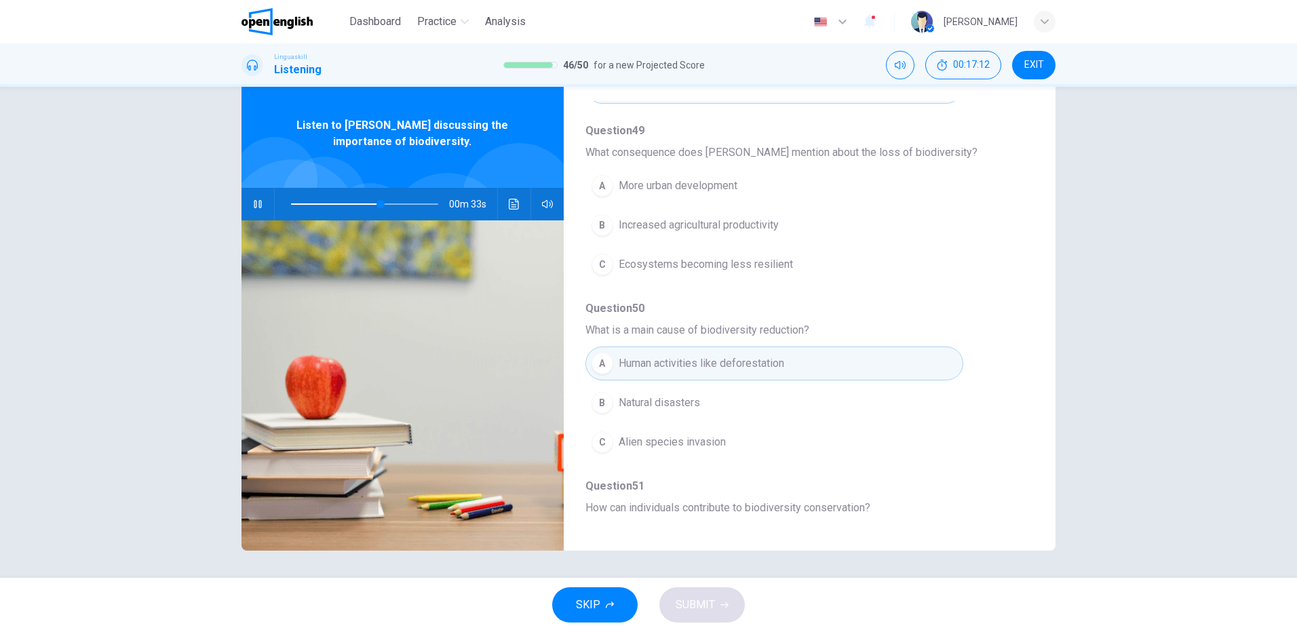
click at [695, 267] on span "Ecosystems becoming less resilient" at bounding box center [706, 264] width 174 height 16
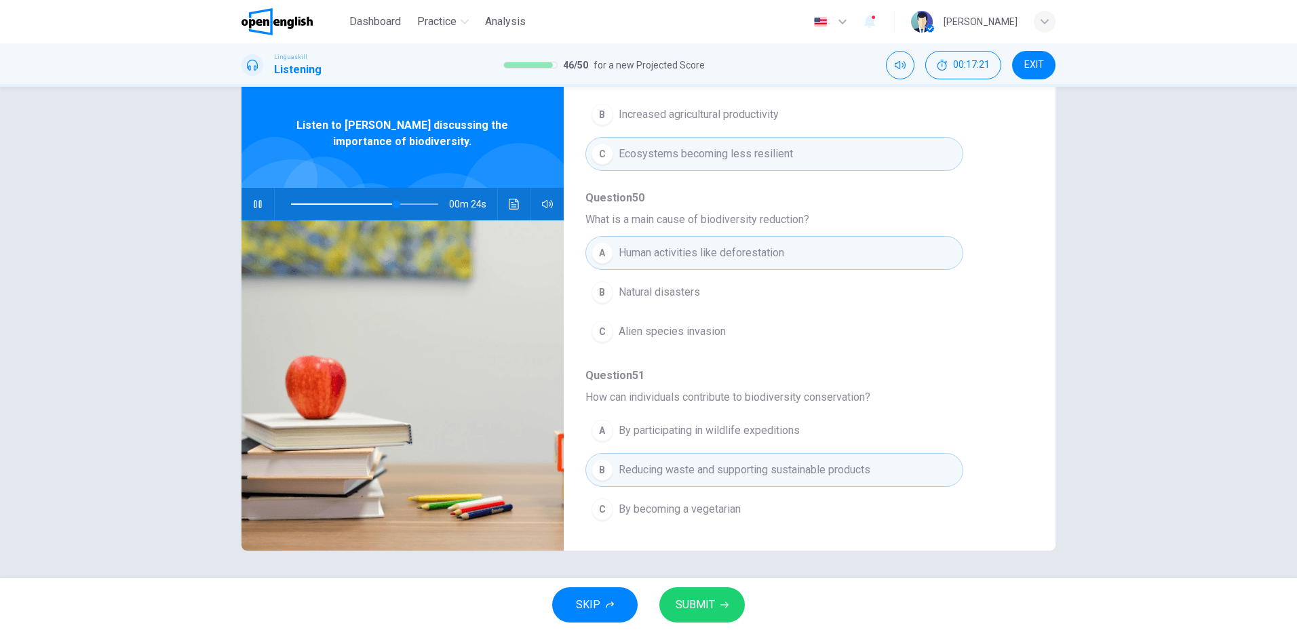
scroll to position [450, 0]
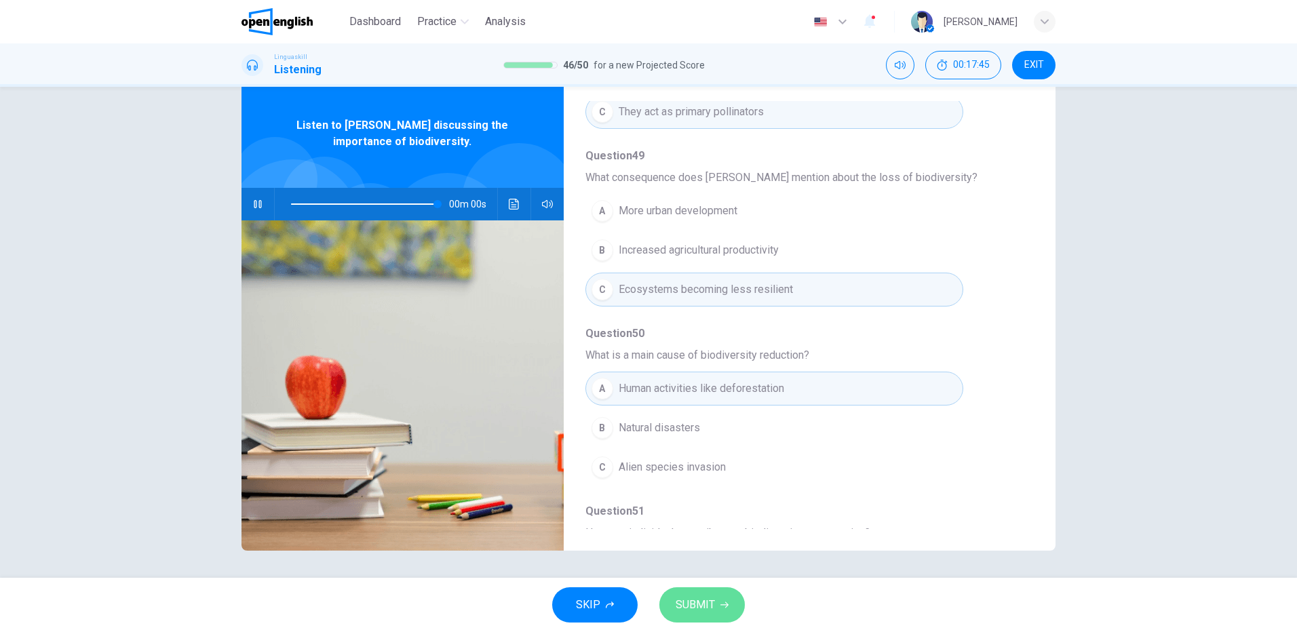
click at [711, 600] on span "SUBMIT" at bounding box center [695, 605] width 39 height 19
type input "*"
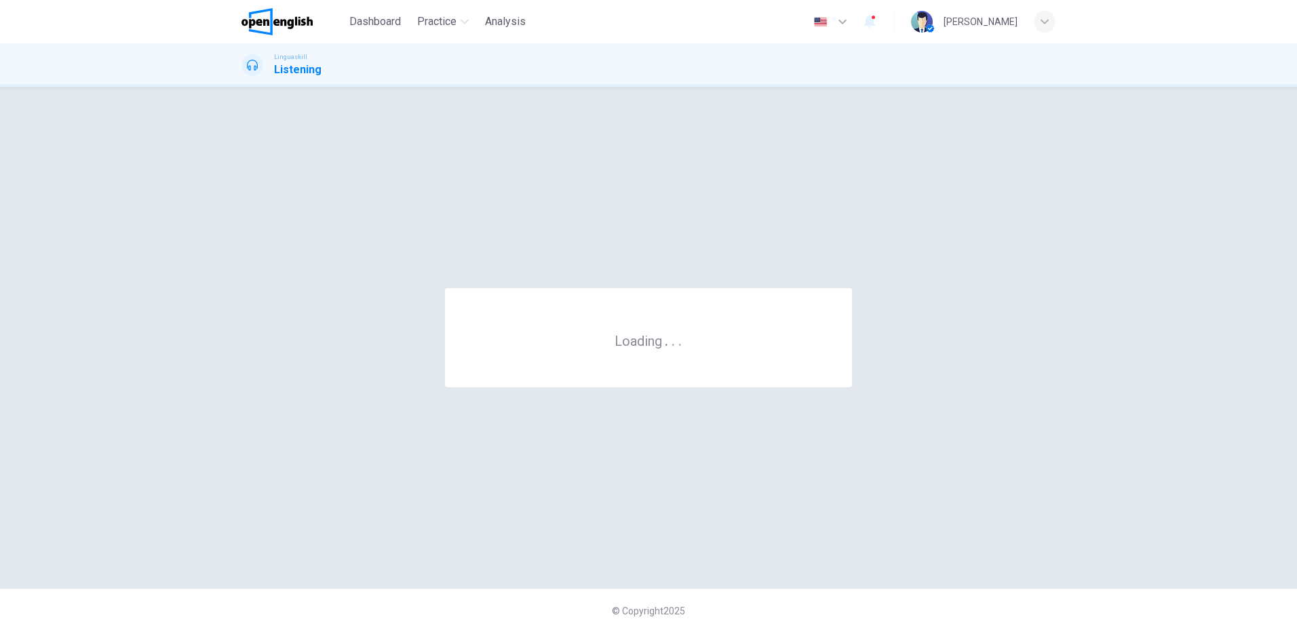
scroll to position [0, 0]
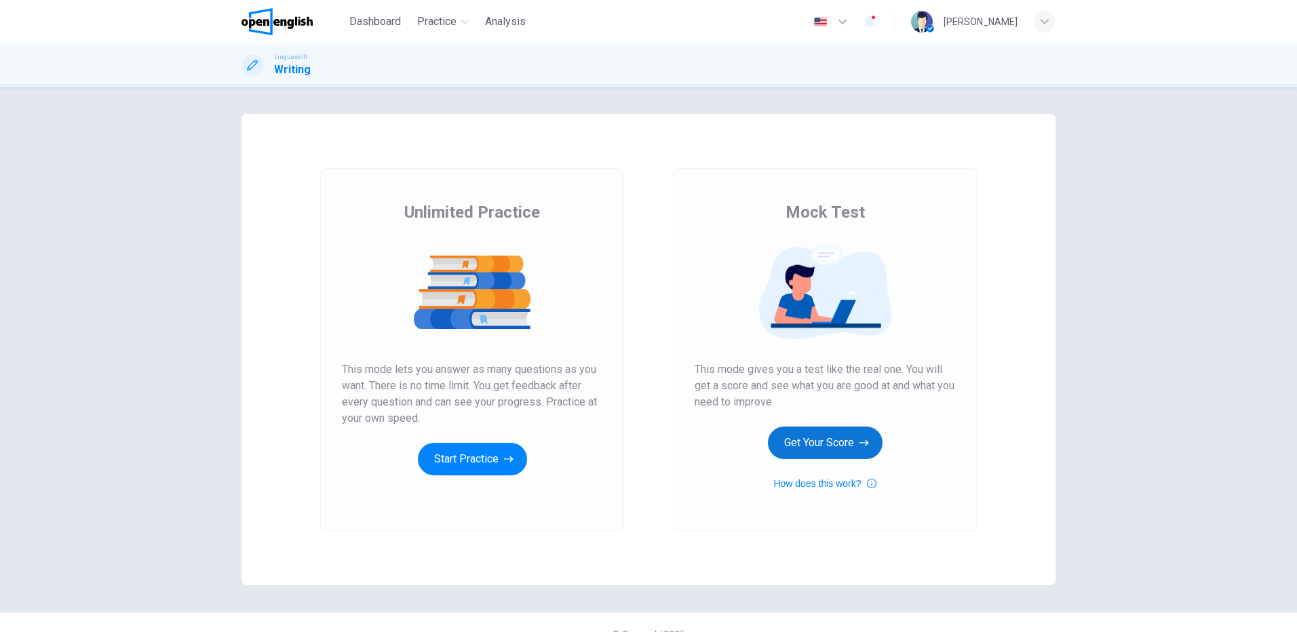
click at [828, 436] on button "Get Your Score" at bounding box center [825, 443] width 115 height 33
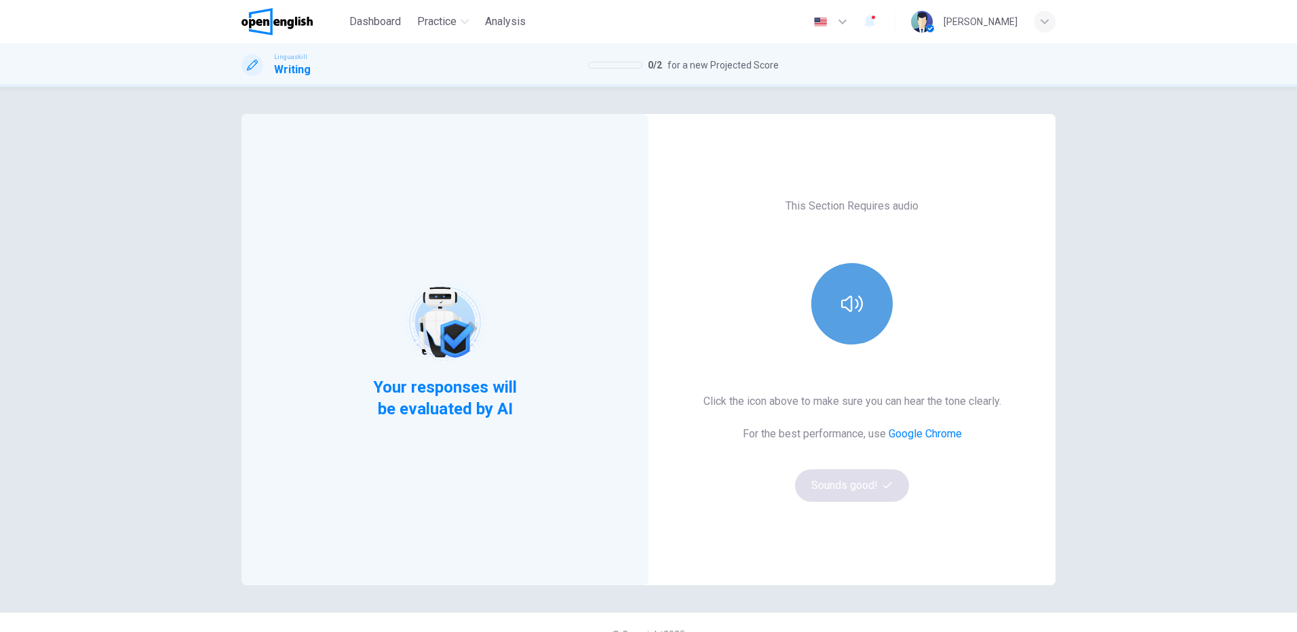
click at [853, 299] on icon "button" at bounding box center [852, 304] width 22 height 22
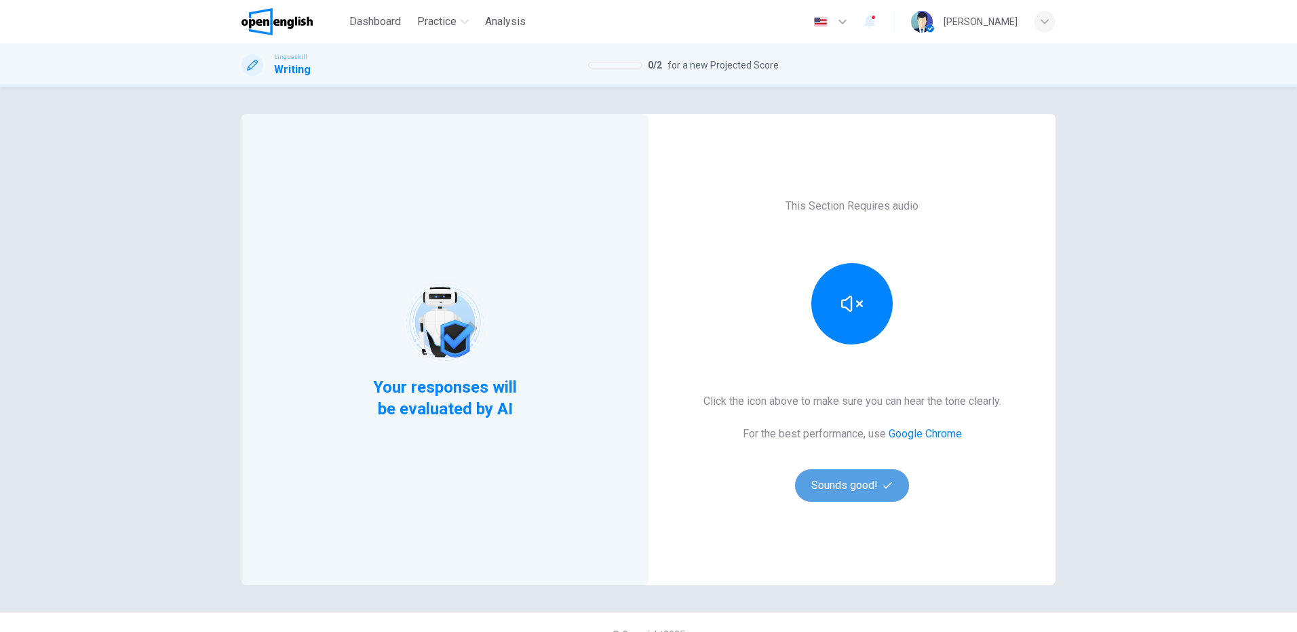
click at [845, 484] on button "Sounds good!" at bounding box center [852, 485] width 114 height 33
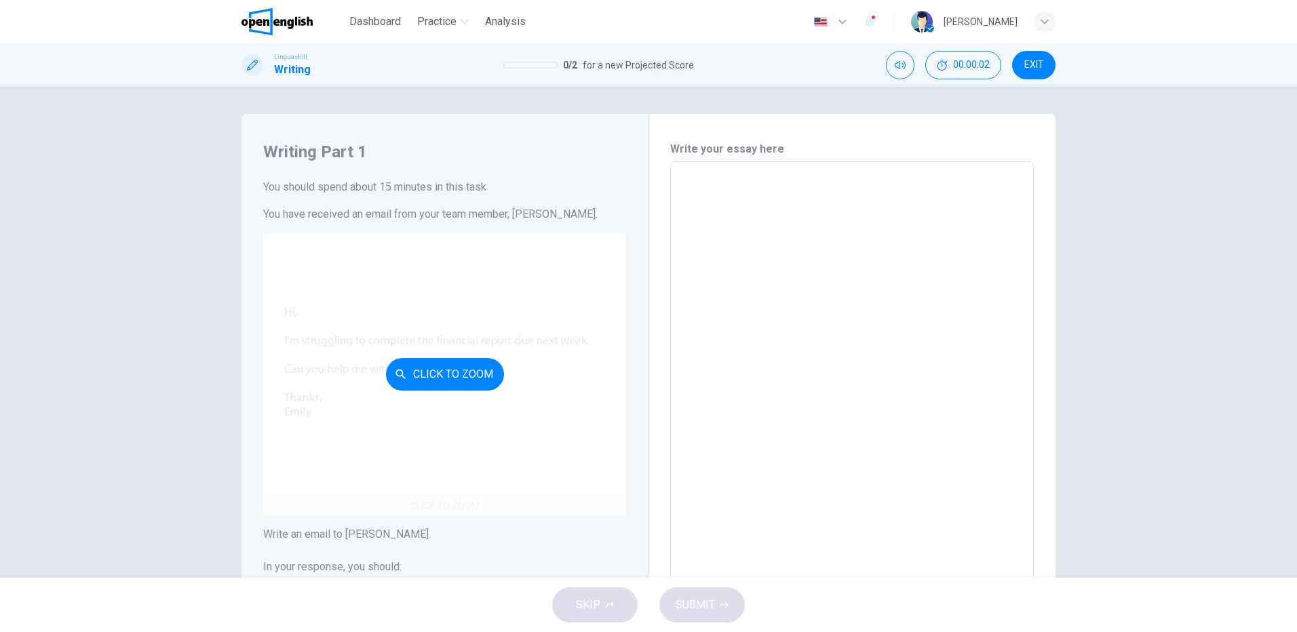
click at [513, 369] on div "Click to Zoom" at bounding box center [444, 374] width 363 height 282
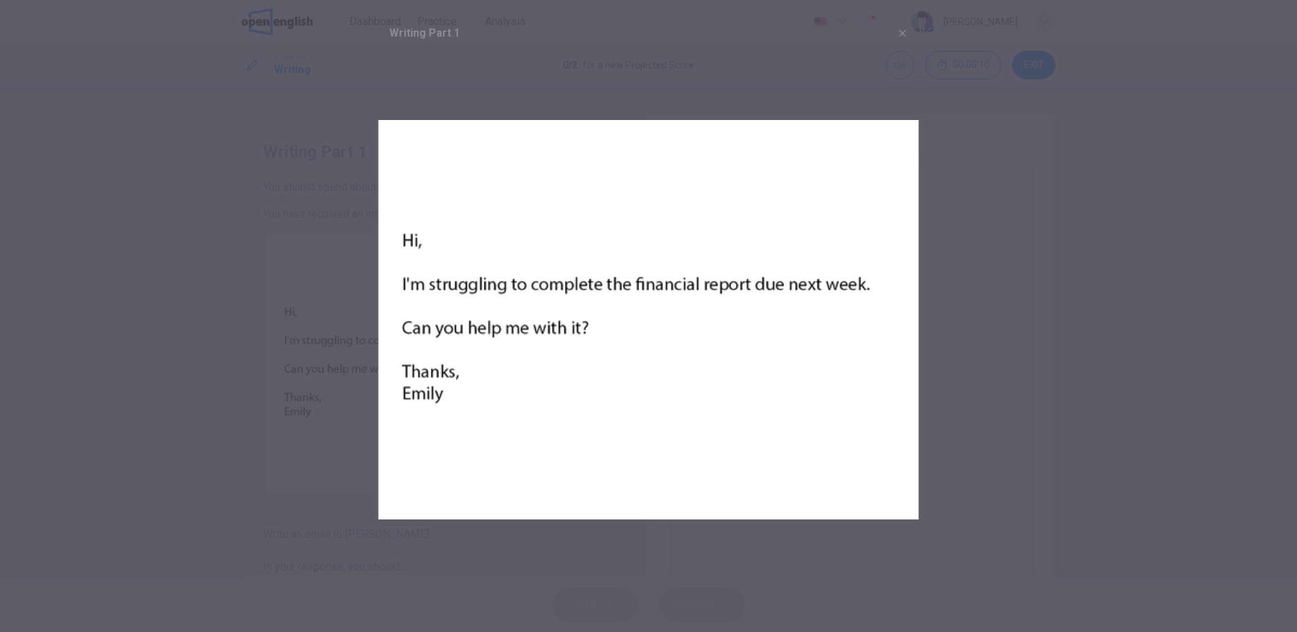
click at [693, 235] on img at bounding box center [649, 320] width 541 height 541
click at [902, 32] on icon "button" at bounding box center [903, 33] width 6 height 6
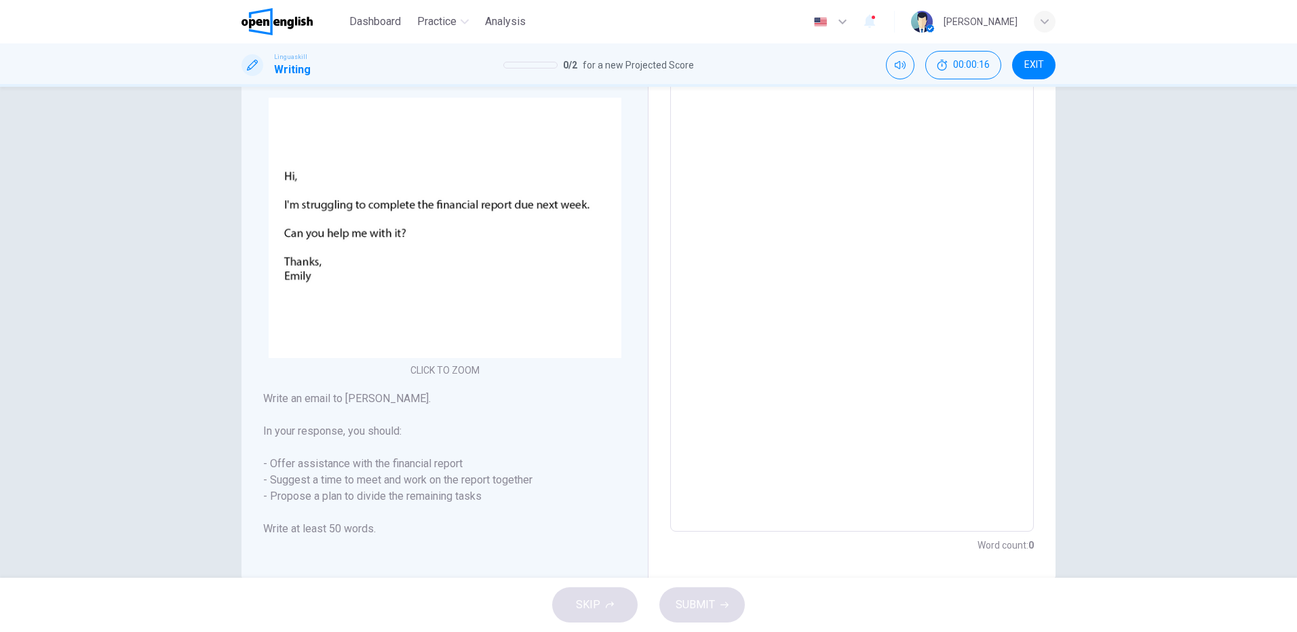
scroll to position [166, 0]
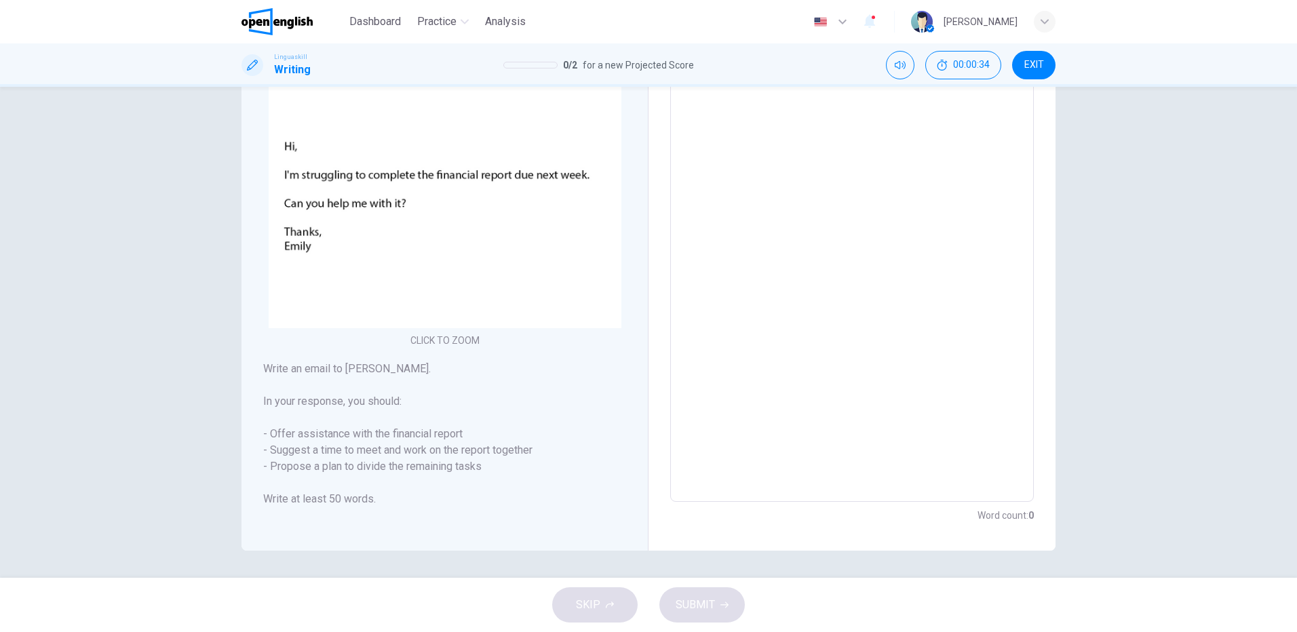
click at [767, 159] on textarea at bounding box center [852, 249] width 345 height 484
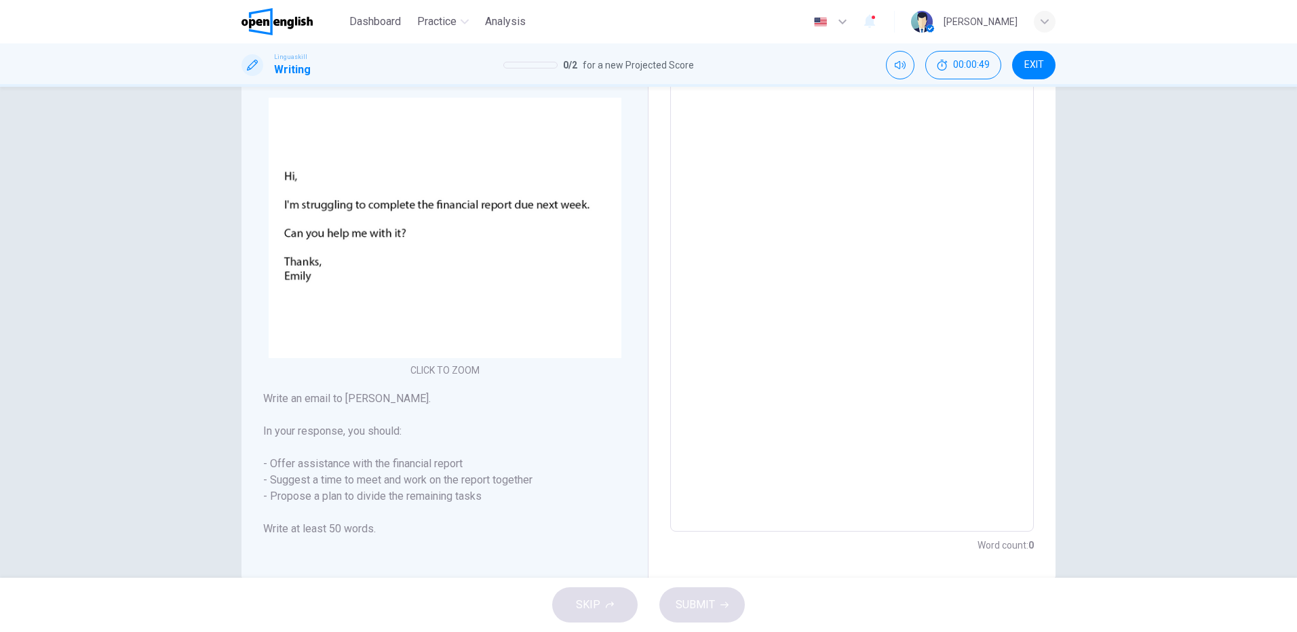
scroll to position [0, 0]
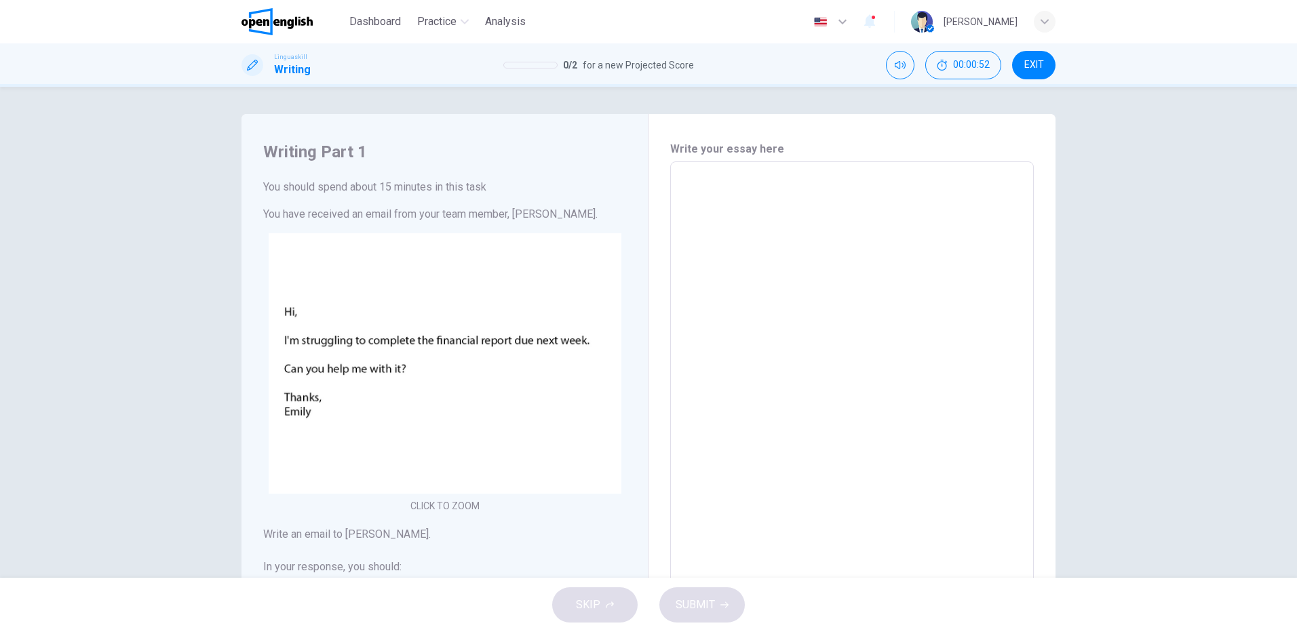
type textarea "*"
type textarea "***"
type textarea "*"
type textarea "**"
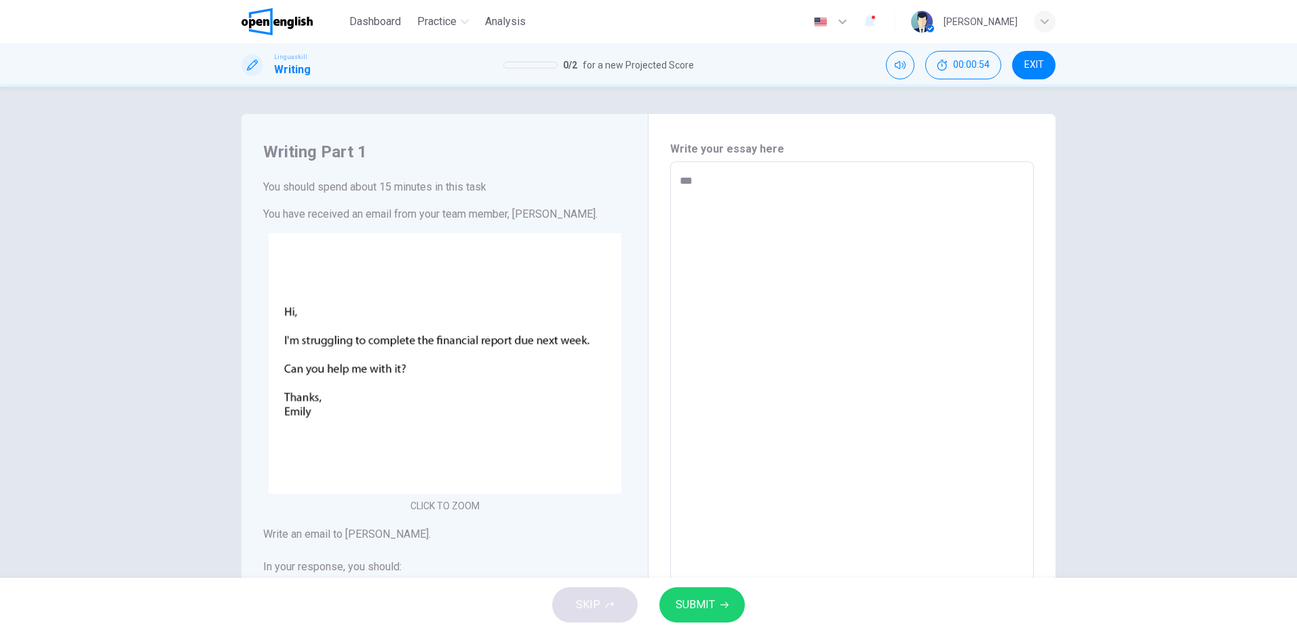
type textarea "*"
type textarea "**"
type textarea "*"
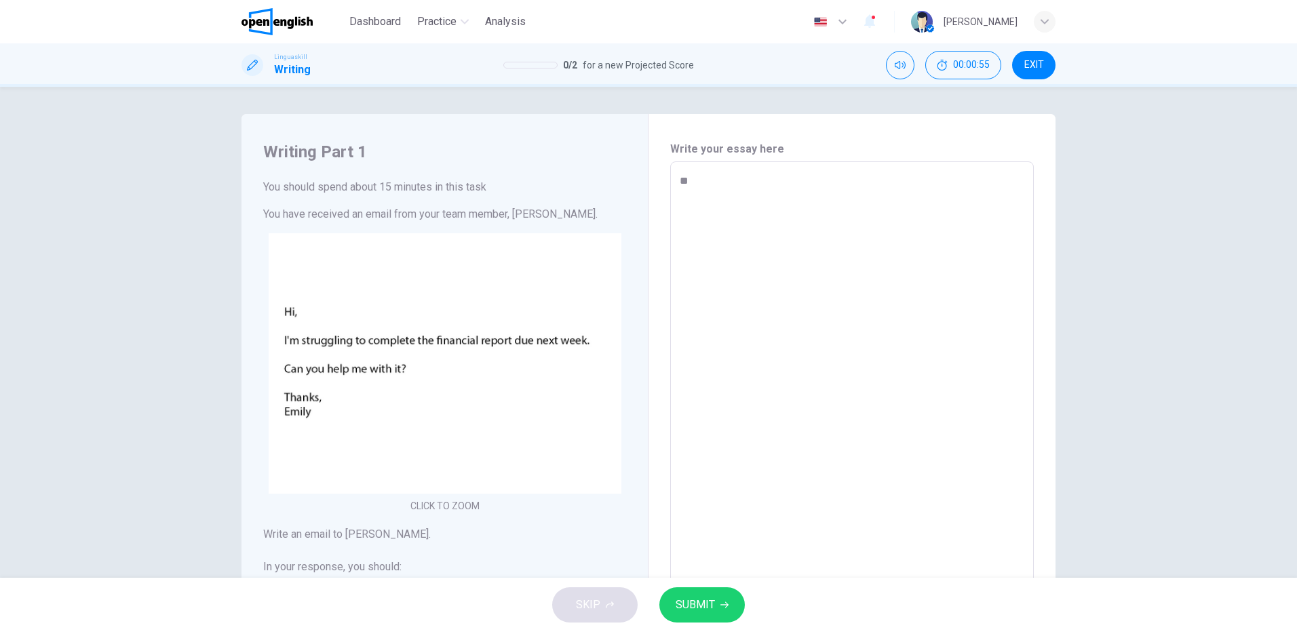
type textarea "**"
type textarea "*"
type textarea "****"
type textarea "*"
type textarea "*****"
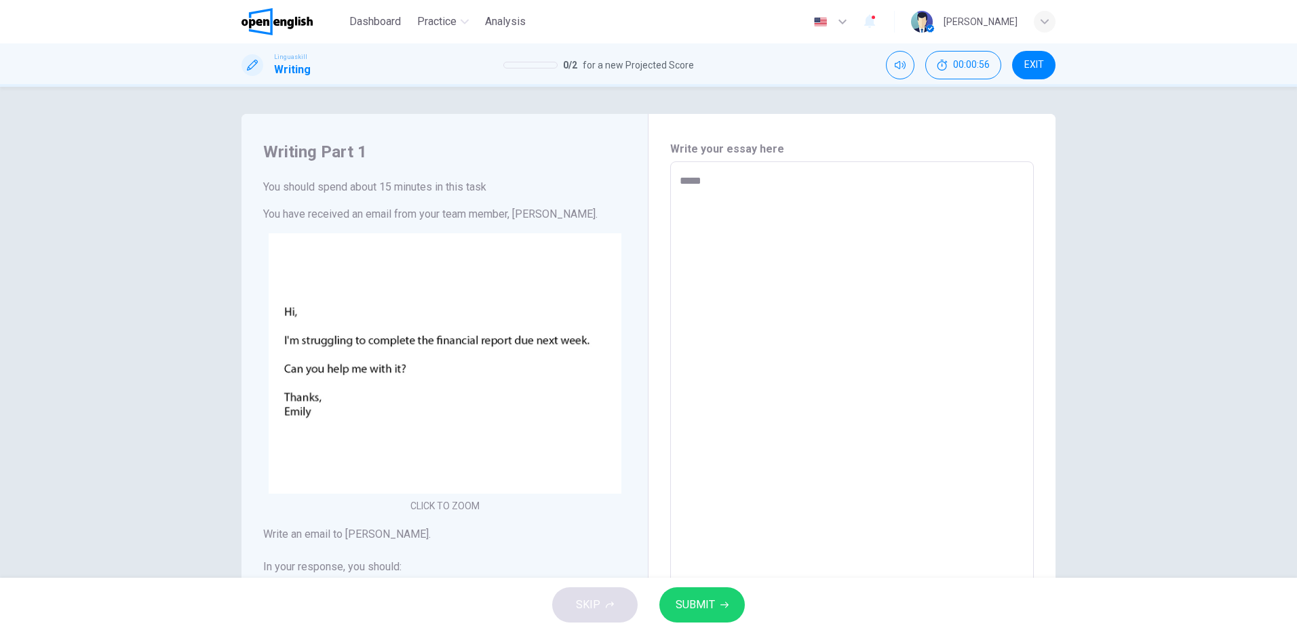
type textarea "*"
type textarea "******"
type textarea "*"
type textarea "*******"
type textarea "*"
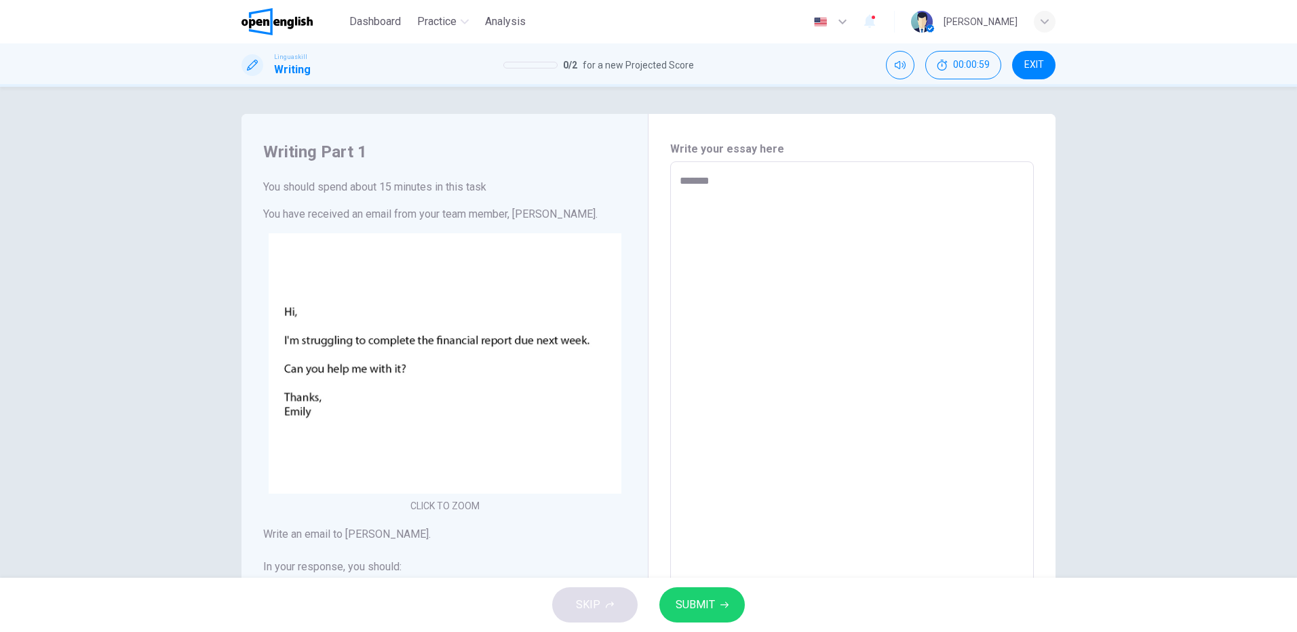
type textarea "********"
type textarea "*"
type textarea "*********"
type textarea "*"
type textarea "*********"
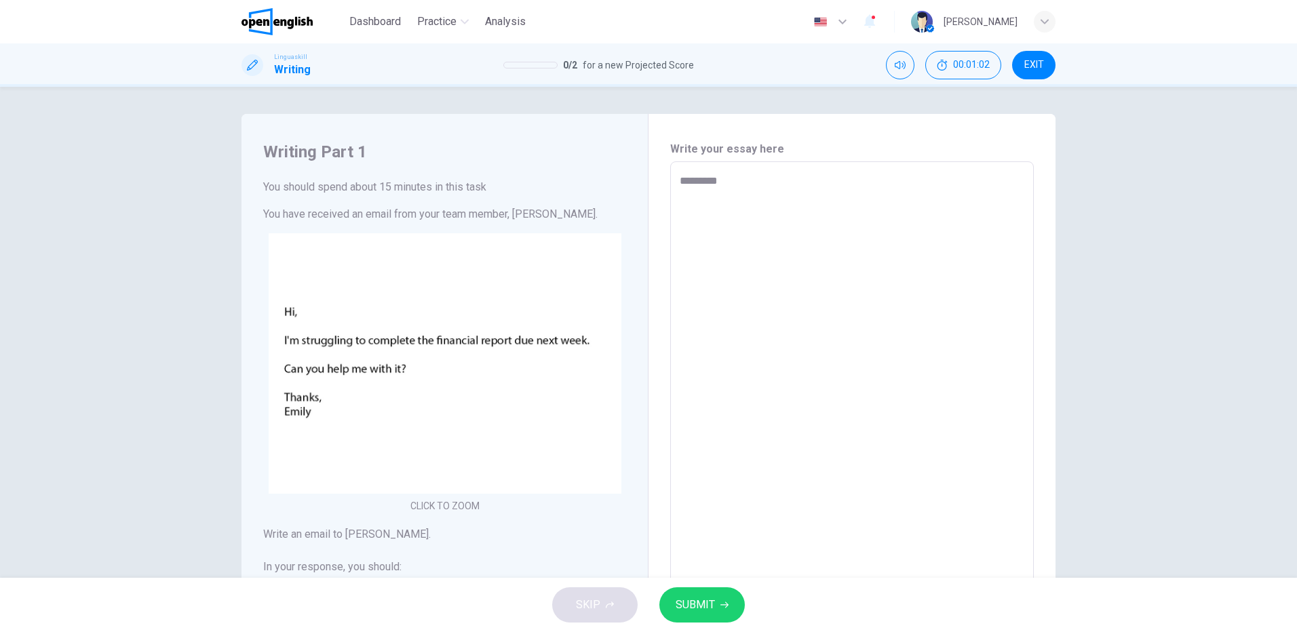
type textarea "*"
type textarea "*********"
type textarea "*"
type textarea "********* *"
type textarea "*"
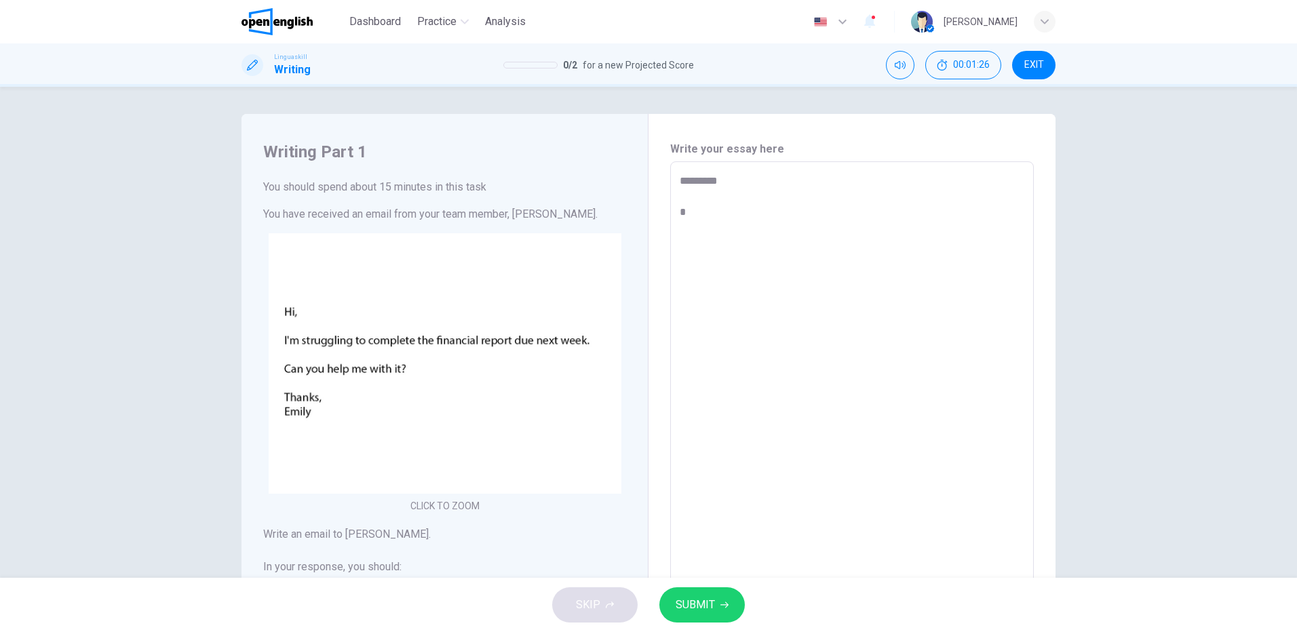
type textarea "********* **"
type textarea "*"
type textarea "********* ***"
type textarea "*"
type textarea "********* **"
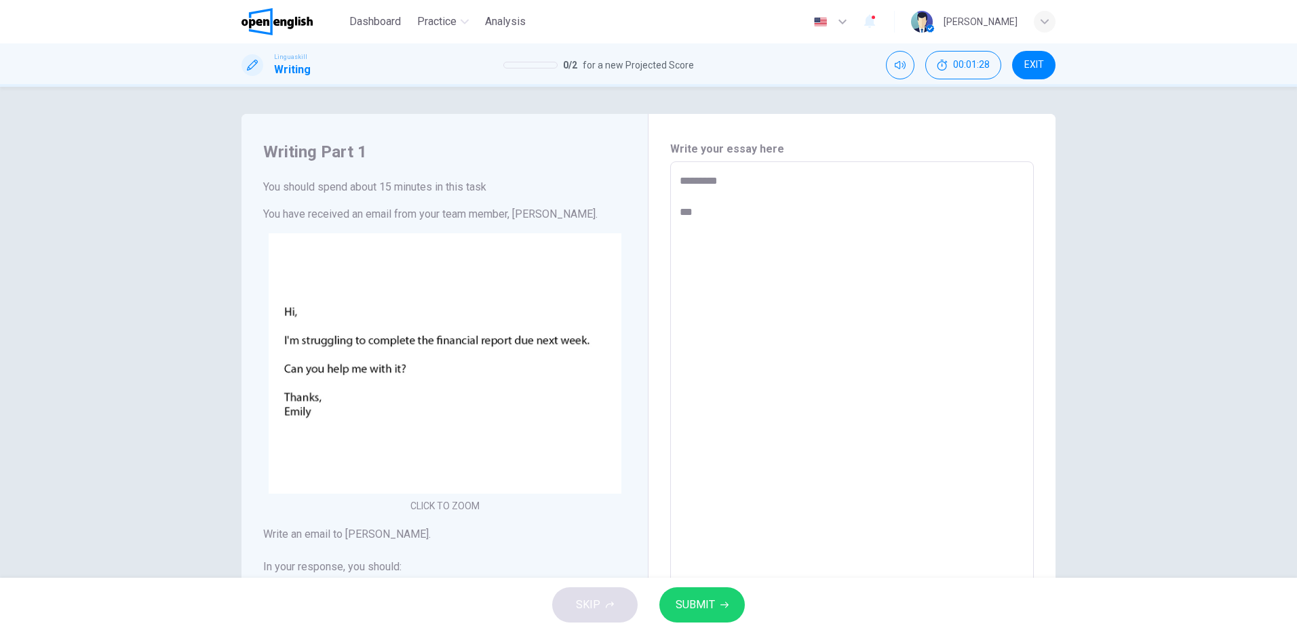
type textarea "*"
type textarea "********* ***"
type textarea "*"
type textarea "********* ****"
type textarea "*"
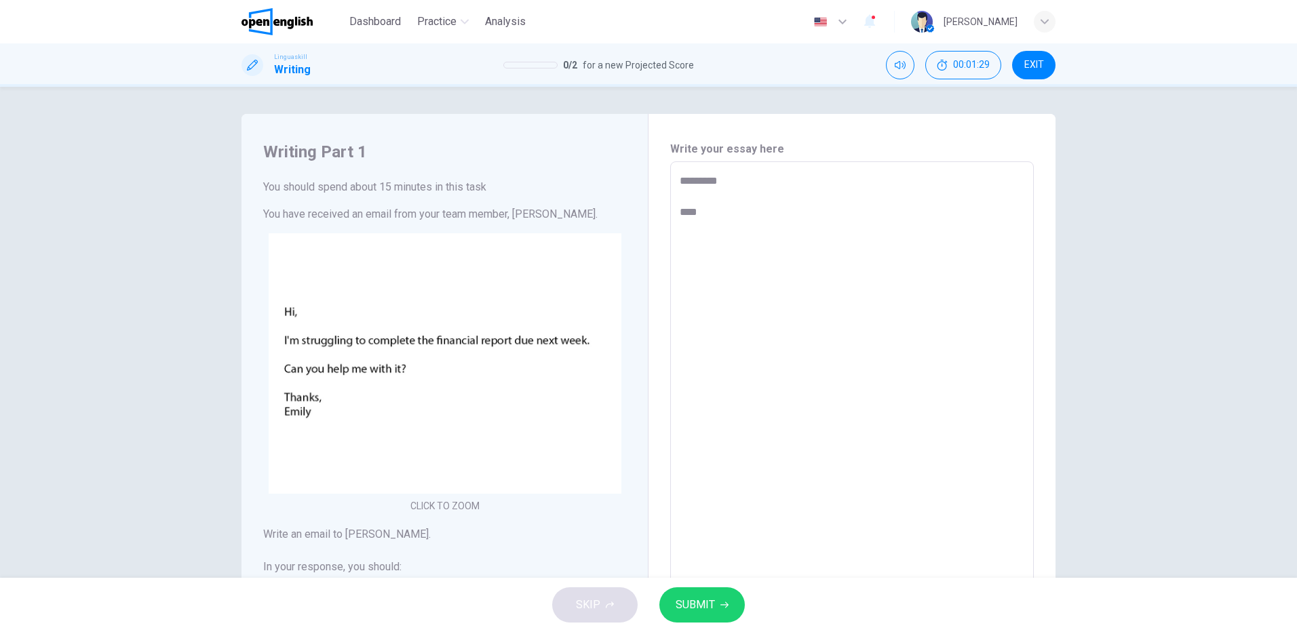
type textarea "********* *****"
type textarea "*"
type textarea "********* *****"
type textarea "*"
type textarea "********* *******"
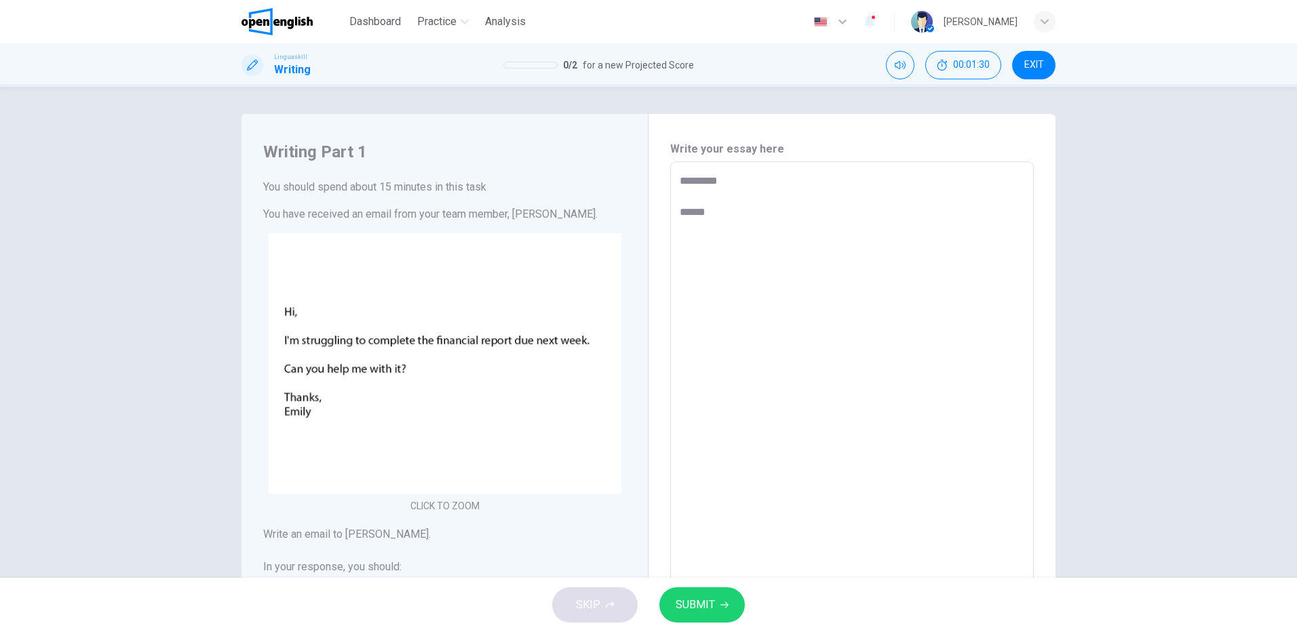
type textarea "*"
type textarea "********* *******"
type textarea "*"
type textarea "********* *********"
type textarea "*"
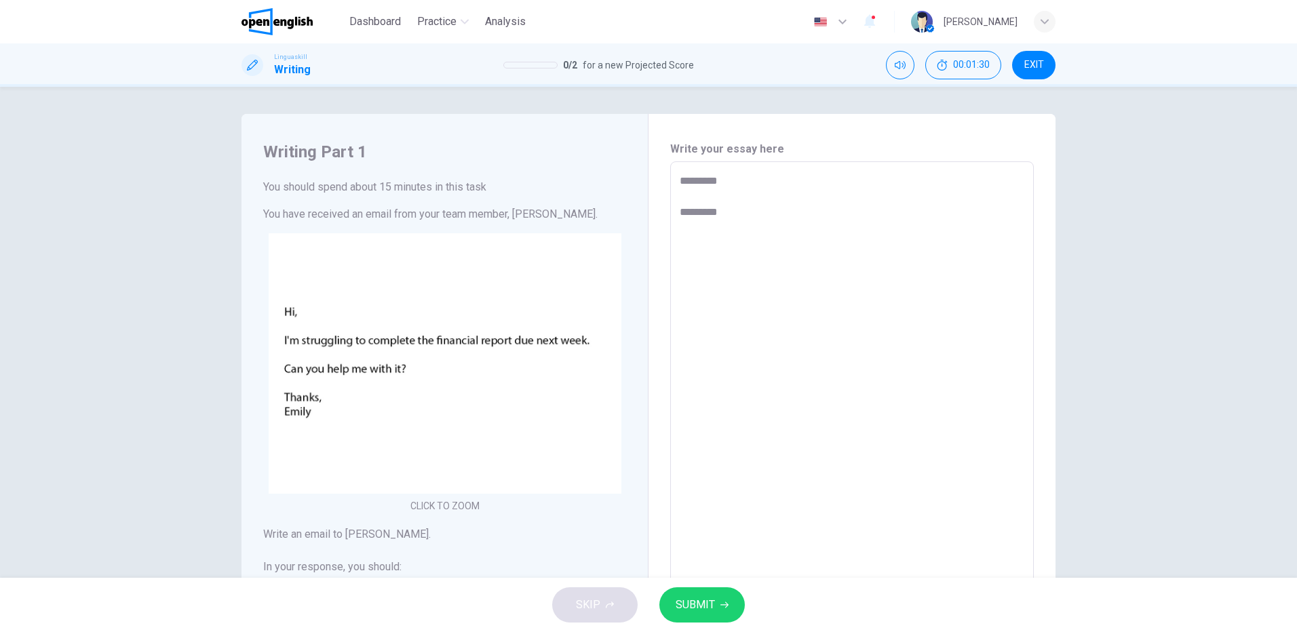
type textarea "**********"
type textarea "*"
type textarea "**********"
type textarea "*"
type textarea "**********"
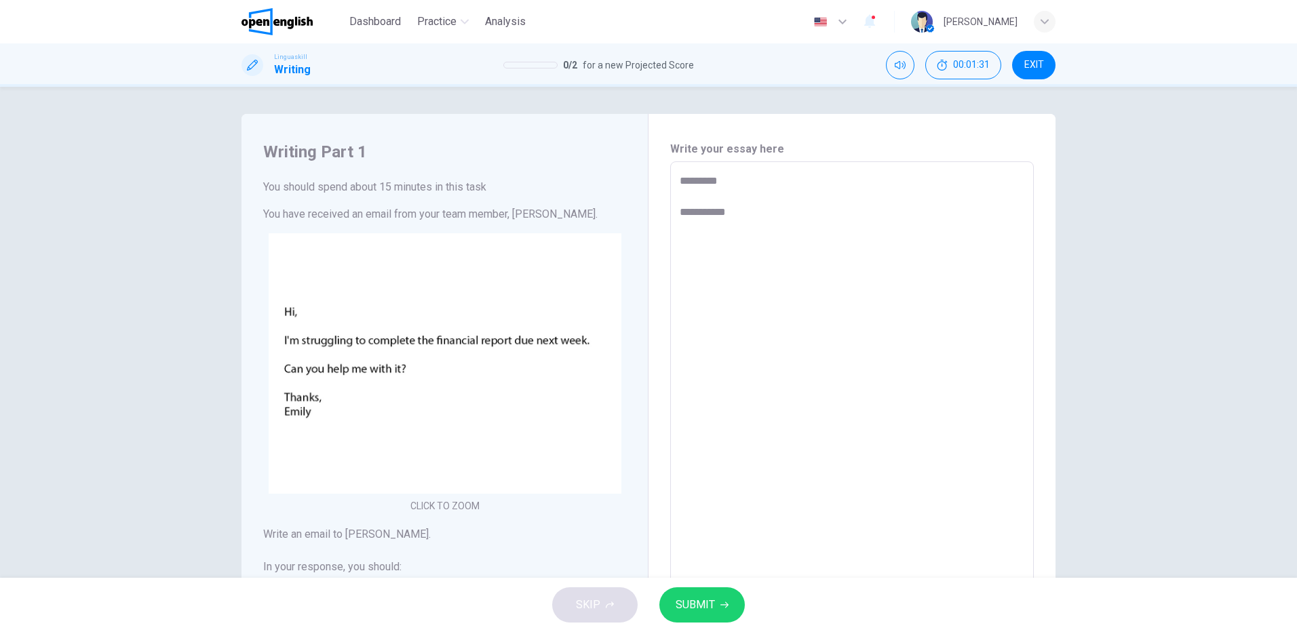
type textarea "*"
type textarea "**********"
type textarea "*"
type textarea "**********"
type textarea "*"
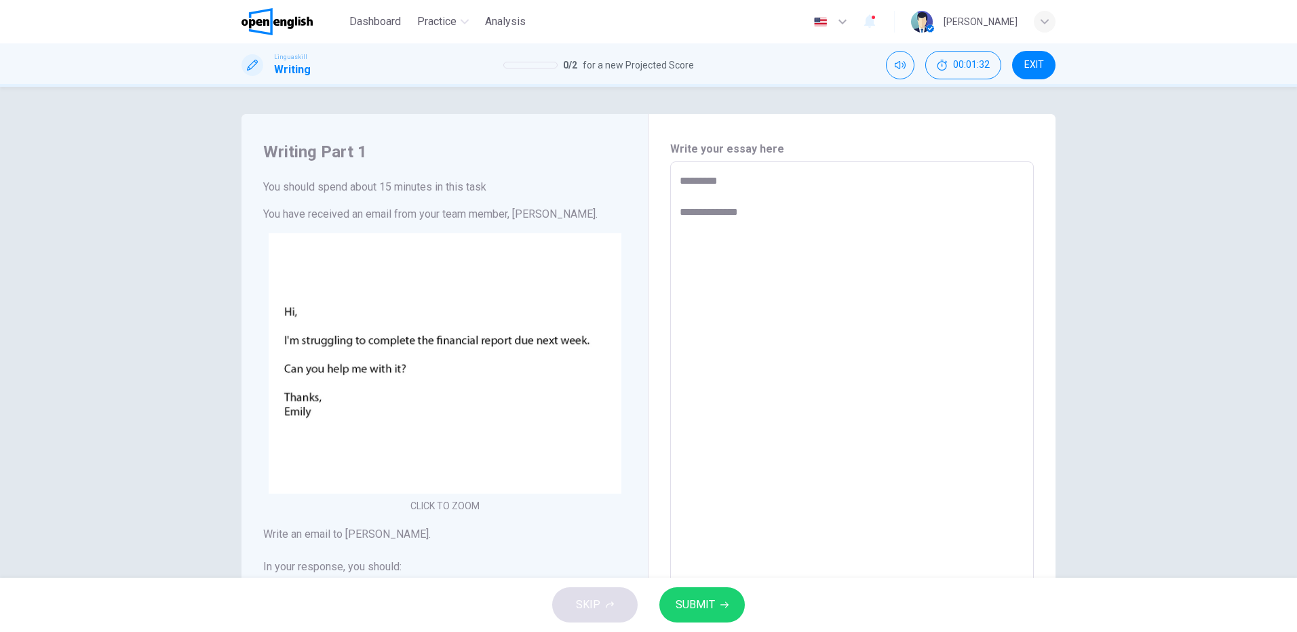
type textarea "**********"
type textarea "*"
type textarea "**********"
type textarea "*"
type textarea "**********"
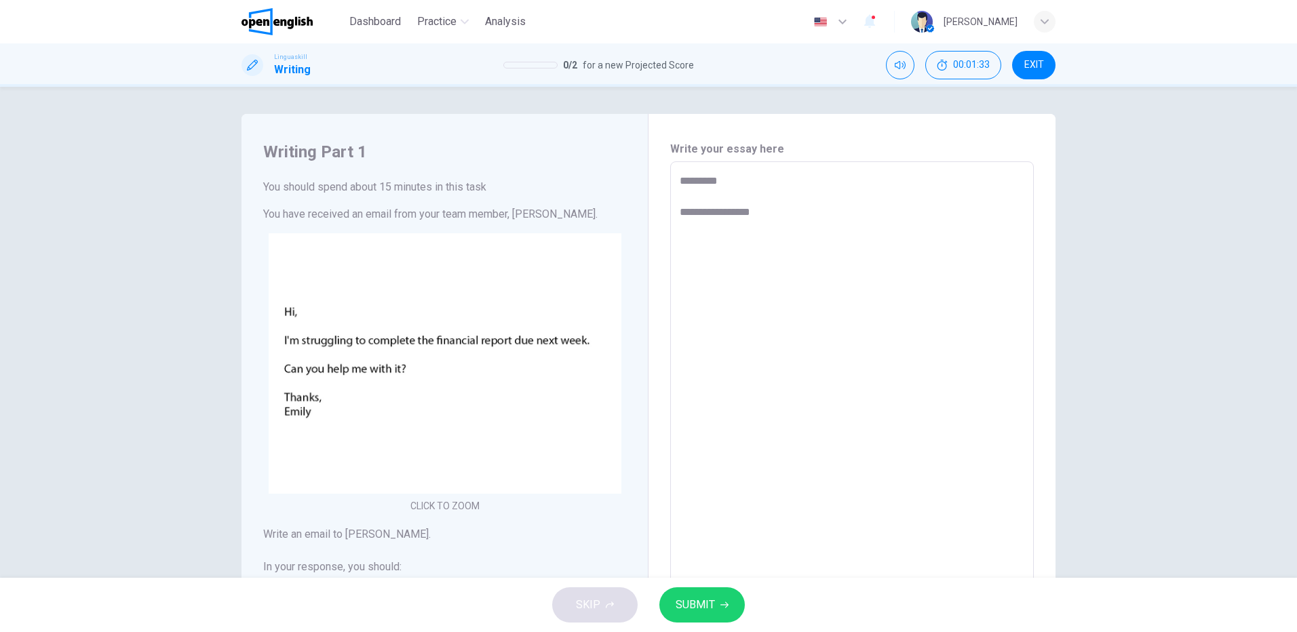
type textarea "*"
type textarea "**********"
type textarea "*"
type textarea "**********"
type textarea "*"
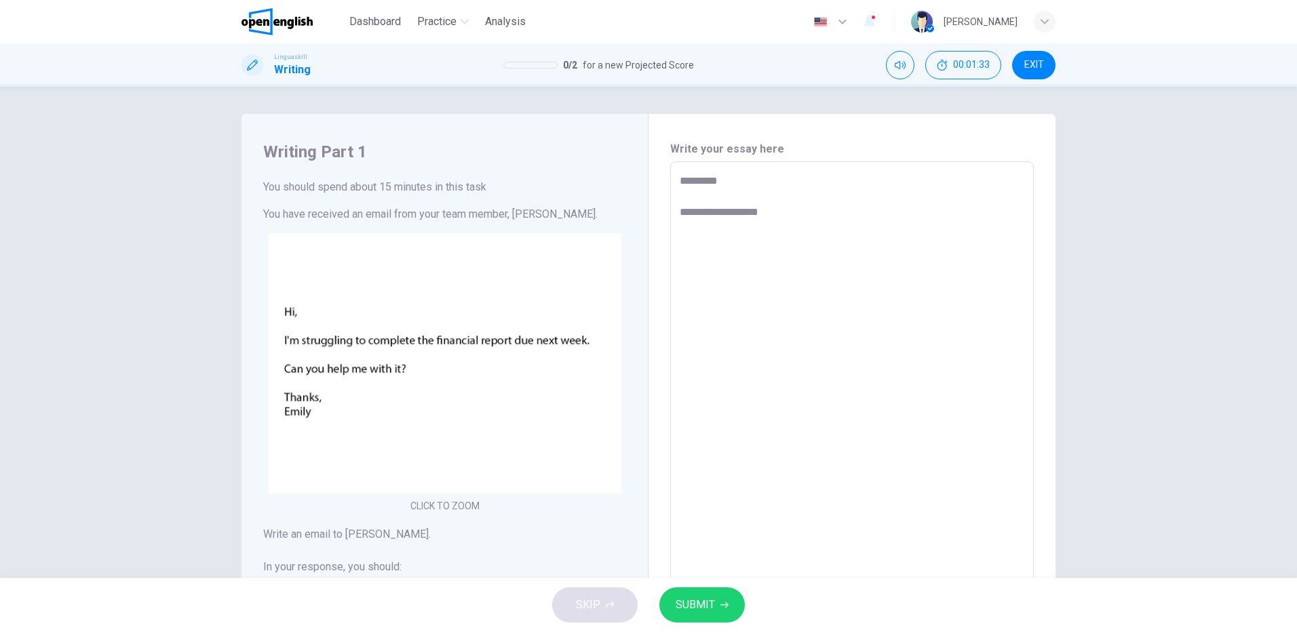
type textarea "**********"
type textarea "*"
type textarea "**********"
type textarea "*"
type textarea "**********"
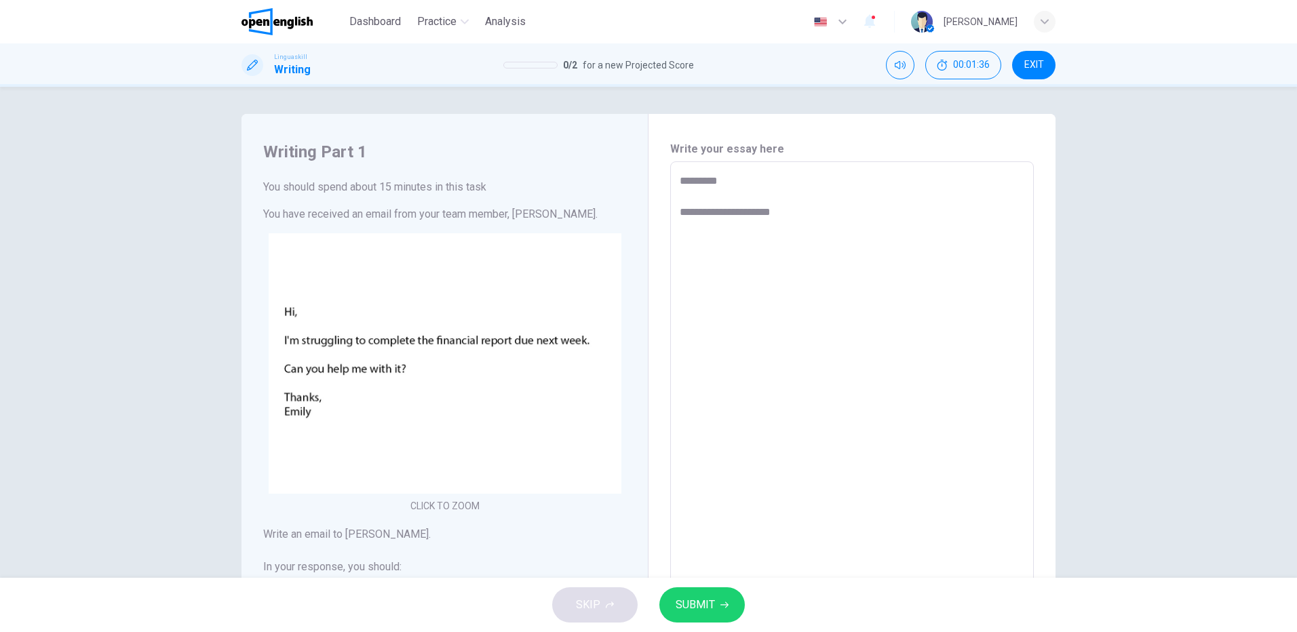
type textarea "*"
type textarea "**********"
type textarea "*"
type textarea "**********"
type textarea "*"
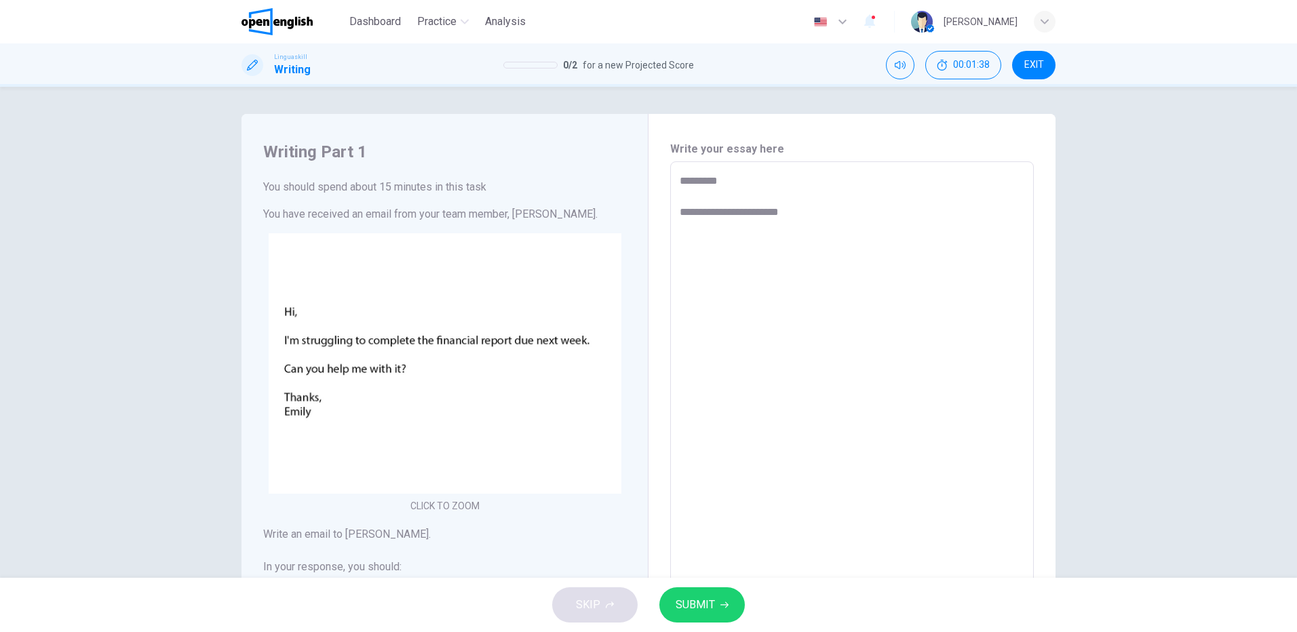
type textarea "**********"
type textarea "*"
type textarea "**********"
type textarea "*"
type textarea "**********"
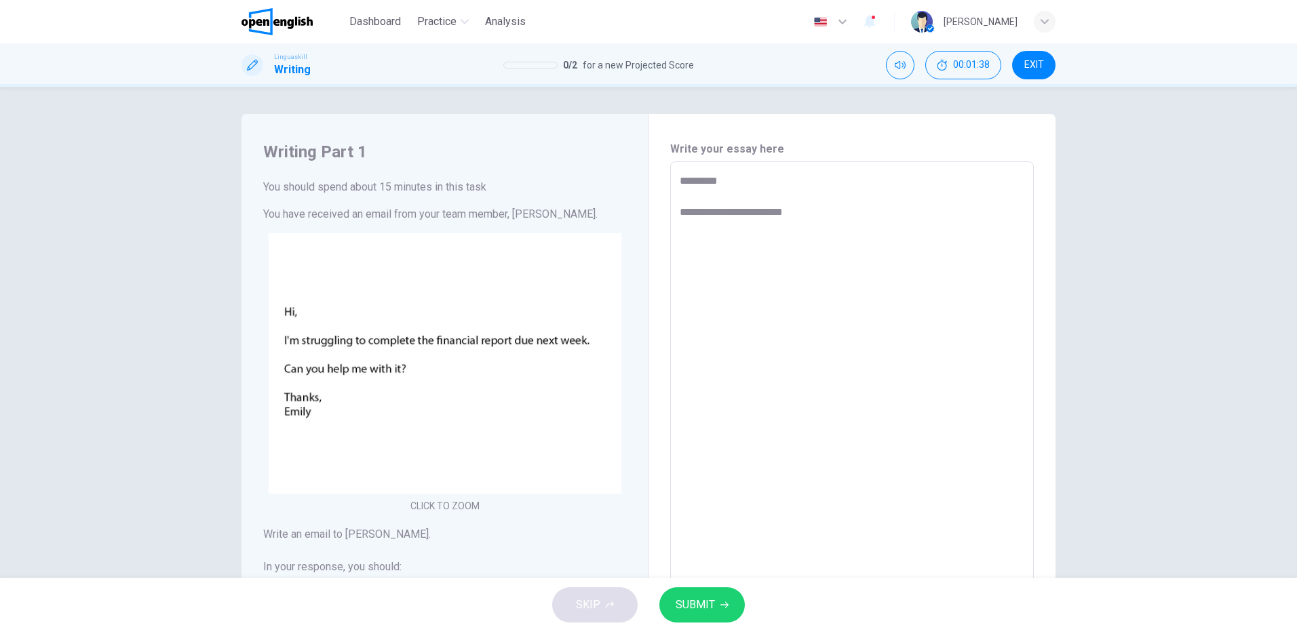
type textarea "*"
type textarea "**********"
type textarea "*"
type textarea "**********"
type textarea "*"
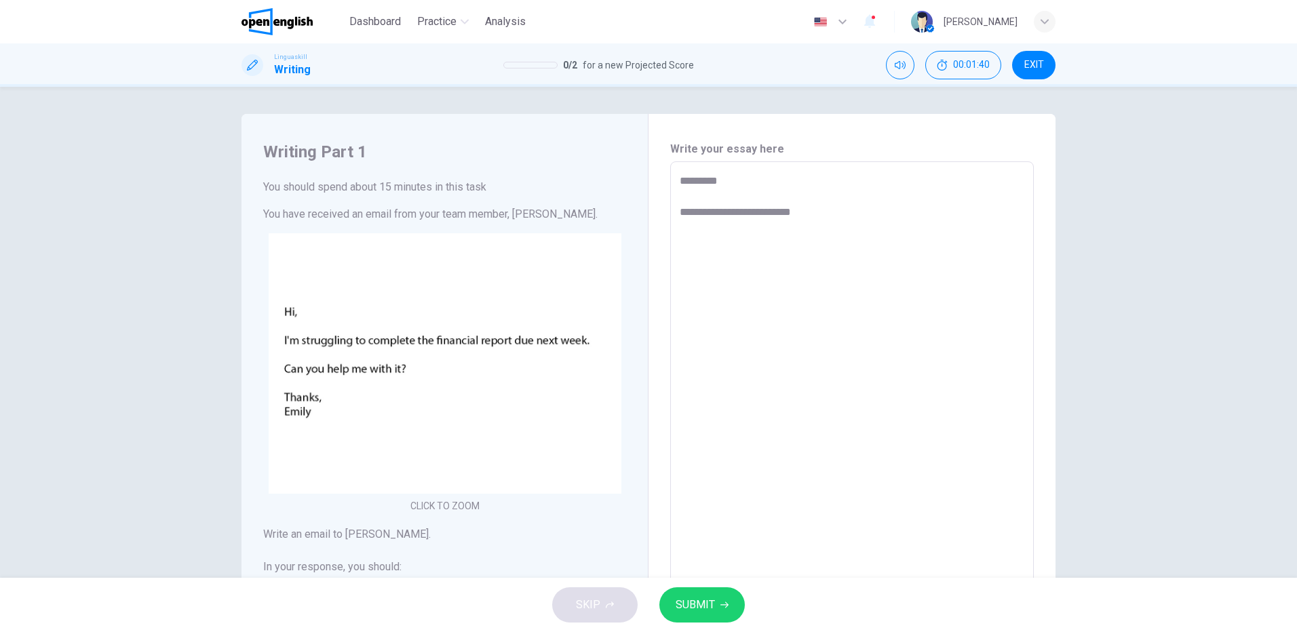
type textarea "**********"
type textarea "*"
type textarea "**********"
type textarea "*"
type textarea "**********"
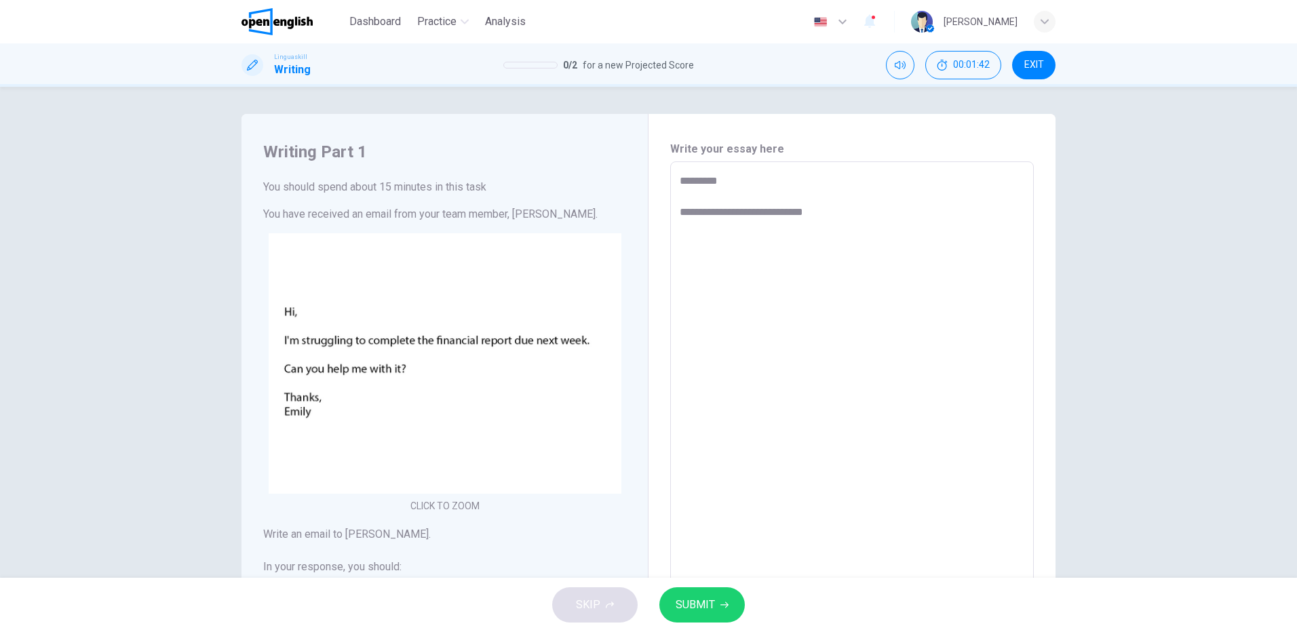
type textarea "*"
type textarea "**********"
type textarea "*"
type textarea "**********"
type textarea "*"
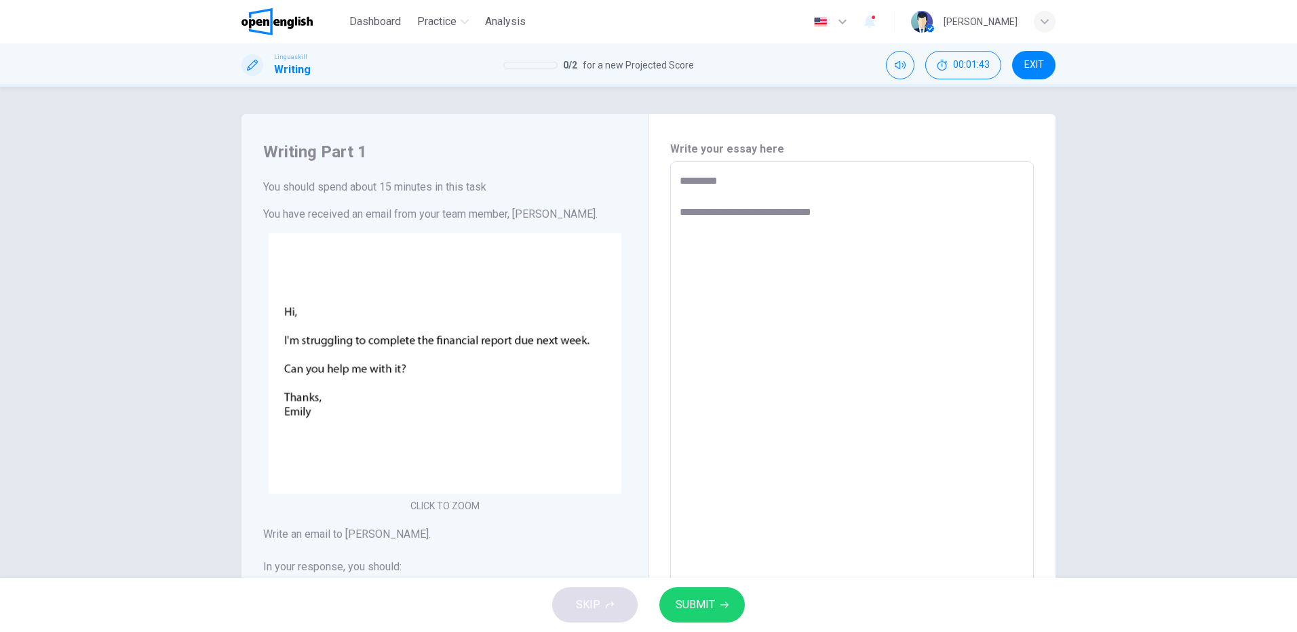
type textarea "**********"
type textarea "*"
type textarea "**********"
type textarea "*"
type textarea "**********"
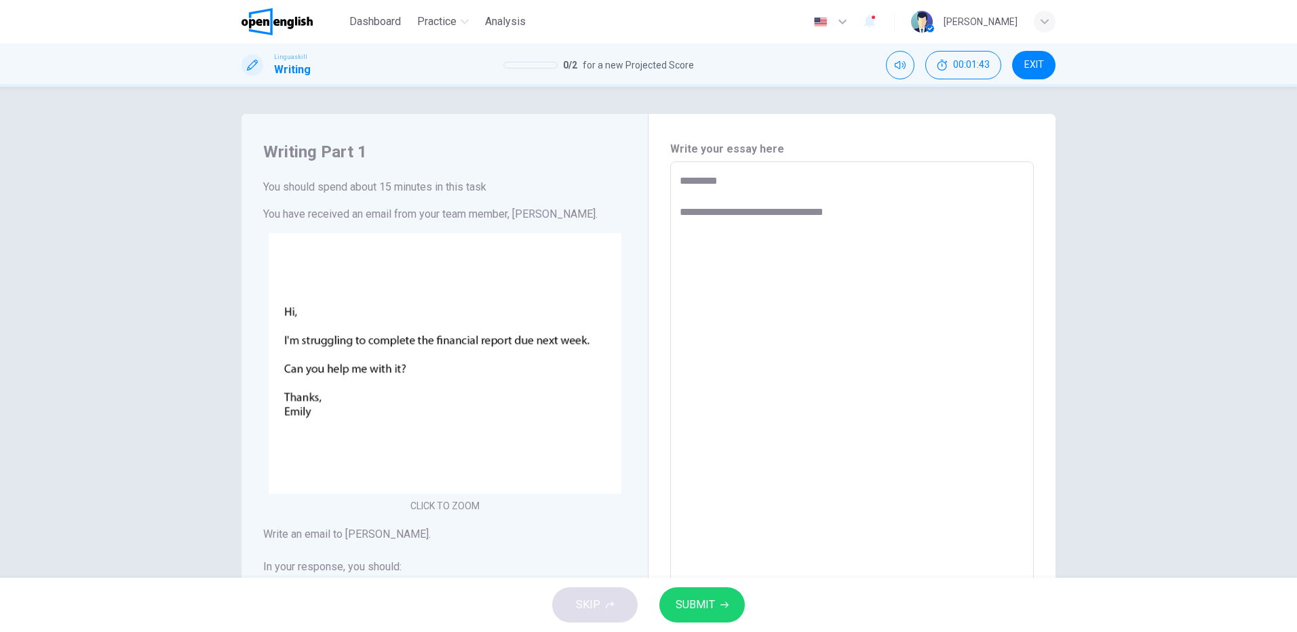
type textarea "*"
type textarea "**********"
type textarea "*"
type textarea "**********"
type textarea "*"
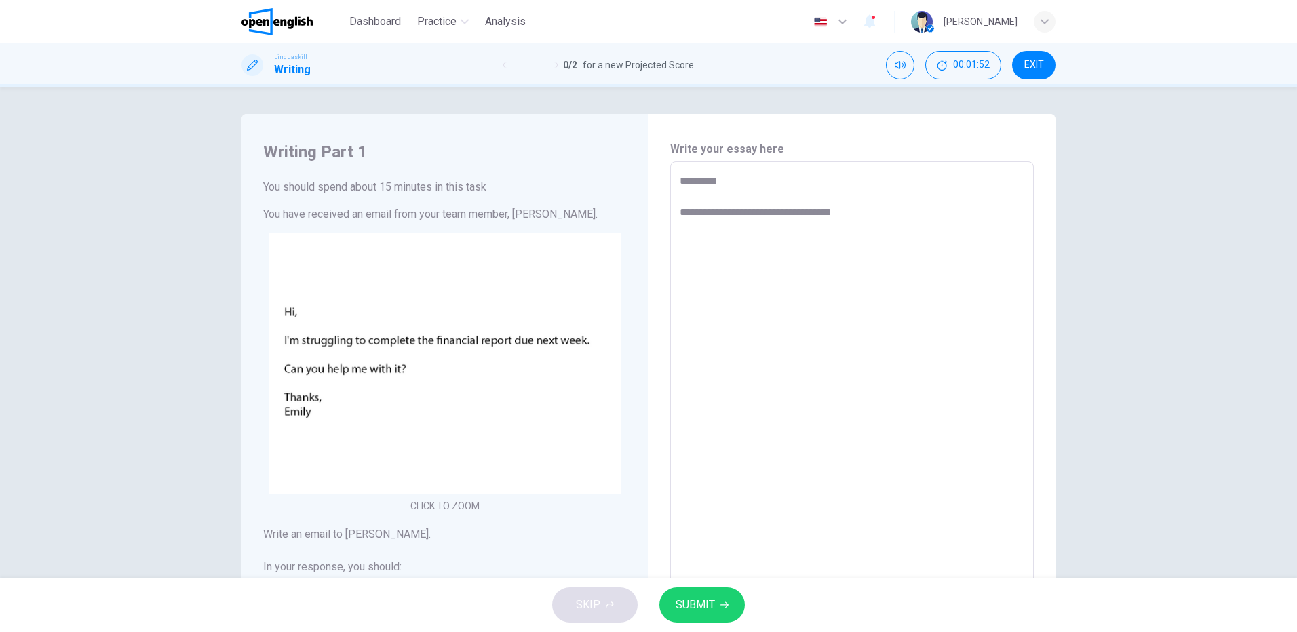
type textarea "**********"
type textarea "*"
type textarea "**********"
type textarea "*"
type textarea "**********"
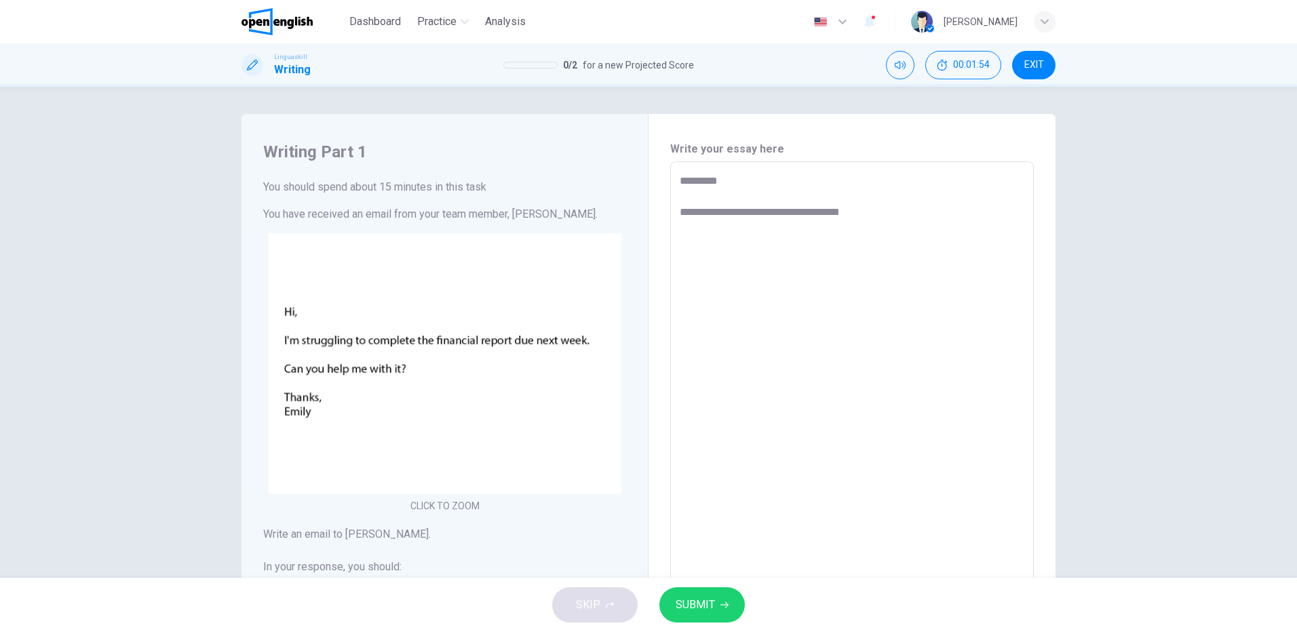
type textarea "*"
type textarea "**********"
type textarea "*"
type textarea "**********"
type textarea "*"
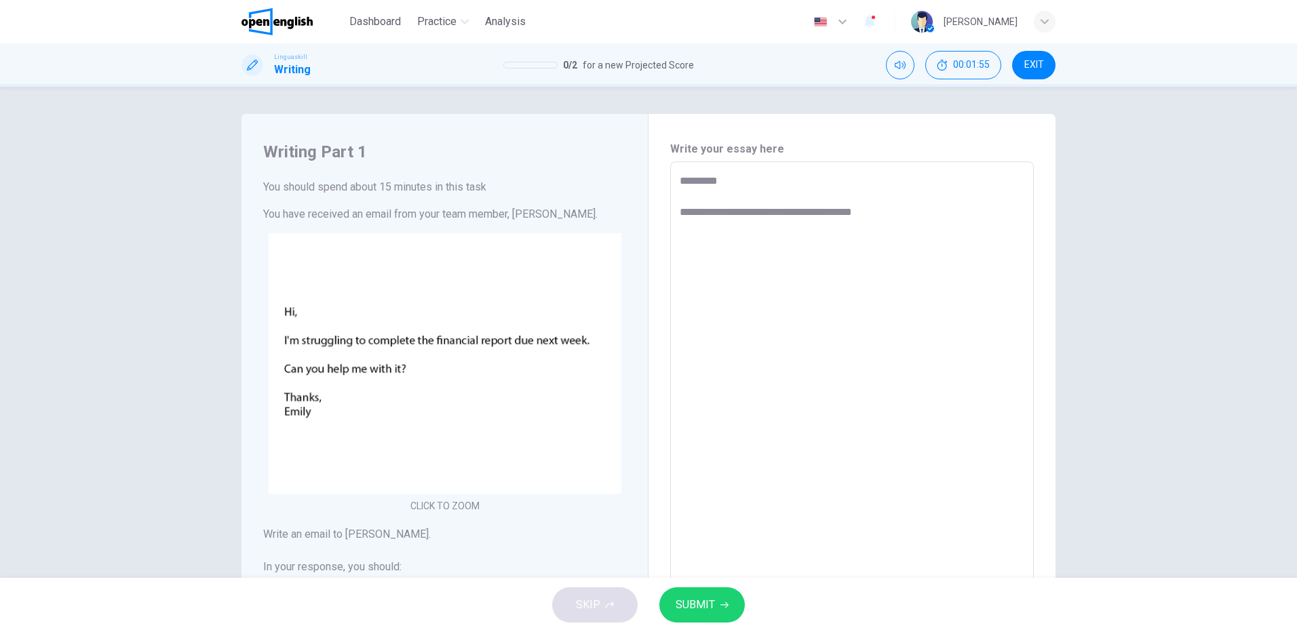
type textarea "**********"
type textarea "*"
type textarea "**********"
type textarea "*"
type textarea "**********"
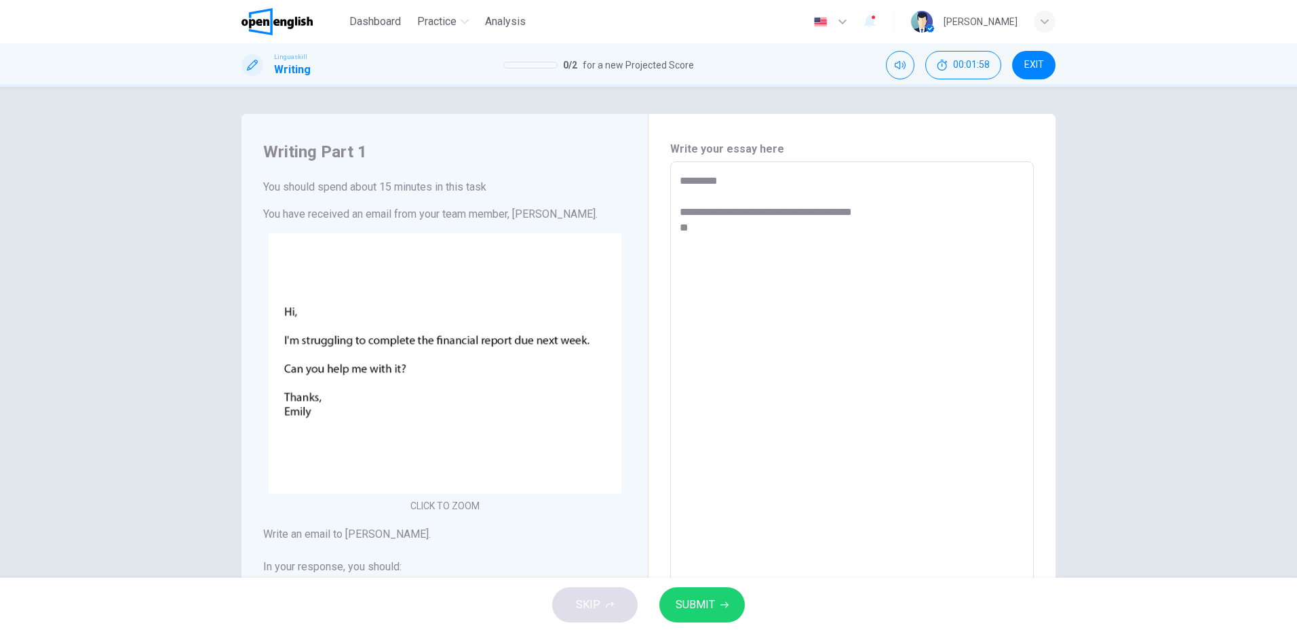
type textarea "*"
type textarea "**********"
type textarea "*"
type textarea "**********"
type textarea "*"
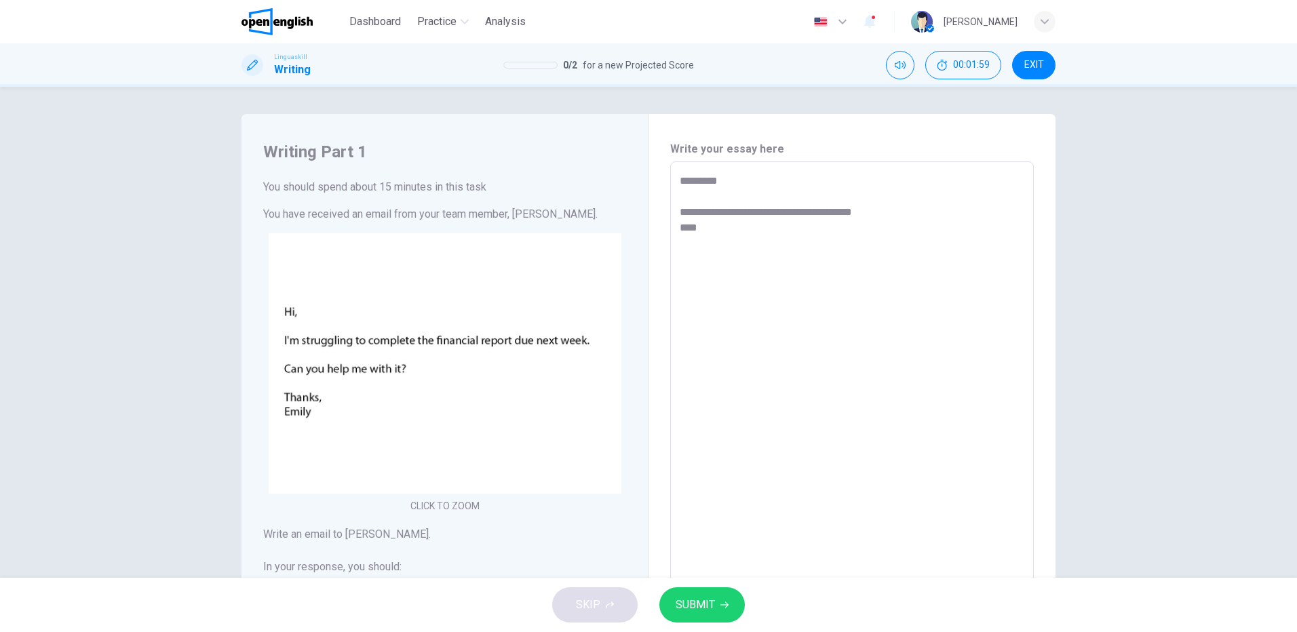
type textarea "**********"
type textarea "*"
type textarea "**********"
type textarea "*"
type textarea "**********"
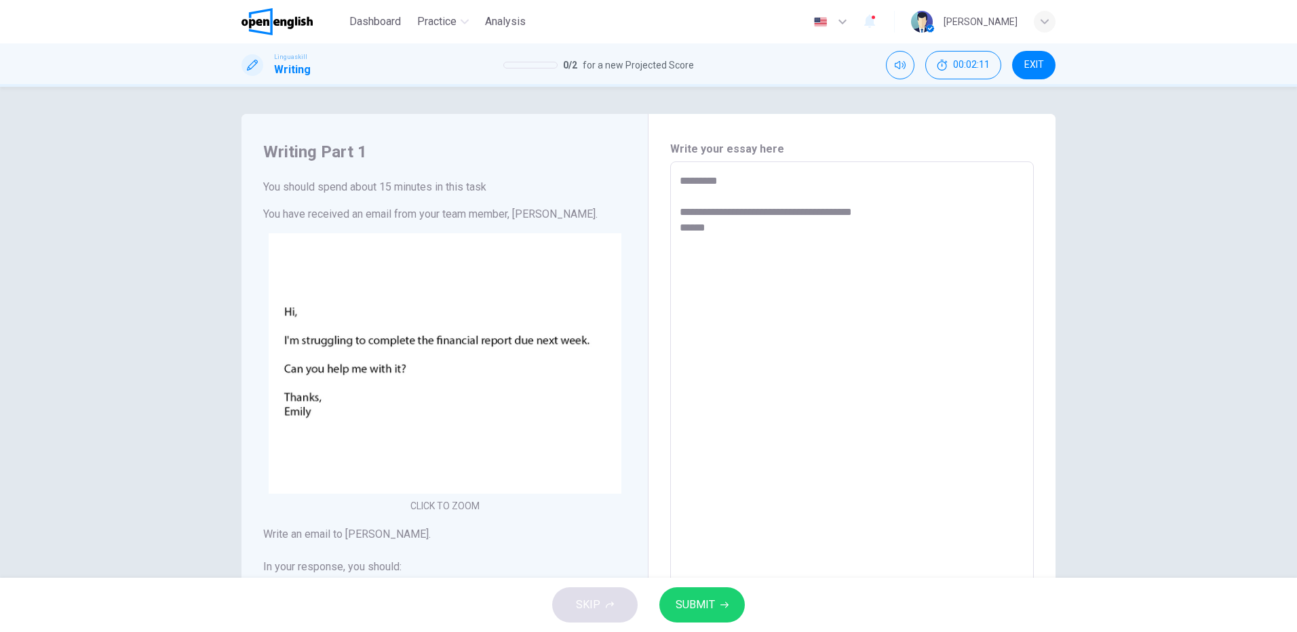
type textarea "*"
type textarea "**********"
type textarea "*"
type textarea "**********"
type textarea "*"
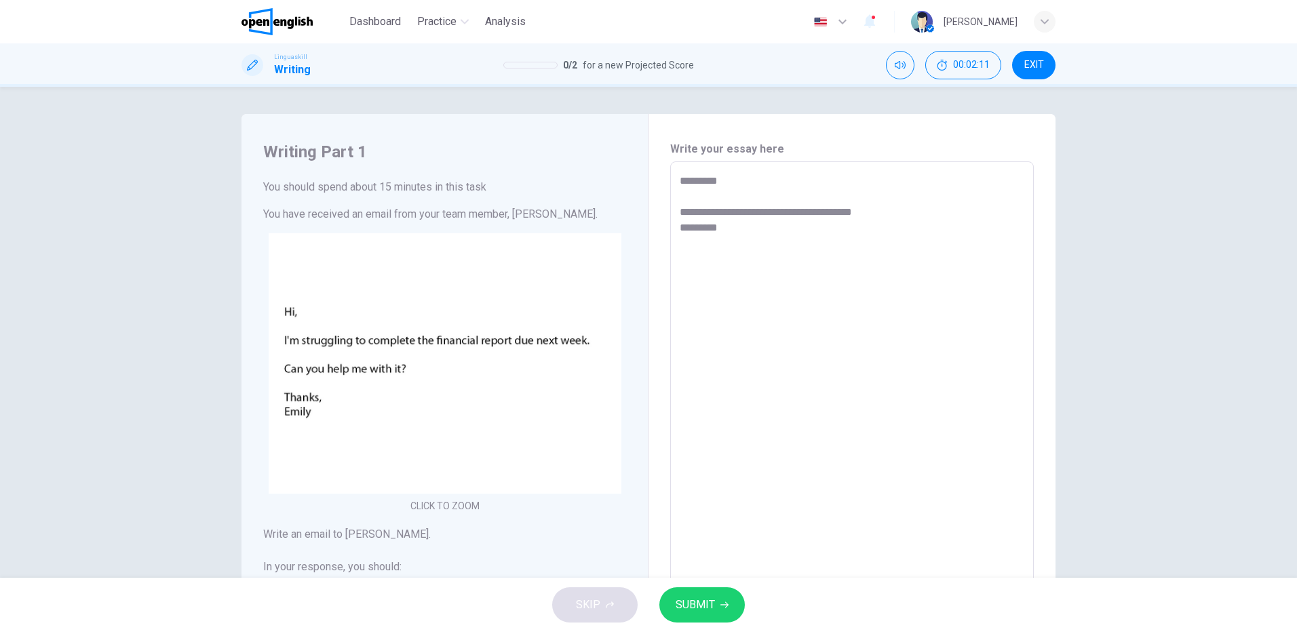
type textarea "**********"
type textarea "*"
type textarea "**********"
type textarea "*"
type textarea "**********"
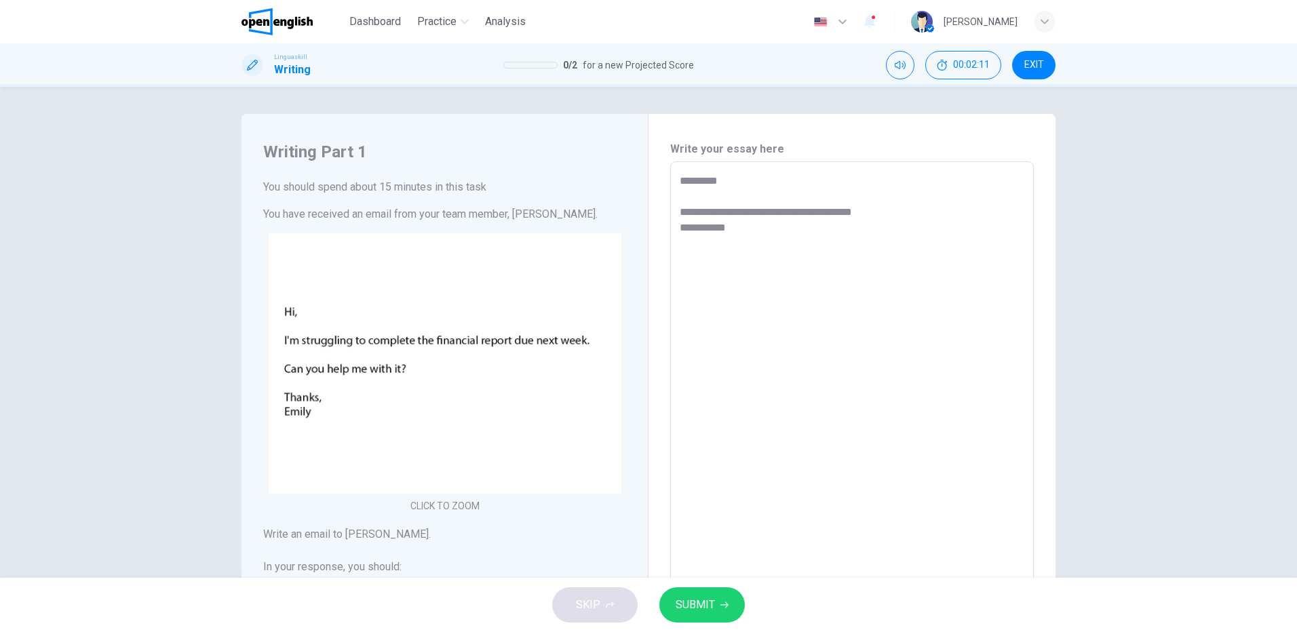
type textarea "*"
type textarea "**********"
type textarea "*"
type textarea "**********"
type textarea "*"
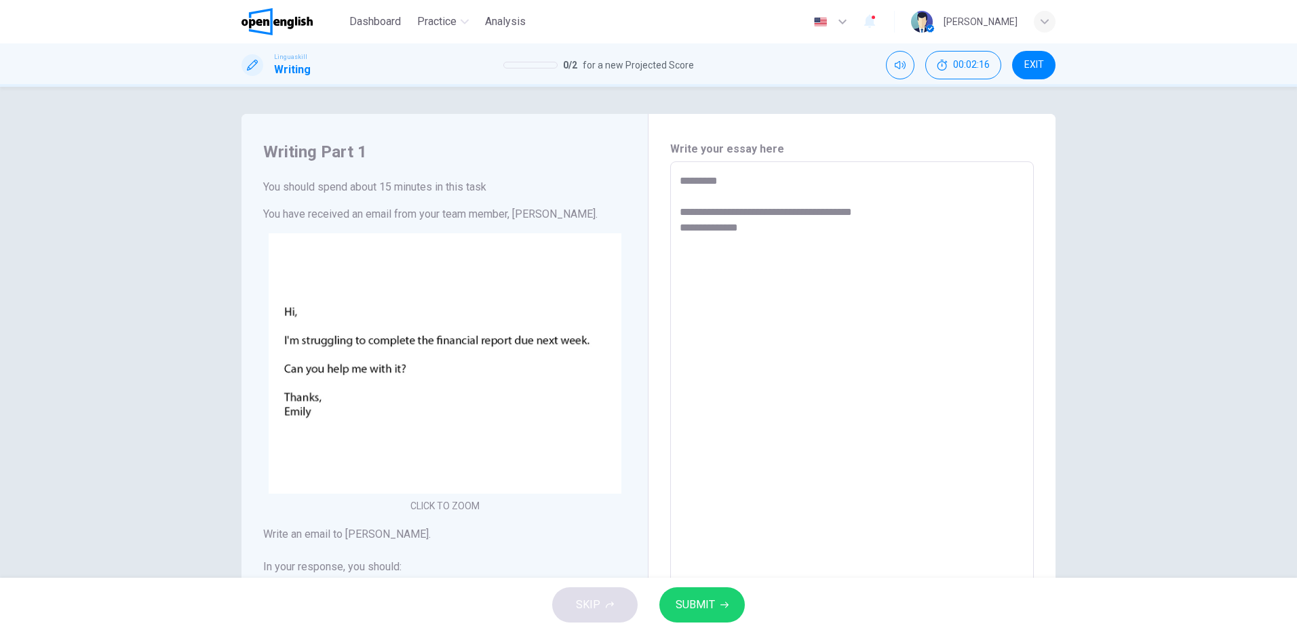
type textarea "**********"
type textarea "*"
type textarea "**********"
type textarea "*"
type textarea "**********"
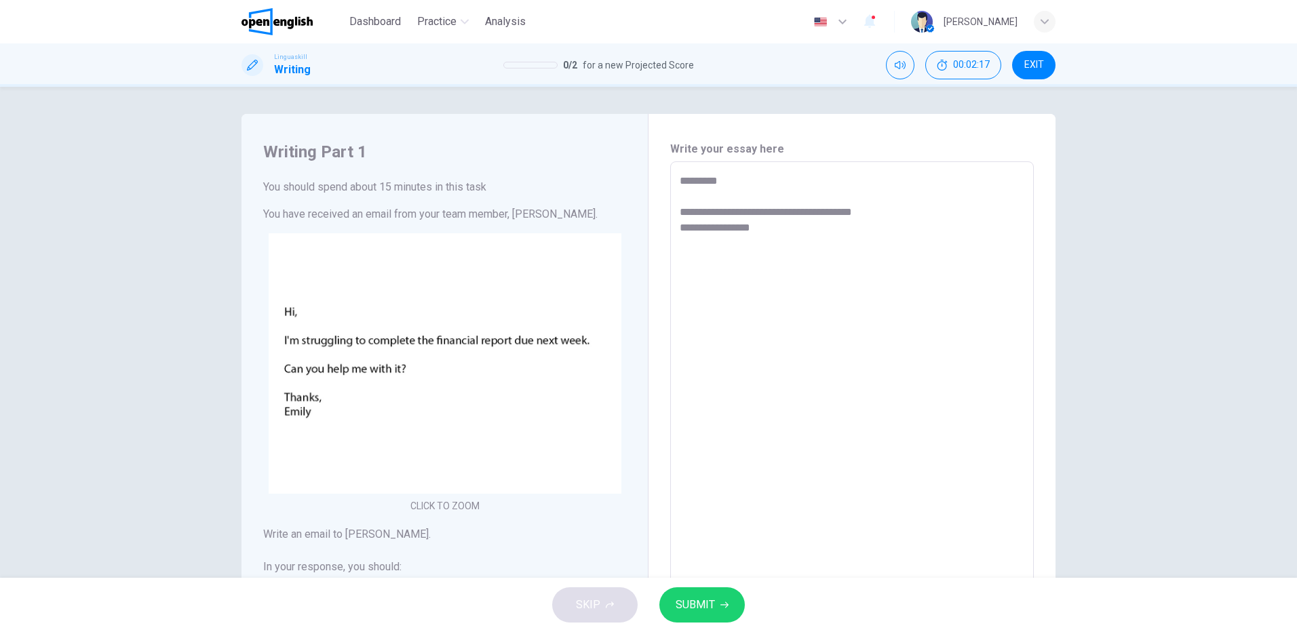
type textarea "*"
type textarea "**********"
type textarea "*"
type textarea "**********"
type textarea "*"
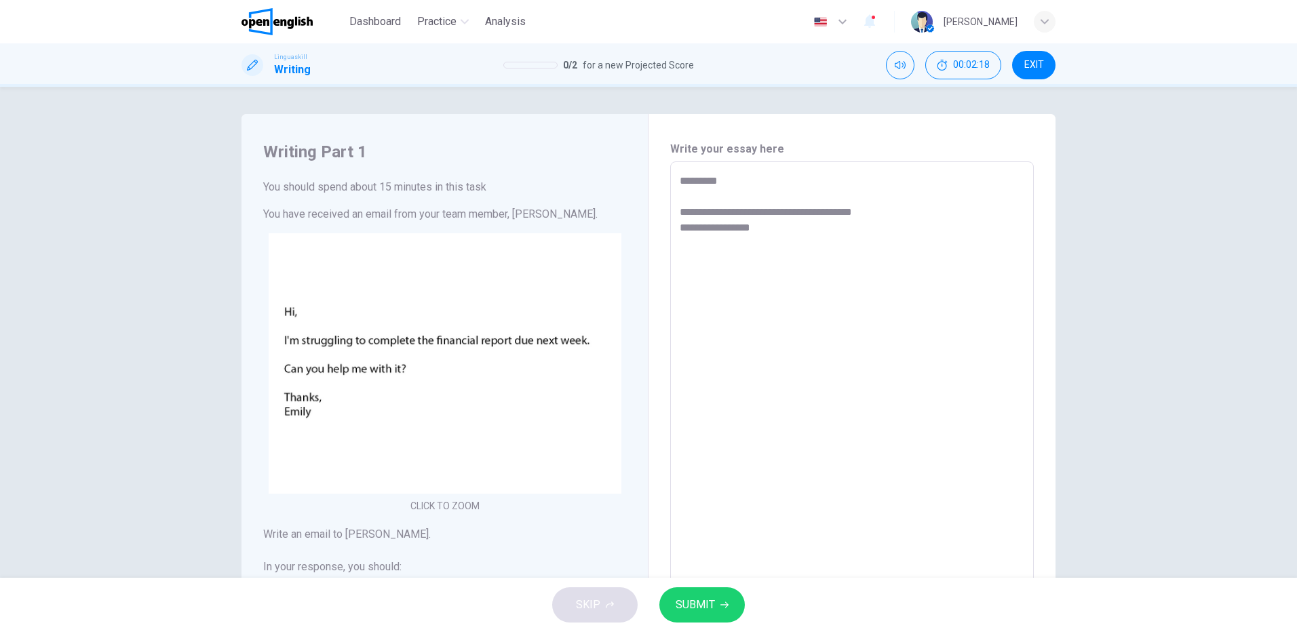
type textarea "**********"
type textarea "*"
type textarea "**********"
type textarea "*"
type textarea "**********"
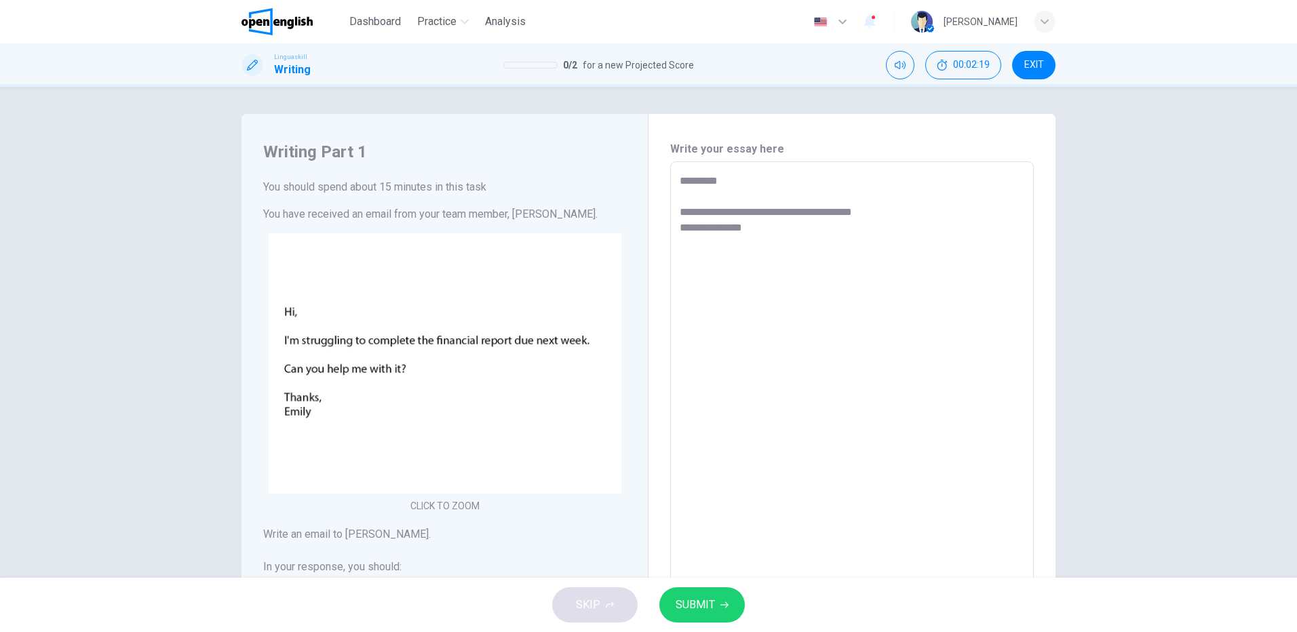
type textarea "*"
type textarea "**********"
type textarea "*"
type textarea "**********"
type textarea "*"
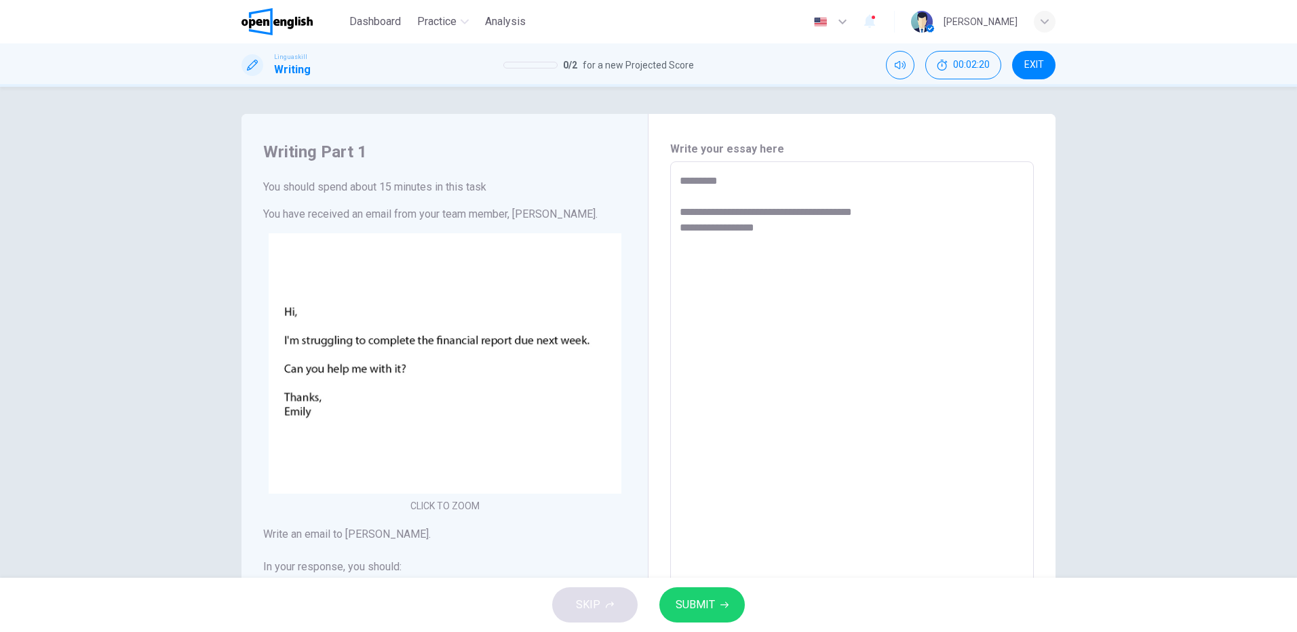
type textarea "**********"
type textarea "*"
type textarea "**********"
type textarea "*"
type textarea "**********"
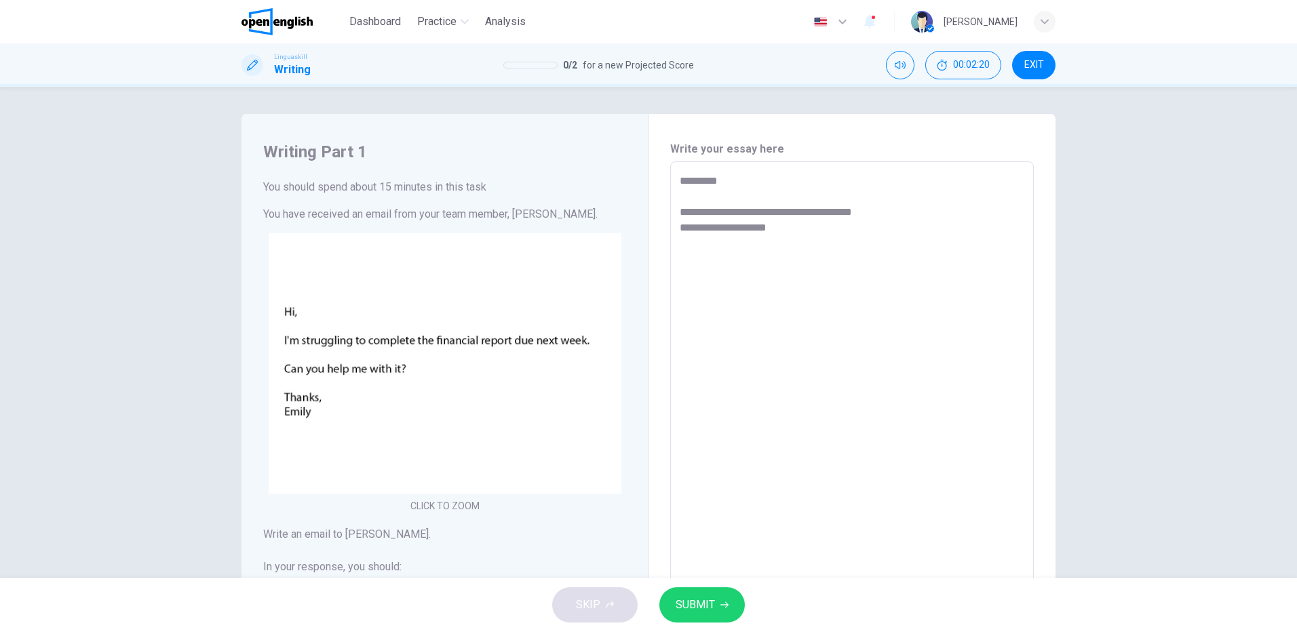
type textarea "*"
type textarea "**********"
type textarea "*"
type textarea "**********"
type textarea "*"
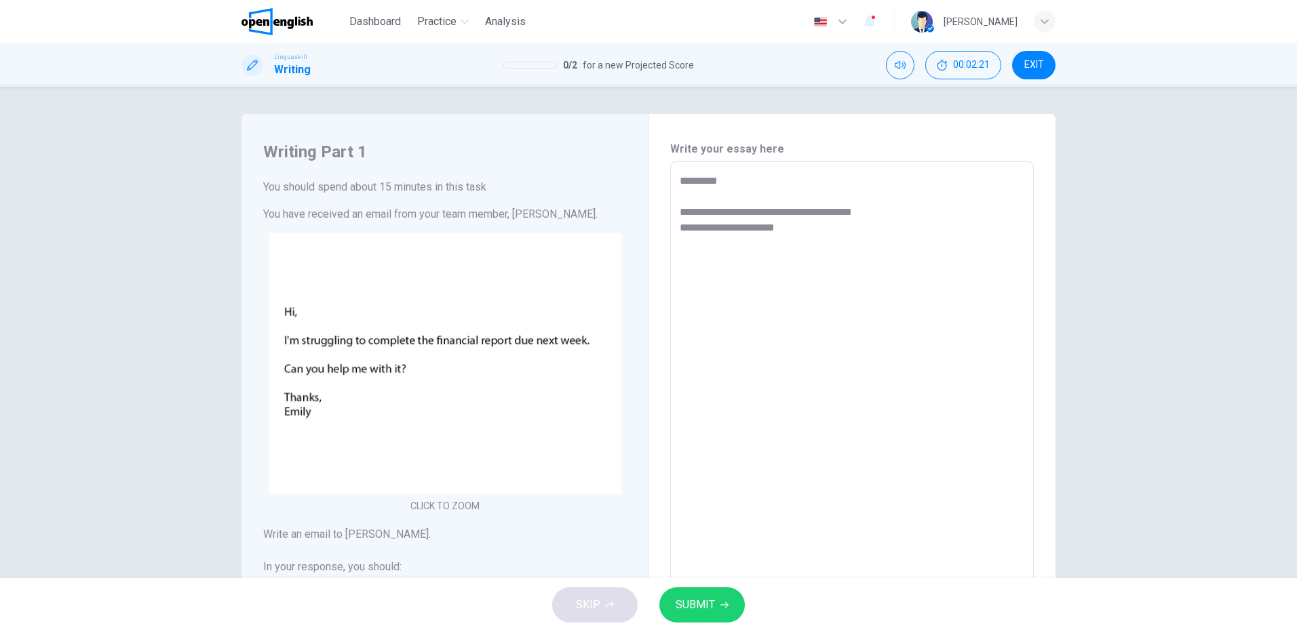
type textarea "**********"
type textarea "*"
type textarea "**********"
type textarea "*"
type textarea "**********"
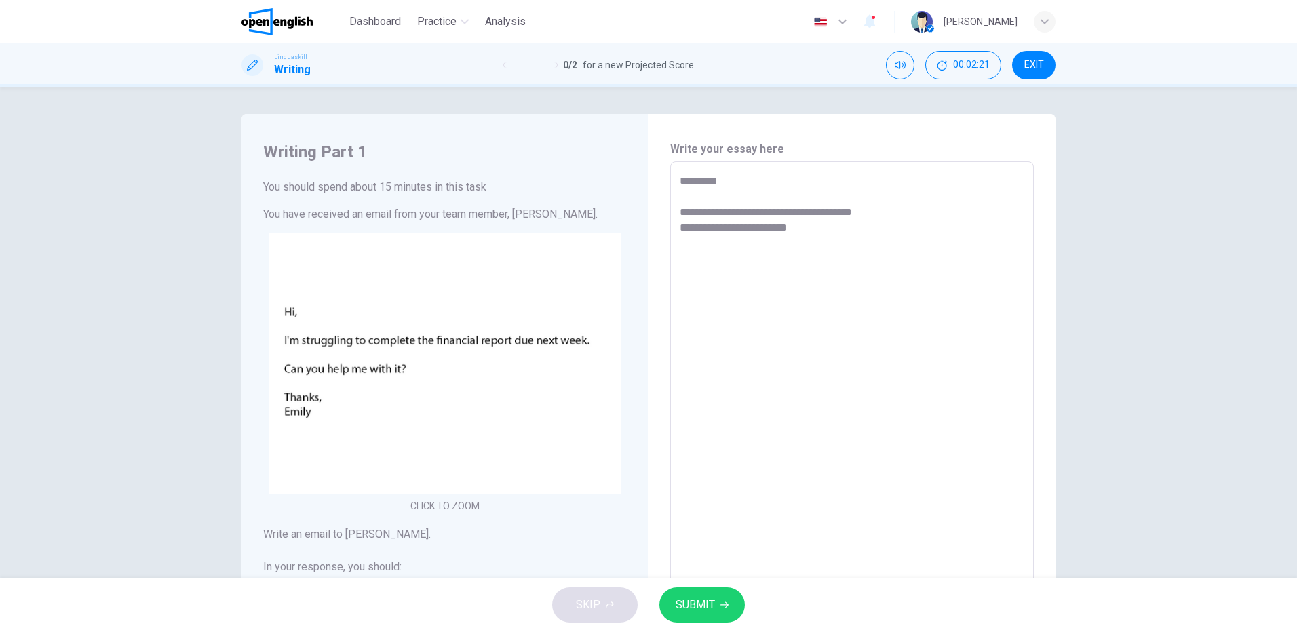
type textarea "*"
type textarea "**********"
type textarea "*"
type textarea "**********"
type textarea "*"
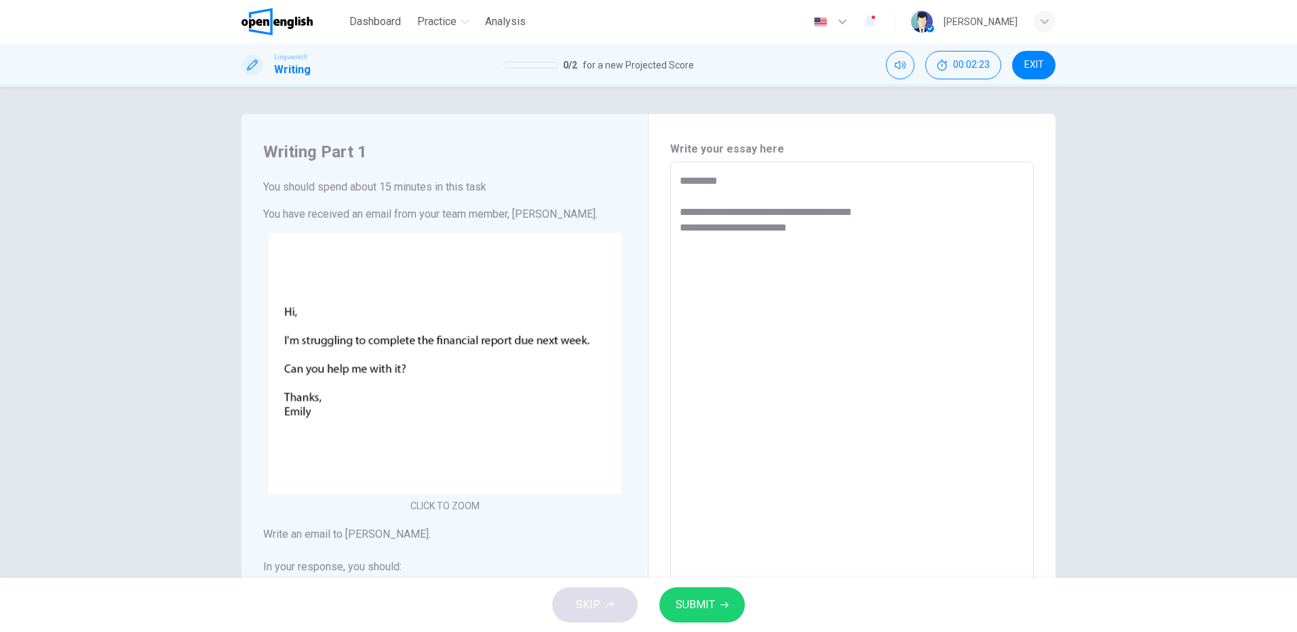
type textarea "**********"
type textarea "*"
type textarea "**********"
type textarea "*"
type textarea "**********"
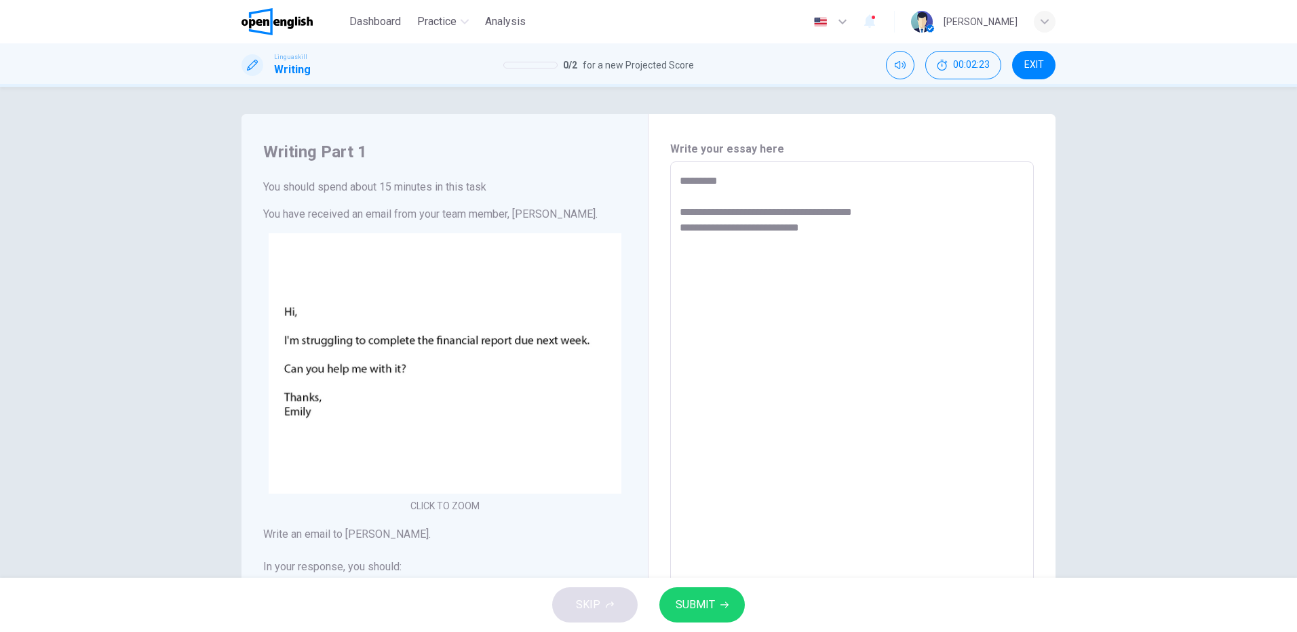
type textarea "*"
type textarea "**********"
type textarea "*"
type textarea "**********"
type textarea "*"
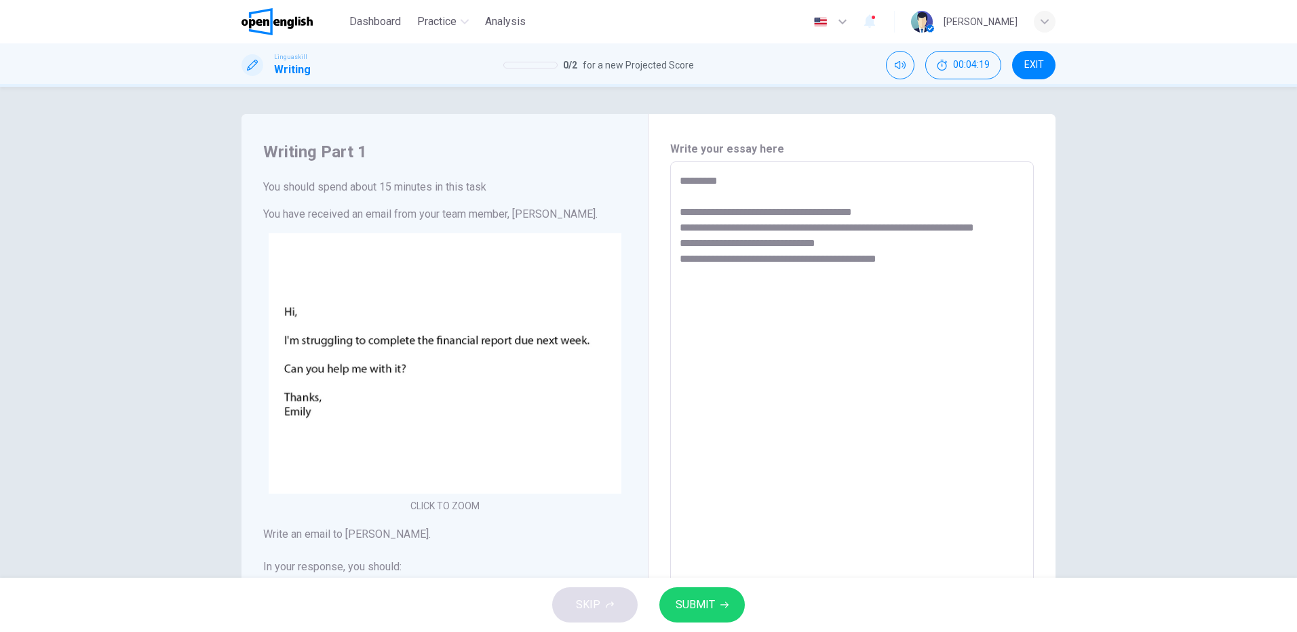
scroll to position [166, 0]
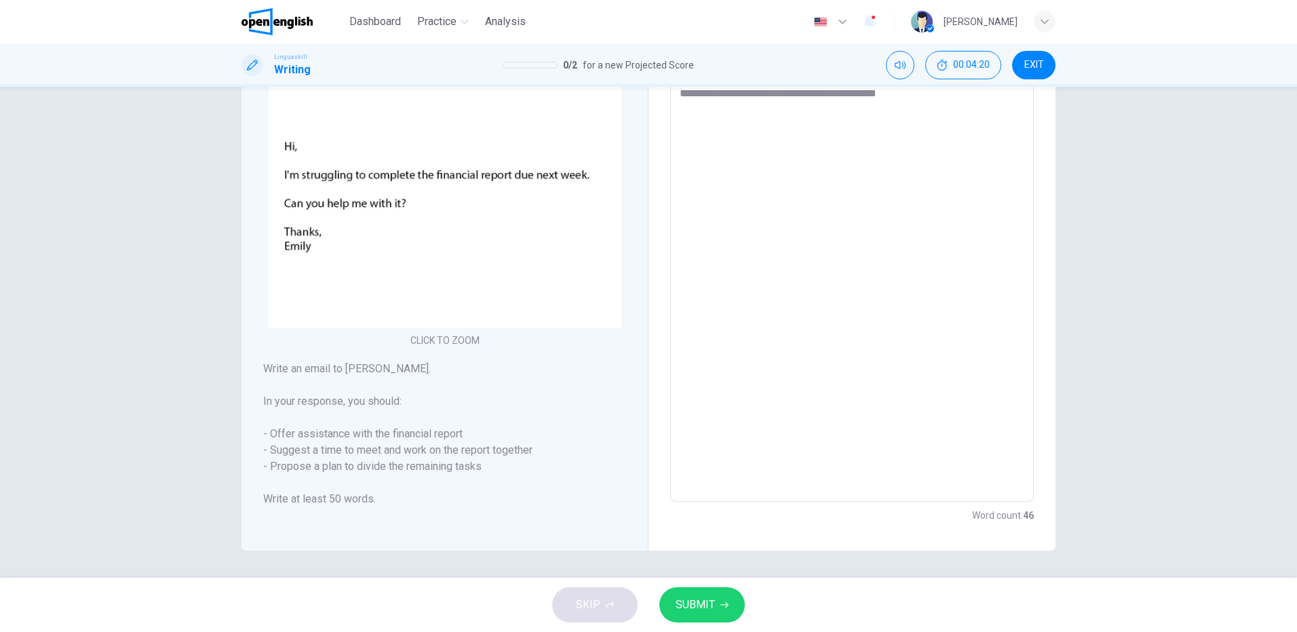
click at [710, 602] on span "SUBMIT" at bounding box center [695, 605] width 39 height 19
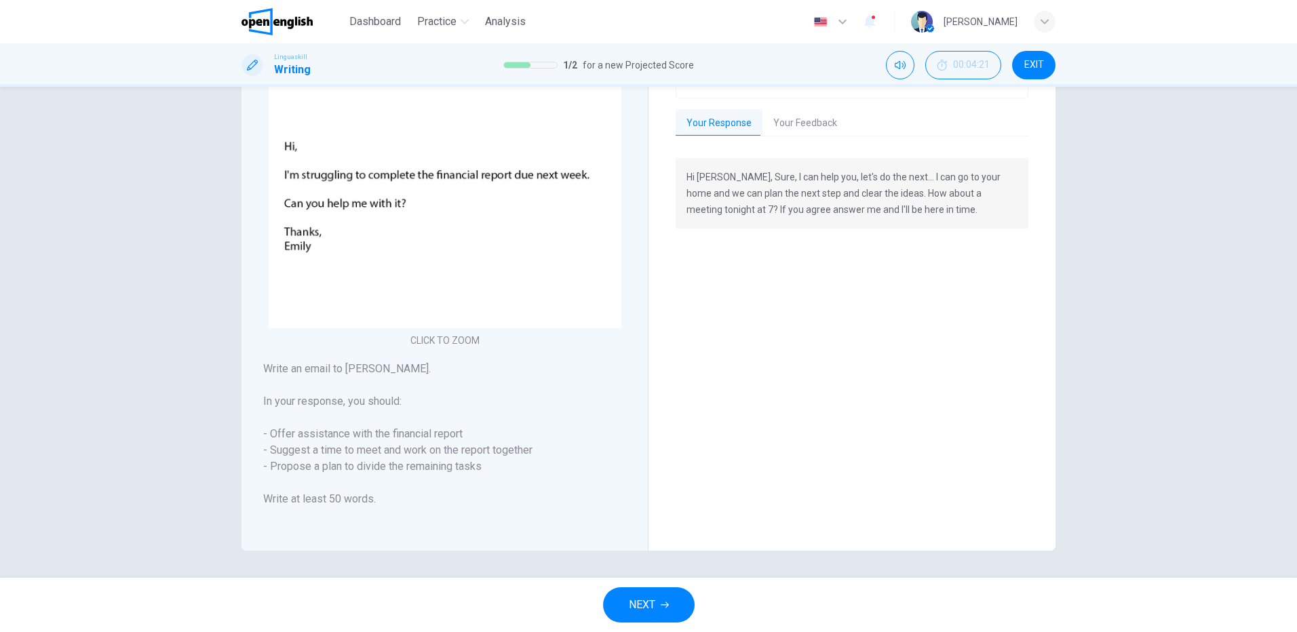
scroll to position [0, 0]
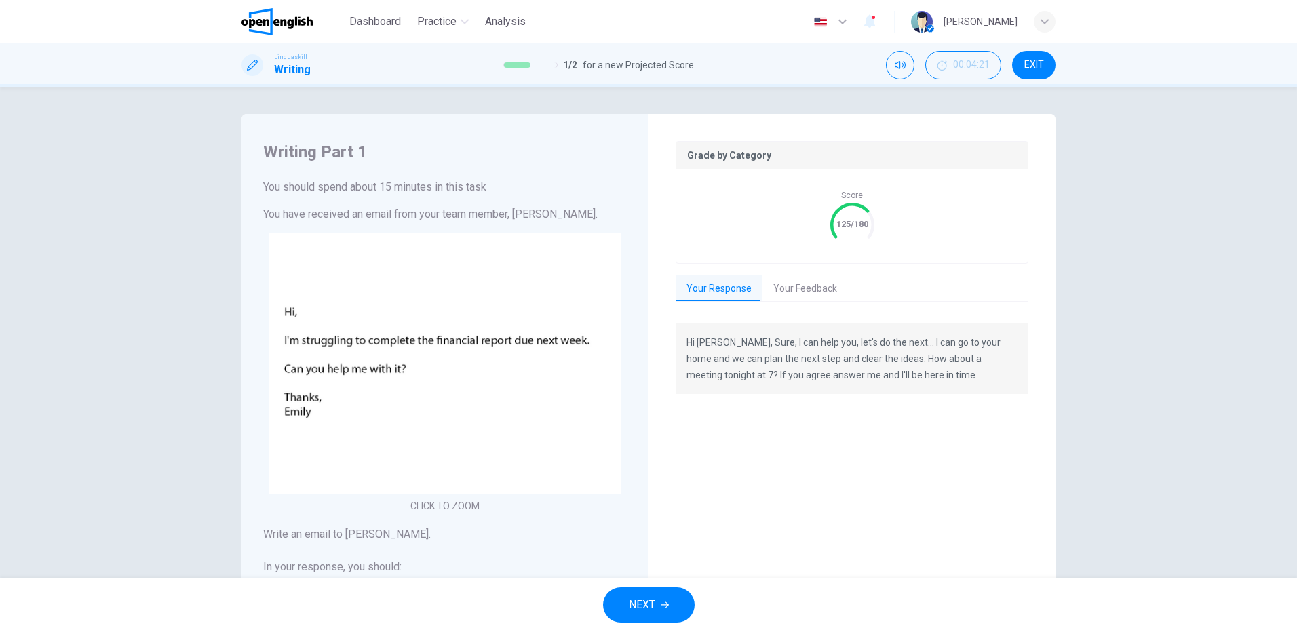
click at [810, 286] on button "Your Feedback" at bounding box center [805, 289] width 85 height 28
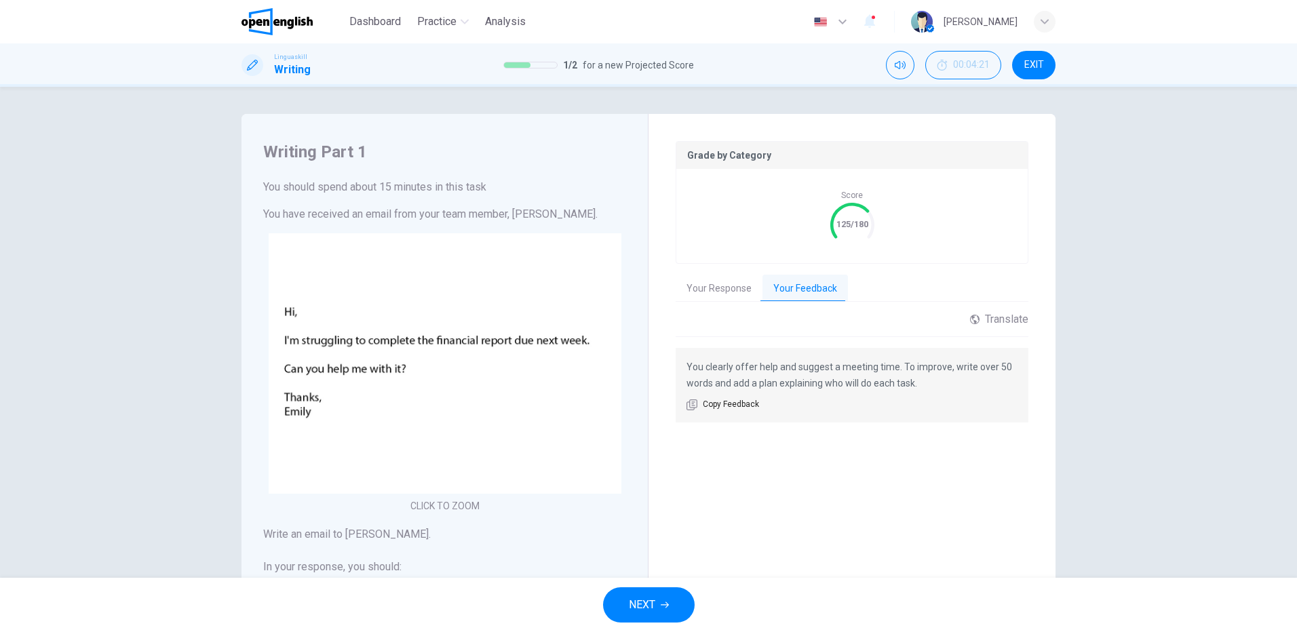
click at [704, 285] on button "Your Response" at bounding box center [719, 289] width 87 height 28
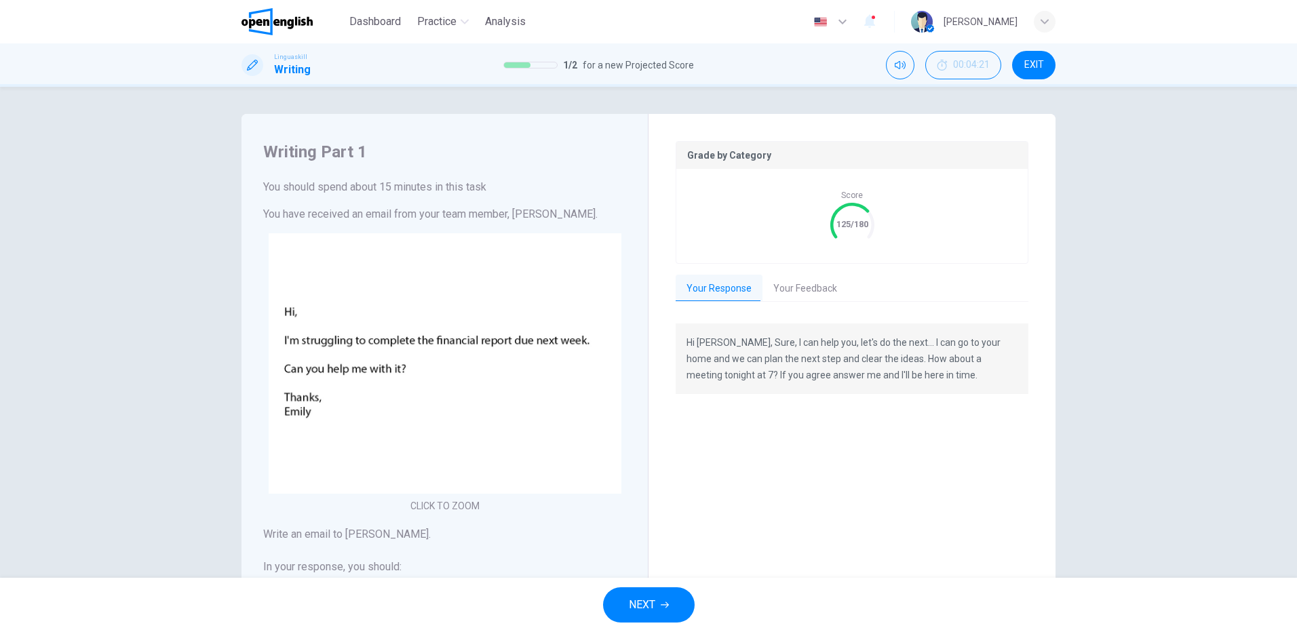
scroll to position [166, 0]
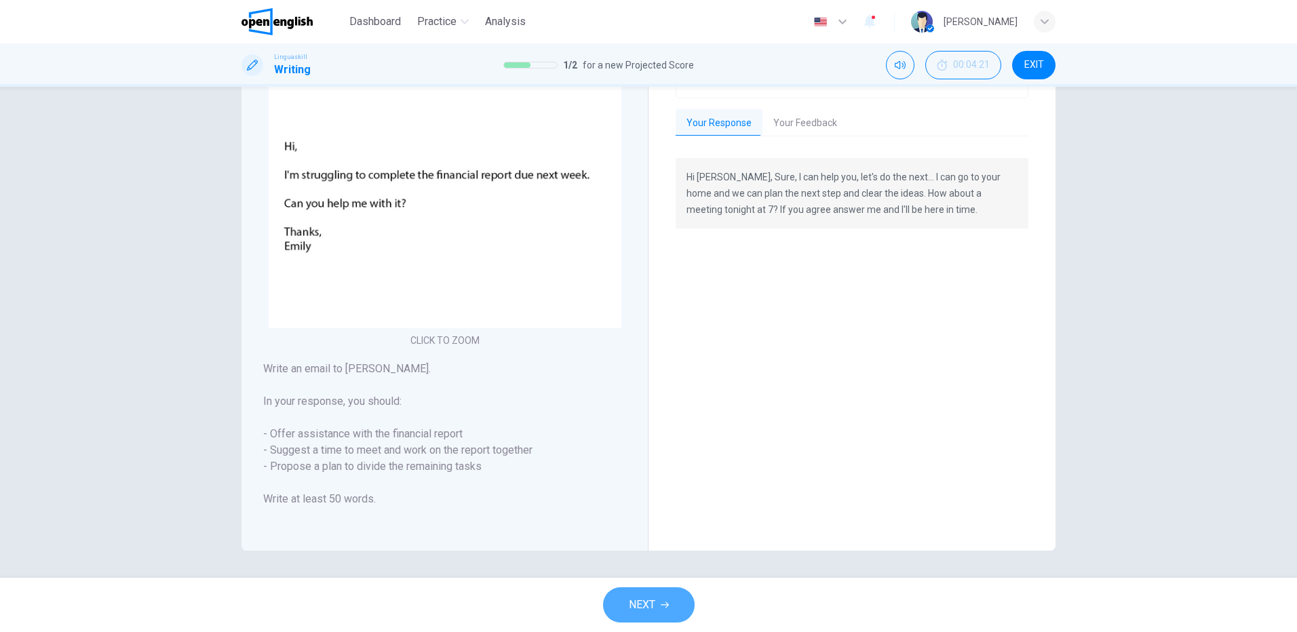
click at [650, 606] on span "NEXT" at bounding box center [642, 605] width 26 height 19
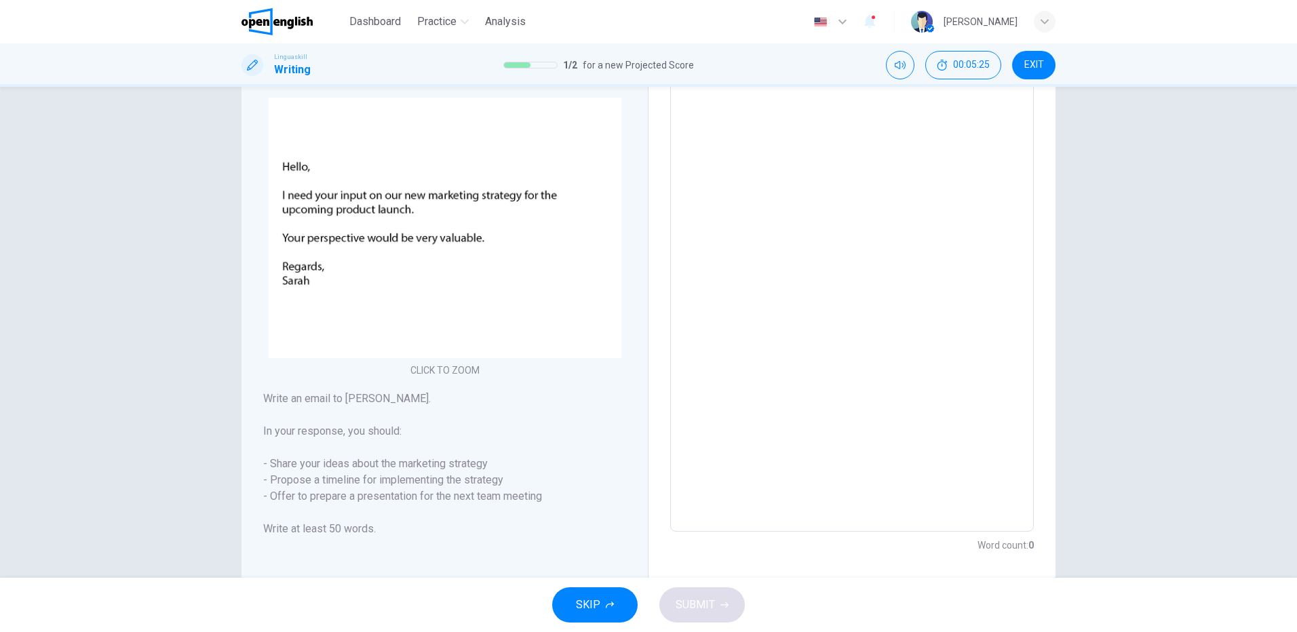
scroll to position [0, 0]
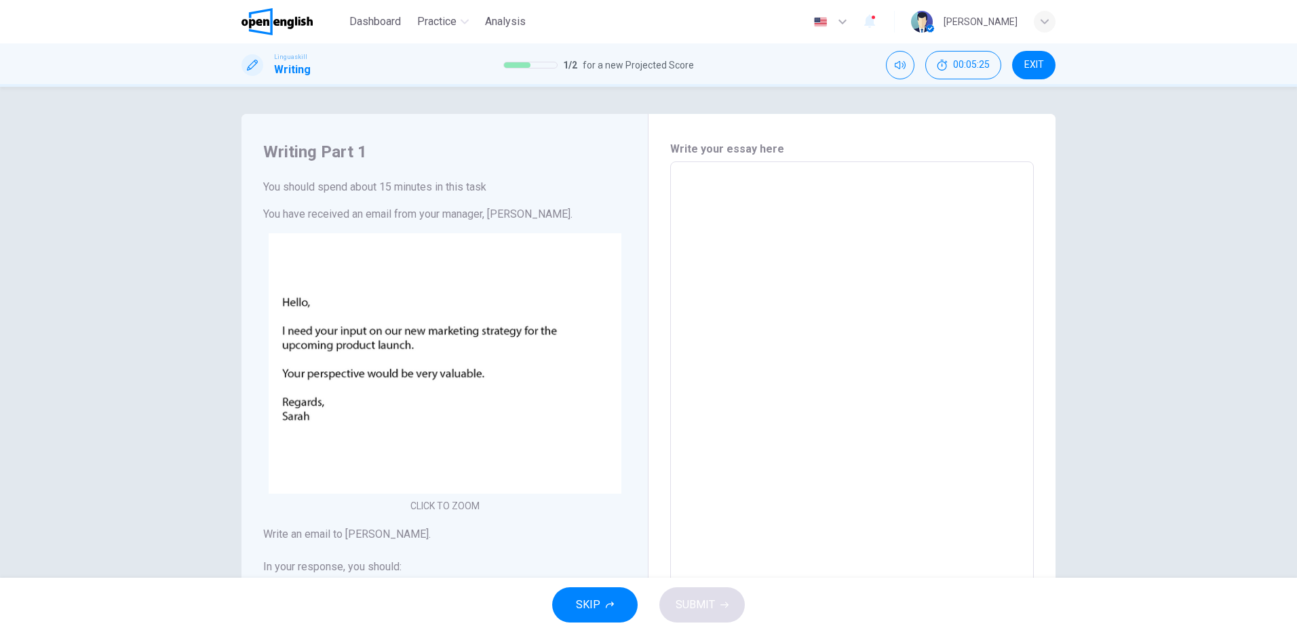
click at [718, 195] on textarea at bounding box center [852, 415] width 345 height 484
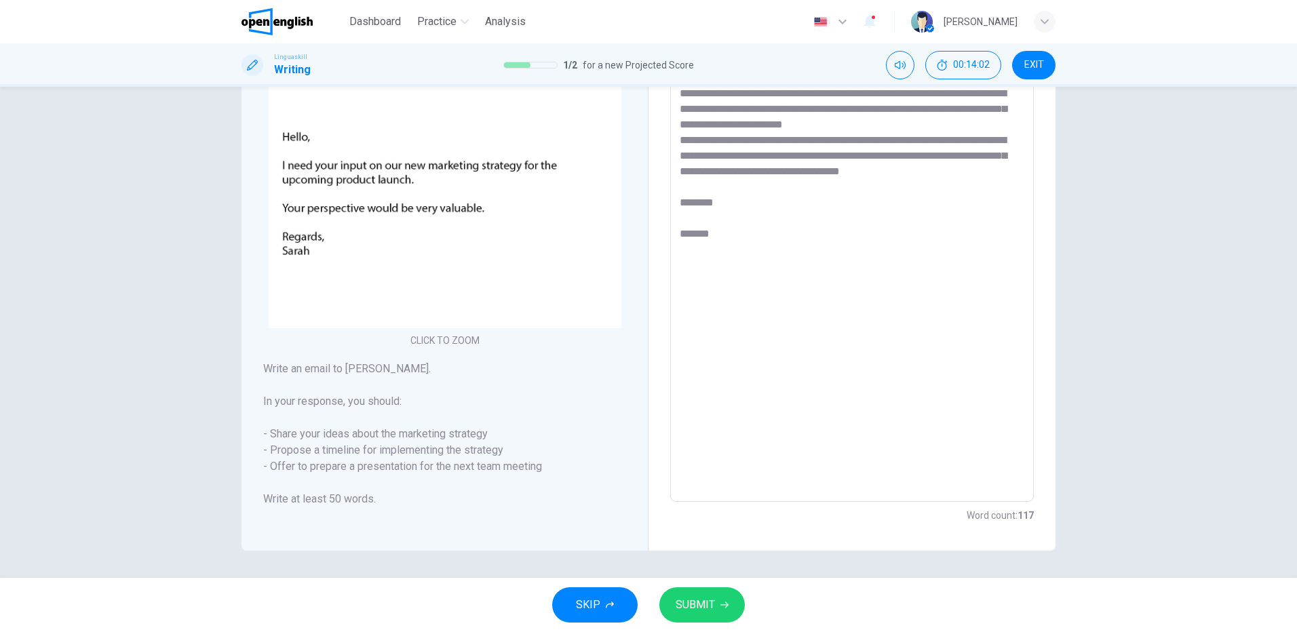
scroll to position [98, 0]
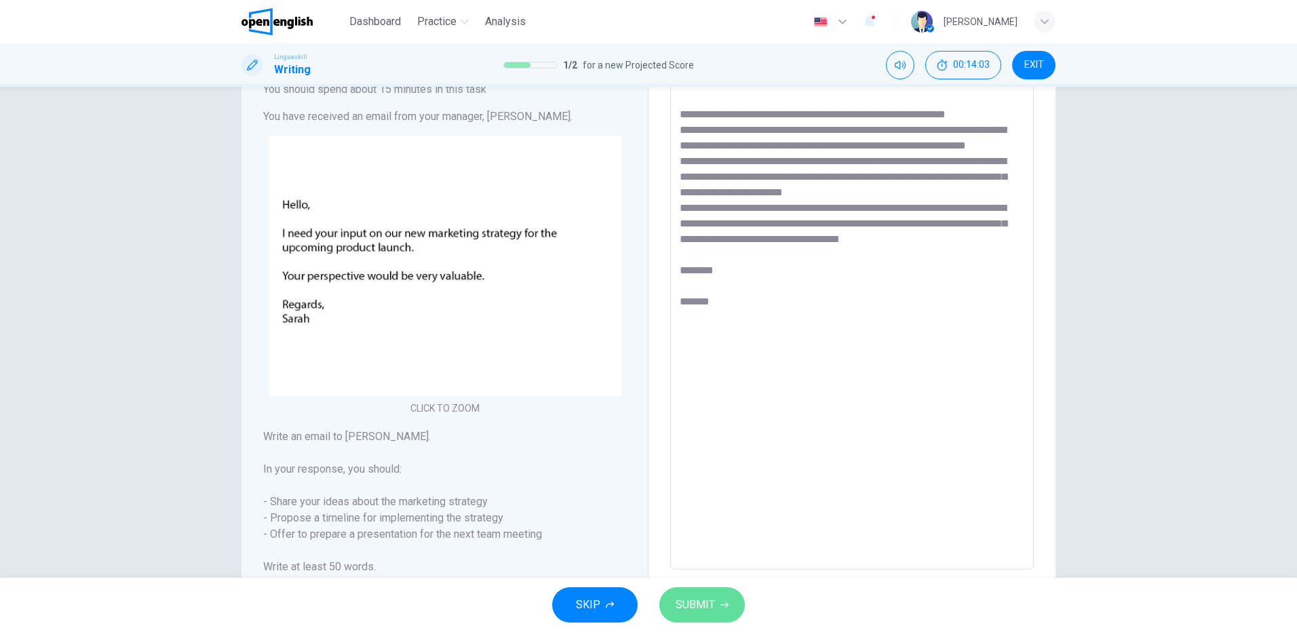
click at [693, 603] on span "SUBMIT" at bounding box center [695, 605] width 39 height 19
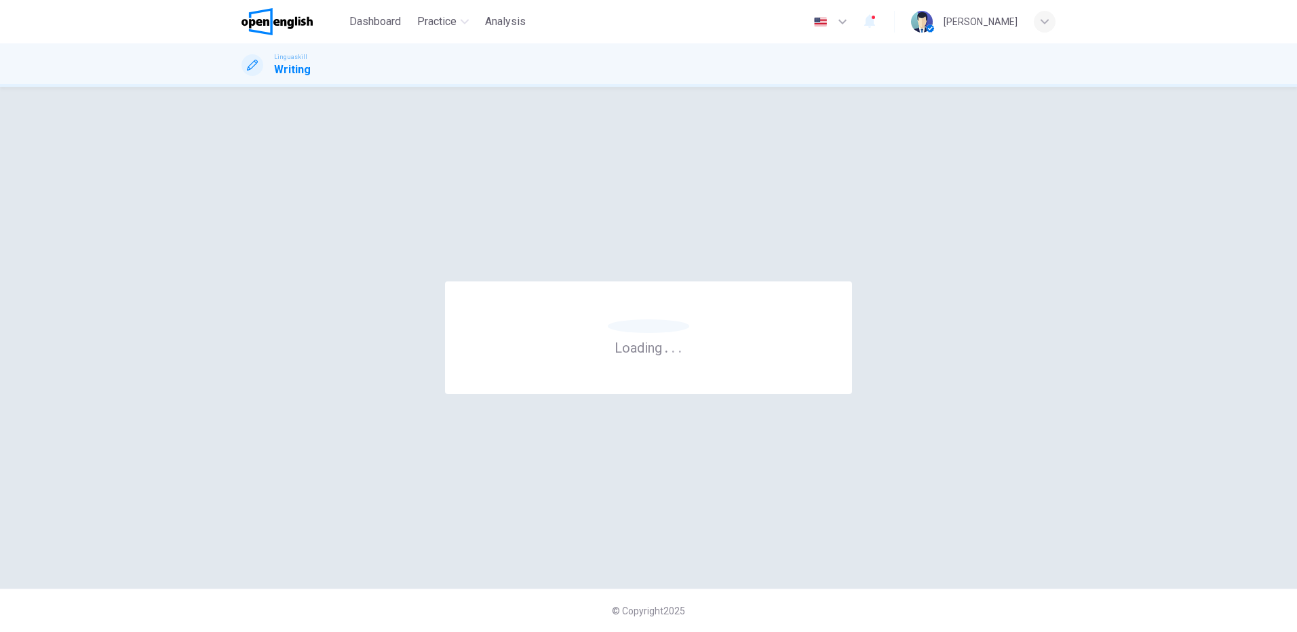
scroll to position [0, 0]
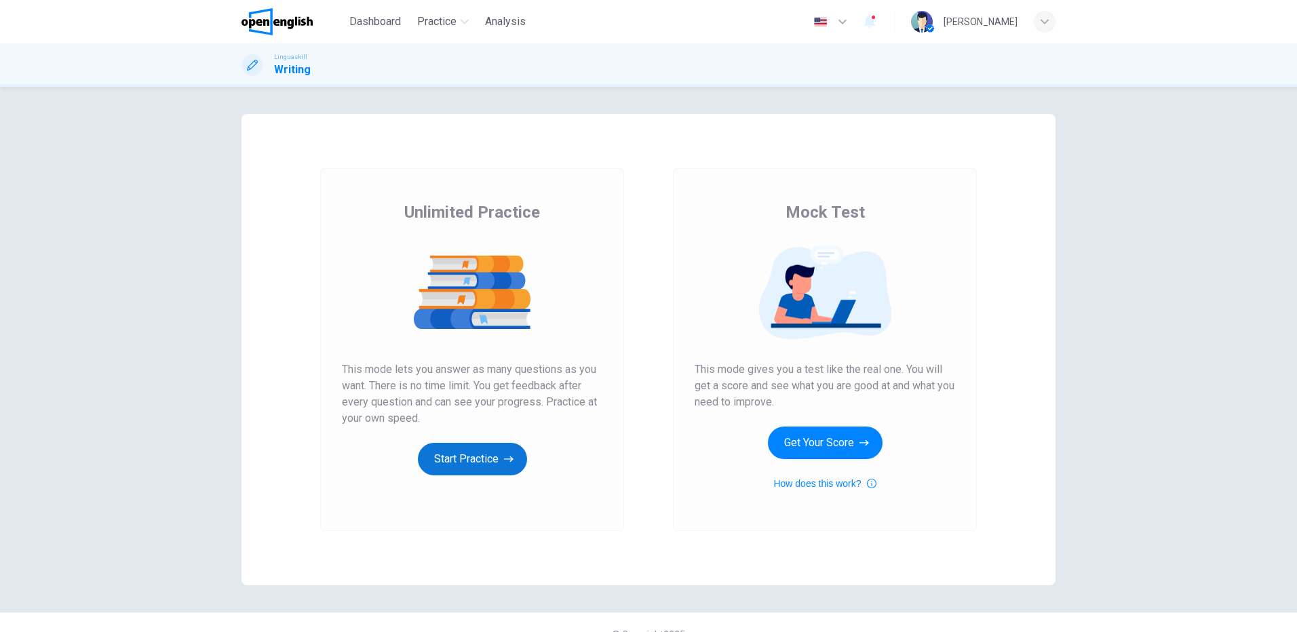
click at [480, 463] on button "Start Practice" at bounding box center [472, 459] width 109 height 33
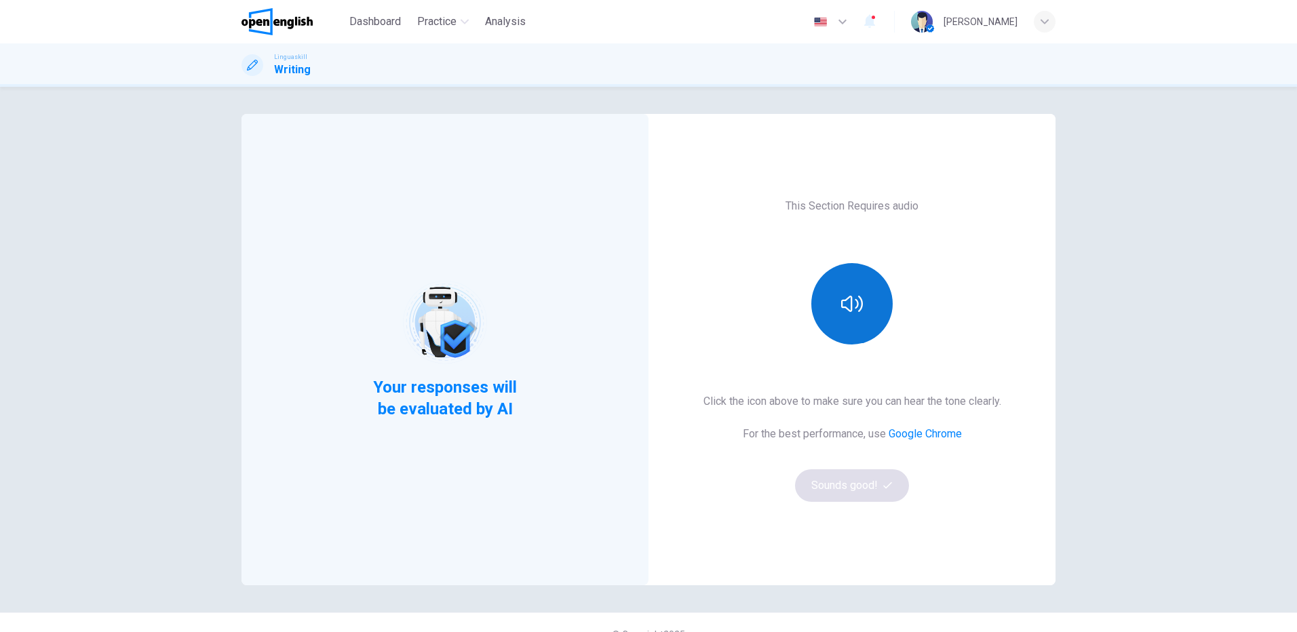
click at [846, 312] on icon "button" at bounding box center [852, 304] width 22 height 22
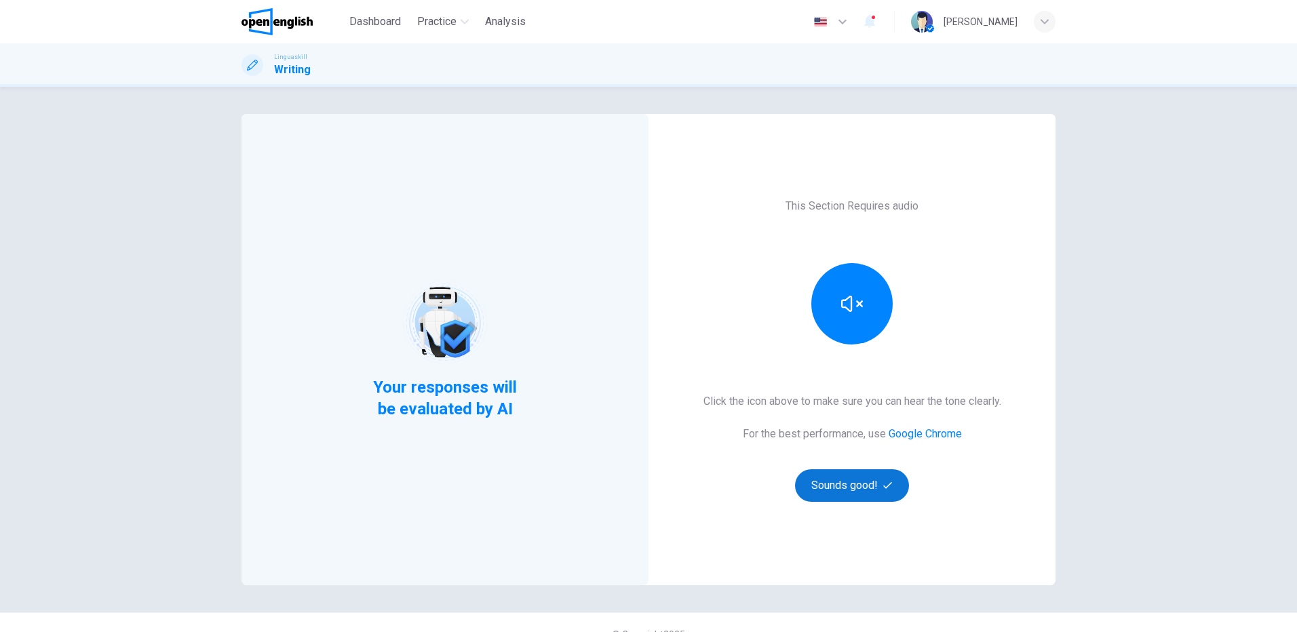
click at [832, 490] on button "Sounds good!" at bounding box center [852, 485] width 114 height 33
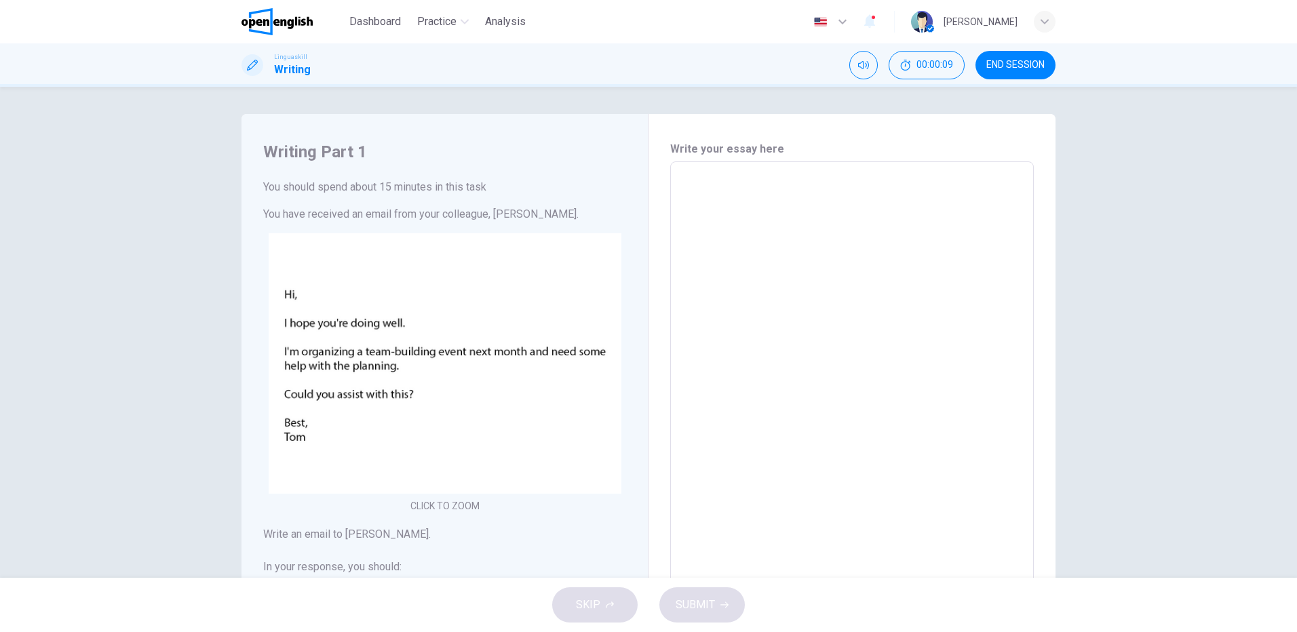
click at [1008, 58] on button "END SESSION" at bounding box center [1016, 65] width 80 height 28
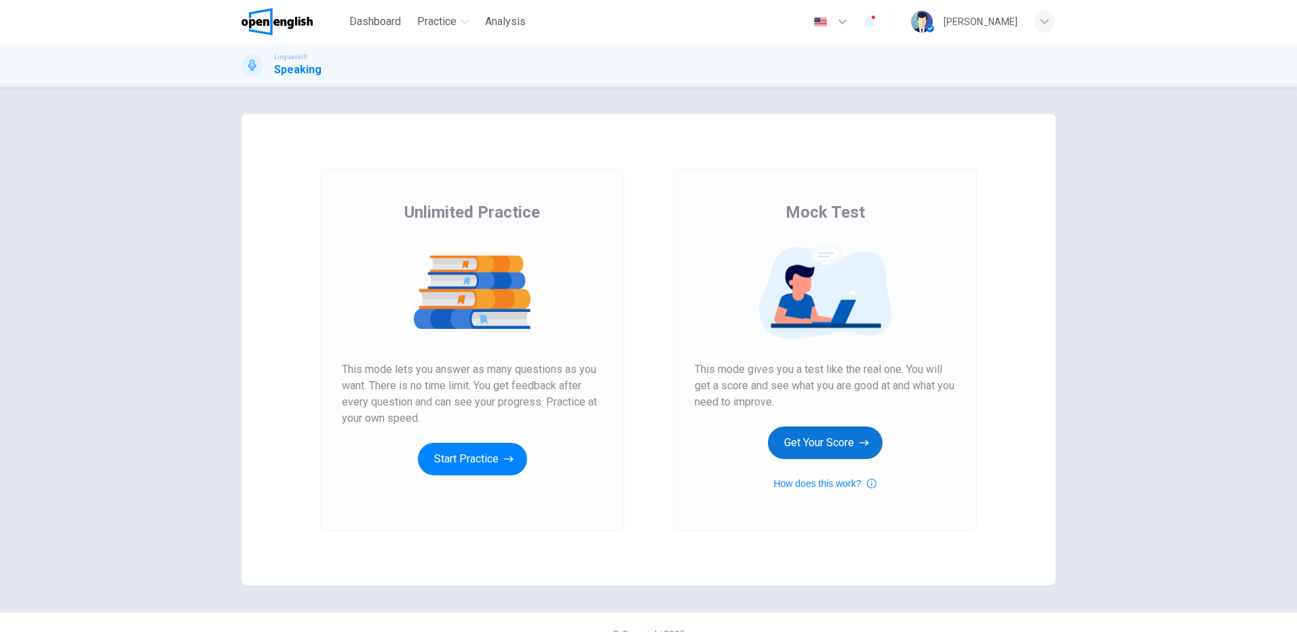
click at [813, 441] on button "Get Your Score" at bounding box center [825, 443] width 115 height 33
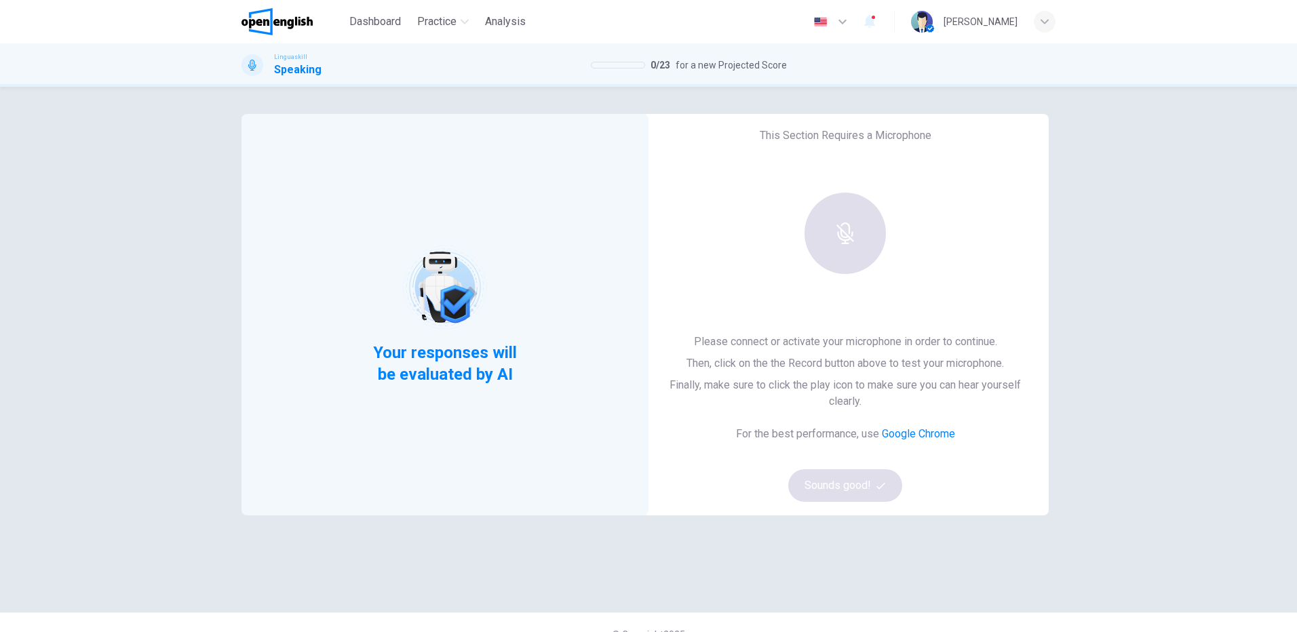
drag, startPoint x: 461, startPoint y: 366, endPoint x: 483, endPoint y: 367, distance: 22.4
click at [463, 366] on span "Your responses will be evaluated by AI" at bounding box center [445, 363] width 165 height 43
click at [801, 303] on div "This Section Requires a Microphone Please connect or activate your microphone i…" at bounding box center [845, 315] width 407 height 402
click at [840, 274] on div at bounding box center [845, 239] width 147 height 92
click at [532, 243] on div "Your responses will be evaluated by AI" at bounding box center [445, 315] width 407 height 402
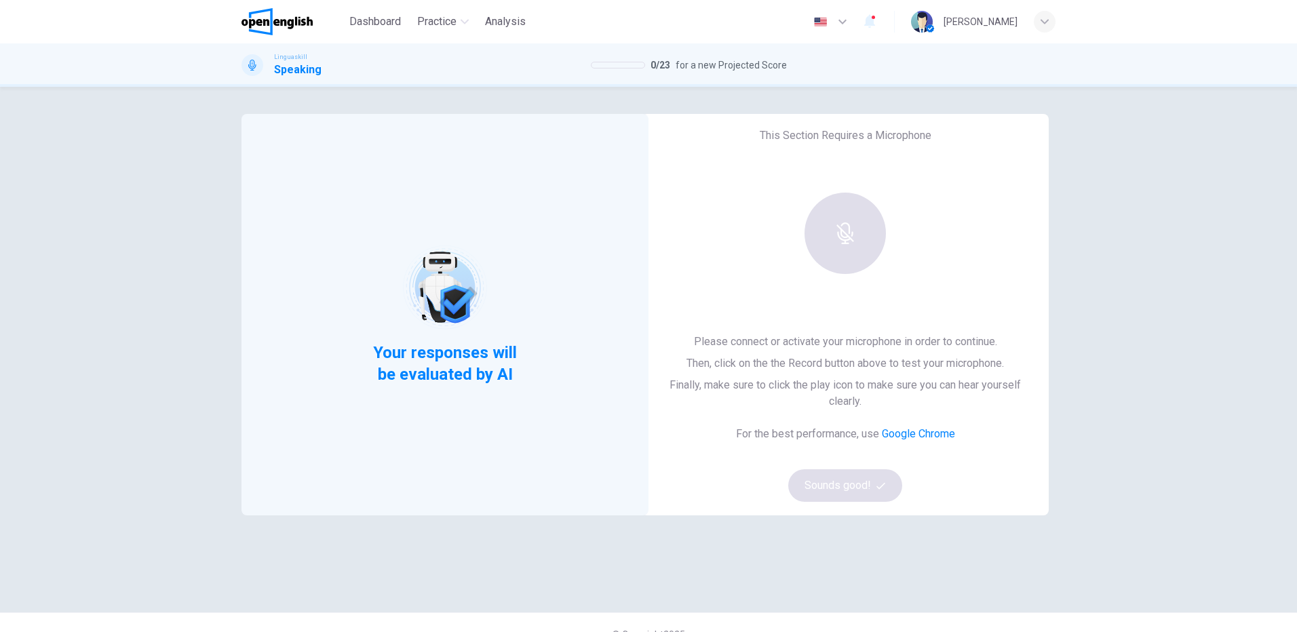
click at [931, 547] on div "Your responses will be evaluated by AI This Section Requires a Microphone Pleas…" at bounding box center [649, 350] width 814 height 472
click at [993, 579] on div "Your responses will be evaluated by AI This Section Requires a Microphone Pleas…" at bounding box center [649, 350] width 814 height 472
click at [1003, 605] on div "Your responses will be evaluated by AI This Section Requires a Microphone Pleas…" at bounding box center [648, 359] width 1297 height 545
drag, startPoint x: 872, startPoint y: 311, endPoint x: 853, endPoint y: 313, distance: 19.8
click at [870, 309] on div "This Section Requires a Microphone Please connect or activate your microphone i…" at bounding box center [845, 315] width 407 height 402
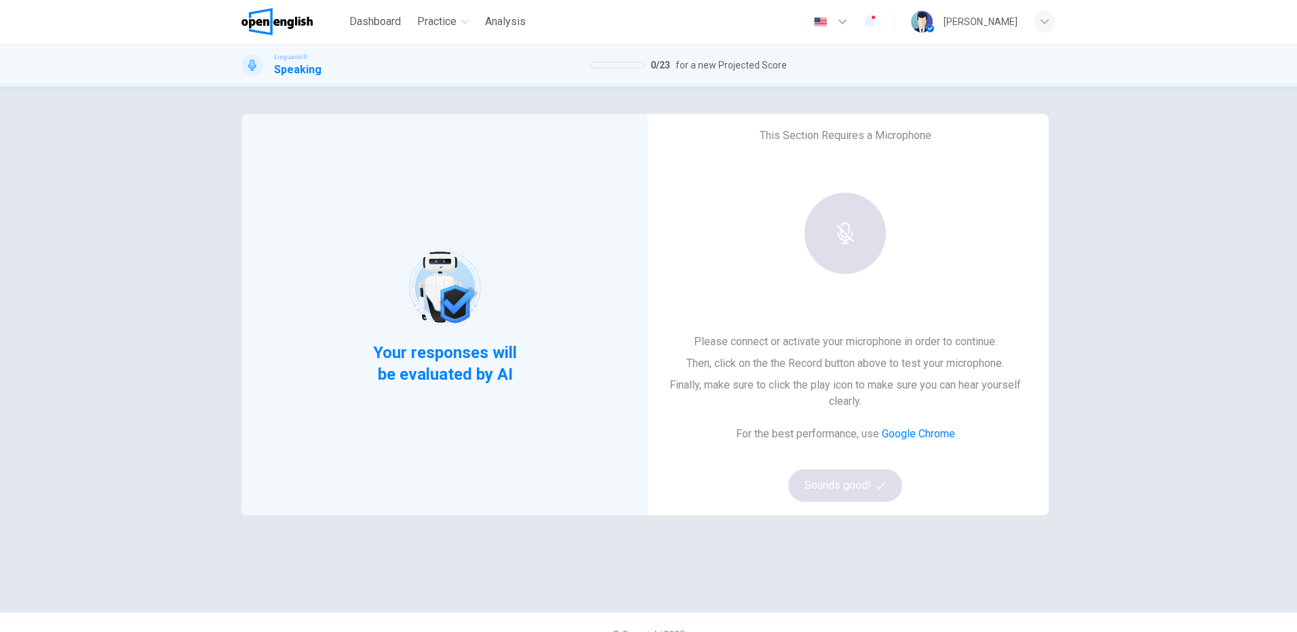
click at [383, 323] on div "Your responses will be evaluated by AI" at bounding box center [445, 314] width 165 height 140
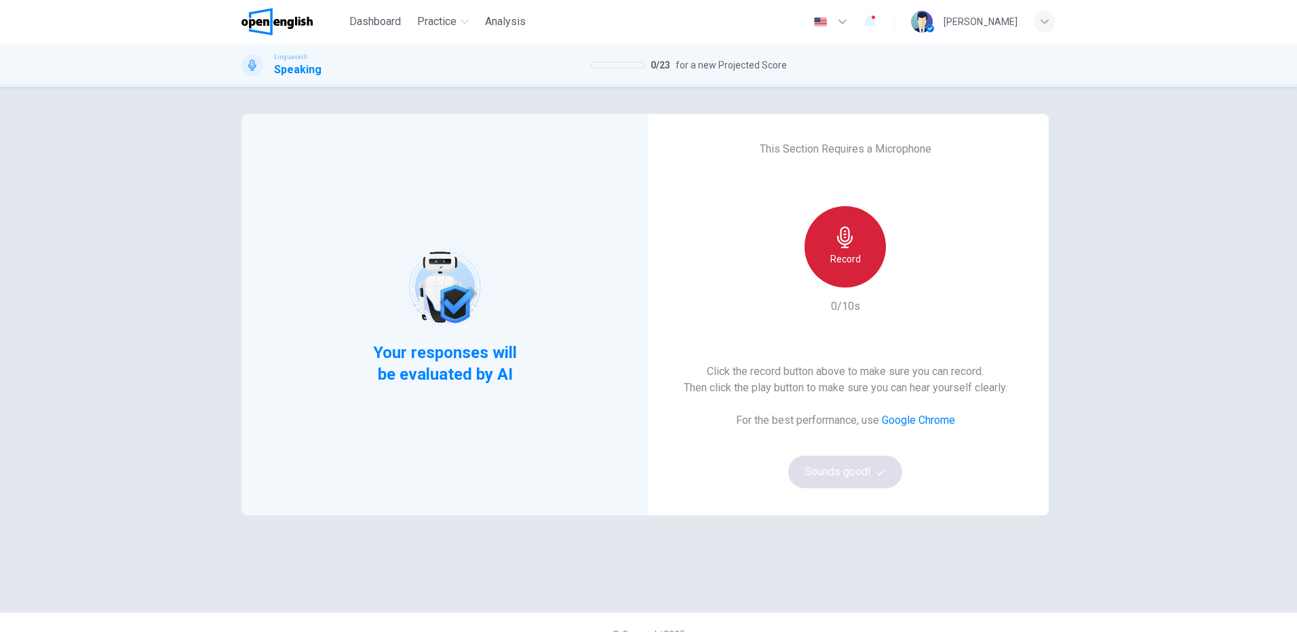
click at [866, 256] on div "Record" at bounding box center [845, 246] width 81 height 81
click at [842, 242] on icon "button" at bounding box center [845, 238] width 22 height 22
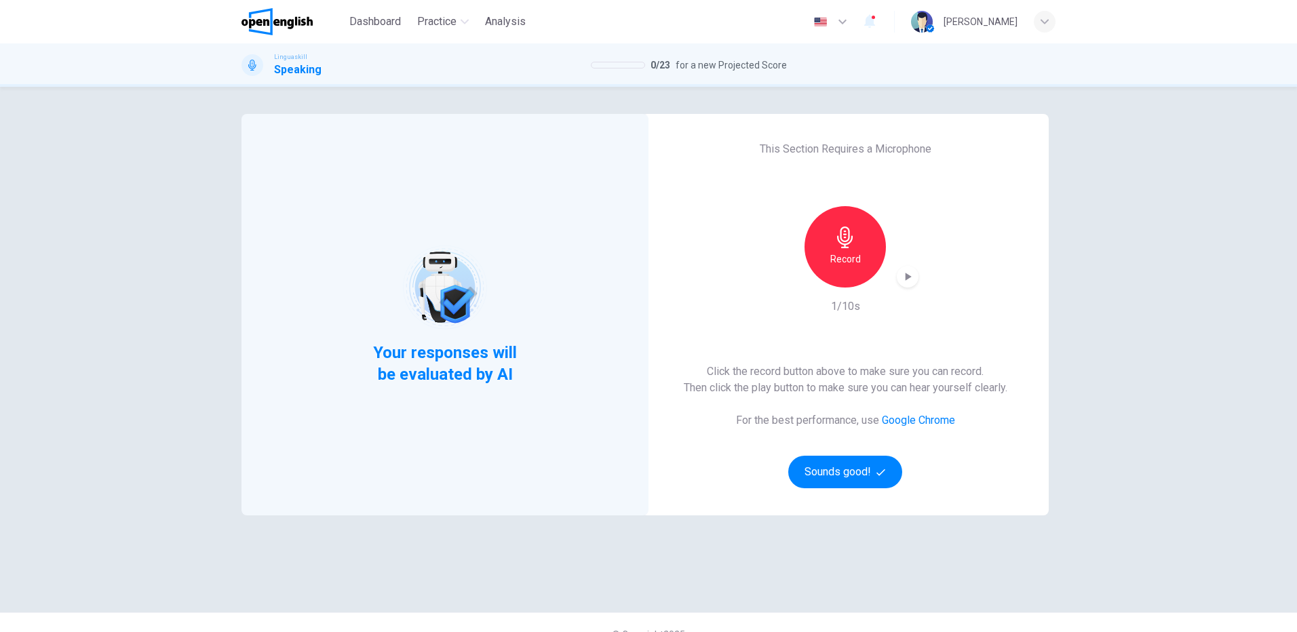
click at [842, 250] on div "Record" at bounding box center [845, 246] width 81 height 81
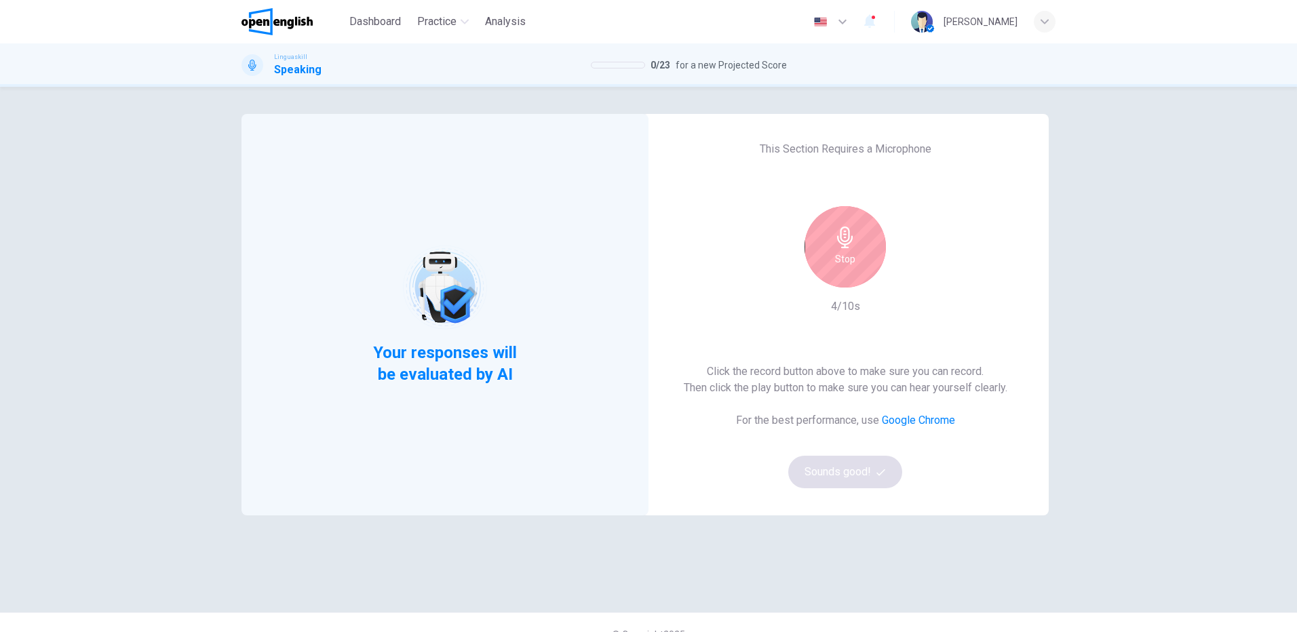
click at [845, 231] on icon "button" at bounding box center [845, 238] width 16 height 22
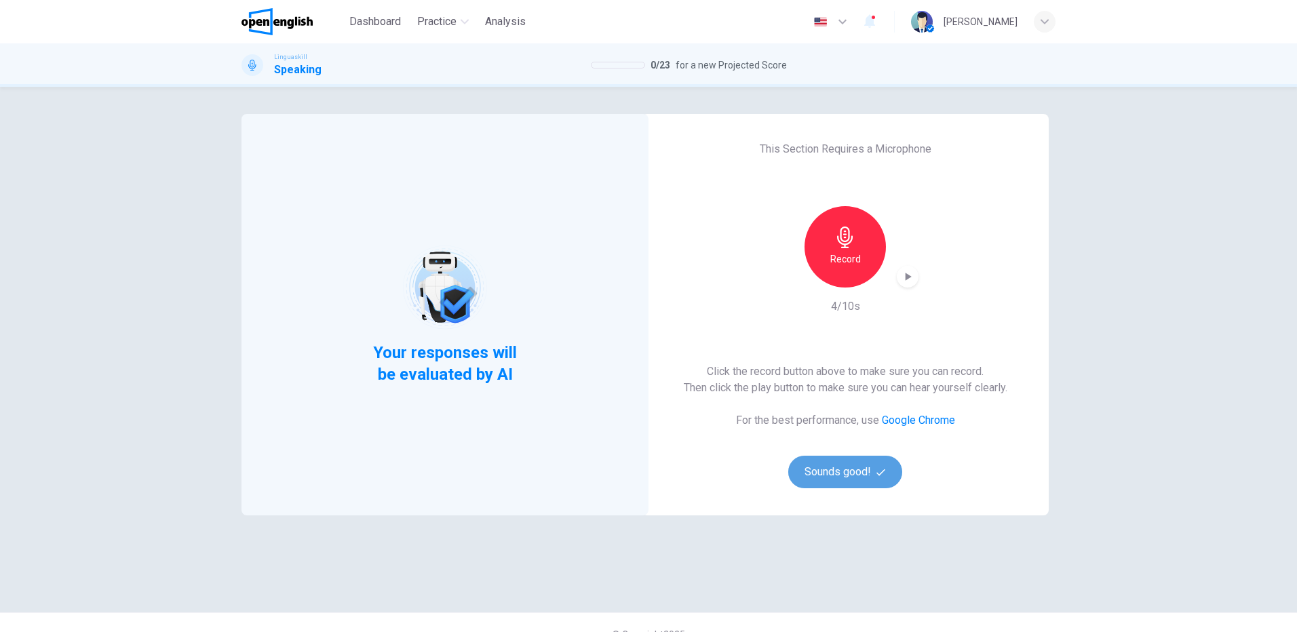
click at [854, 467] on button "Sounds good!" at bounding box center [845, 472] width 114 height 33
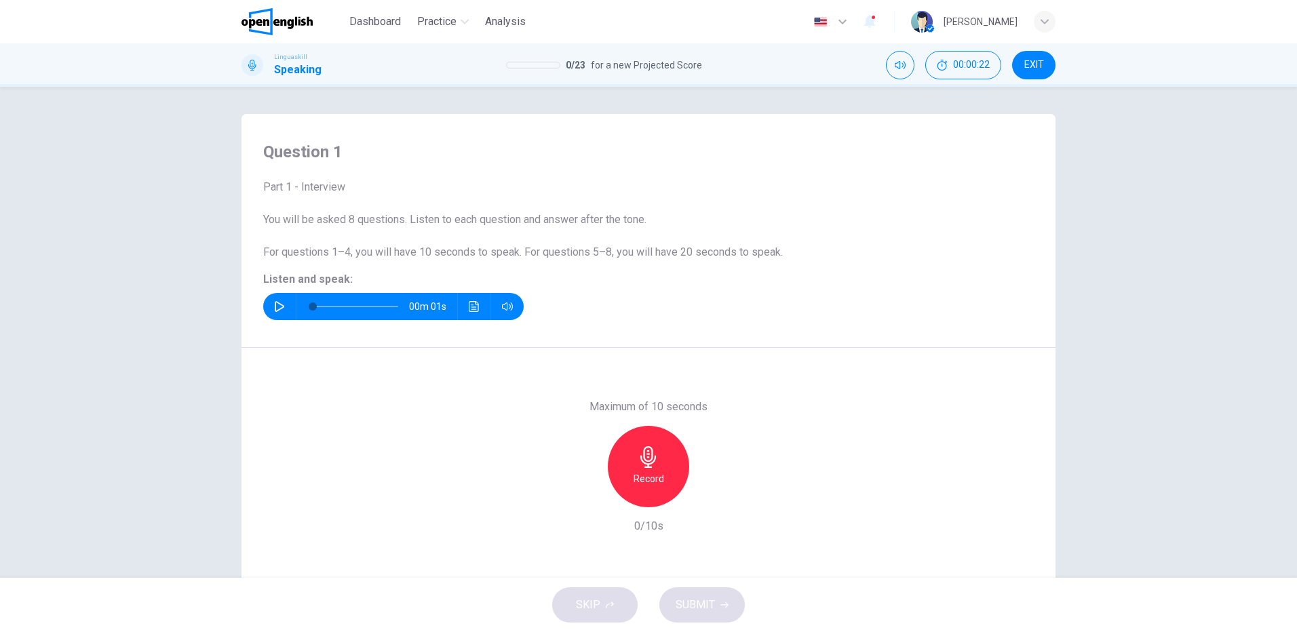
click at [276, 306] on icon "button" at bounding box center [279, 306] width 11 height 11
type input "*"
click at [649, 465] on icon "button" at bounding box center [649, 457] width 22 height 22
click at [642, 480] on h6 "Stop" at bounding box center [648, 479] width 20 height 16
drag, startPoint x: 698, startPoint y: 607, endPoint x: 755, endPoint y: 599, distance: 57.6
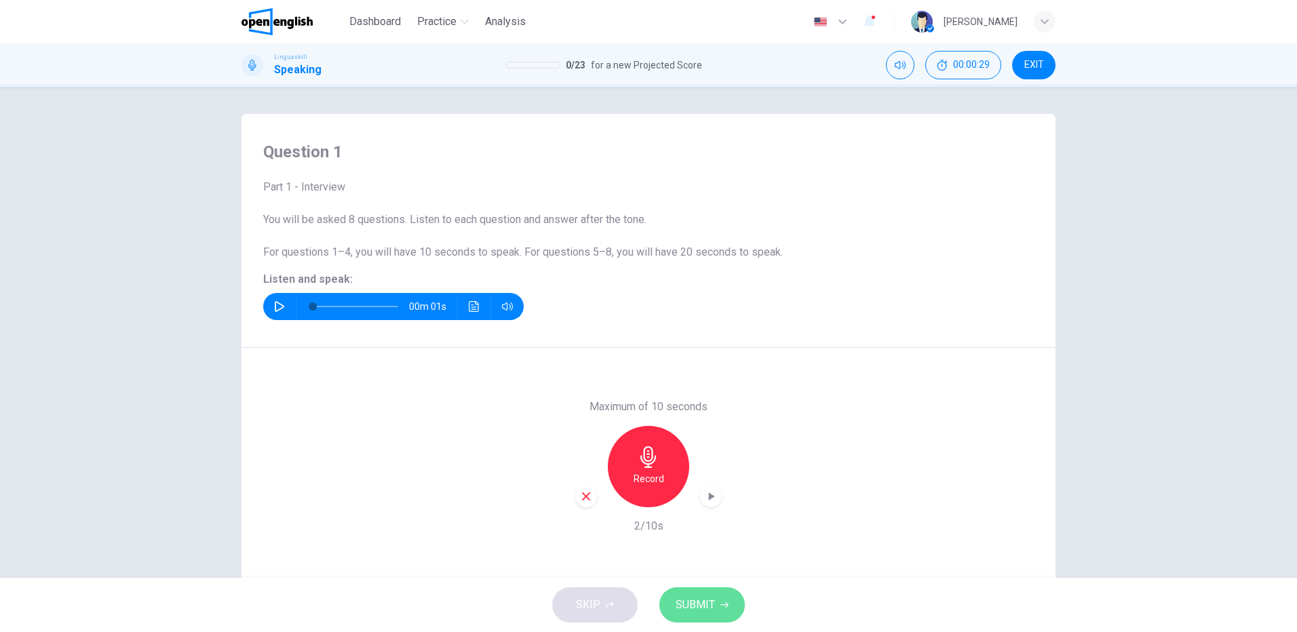
click at [698, 608] on span "SUBMIT" at bounding box center [695, 605] width 39 height 19
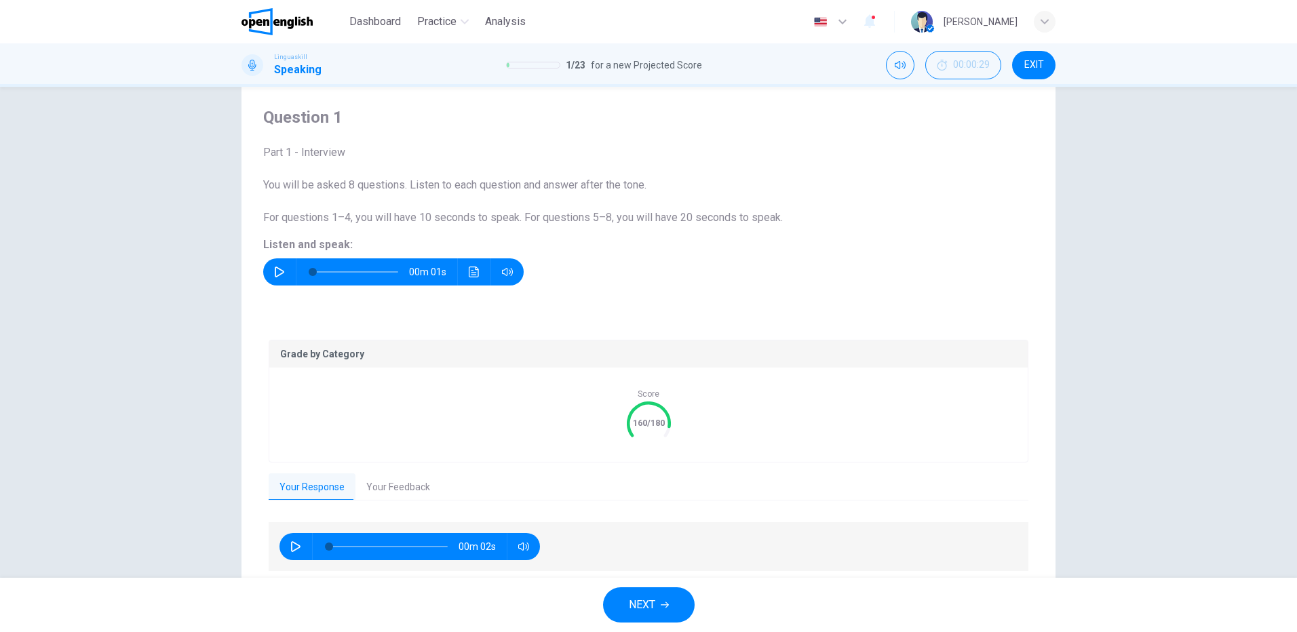
scroll to position [84, 0]
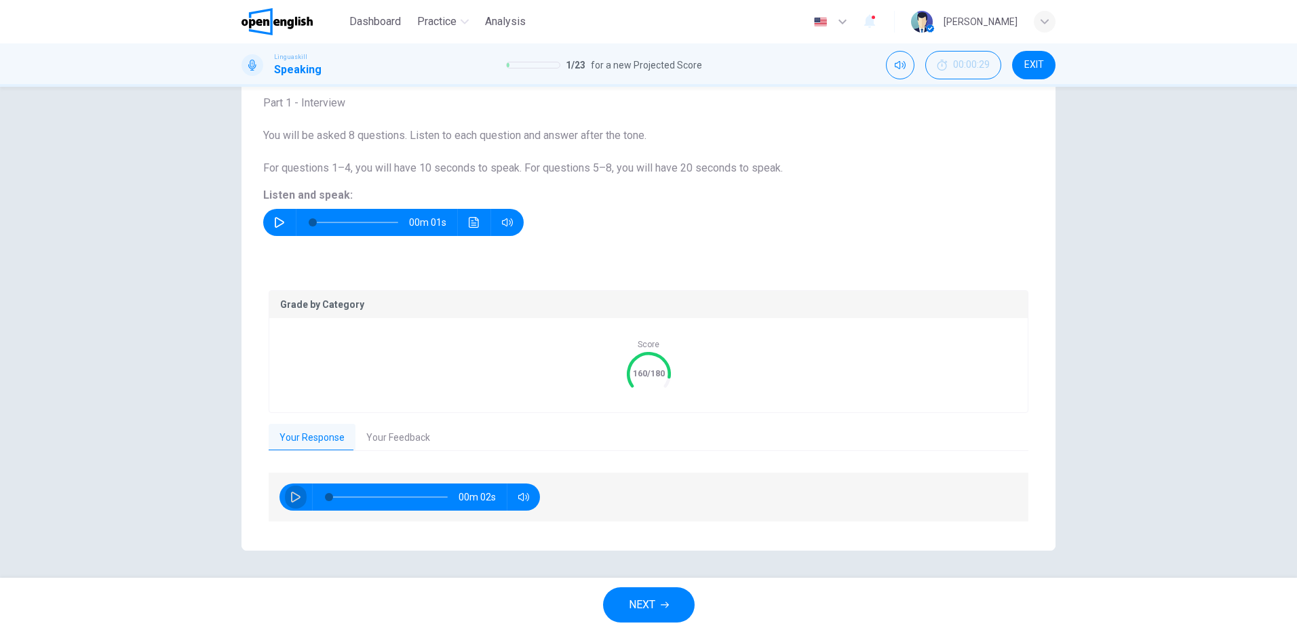
click at [290, 495] on icon "button" at bounding box center [295, 497] width 11 height 11
type input "**"
click at [381, 434] on button "Your Feedback" at bounding box center [397, 438] width 85 height 28
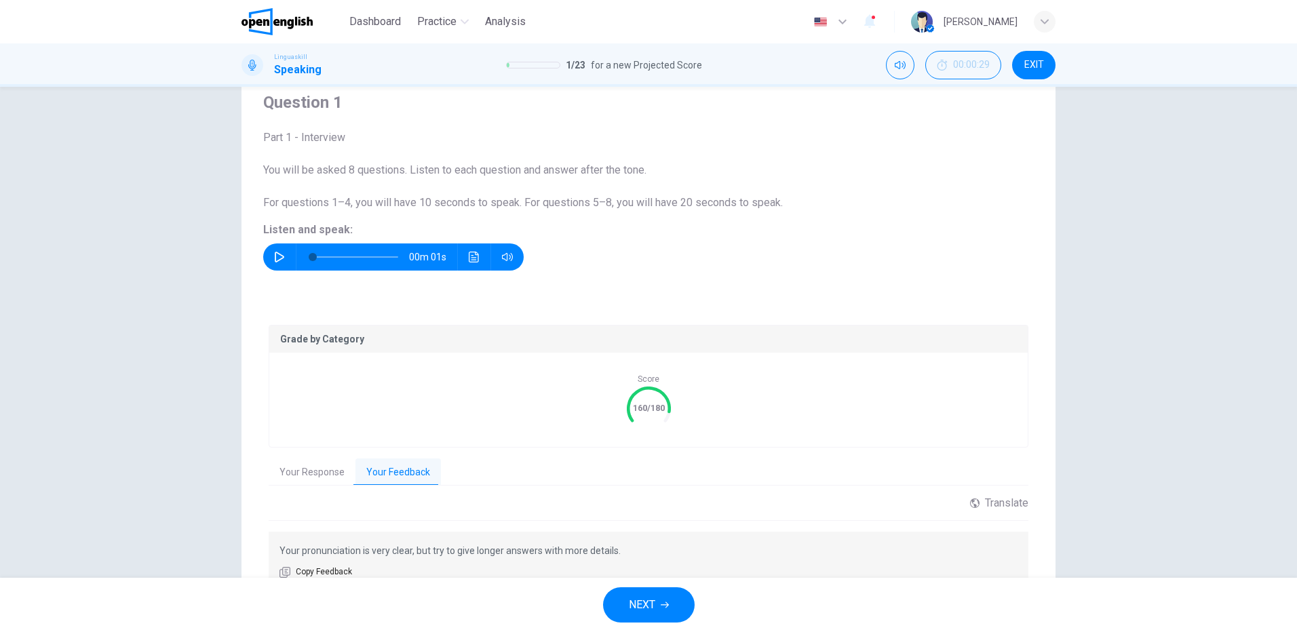
scroll to position [117, 0]
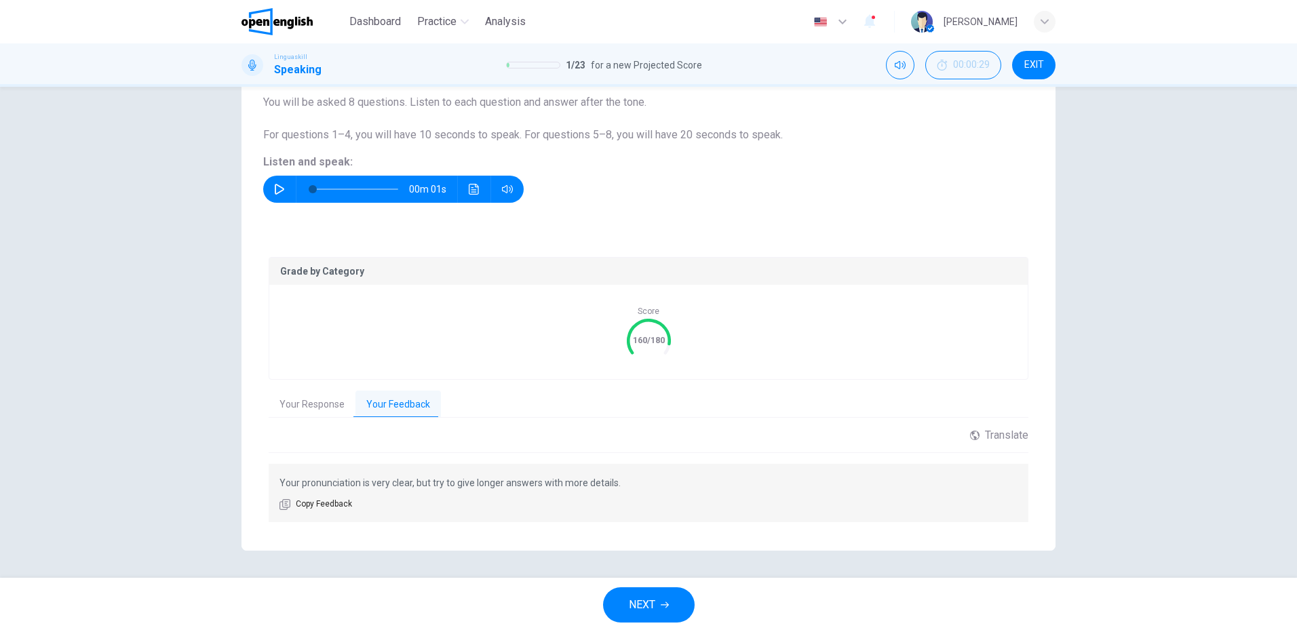
click at [303, 401] on button "Your Response" at bounding box center [312, 405] width 87 height 28
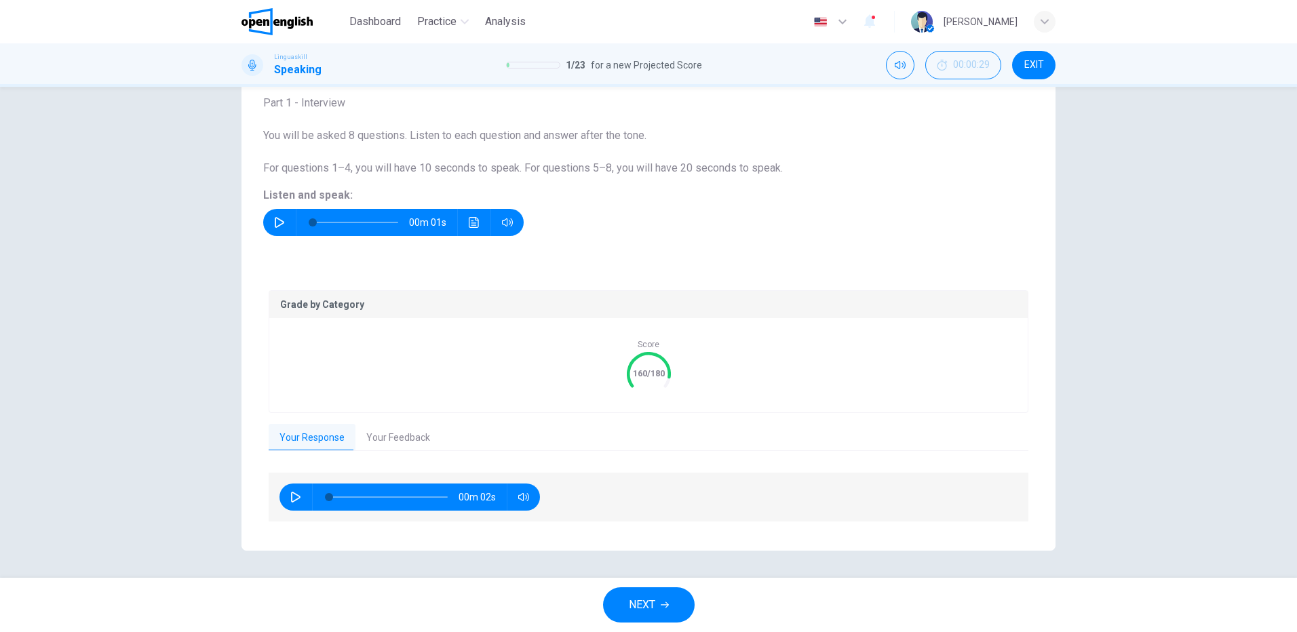
scroll to position [84, 0]
click at [276, 218] on icon "button" at bounding box center [279, 222] width 11 height 11
click at [658, 599] on button "NEXT" at bounding box center [649, 605] width 92 height 35
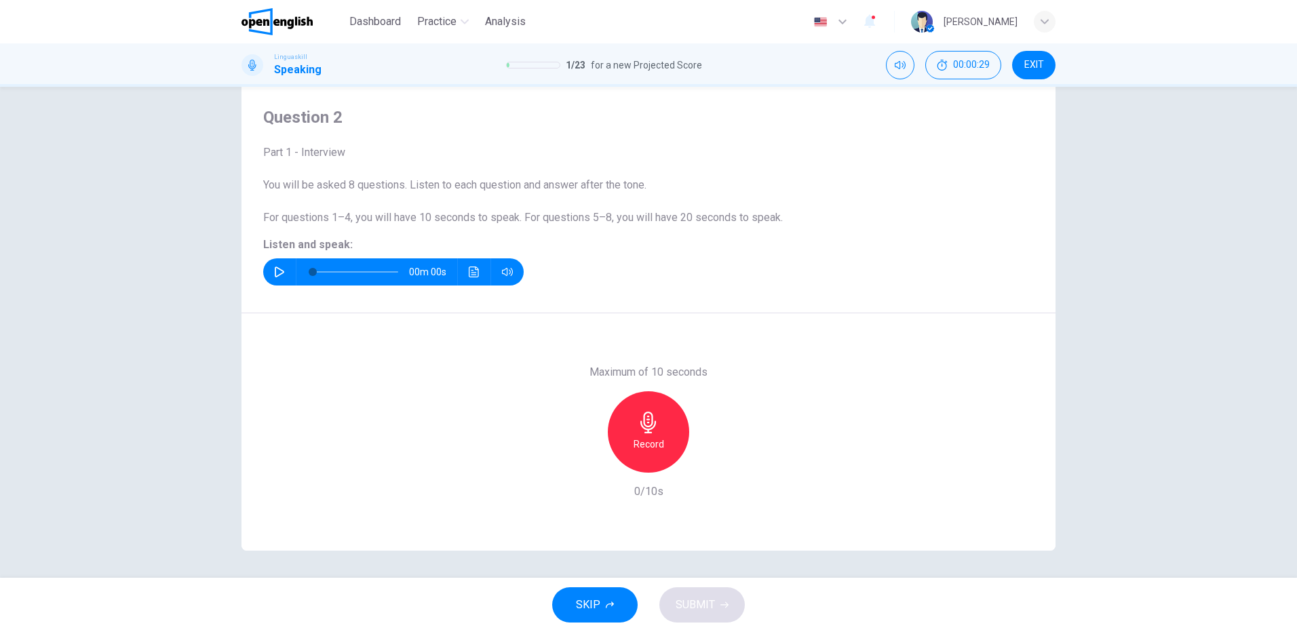
scroll to position [35, 0]
click at [275, 271] on icon "button" at bounding box center [279, 272] width 11 height 11
click at [277, 269] on icon "button" at bounding box center [279, 272] width 11 height 11
click at [645, 442] on h6 "Record" at bounding box center [649, 444] width 31 height 16
click at [705, 607] on span "SUBMIT" at bounding box center [695, 605] width 39 height 19
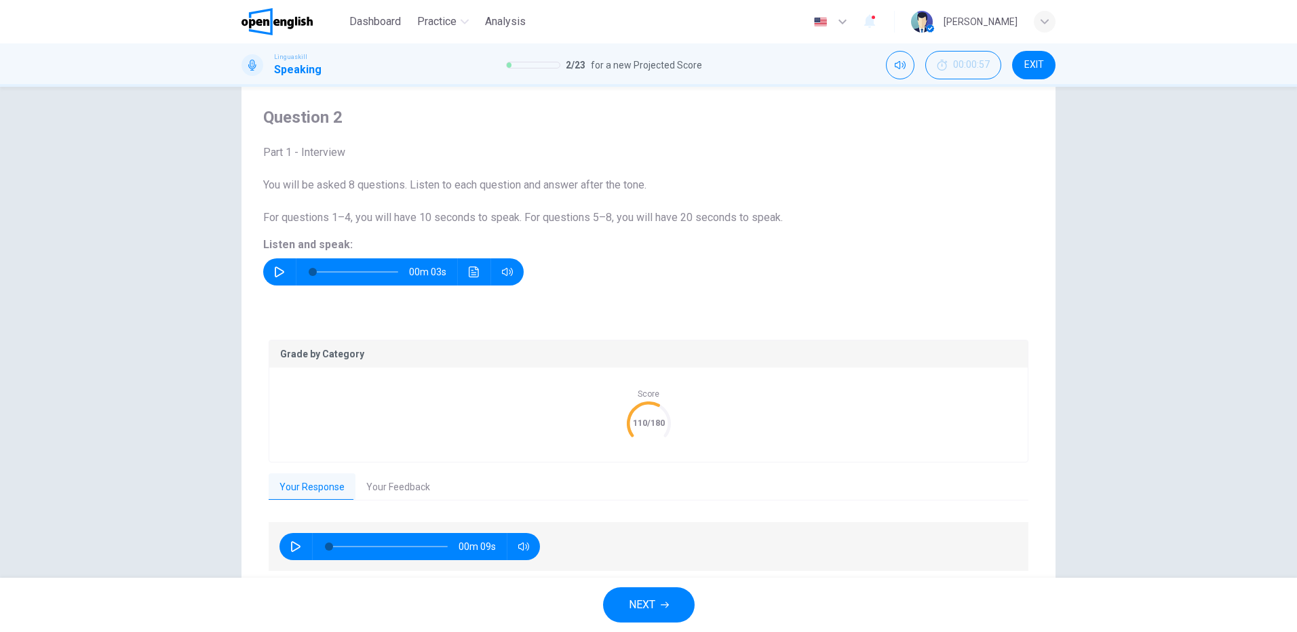
scroll to position [84, 0]
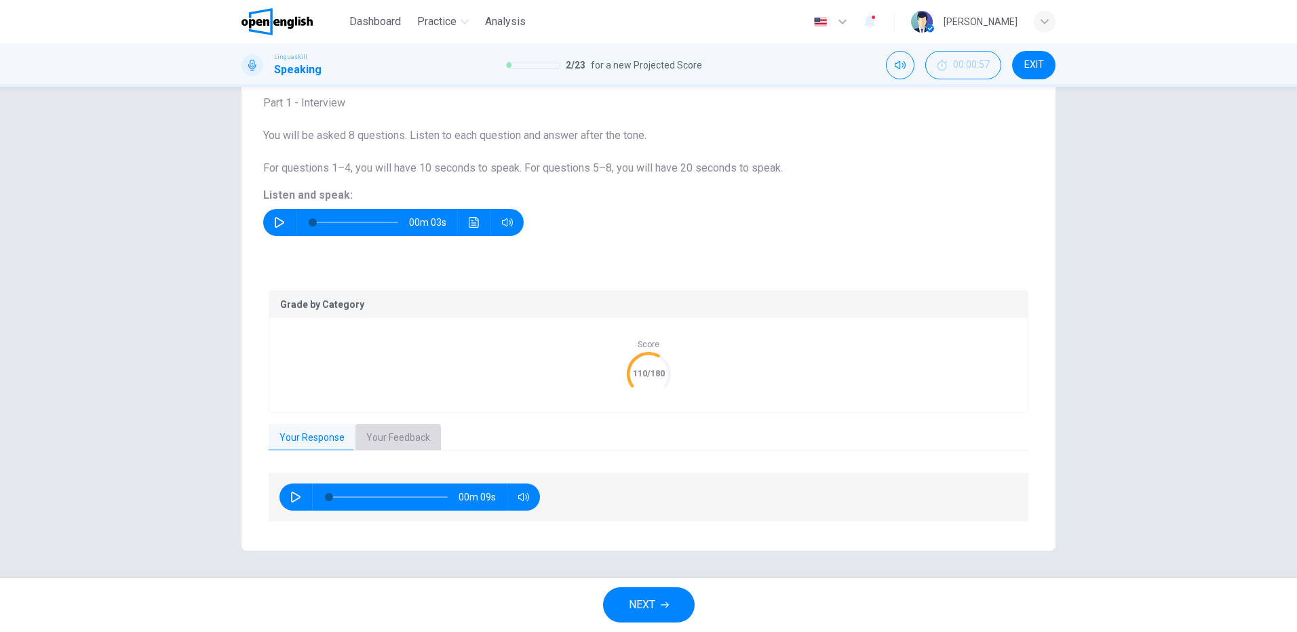
click at [372, 433] on button "Your Feedback" at bounding box center [397, 438] width 85 height 28
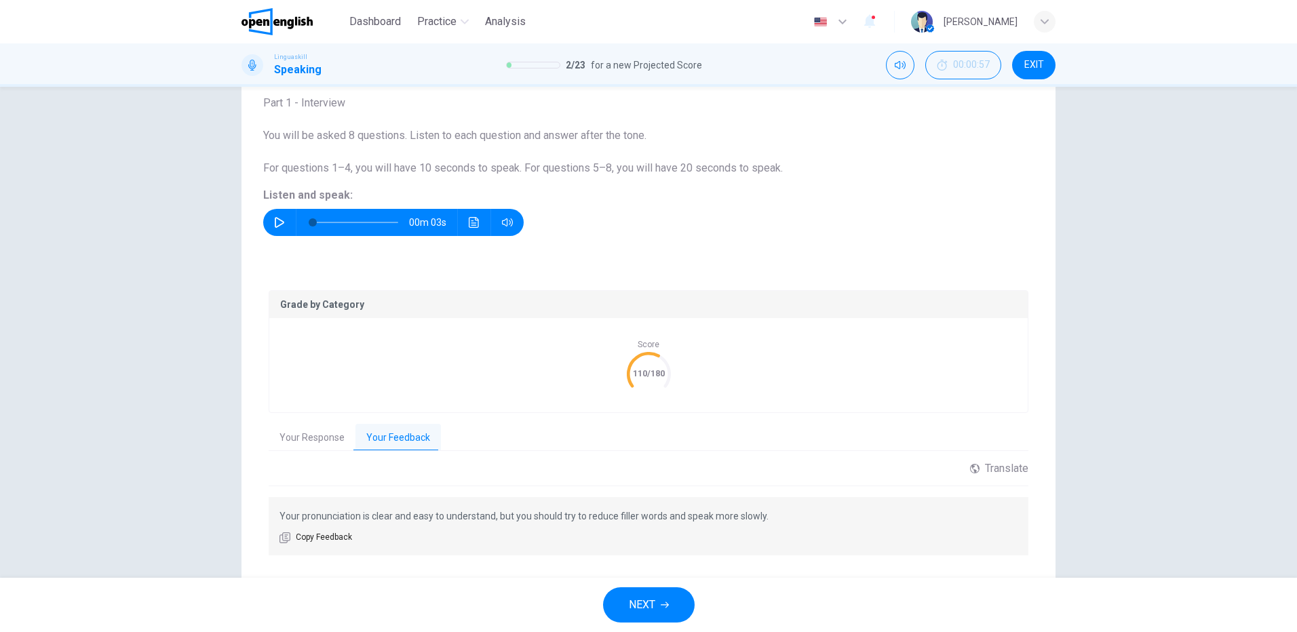
click at [655, 603] on span "NEXT" at bounding box center [642, 605] width 26 height 19
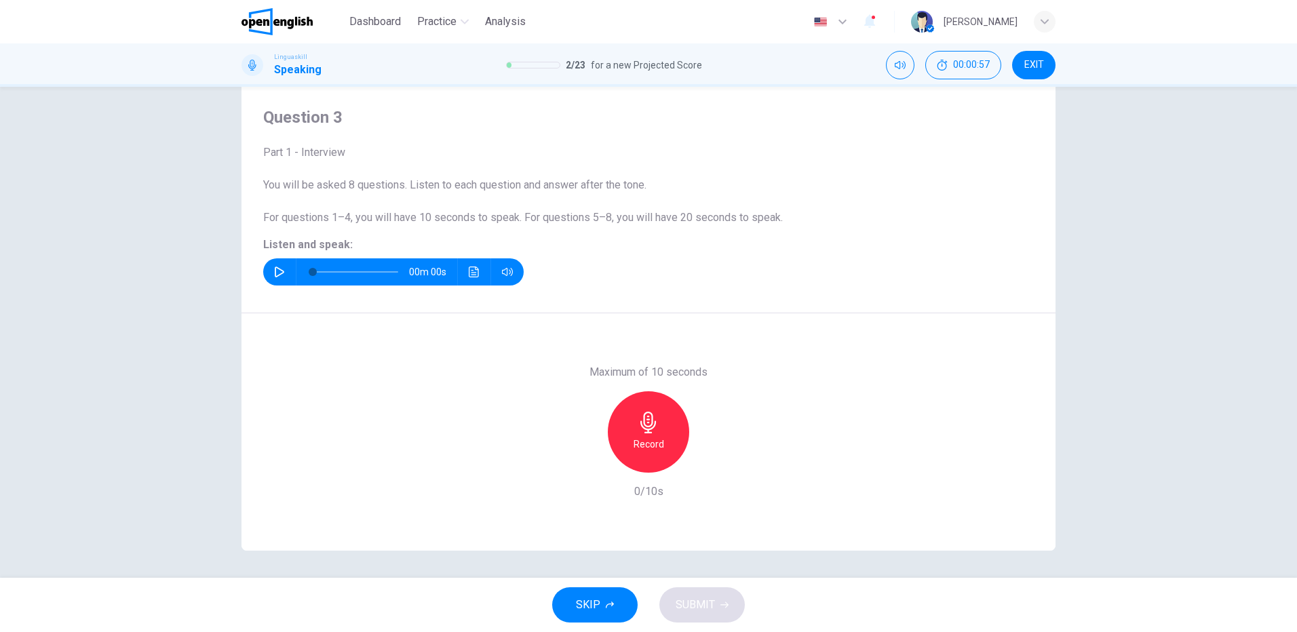
scroll to position [35, 0]
click at [274, 269] on icon "button" at bounding box center [279, 272] width 11 height 11
click at [651, 433] on icon "button" at bounding box center [649, 423] width 22 height 22
drag, startPoint x: 647, startPoint y: 436, endPoint x: 780, endPoint y: 438, distance: 133.0
click at [648, 436] on div "Stop" at bounding box center [648, 431] width 81 height 81
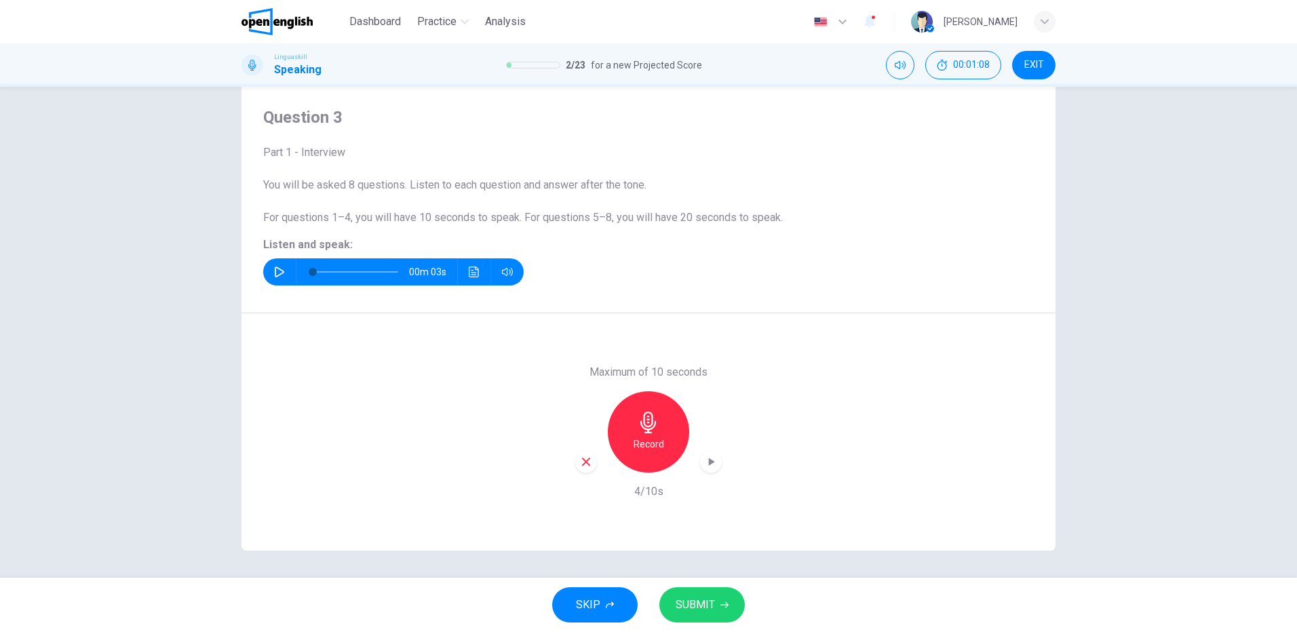
click at [708, 600] on span "SUBMIT" at bounding box center [695, 605] width 39 height 19
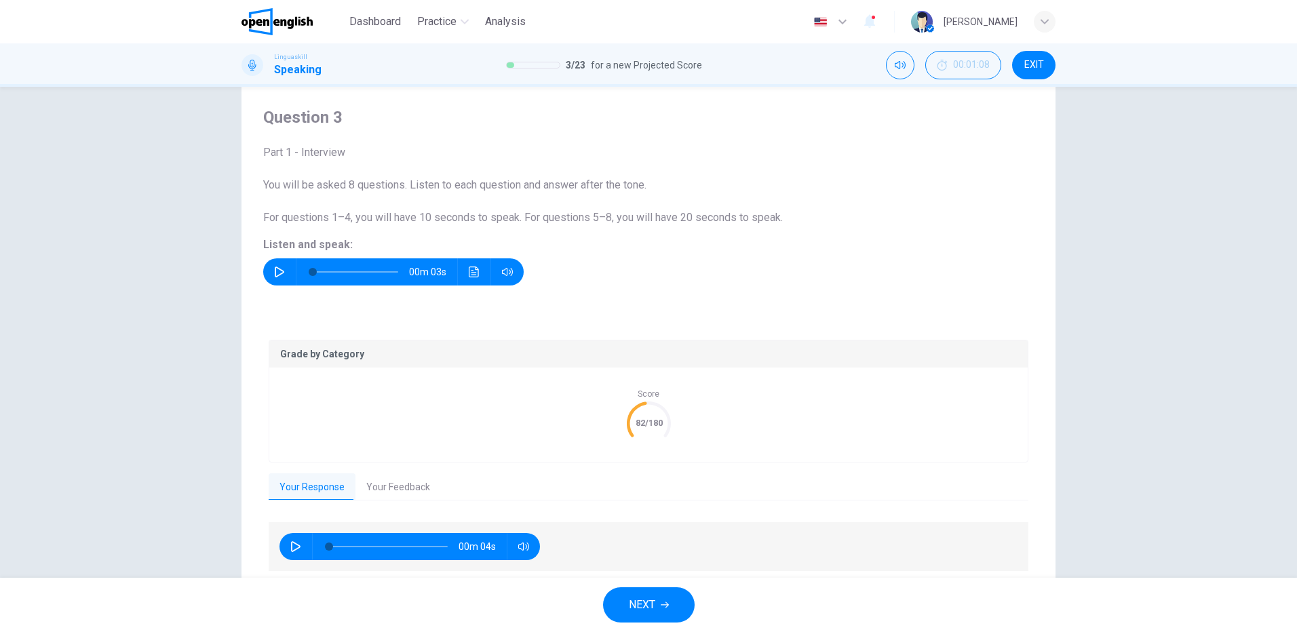
click at [388, 484] on button "Your Feedback" at bounding box center [397, 488] width 85 height 28
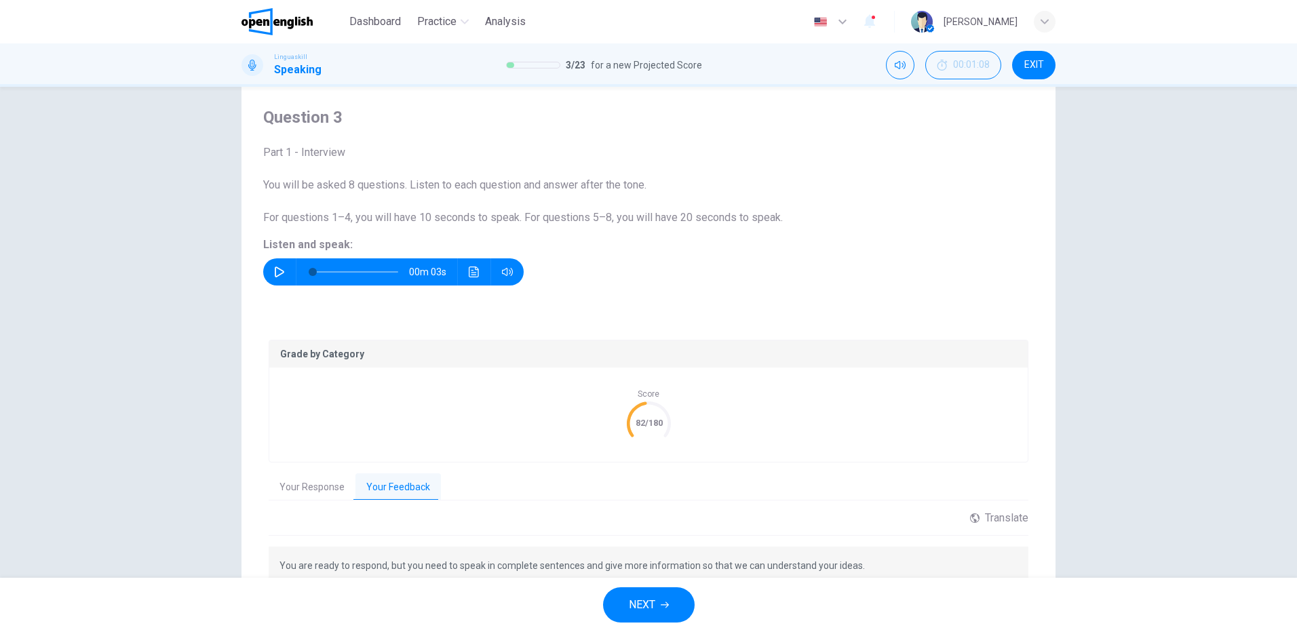
scroll to position [117, 0]
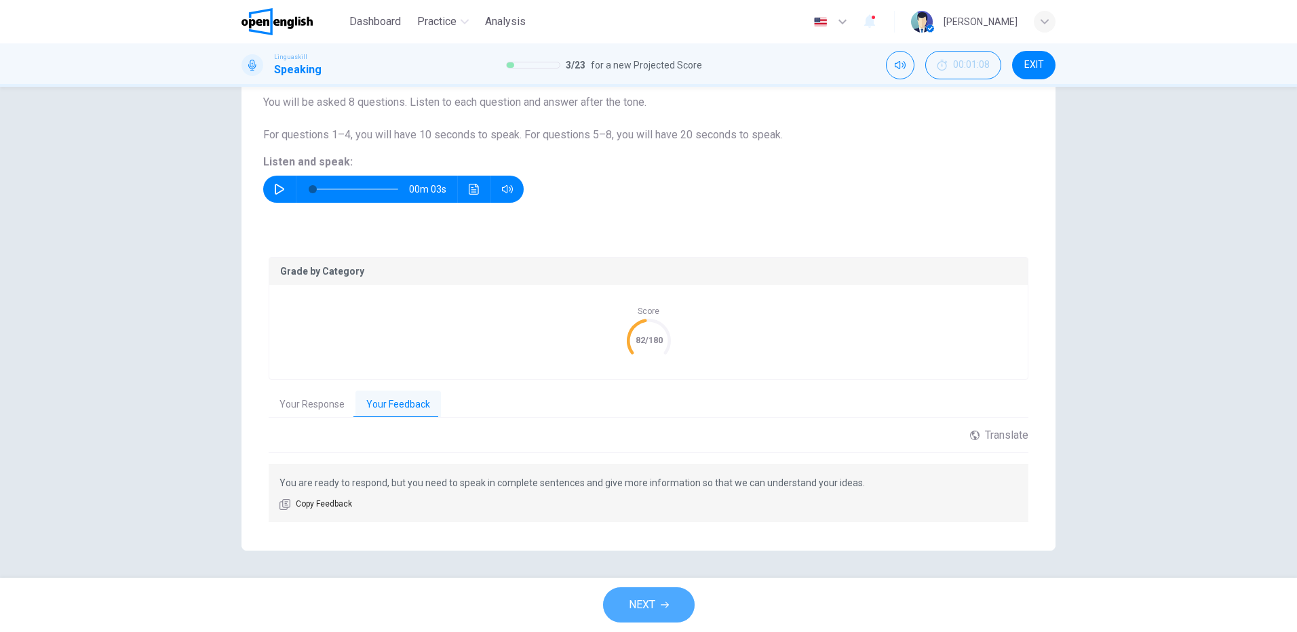
click at [655, 600] on span "NEXT" at bounding box center [642, 605] width 26 height 19
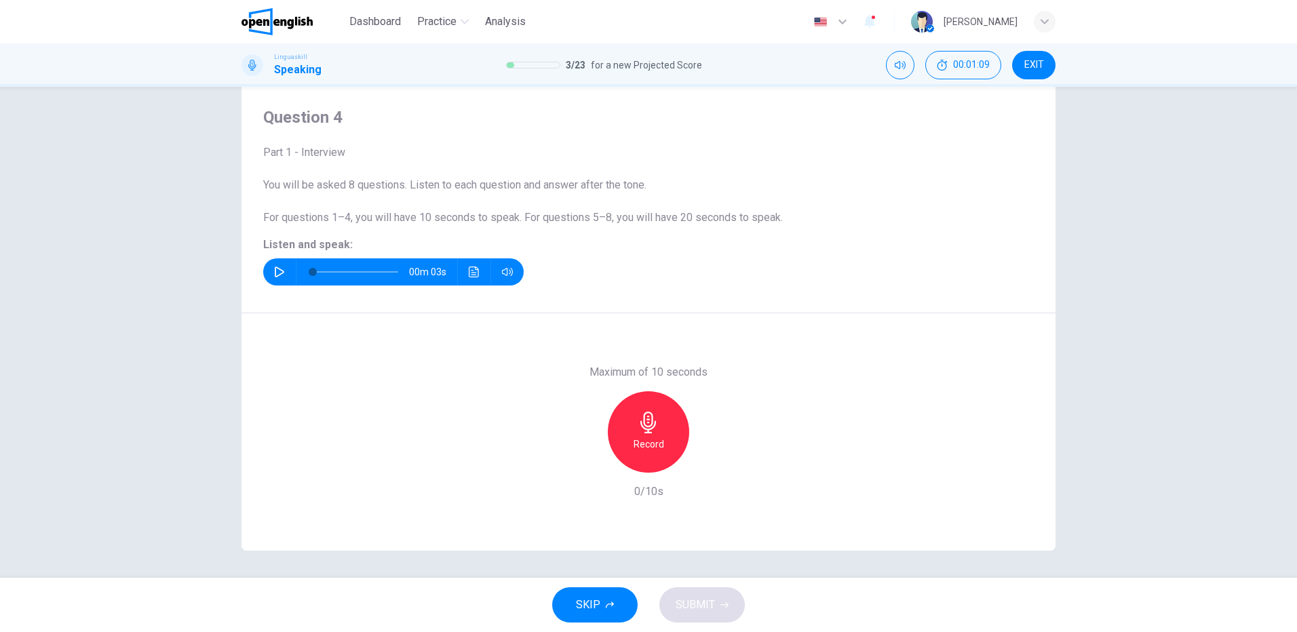
drag, startPoint x: 269, startPoint y: 265, endPoint x: 329, endPoint y: 286, distance: 63.3
click at [269, 267] on button "button" at bounding box center [280, 271] width 22 height 27
click at [270, 273] on button "button" at bounding box center [280, 271] width 22 height 27
type input "*"
click at [651, 434] on div "Record" at bounding box center [648, 431] width 81 height 81
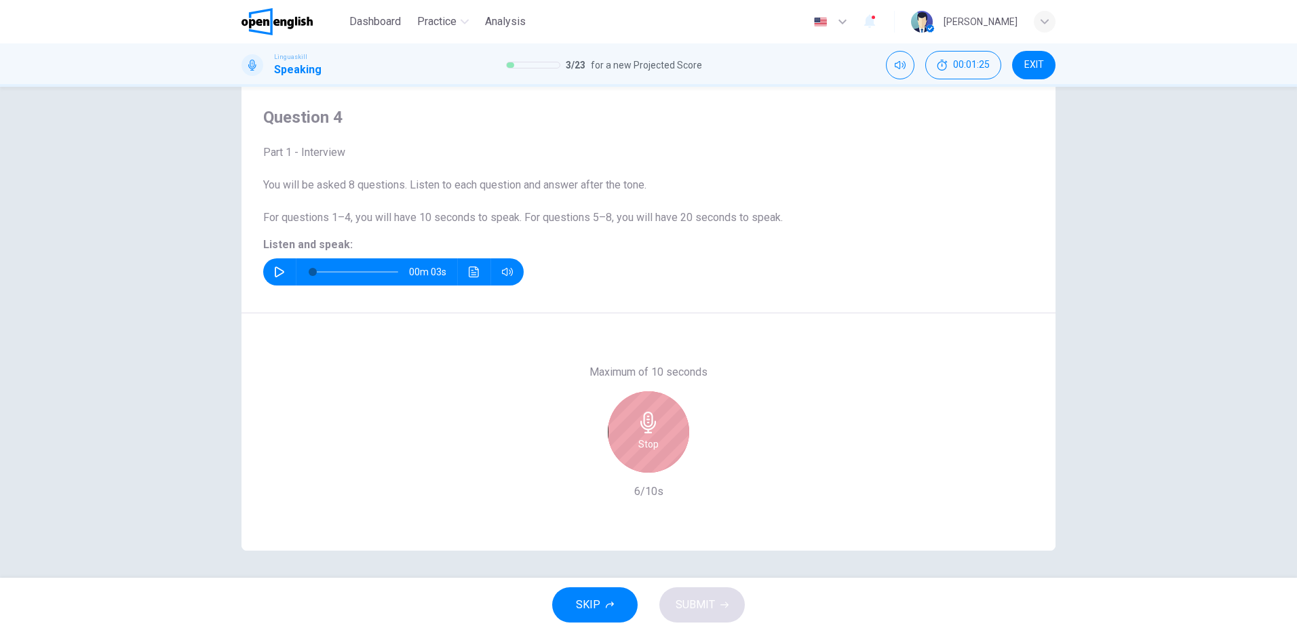
drag, startPoint x: 649, startPoint y: 425, endPoint x: 747, endPoint y: 411, distance: 98.7
click at [649, 426] on icon "button" at bounding box center [649, 423] width 22 height 22
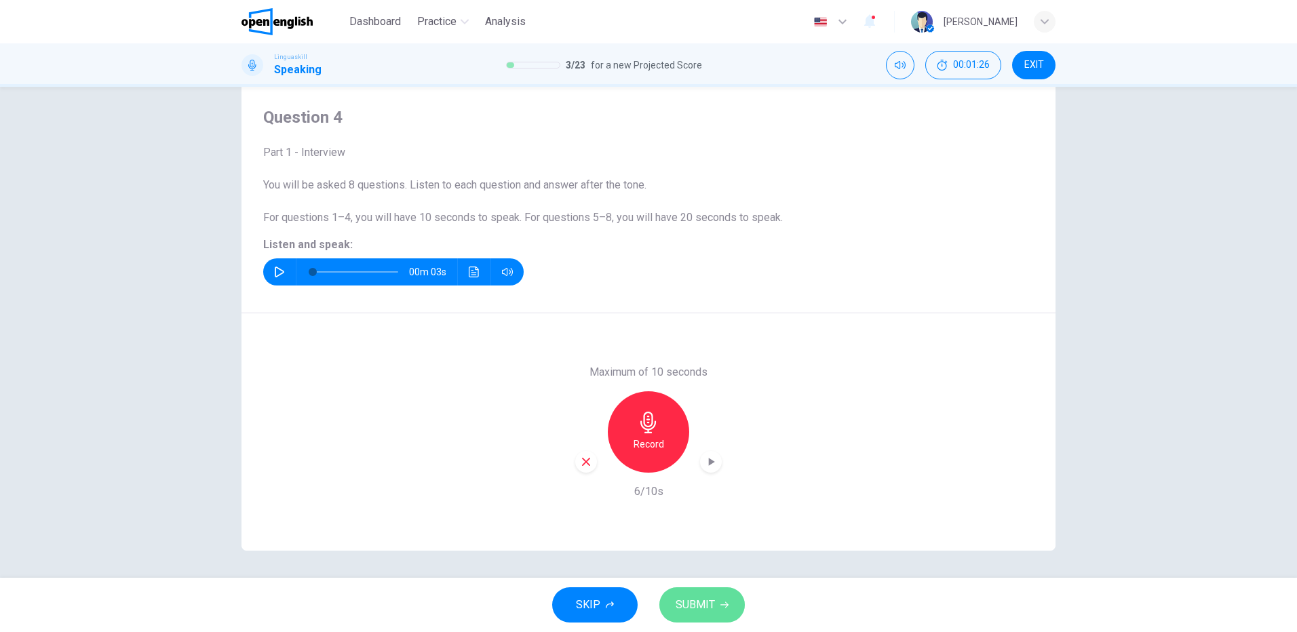
click at [691, 609] on span "SUBMIT" at bounding box center [695, 605] width 39 height 19
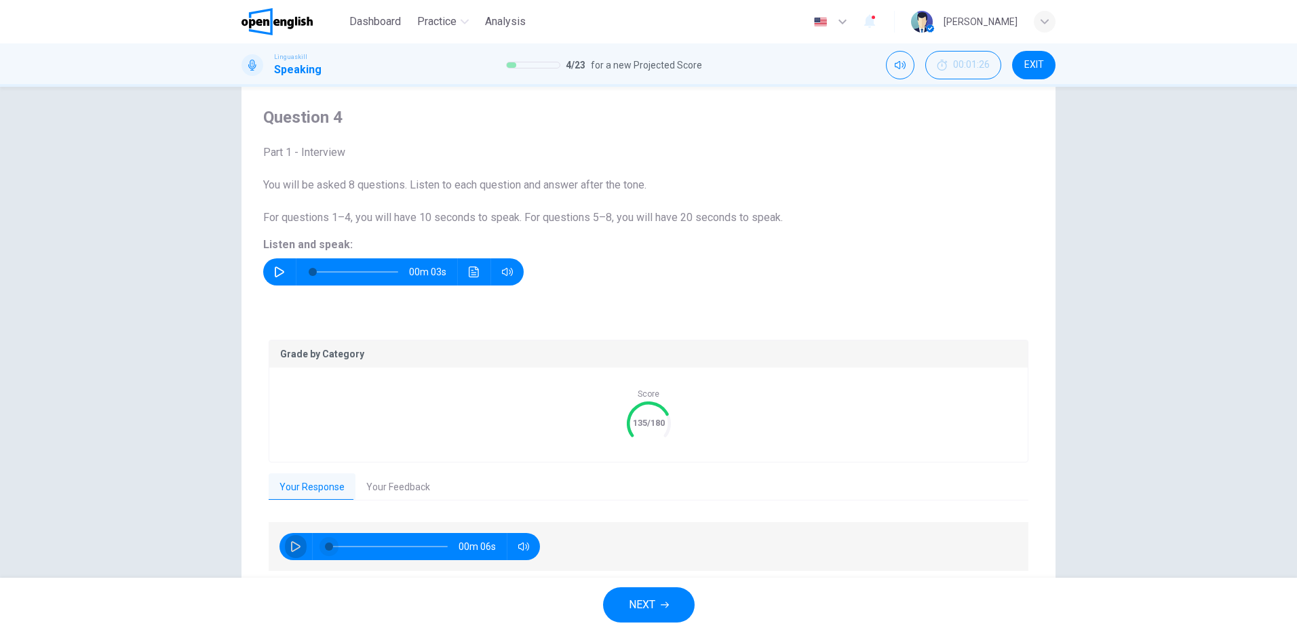
drag, startPoint x: 295, startPoint y: 549, endPoint x: 317, endPoint y: 543, distance: 22.6
click at [294, 548] on icon "button" at bounding box center [295, 546] width 11 height 11
type input "**"
drag, startPoint x: 392, startPoint y: 483, endPoint x: 443, endPoint y: 484, distance: 50.9
click at [389, 488] on button "Your Feedback" at bounding box center [397, 488] width 85 height 28
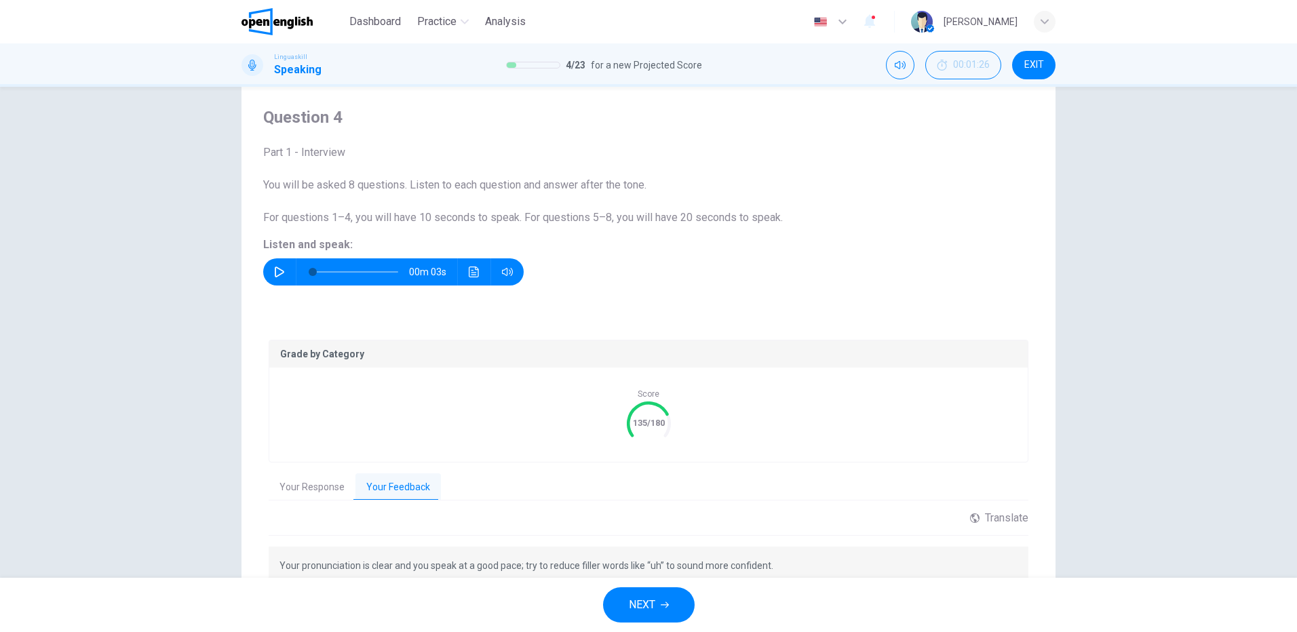
scroll to position [117, 0]
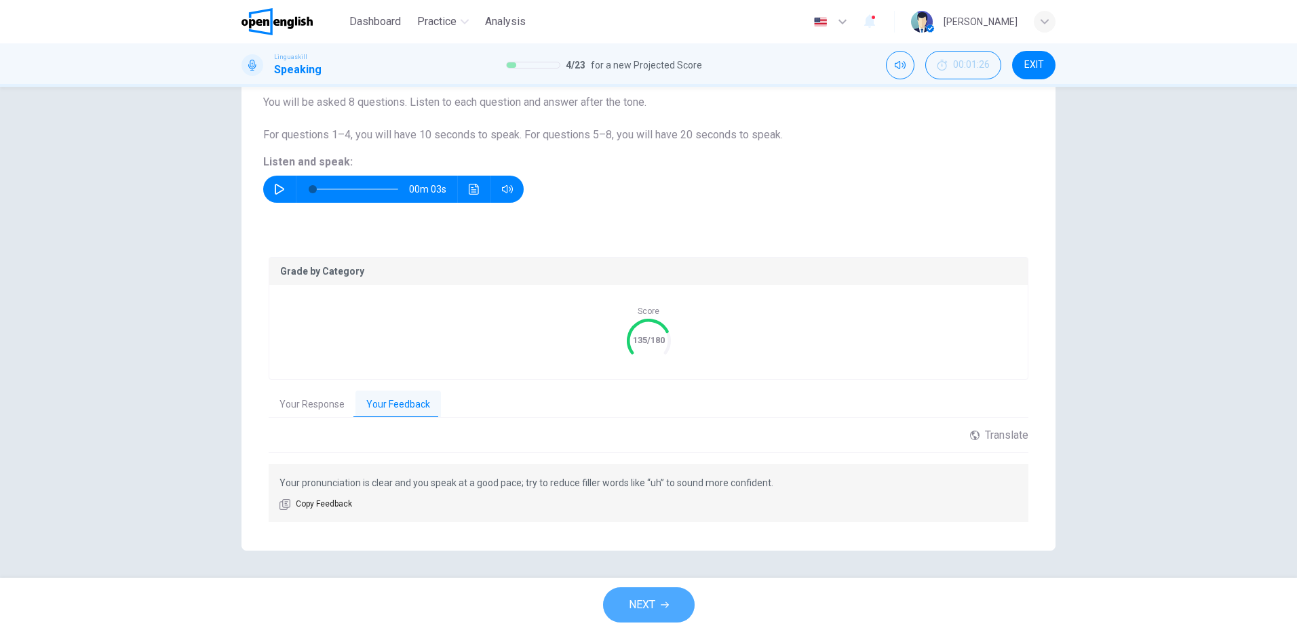
click at [655, 604] on span "NEXT" at bounding box center [642, 605] width 26 height 19
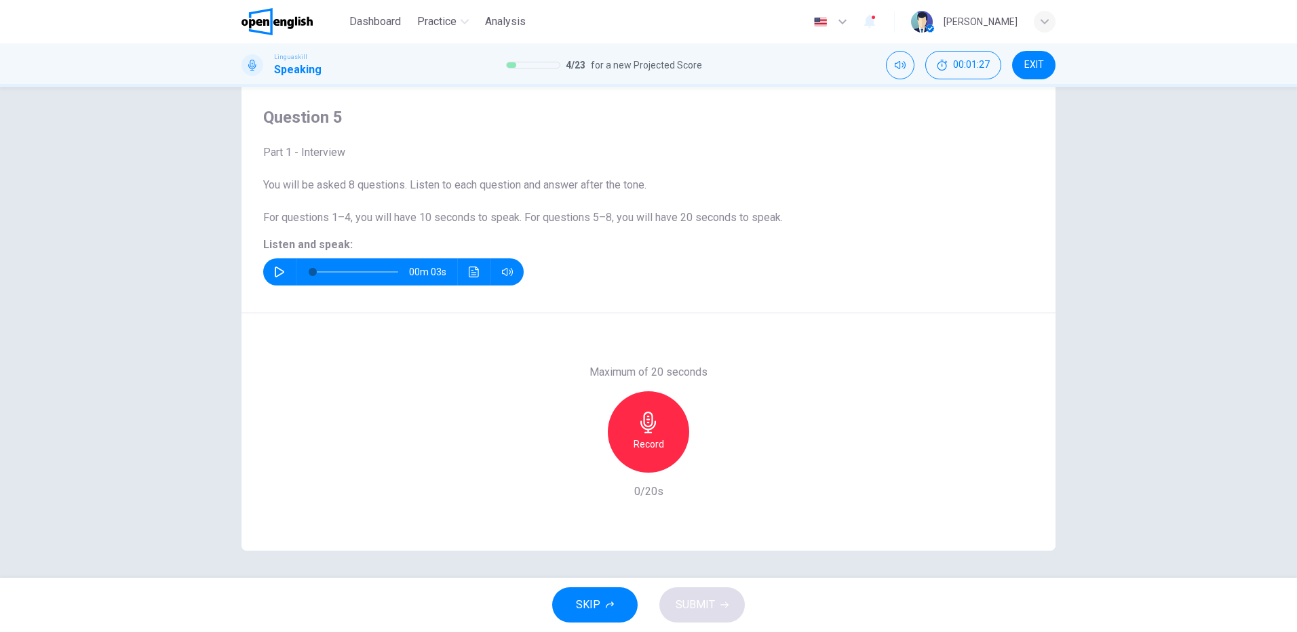
click at [274, 270] on icon "button" at bounding box center [279, 272] width 11 height 11
click at [649, 435] on div "Record" at bounding box center [648, 431] width 81 height 81
click at [651, 440] on h6 "Stop" at bounding box center [648, 444] width 20 height 16
click at [699, 607] on span "SUBMIT" at bounding box center [695, 605] width 39 height 19
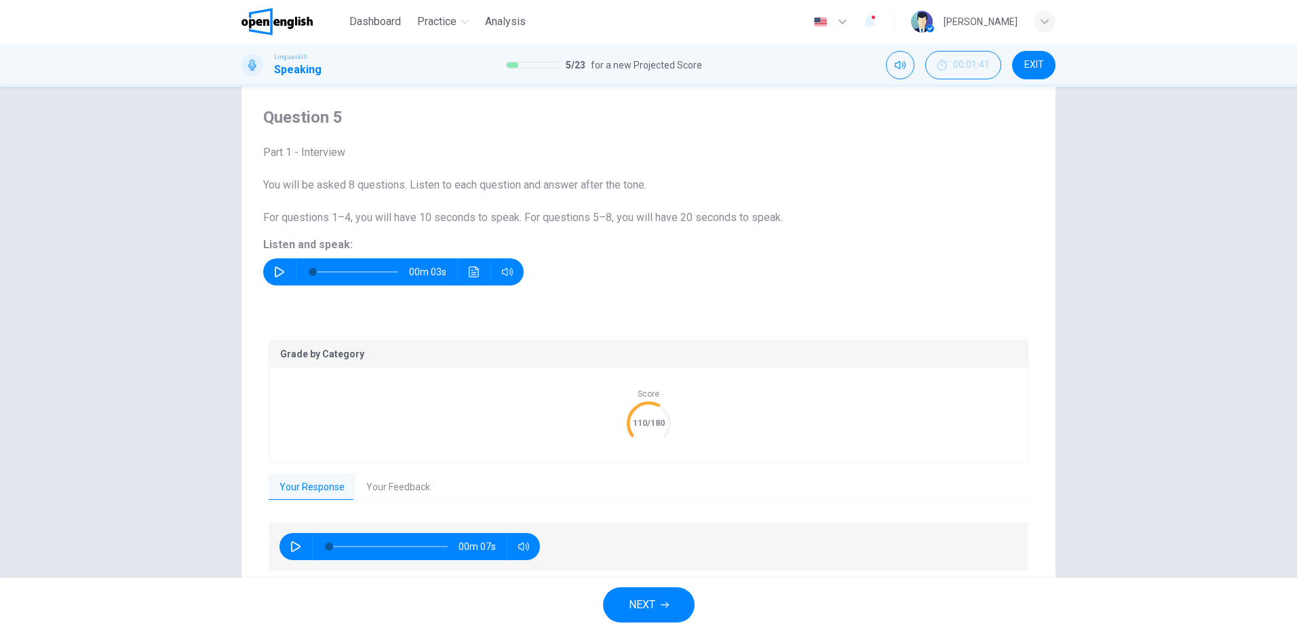
click at [385, 486] on button "Your Feedback" at bounding box center [397, 488] width 85 height 28
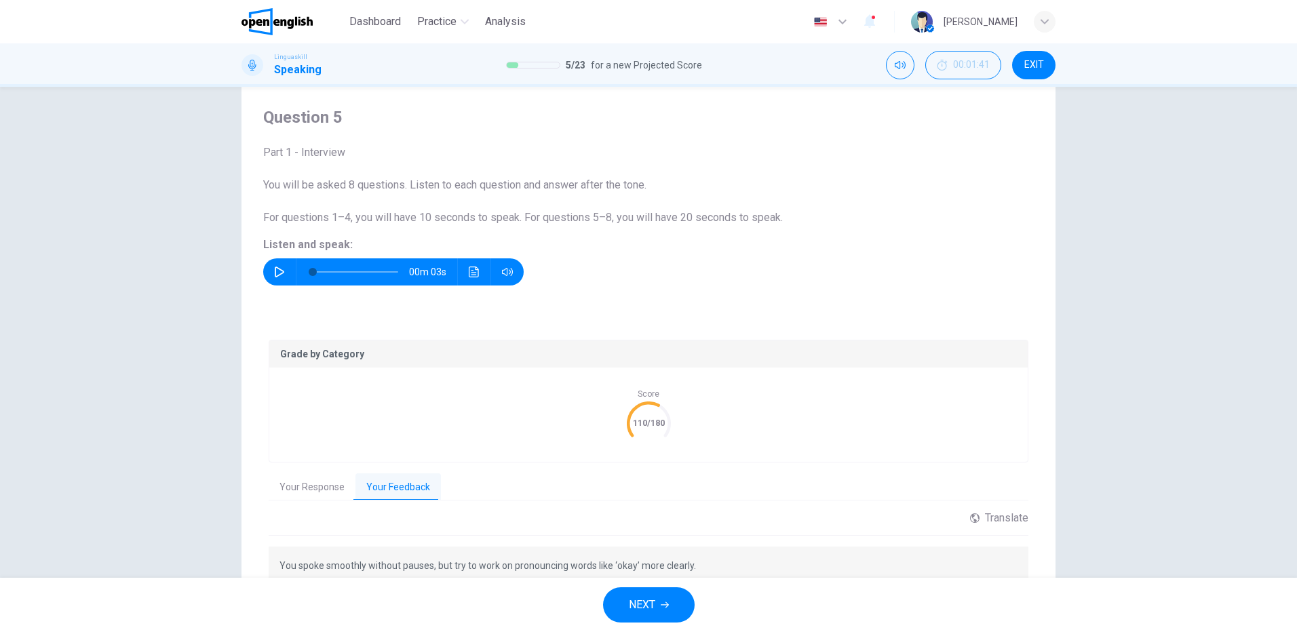
scroll to position [117, 0]
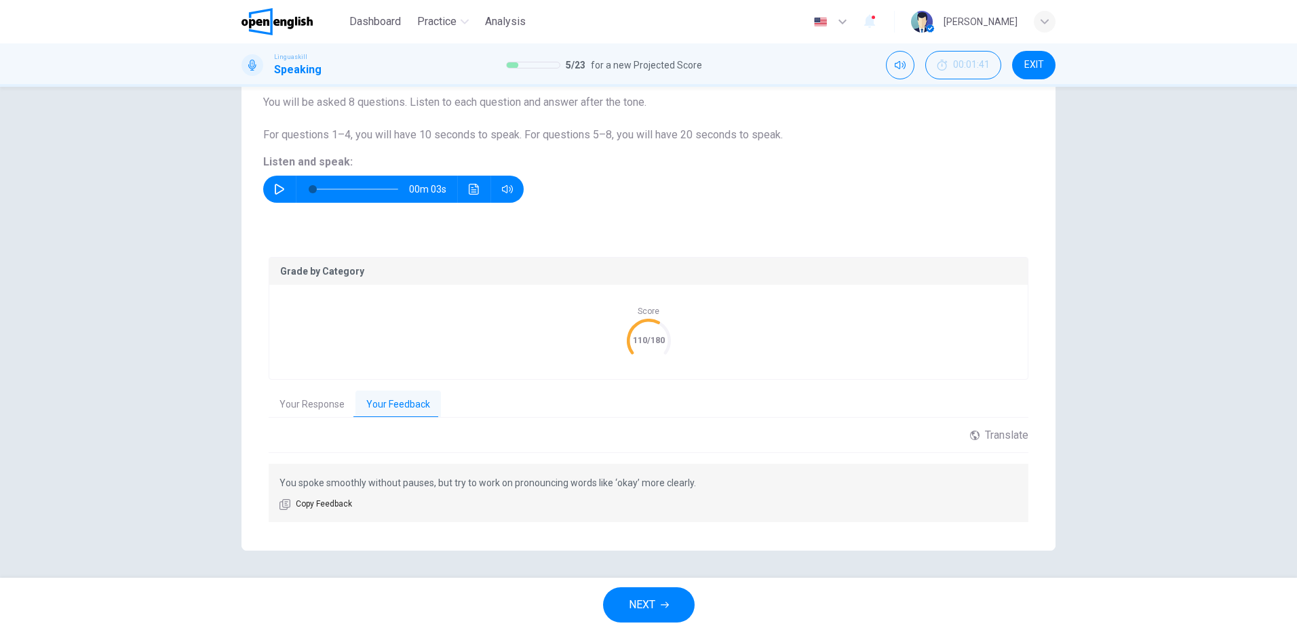
click at [649, 602] on span "NEXT" at bounding box center [642, 605] width 26 height 19
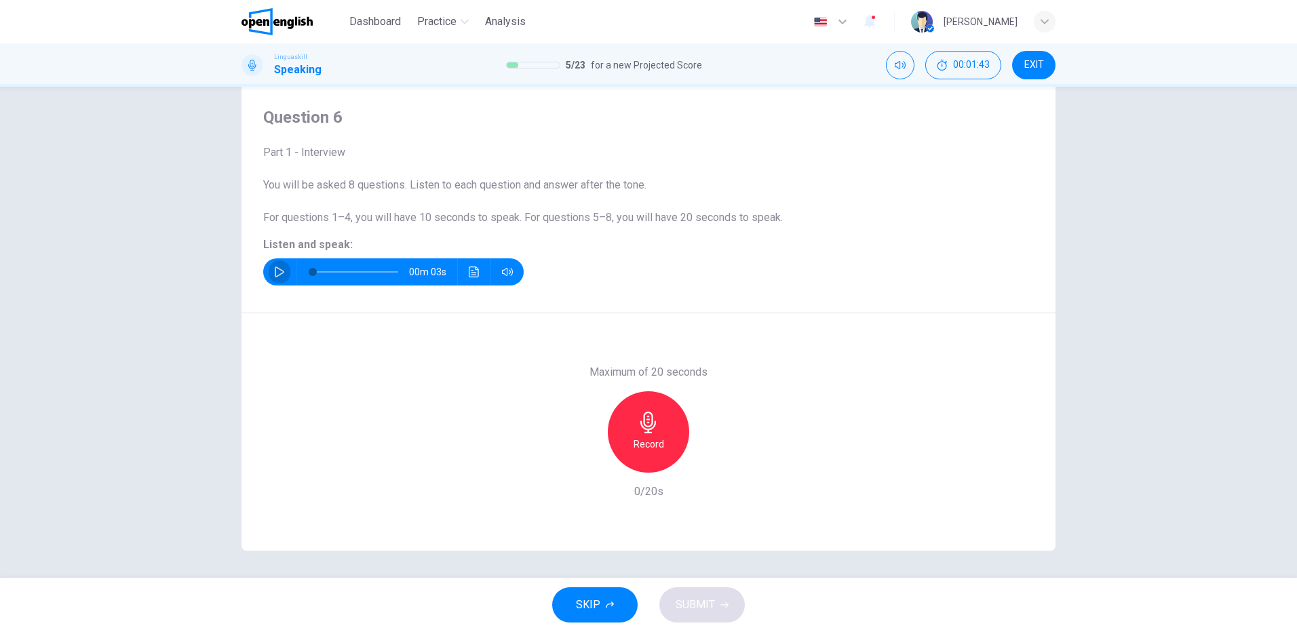
click at [274, 275] on icon "button" at bounding box center [279, 272] width 11 height 11
click at [273, 265] on button "button" at bounding box center [280, 271] width 22 height 27
click at [656, 435] on div "Record" at bounding box center [648, 431] width 81 height 81
drag, startPoint x: 651, startPoint y: 421, endPoint x: 727, endPoint y: 425, distance: 75.4
click at [651, 422] on icon "button" at bounding box center [648, 423] width 16 height 22
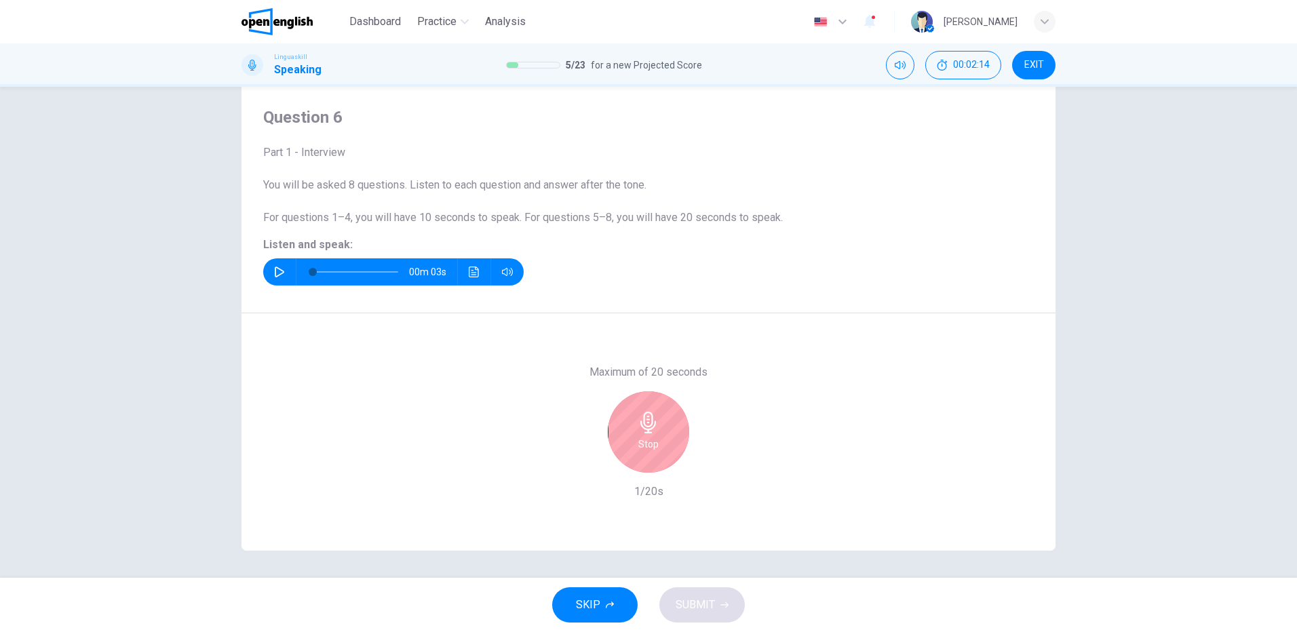
click at [697, 604] on div "SKIP SUBMIT" at bounding box center [648, 605] width 1297 height 54
click at [653, 442] on h6 "Stop" at bounding box center [648, 444] width 20 height 16
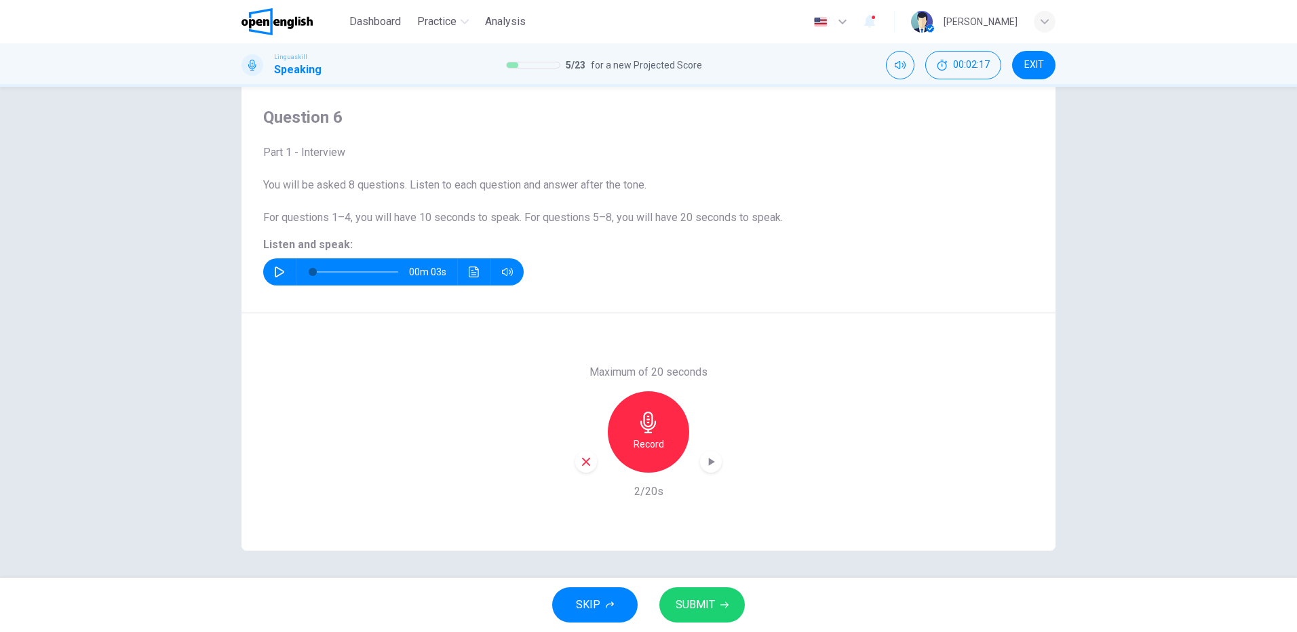
click at [716, 605] on button "SUBMIT" at bounding box center [701, 605] width 85 height 35
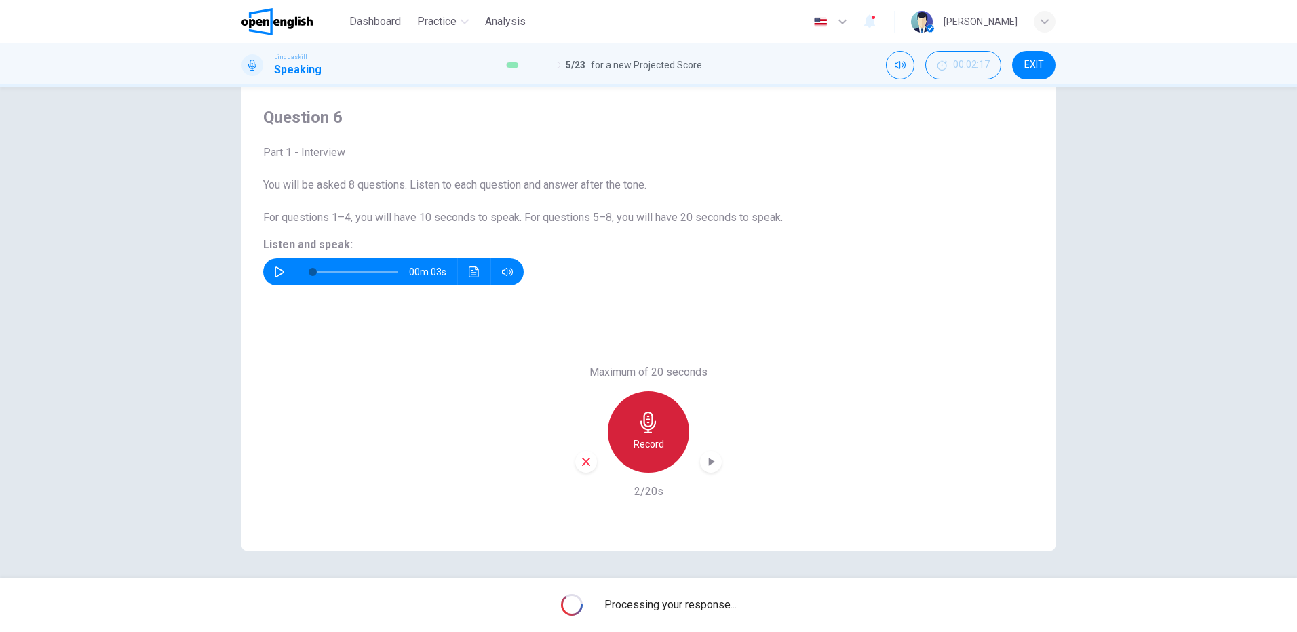
click at [656, 429] on div "Record" at bounding box center [648, 431] width 81 height 81
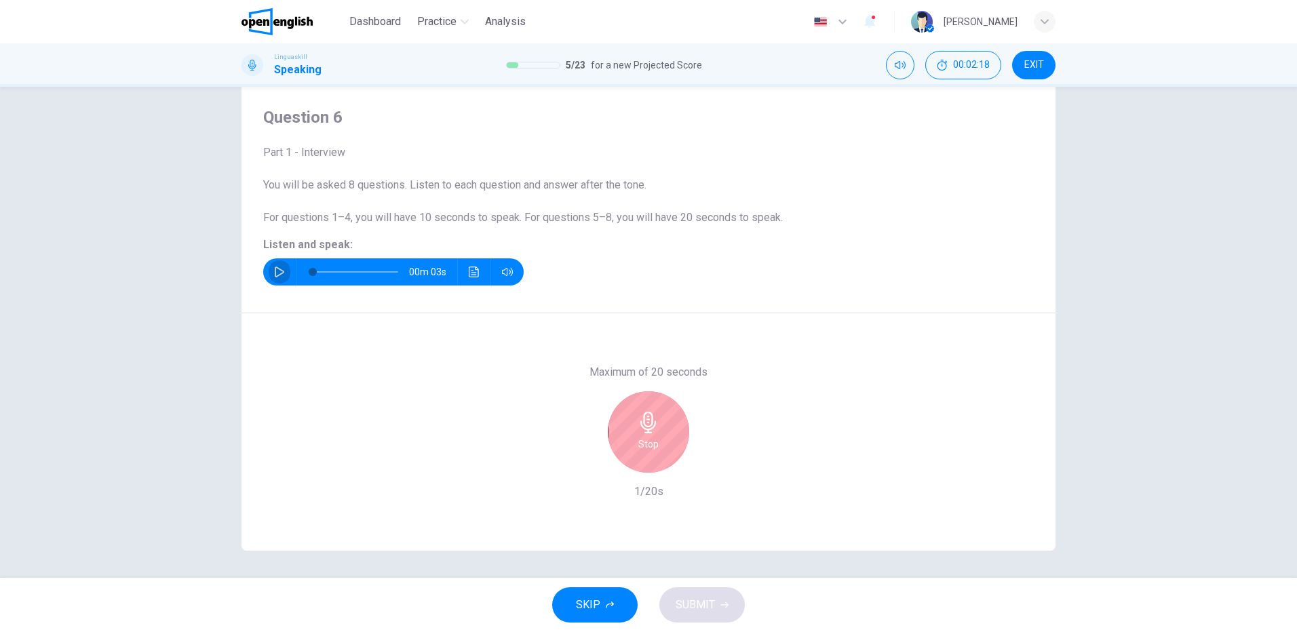
click at [280, 270] on icon "button" at bounding box center [279, 272] width 11 height 11
type input "*"
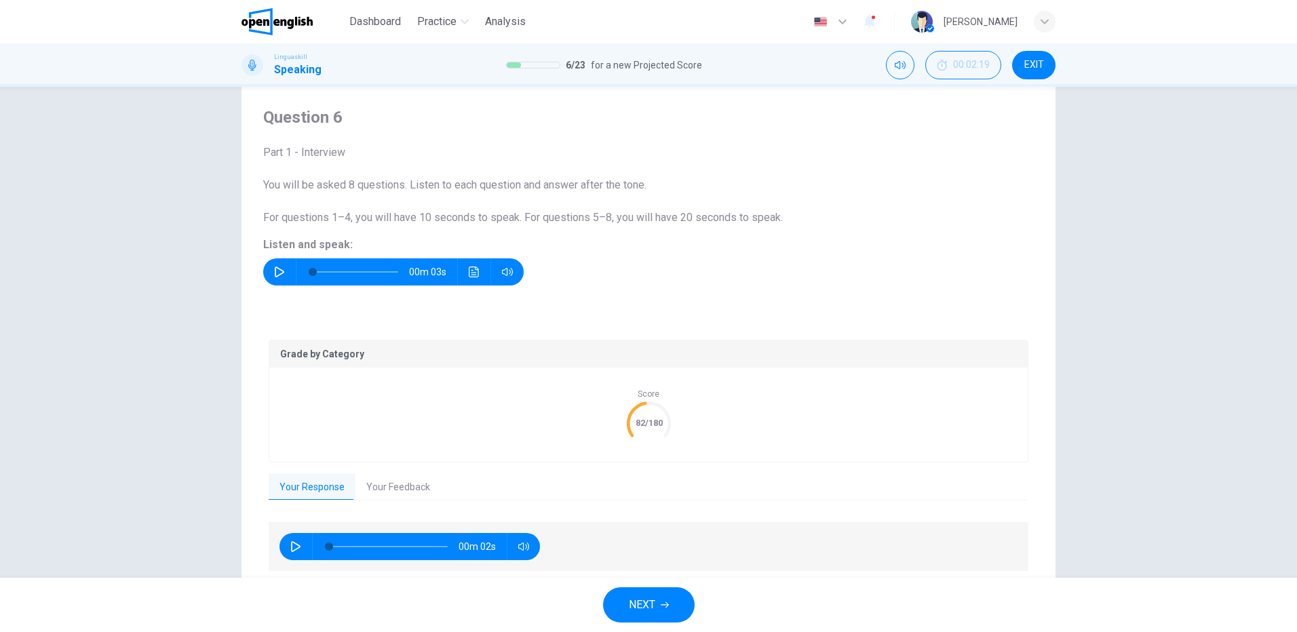
click at [402, 486] on button "Your Feedback" at bounding box center [397, 488] width 85 height 28
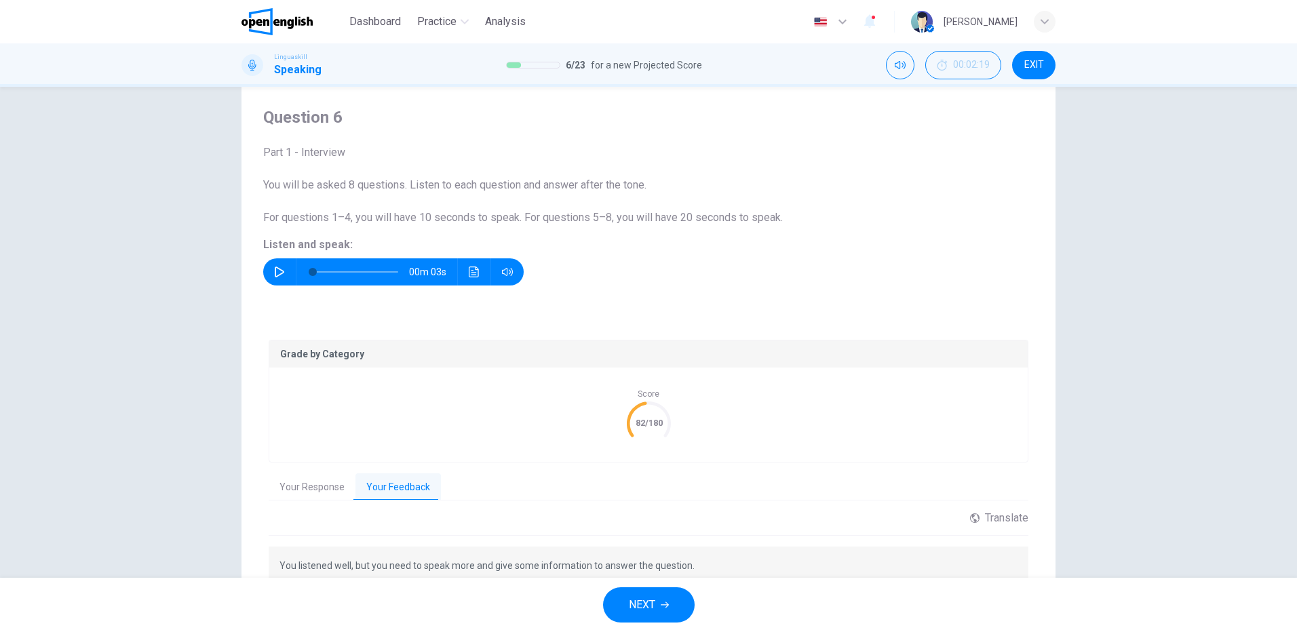
scroll to position [117, 0]
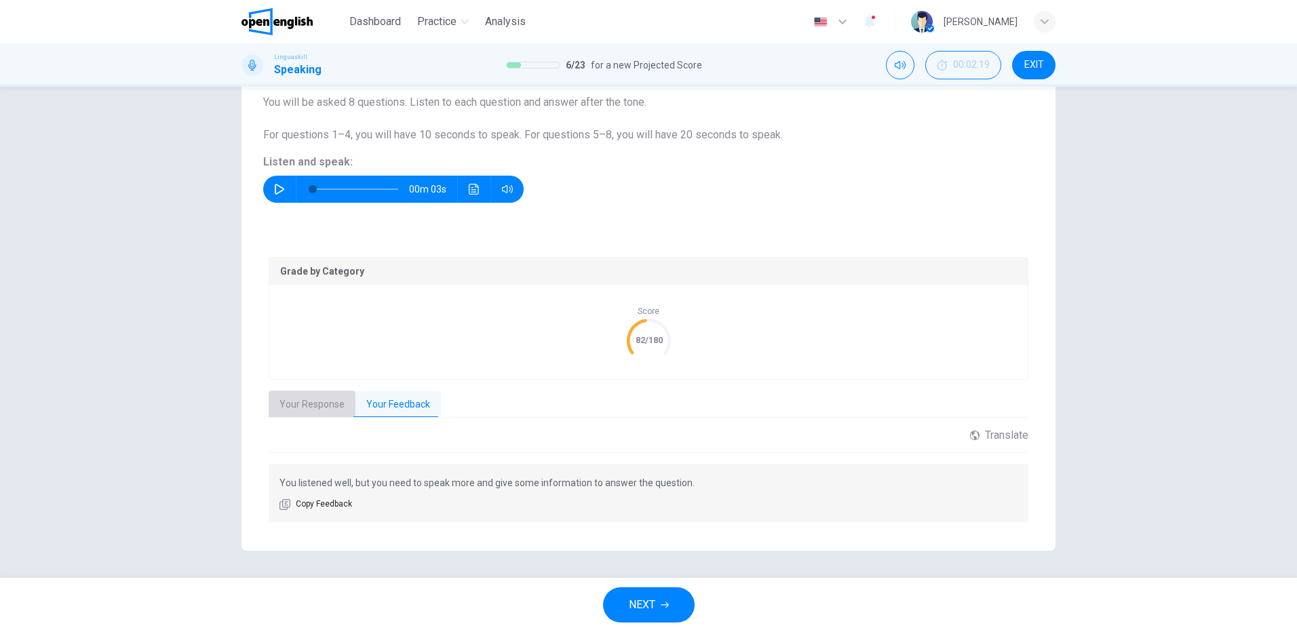
drag, startPoint x: 317, startPoint y: 402, endPoint x: 315, endPoint y: 424, distance: 21.8
click at [316, 403] on button "Your Response" at bounding box center [312, 405] width 87 height 28
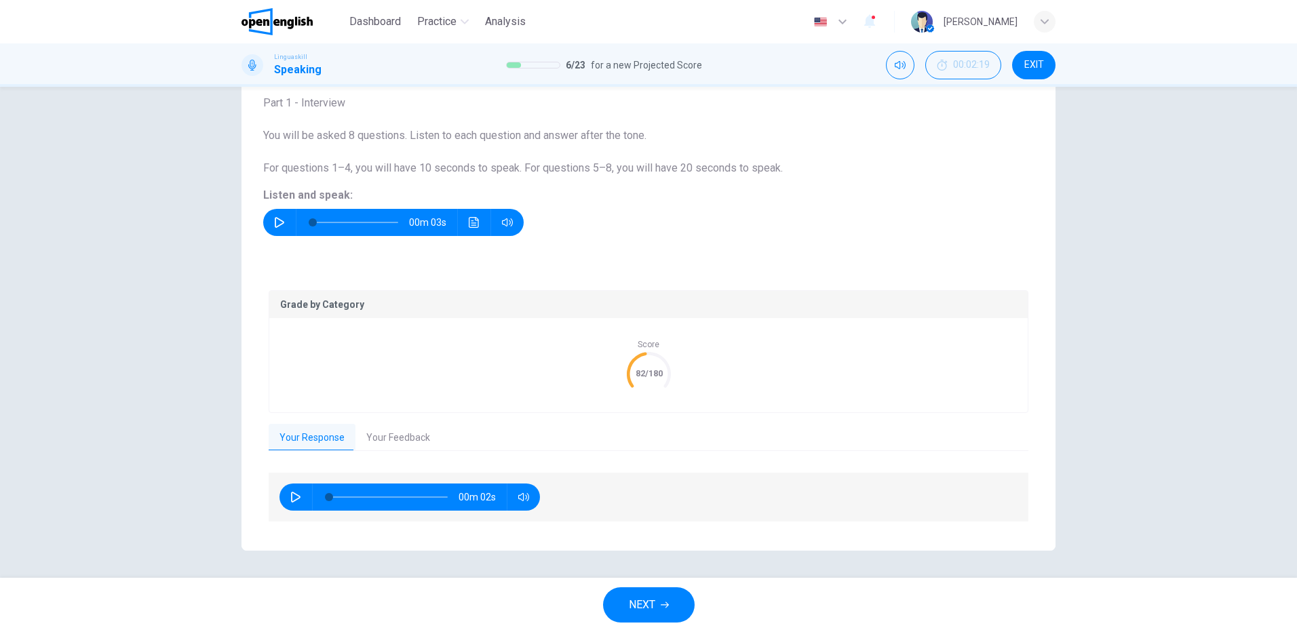
click at [292, 495] on icon "button" at bounding box center [295, 497] width 11 height 11
type input "*"
click at [400, 436] on button "Your Feedback" at bounding box center [397, 438] width 85 height 28
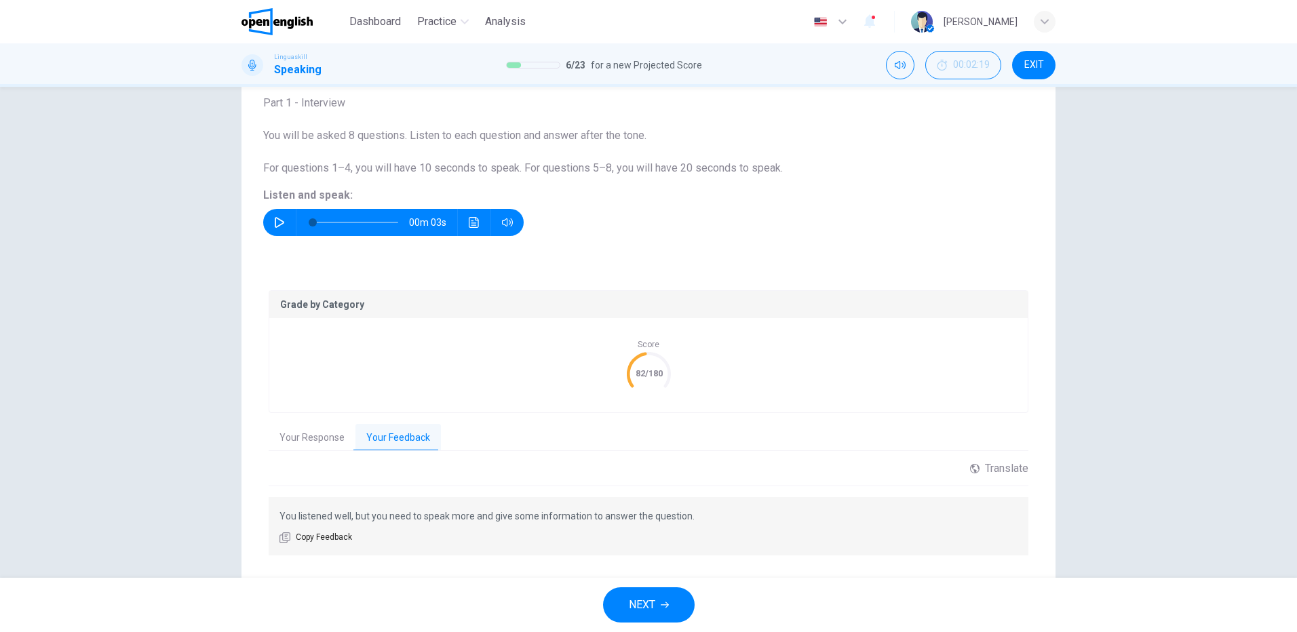
click at [641, 610] on span "NEXT" at bounding box center [642, 605] width 26 height 19
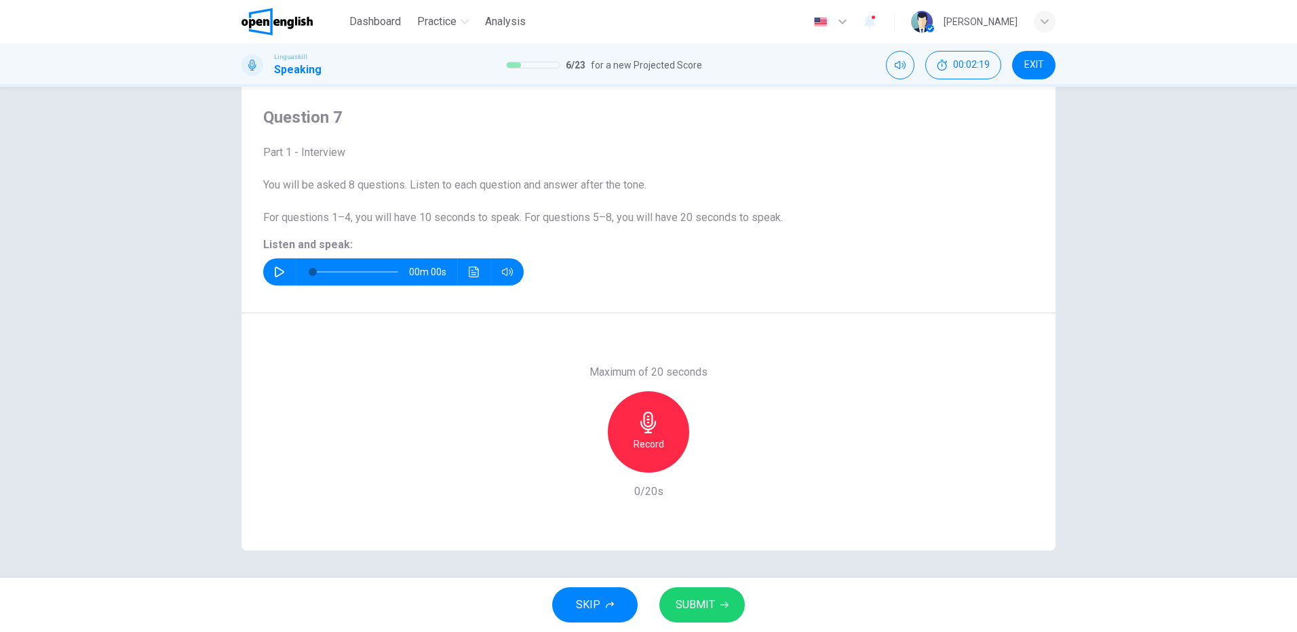
scroll to position [35, 0]
click at [274, 274] on icon "button" at bounding box center [279, 272] width 11 height 11
click at [275, 274] on icon "button" at bounding box center [279, 272] width 11 height 11
click at [650, 437] on h6 "Record" at bounding box center [649, 444] width 31 height 16
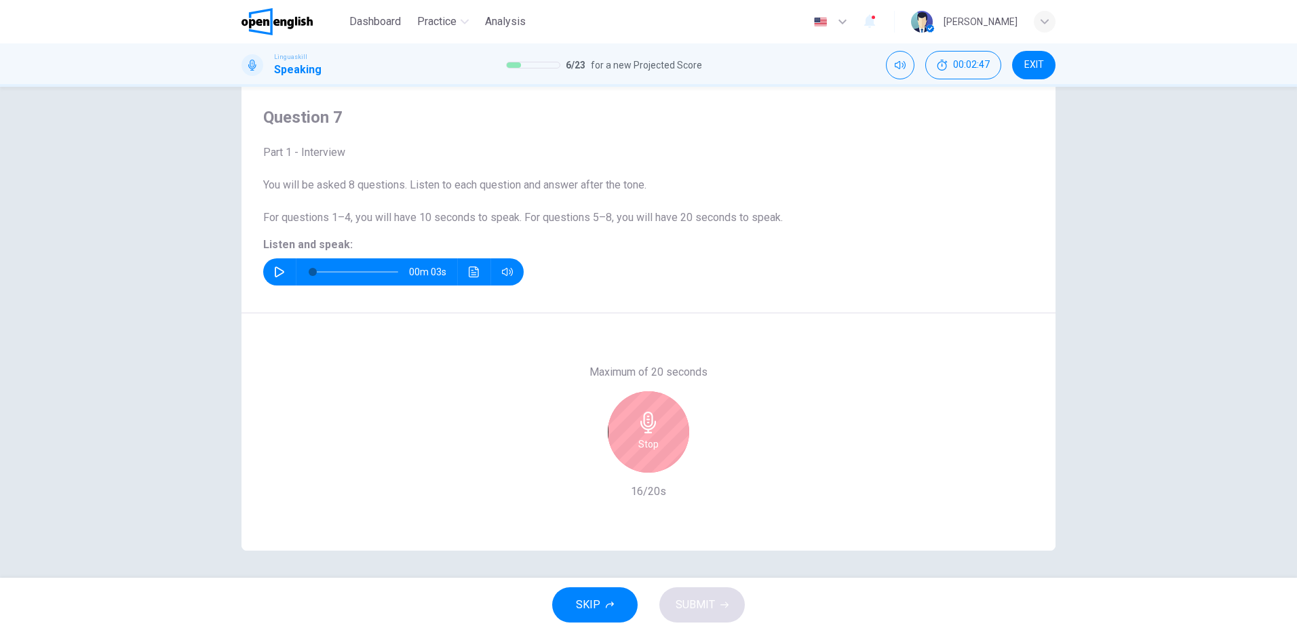
click at [642, 424] on icon "button" at bounding box center [649, 423] width 22 height 22
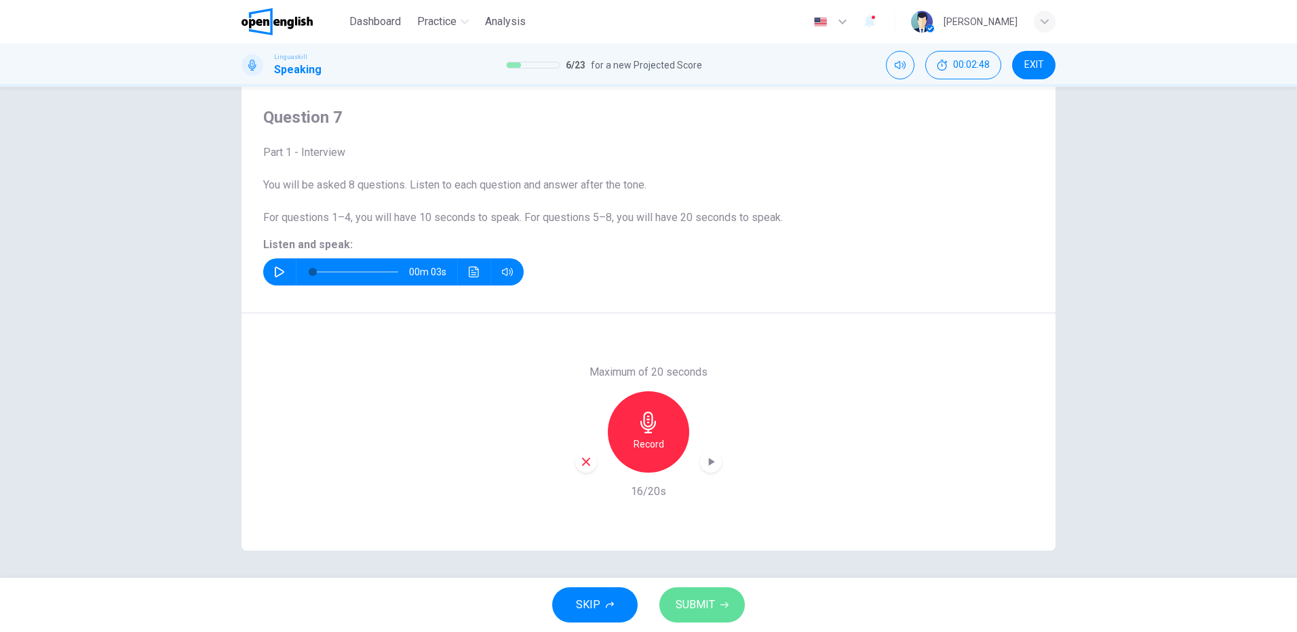
click at [699, 602] on span "SUBMIT" at bounding box center [695, 605] width 39 height 19
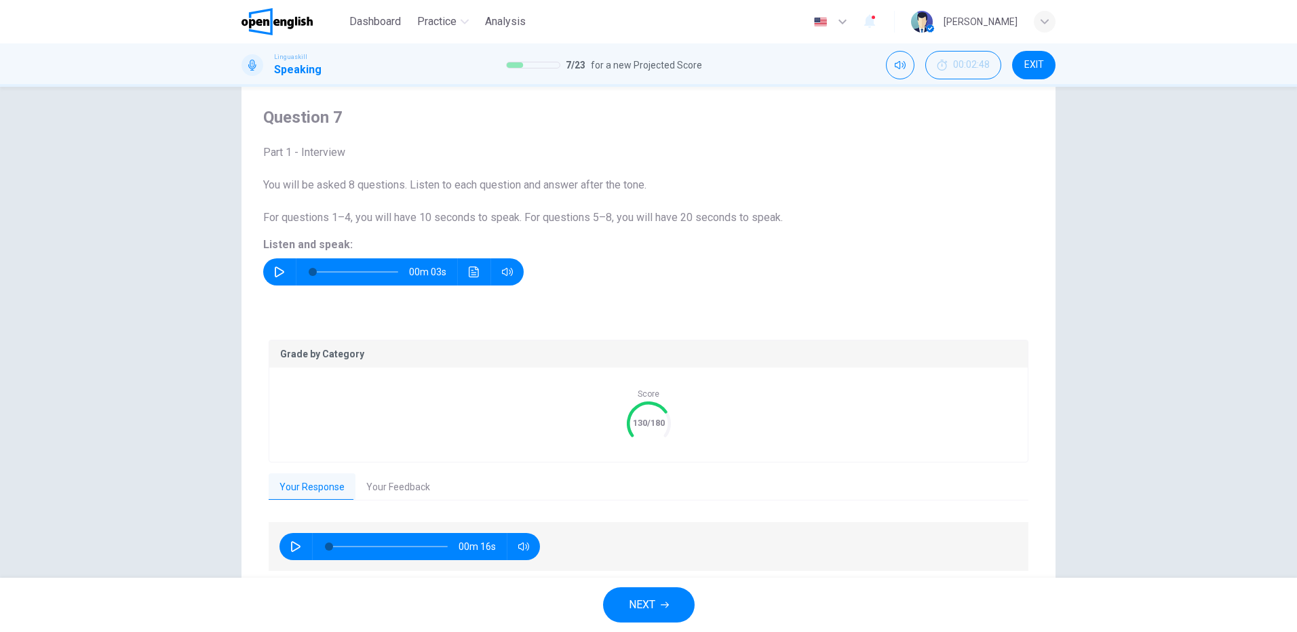
click at [385, 482] on button "Your Feedback" at bounding box center [397, 488] width 85 height 28
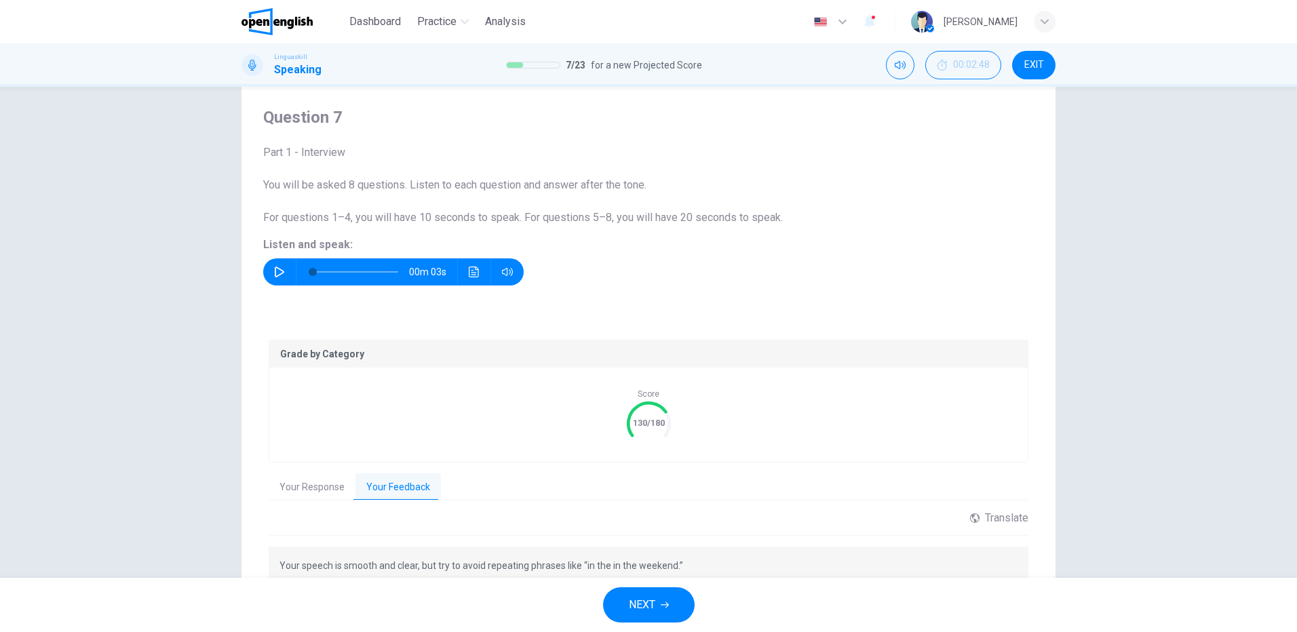
scroll to position [117, 0]
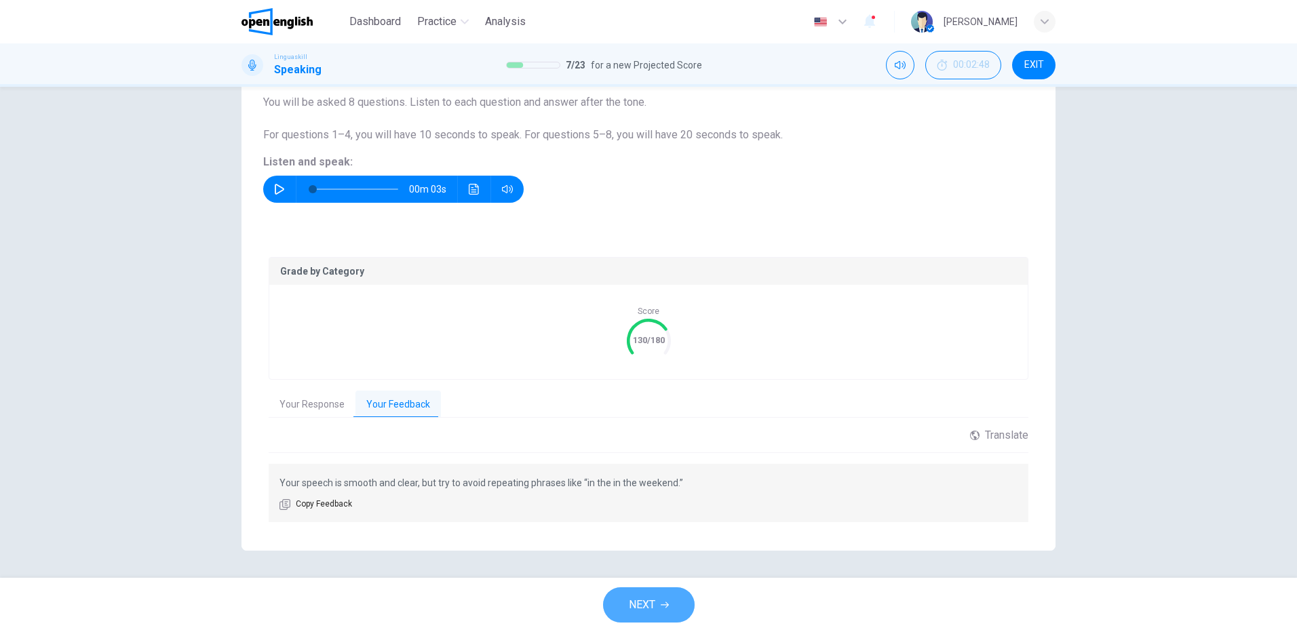
click at [660, 607] on button "NEXT" at bounding box center [649, 605] width 92 height 35
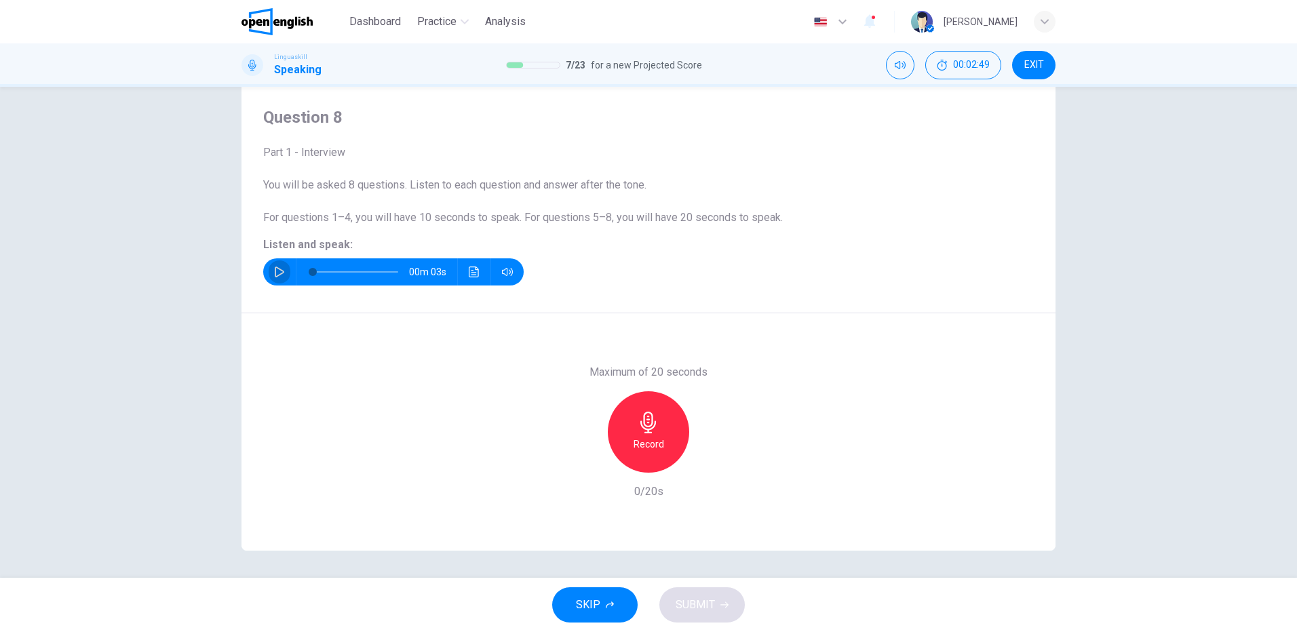
click at [276, 271] on icon "button" at bounding box center [279, 272] width 11 height 11
type input "*"
click at [652, 429] on icon "button" at bounding box center [649, 423] width 22 height 22
click at [657, 425] on div "Record" at bounding box center [648, 431] width 81 height 81
click at [655, 436] on h6 "Stop" at bounding box center [648, 444] width 20 height 16
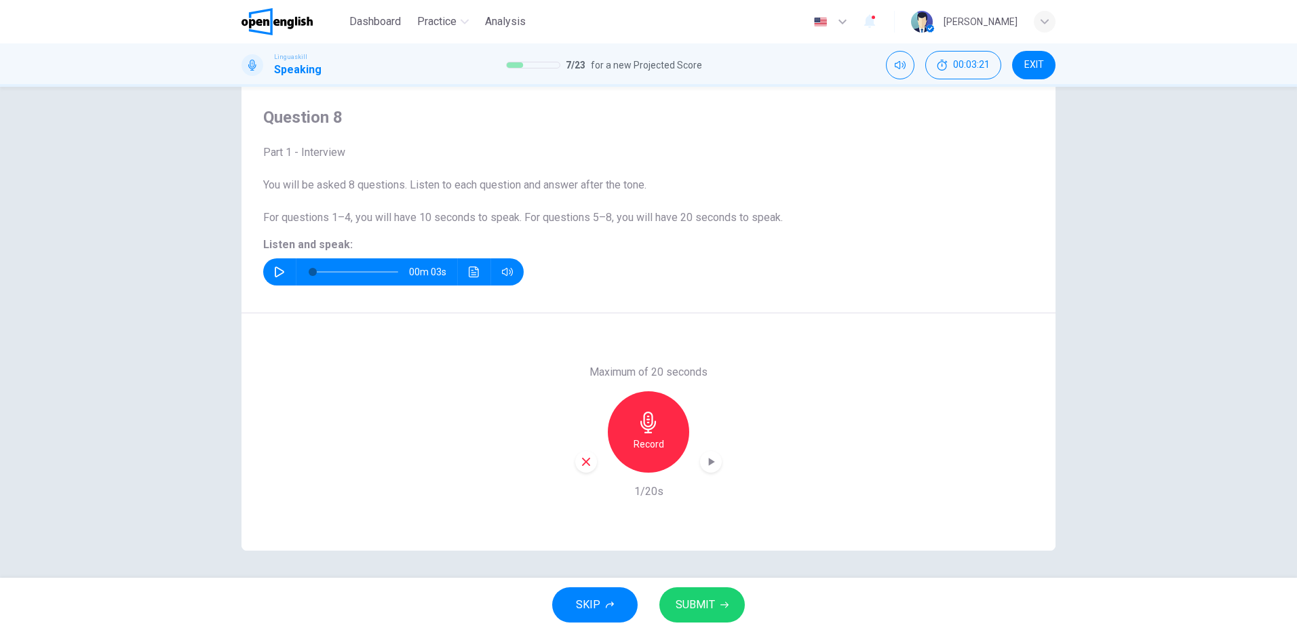
drag, startPoint x: 642, startPoint y: 442, endPoint x: 743, endPoint y: 422, distance: 103.1
click at [642, 443] on h6 "Record" at bounding box center [649, 444] width 31 height 16
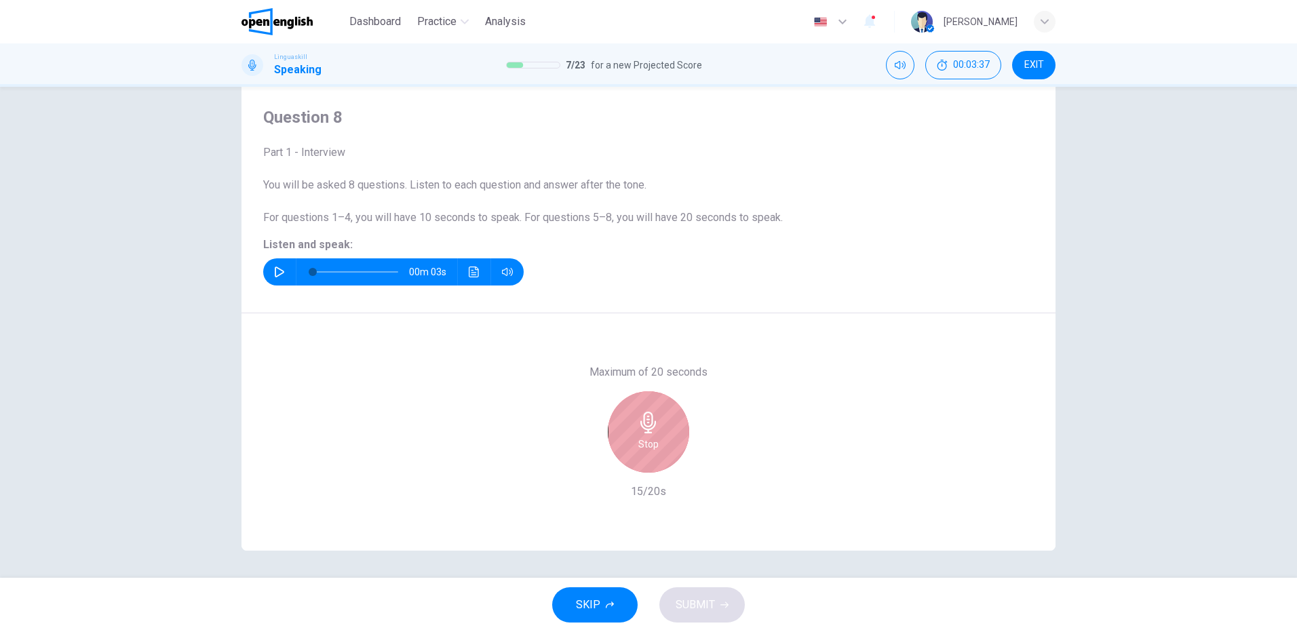
click at [644, 438] on h6 "Stop" at bounding box center [648, 444] width 20 height 16
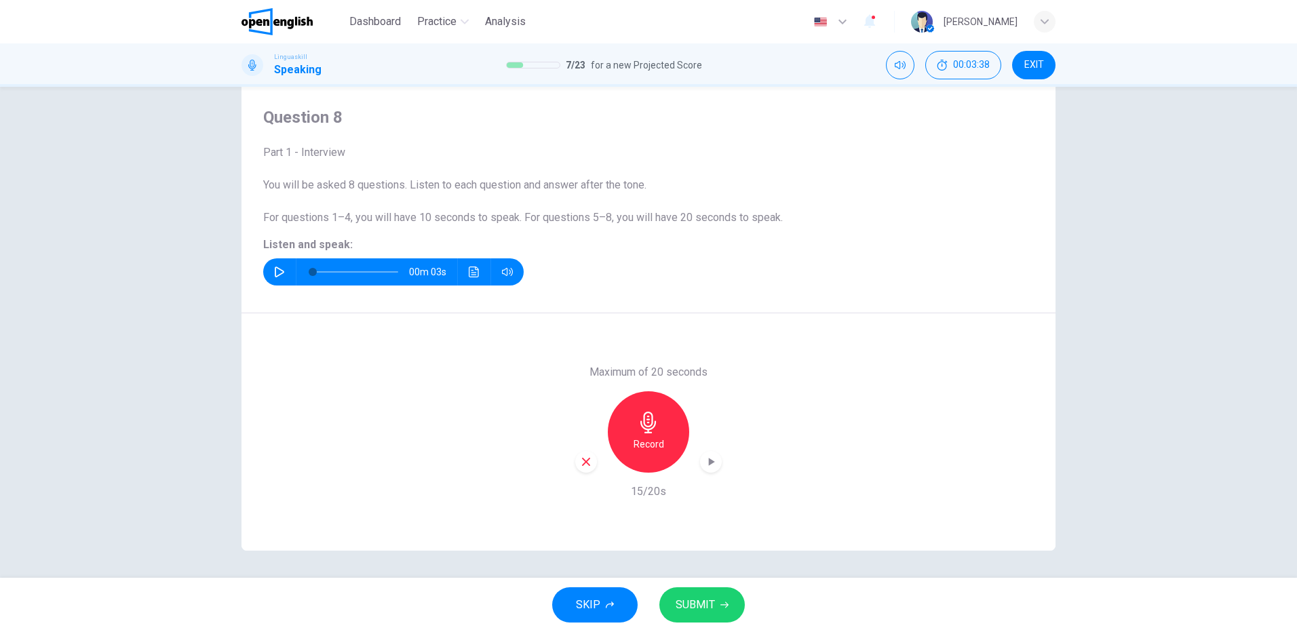
click at [704, 602] on span "SUBMIT" at bounding box center [695, 605] width 39 height 19
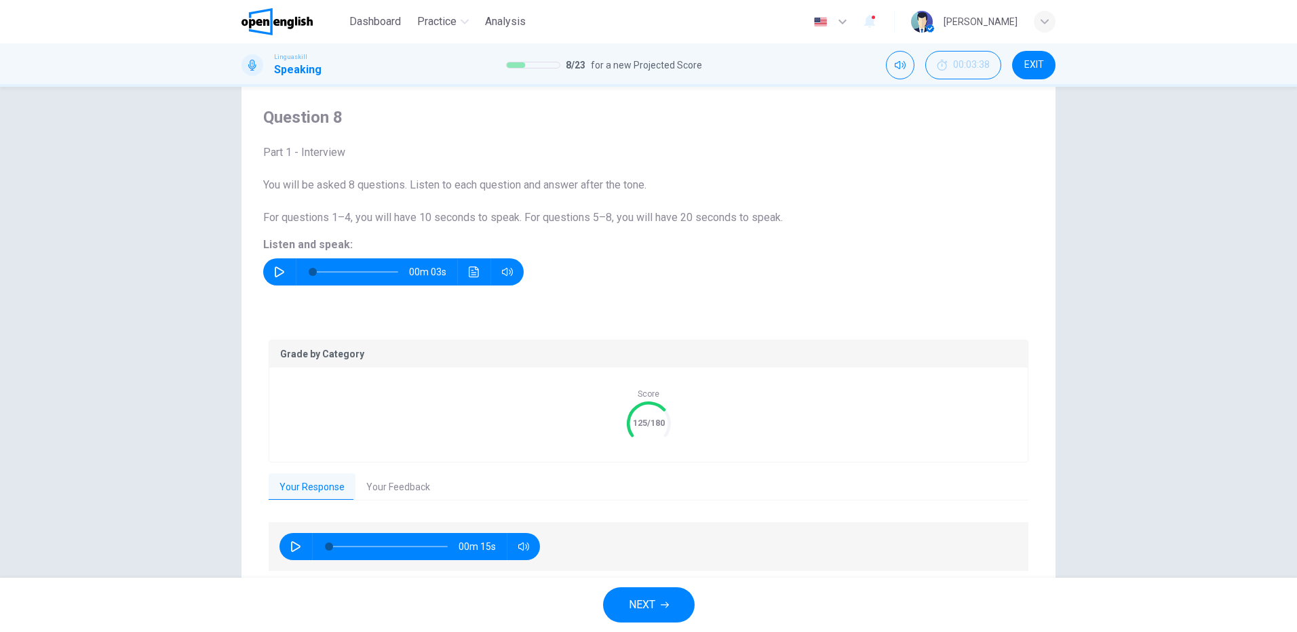
scroll to position [84, 0]
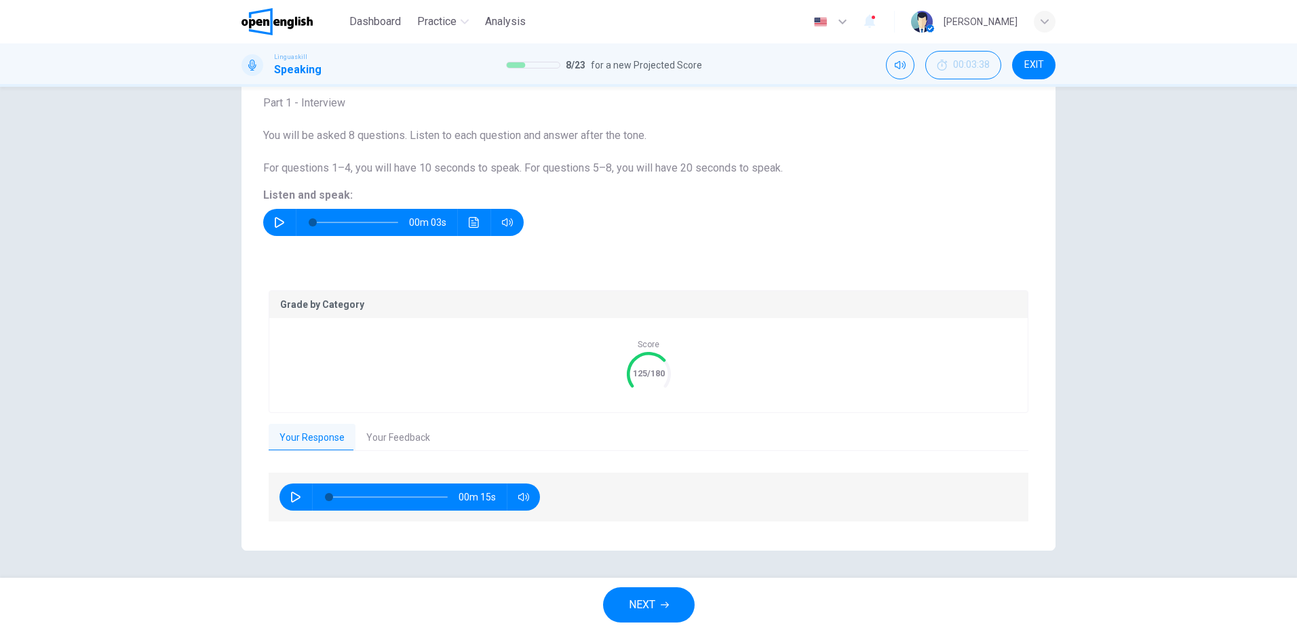
click at [387, 435] on button "Your Feedback" at bounding box center [397, 438] width 85 height 28
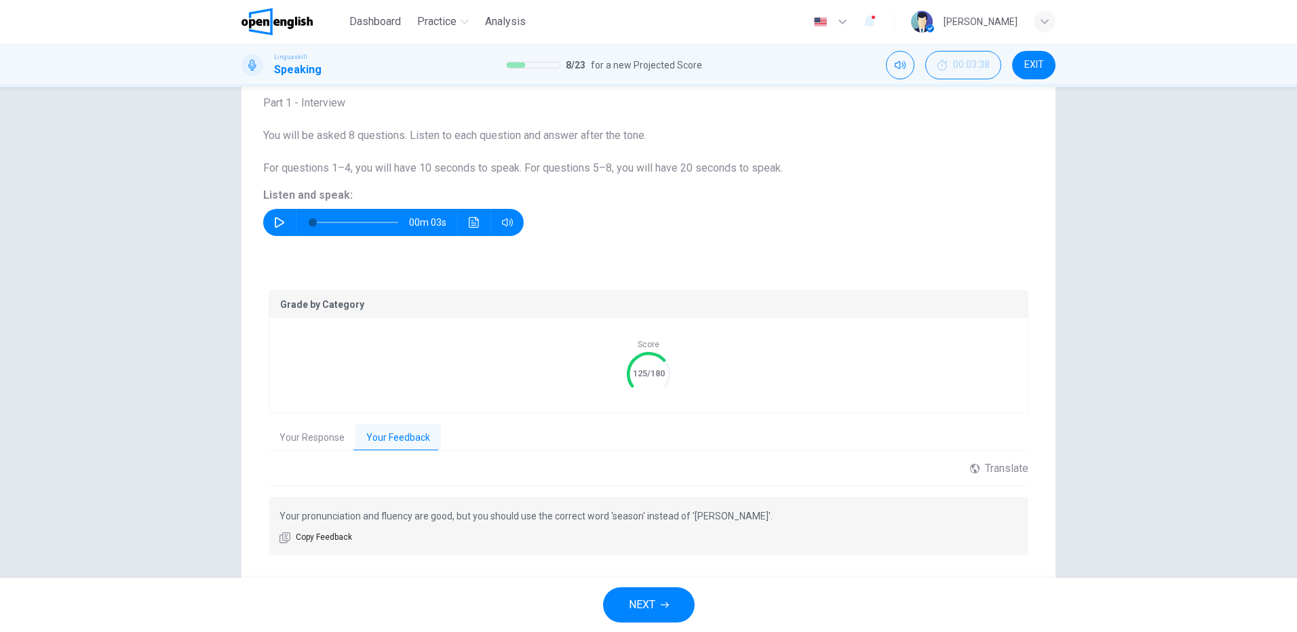
click at [651, 604] on span "NEXT" at bounding box center [642, 605] width 26 height 19
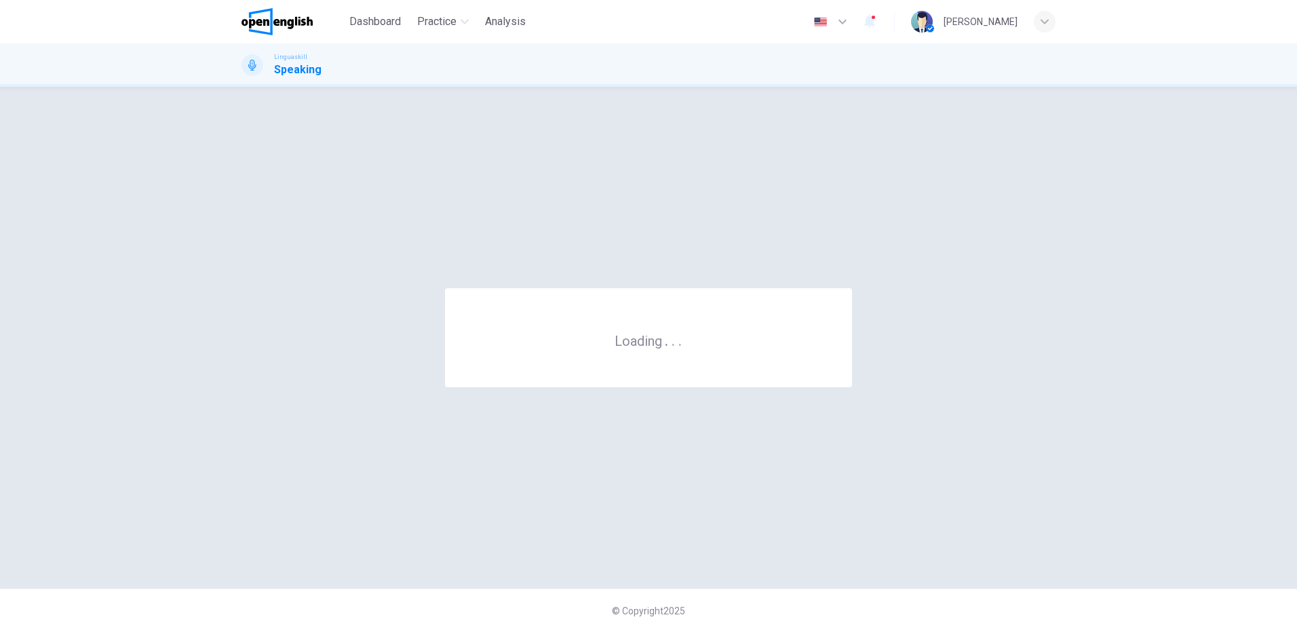
scroll to position [0, 0]
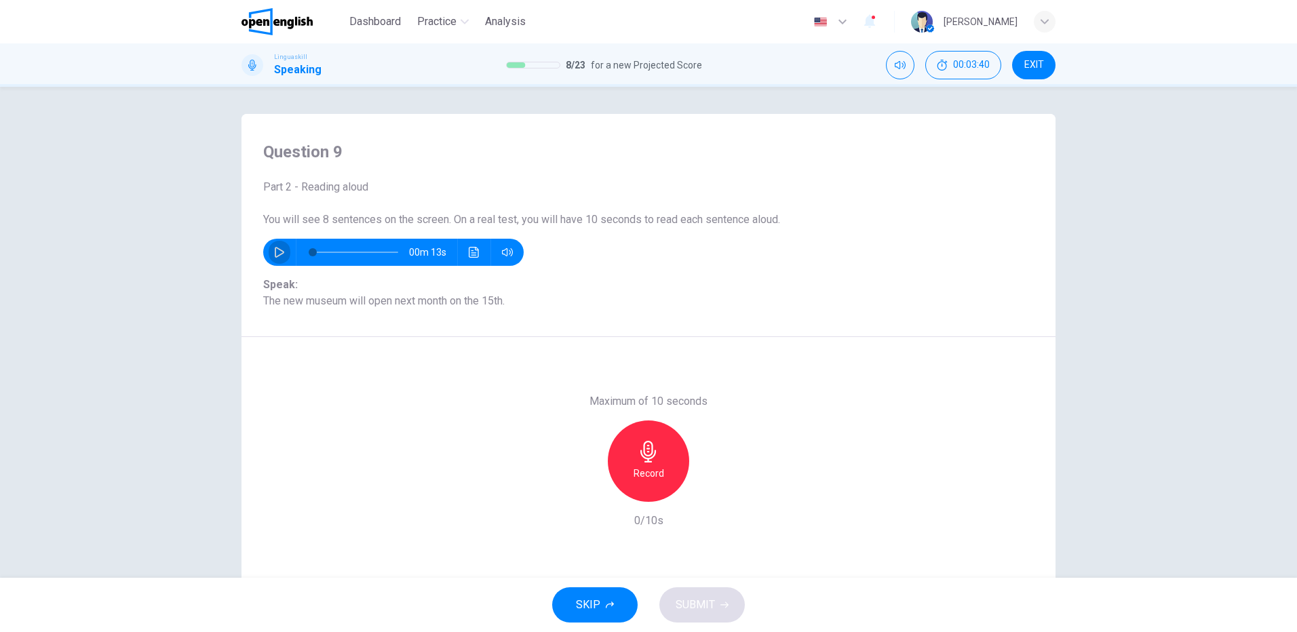
click at [276, 252] on icon "button" at bounding box center [279, 252] width 11 height 11
click at [271, 254] on button "button" at bounding box center [280, 252] width 22 height 27
click at [651, 472] on h6 "Record" at bounding box center [649, 473] width 31 height 16
click at [654, 470] on h6 "Stop" at bounding box center [648, 473] width 20 height 16
click at [707, 605] on span "SUBMIT" at bounding box center [695, 605] width 39 height 19
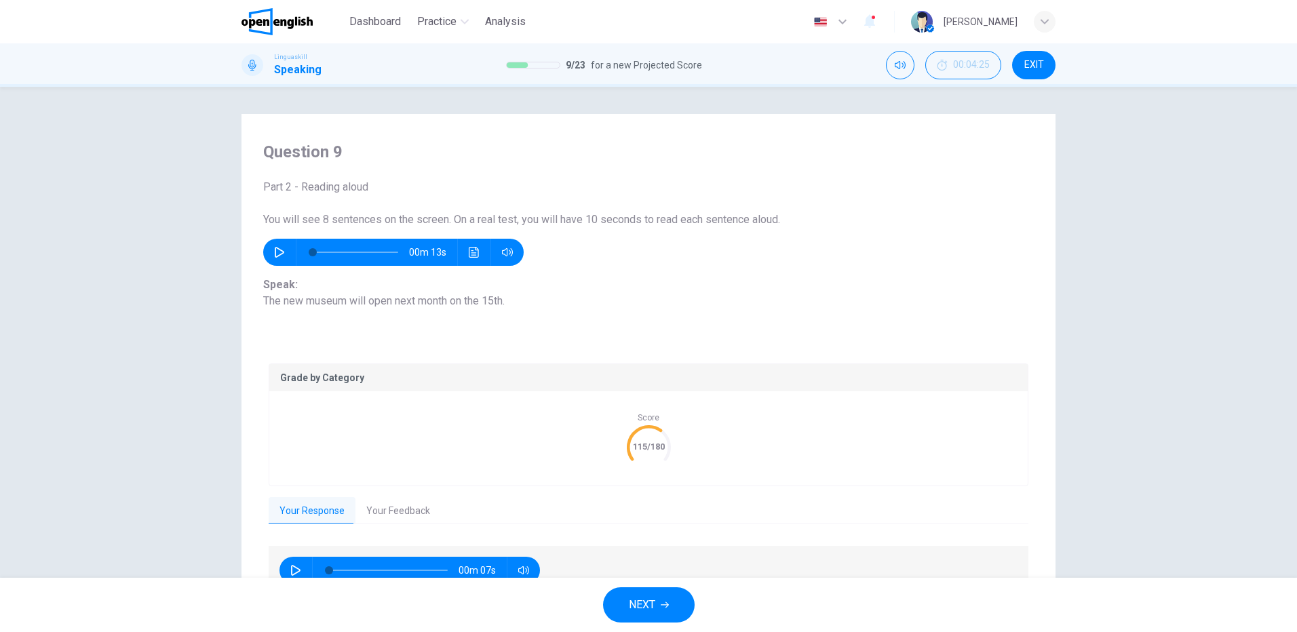
scroll to position [73, 0]
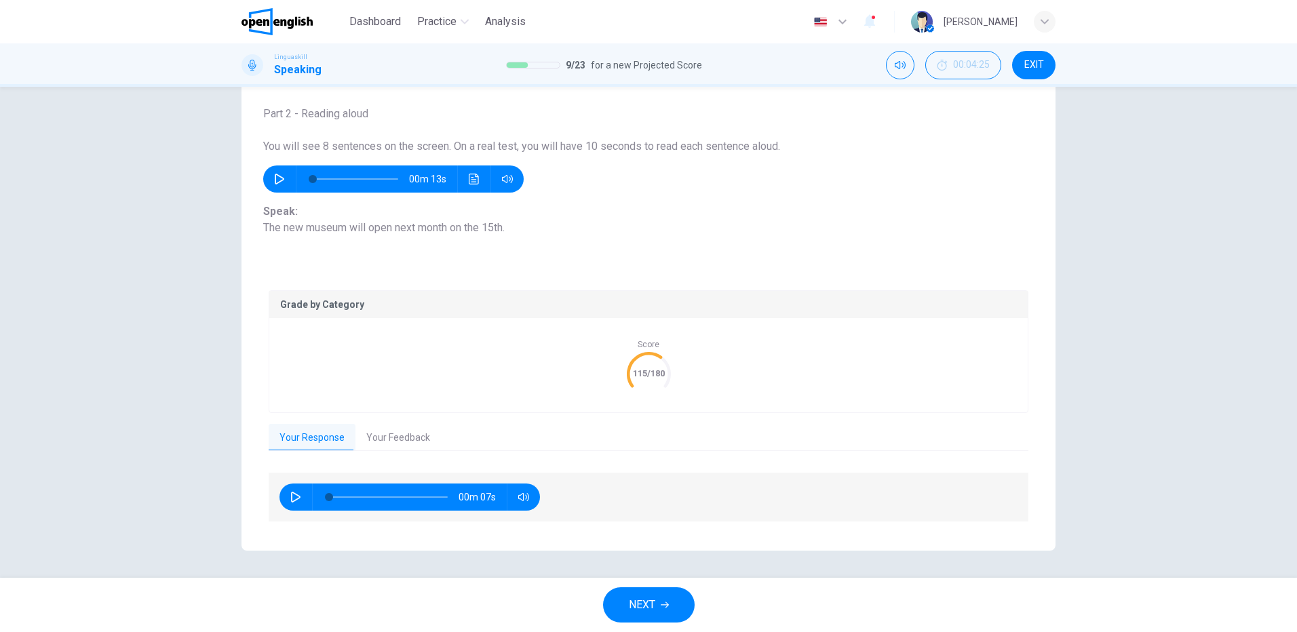
click at [389, 438] on button "Your Feedback" at bounding box center [397, 438] width 85 height 28
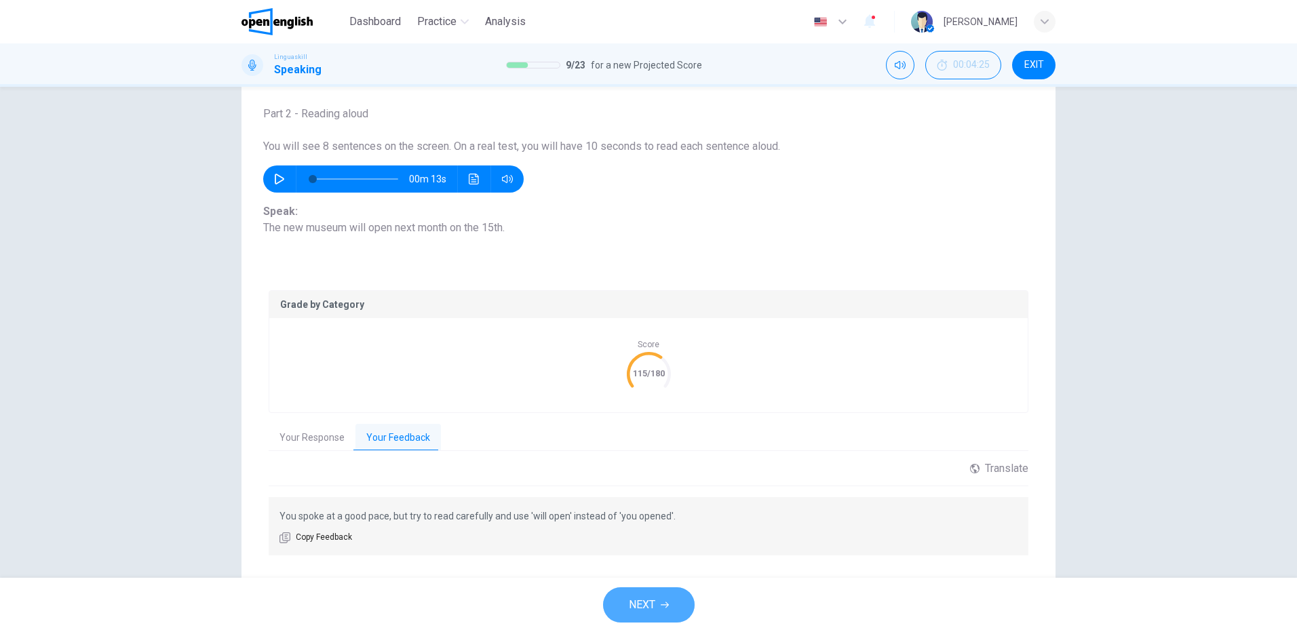
drag, startPoint x: 650, startPoint y: 604, endPoint x: 708, endPoint y: 543, distance: 84.5
click at [649, 605] on span "NEXT" at bounding box center [642, 605] width 26 height 19
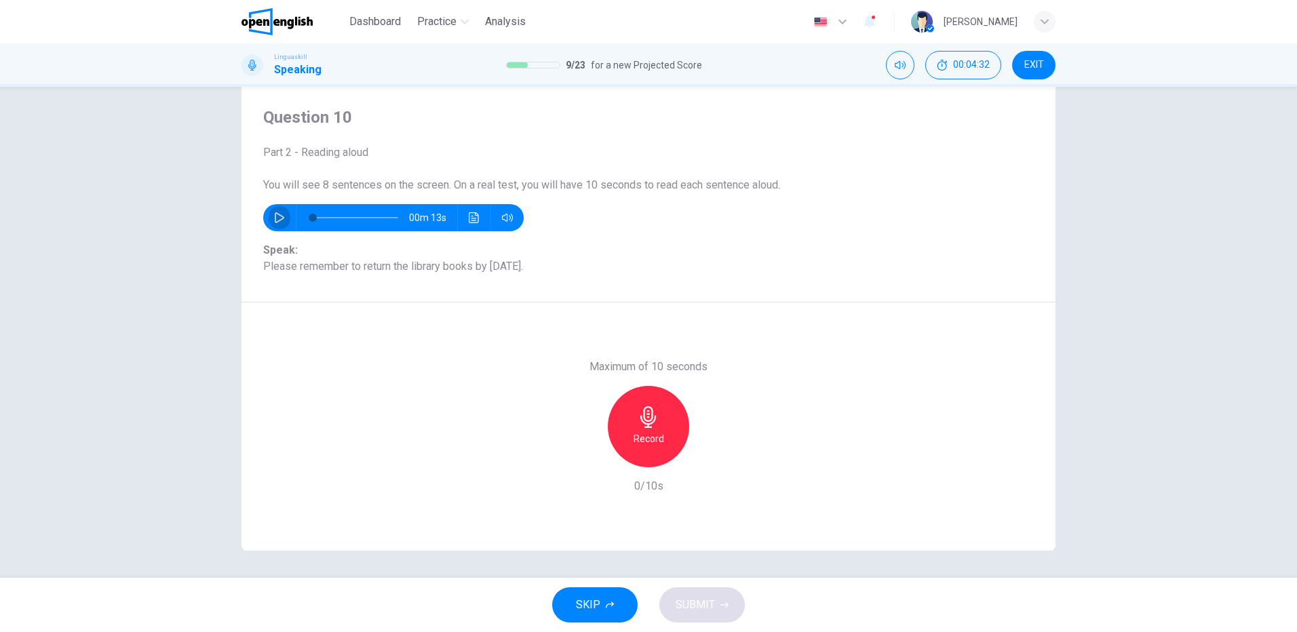
click at [276, 212] on icon "button" at bounding box center [279, 217] width 11 height 11
click at [277, 208] on button "button" at bounding box center [280, 217] width 22 height 27
click at [657, 429] on div "Record" at bounding box center [648, 426] width 81 height 81
click at [659, 427] on div "Stop" at bounding box center [648, 426] width 81 height 81
click at [708, 606] on span "SUBMIT" at bounding box center [695, 605] width 39 height 19
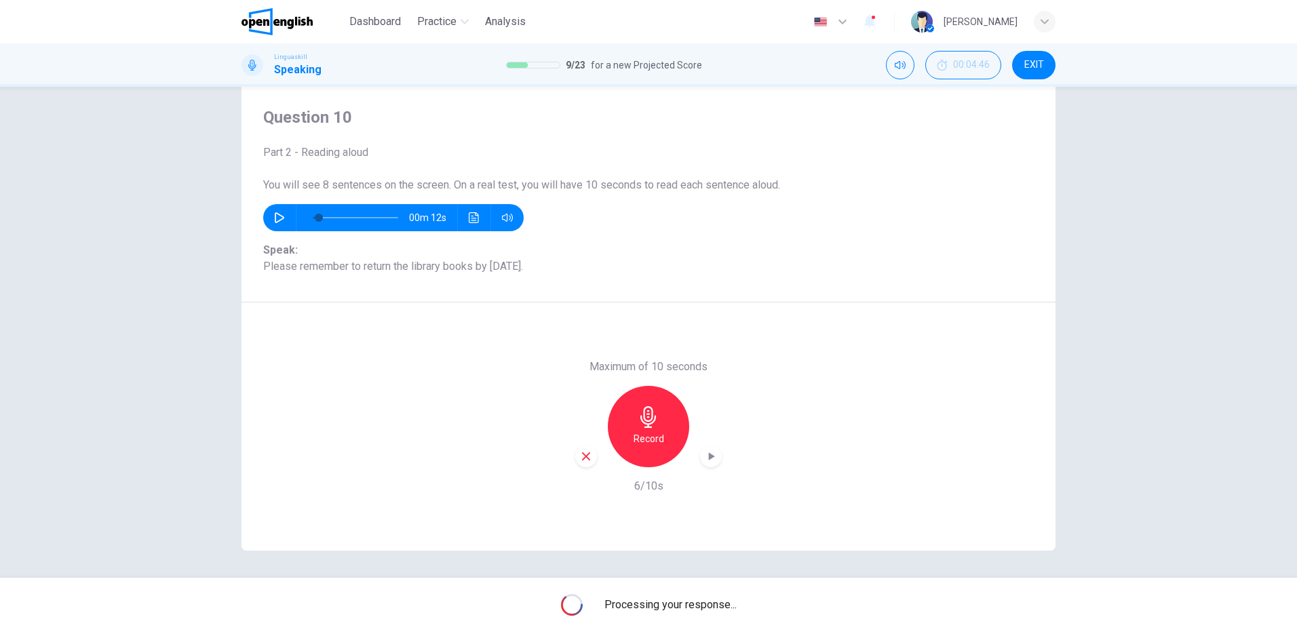
type input "*"
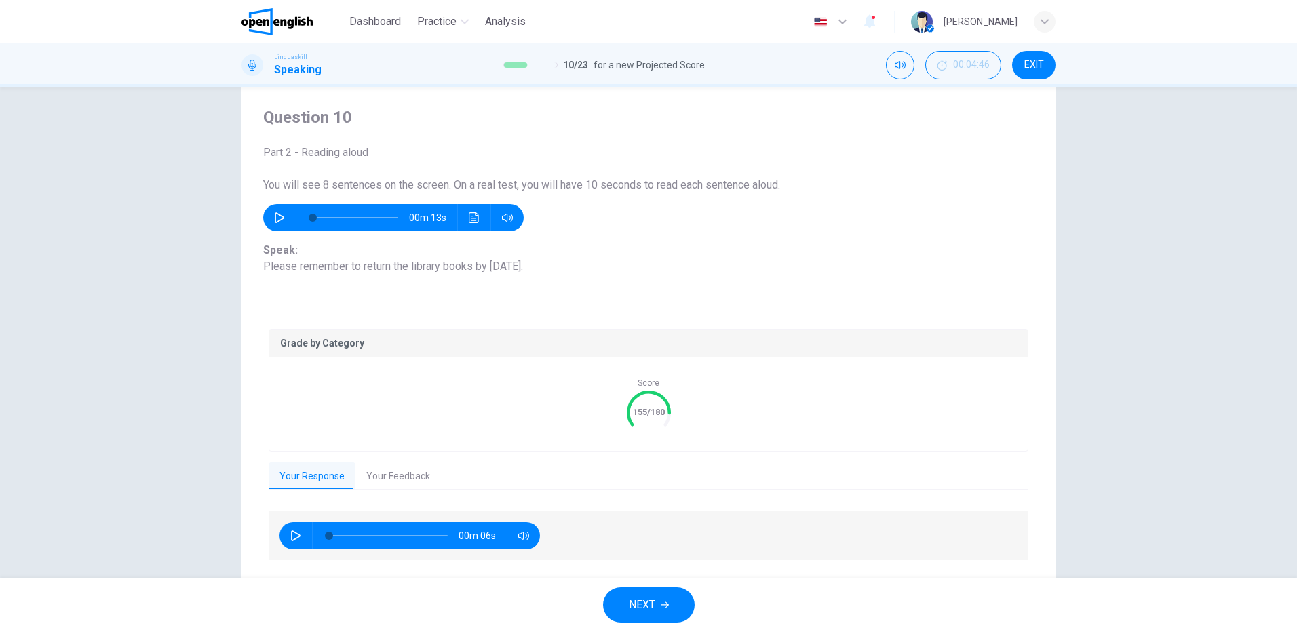
click at [386, 469] on button "Your Feedback" at bounding box center [397, 477] width 85 height 28
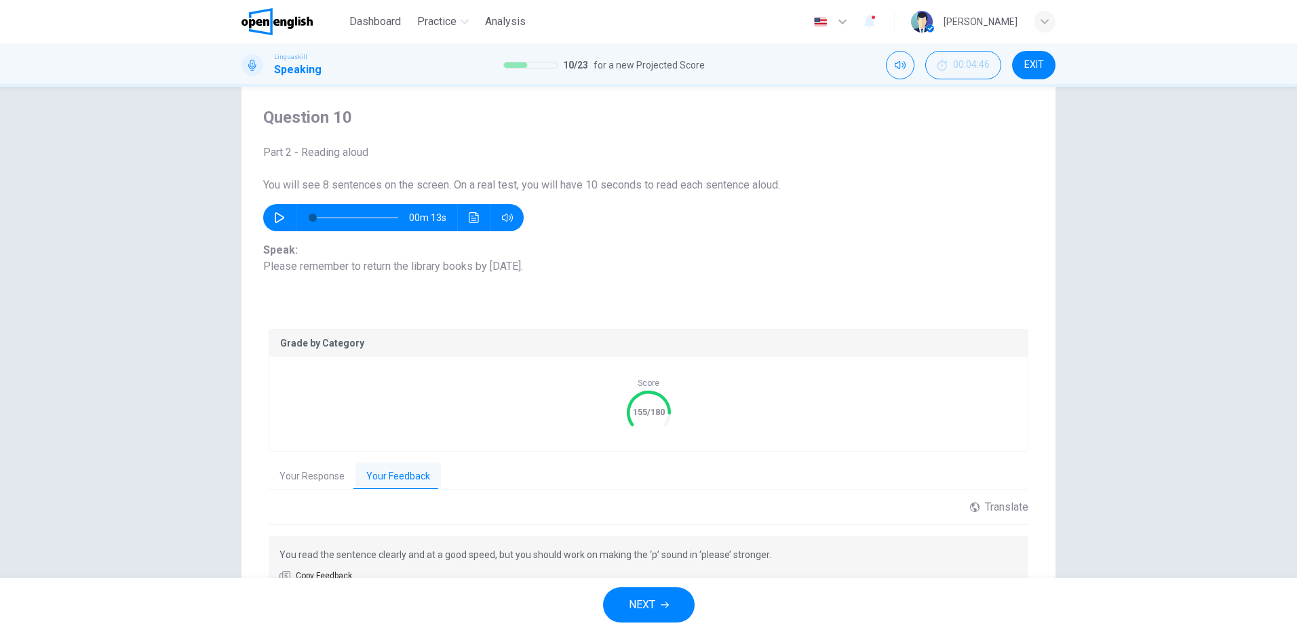
scroll to position [107, 0]
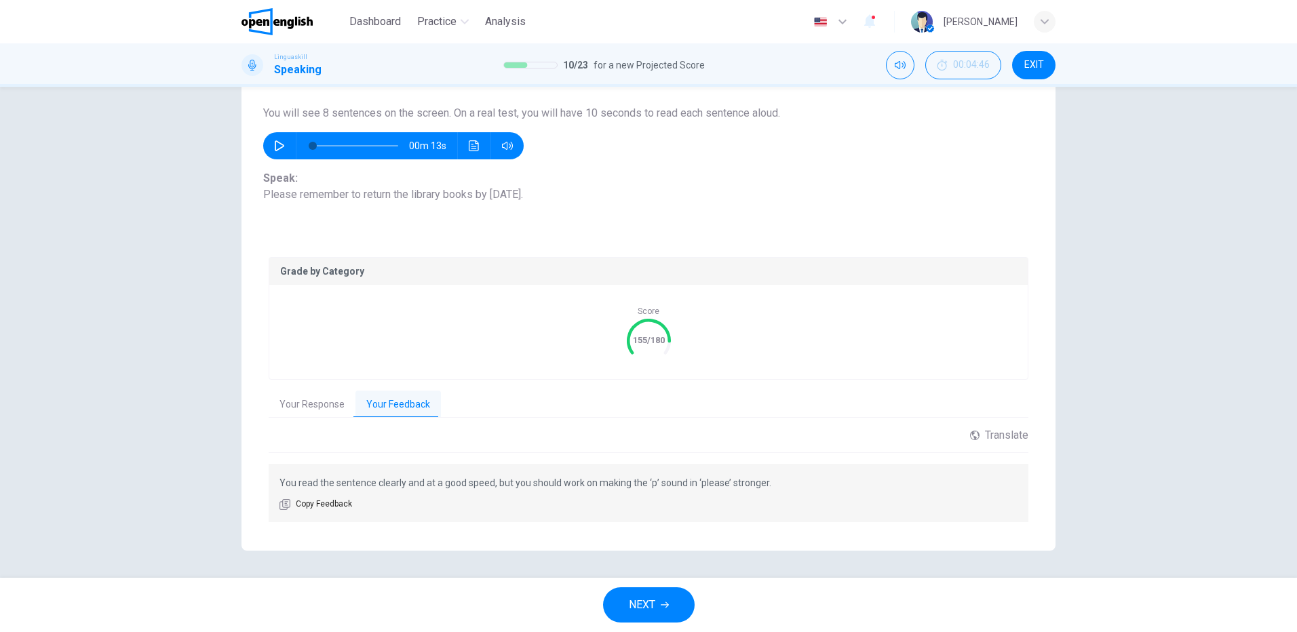
click at [647, 613] on span "NEXT" at bounding box center [642, 605] width 26 height 19
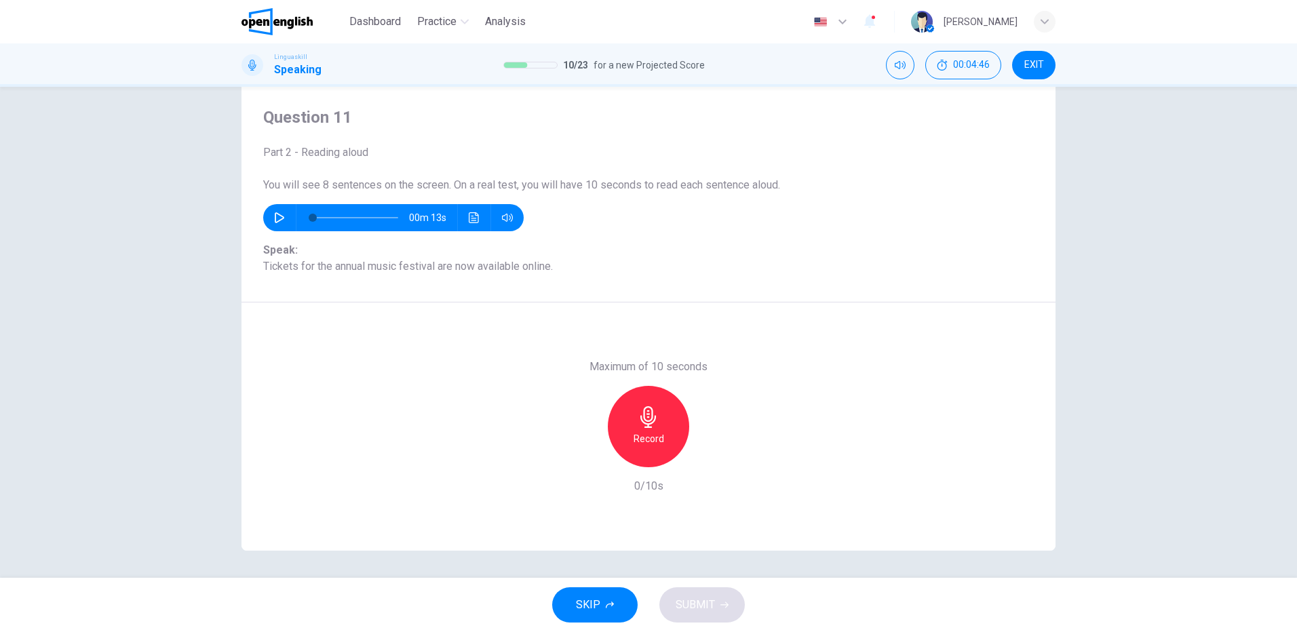
scroll to position [35, 0]
click at [646, 429] on div "Record" at bounding box center [648, 426] width 81 height 81
click at [667, 431] on div "Stop" at bounding box center [648, 426] width 81 height 81
click at [700, 608] on span "SUBMIT" at bounding box center [695, 605] width 39 height 19
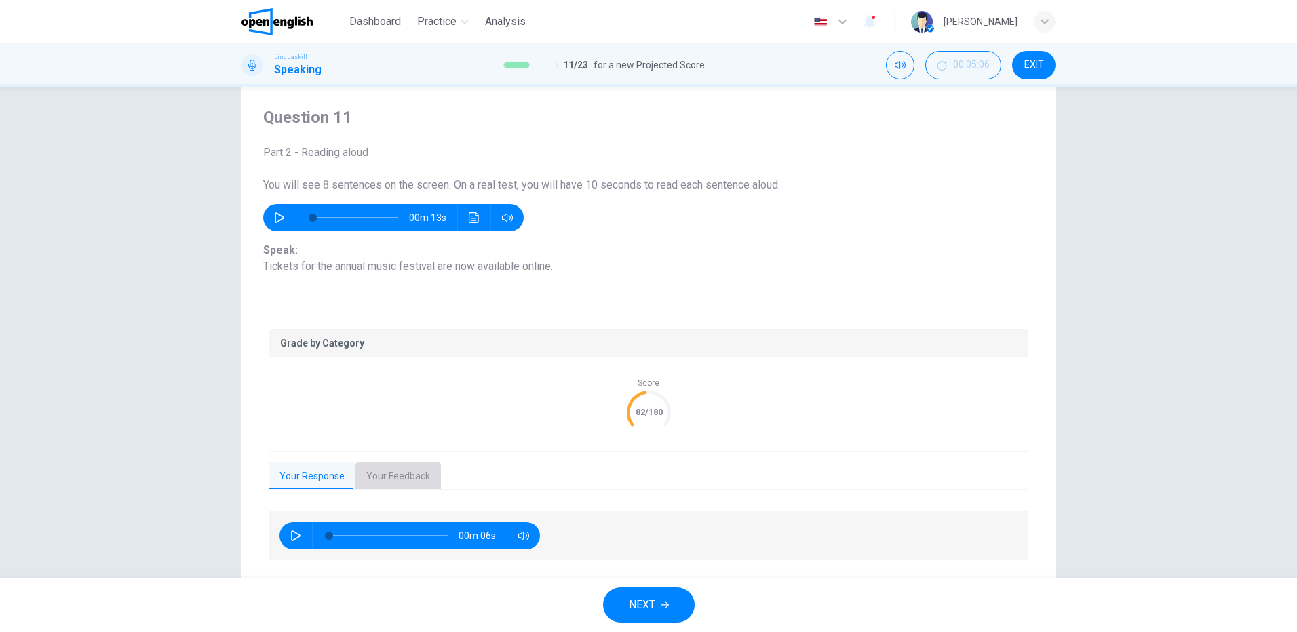
click at [397, 475] on button "Your Feedback" at bounding box center [397, 477] width 85 height 28
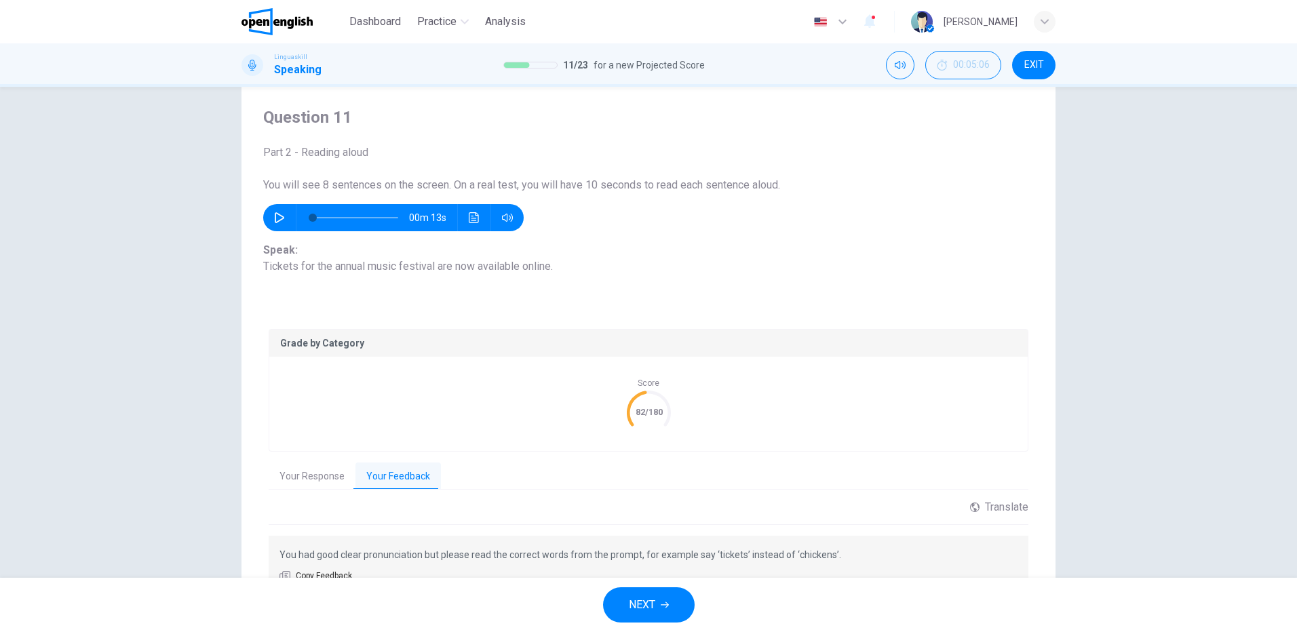
scroll to position [107, 0]
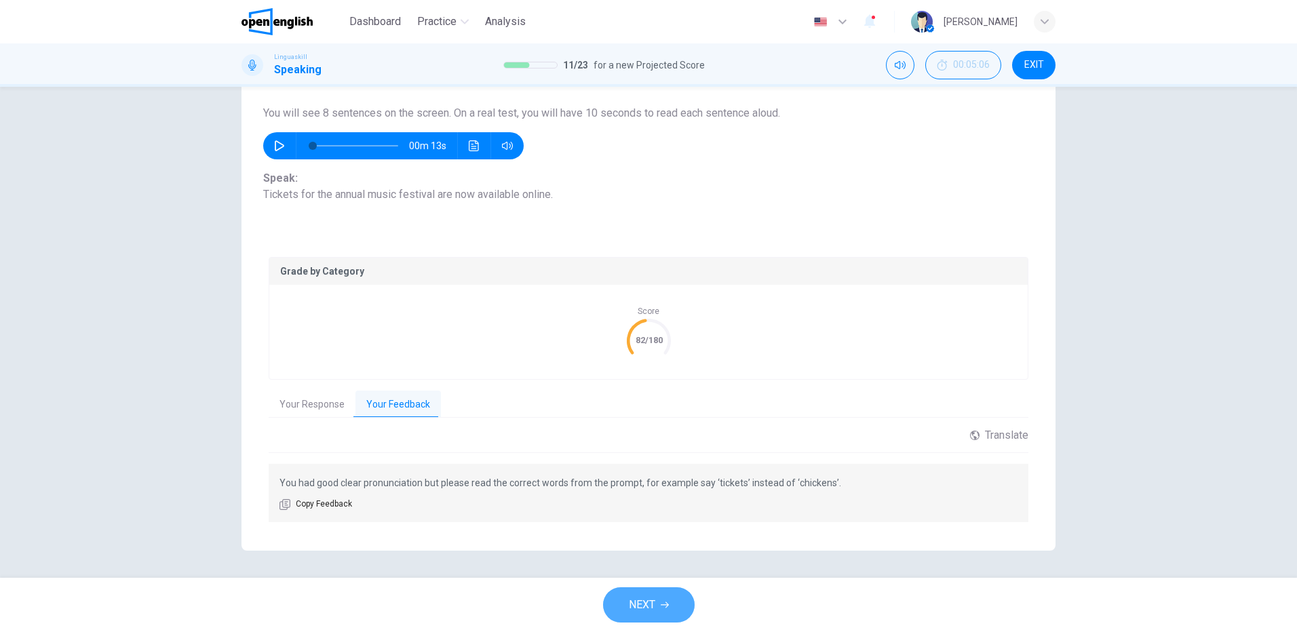
click at [653, 609] on span "NEXT" at bounding box center [642, 605] width 26 height 19
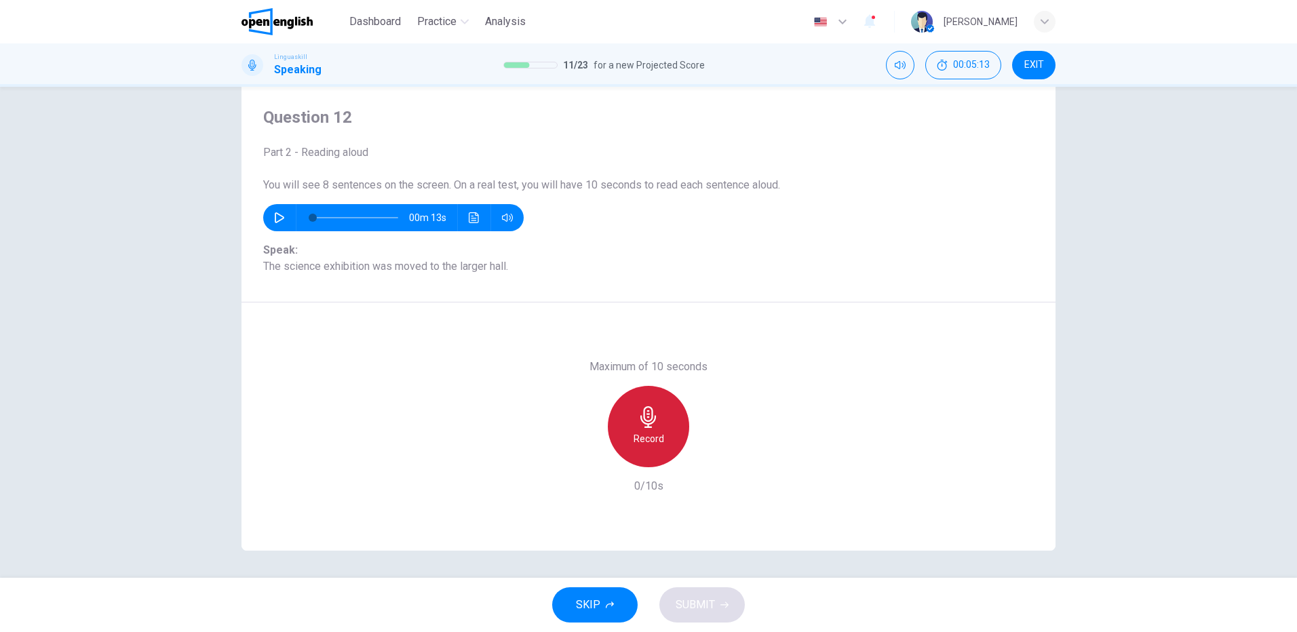
click at [653, 431] on h6 "Record" at bounding box center [649, 439] width 31 height 16
click at [664, 423] on div "Stop" at bounding box center [648, 426] width 81 height 81
click at [709, 610] on span "SUBMIT" at bounding box center [695, 605] width 39 height 19
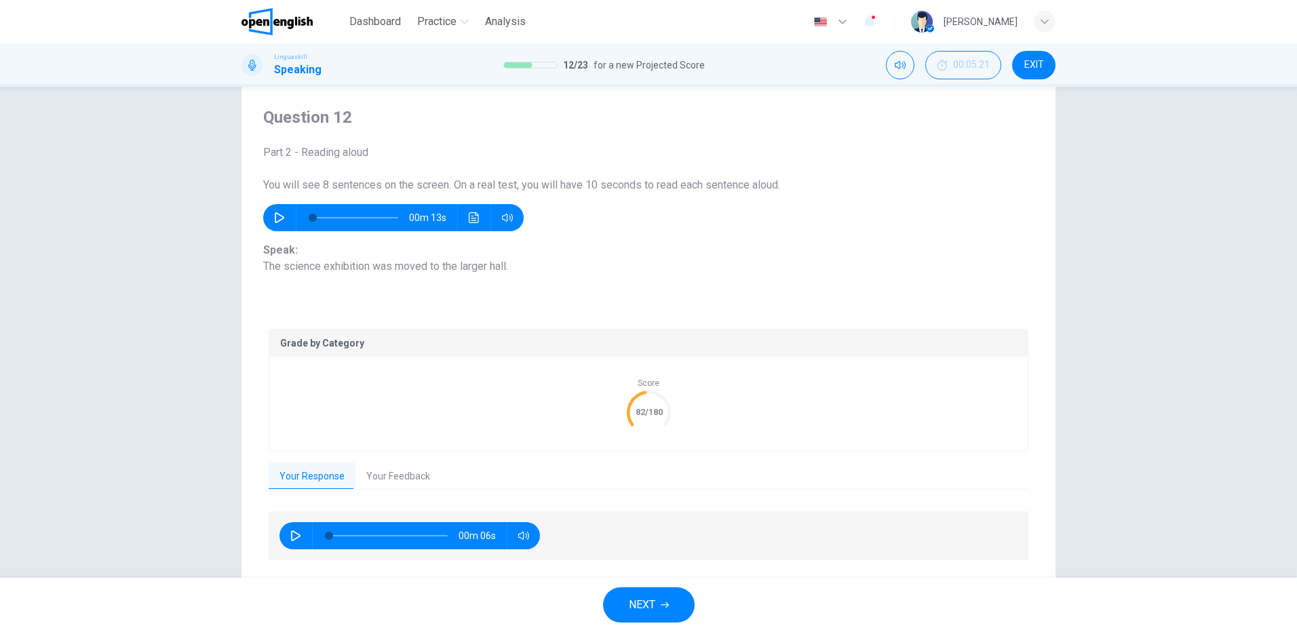
click at [400, 477] on button "Your Feedback" at bounding box center [397, 477] width 85 height 28
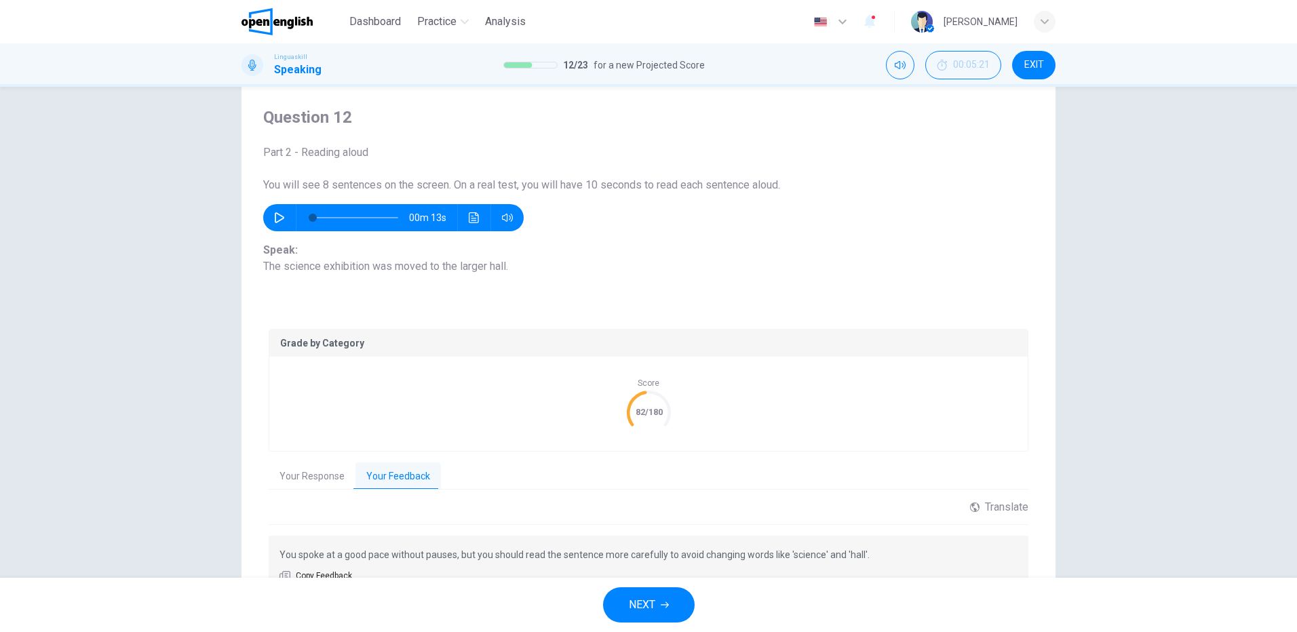
scroll to position [107, 0]
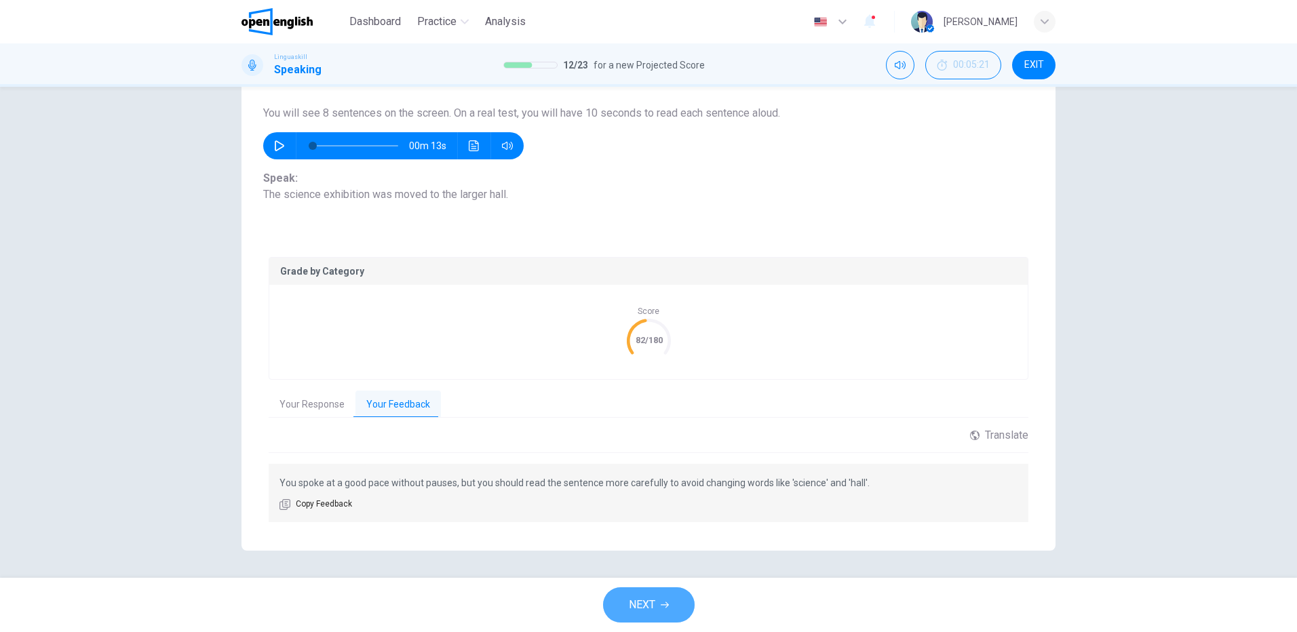
click at [646, 604] on span "NEXT" at bounding box center [642, 605] width 26 height 19
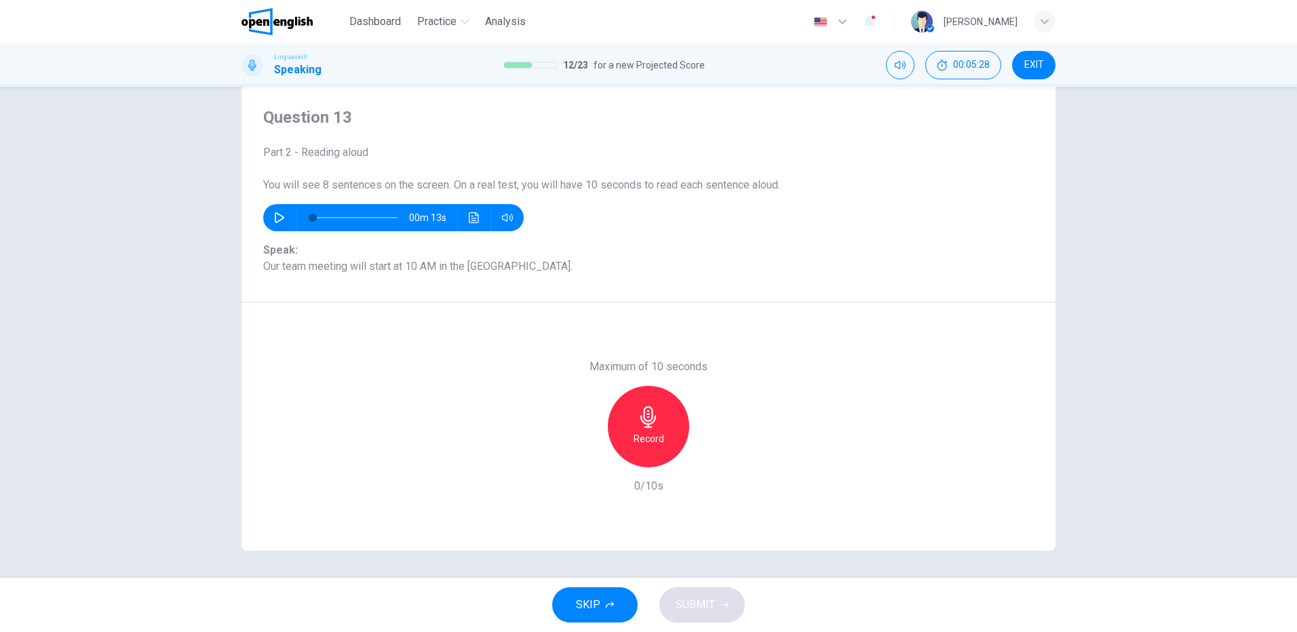
click at [652, 433] on h6 "Record" at bounding box center [649, 439] width 31 height 16
click at [632, 430] on div "Stop" at bounding box center [648, 426] width 81 height 81
click at [704, 602] on span "SUBMIT" at bounding box center [695, 605] width 39 height 19
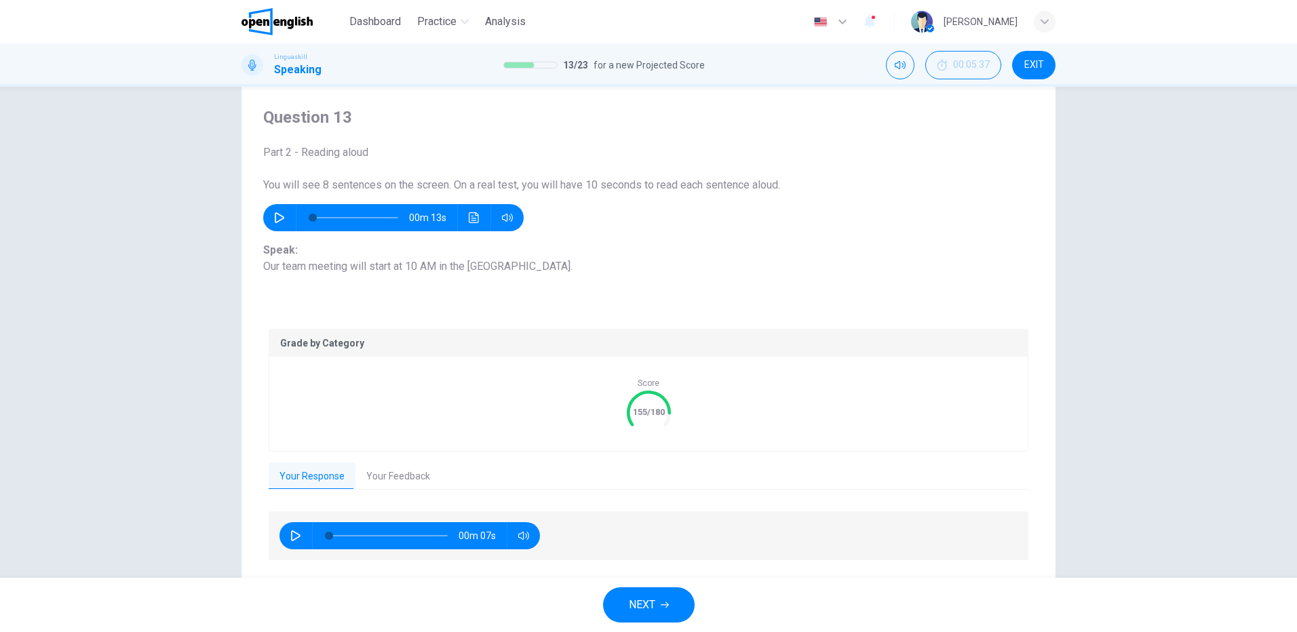
scroll to position [73, 0]
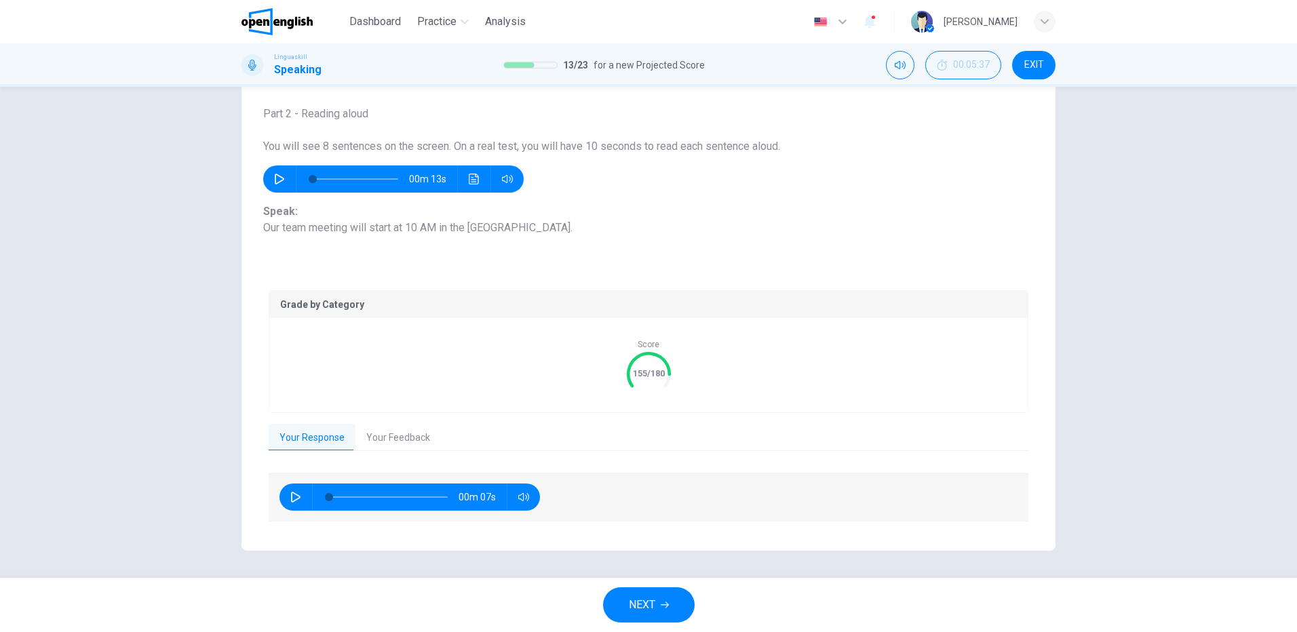
click at [412, 440] on button "Your Feedback" at bounding box center [397, 438] width 85 height 28
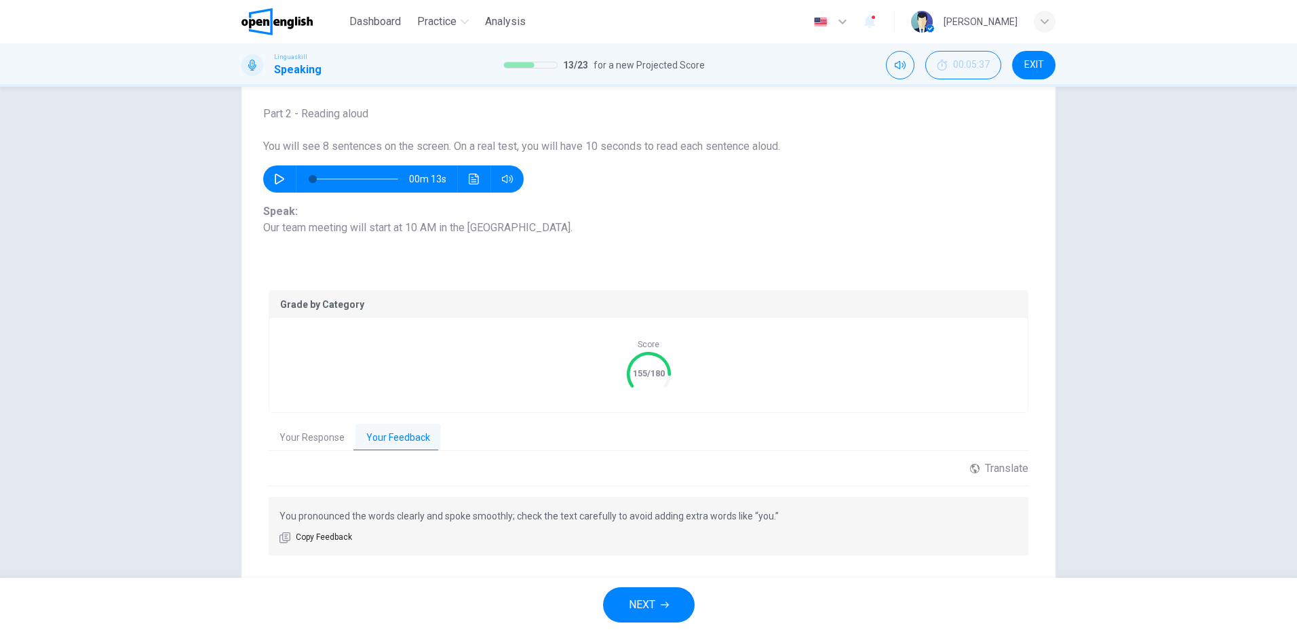
click at [653, 608] on span "NEXT" at bounding box center [642, 605] width 26 height 19
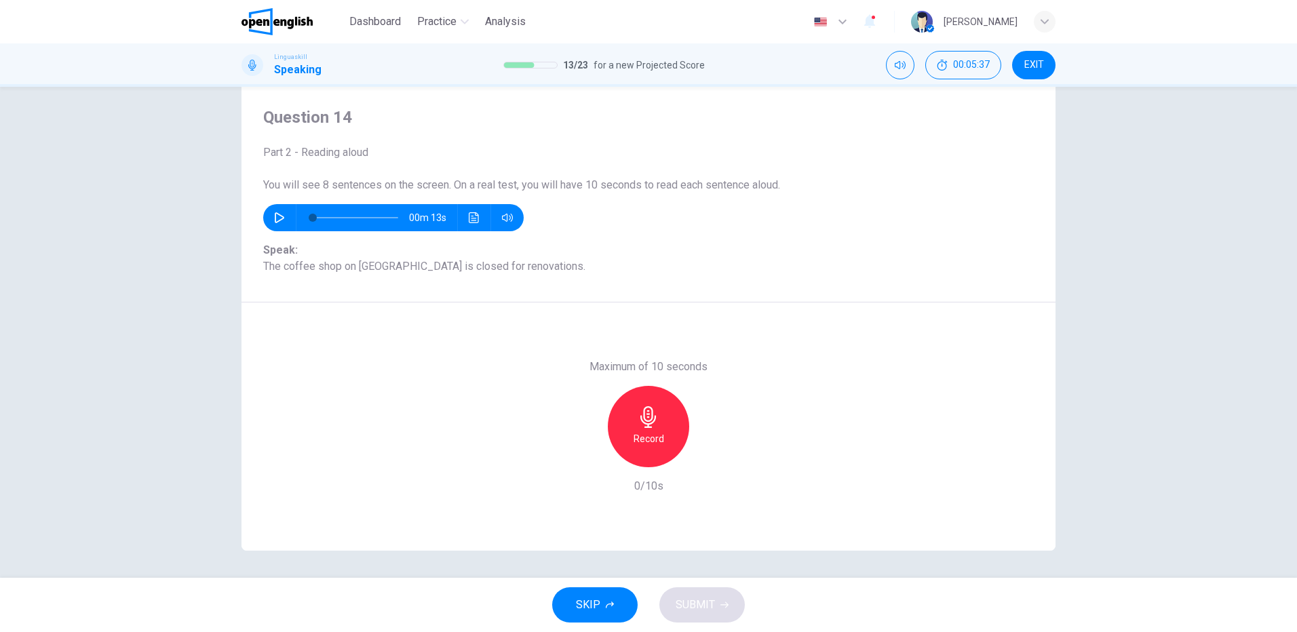
scroll to position [35, 0]
click at [642, 422] on icon "button" at bounding box center [649, 417] width 22 height 22
click at [644, 431] on h6 "Stop" at bounding box center [648, 439] width 20 height 16
click at [702, 611] on span "SUBMIT" at bounding box center [695, 605] width 39 height 19
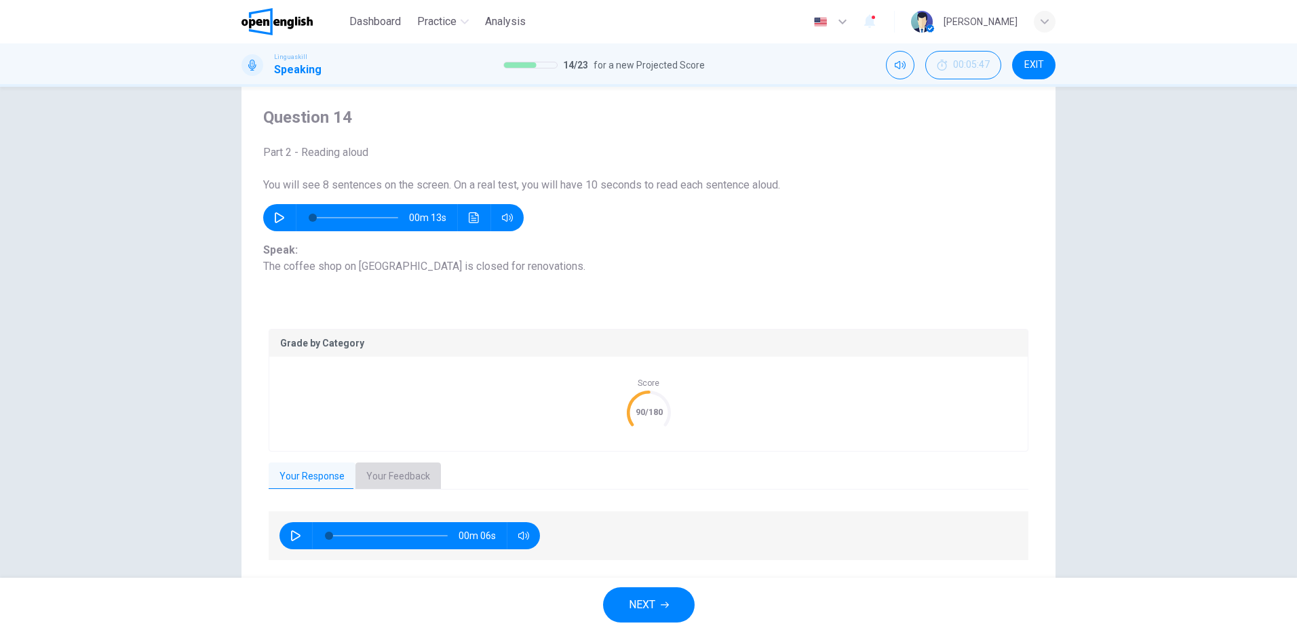
drag, startPoint x: 376, startPoint y: 477, endPoint x: 399, endPoint y: 472, distance: 23.6
click at [377, 476] on button "Your Feedback" at bounding box center [397, 477] width 85 height 28
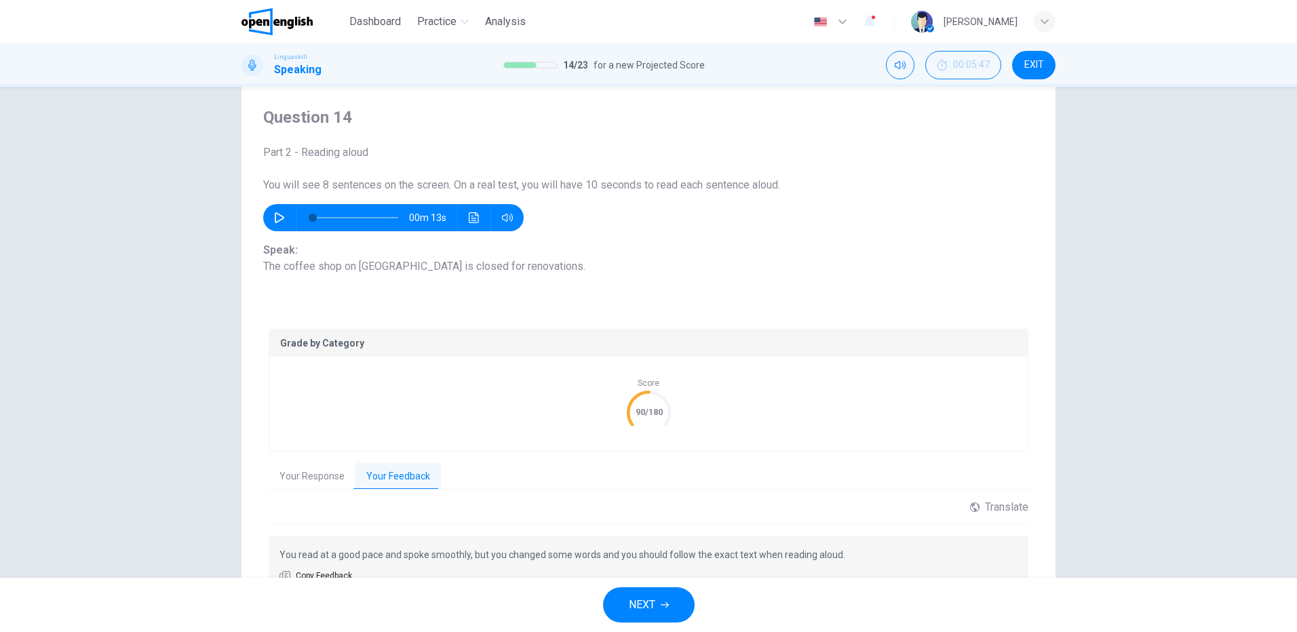
scroll to position [107, 0]
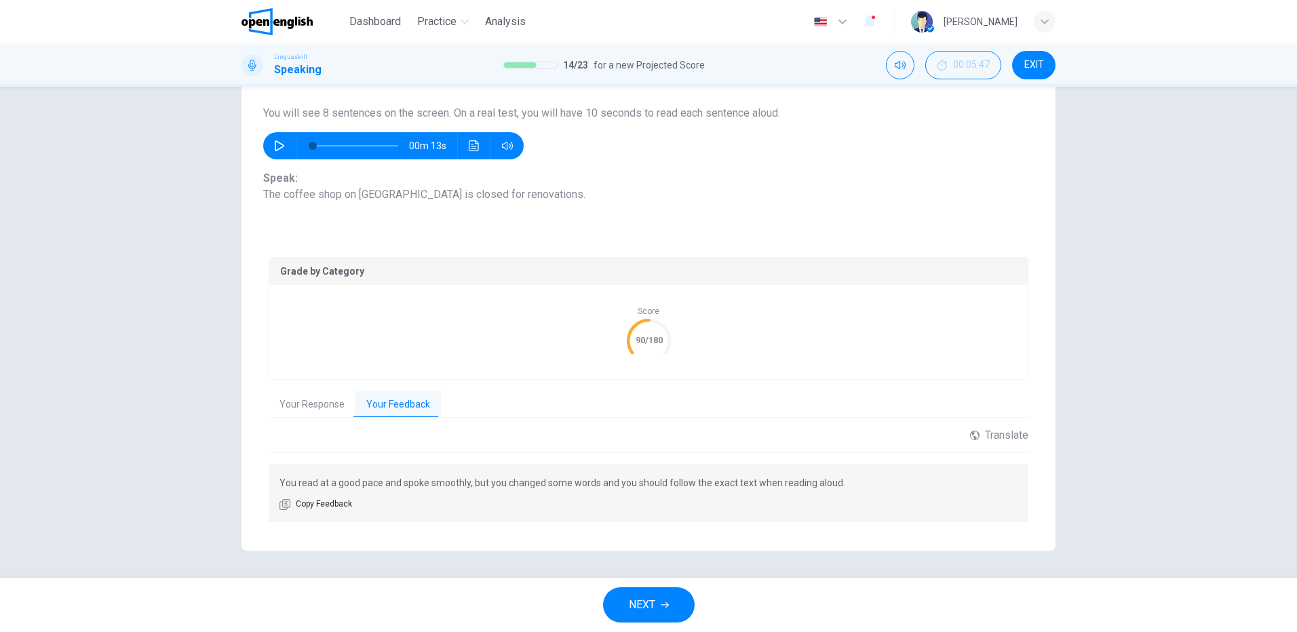
click at [307, 405] on button "Your Response" at bounding box center [312, 405] width 87 height 28
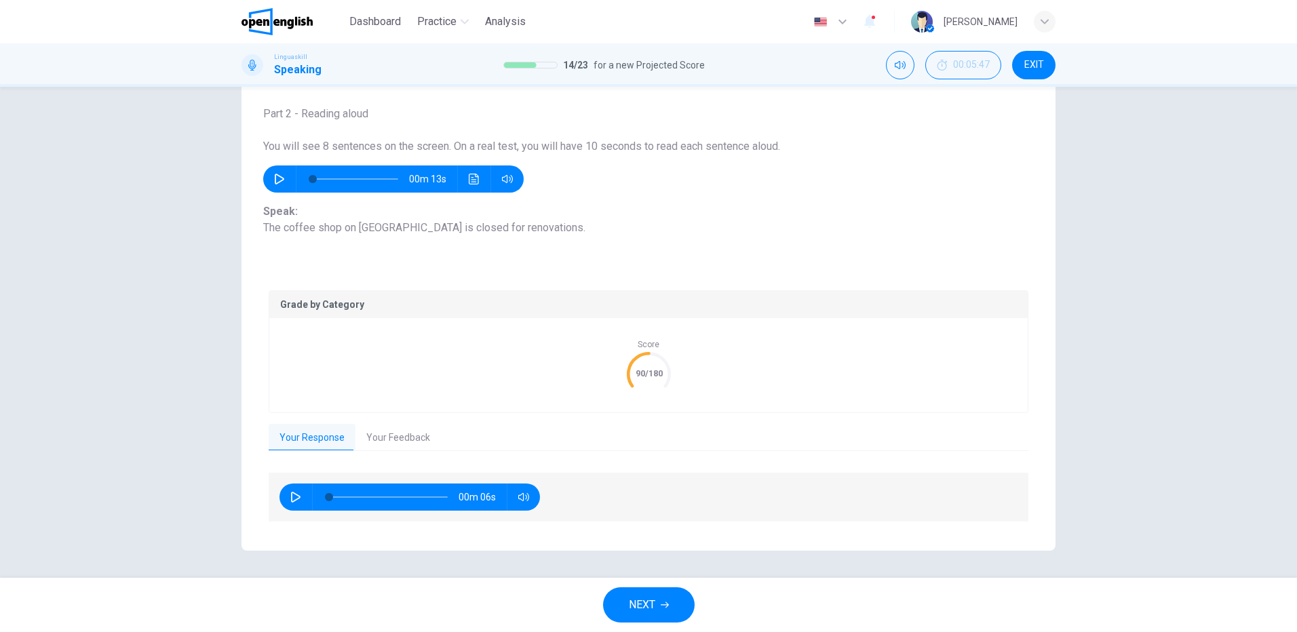
scroll to position [73, 0]
click at [656, 601] on button "NEXT" at bounding box center [649, 605] width 92 height 35
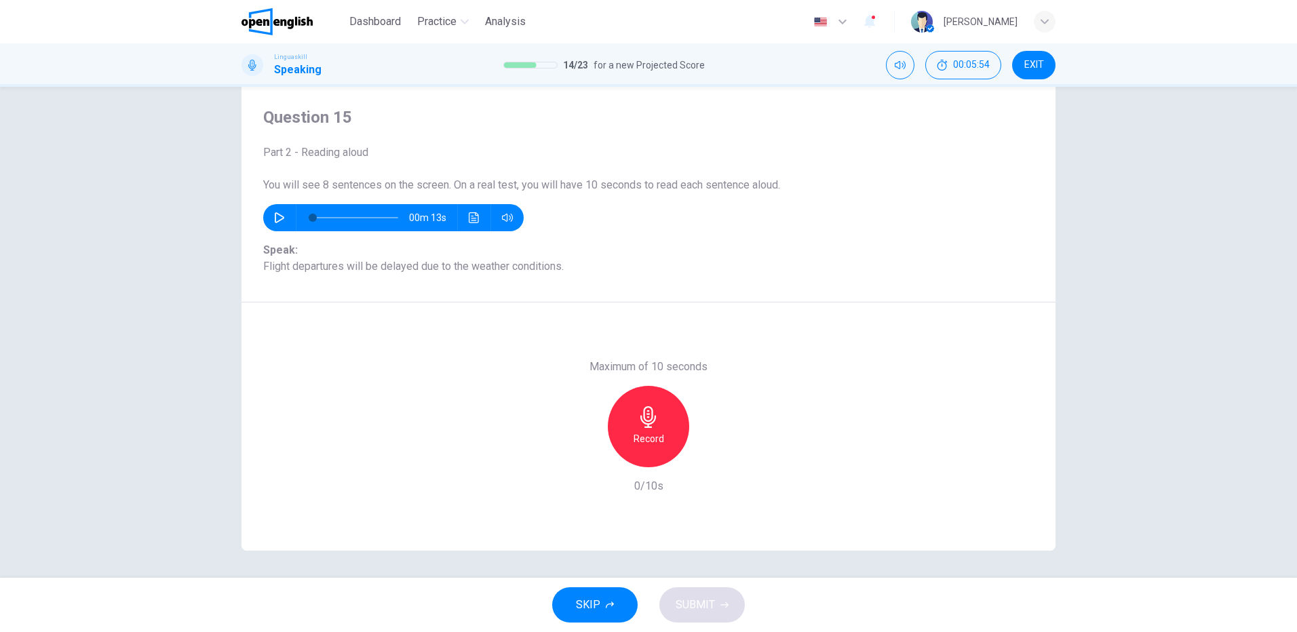
drag, startPoint x: 656, startPoint y: 430, endPoint x: 693, endPoint y: 429, distance: 36.7
click at [655, 430] on div "Record" at bounding box center [648, 426] width 81 height 81
click at [654, 438] on h6 "Stop" at bounding box center [648, 439] width 20 height 16
click at [714, 600] on span "SUBMIT" at bounding box center [695, 605] width 39 height 19
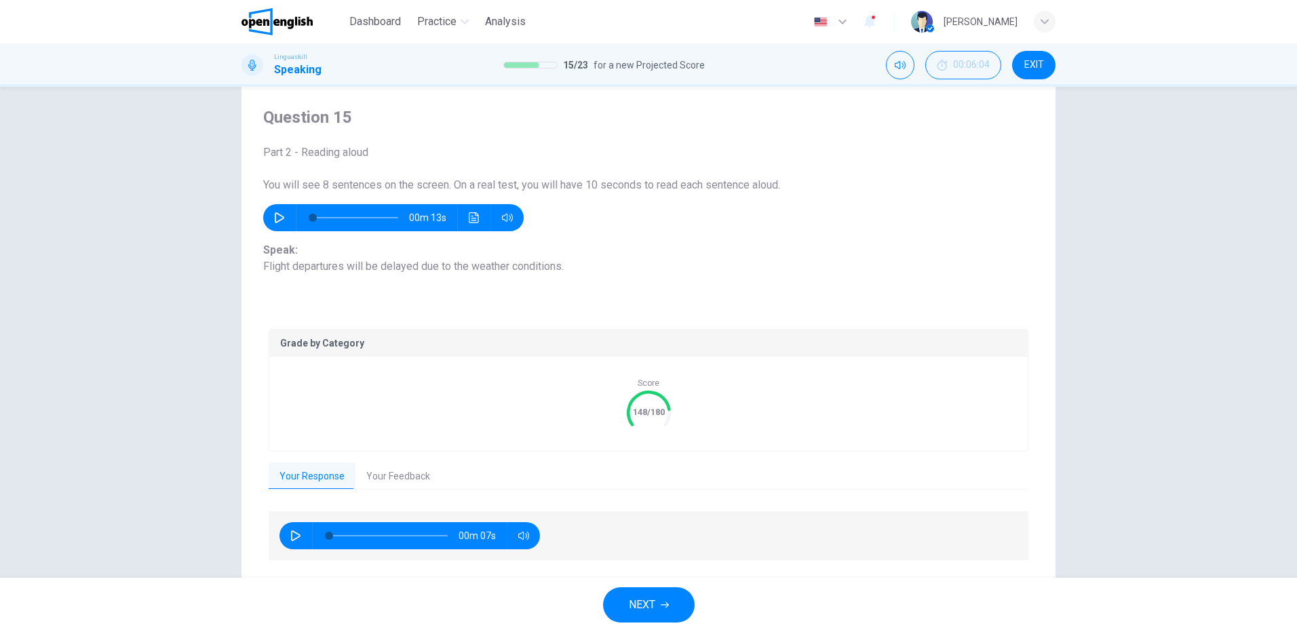
click at [392, 477] on button "Your Feedback" at bounding box center [397, 477] width 85 height 28
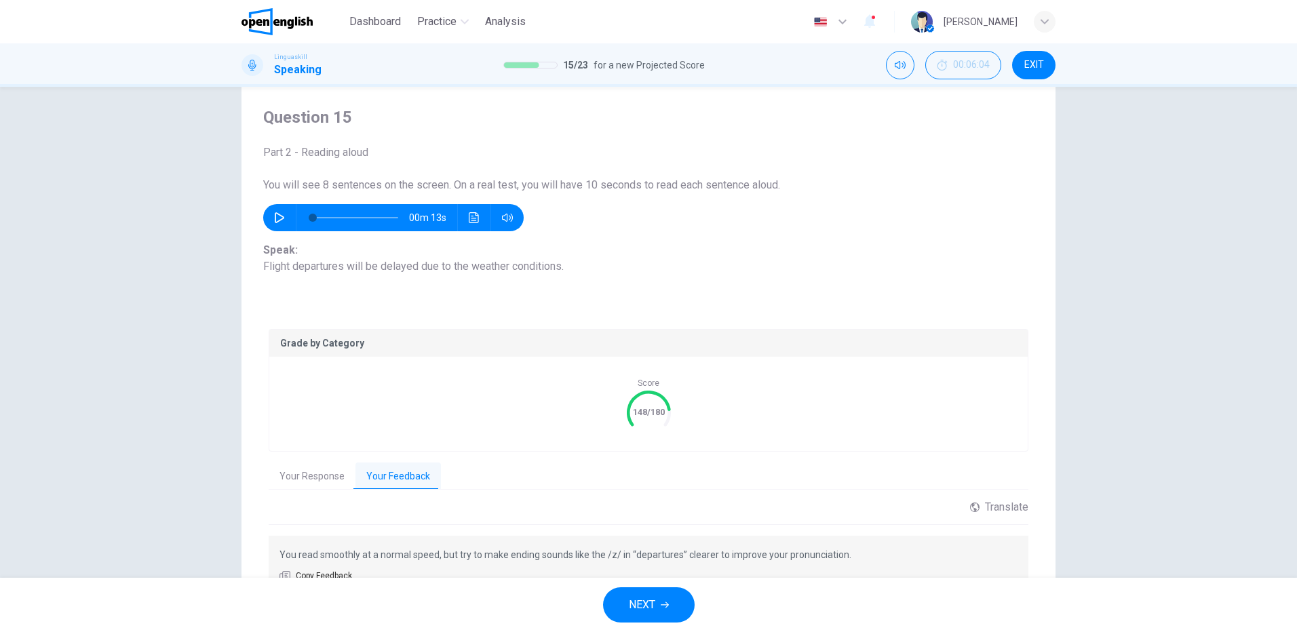
scroll to position [107, 0]
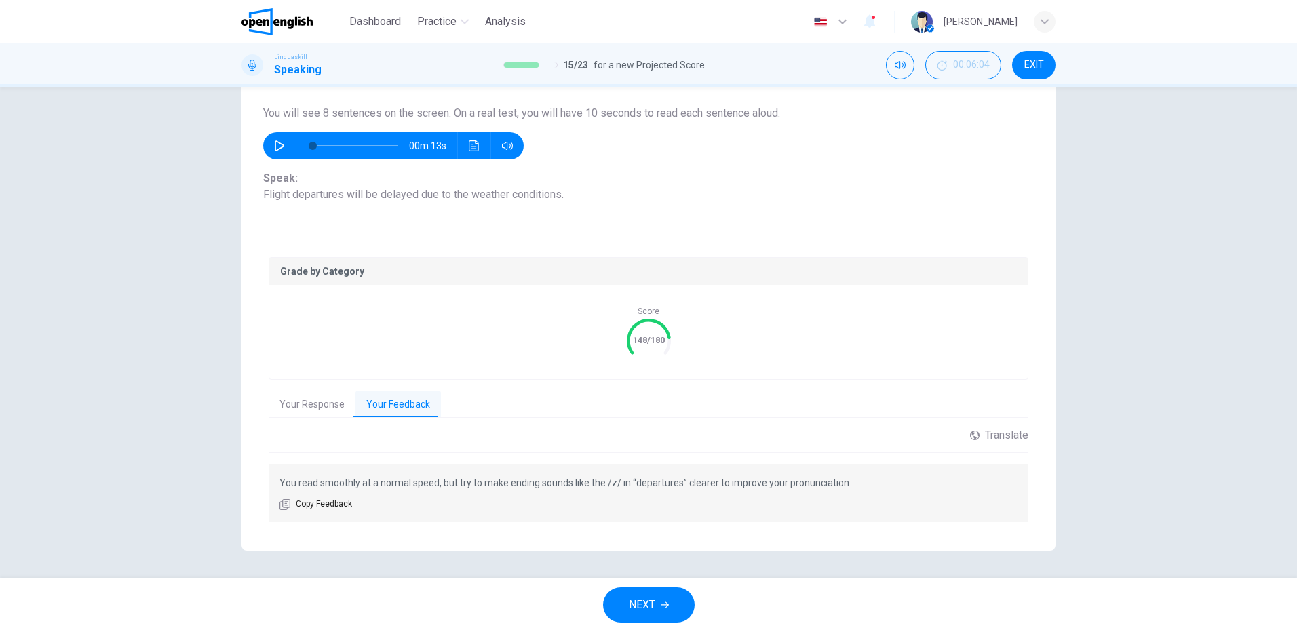
click at [655, 601] on span "NEXT" at bounding box center [642, 605] width 26 height 19
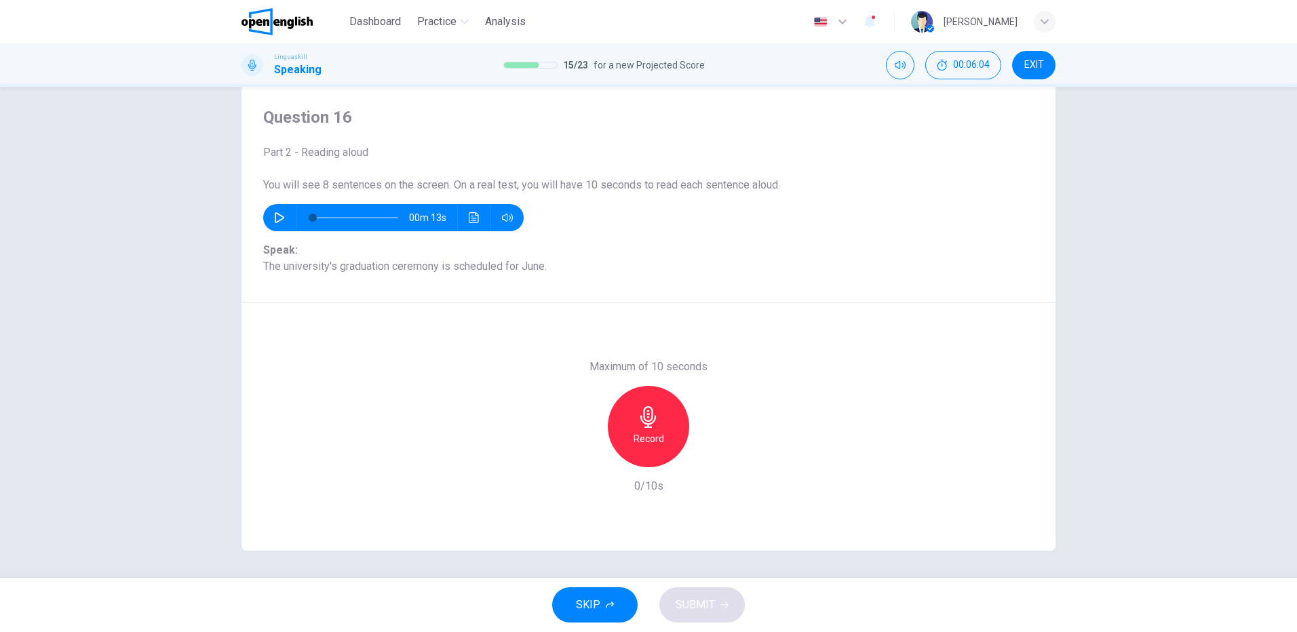
scroll to position [35, 0]
click at [635, 429] on div "Record" at bounding box center [648, 426] width 81 height 81
click at [659, 434] on div "Stop" at bounding box center [648, 426] width 81 height 81
click at [702, 594] on button "SUBMIT" at bounding box center [701, 605] width 85 height 35
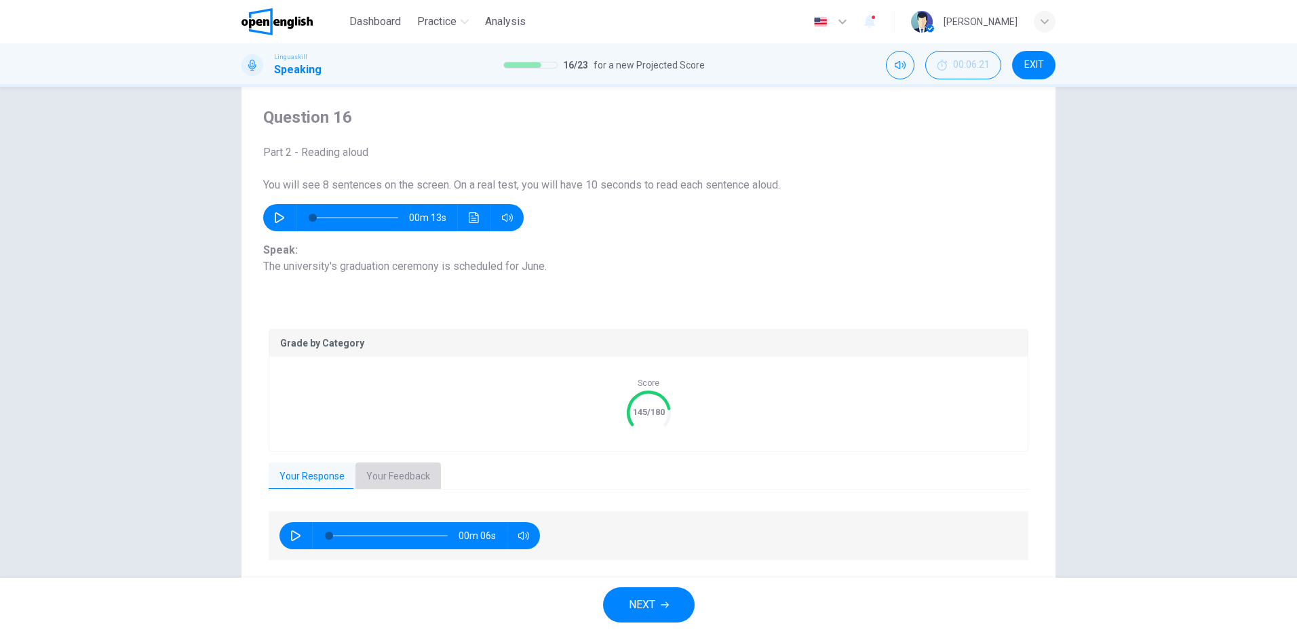
click at [400, 476] on button "Your Feedback" at bounding box center [397, 477] width 85 height 28
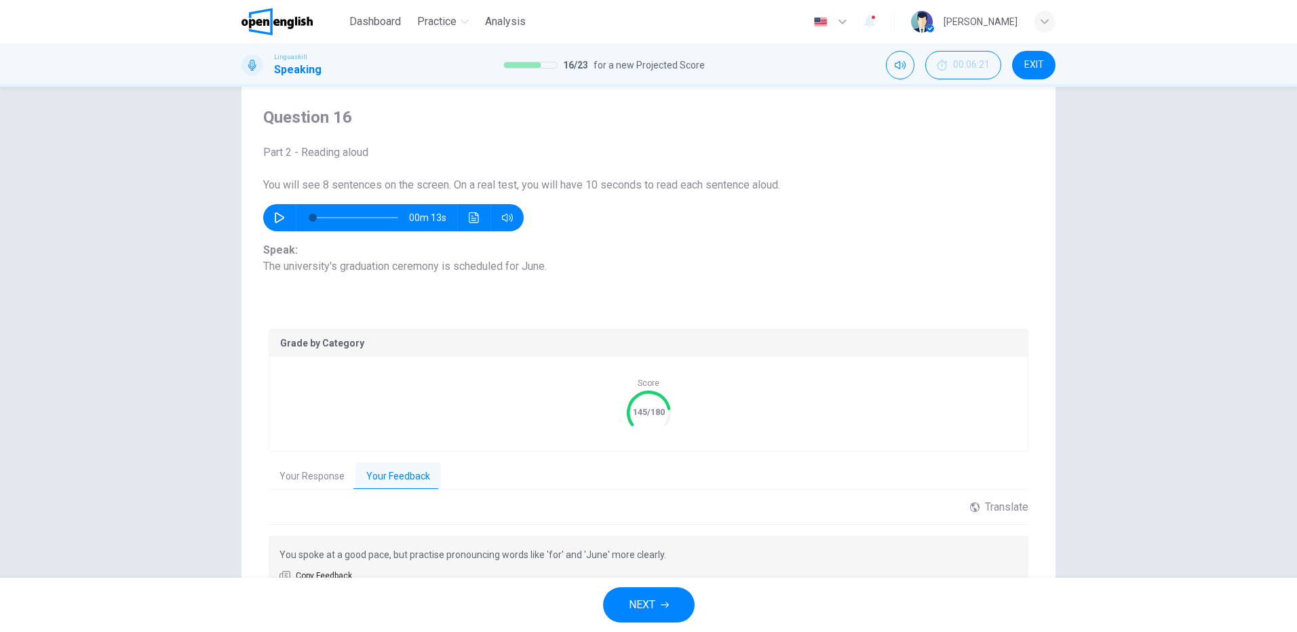
scroll to position [107, 0]
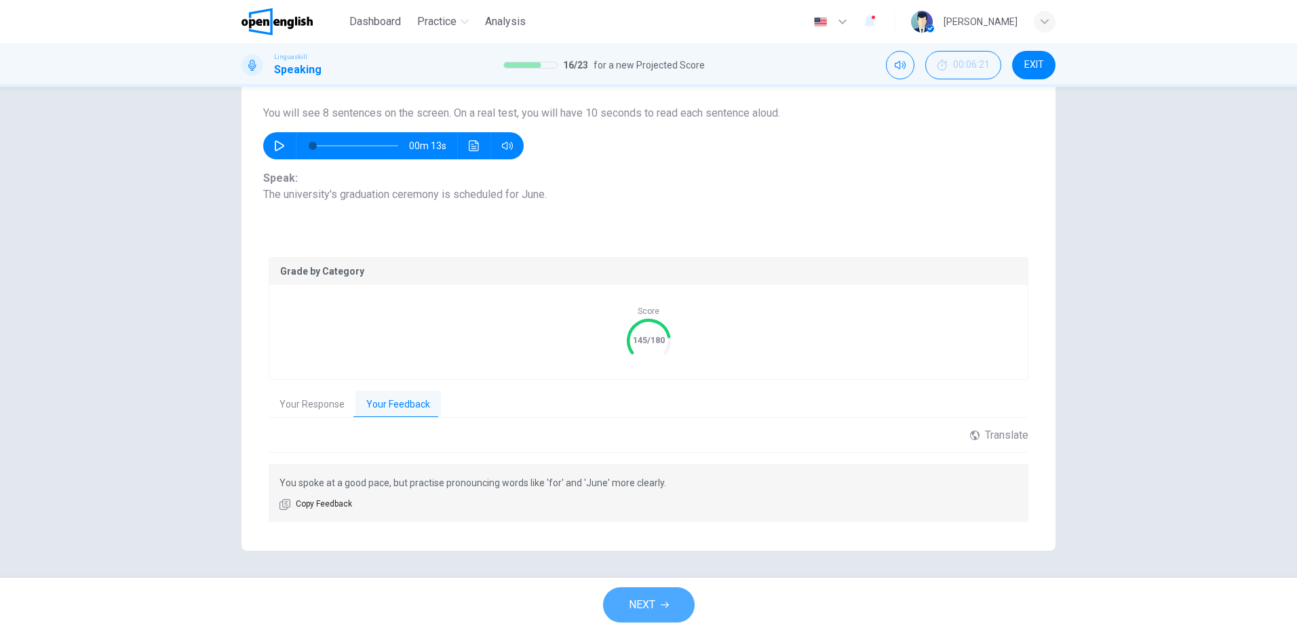
click at [651, 604] on span "NEXT" at bounding box center [642, 605] width 26 height 19
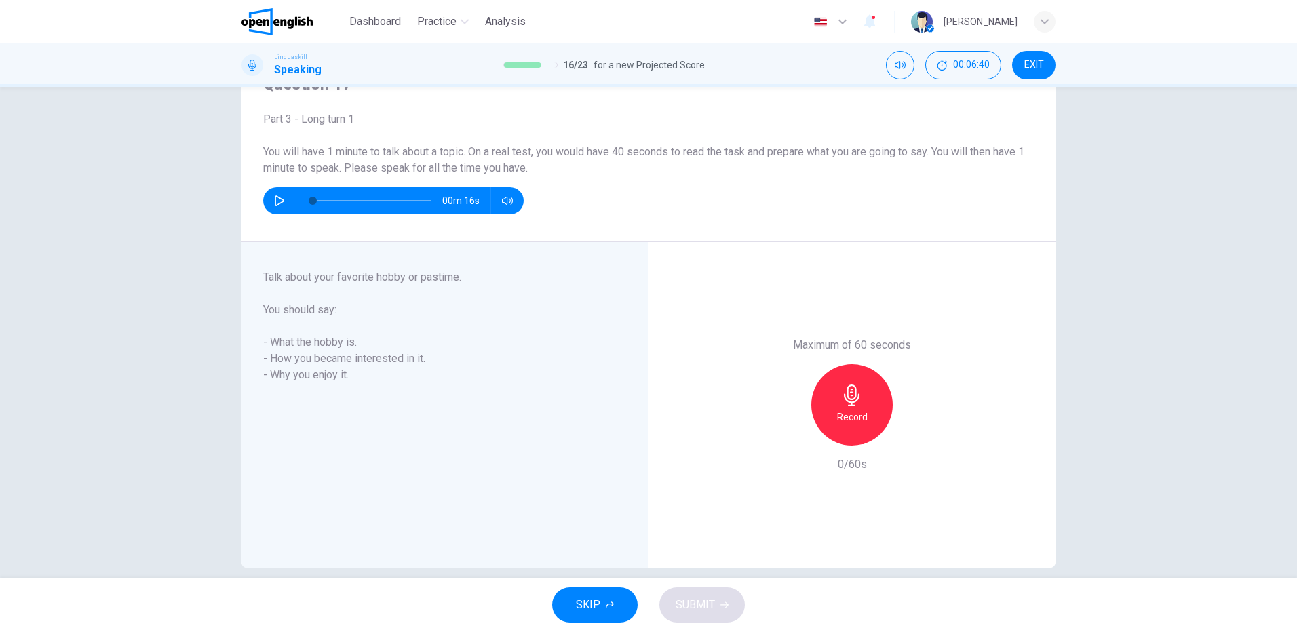
scroll to position [85, 0]
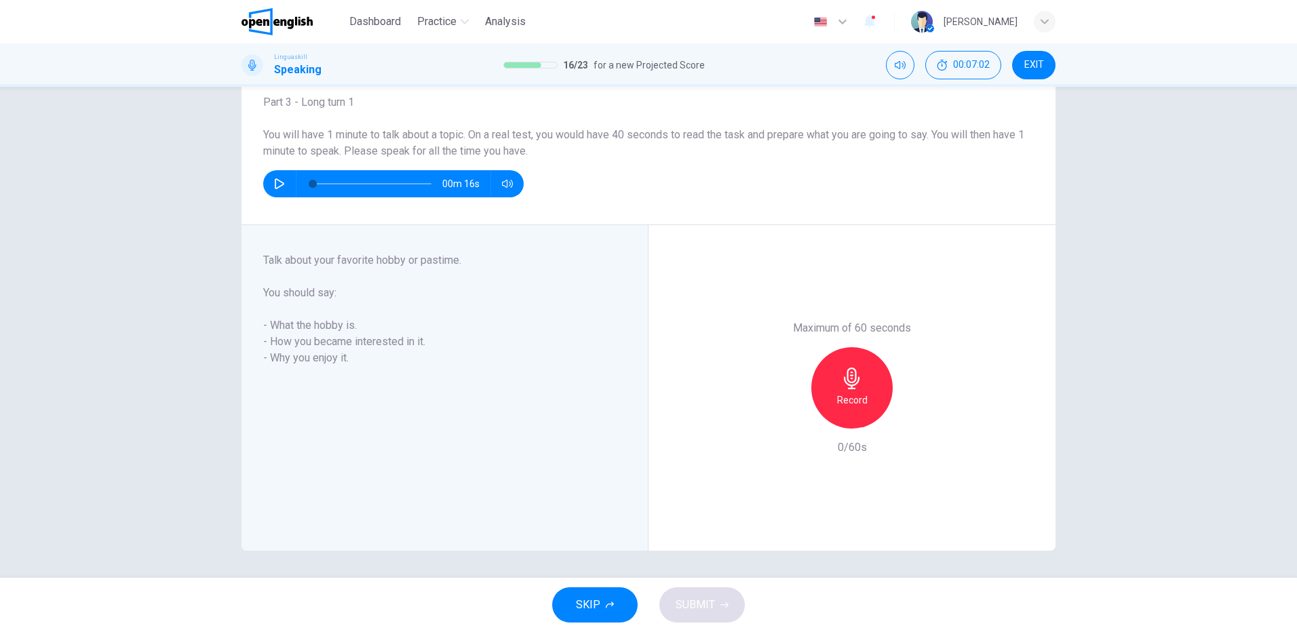
click at [841, 389] on div "Record" at bounding box center [851, 387] width 81 height 81
click at [847, 386] on icon "button" at bounding box center [852, 379] width 22 height 22
click at [715, 602] on button "SUBMIT" at bounding box center [701, 605] width 85 height 35
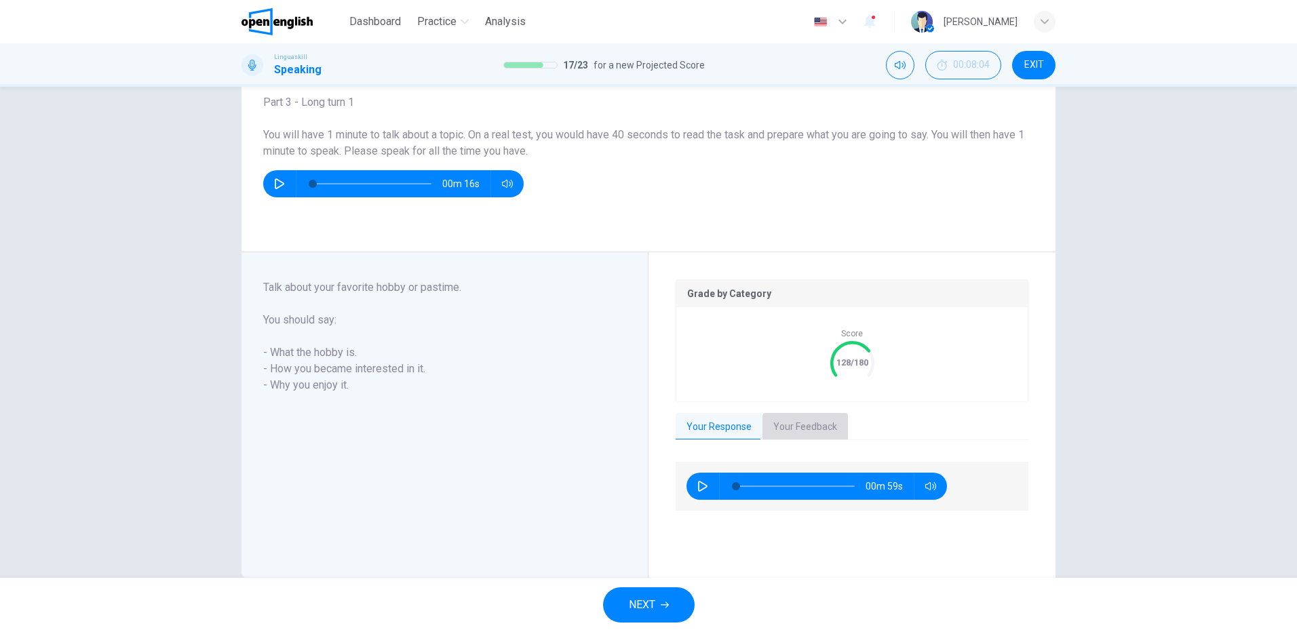
click at [801, 429] on button "Your Feedback" at bounding box center [805, 427] width 85 height 28
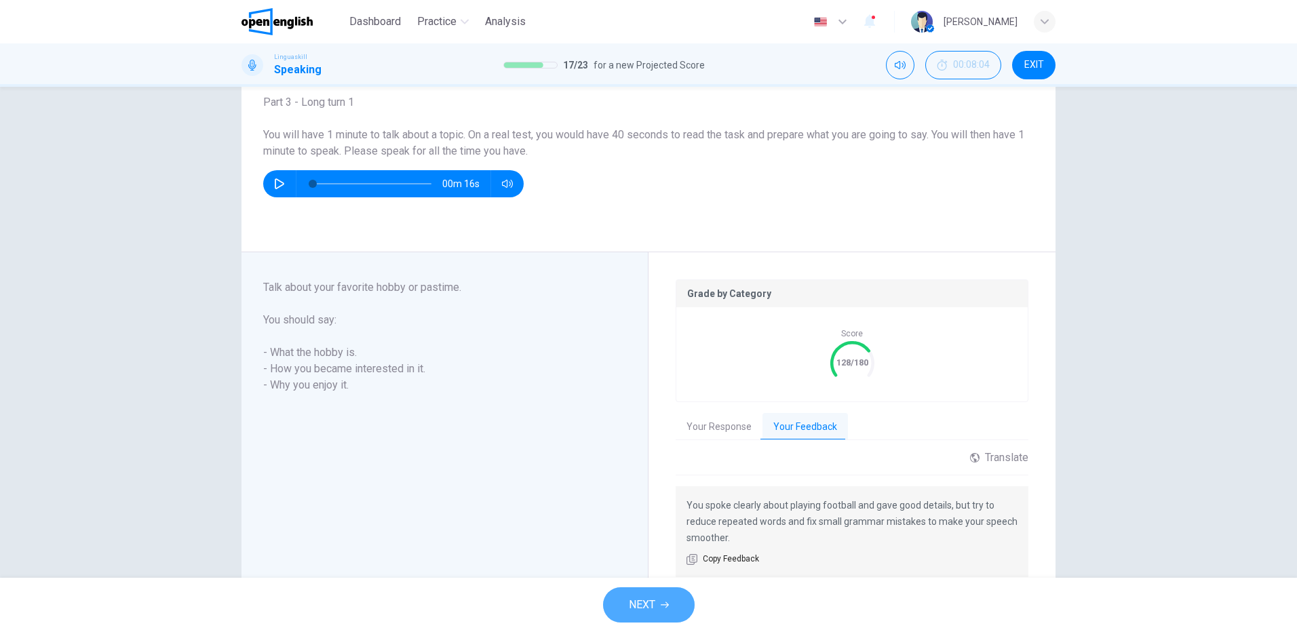
click at [661, 597] on button "NEXT" at bounding box center [649, 605] width 92 height 35
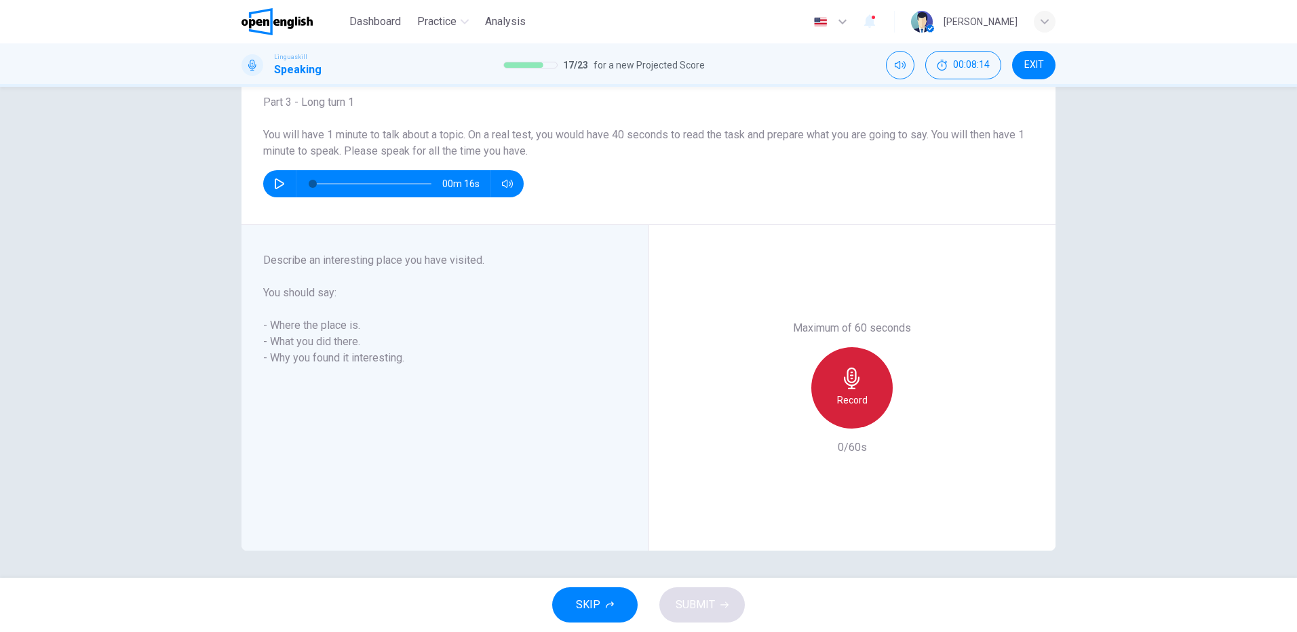
click at [854, 387] on icon "button" at bounding box center [852, 379] width 22 height 22
drag, startPoint x: 892, startPoint y: 371, endPoint x: 881, endPoint y: 377, distance: 12.5
click at [885, 375] on div "Stop" at bounding box center [852, 387] width 147 height 81
click at [864, 384] on div "Stop" at bounding box center [851, 387] width 81 height 81
click at [707, 602] on span "SUBMIT" at bounding box center [695, 605] width 39 height 19
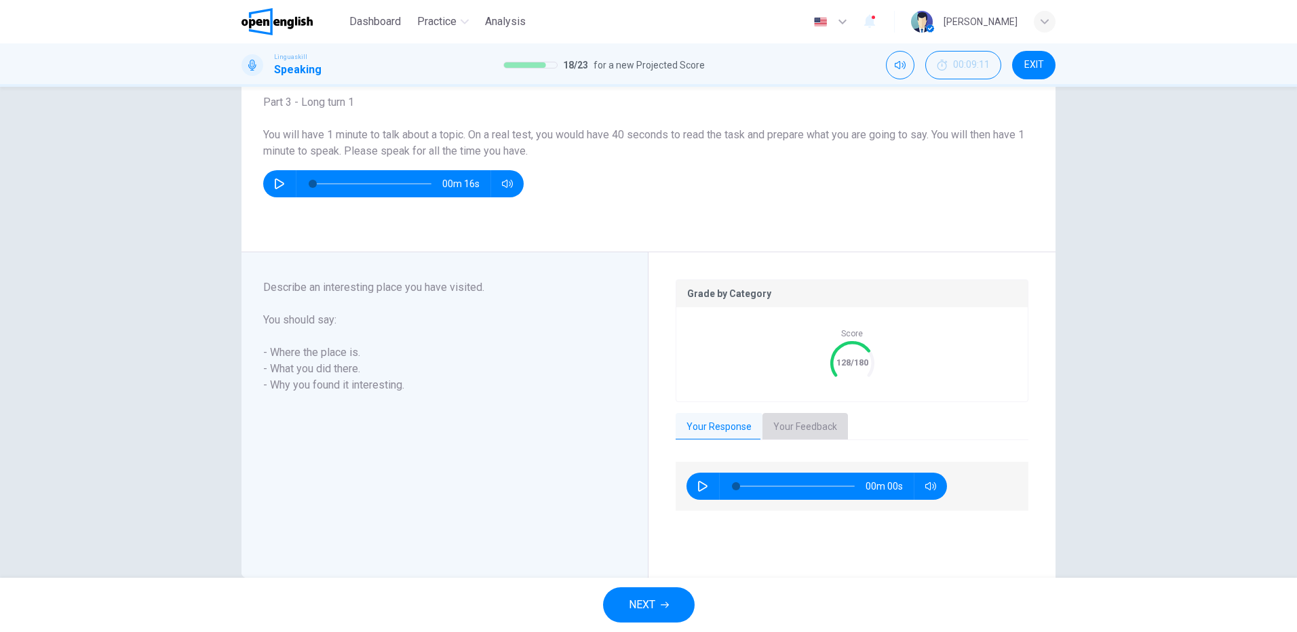
click at [805, 421] on button "Your Feedback" at bounding box center [805, 427] width 85 height 28
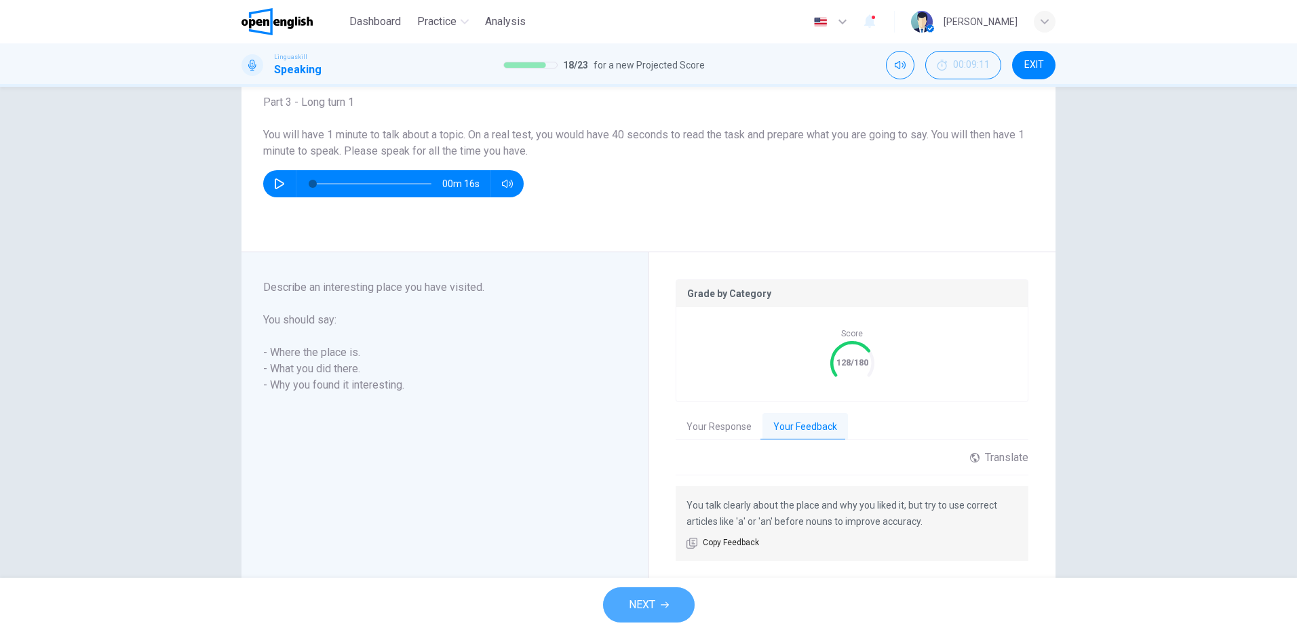
click at [655, 602] on span "NEXT" at bounding box center [642, 605] width 26 height 19
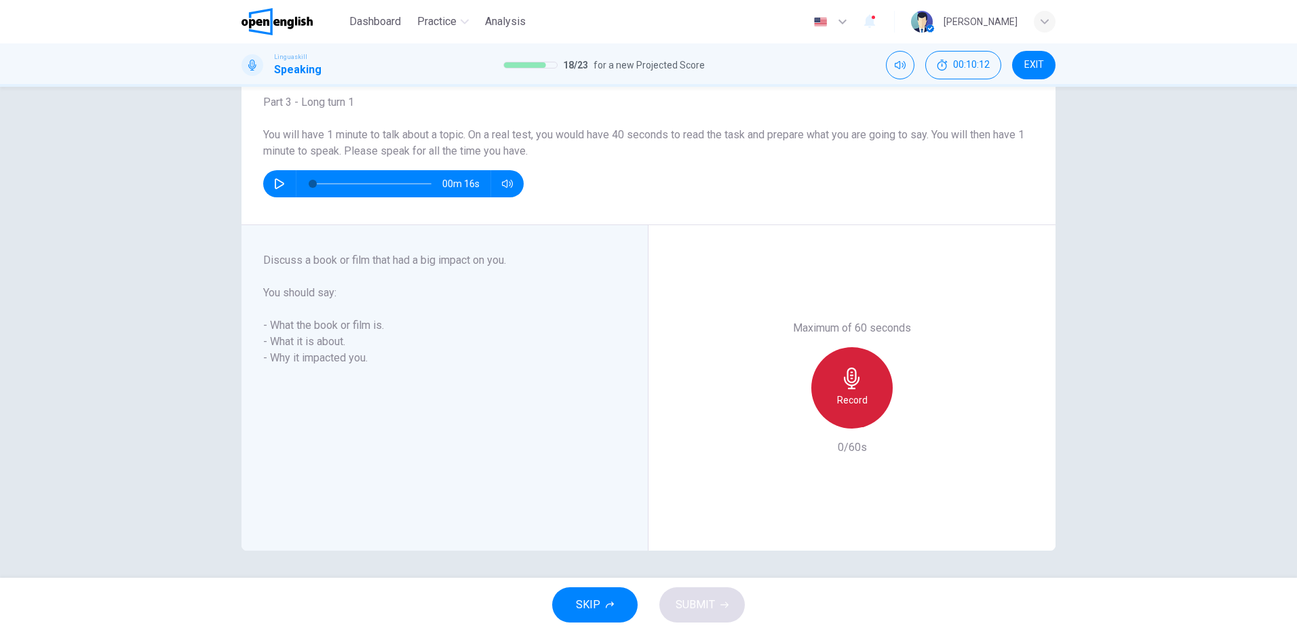
click at [851, 398] on h6 "Record" at bounding box center [852, 400] width 31 height 16
click at [852, 396] on h6 "Stop" at bounding box center [852, 400] width 20 height 16
click at [676, 607] on span "SUBMIT" at bounding box center [695, 605] width 39 height 19
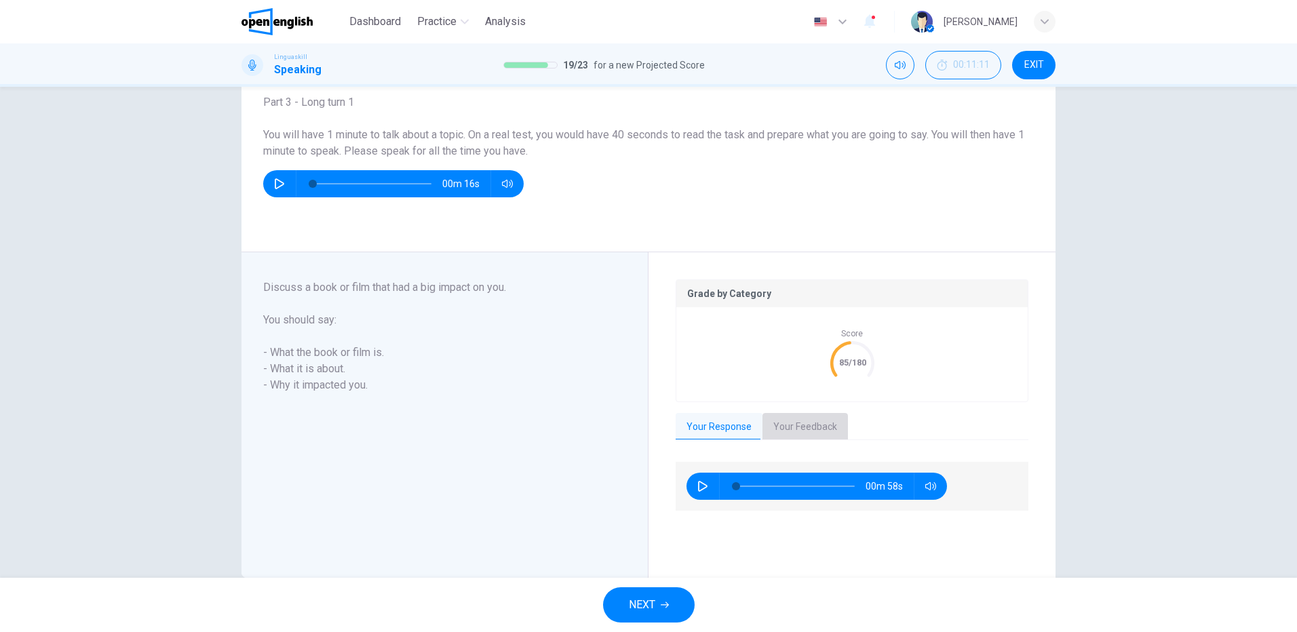
click at [807, 427] on button "Your Feedback" at bounding box center [805, 427] width 85 height 28
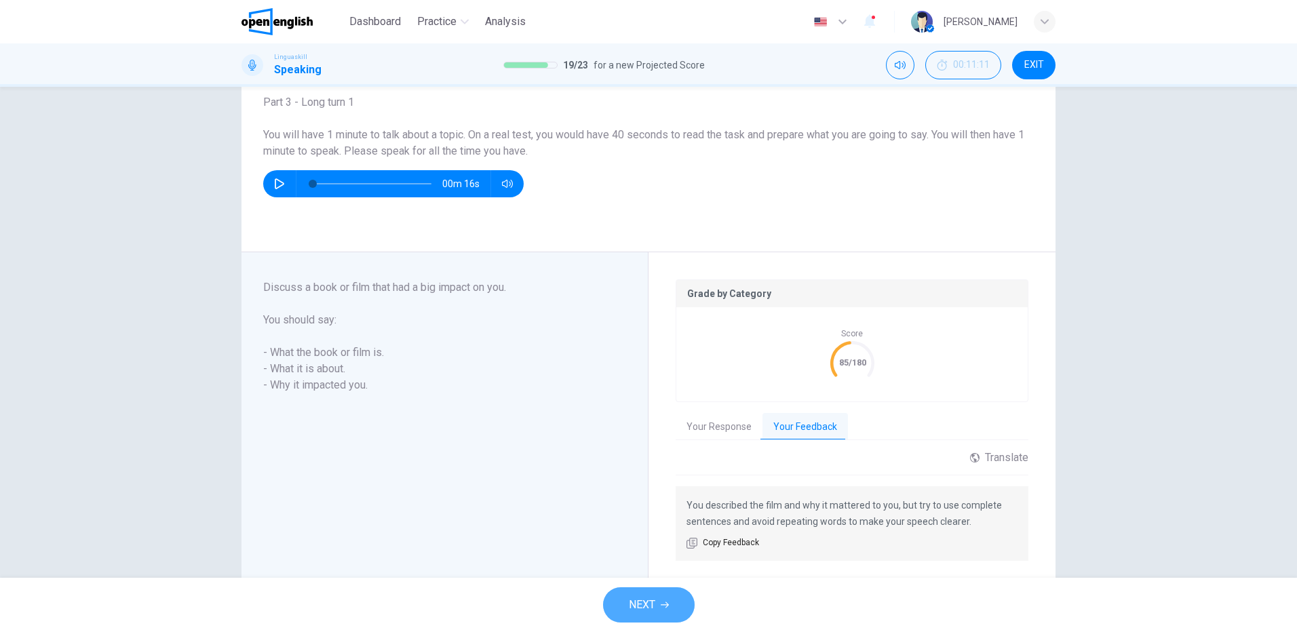
click at [653, 599] on span "NEXT" at bounding box center [642, 605] width 26 height 19
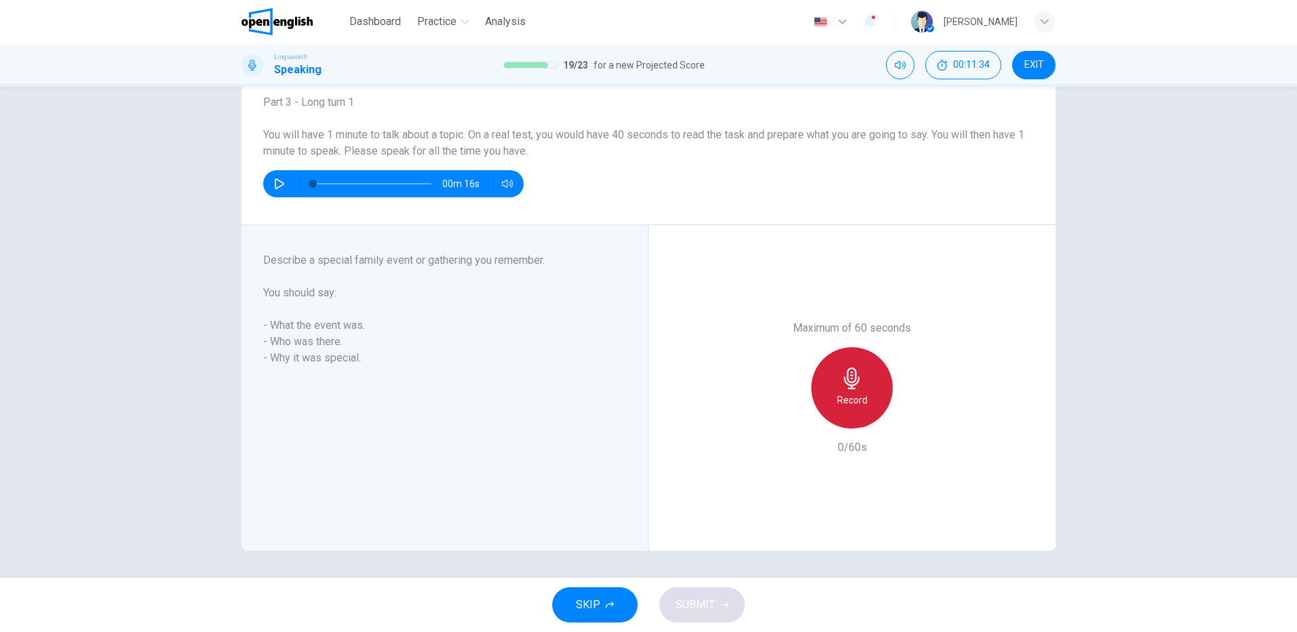
click at [853, 381] on icon "button" at bounding box center [852, 379] width 22 height 22
click at [845, 391] on div "Stop" at bounding box center [851, 387] width 81 height 81
click at [708, 604] on span "SUBMIT" at bounding box center [695, 605] width 39 height 19
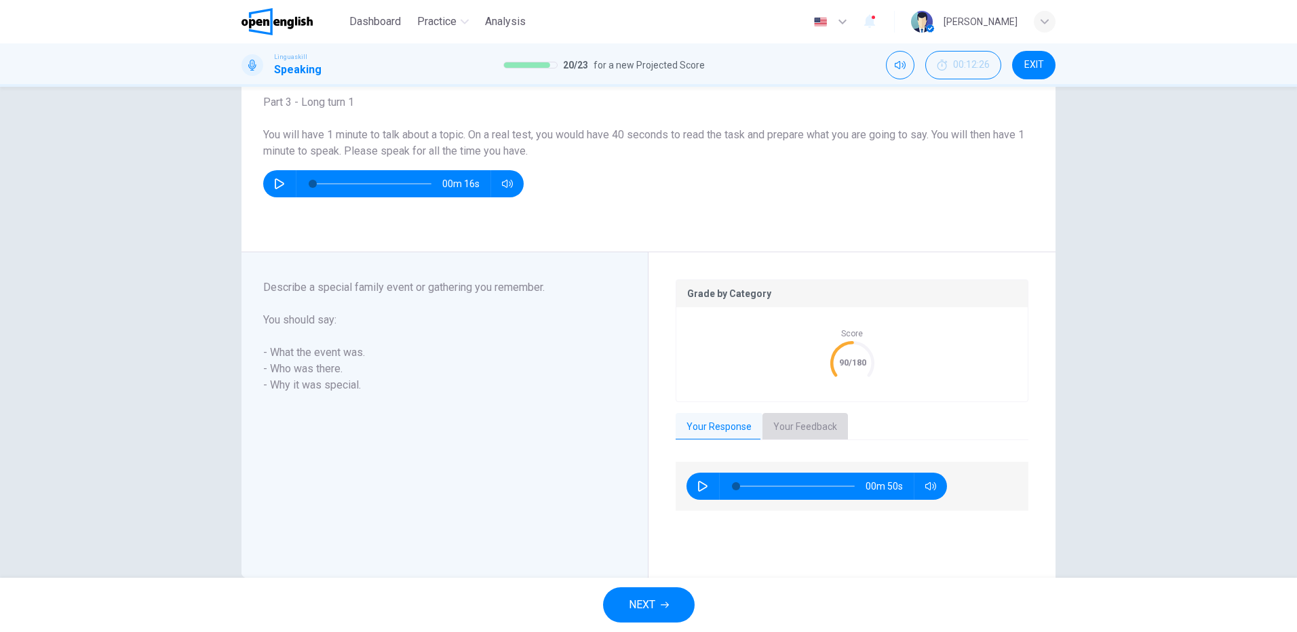
click at [812, 427] on button "Your Feedback" at bounding box center [805, 427] width 85 height 28
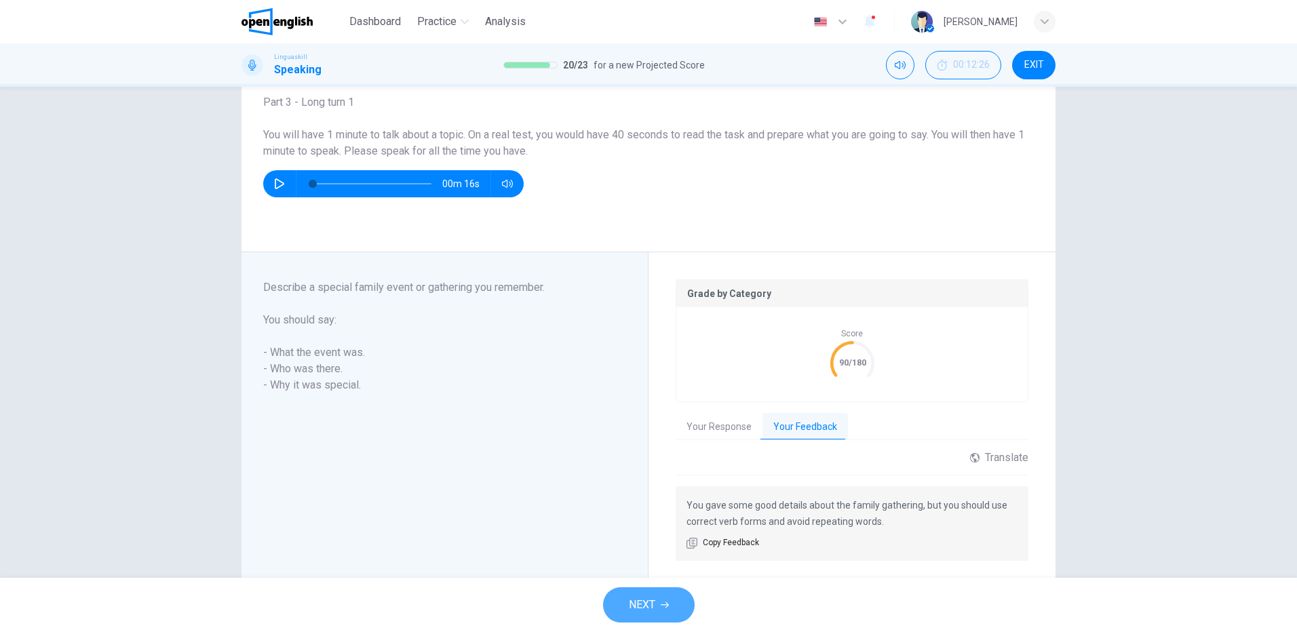
click at [656, 607] on button "NEXT" at bounding box center [649, 605] width 92 height 35
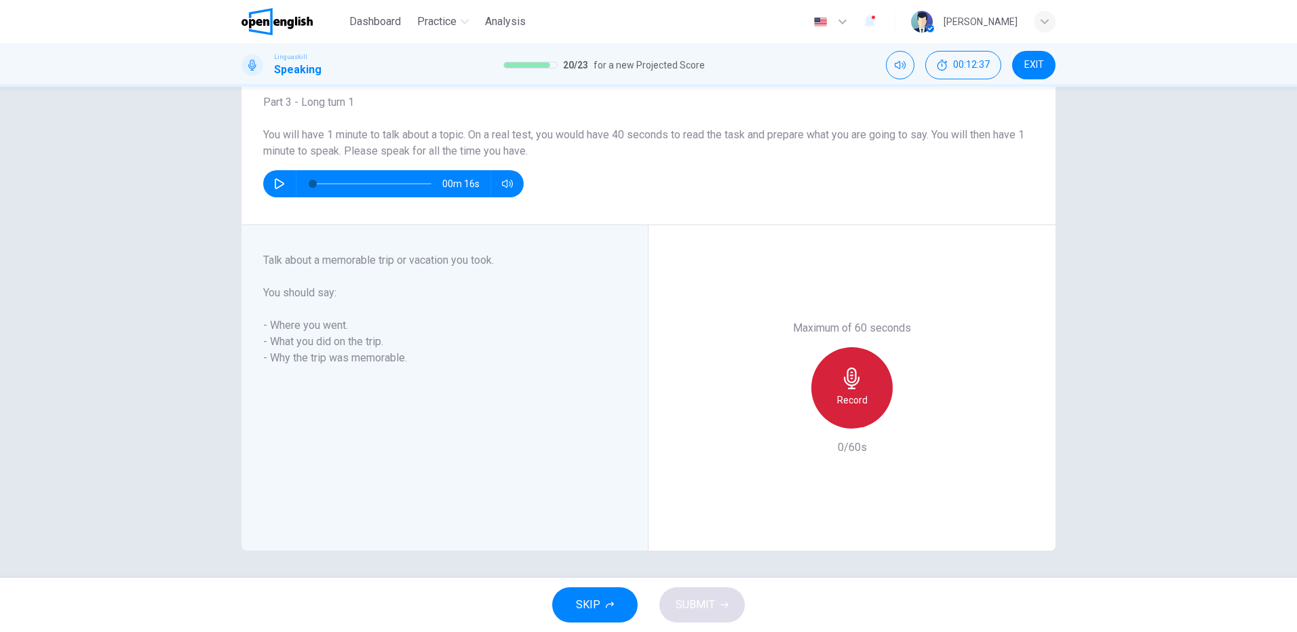
click at [841, 389] on div "Record" at bounding box center [851, 387] width 81 height 81
click at [873, 373] on div "Stop" at bounding box center [851, 387] width 81 height 81
click at [695, 605] on span "SUBMIT" at bounding box center [695, 605] width 39 height 19
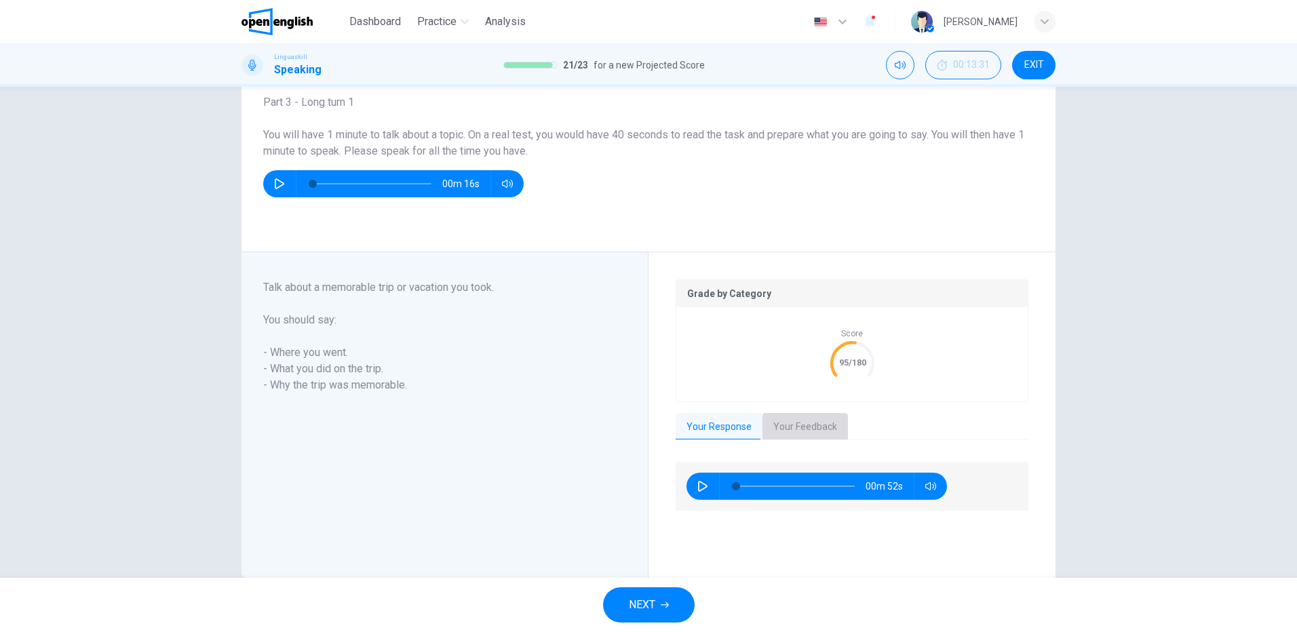
click at [792, 423] on button "Your Feedback" at bounding box center [805, 427] width 85 height 28
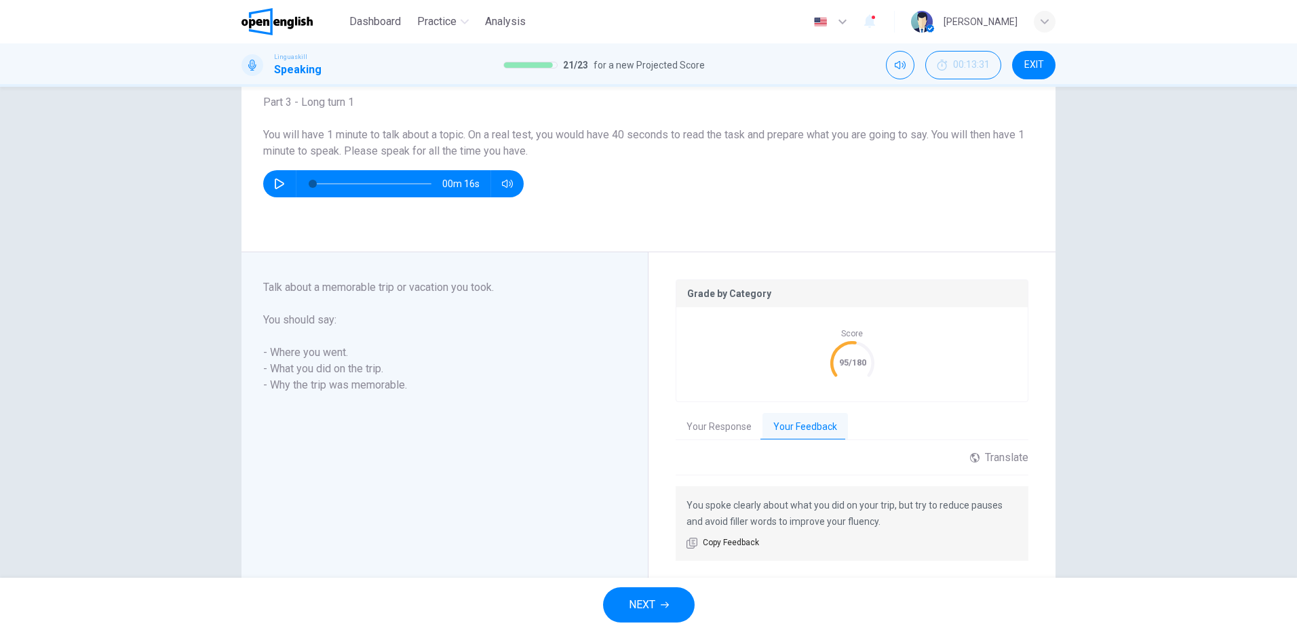
click at [667, 602] on icon "button" at bounding box center [665, 605] width 8 height 8
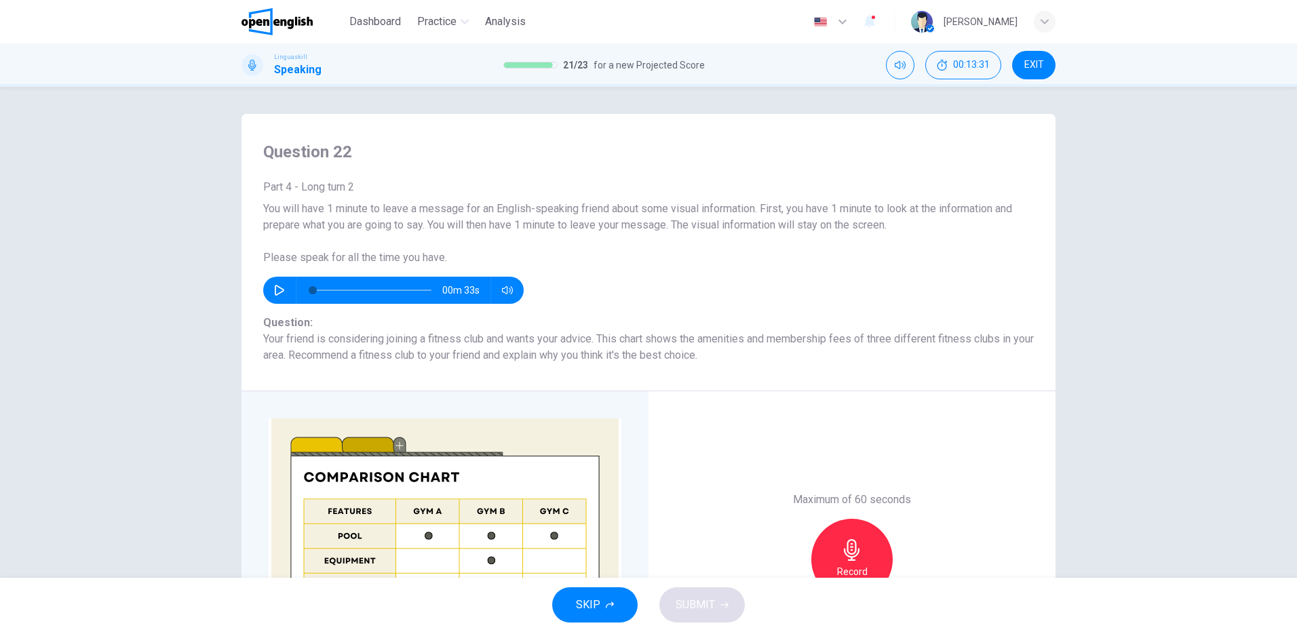
scroll to position [177, 0]
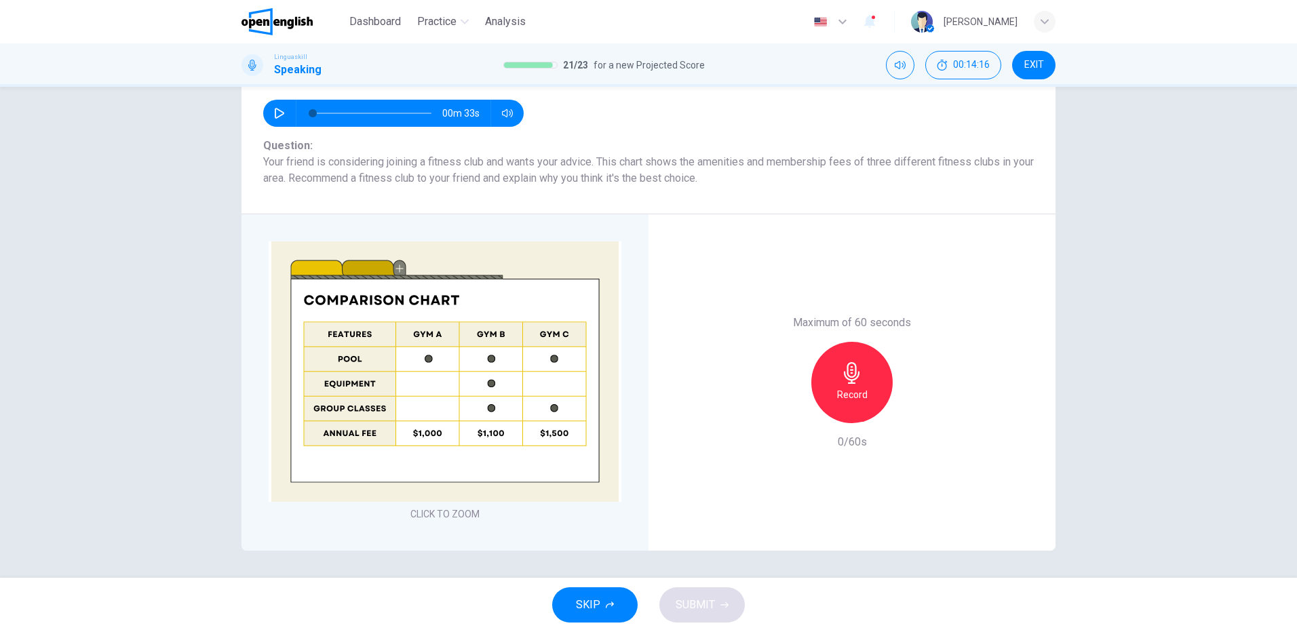
click at [850, 385] on div "Record" at bounding box center [851, 382] width 81 height 81
click at [843, 387] on h6 "Stop" at bounding box center [852, 395] width 20 height 16
click at [704, 604] on span "SUBMIT" at bounding box center [695, 605] width 39 height 19
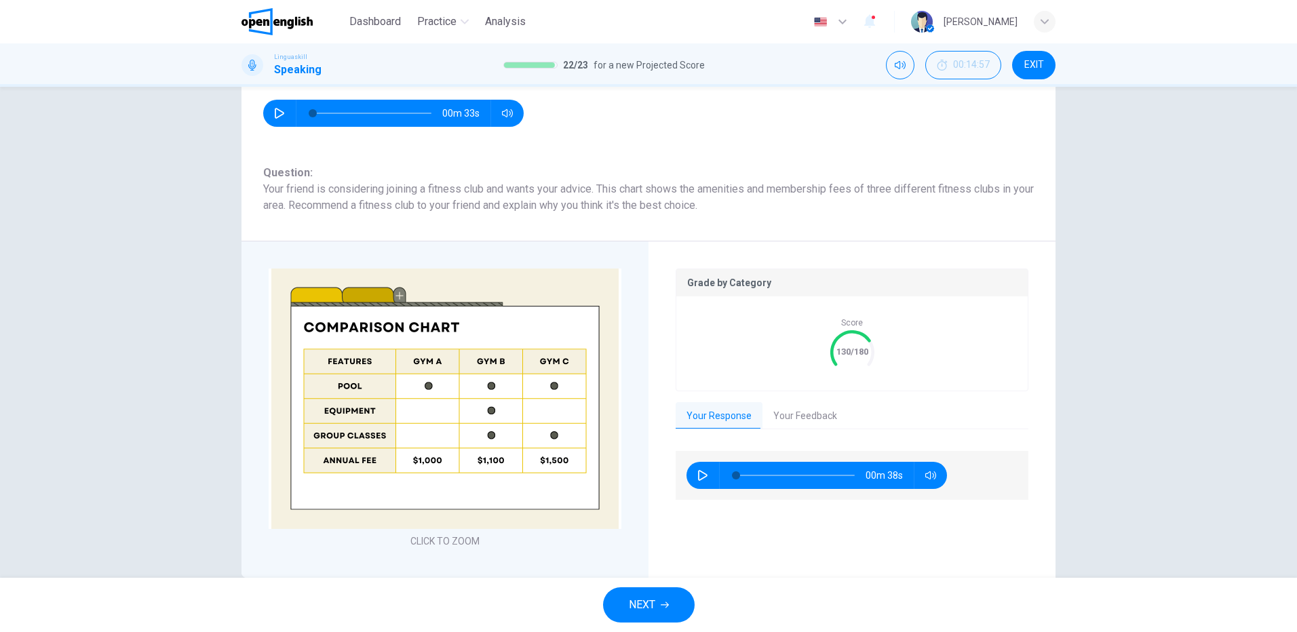
click at [795, 412] on button "Your Feedback" at bounding box center [805, 416] width 85 height 28
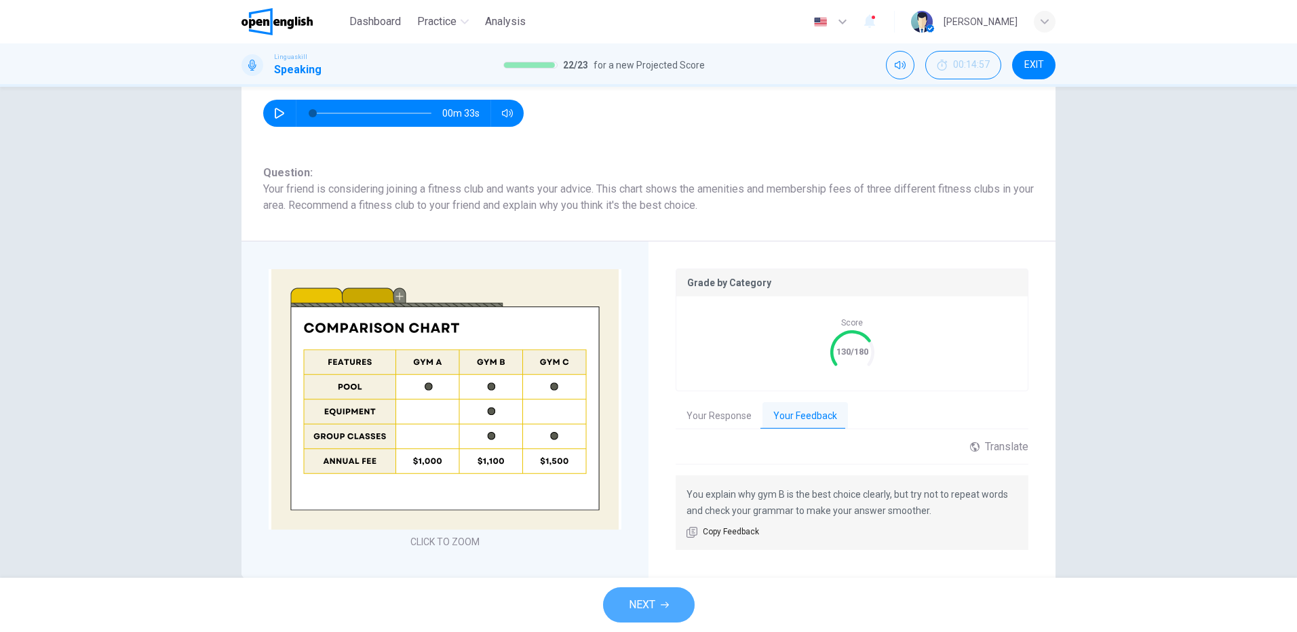
click at [659, 601] on button "NEXT" at bounding box center [649, 605] width 92 height 35
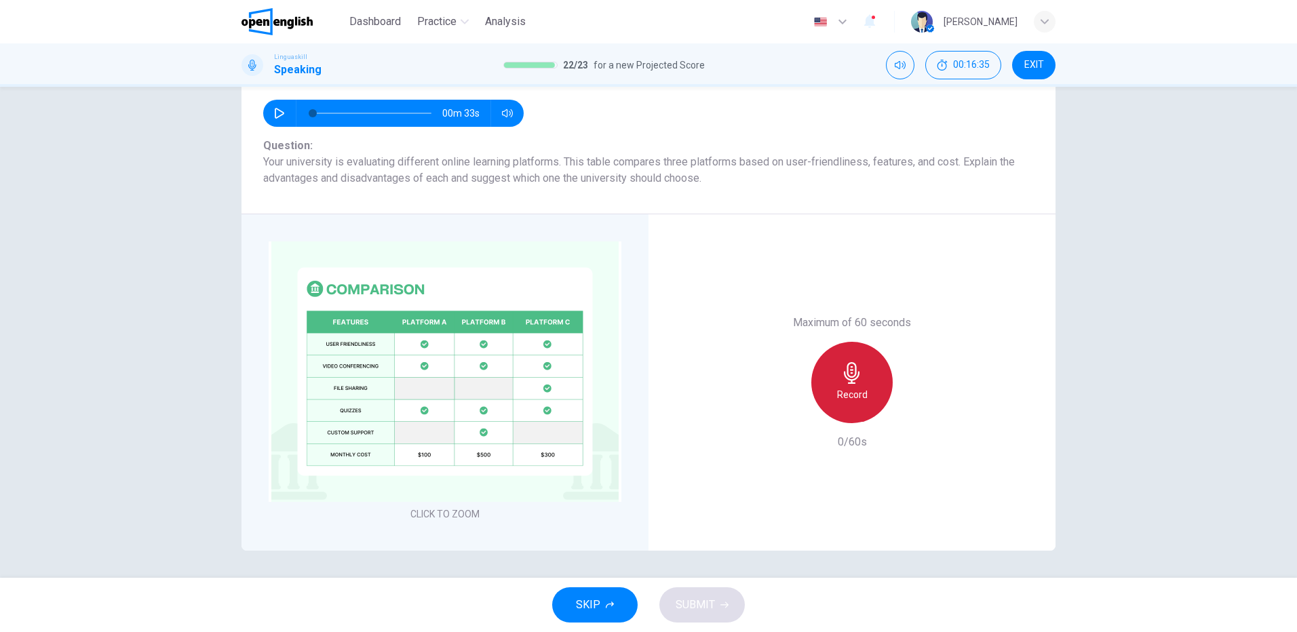
click at [841, 377] on icon "button" at bounding box center [852, 373] width 22 height 22
click at [698, 608] on span "SUBMIT" at bounding box center [695, 605] width 39 height 19
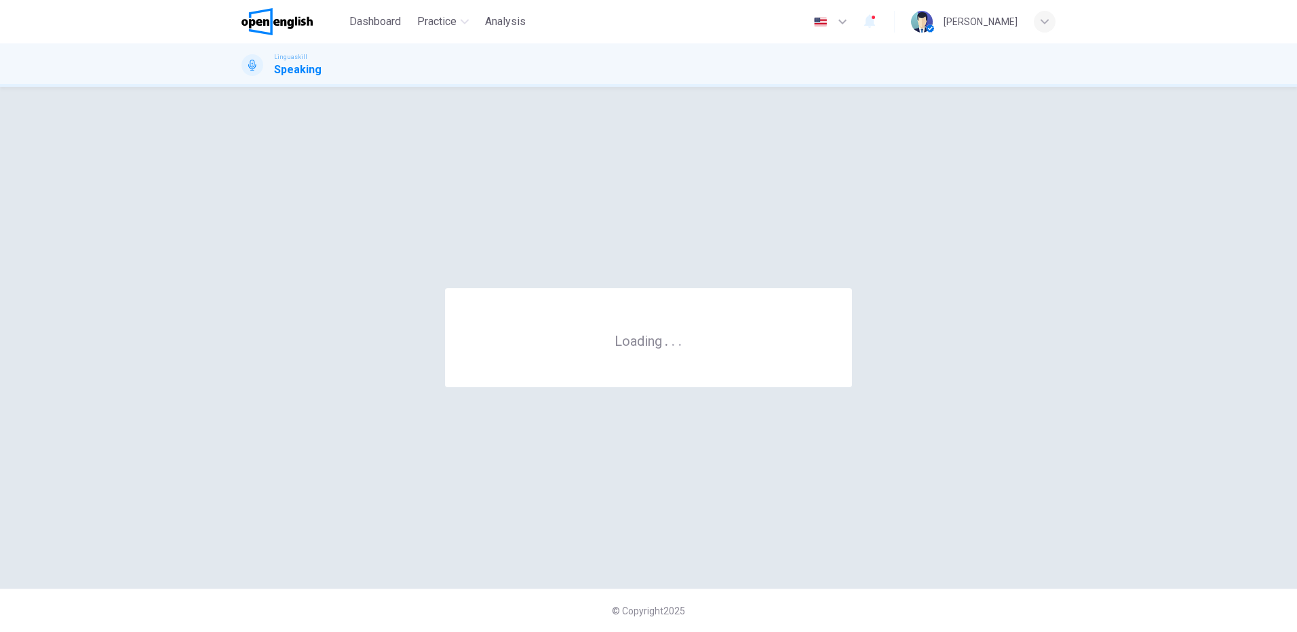
scroll to position [0, 0]
